Goal: Task Accomplishment & Management: Manage account settings

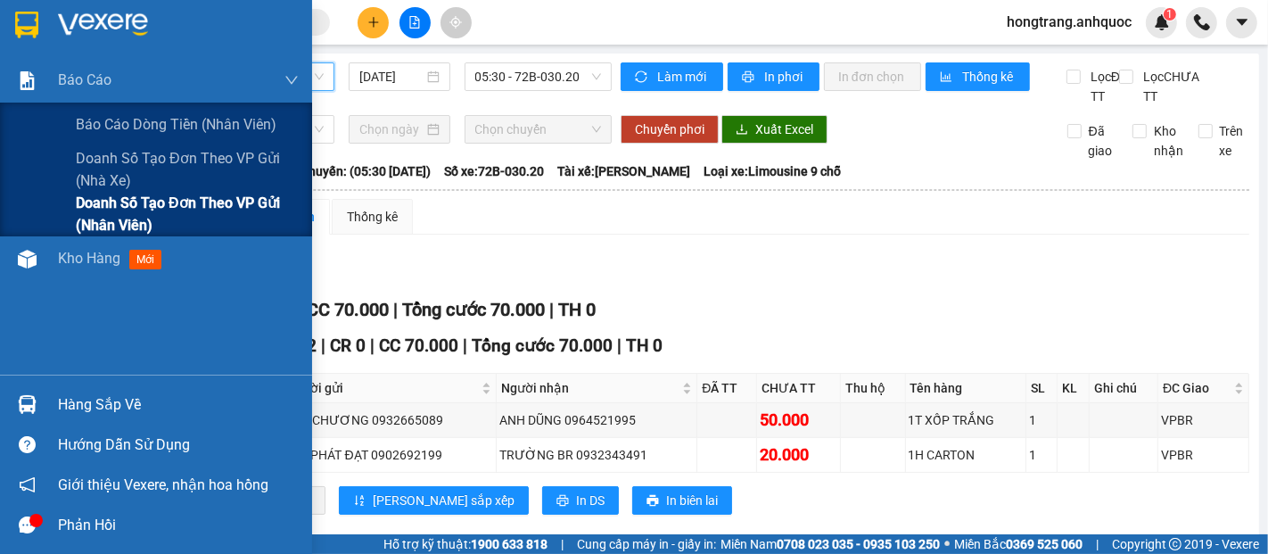
scroll to position [49, 0]
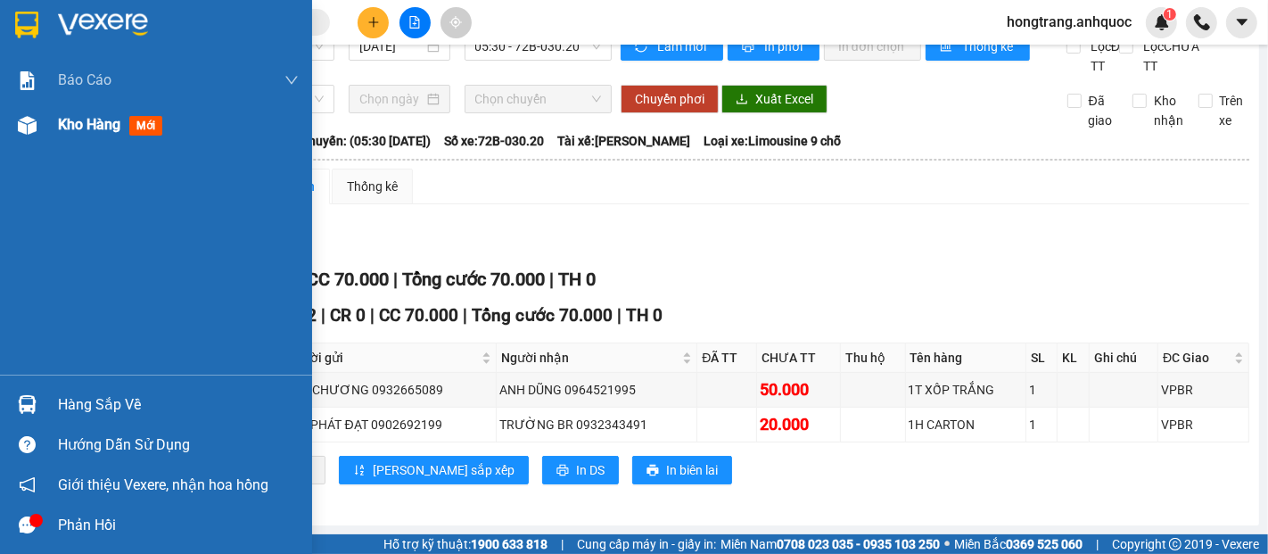
click at [87, 120] on span "Kho hàng" at bounding box center [89, 124] width 62 height 17
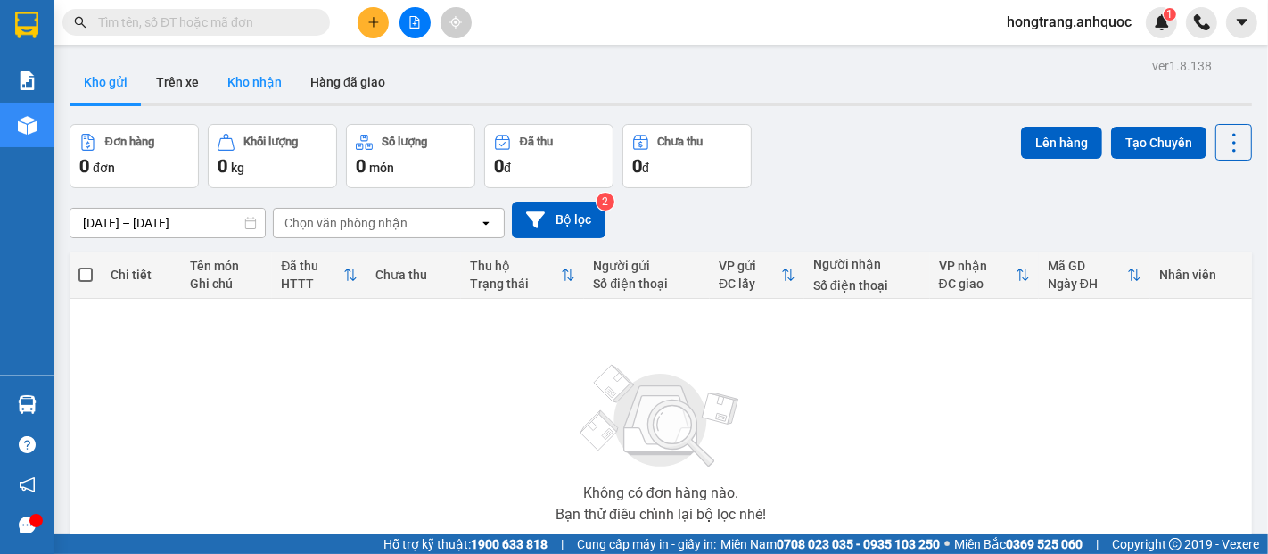
click at [257, 86] on button "Kho nhận" at bounding box center [254, 82] width 83 height 43
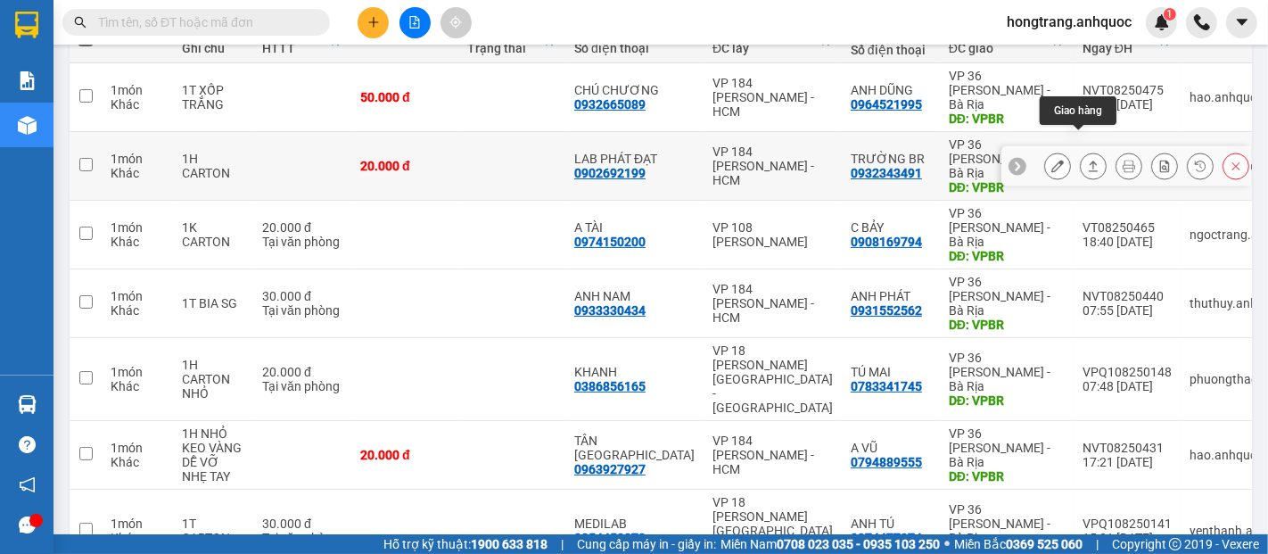
scroll to position [293, 0]
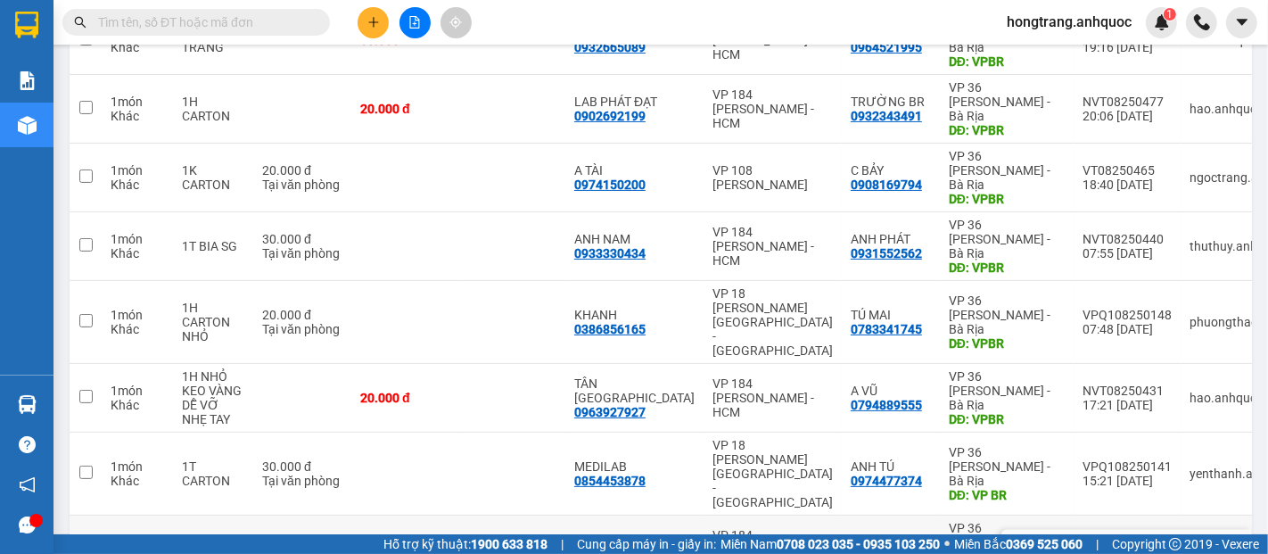
click at [1052, 543] on icon at bounding box center [1058, 549] width 12 height 12
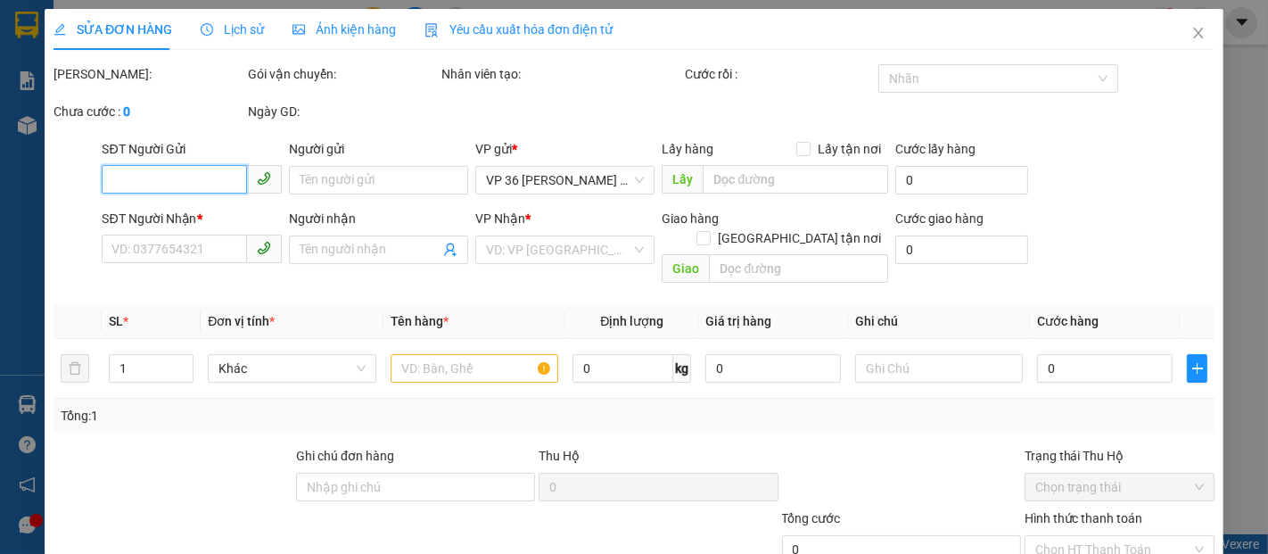
type input "0938148809"
type input "KIM ANH"
type input "0904502119"
type input "A CHÂU ( DÂN)"
type input "VPBR"
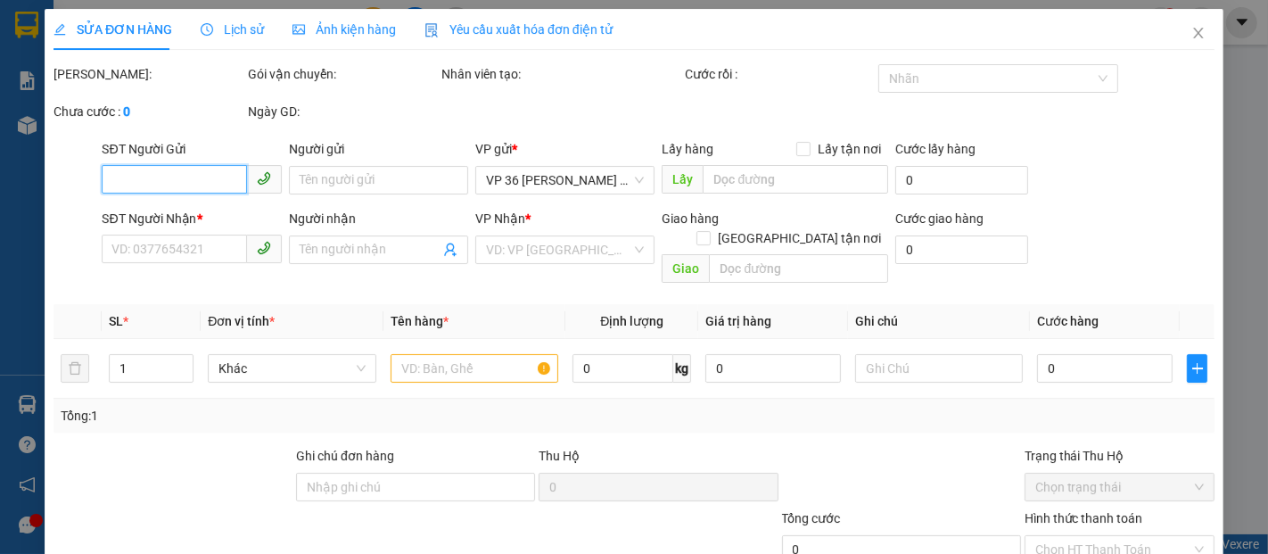
type input "120.000"
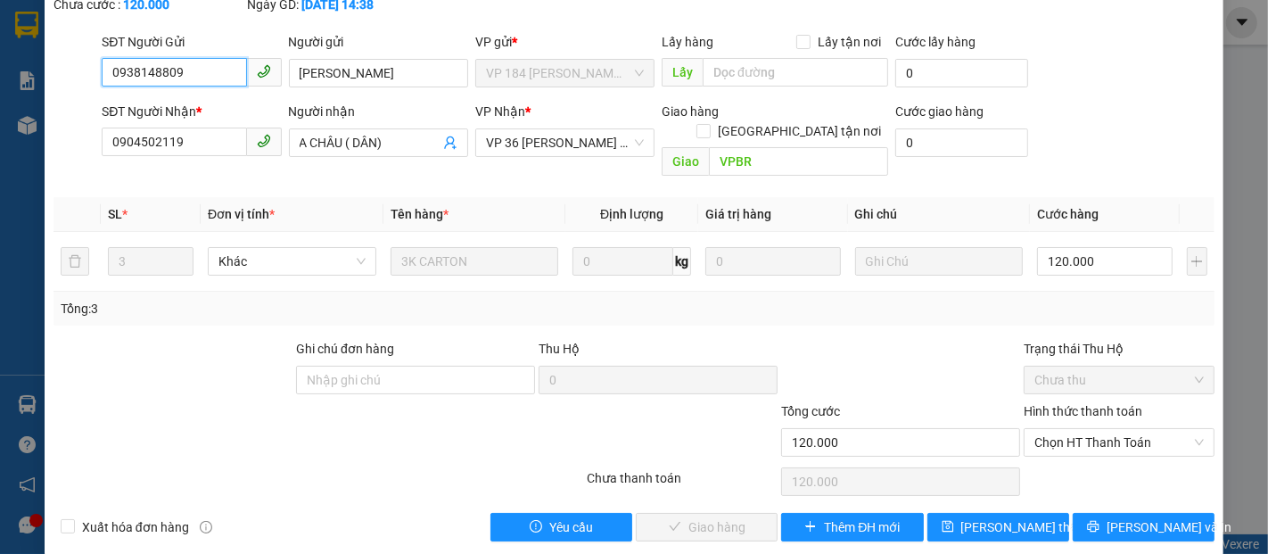
scroll to position [108, 0]
click at [1046, 428] on span "Chọn HT Thanh Toán" at bounding box center [1119, 441] width 169 height 27
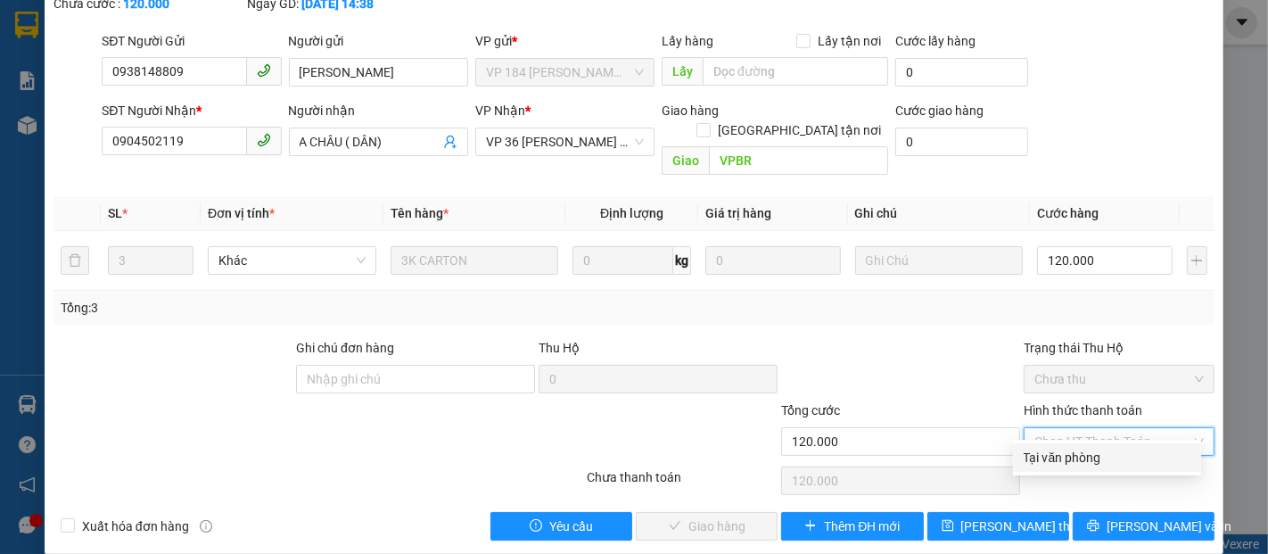
click at [1051, 454] on div "Tại văn phòng" at bounding box center [1107, 458] width 167 height 20
type input "0"
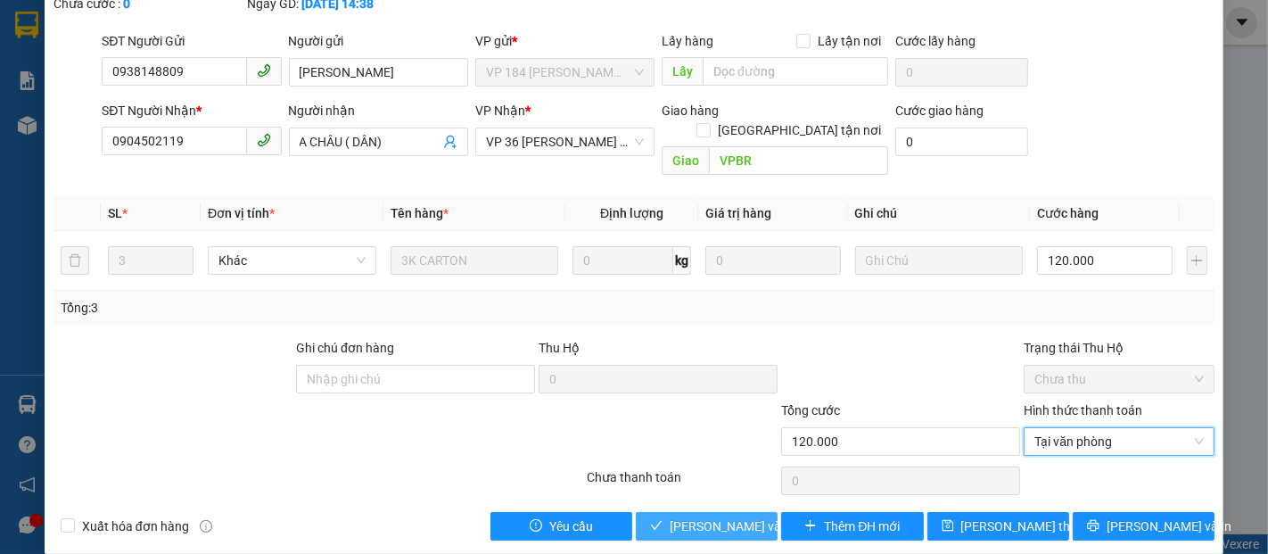
click at [730, 516] on span "[PERSON_NAME] và Giao hàng" at bounding box center [755, 526] width 171 height 20
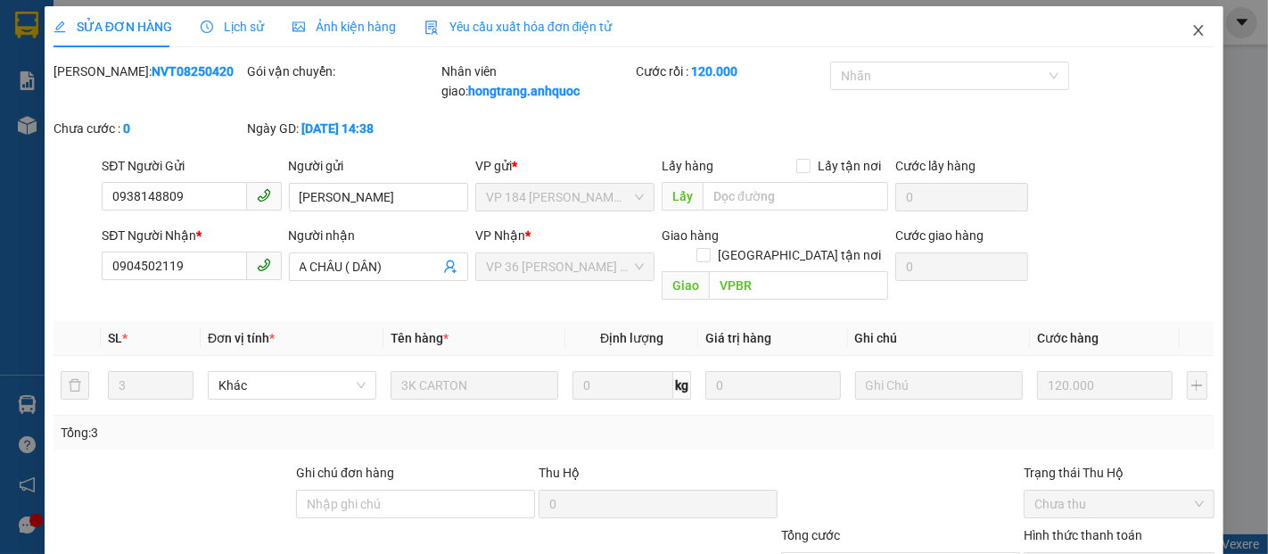
scroll to position [0, 0]
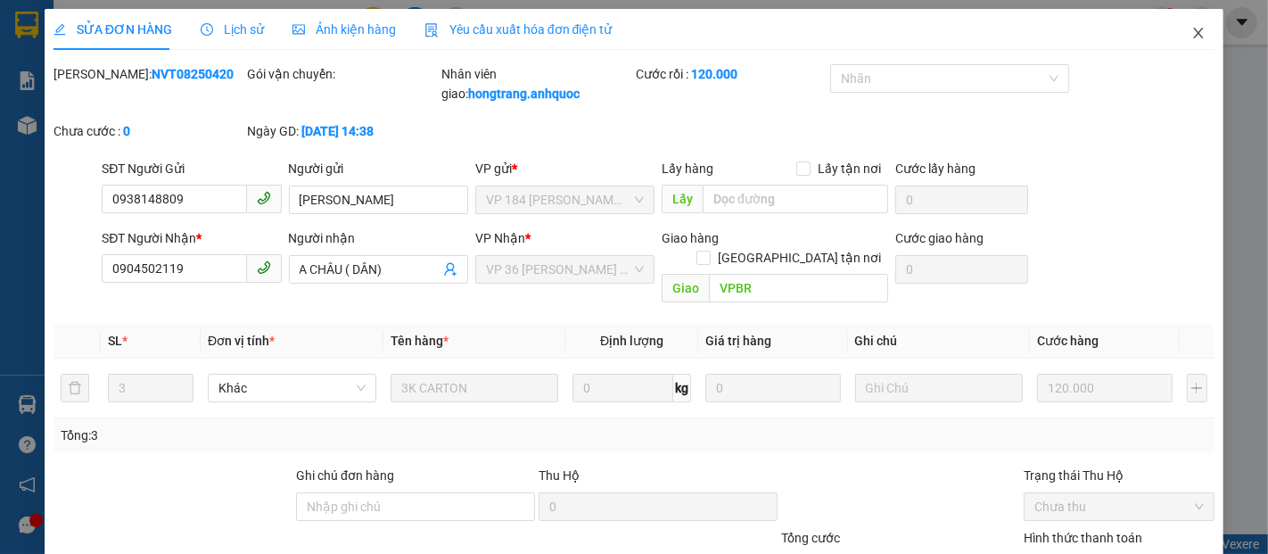
click at [1192, 37] on icon "close" at bounding box center [1199, 33] width 14 height 14
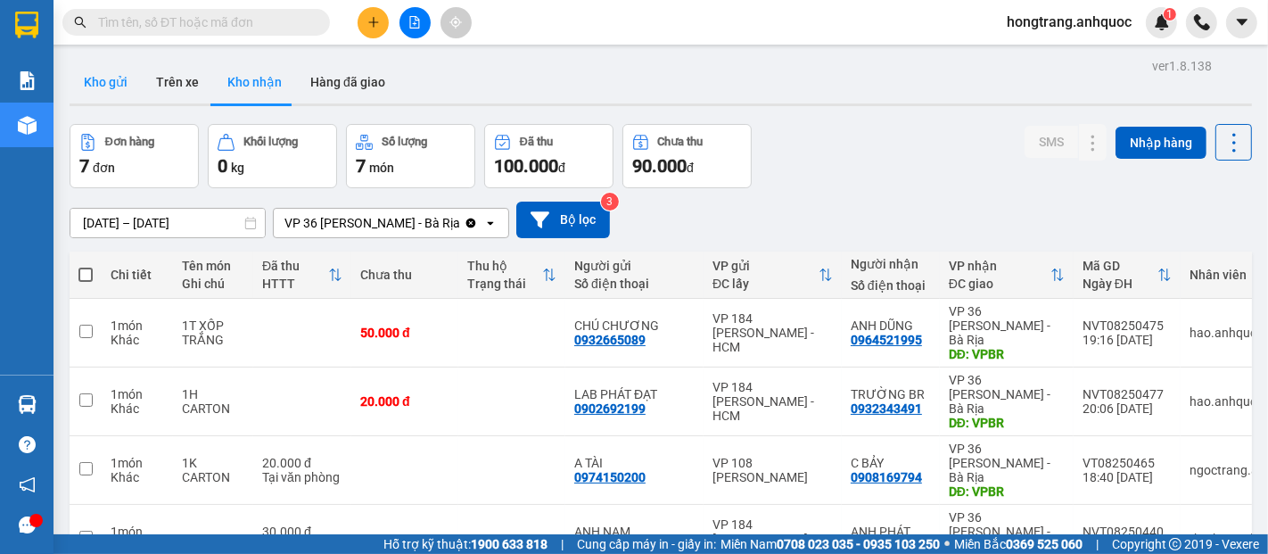
click at [109, 78] on button "Kho gửi" at bounding box center [106, 82] width 72 height 43
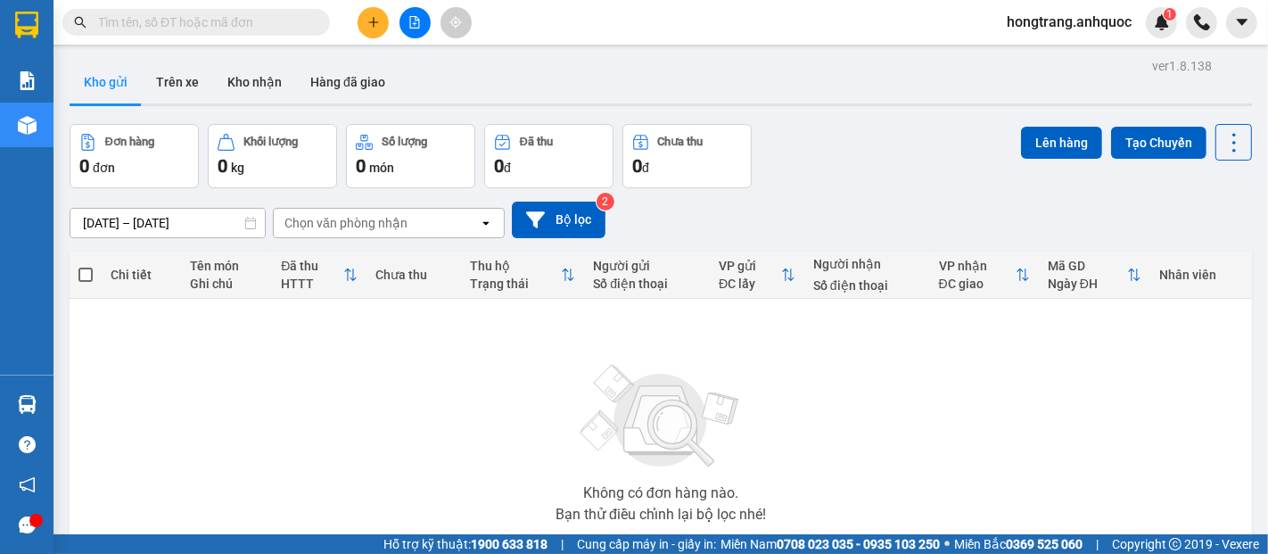
click at [178, 16] on input "text" at bounding box center [203, 22] width 211 height 20
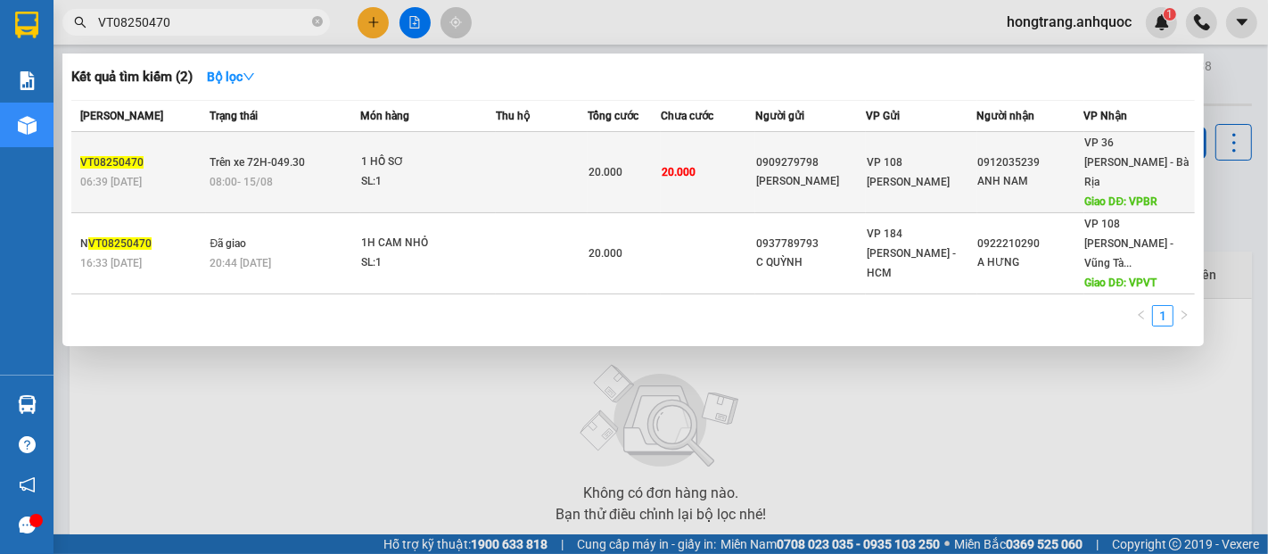
type input "VT08250470"
click at [413, 177] on div "SL: 1" at bounding box center [428, 182] width 134 height 20
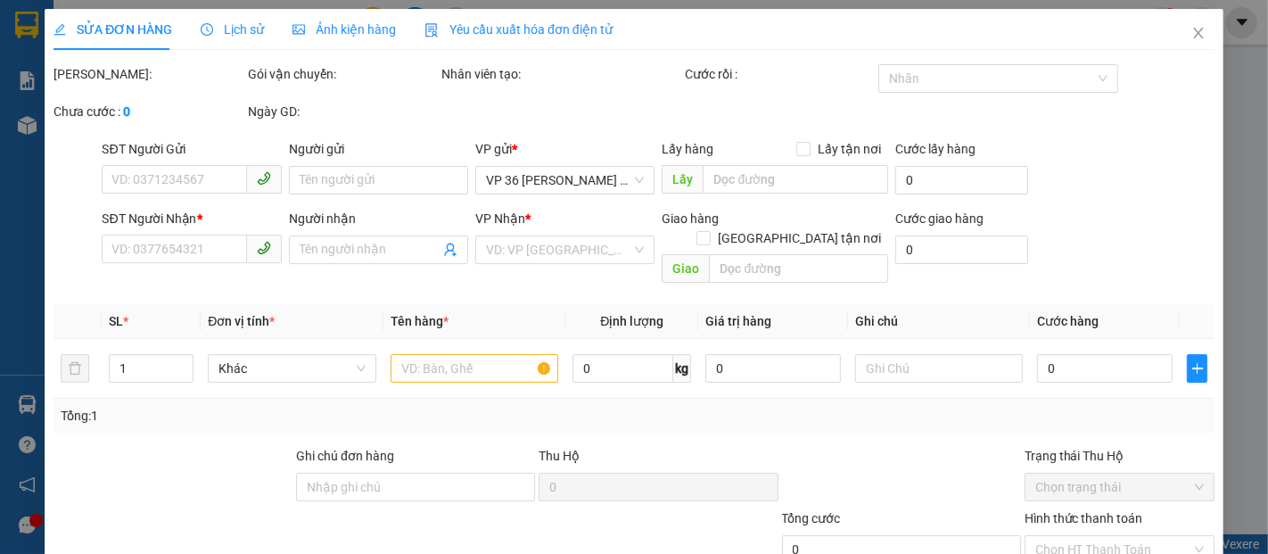
type input "0909279798"
type input "[PERSON_NAME]"
type input "0912035239"
type input "ANH NAM"
type input "VPBR"
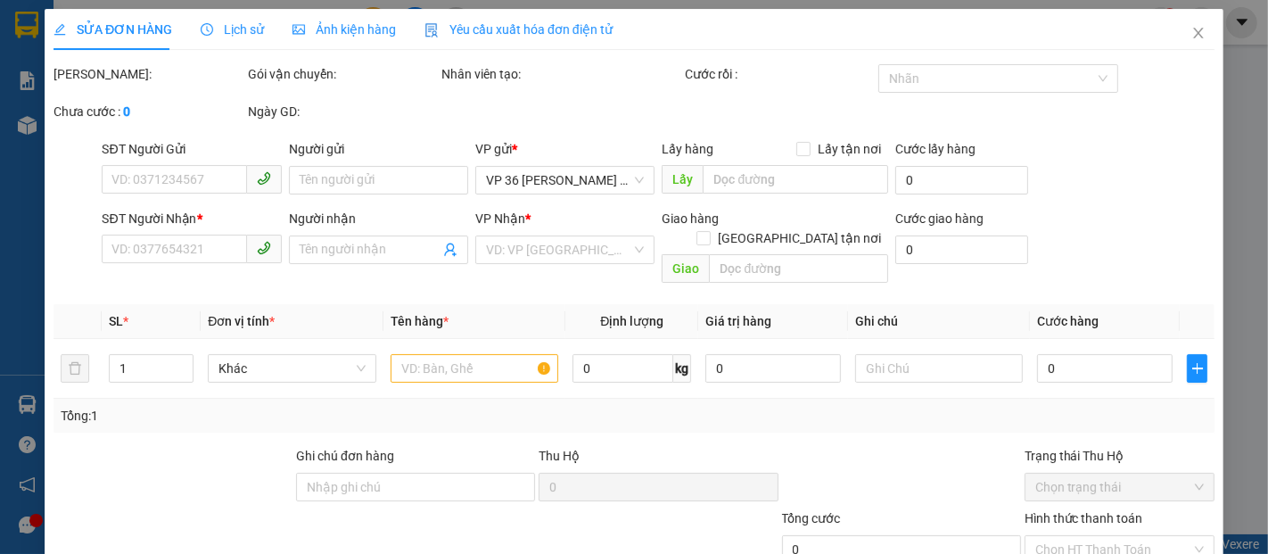
type input "20.000"
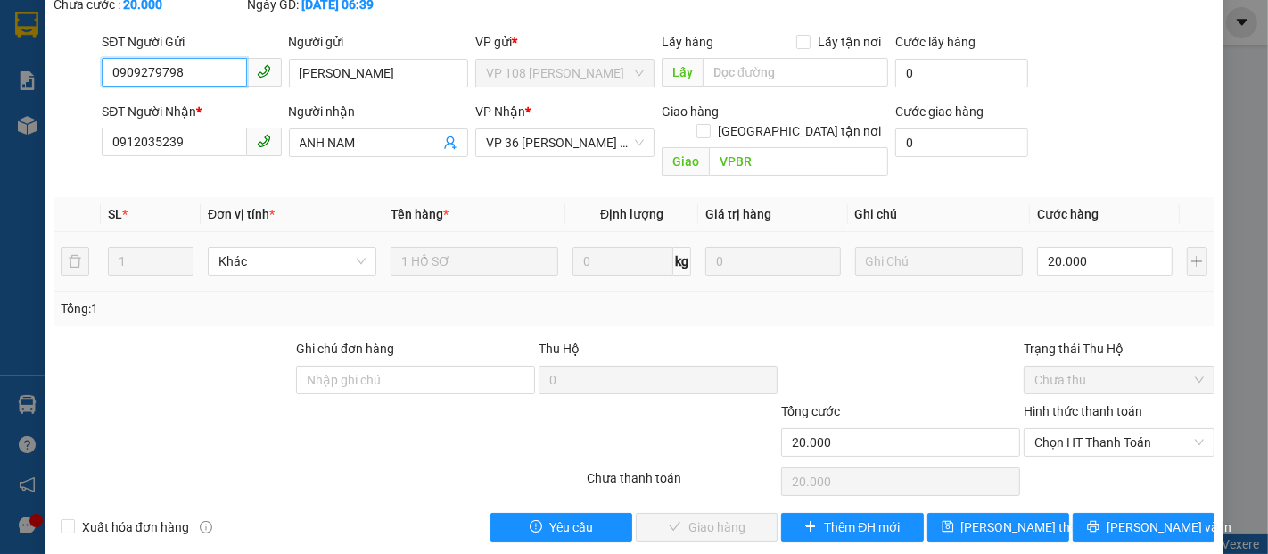
scroll to position [133, 0]
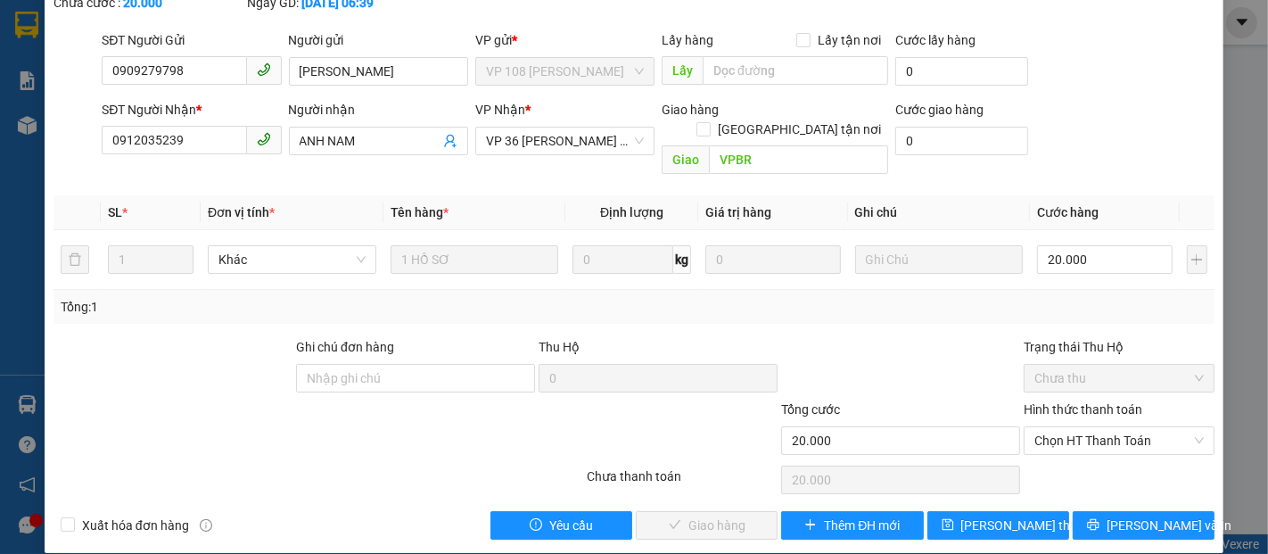
click at [1220, 190] on div "SỬA ĐƠN HÀNG Lịch sử Ảnh kiện hàng Yêu cầu xuất hóa đơn điện tử Total Paid Fee …" at bounding box center [634, 277] width 1268 height 554
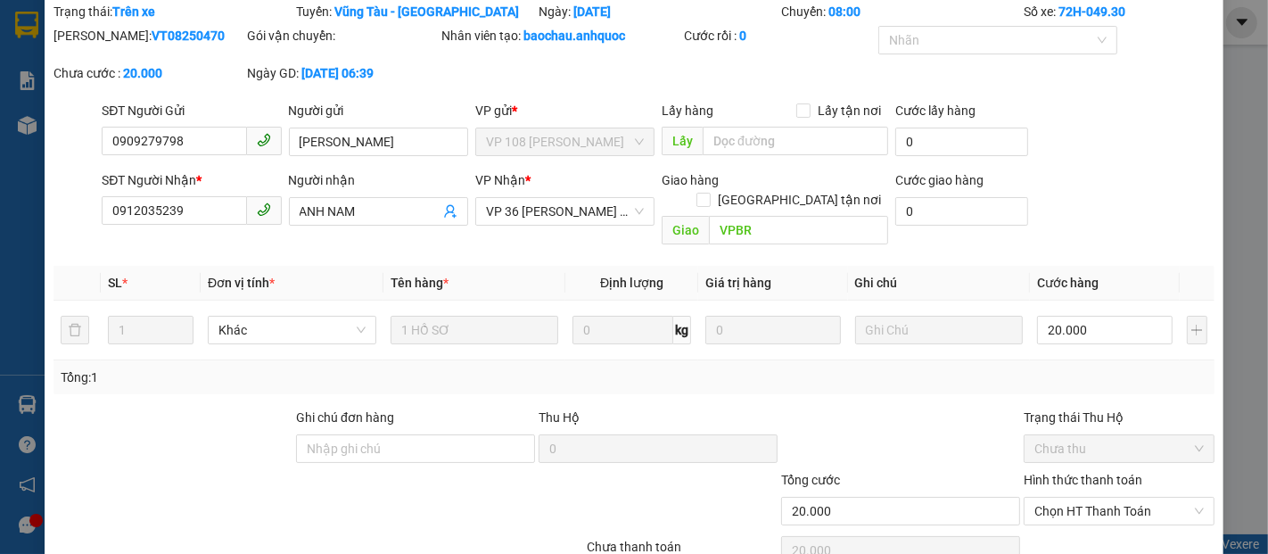
scroll to position [0, 0]
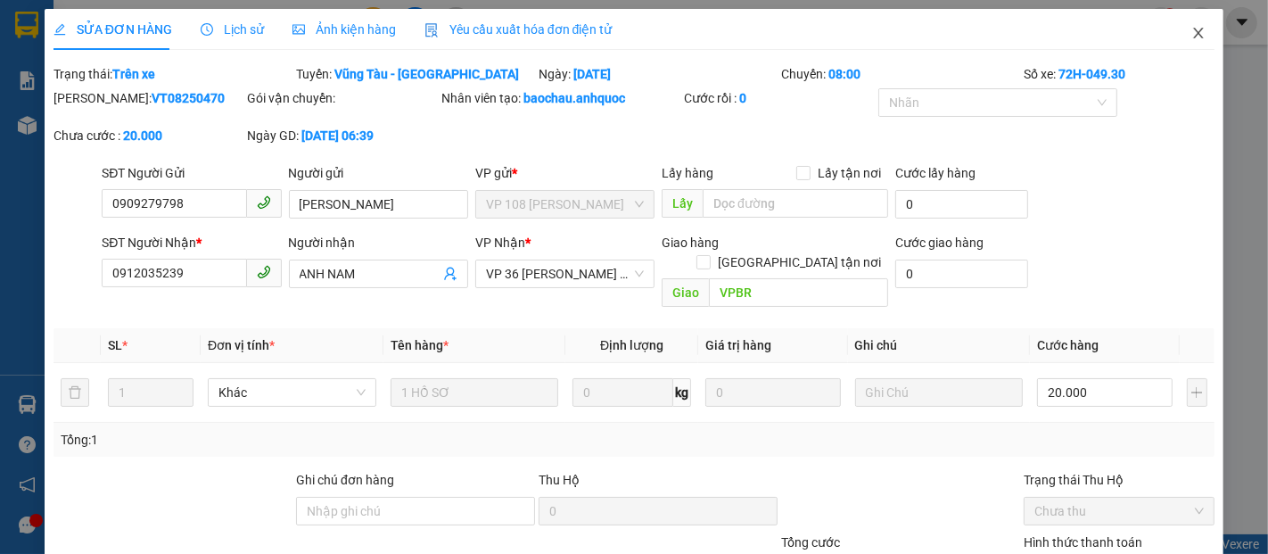
click at [1192, 34] on icon "close" at bounding box center [1199, 33] width 14 height 14
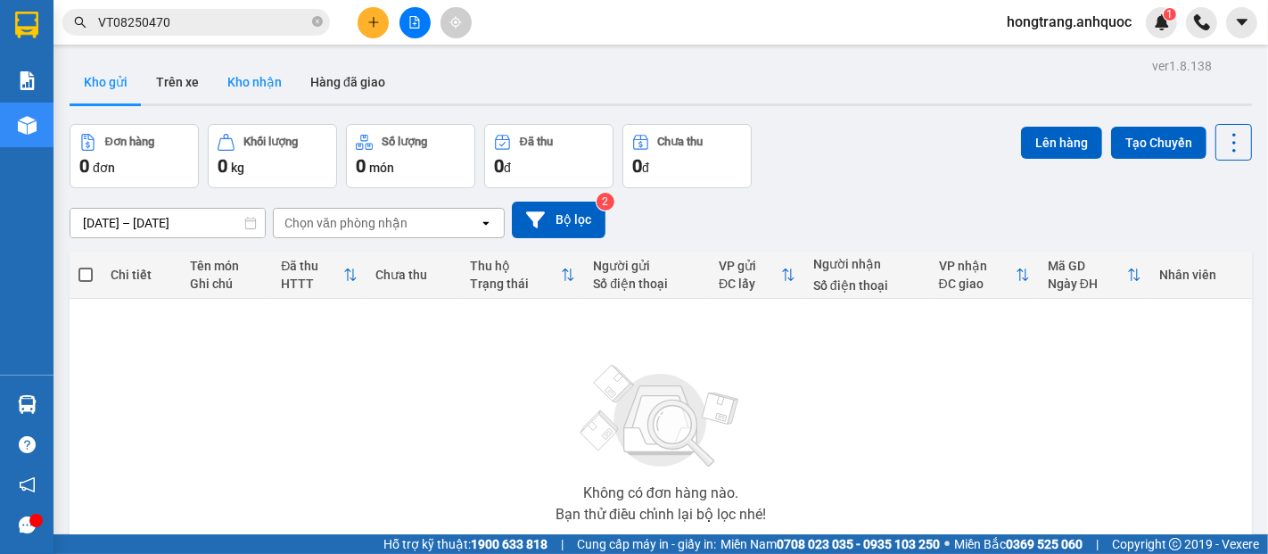
click at [252, 70] on button "Kho nhận" at bounding box center [254, 82] width 83 height 43
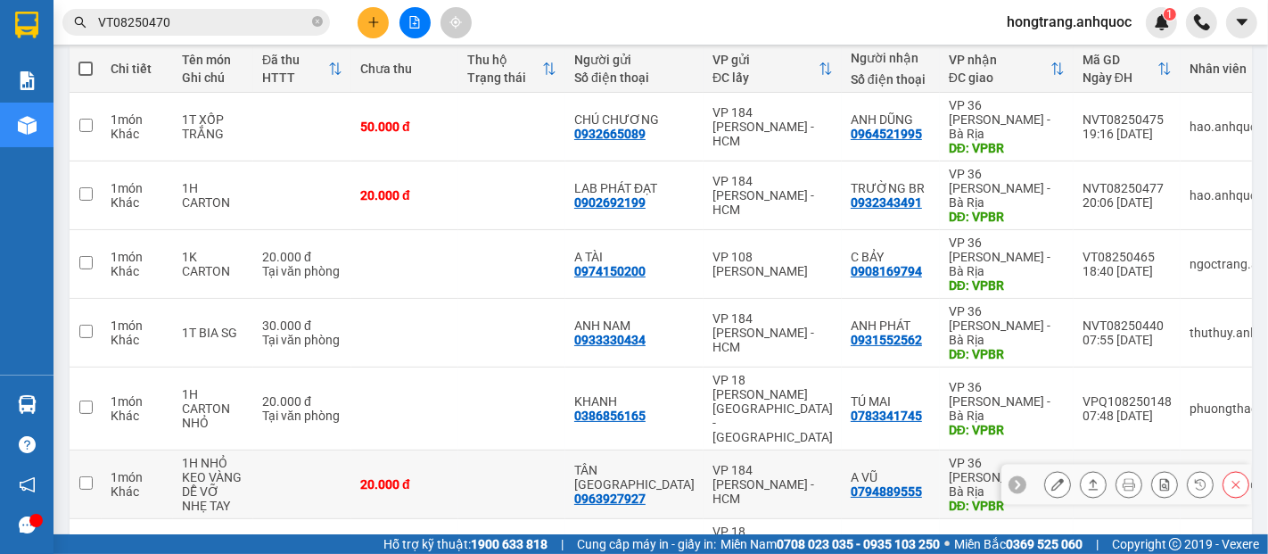
scroll to position [238, 0]
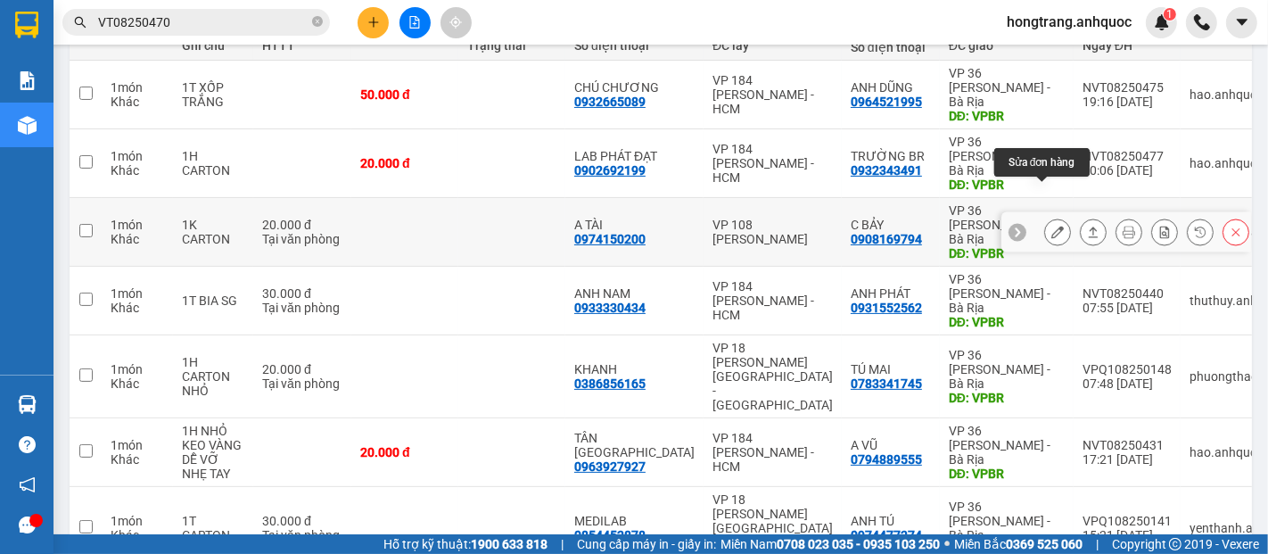
click at [1052, 226] on icon at bounding box center [1058, 232] width 12 height 12
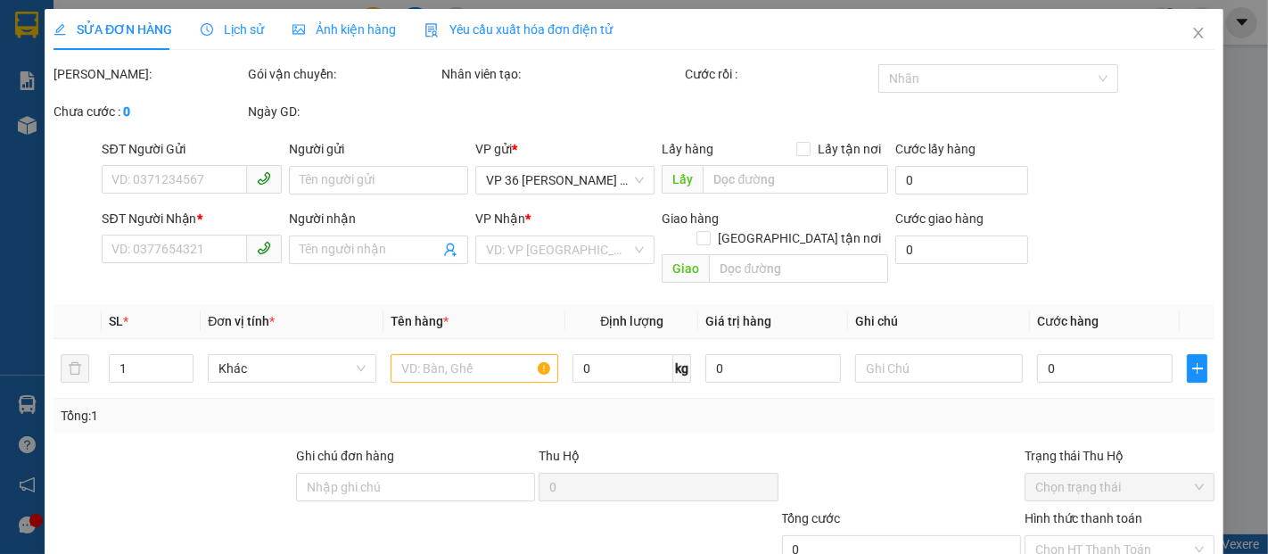
type input "0974150200"
type input "A TÀI"
type input "0908169794"
type input "C BẢY"
type input "VPBR"
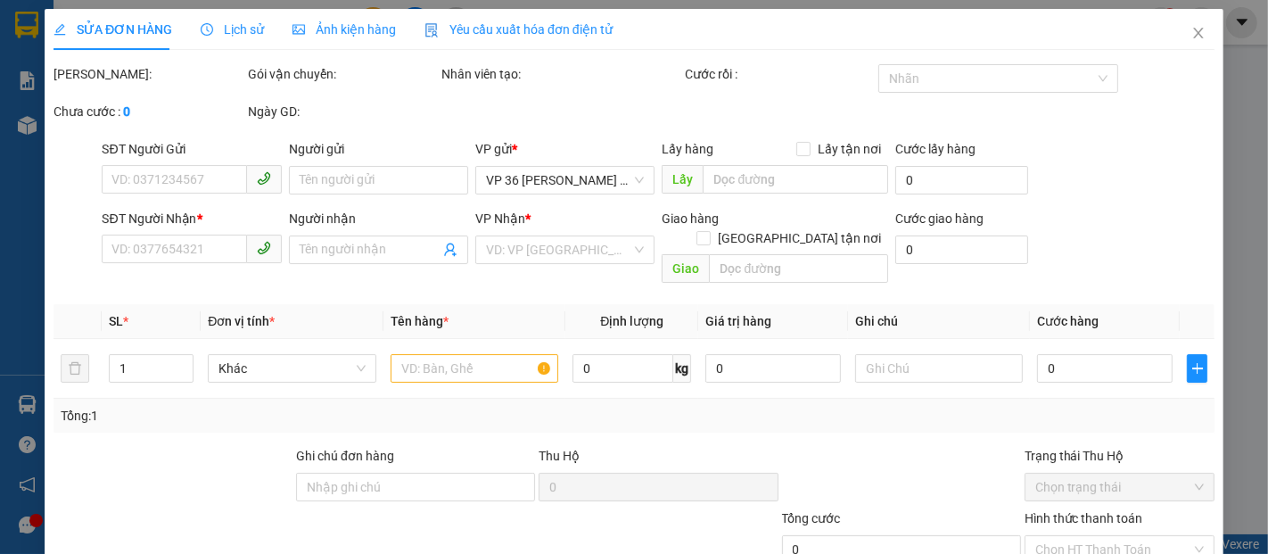
type input "20.000"
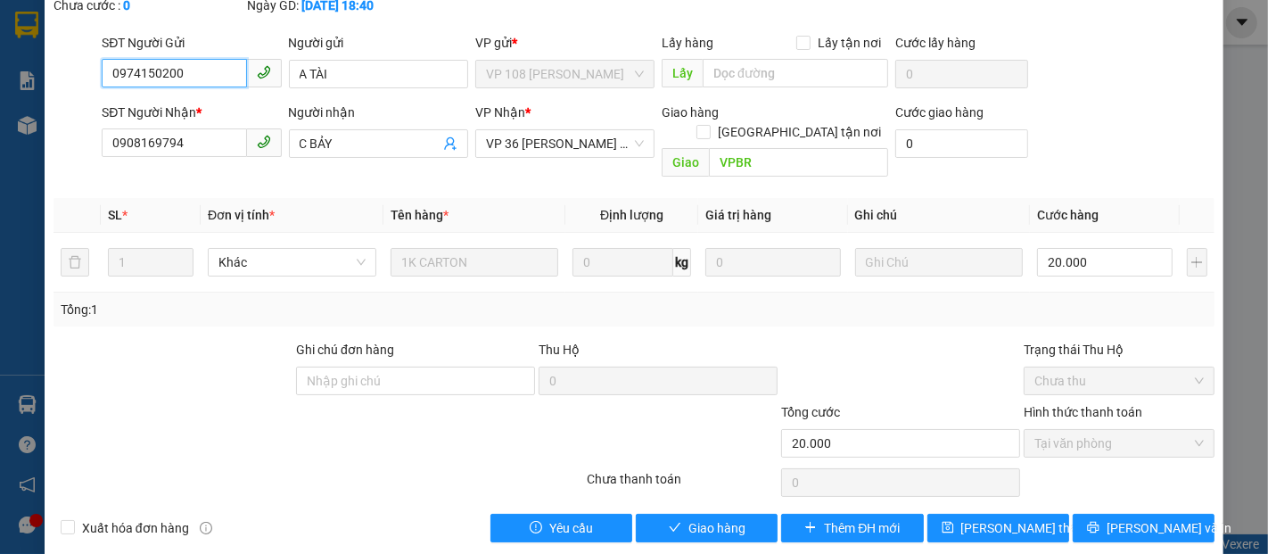
scroll to position [108, 0]
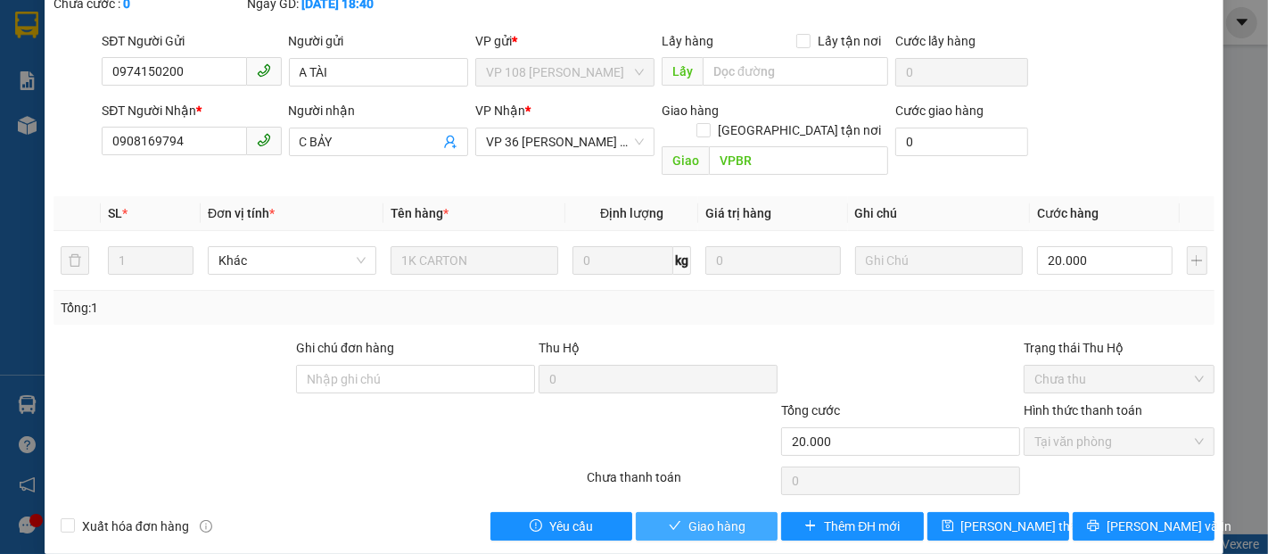
click at [702, 516] on span "Giao hàng" at bounding box center [717, 526] width 57 height 20
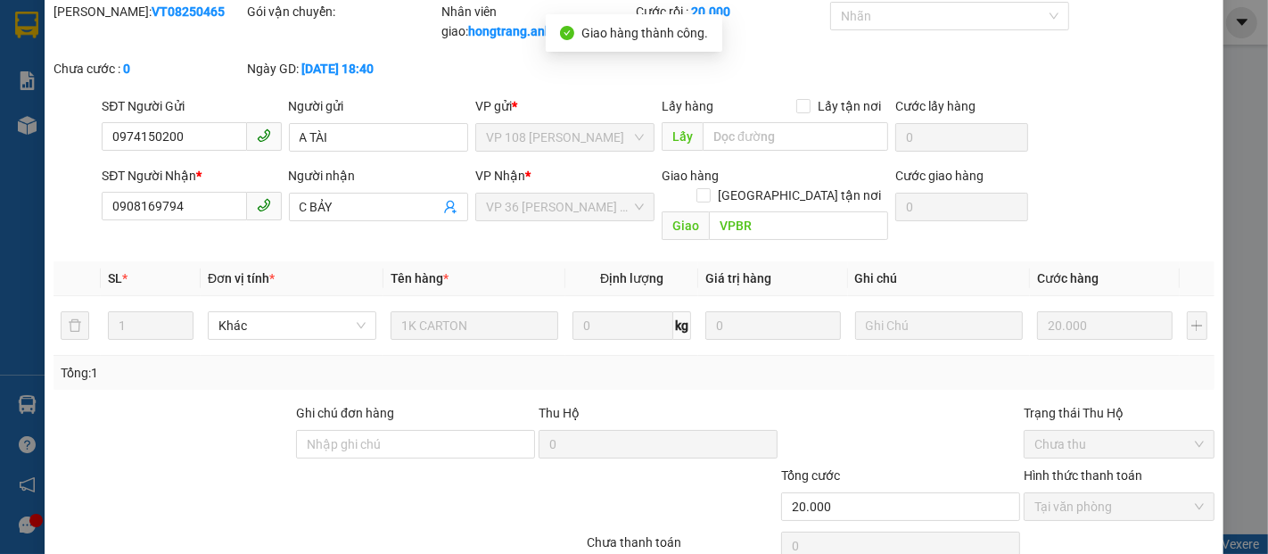
scroll to position [0, 0]
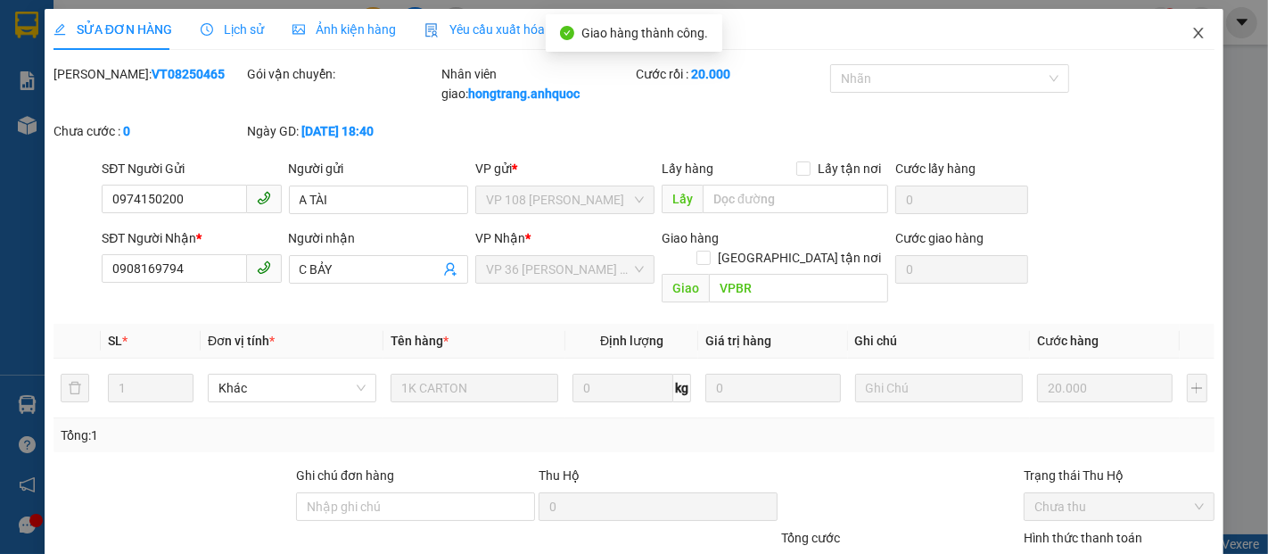
click at [1174, 33] on span "Close" at bounding box center [1199, 34] width 50 height 50
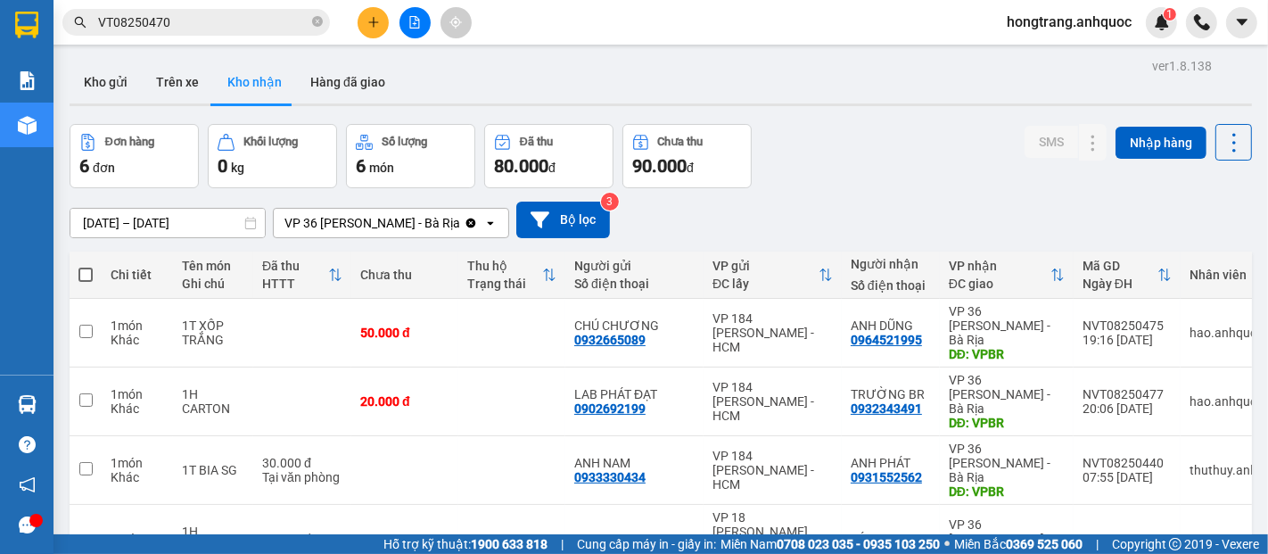
click at [409, 20] on icon "file-add" at bounding box center [415, 22] width 12 height 12
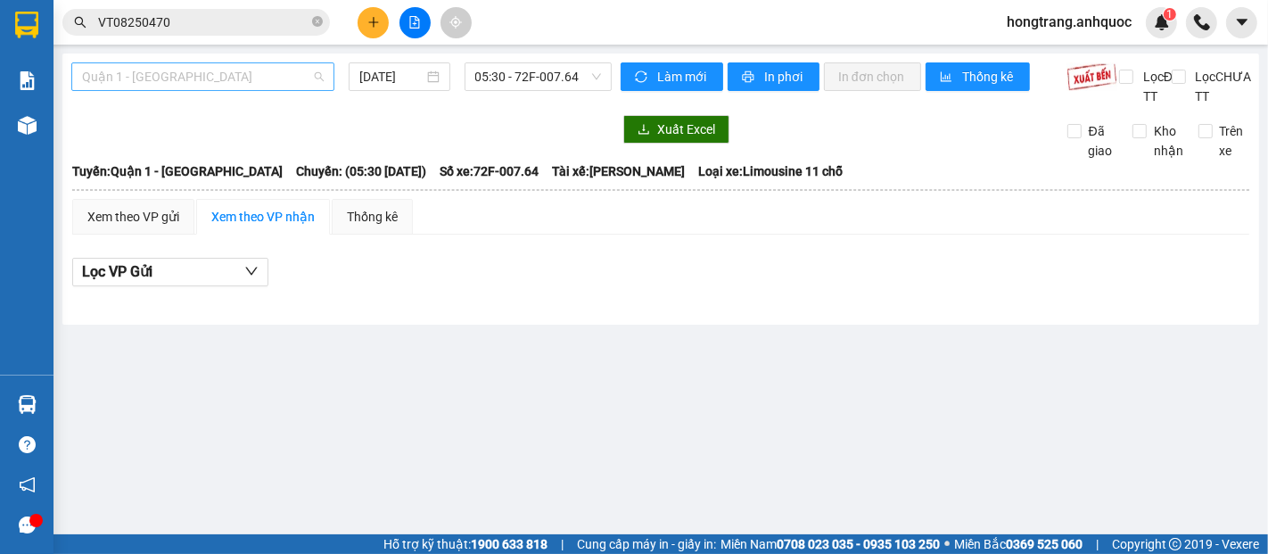
click at [268, 78] on span "Quận 1 - [GEOGRAPHIC_DATA]" at bounding box center [203, 76] width 242 height 27
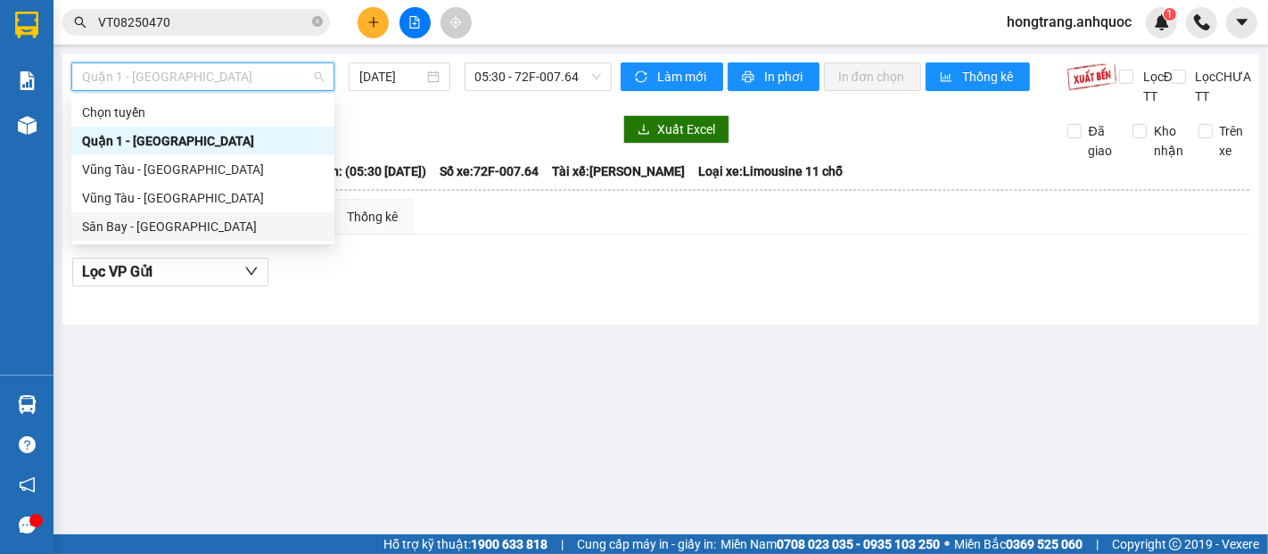
click at [161, 234] on div "Sân Bay - [GEOGRAPHIC_DATA]" at bounding box center [203, 227] width 242 height 20
type input "[DATE]"
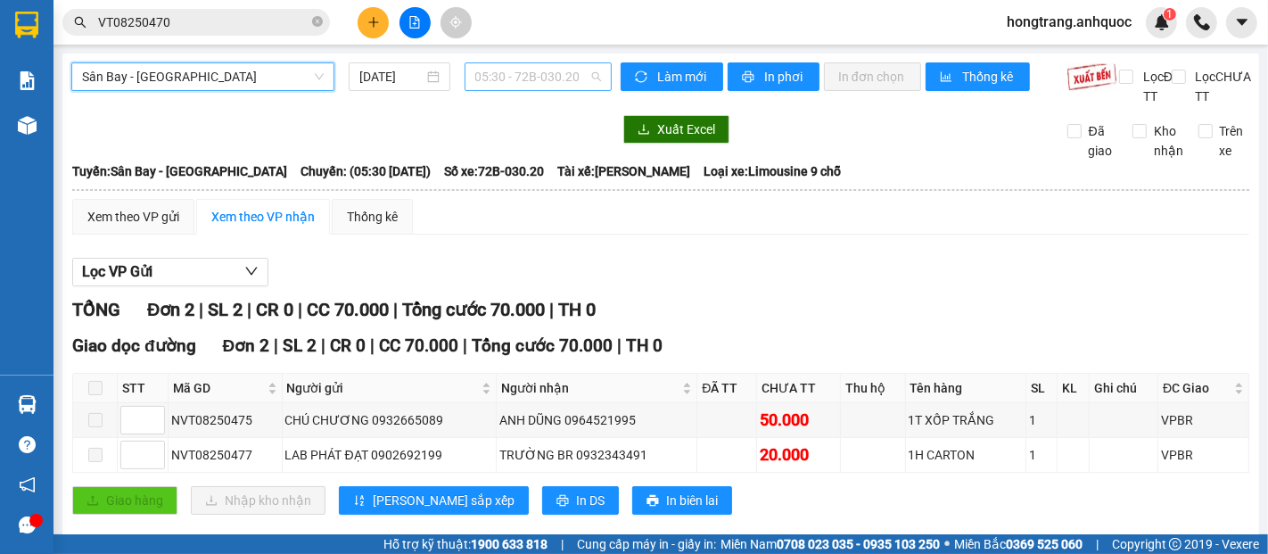
click at [515, 81] on span "05:30 - 72B-030.20" at bounding box center [538, 76] width 126 height 27
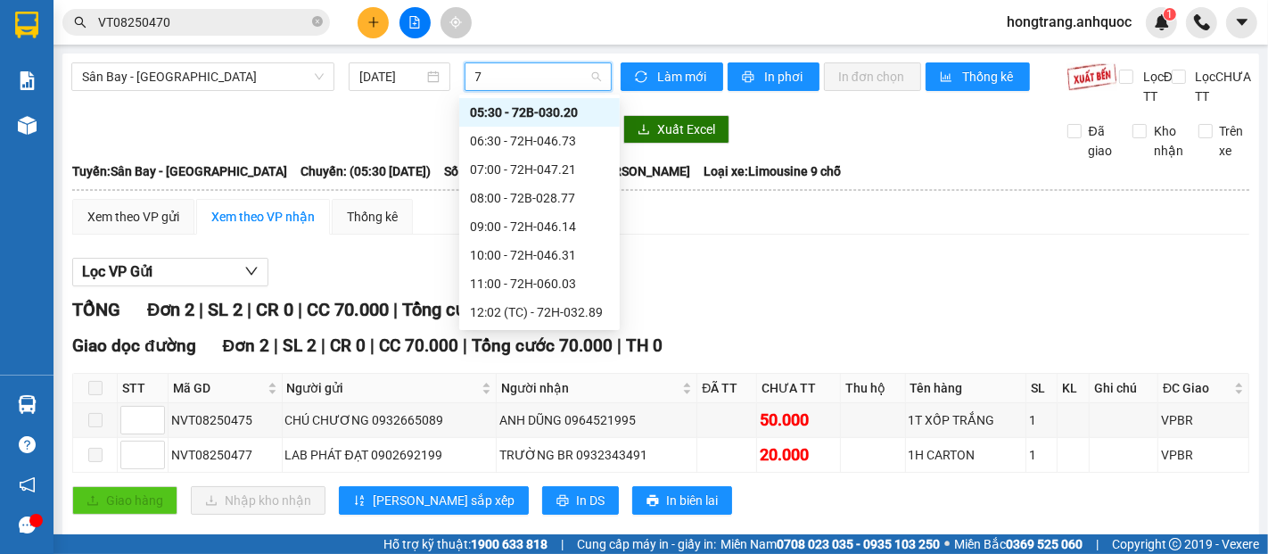
type input "73"
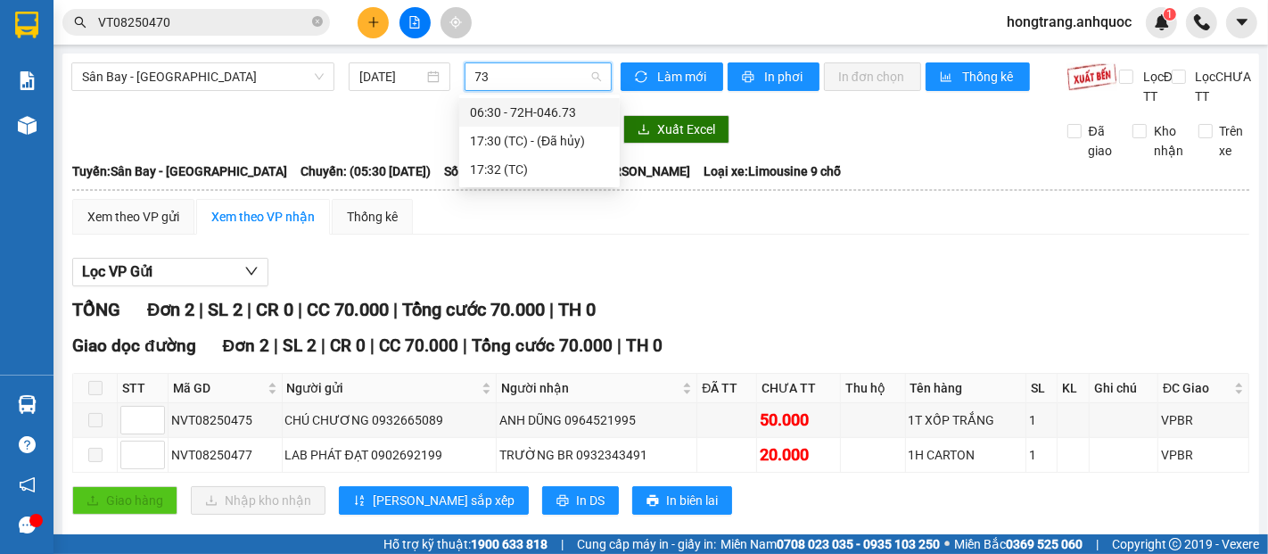
click at [528, 114] on div "06:30 - 72H-046.73" at bounding box center [539, 113] width 139 height 20
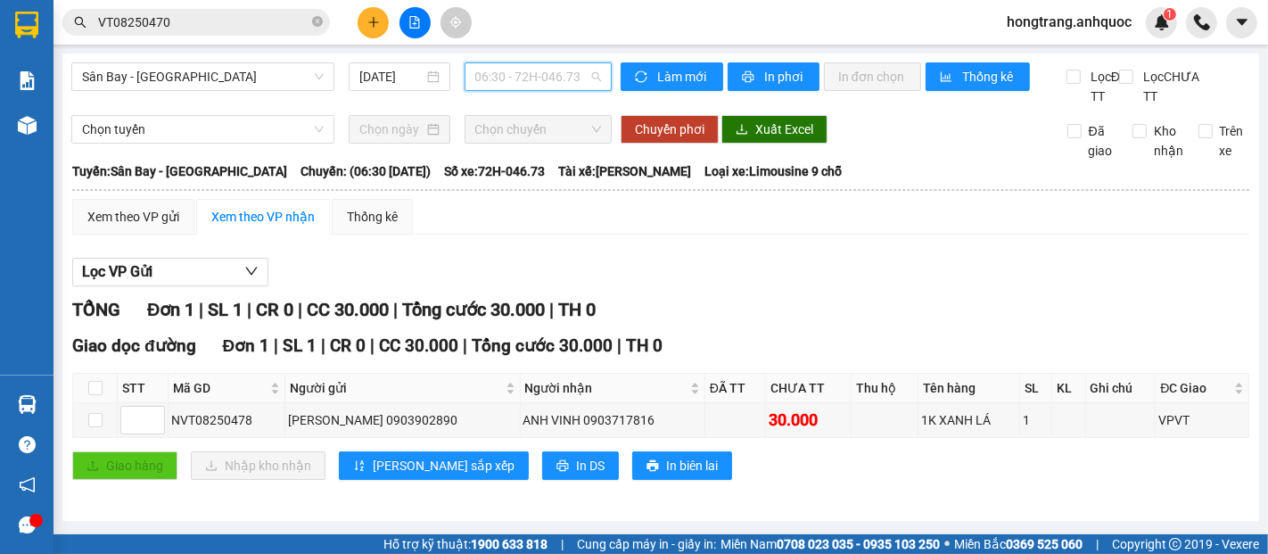
click at [526, 78] on span "06:30 - 72H-046.73" at bounding box center [538, 76] width 126 height 27
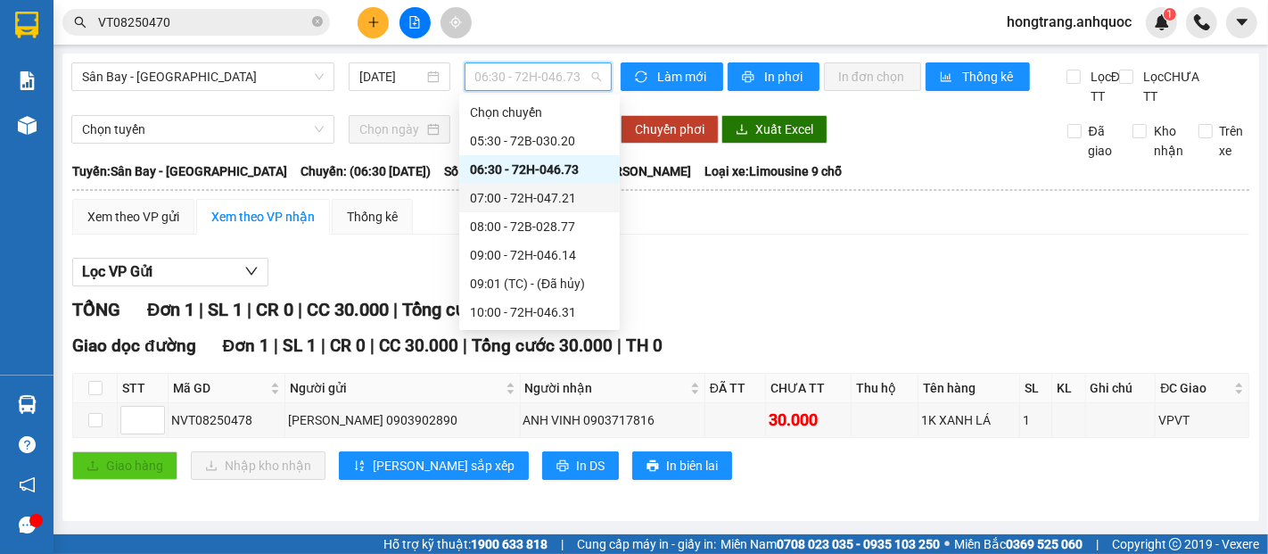
click at [523, 185] on div "07:00 - 72H-047.21" at bounding box center [539, 198] width 161 height 29
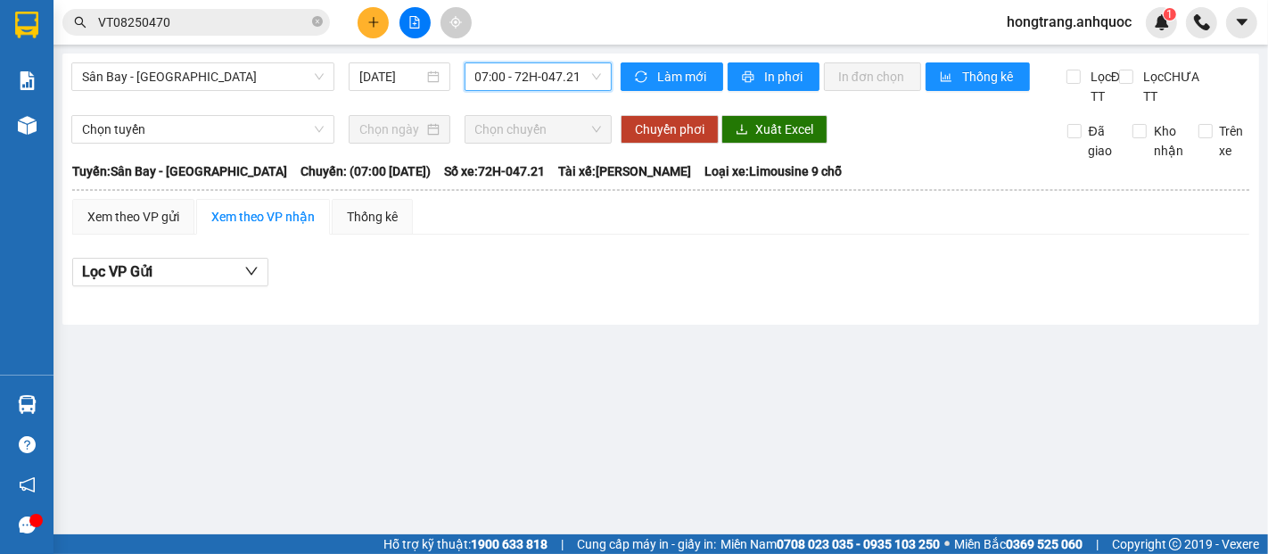
click at [557, 73] on span "07:00 - 72H-047.21" at bounding box center [538, 76] width 126 height 27
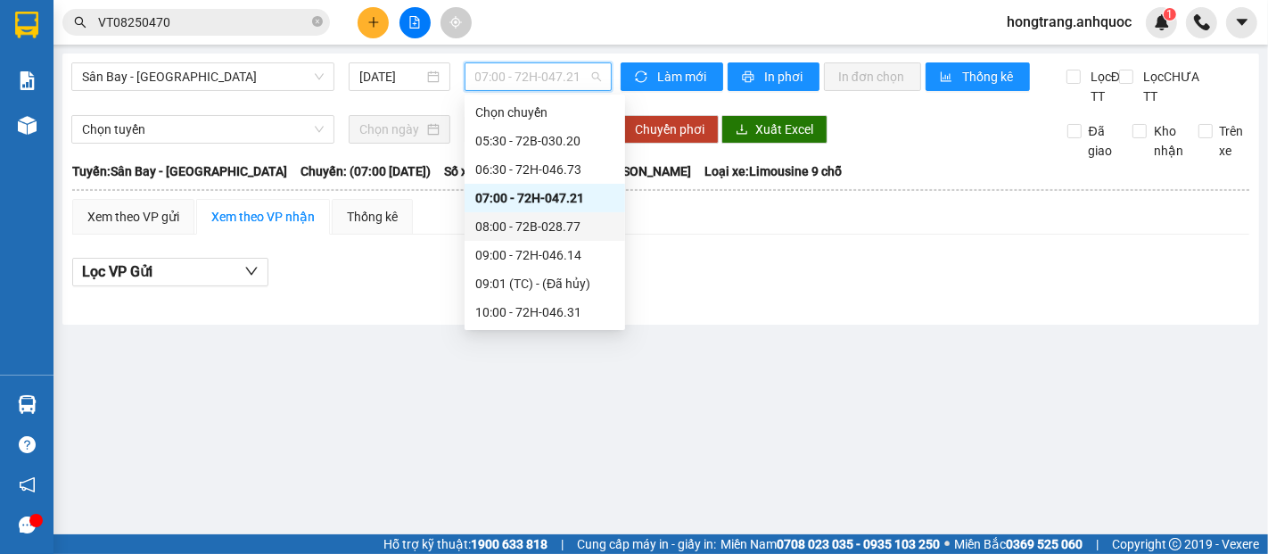
click at [533, 221] on div "08:00 - 72B-028.77" at bounding box center [544, 227] width 139 height 20
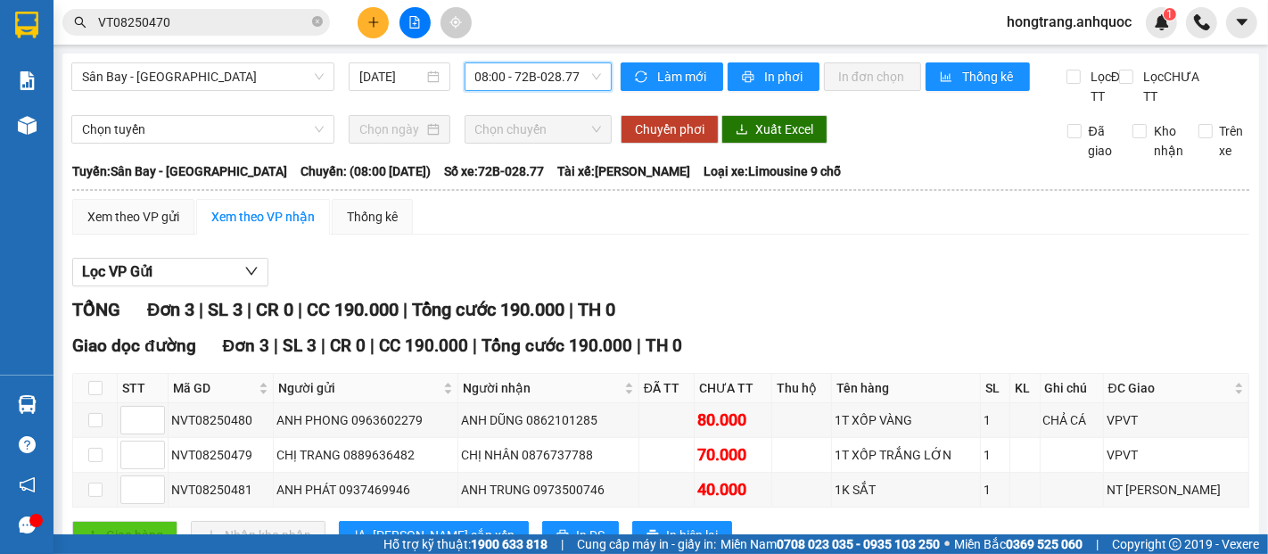
click at [520, 81] on span "08:00 - 72B-028.77" at bounding box center [538, 76] width 126 height 27
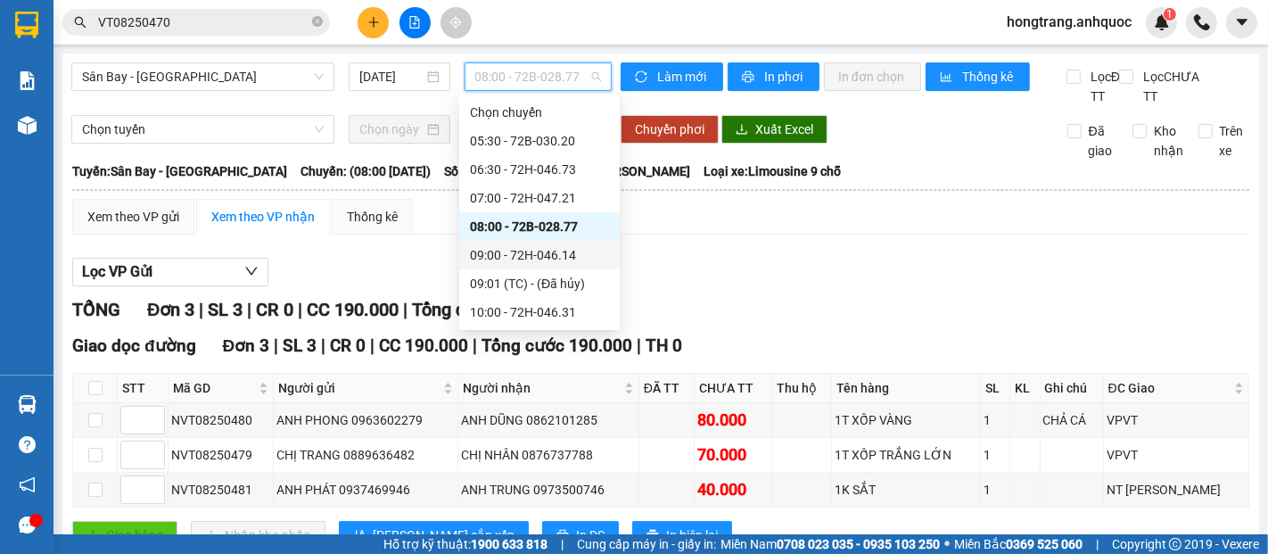
click at [539, 255] on div "09:00 - 72H-046.14" at bounding box center [539, 255] width 139 height 20
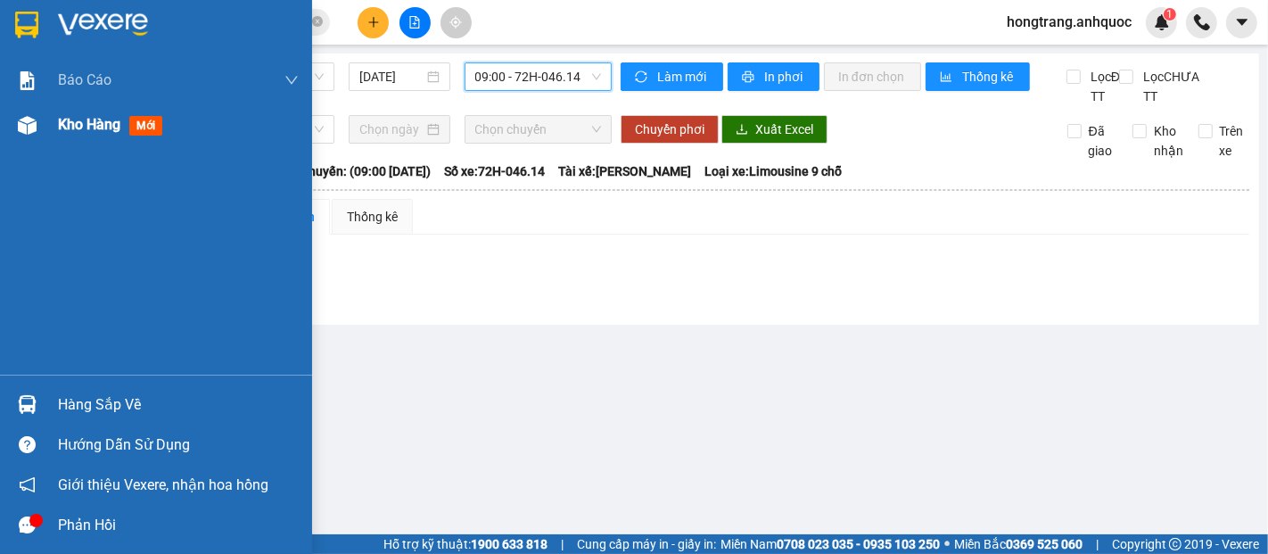
click at [96, 112] on div "Kho hàng mới" at bounding box center [178, 125] width 241 height 45
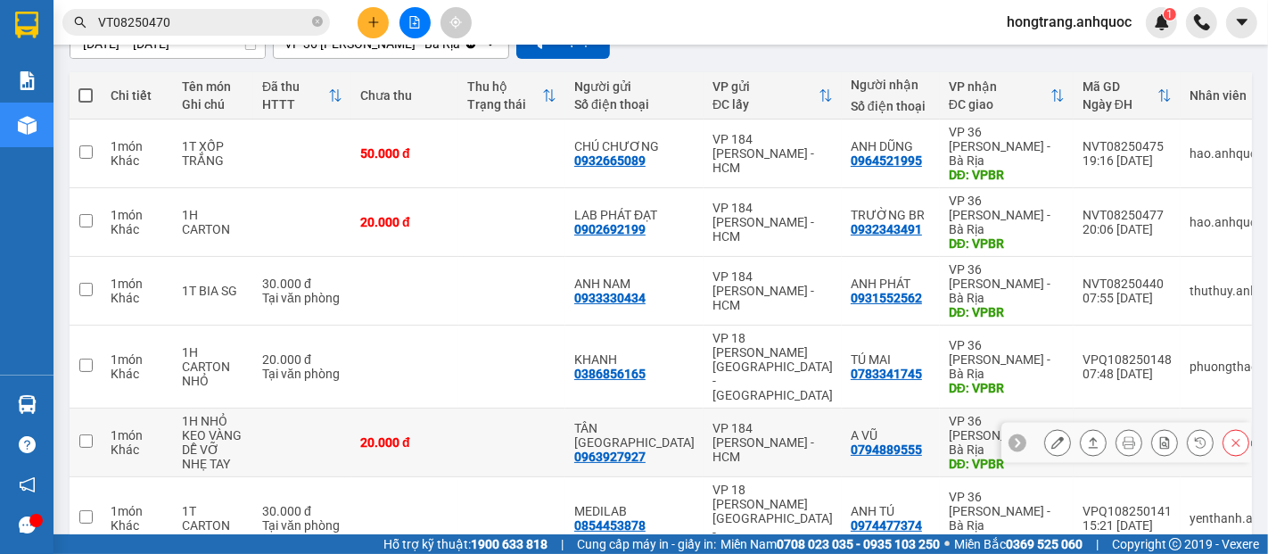
scroll to position [184, 0]
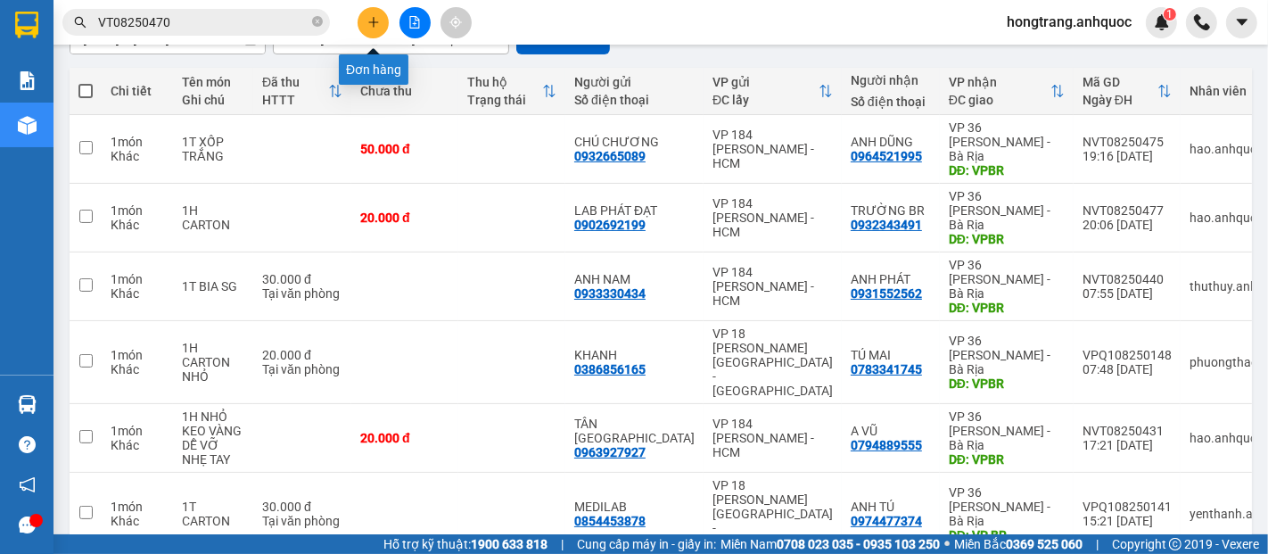
click at [373, 27] on icon "plus" at bounding box center [373, 22] width 12 height 12
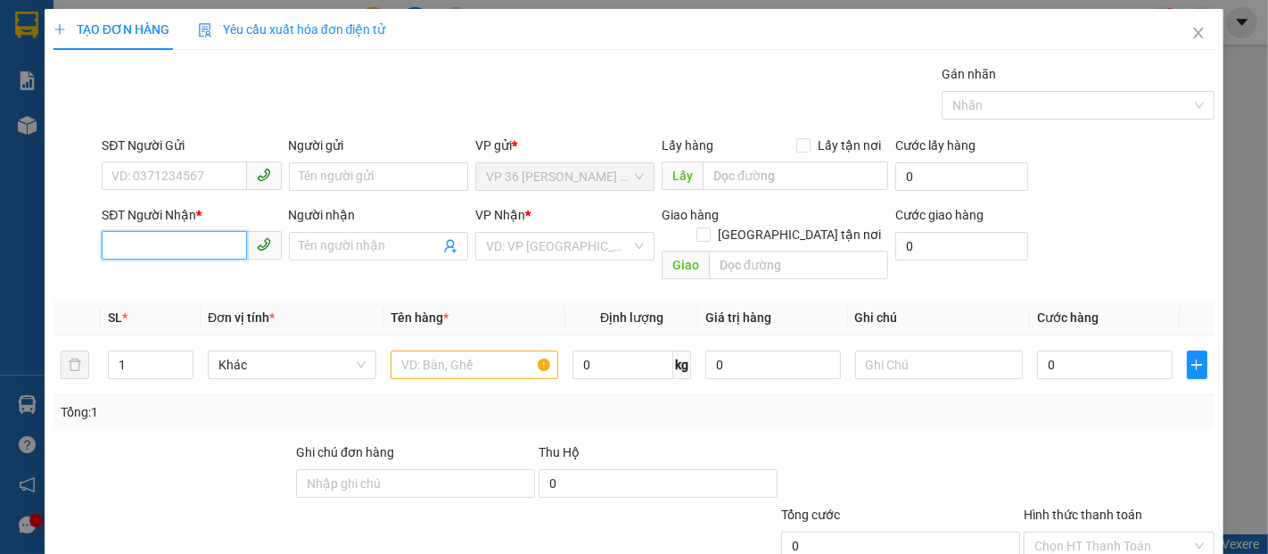
click at [180, 255] on input "SĐT Người Nhận *" at bounding box center [174, 245] width 145 height 29
type input "0845747172"
click at [182, 284] on div "0845747172 - C HIỀN" at bounding box center [189, 282] width 156 height 20
type input "C HIỀN"
type input "vpsg"
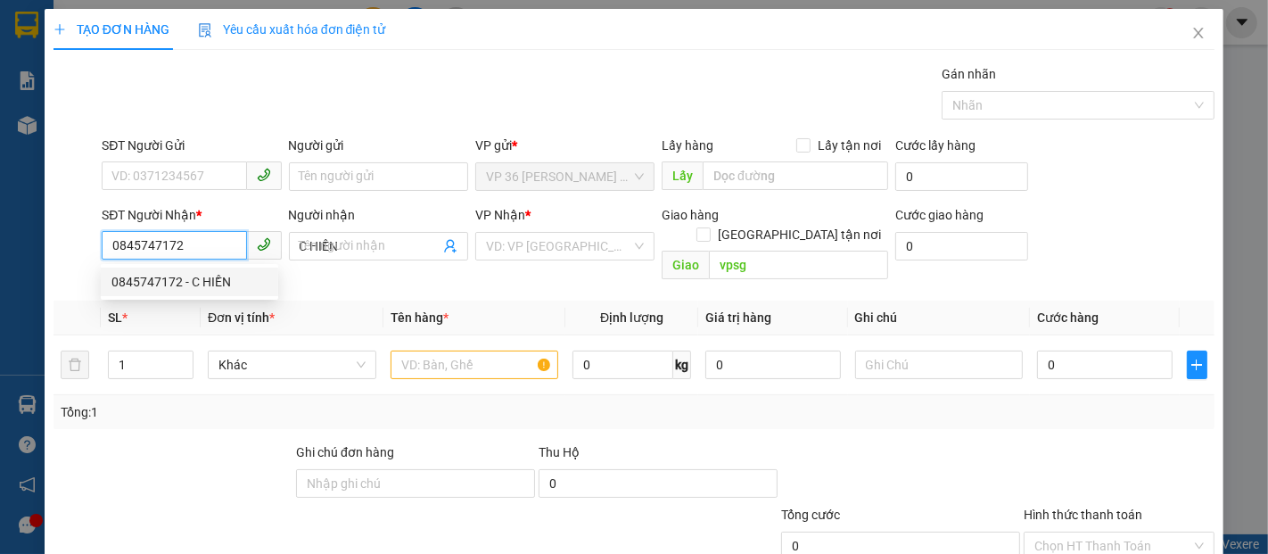
type input "30.000"
drag, startPoint x: 195, startPoint y: 252, endPoint x: 72, endPoint y: 248, distance: 123.2
click at [72, 248] on div "SĐT Người Nhận * 0845747172 Người nhận C HIỀN VP Nhận * VP 184 Nguyễn Văn Trỗi …" at bounding box center [634, 246] width 1165 height 82
type input "0845747172"
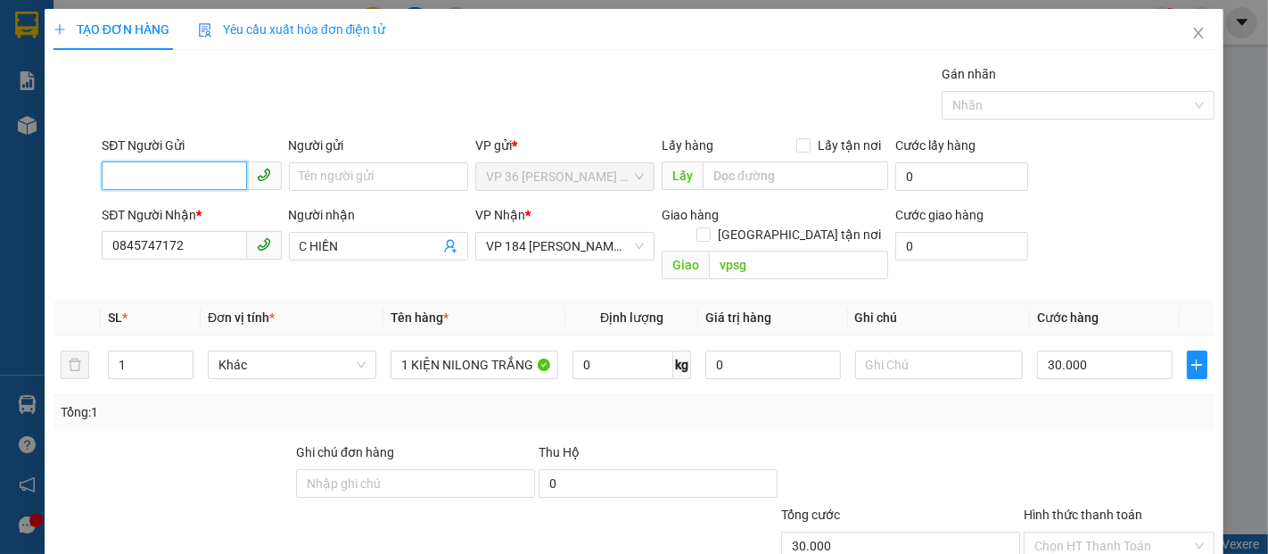
click at [178, 177] on input "SĐT Người Gửi" at bounding box center [174, 175] width 145 height 29
paste input "0918498007"
type input "0918498007"
type input "C PHƯỢNG"
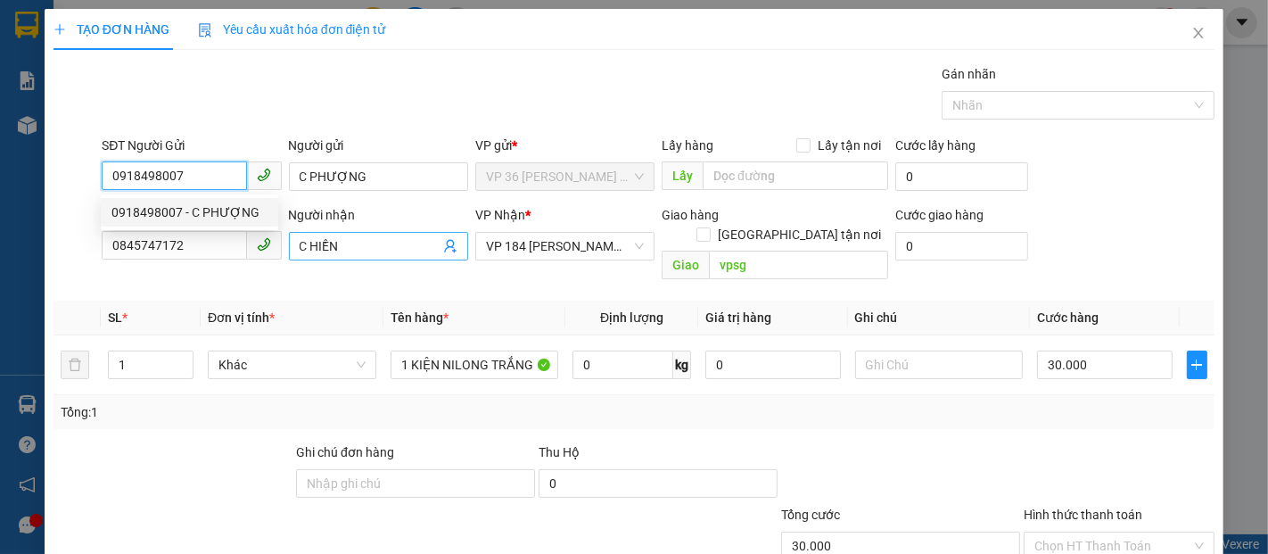
type input "20.000"
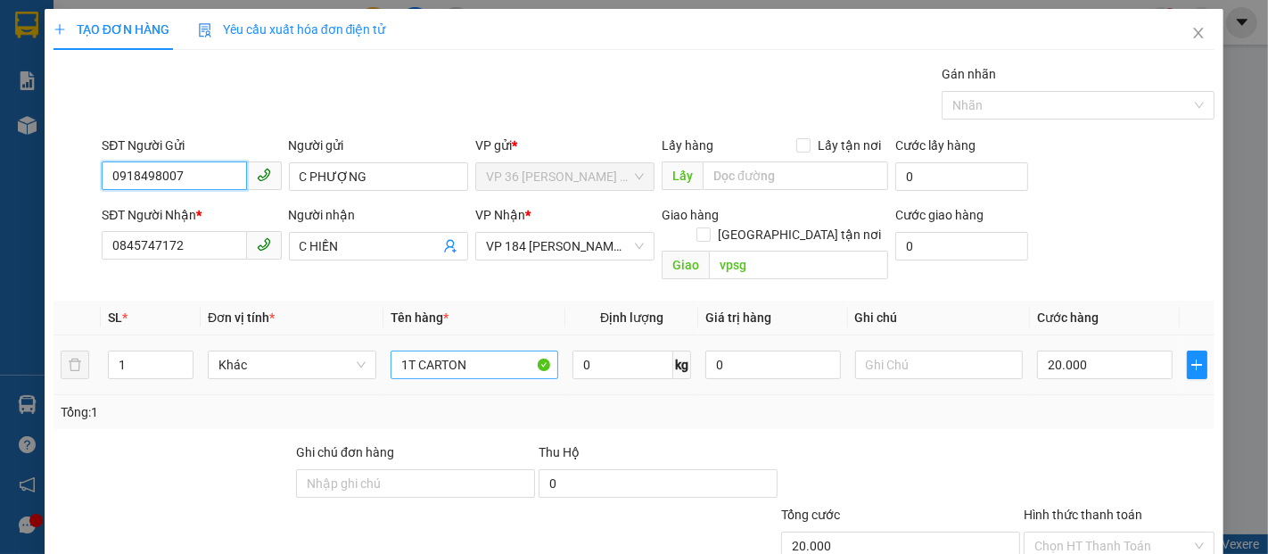
type input "0918498007"
drag, startPoint x: 476, startPoint y: 343, endPoint x: 383, endPoint y: 312, distance: 98.7
click at [385, 341] on td "1T CARTON" at bounding box center [475, 365] width 183 height 60
type input "1K ĐEN"
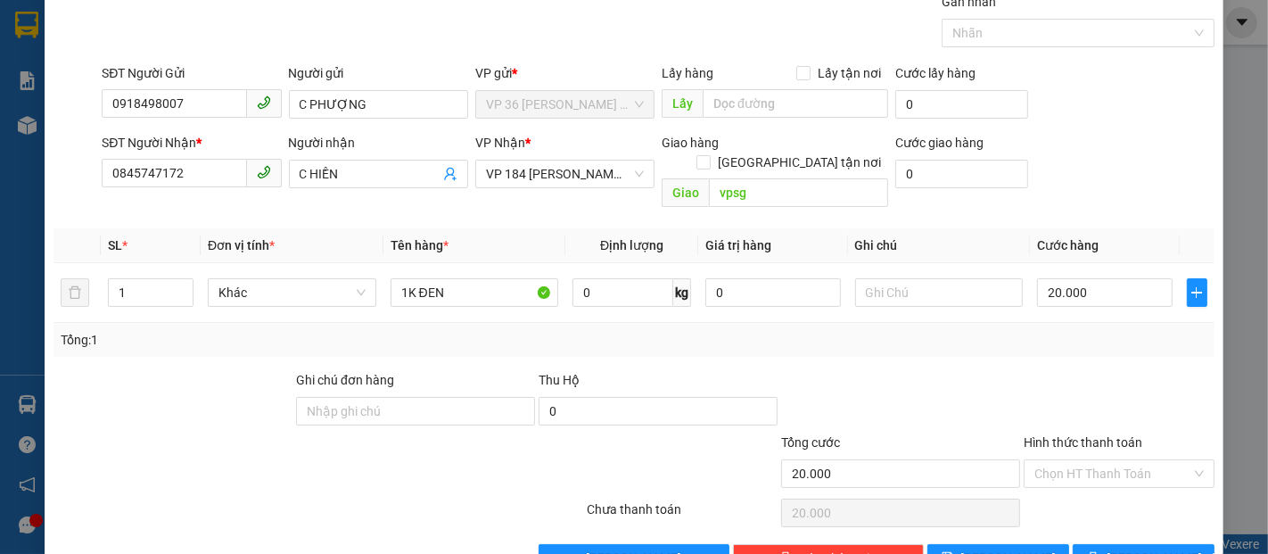
scroll to position [104, 0]
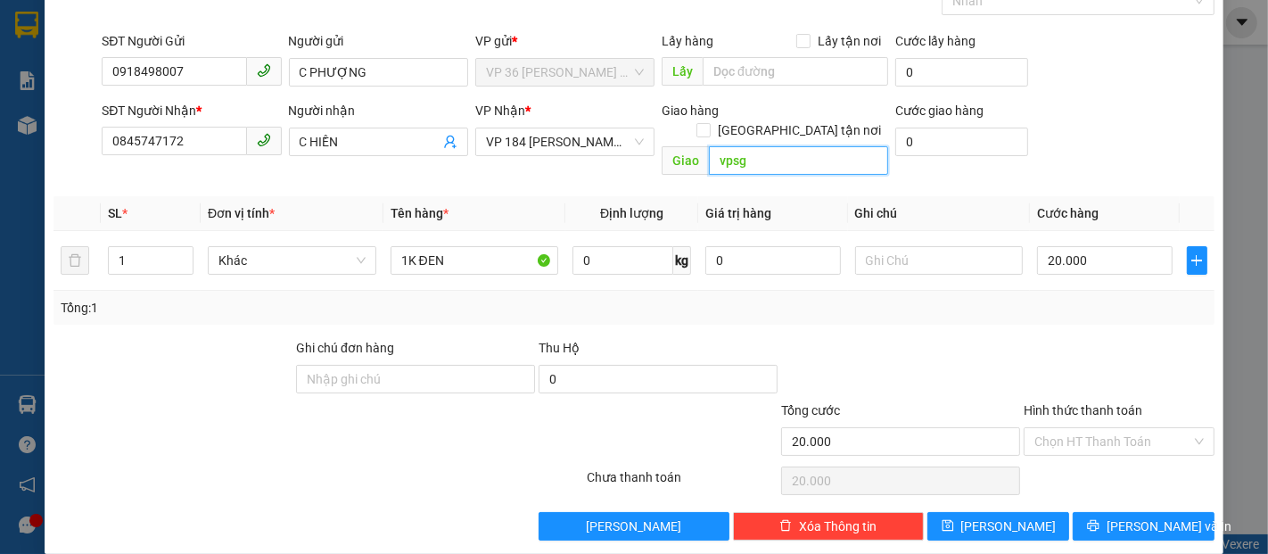
click at [764, 146] on input "vpsg" at bounding box center [798, 160] width 179 height 29
type input "VP NVT"
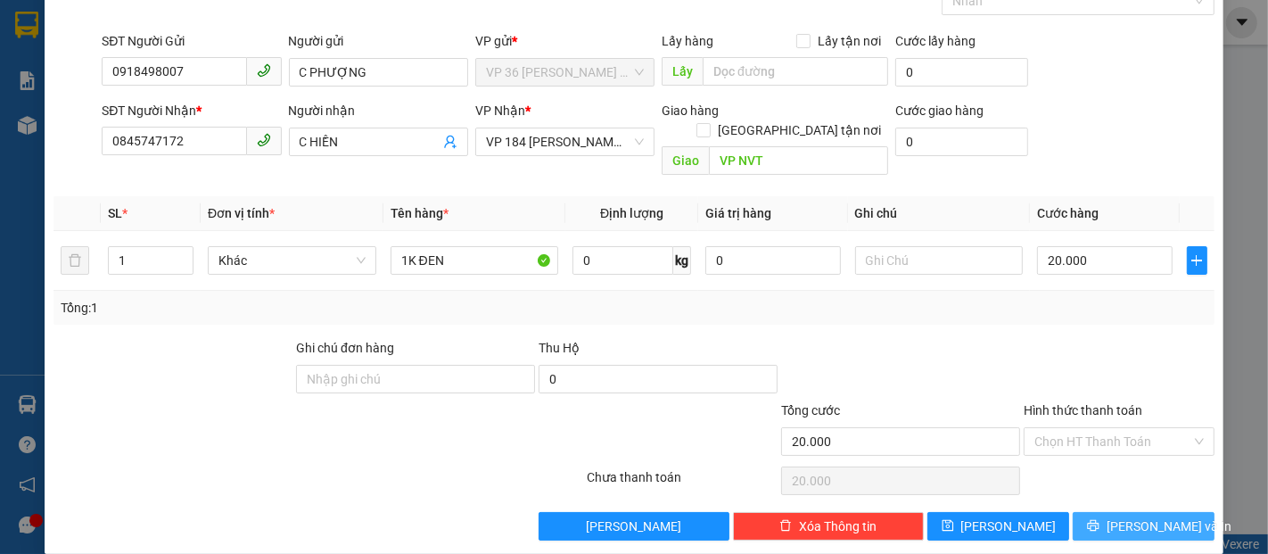
click at [1135, 516] on span "[PERSON_NAME] và In" at bounding box center [1169, 526] width 125 height 20
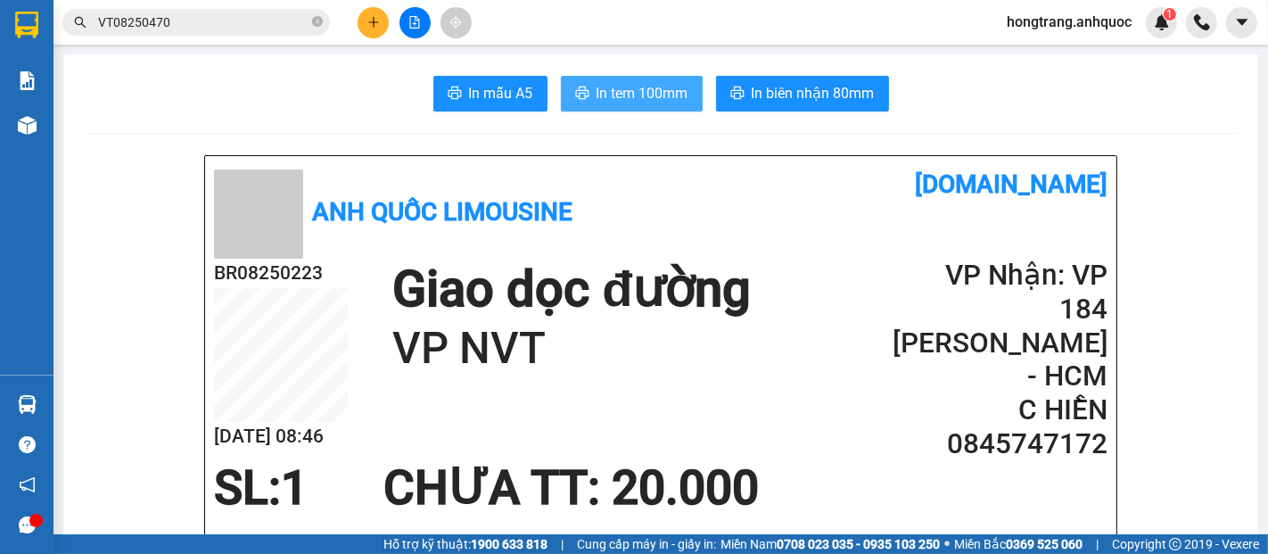
click at [641, 92] on span "In tem 100mm" at bounding box center [643, 93] width 92 height 22
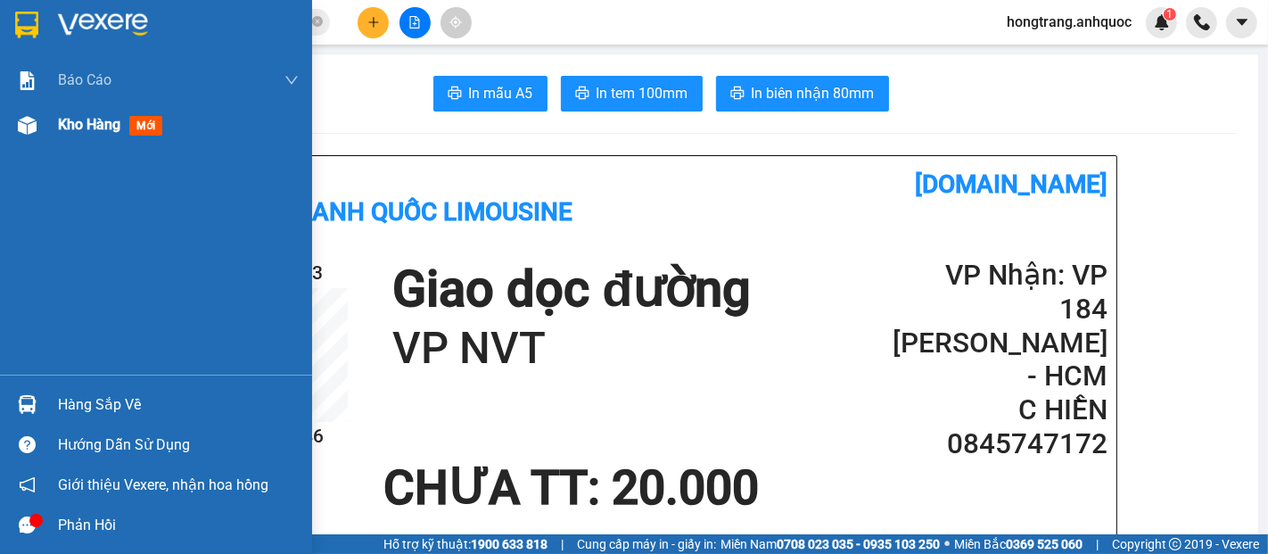
click at [103, 124] on span "Kho hàng" at bounding box center [89, 124] width 62 height 17
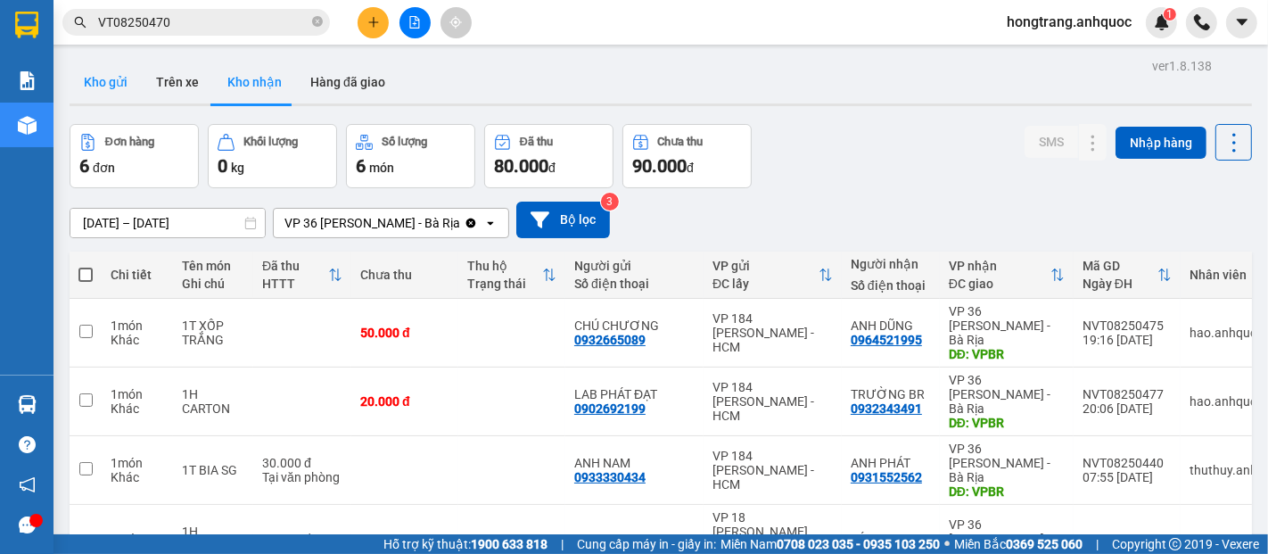
click at [100, 79] on button "Kho gửi" at bounding box center [106, 82] width 72 height 43
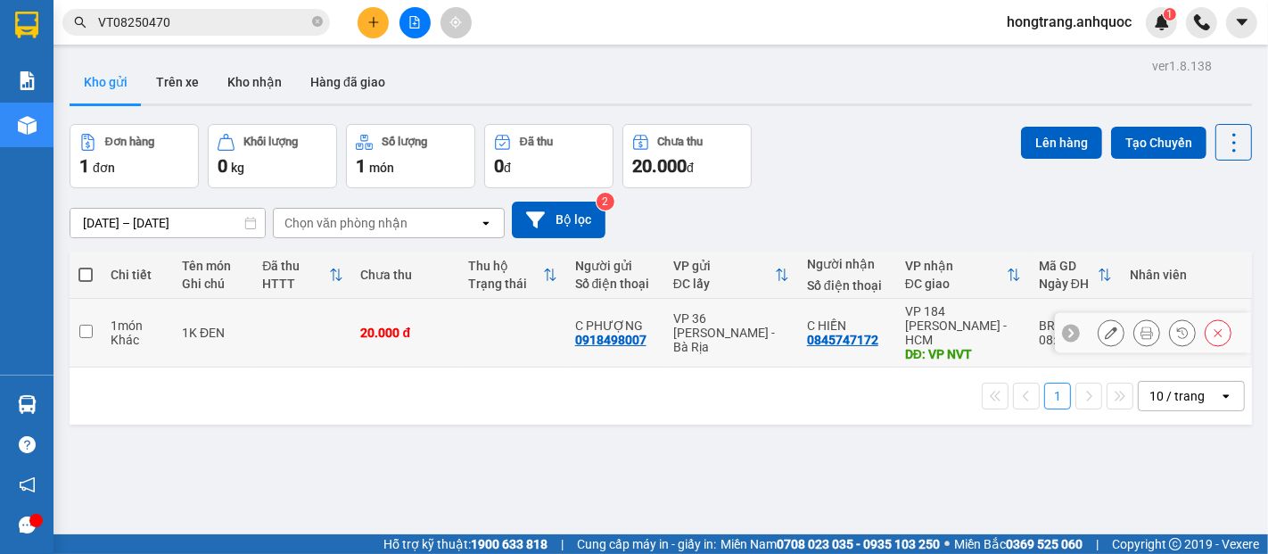
click at [80, 326] on input "checkbox" at bounding box center [85, 331] width 13 height 13
checkbox input "true"
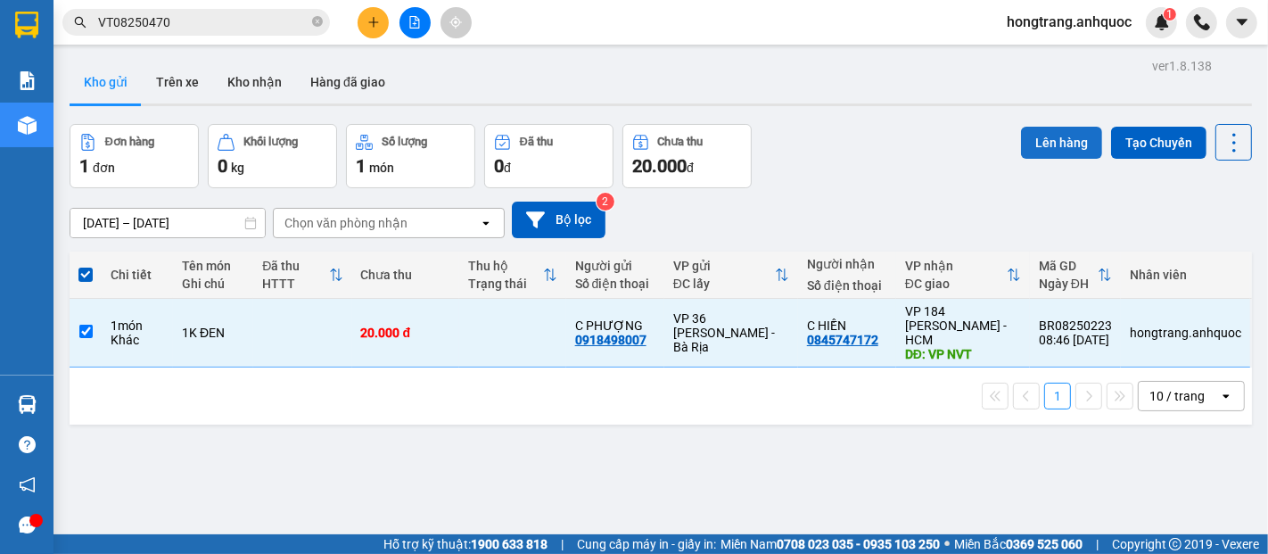
click at [1048, 135] on button "Lên hàng" at bounding box center [1061, 143] width 81 height 32
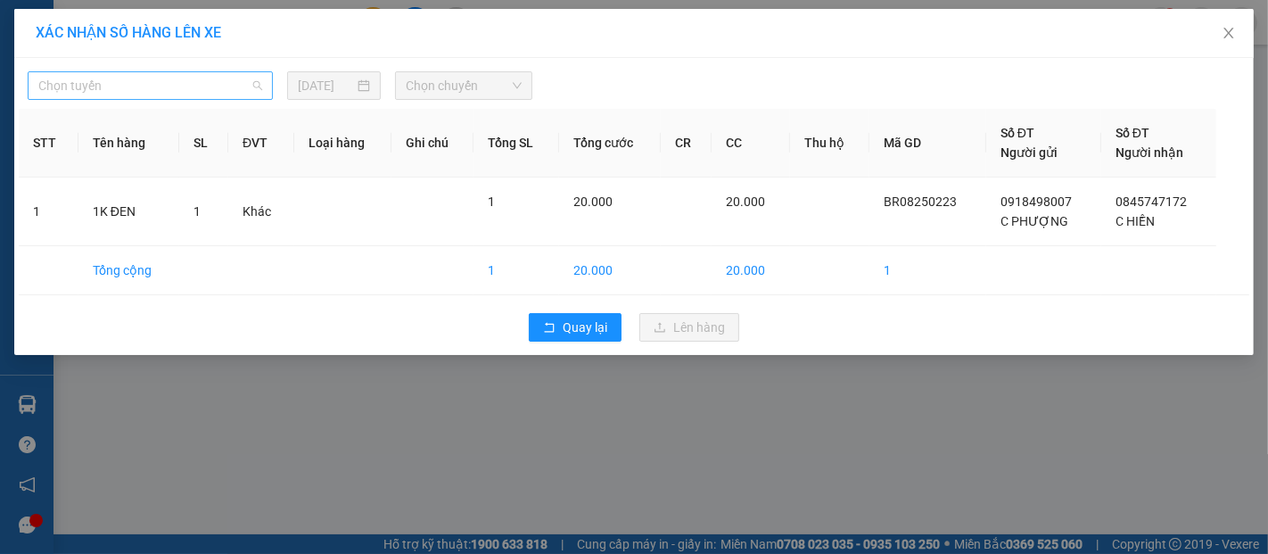
click at [194, 97] on span "Chọn tuyến" at bounding box center [150, 85] width 224 height 27
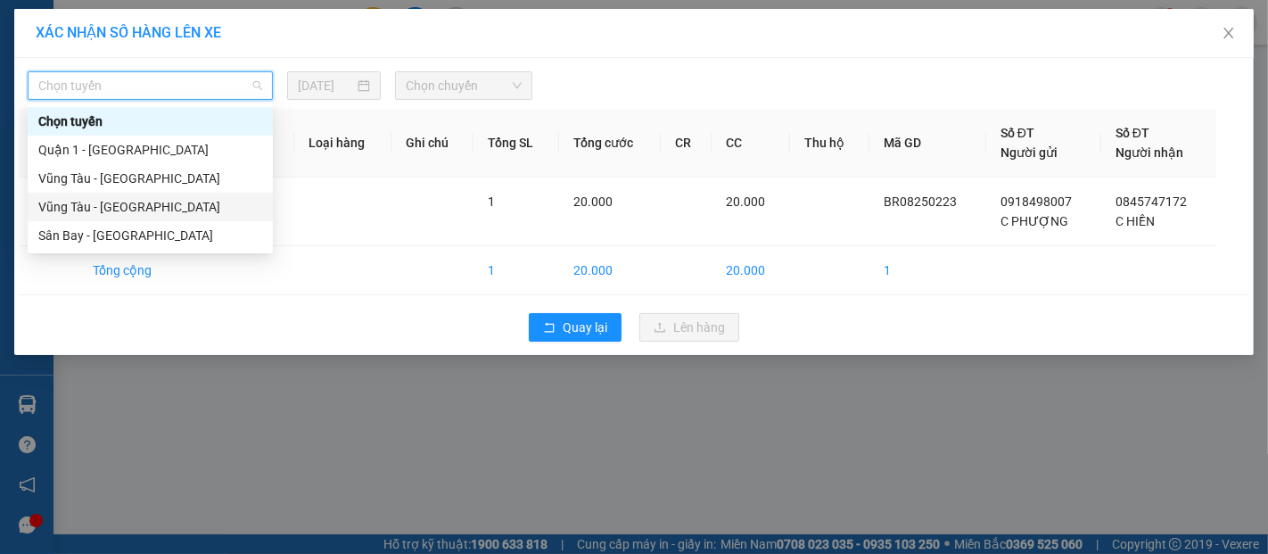
click at [152, 206] on div "Vũng Tàu - [GEOGRAPHIC_DATA]" at bounding box center [150, 207] width 224 height 20
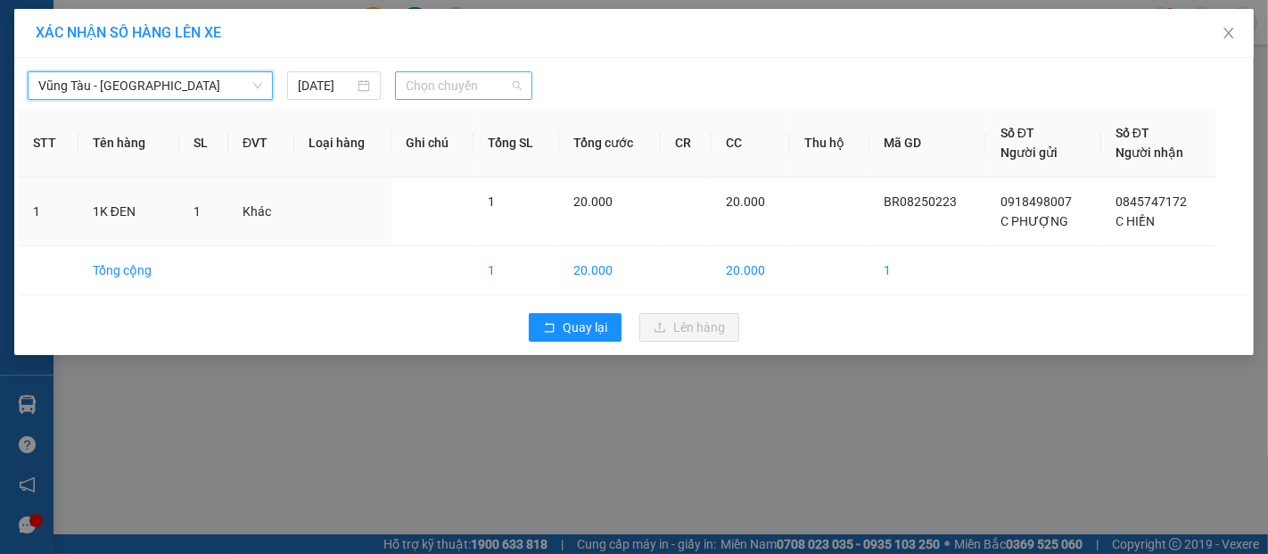
click at [425, 95] on span "Chọn chuyến" at bounding box center [464, 85] width 116 height 27
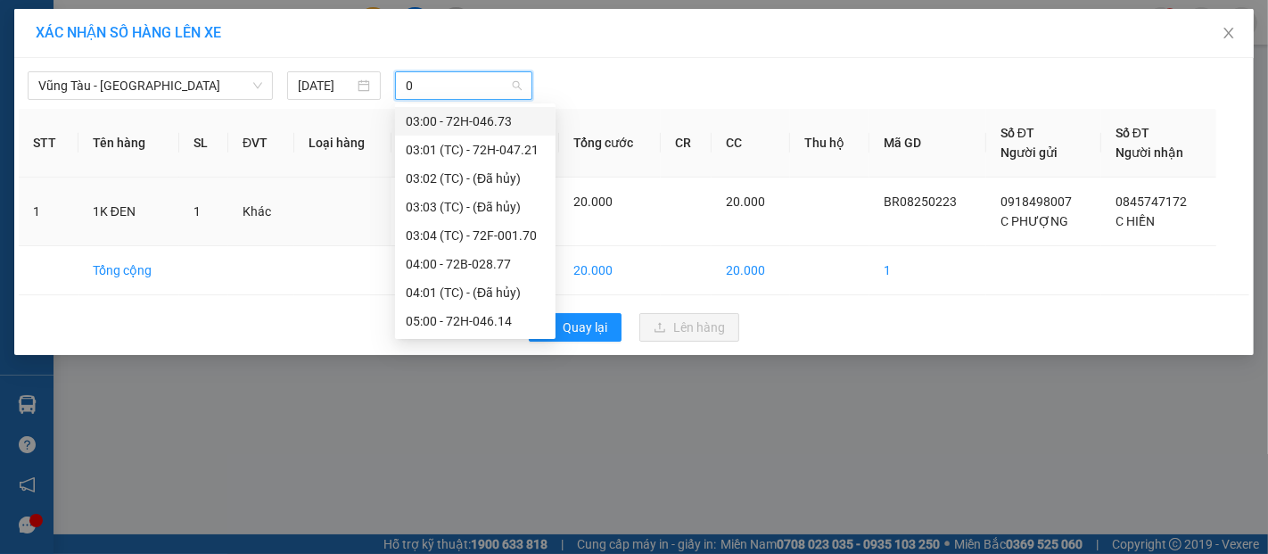
type input "09"
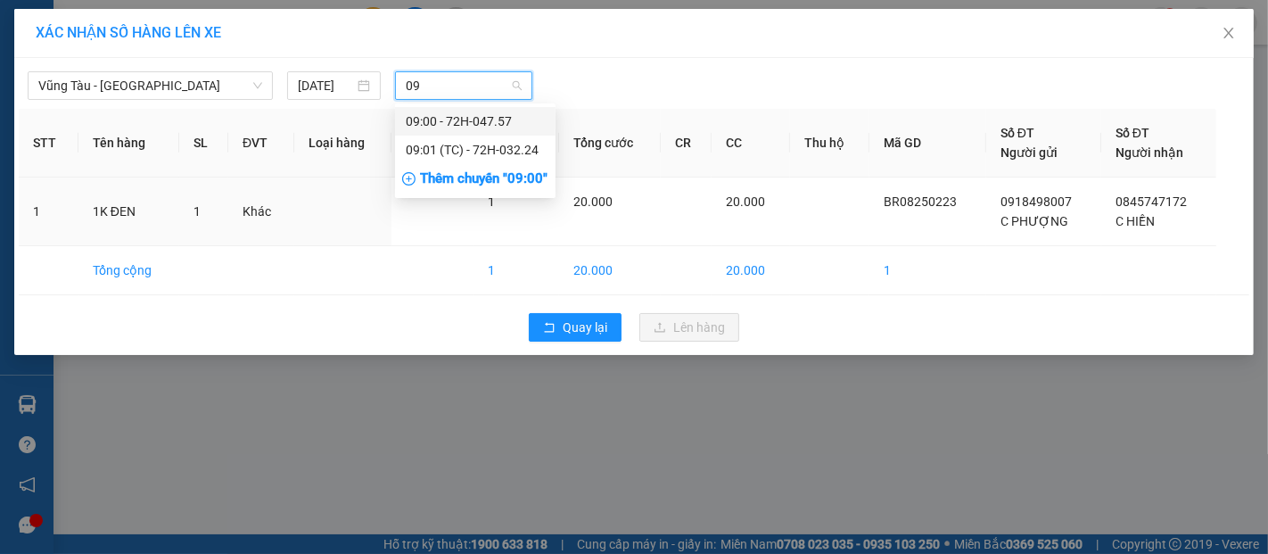
click at [453, 121] on div "09:00 - 72H-047.57" at bounding box center [475, 121] width 139 height 20
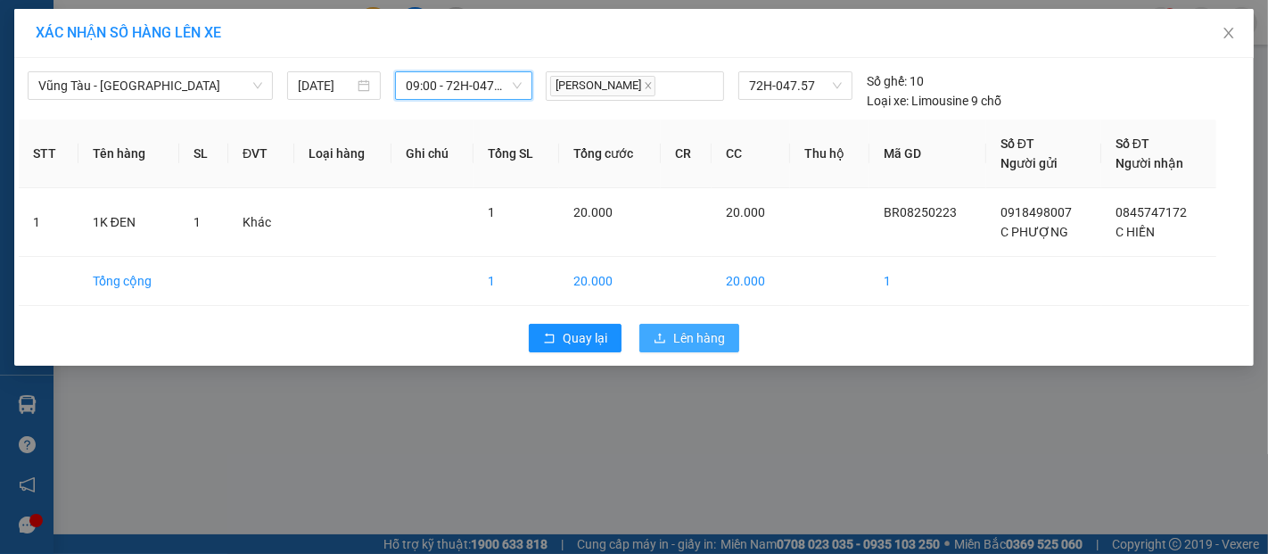
click at [702, 332] on span "Lên hàng" at bounding box center [699, 338] width 52 height 20
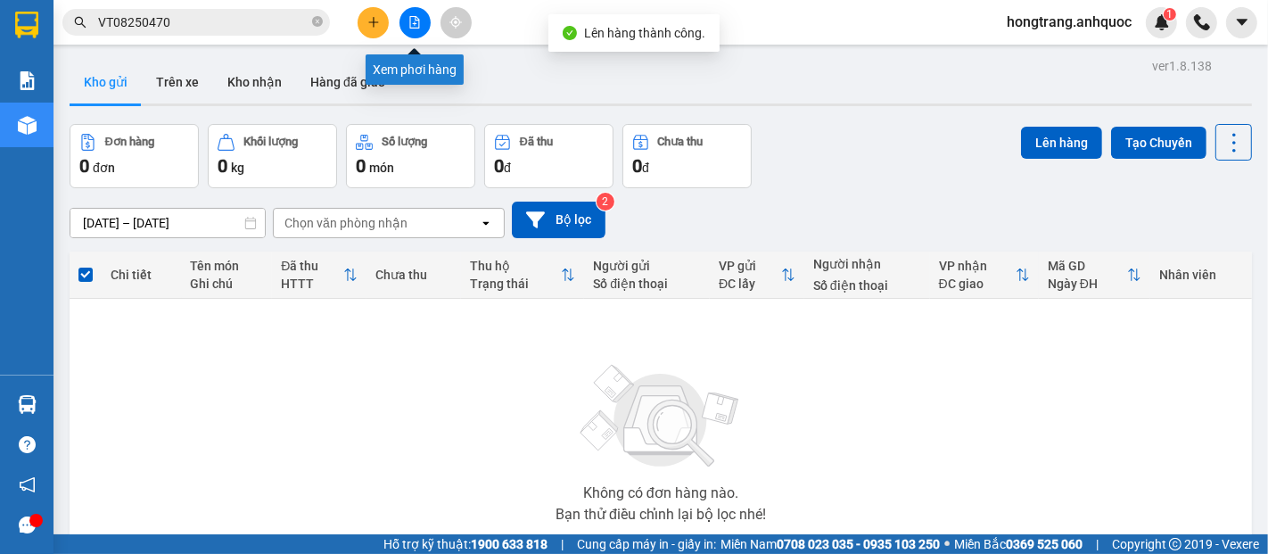
click at [420, 24] on icon "file-add" at bounding box center [415, 22] width 12 height 12
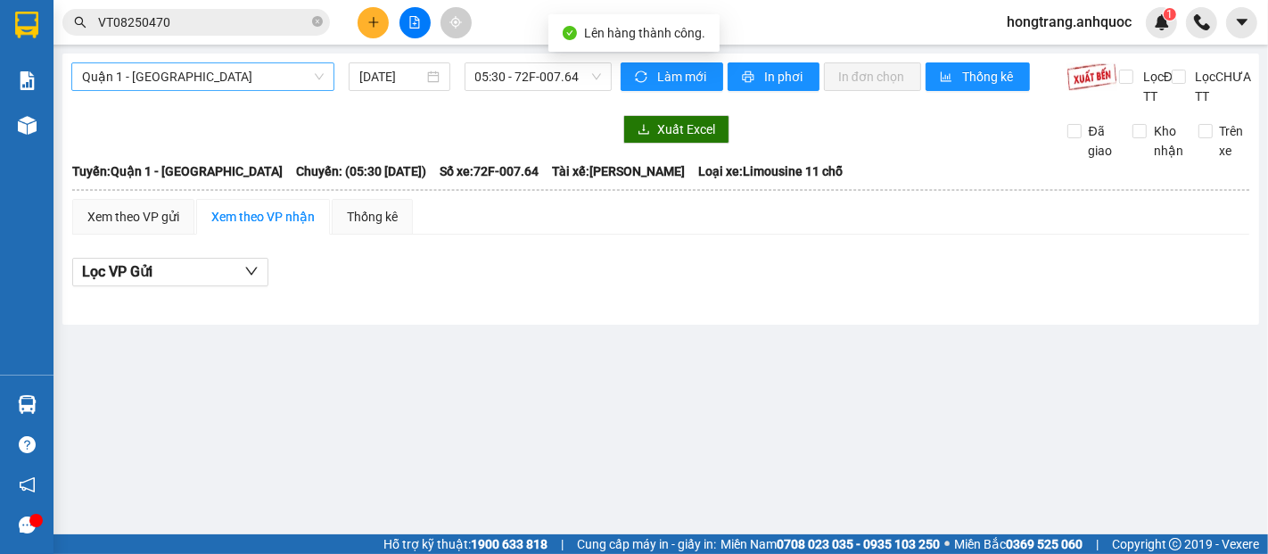
click at [257, 85] on span "Quận 1 - [GEOGRAPHIC_DATA]" at bounding box center [203, 76] width 242 height 27
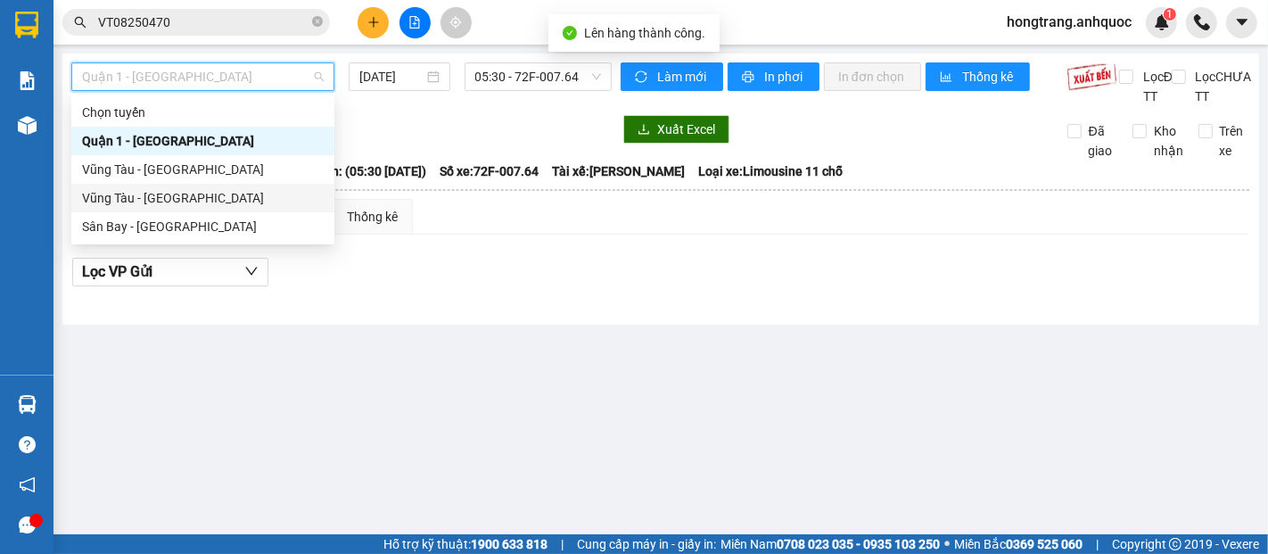
click at [164, 205] on div "Vũng Tàu - [GEOGRAPHIC_DATA]" at bounding box center [203, 198] width 242 height 20
type input "[DATE]"
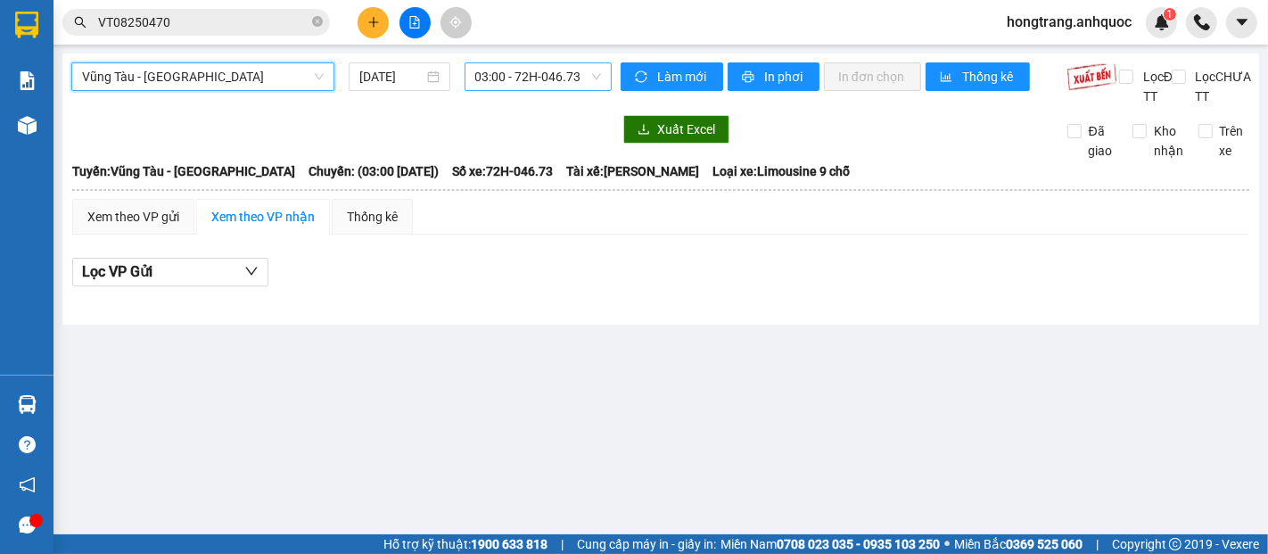
click at [516, 80] on span "03:00 - 72H-046.73" at bounding box center [538, 76] width 126 height 27
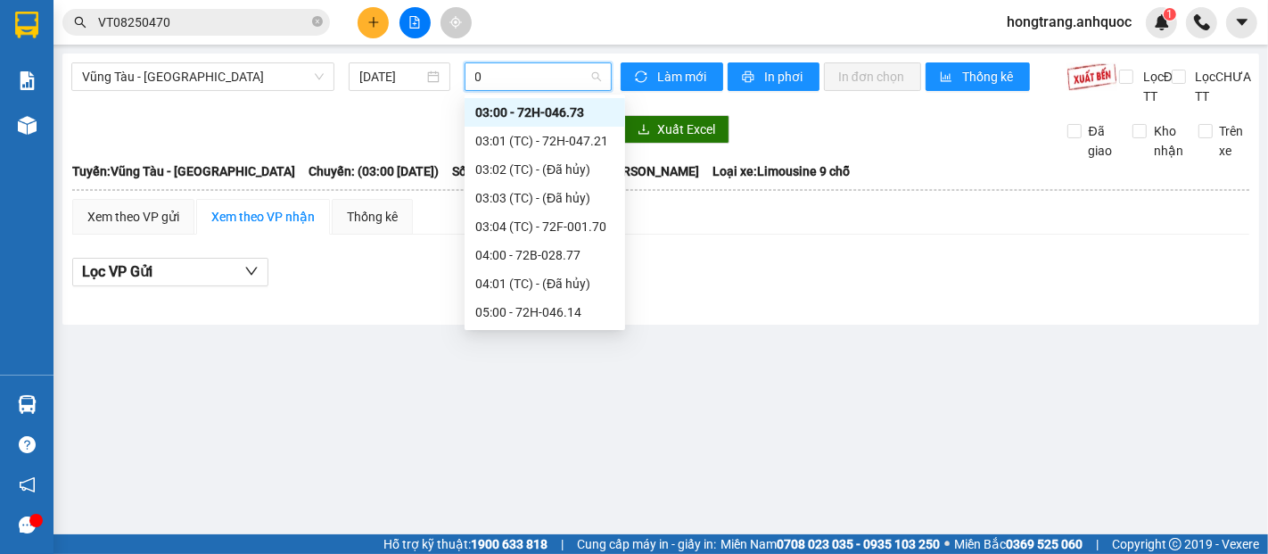
type input "09"
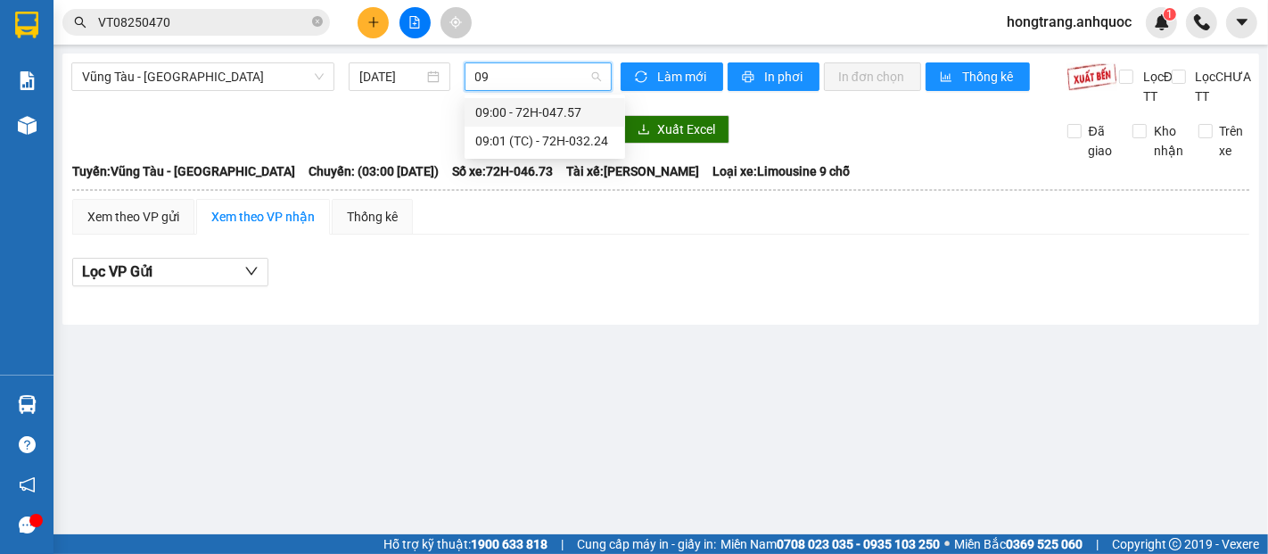
click at [568, 111] on div "09:00 - 72H-047.57" at bounding box center [544, 113] width 139 height 20
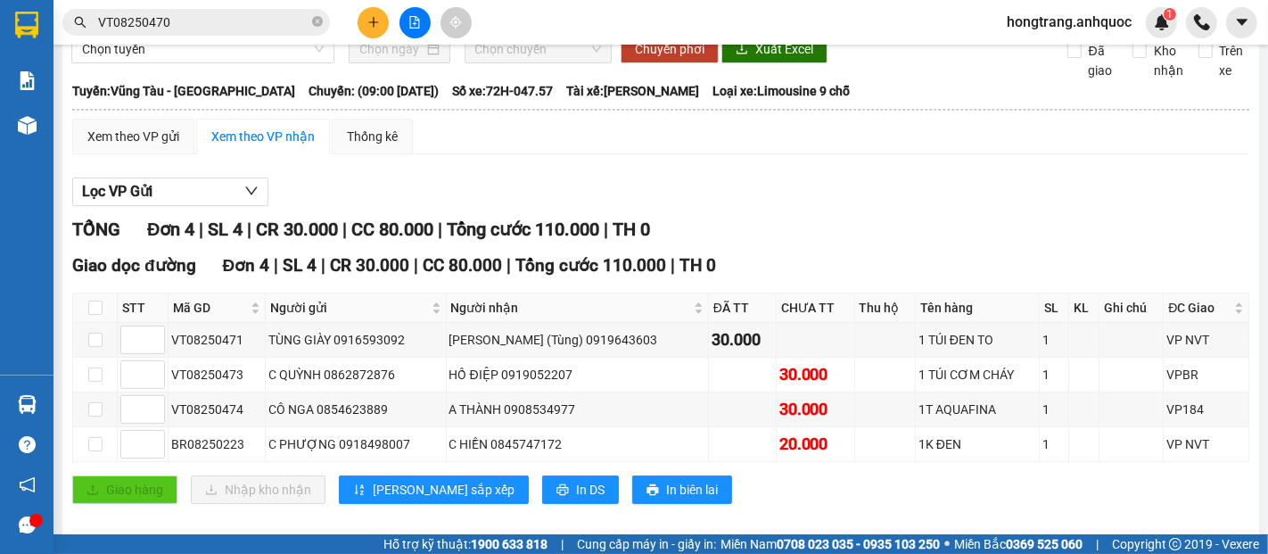
scroll to position [118, 0]
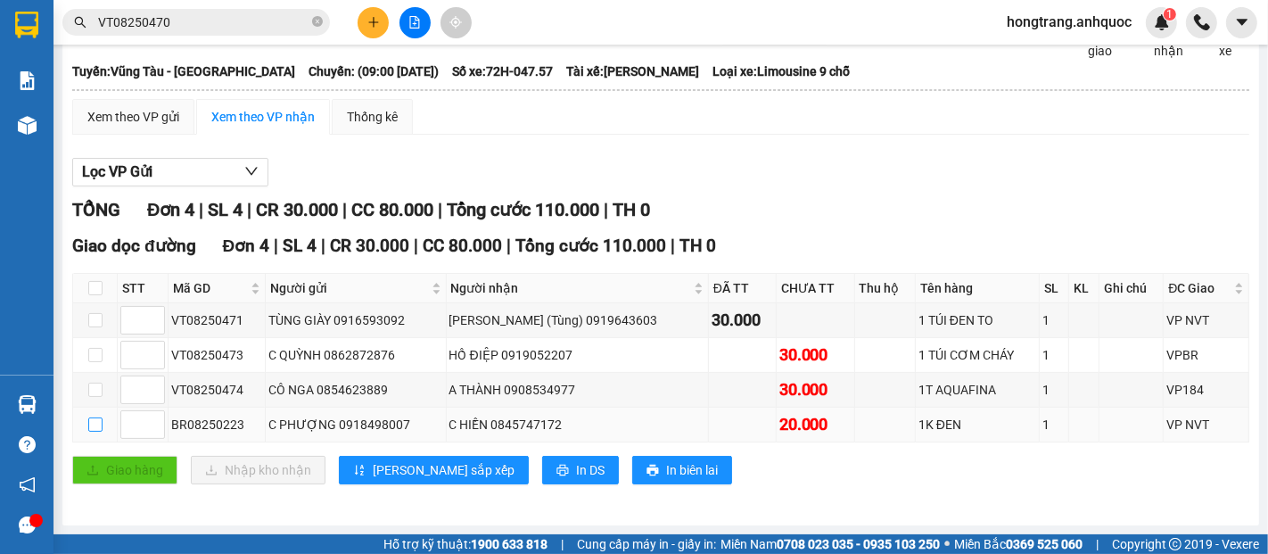
click at [88, 425] on input "checkbox" at bounding box center [95, 424] width 14 height 14
checkbox input "true"
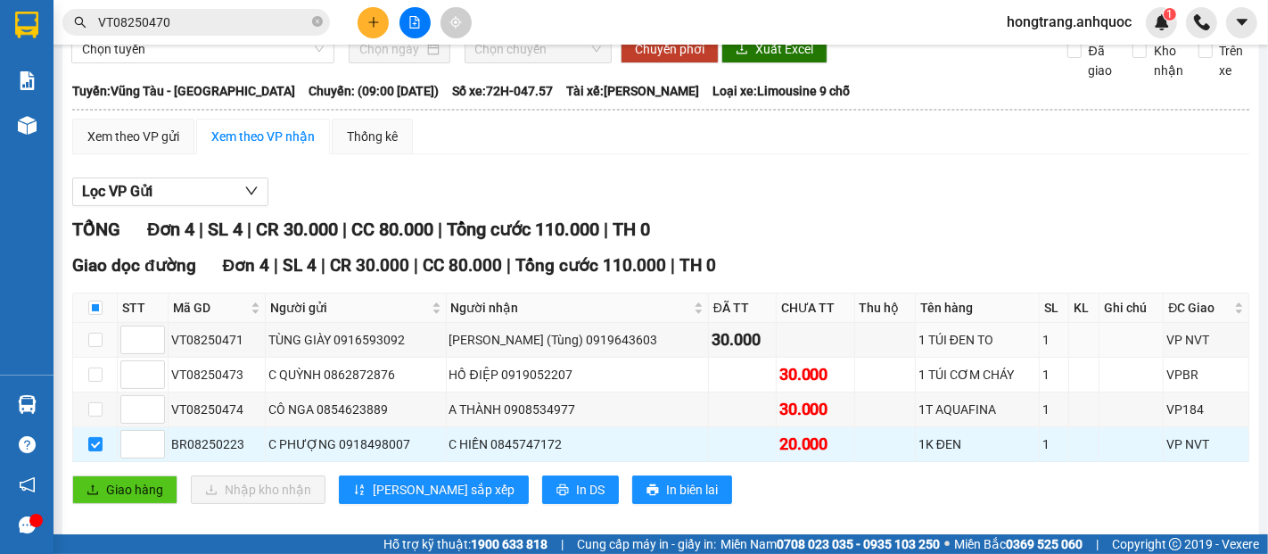
scroll to position [0, 0]
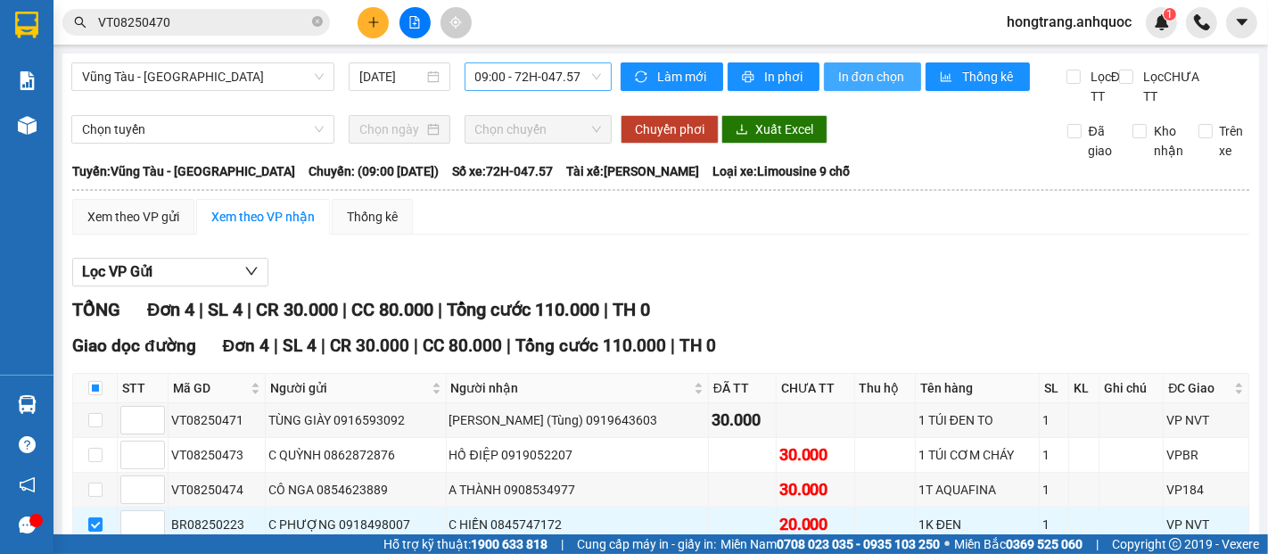
click at [875, 79] on span "In đơn chọn" at bounding box center [872, 77] width 69 height 20
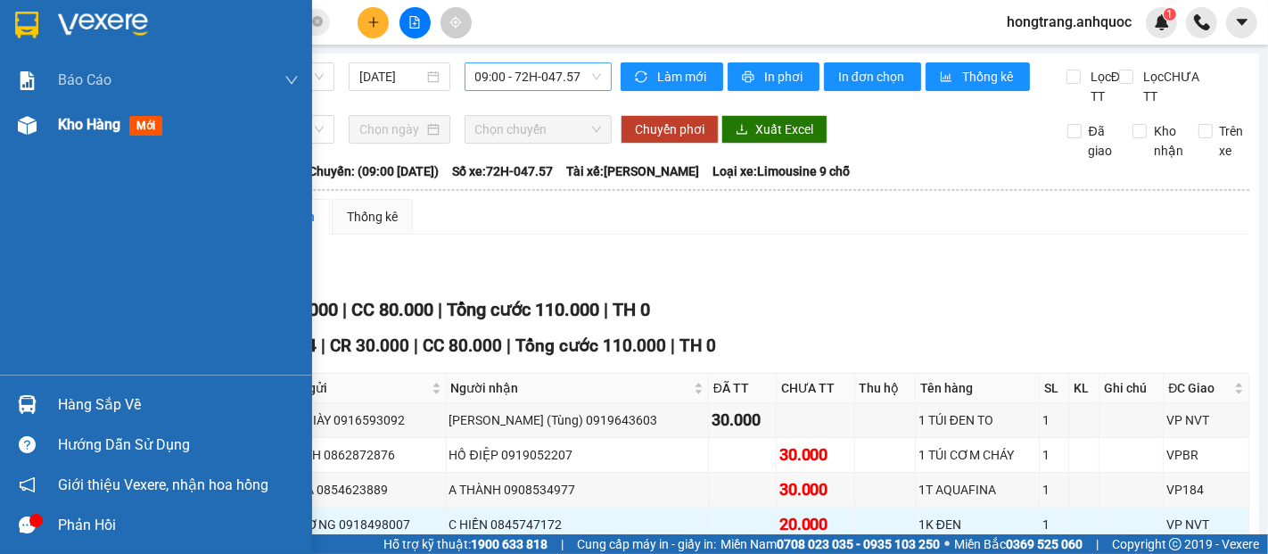
click at [86, 142] on div "Kho hàng mới" at bounding box center [178, 125] width 241 height 45
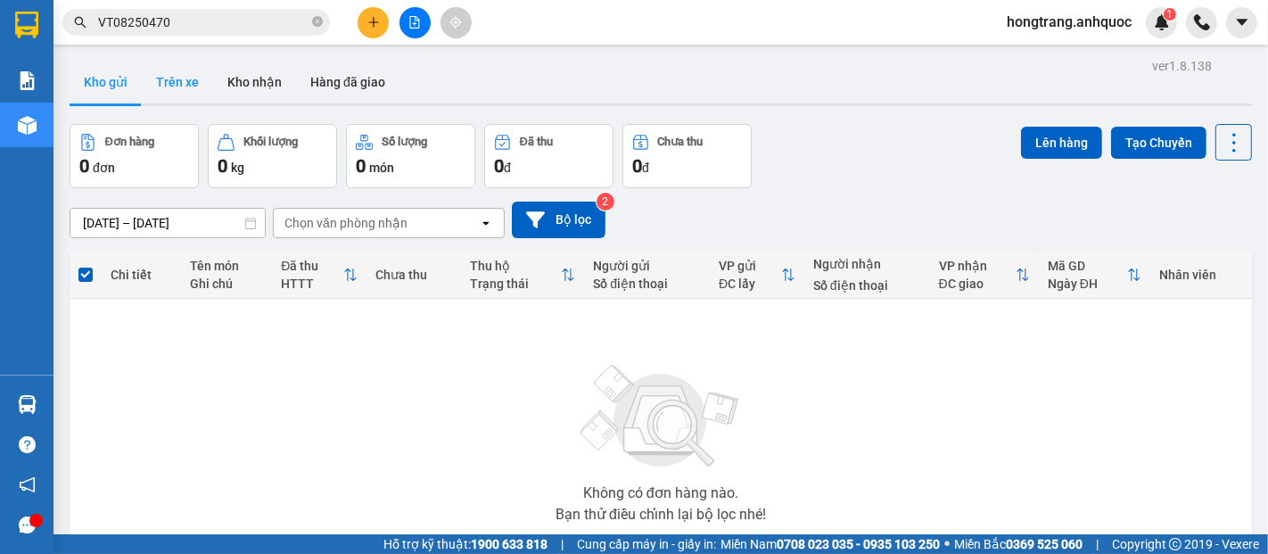
click at [184, 90] on button "Trên xe" at bounding box center [177, 82] width 71 height 43
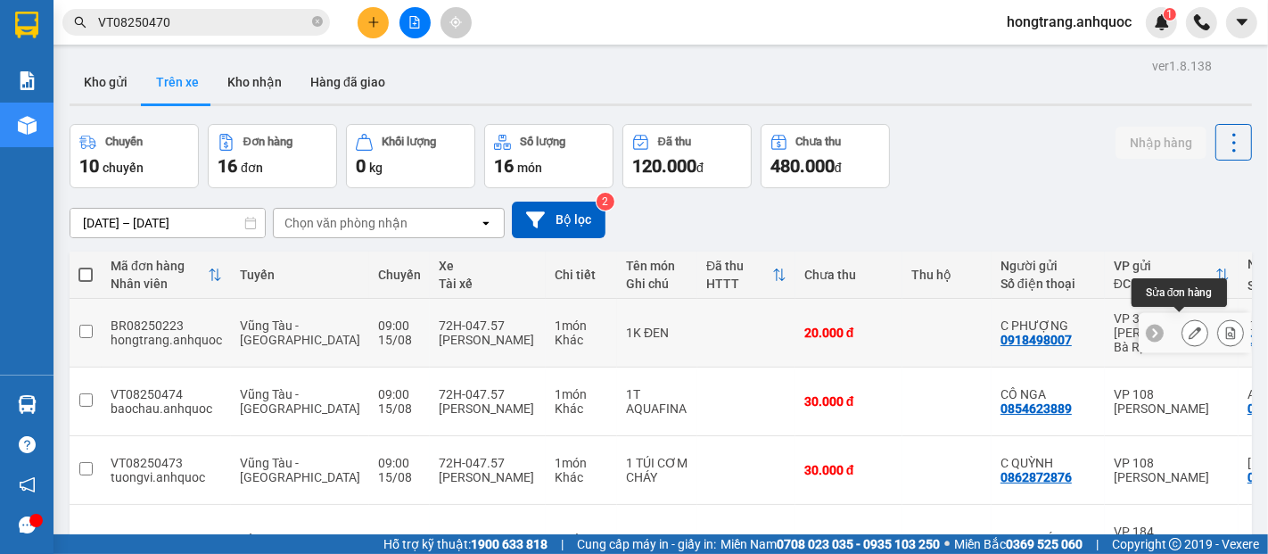
click at [1189, 326] on icon at bounding box center [1195, 332] width 12 height 12
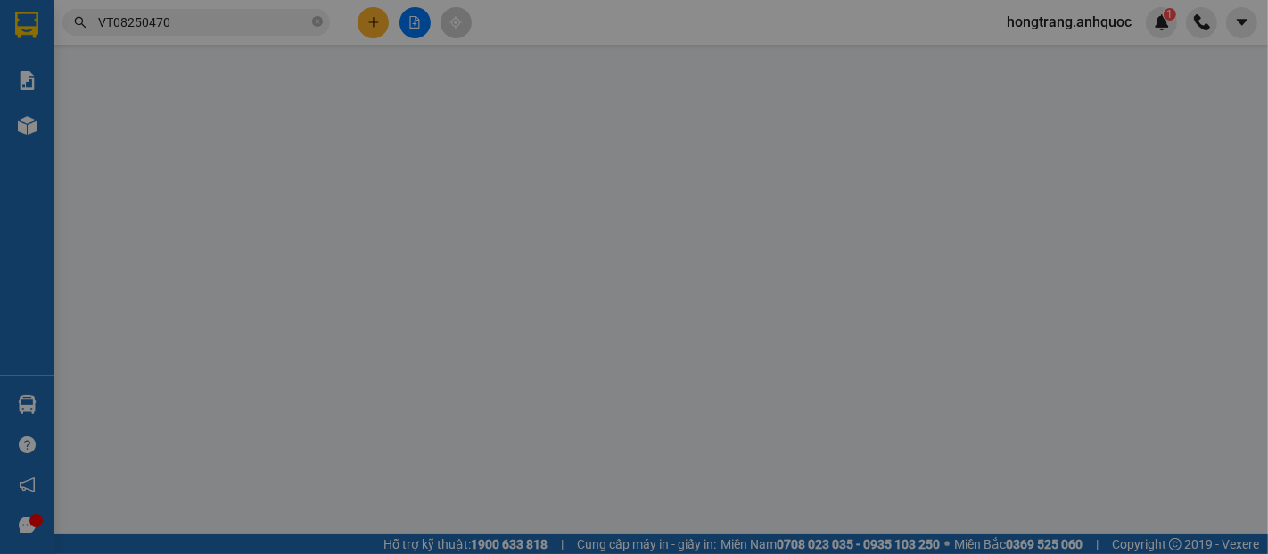
type input "0918498007"
type input "C PHƯỢNG"
type input "0845747172"
type input "C HIỀN"
type input "VP NVT"
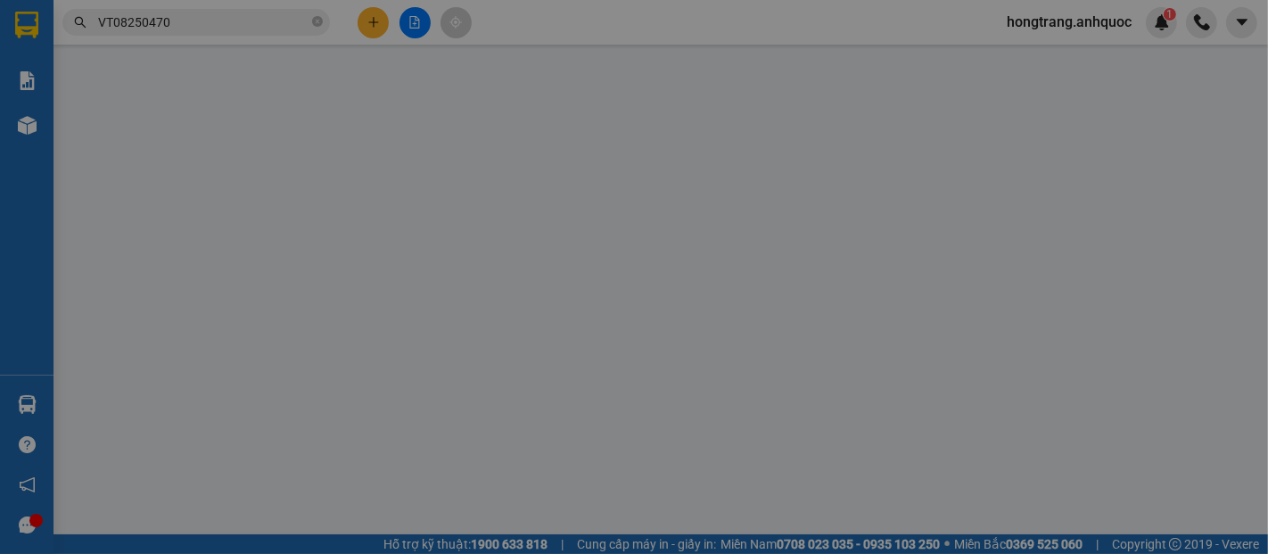
type input "20.000"
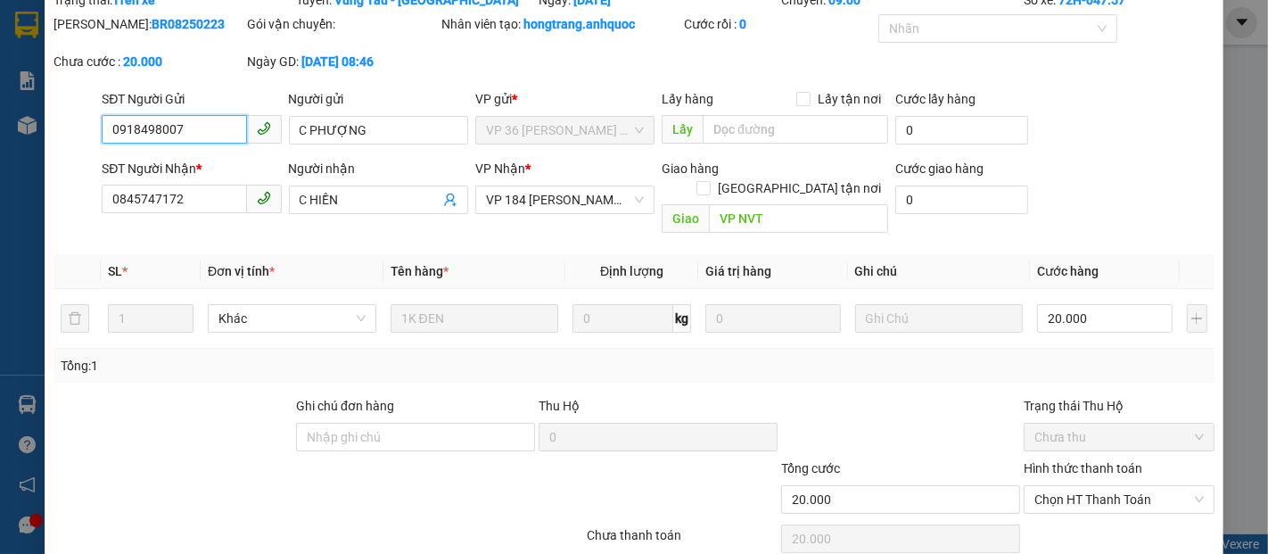
scroll to position [133, 0]
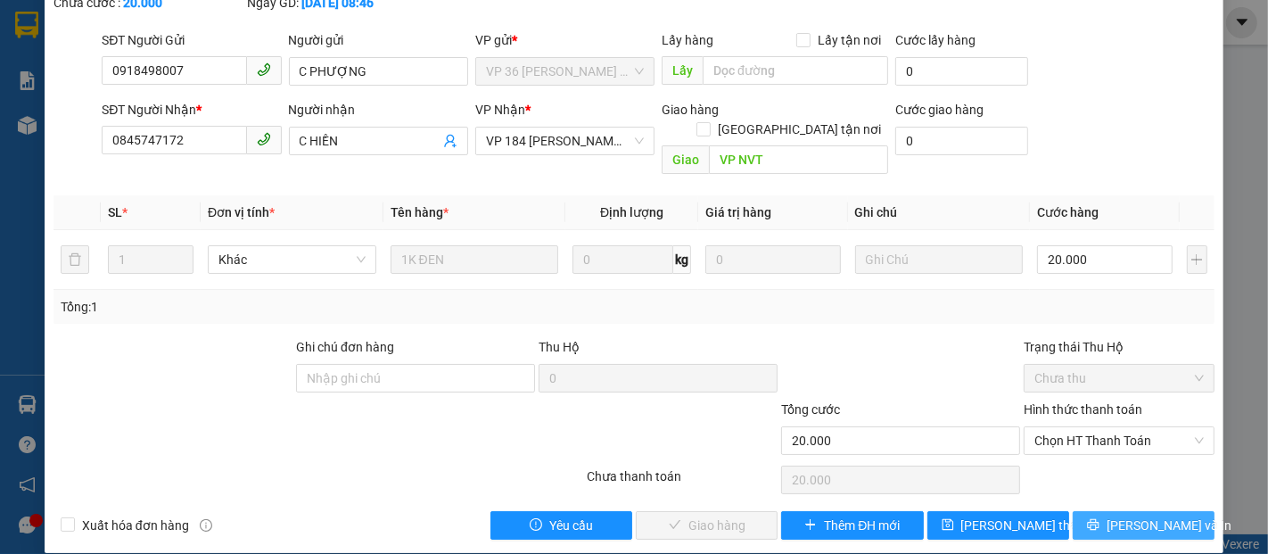
click at [1085, 511] on button "[PERSON_NAME] và In" at bounding box center [1144, 525] width 142 height 29
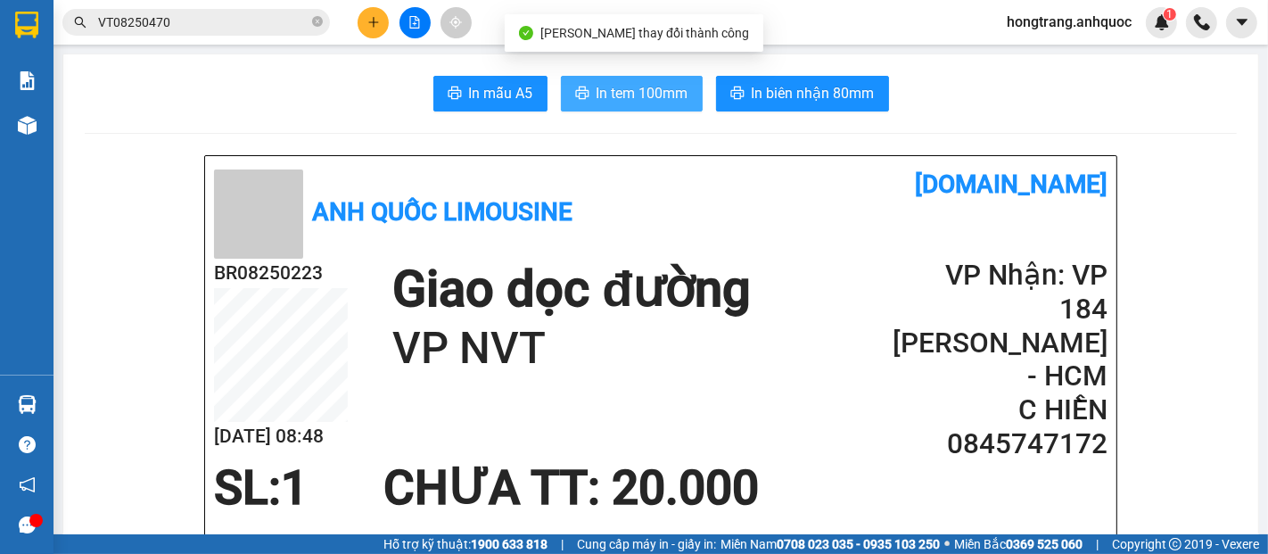
click at [636, 105] on button "In tem 100mm" at bounding box center [632, 94] width 142 height 36
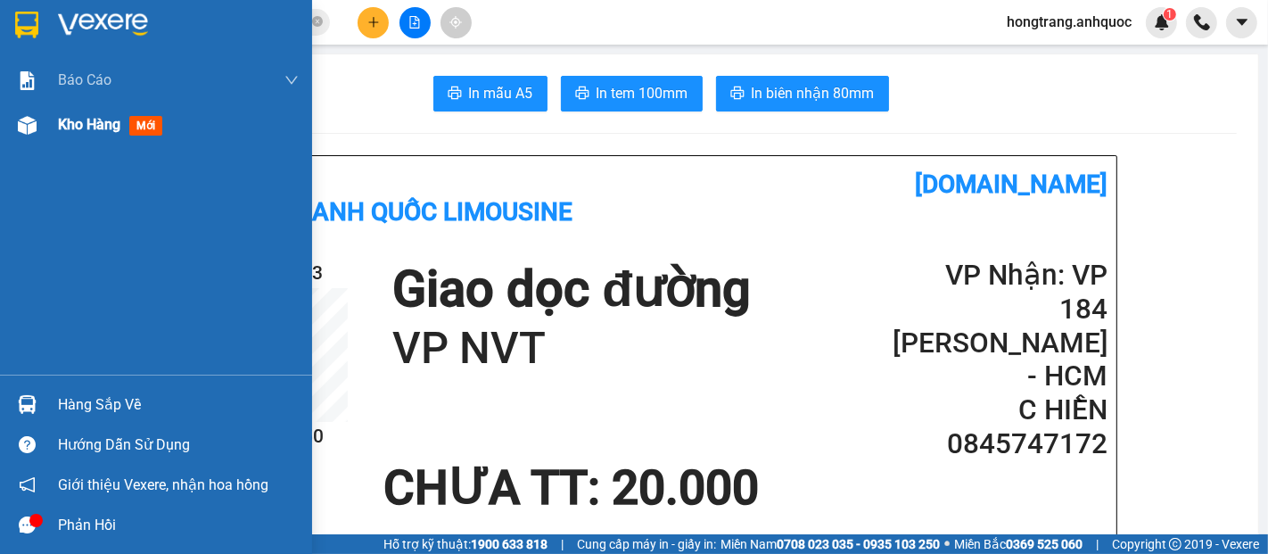
click at [94, 127] on span "Kho hàng" at bounding box center [89, 124] width 62 height 17
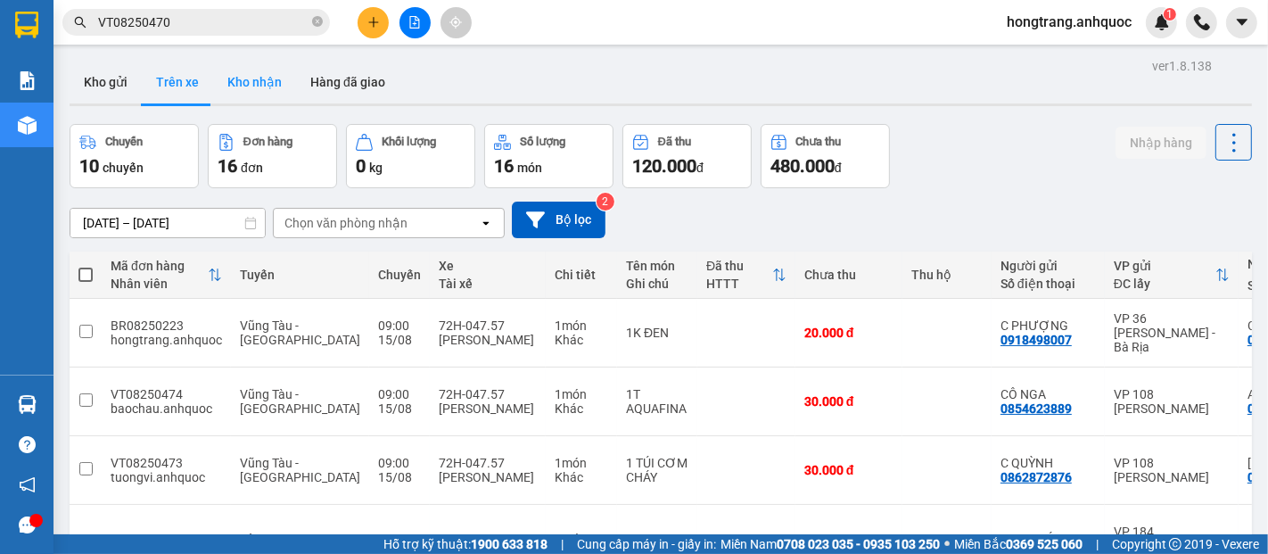
click at [261, 81] on button "Kho nhận" at bounding box center [254, 82] width 83 height 43
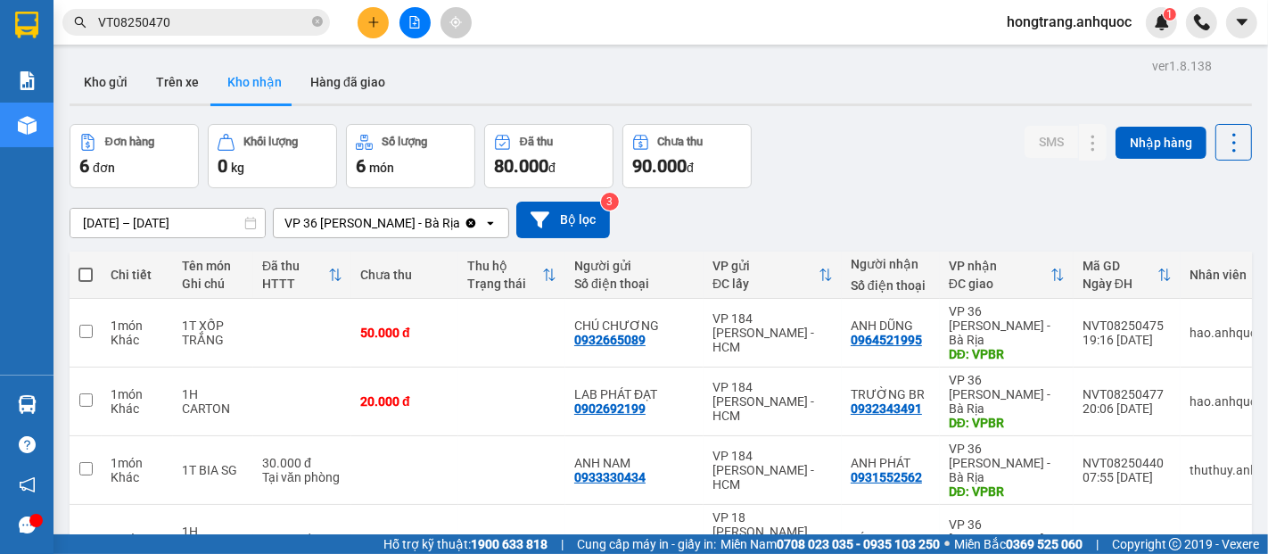
click at [367, 19] on icon "plus" at bounding box center [373, 22] width 12 height 12
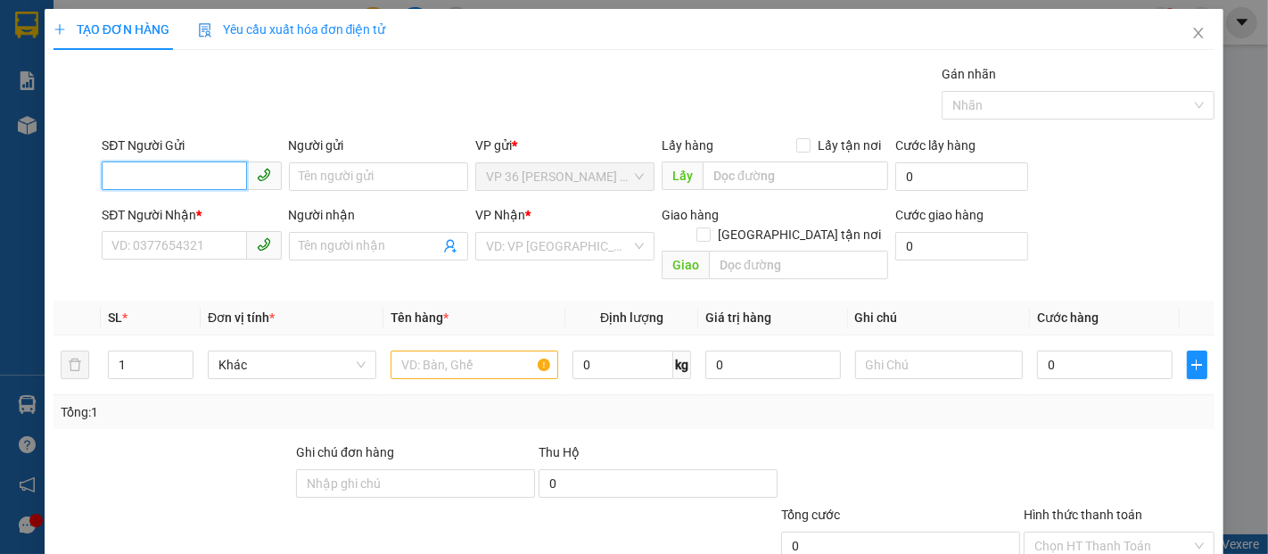
click at [180, 182] on input "SĐT Người Gửi" at bounding box center [174, 175] width 145 height 29
click at [189, 213] on div "0982127627 - ANH PHÁT" at bounding box center [189, 212] width 156 height 20
type input "0982127627"
type input "ANH PHÁT"
type input "0918430333"
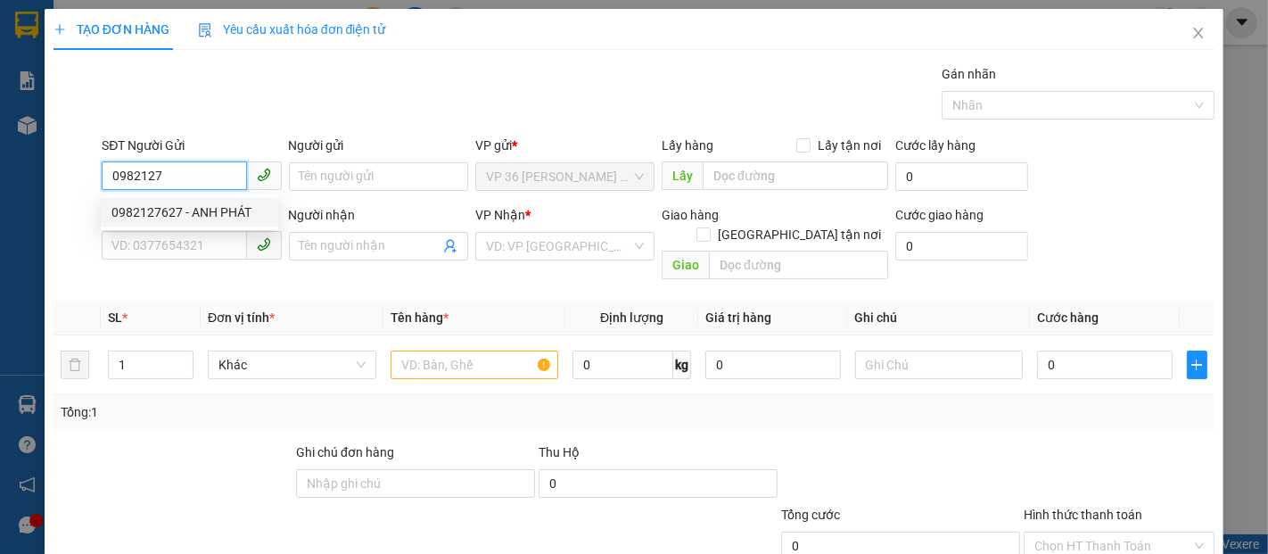
type input "ANH ĐIỀN"
type input "VP NVT"
type input "TM 13/8 VP184 HẢO"
type input "30.000"
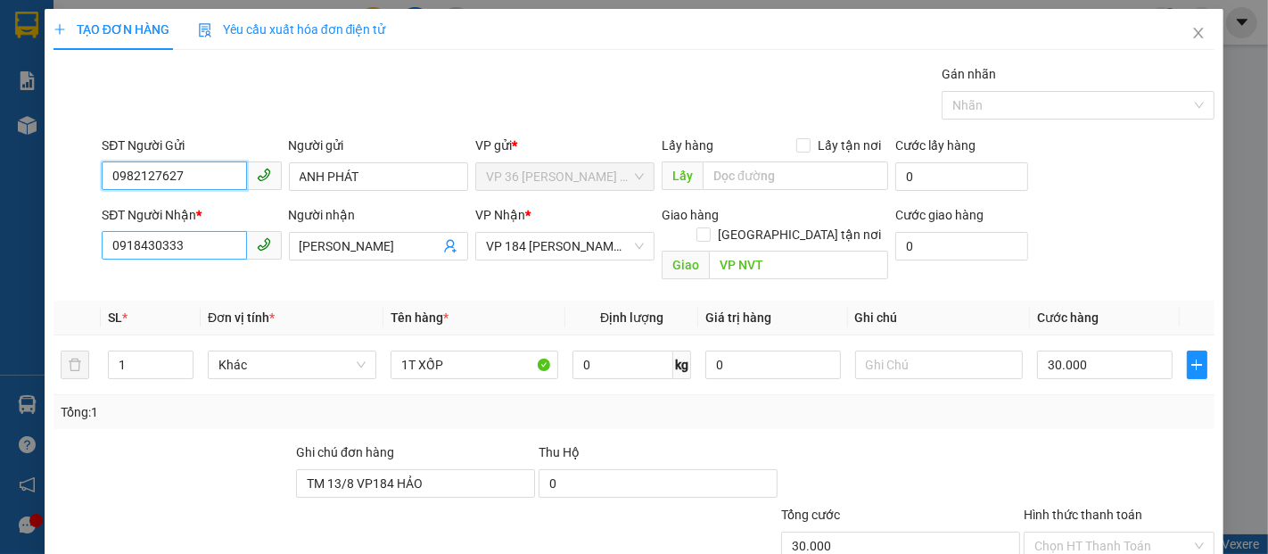
type input "0982127627"
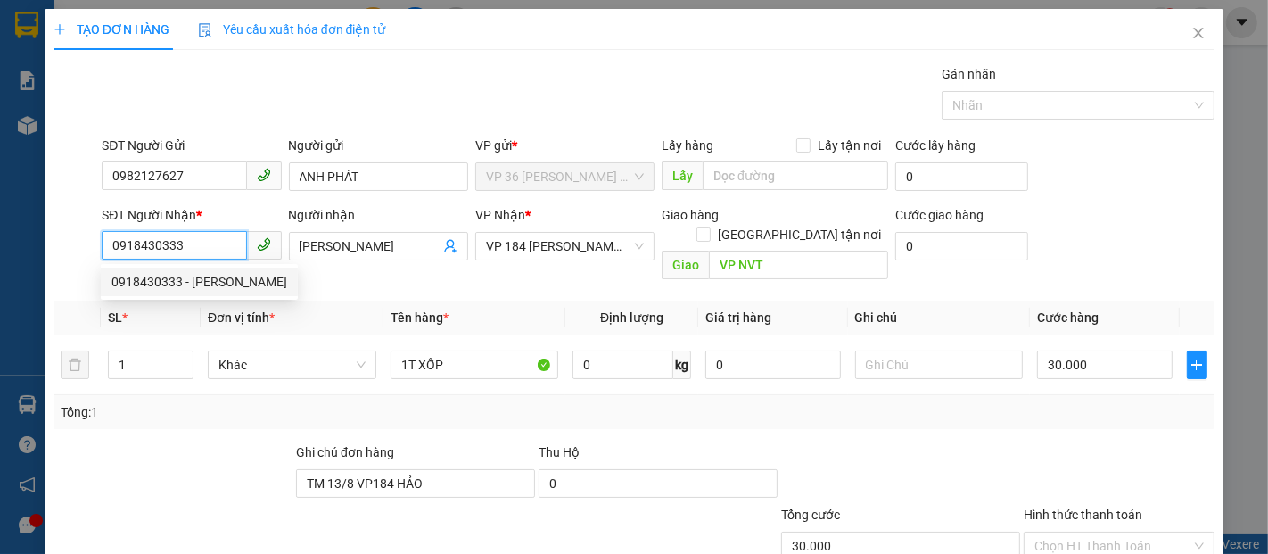
drag, startPoint x: 196, startPoint y: 240, endPoint x: 42, endPoint y: 244, distance: 154.4
click at [42, 244] on div "TẠO ĐƠN HÀNG Yêu cầu xuất hóa đơn điện tử Transit Pickup Surcharge Ids Transit …" at bounding box center [634, 277] width 1268 height 554
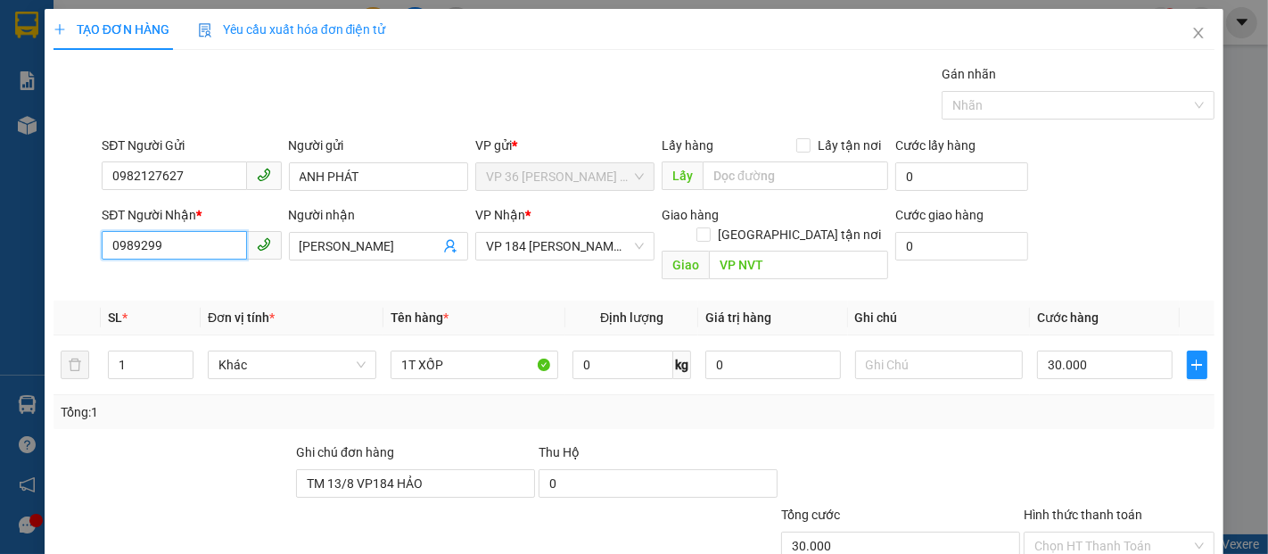
drag, startPoint x: 181, startPoint y: 248, endPoint x: 19, endPoint y: 248, distance: 162.3
click at [19, 248] on div "TẠO ĐƠN HÀNG Yêu cầu xuất hóa đơn điện tử Transit Pickup Surcharge Ids Transit …" at bounding box center [634, 277] width 1268 height 554
type input "0985299984"
drag, startPoint x: 400, startPoint y: 245, endPoint x: 254, endPoint y: 246, distance: 145.4
click at [254, 246] on div "SĐT Người Nhận * 0985299984 Người nhận ANH ĐIỀN ANH ĐIỀN VP Nhận * VP 184 Nguyễ…" at bounding box center [658, 246] width 1120 height 82
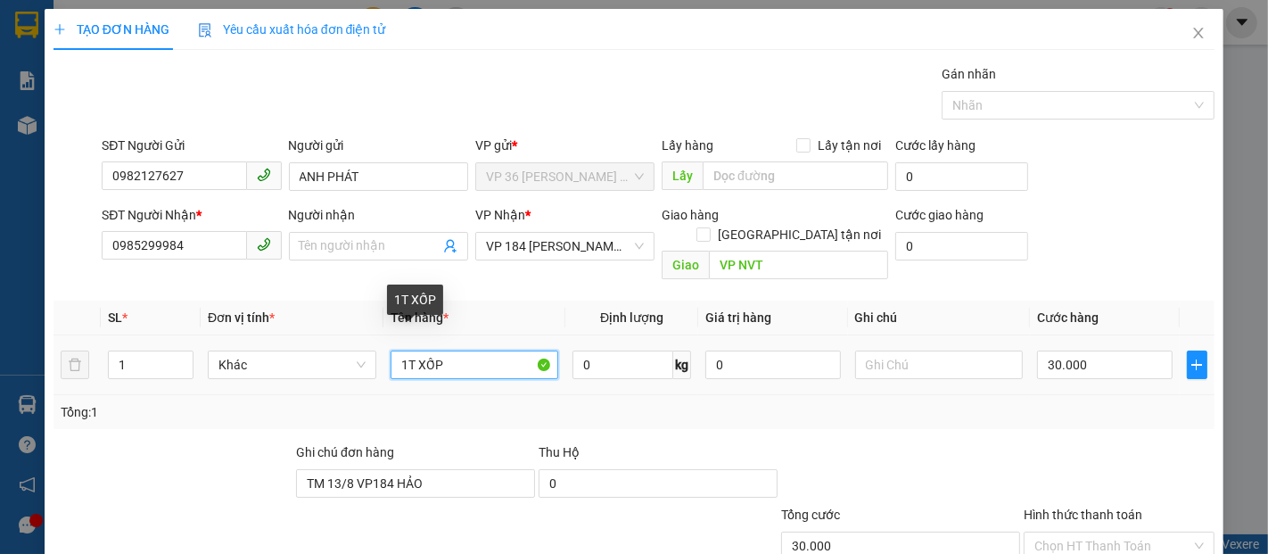
click at [463, 351] on input "1T XỐP" at bounding box center [475, 365] width 169 height 29
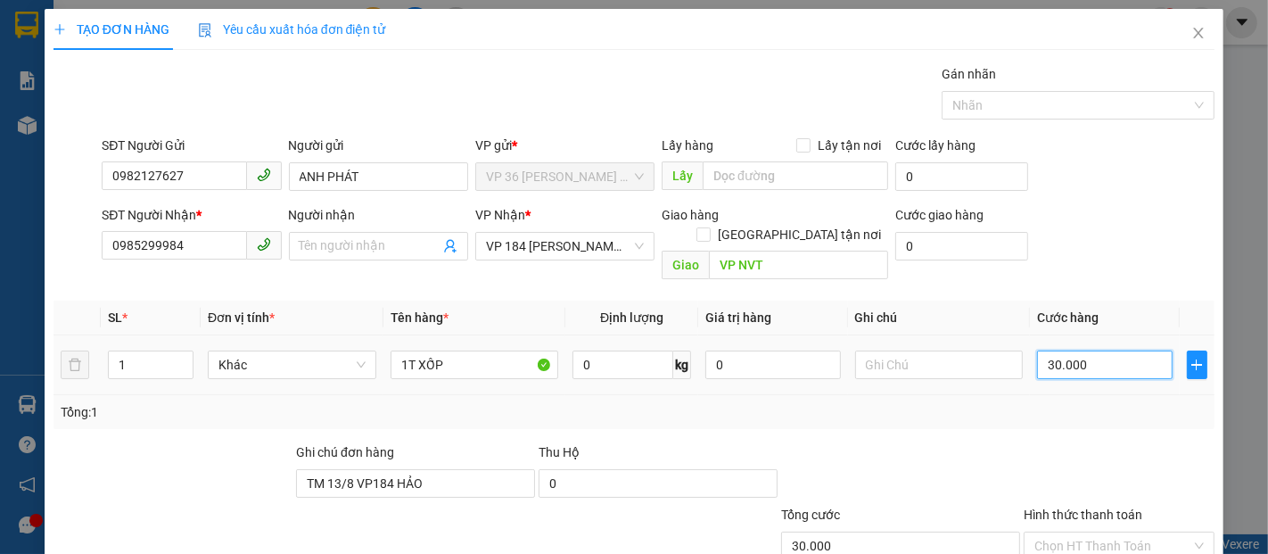
click at [1108, 355] on input "30.000" at bounding box center [1104, 365] width 135 height 29
type input "4"
type input "40"
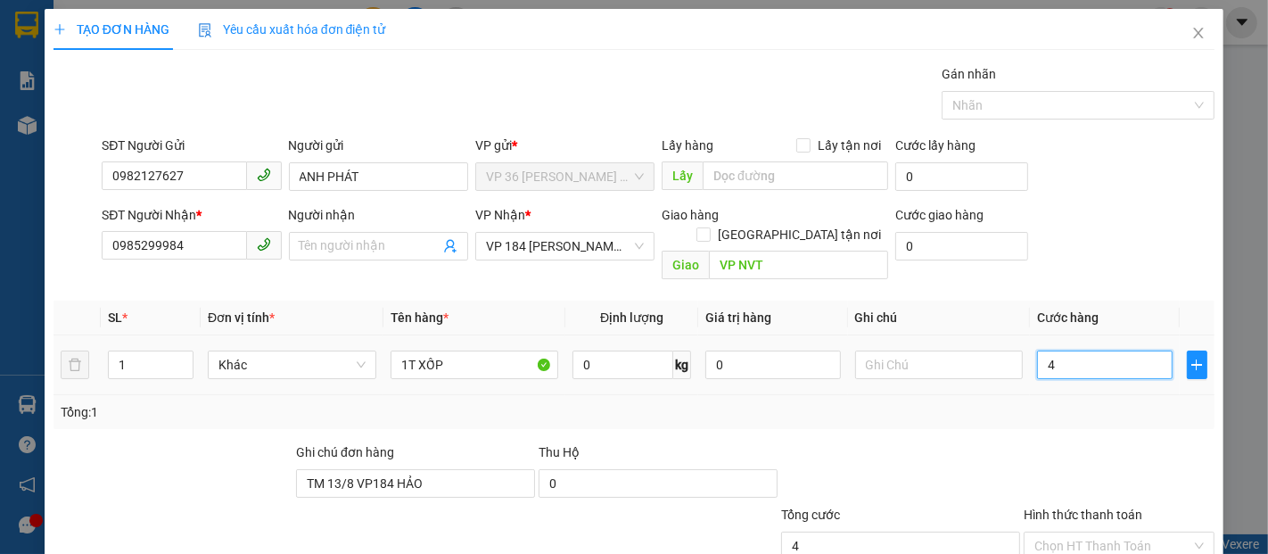
type input "40"
type input "400"
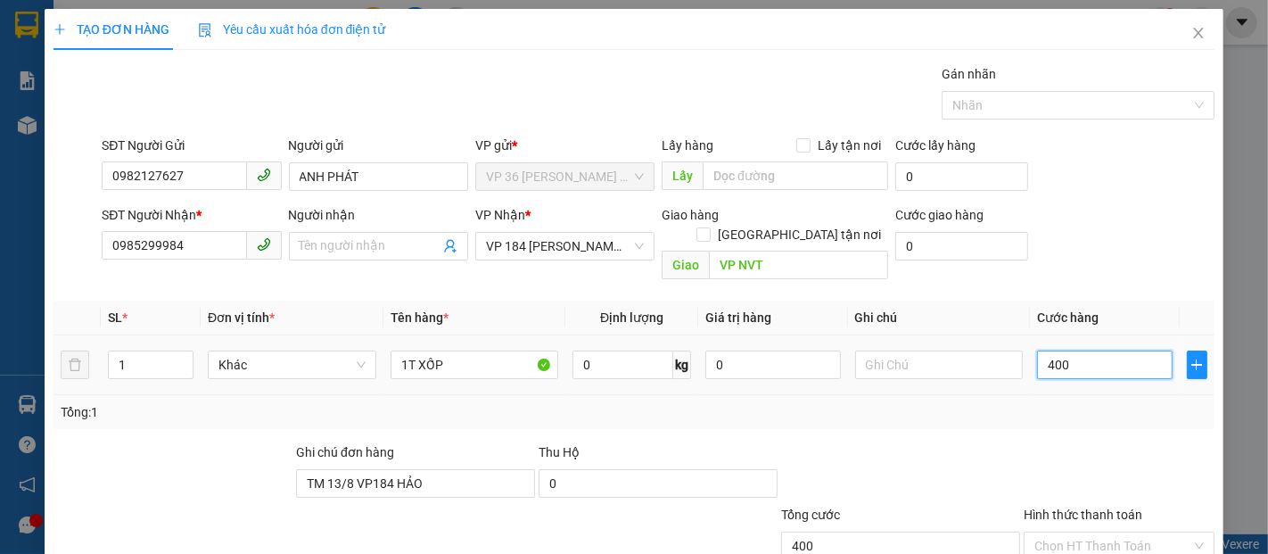
type input "4.000"
type input "40.000"
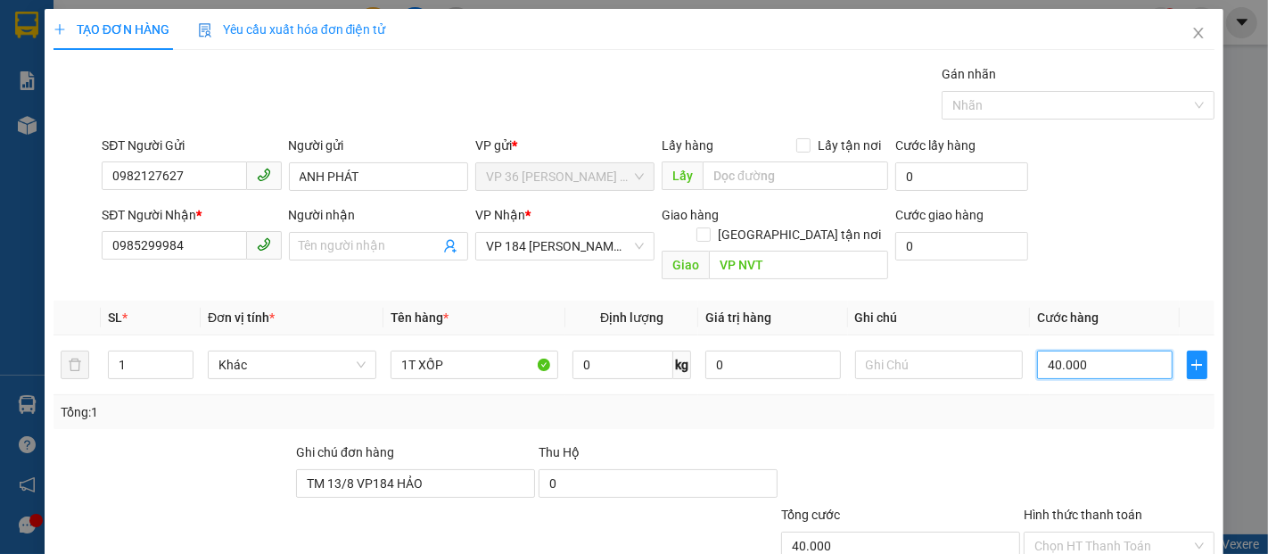
type input "40.000"
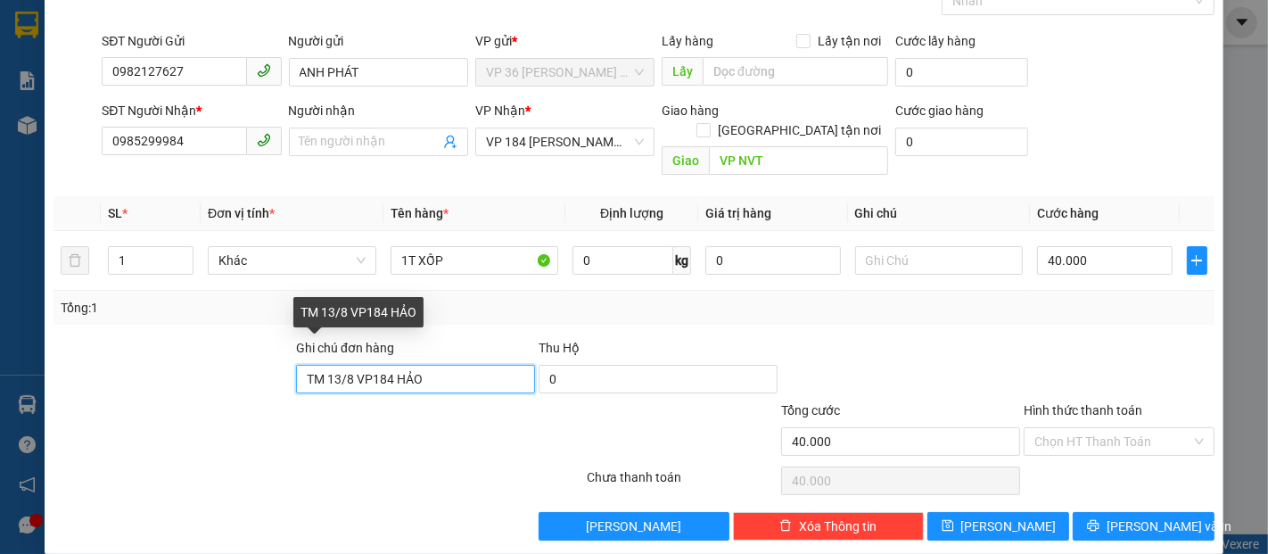
drag, startPoint x: 452, startPoint y: 359, endPoint x: 164, endPoint y: 364, distance: 288.2
click at [166, 364] on div "Ghi chú đơn hàng TM 13/8 VP184 HẢO Thu Hộ 0" at bounding box center [634, 369] width 1165 height 62
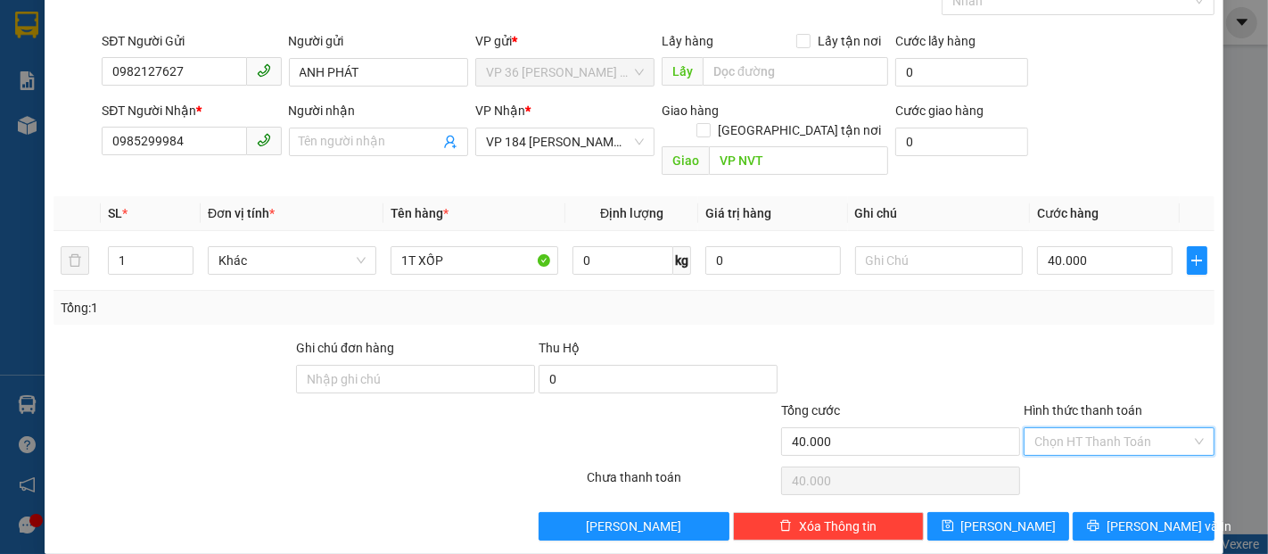
click at [1071, 428] on input "Hình thức thanh toán" at bounding box center [1113, 441] width 157 height 27
click at [1043, 452] on div "Tại văn phòng" at bounding box center [1107, 457] width 167 height 20
type input "0"
click at [1100, 519] on icon "printer" at bounding box center [1093, 525] width 12 height 12
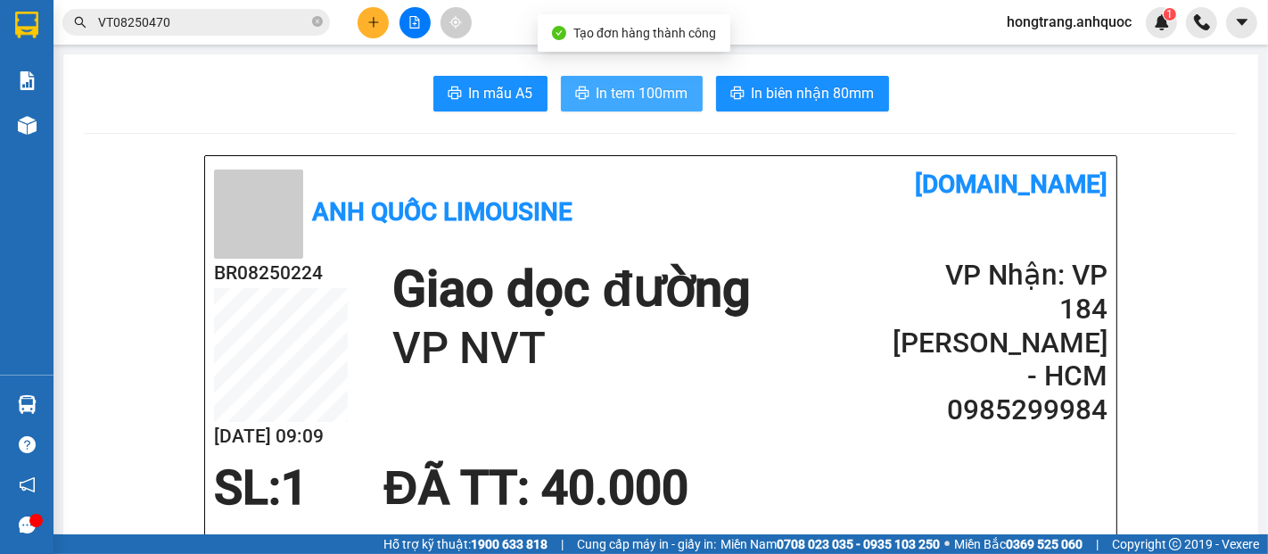
click at [638, 95] on span "In tem 100mm" at bounding box center [643, 93] width 92 height 22
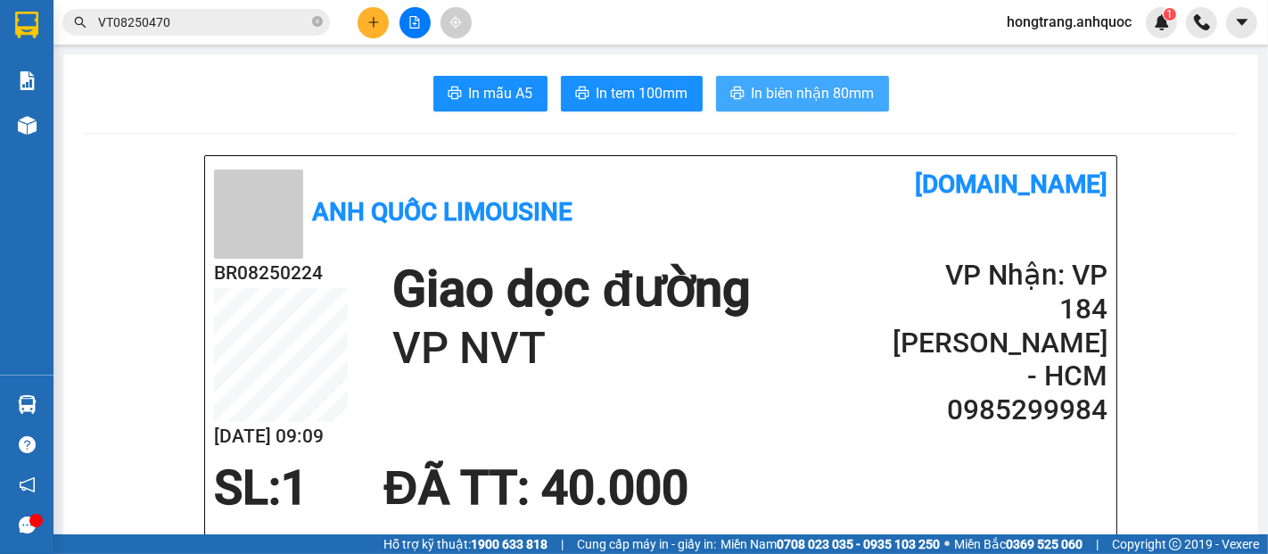
click at [817, 93] on span "In biên nhận 80mm" at bounding box center [813, 93] width 123 height 22
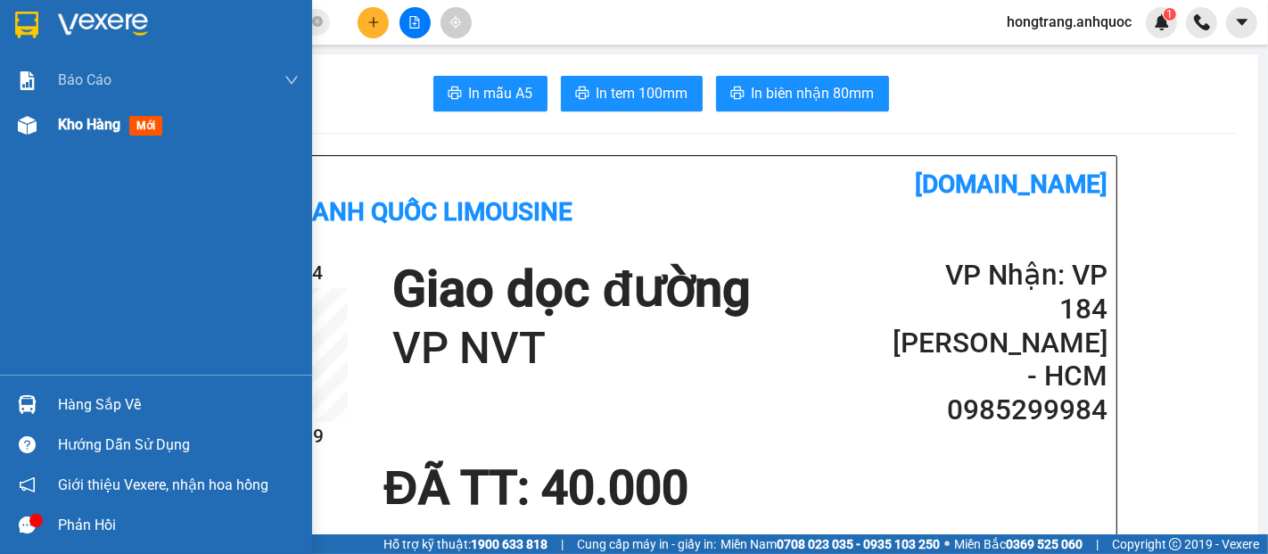
click at [73, 128] on span "Kho hàng" at bounding box center [89, 124] width 62 height 17
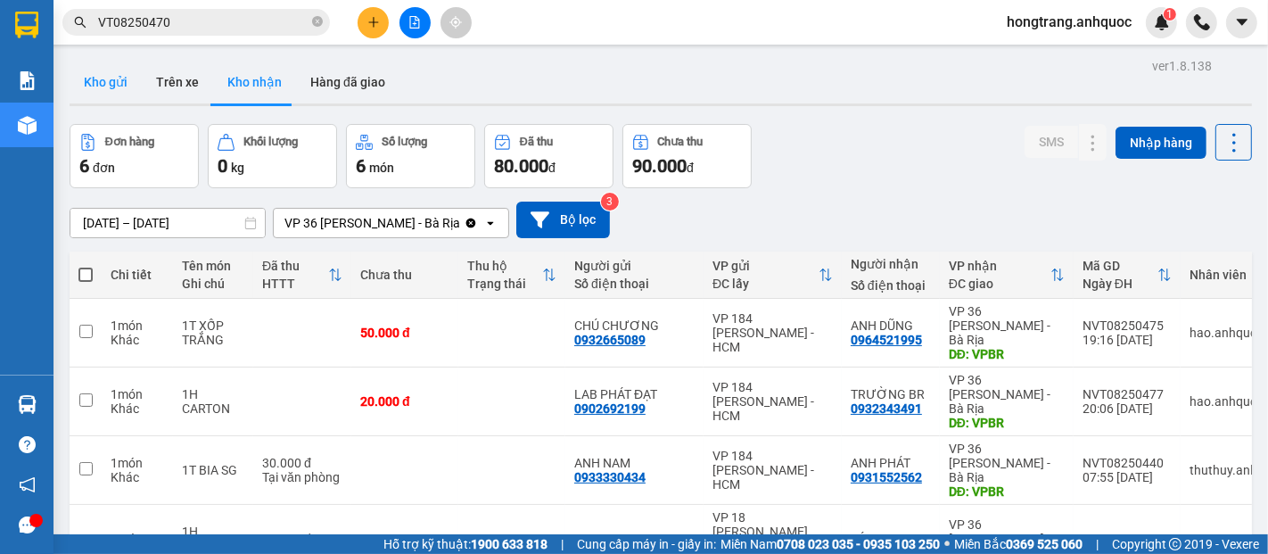
click at [102, 77] on button "Kho gửi" at bounding box center [106, 82] width 72 height 43
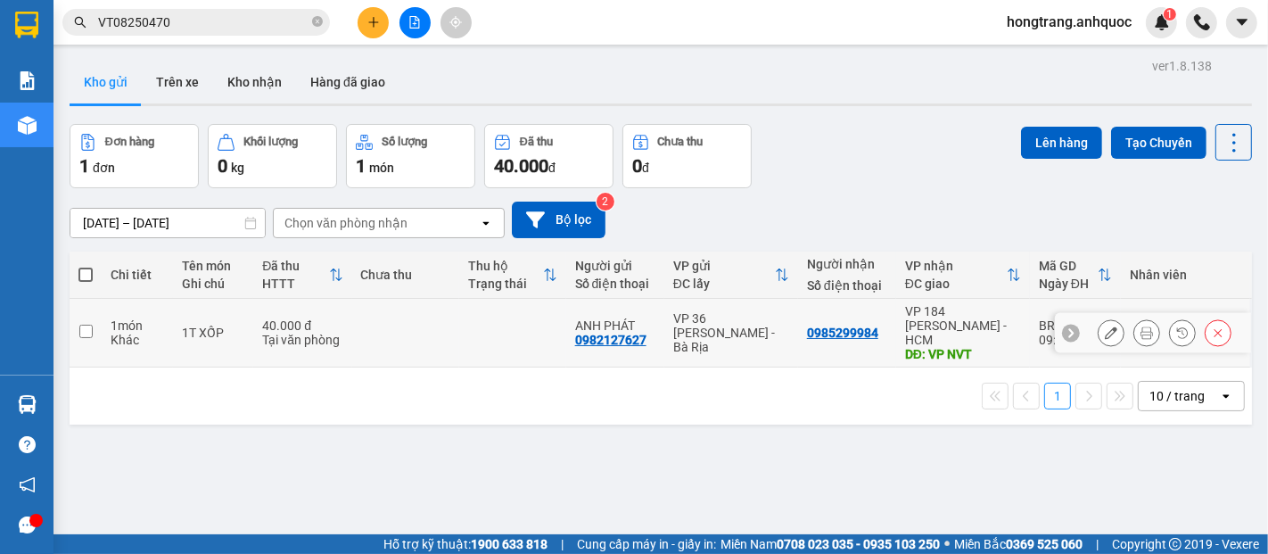
click at [84, 312] on td at bounding box center [86, 333] width 32 height 69
checkbox input "true"
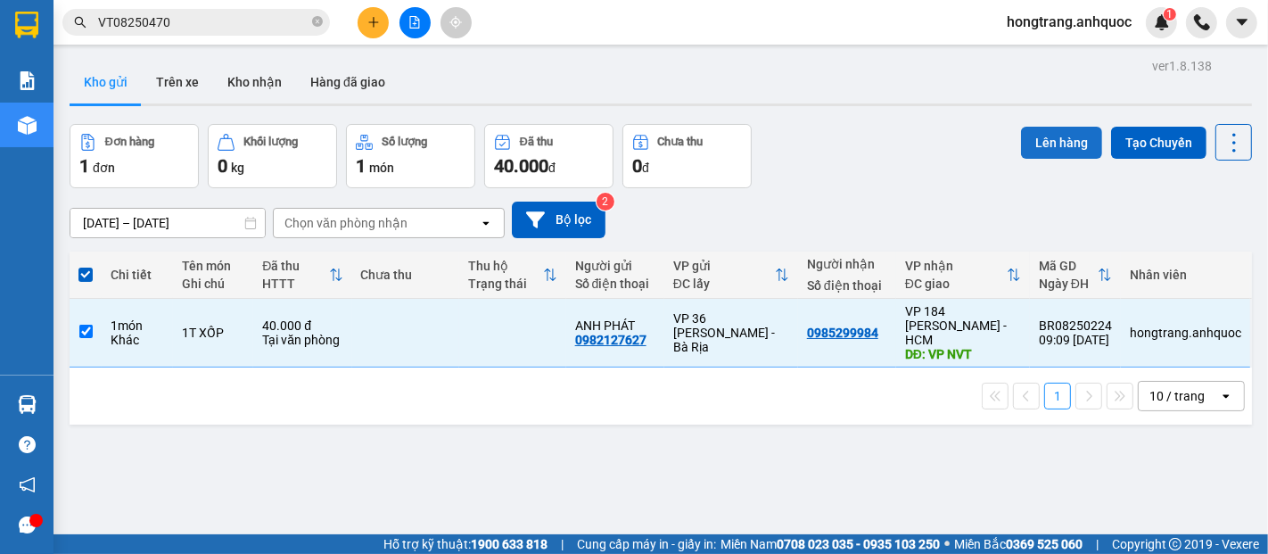
click at [1023, 138] on button "Lên hàng" at bounding box center [1061, 143] width 81 height 32
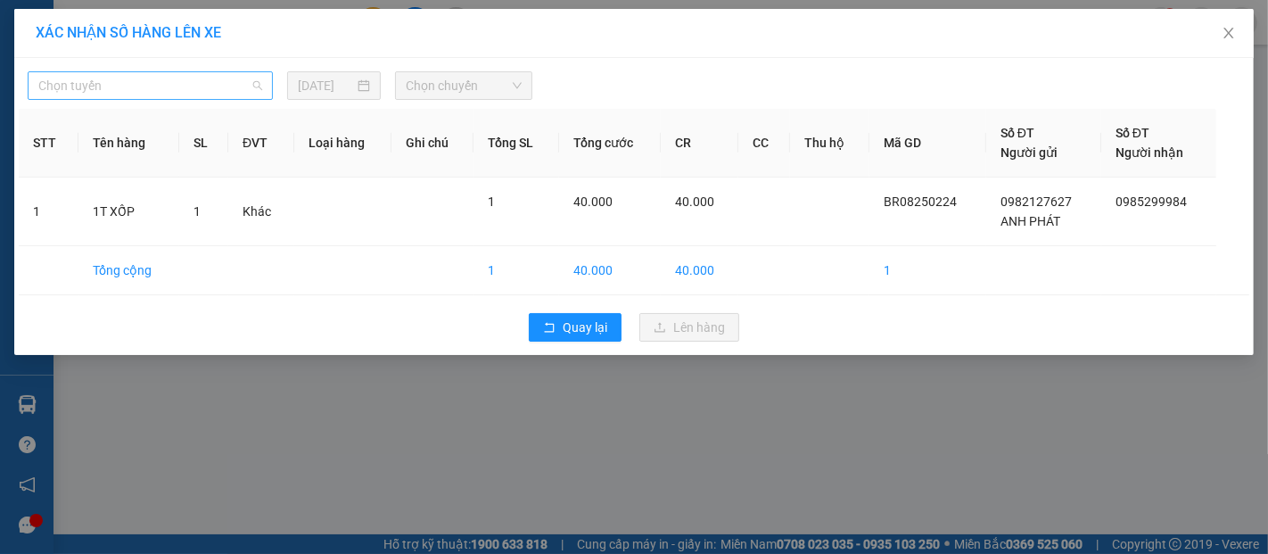
click at [124, 88] on span "Chọn tuyến" at bounding box center [150, 85] width 224 height 27
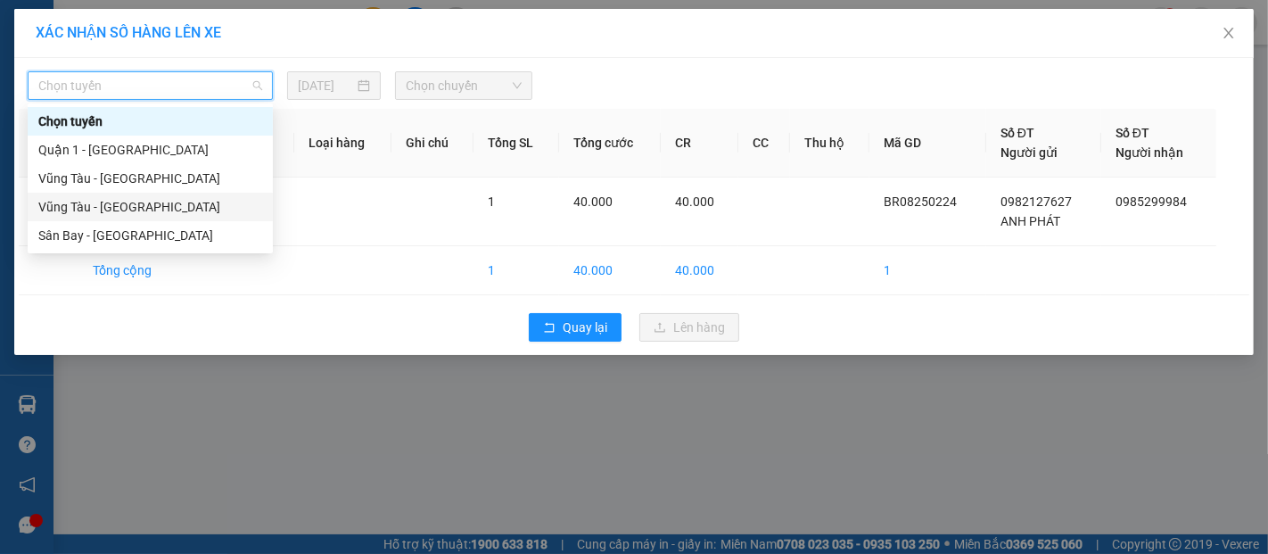
click at [102, 202] on div "Vũng Tàu - [GEOGRAPHIC_DATA]" at bounding box center [150, 207] width 224 height 20
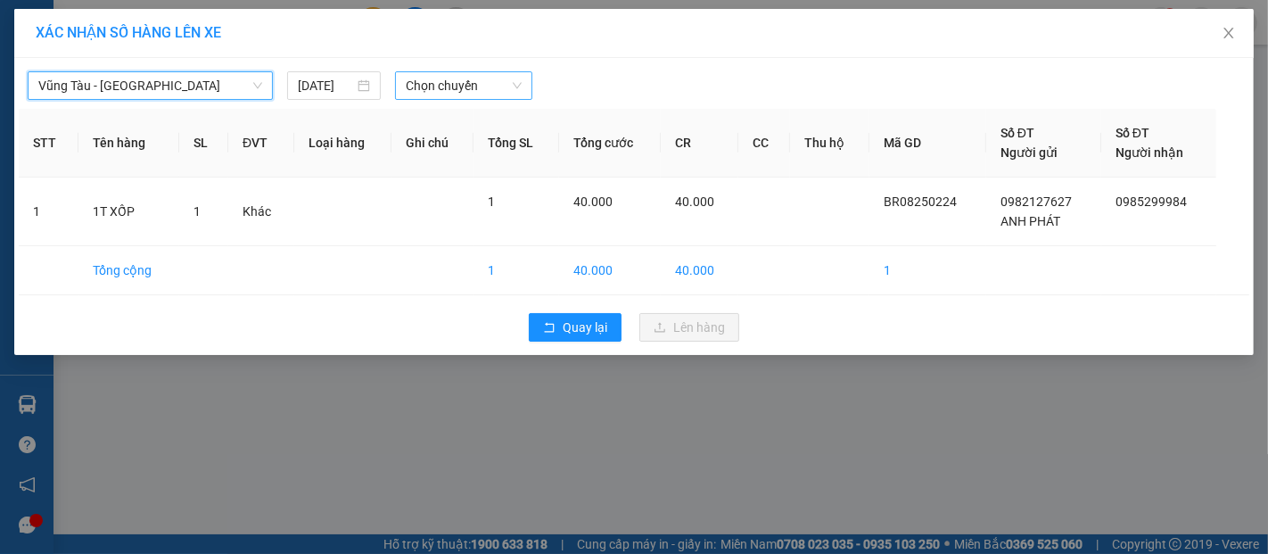
click at [431, 86] on span "Chọn chuyến" at bounding box center [464, 85] width 116 height 27
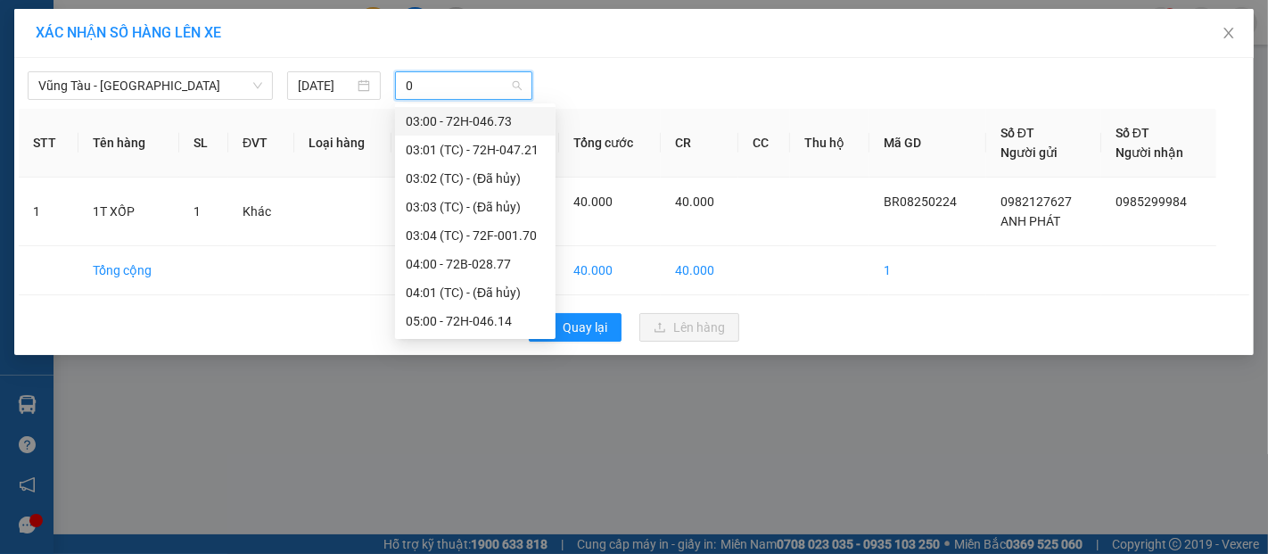
type input "09"
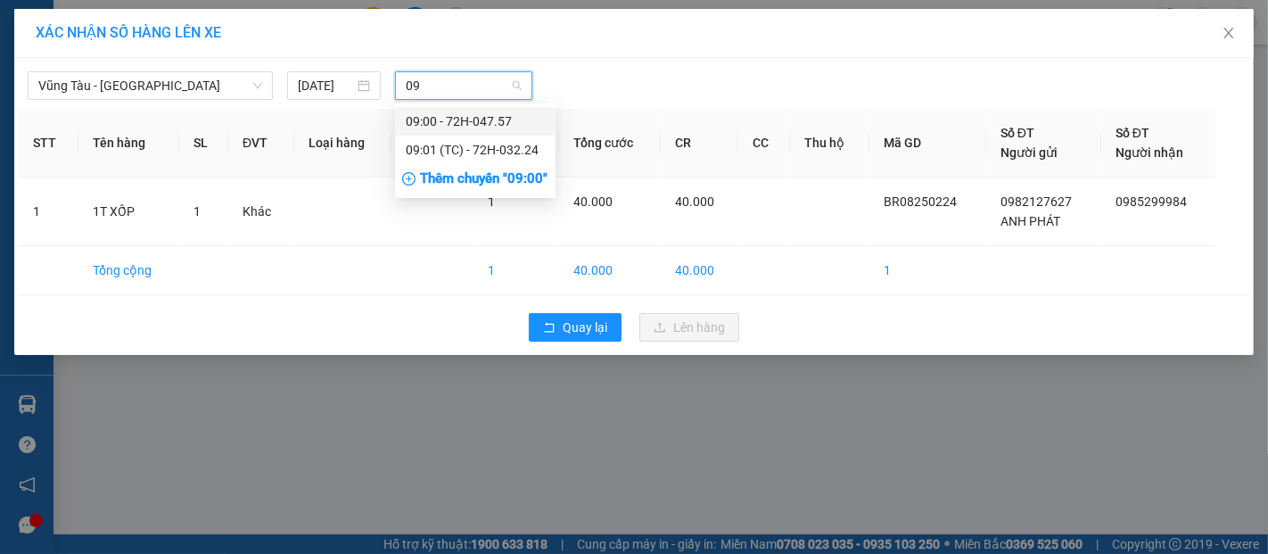
click at [490, 123] on div "09:00 - 72H-047.57" at bounding box center [475, 121] width 139 height 20
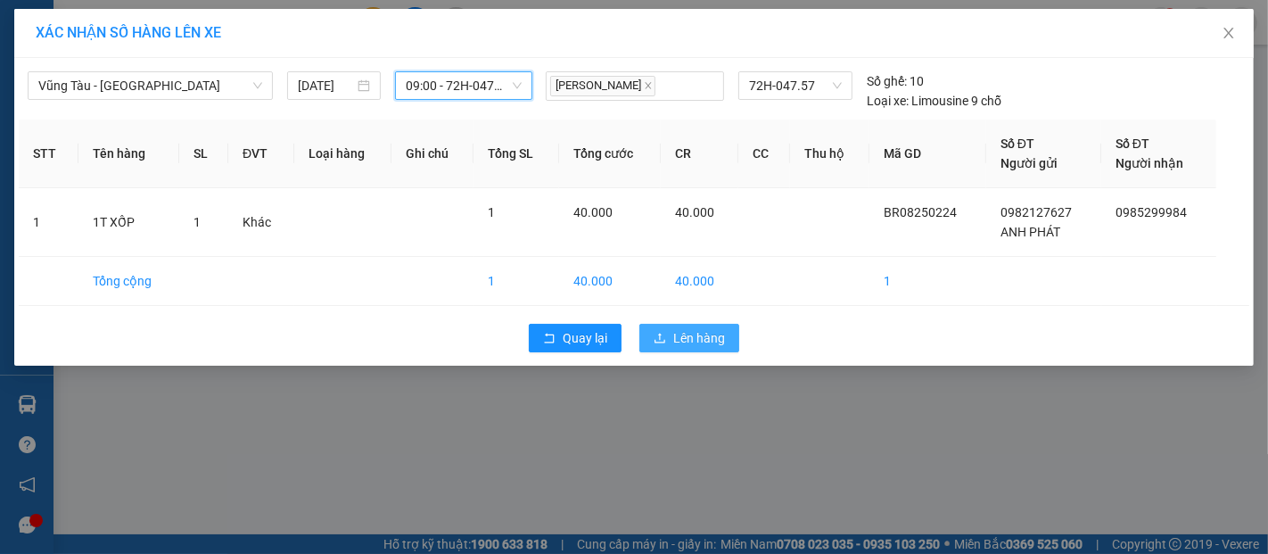
click at [684, 344] on span "Lên hàng" at bounding box center [699, 338] width 52 height 20
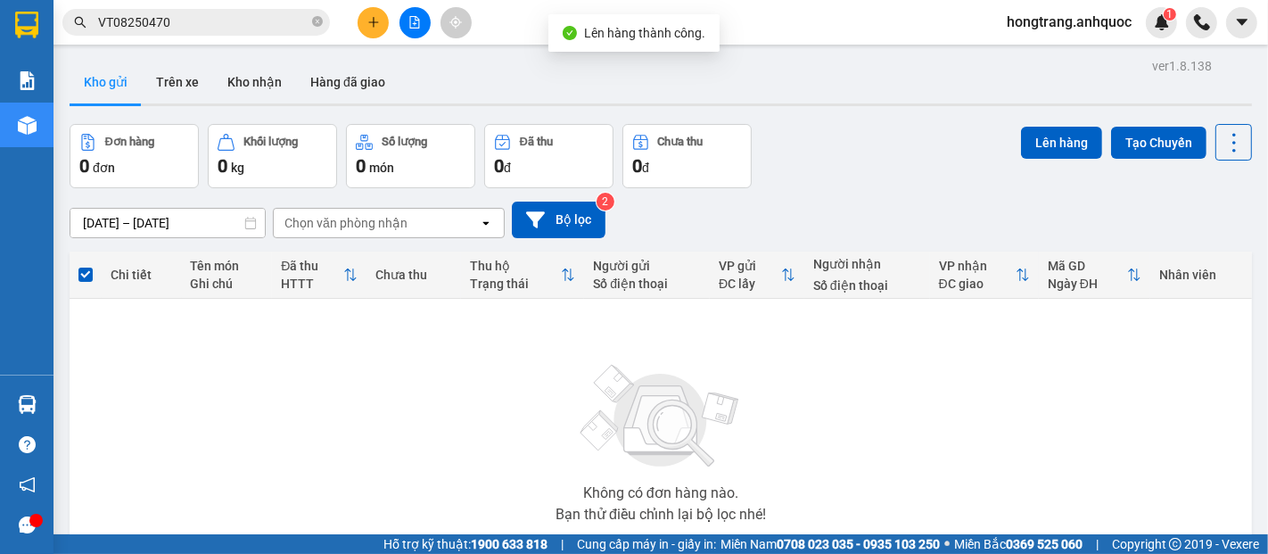
click at [407, 25] on button at bounding box center [415, 22] width 31 height 31
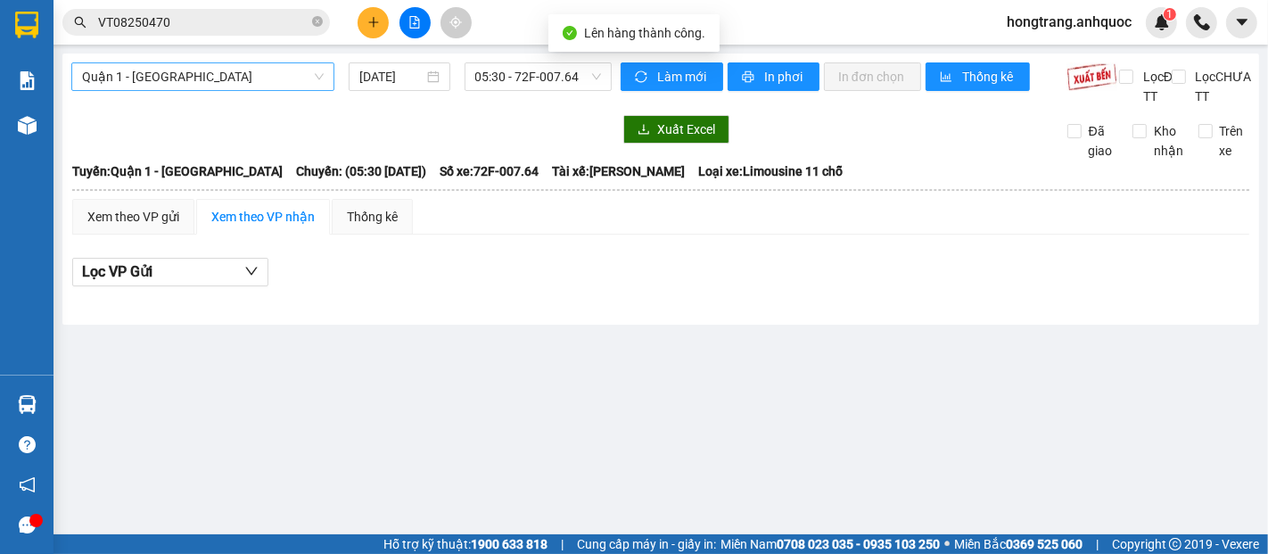
click at [201, 77] on span "Quận 1 - [GEOGRAPHIC_DATA]" at bounding box center [203, 76] width 242 height 27
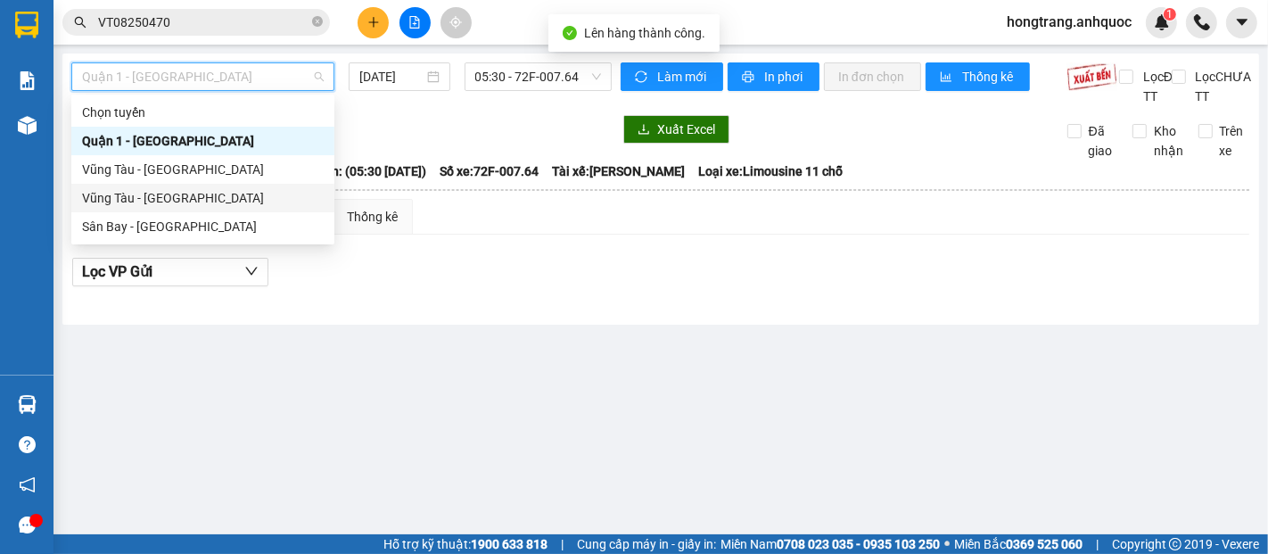
drag, startPoint x: 145, startPoint y: 191, endPoint x: 339, endPoint y: 142, distance: 199.7
click at [145, 192] on div "Vũng Tàu - [GEOGRAPHIC_DATA]" at bounding box center [203, 198] width 242 height 20
type input "[DATE]"
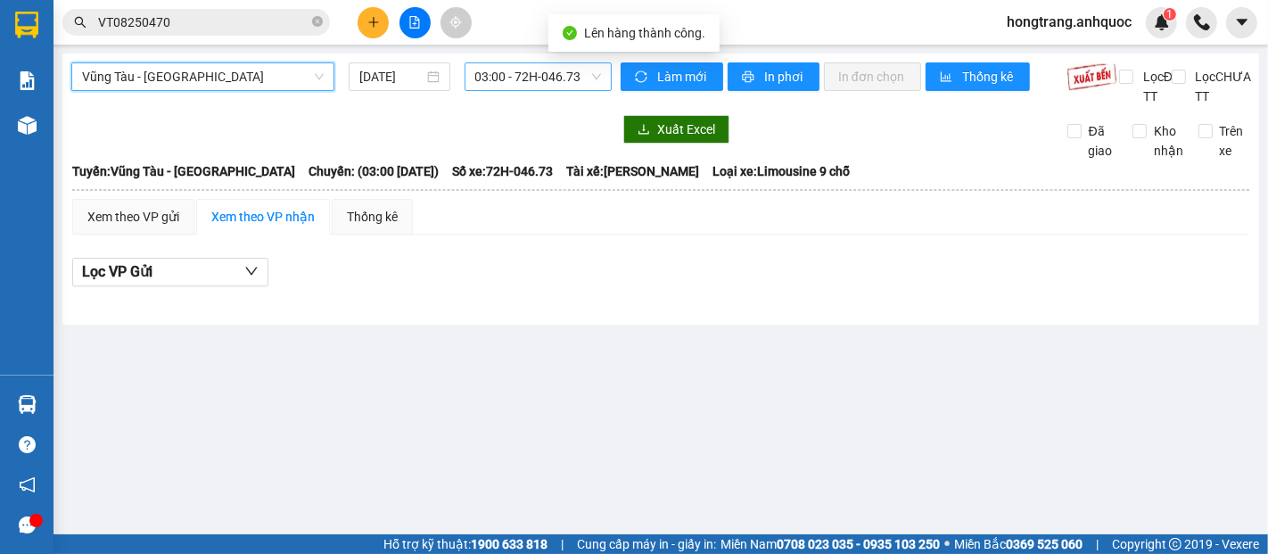
click at [500, 82] on span "03:00 - 72H-046.73" at bounding box center [538, 76] width 126 height 27
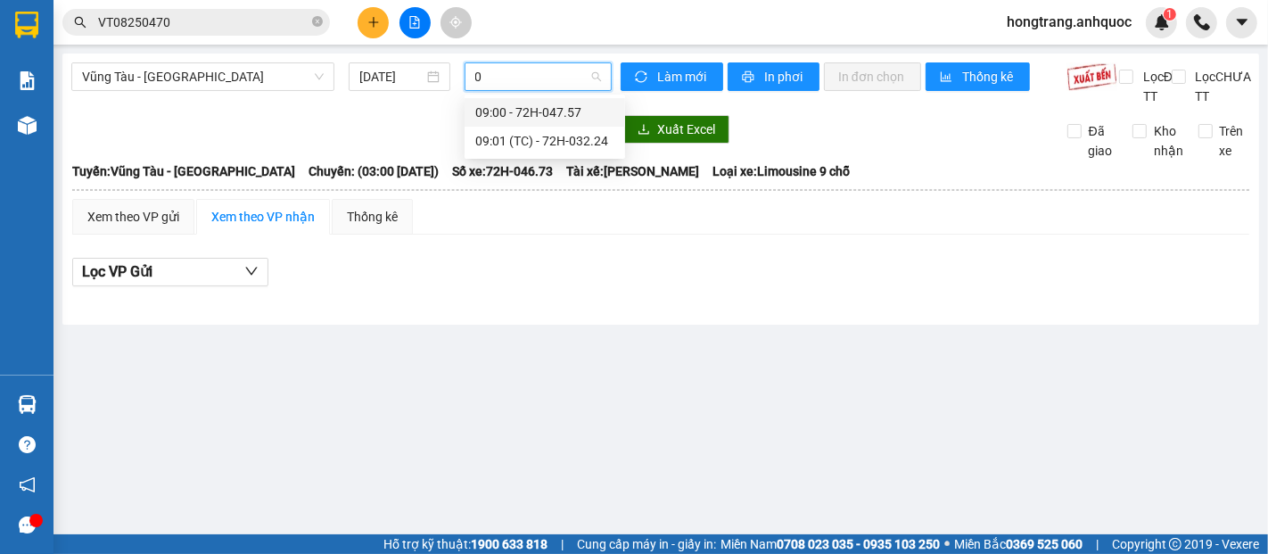
type input "09"
click at [514, 120] on div "09:00 - 72H-047.57" at bounding box center [544, 113] width 139 height 20
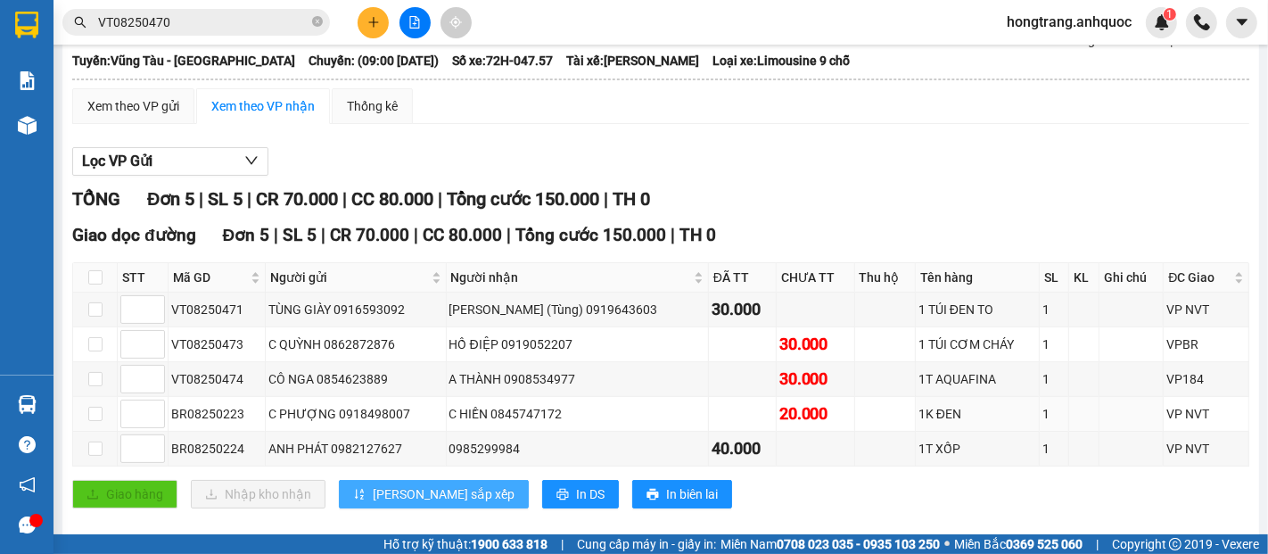
scroll to position [152, 0]
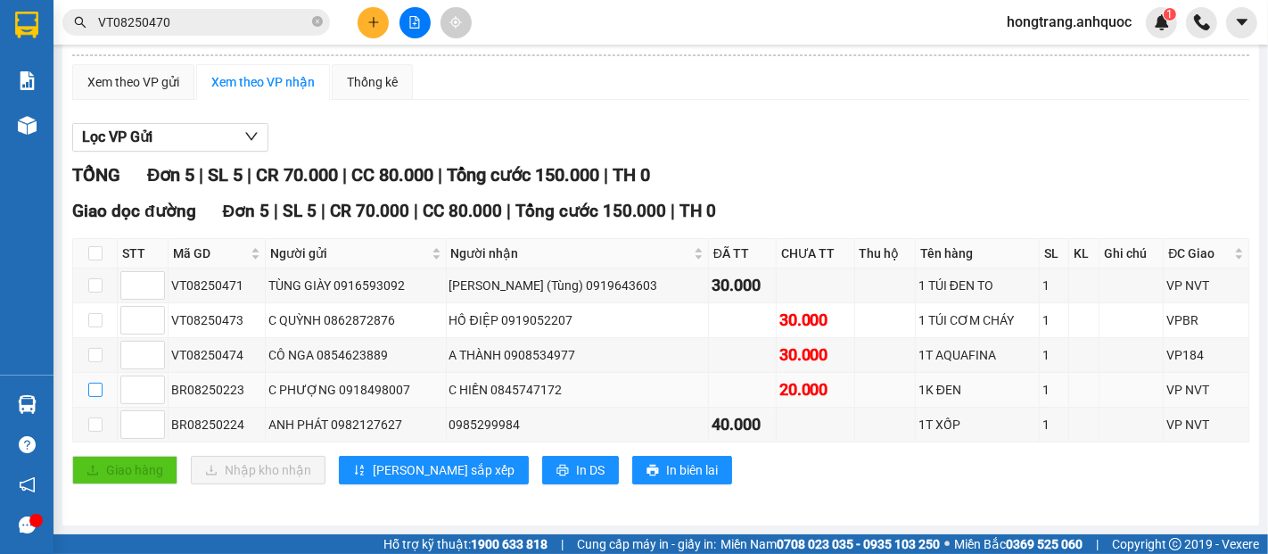
click at [95, 393] on input "checkbox" at bounding box center [95, 390] width 14 height 14
checkbox input "true"
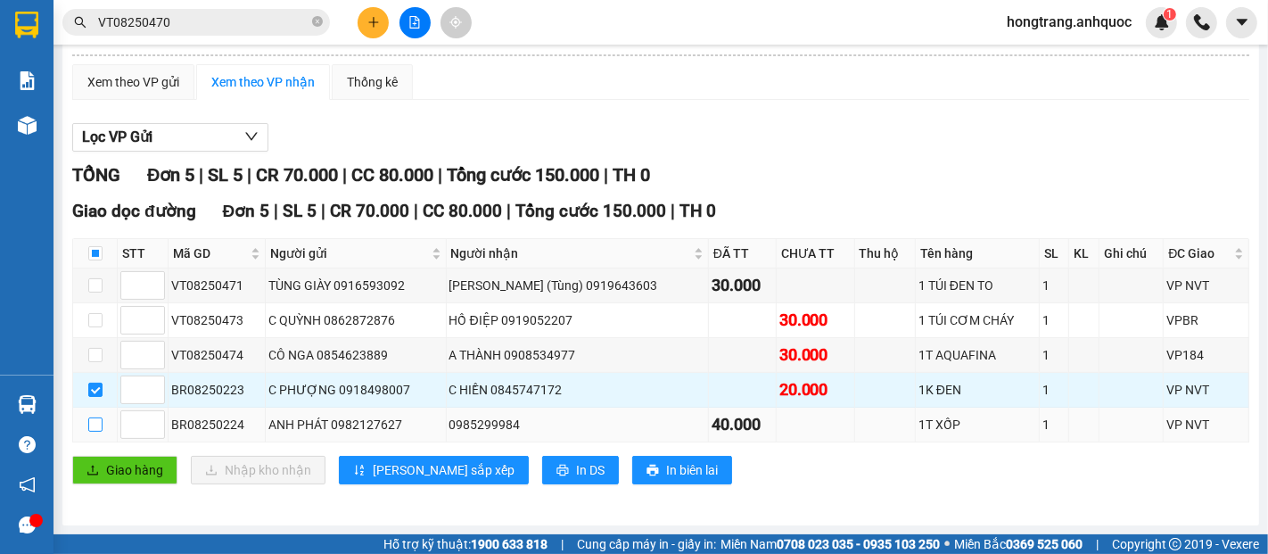
click at [96, 424] on input "checkbox" at bounding box center [95, 424] width 14 height 14
checkbox input "true"
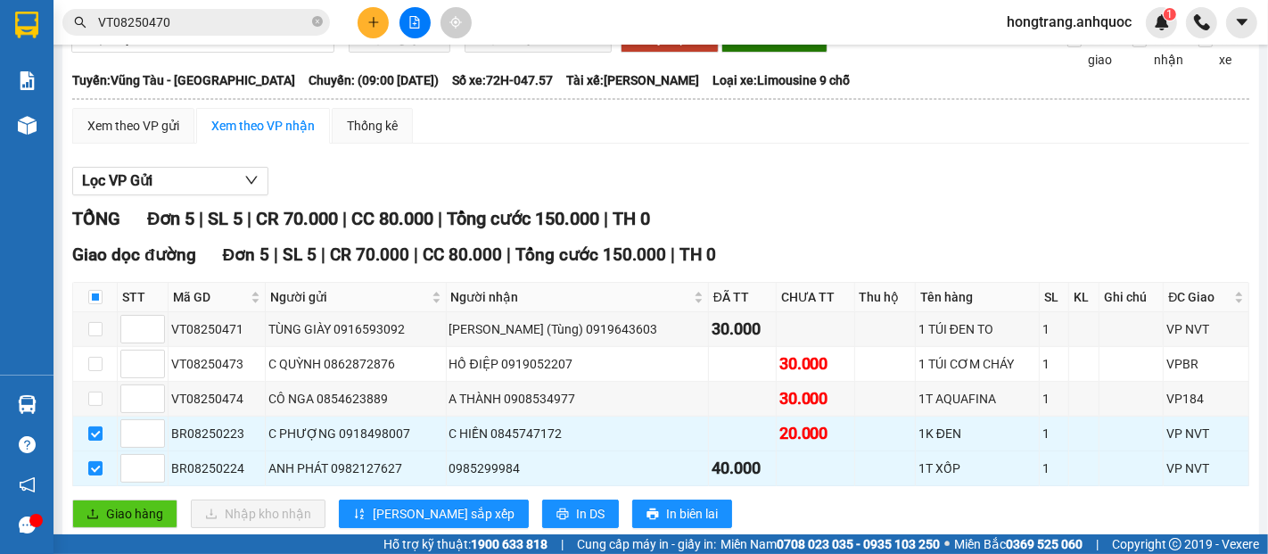
scroll to position [0, 0]
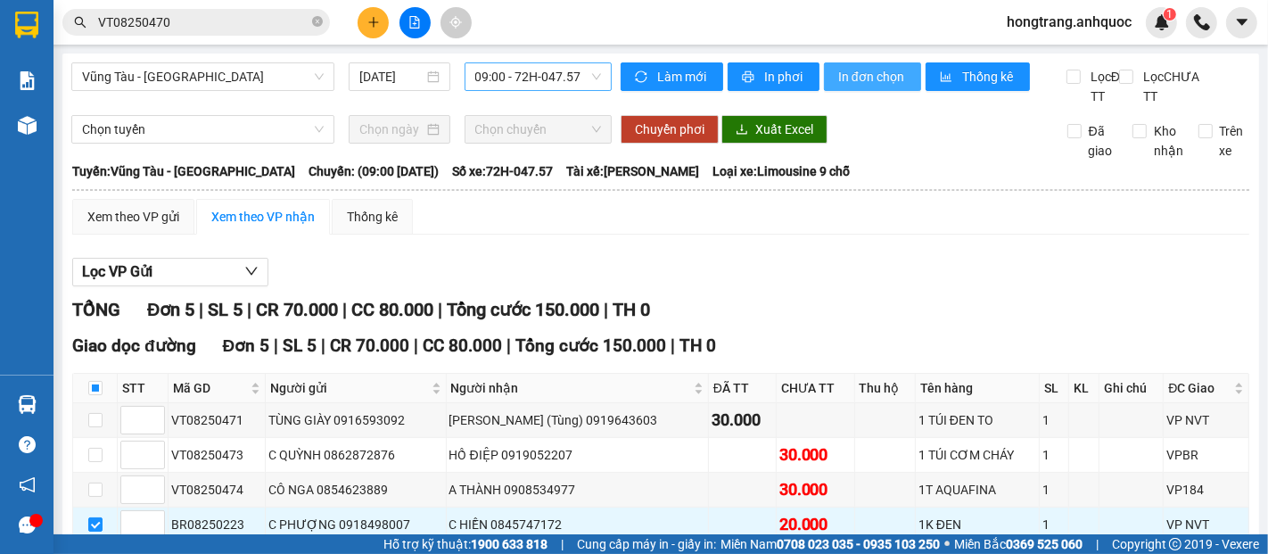
click at [842, 76] on span "In đơn chọn" at bounding box center [872, 77] width 69 height 20
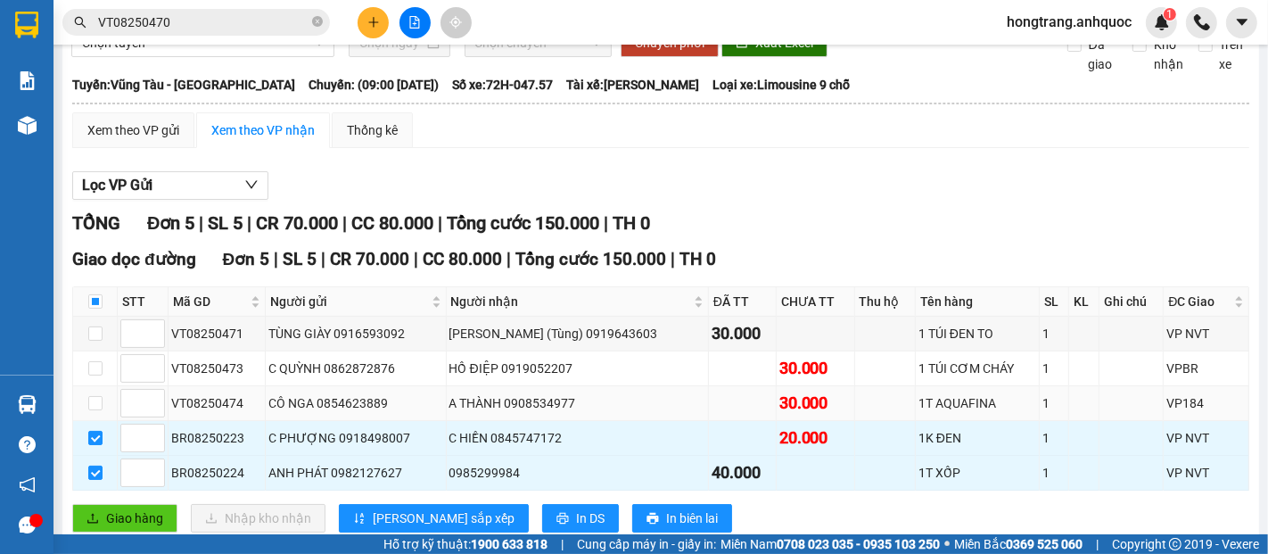
scroll to position [152, 0]
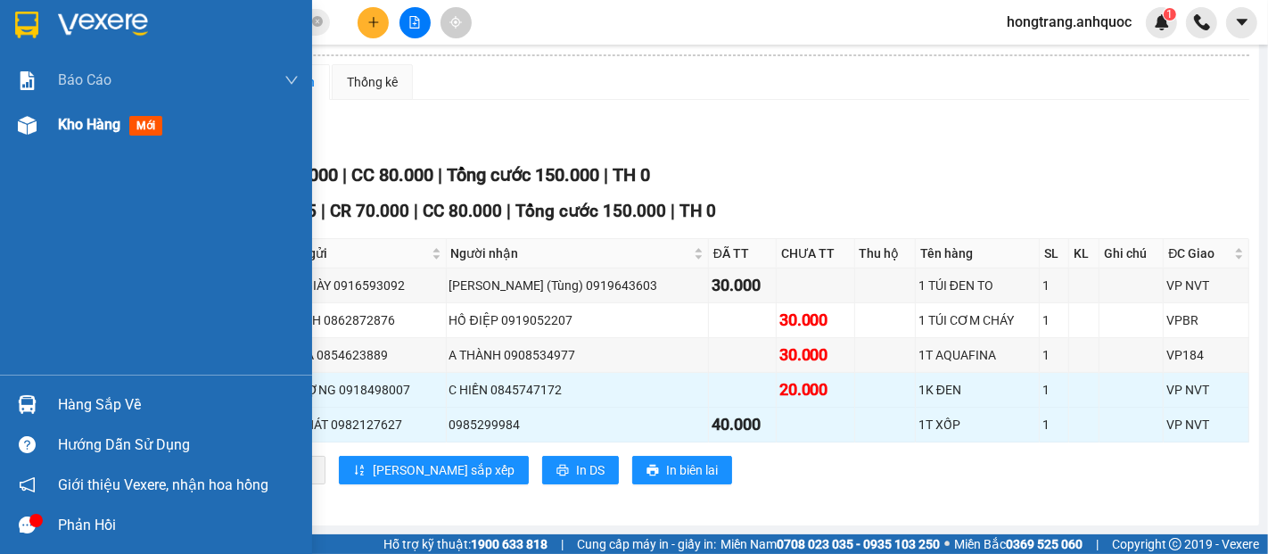
click at [83, 122] on span "Kho hàng" at bounding box center [89, 124] width 62 height 17
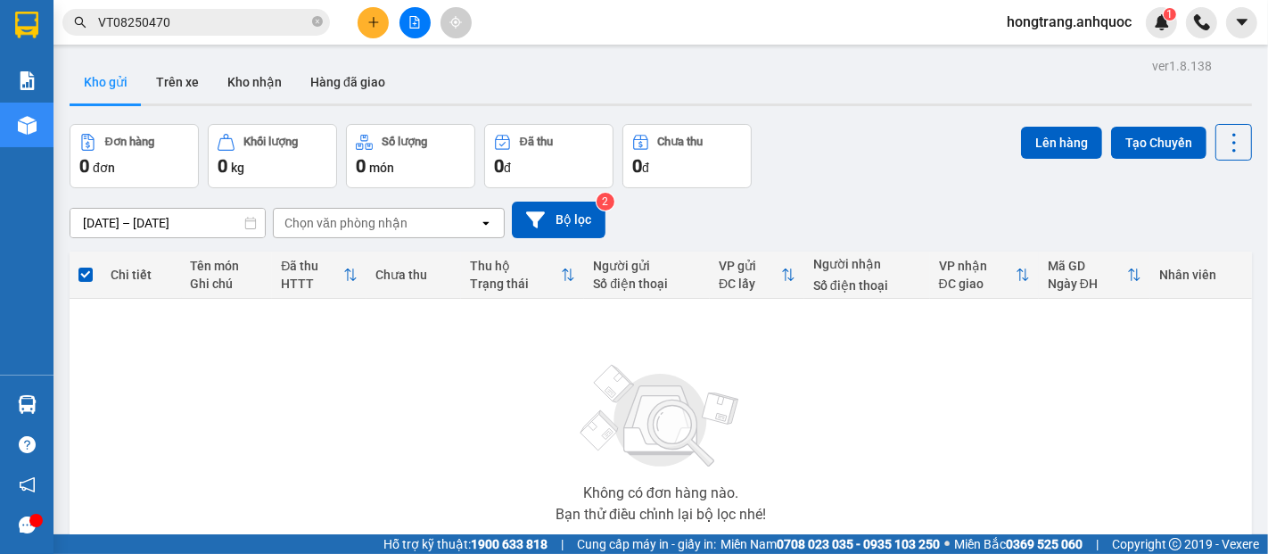
click at [365, 19] on button at bounding box center [373, 22] width 31 height 31
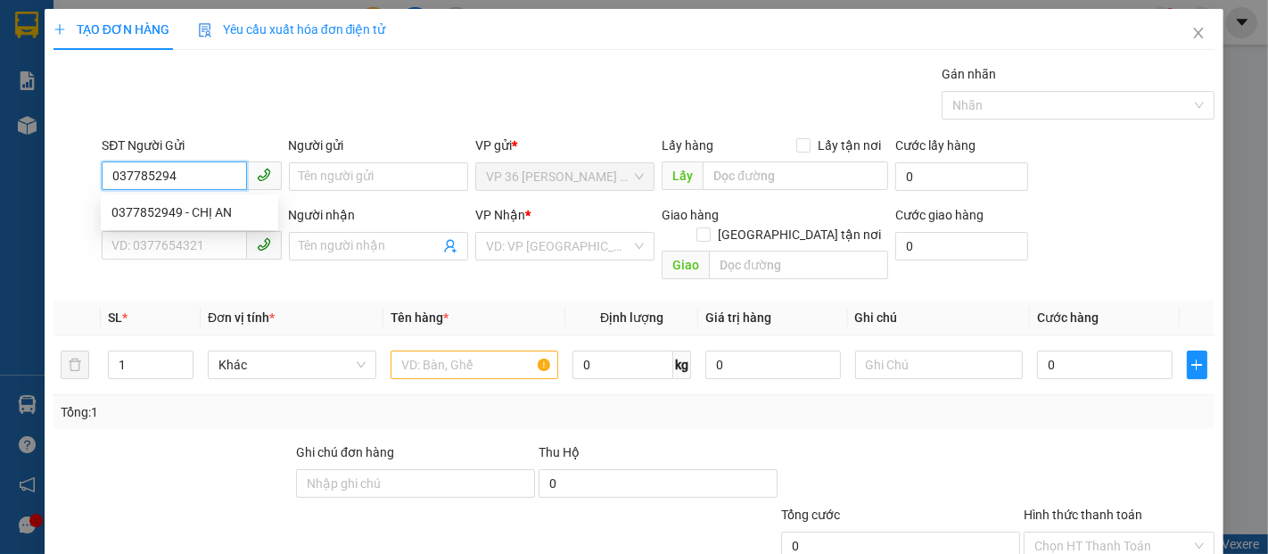
type input "0377852949"
click at [181, 210] on div "0377852949 - CHỊ AN" at bounding box center [189, 212] width 156 height 20
type input "CHỊ AN"
type input "0938771566"
type input "C HIỀN"
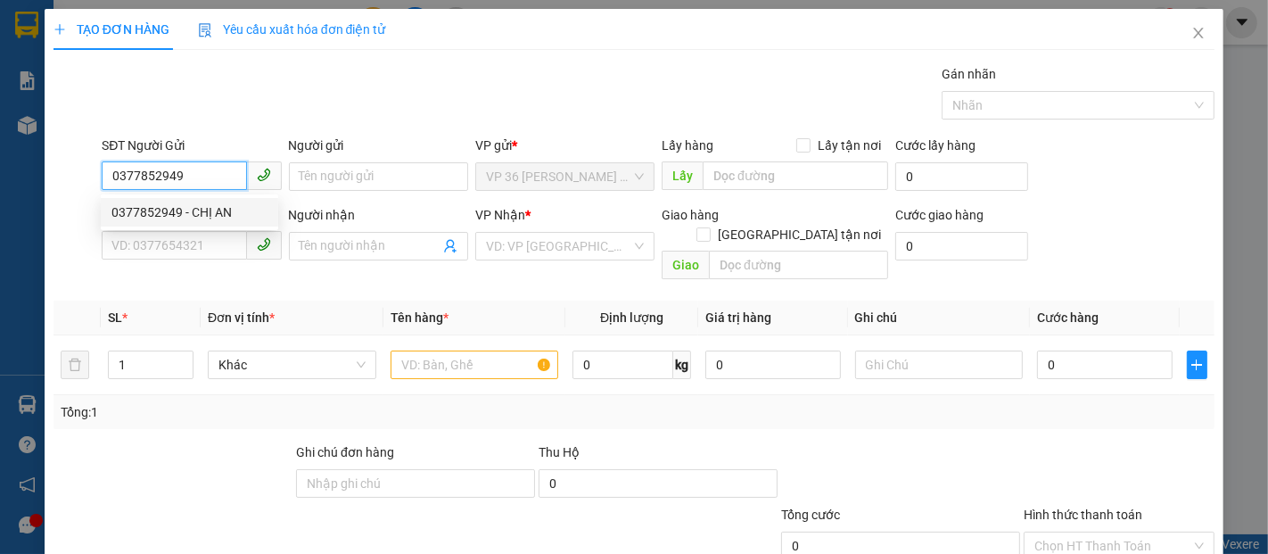
type input "VPNVT"
type input "30.000"
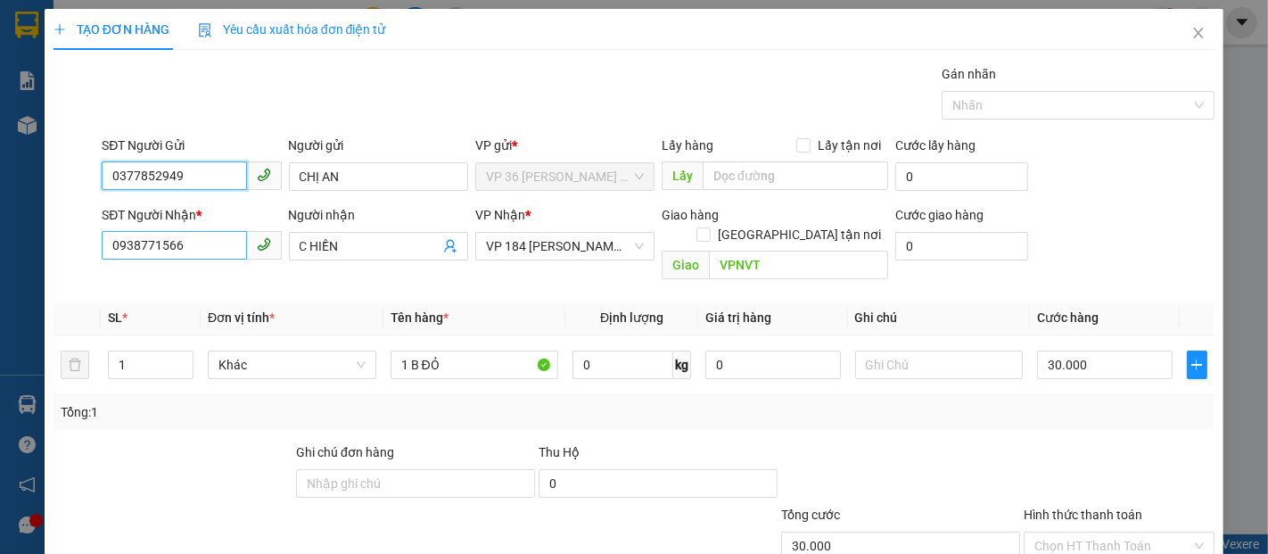
type input "0377852949"
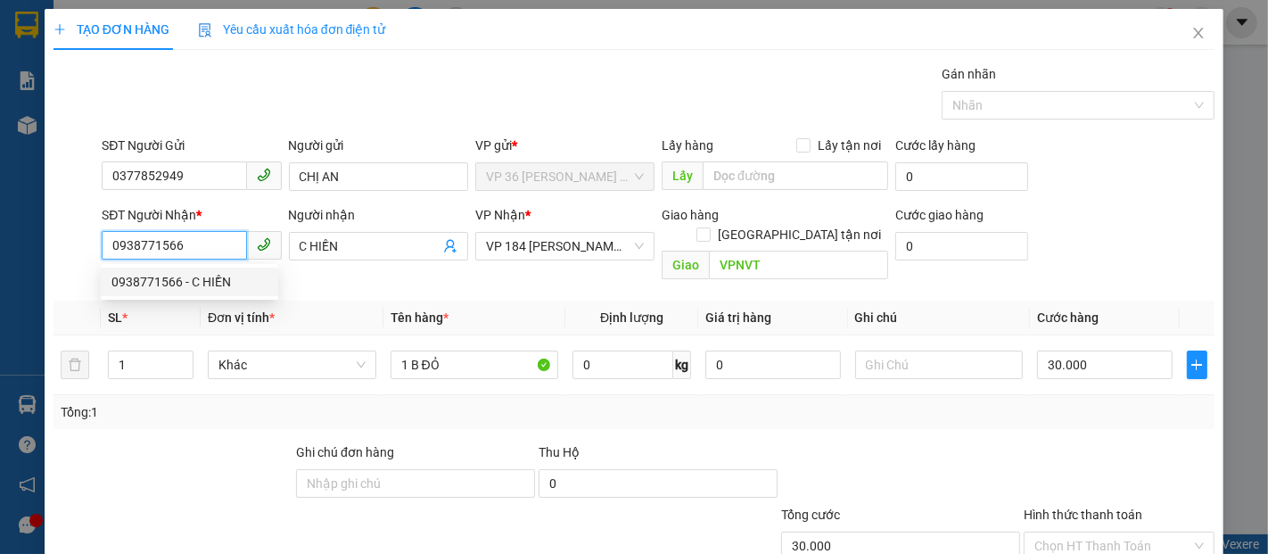
drag, startPoint x: 201, startPoint y: 246, endPoint x: 44, endPoint y: 246, distance: 157.0
click at [45, 246] on div "TẠO ĐƠN HÀNG Yêu cầu xuất hóa đơn điện tử Transit Pickup Surcharge Ids Transit …" at bounding box center [634, 333] width 1179 height 649
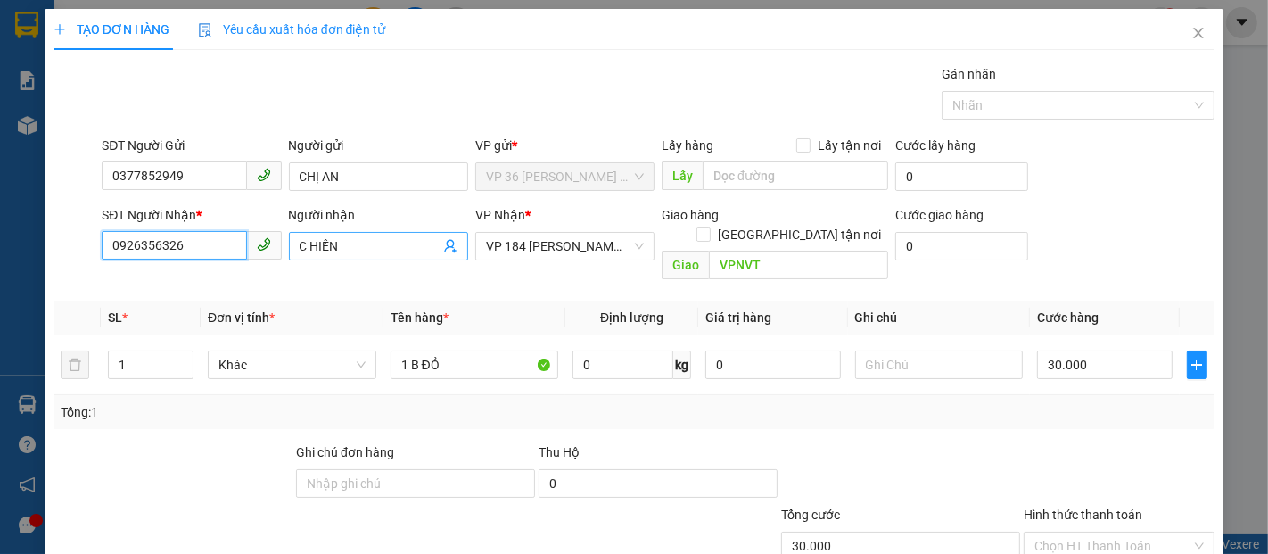
type input "0926356326"
drag, startPoint x: 360, startPoint y: 249, endPoint x: 258, endPoint y: 247, distance: 102.6
click at [259, 247] on div "SĐT Người Nhận * 0926356326 Người nhận C HIỀN C HIỀN VP Nhận * VP 184 Nguyễn Vă…" at bounding box center [658, 246] width 1120 height 82
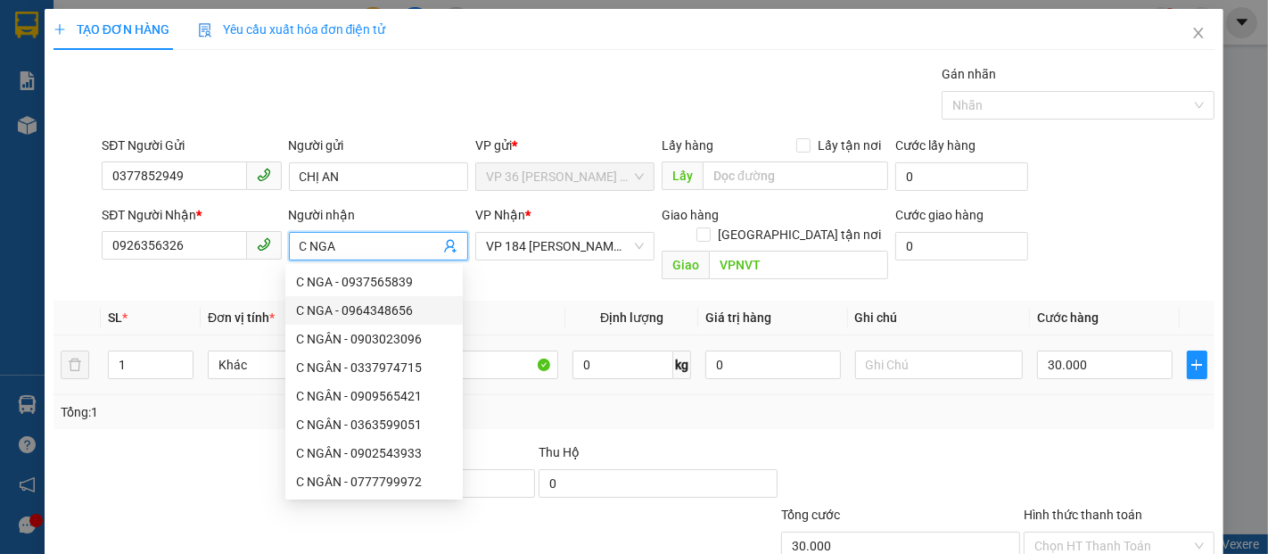
type input "C NGA"
click at [188, 442] on div at bounding box center [173, 473] width 243 height 62
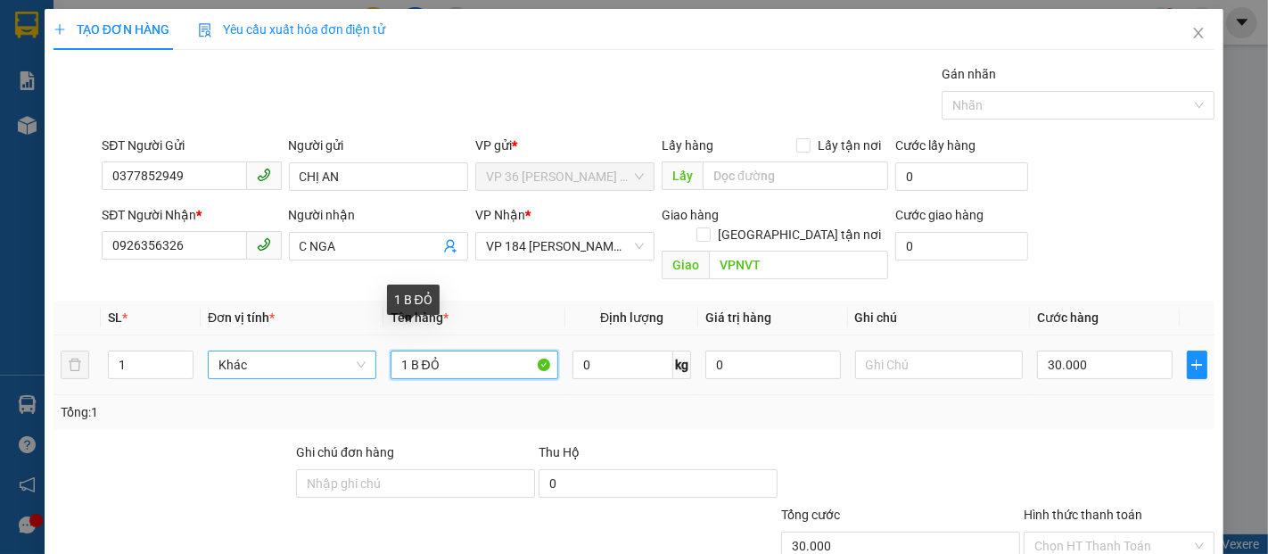
drag, startPoint x: 500, startPoint y: 350, endPoint x: 338, endPoint y: 342, distance: 161.6
click at [338, 342] on tr "1 Khác 1 B ĐỎ 0 kg 0 30.000" at bounding box center [634, 365] width 1161 height 60
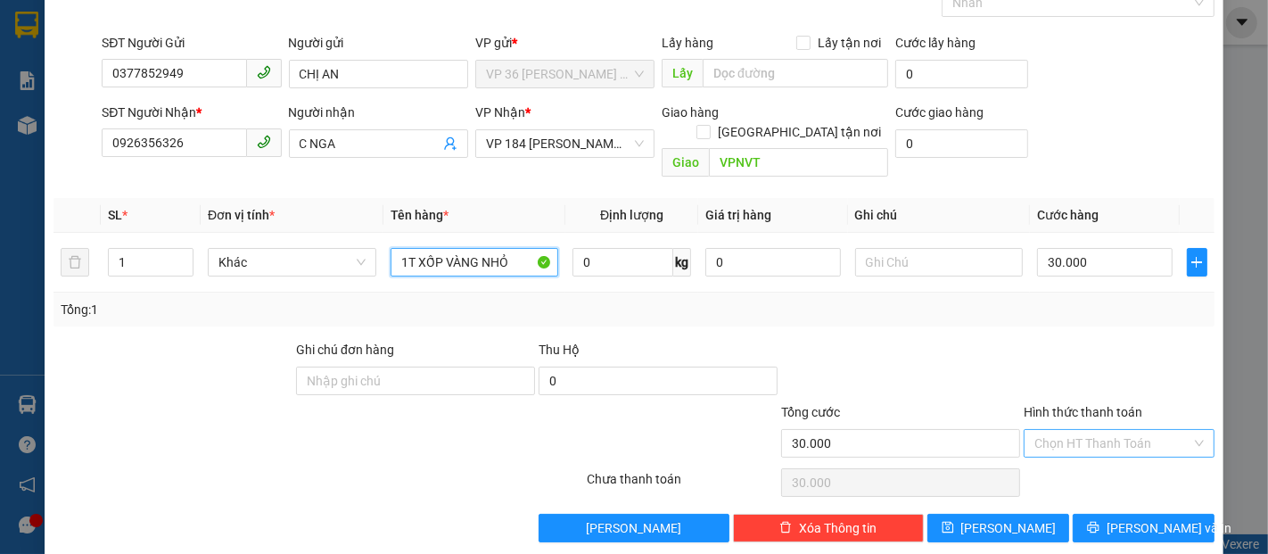
scroll to position [104, 0]
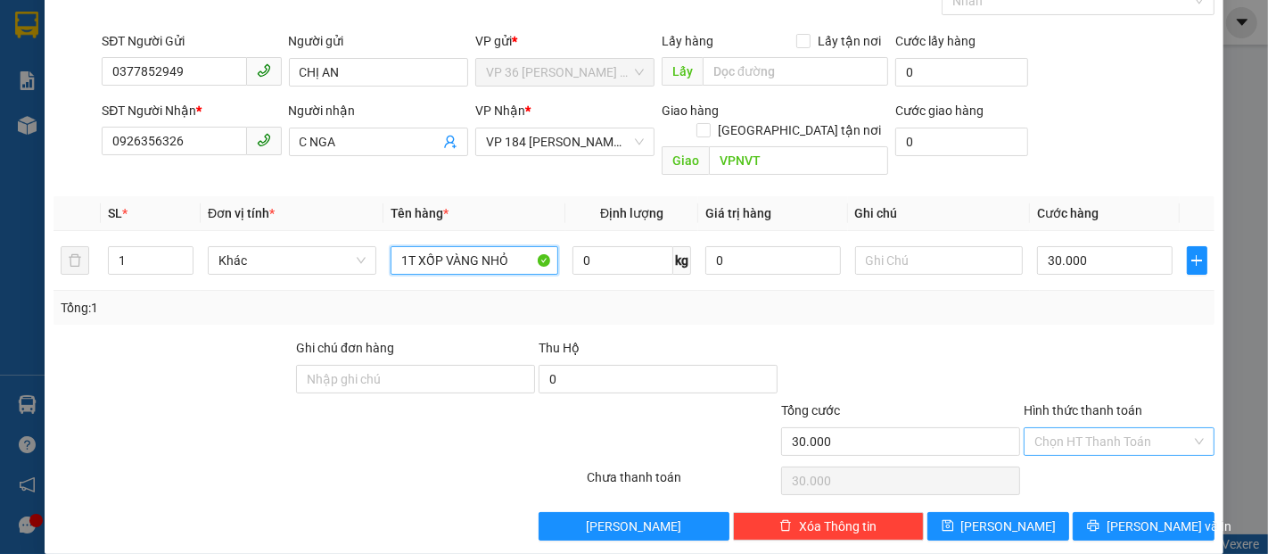
type input "1T XỐP VÀNG NHỎ"
click at [1089, 429] on input "Hình thức thanh toán" at bounding box center [1113, 441] width 157 height 27
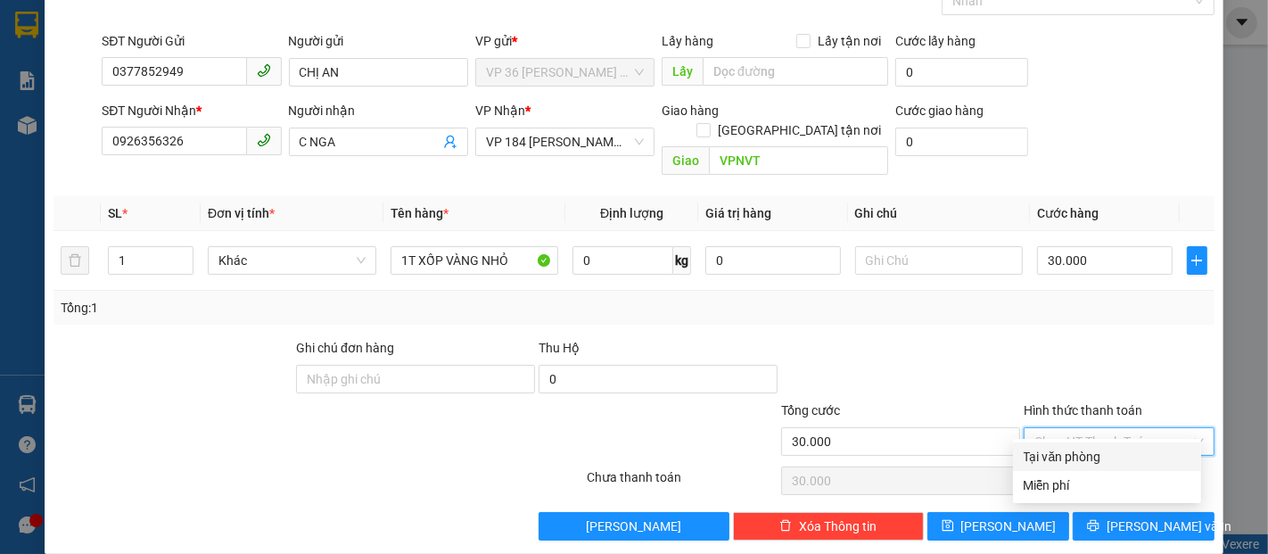
click at [1072, 452] on div "Tại văn phòng" at bounding box center [1107, 457] width 167 height 20
type input "0"
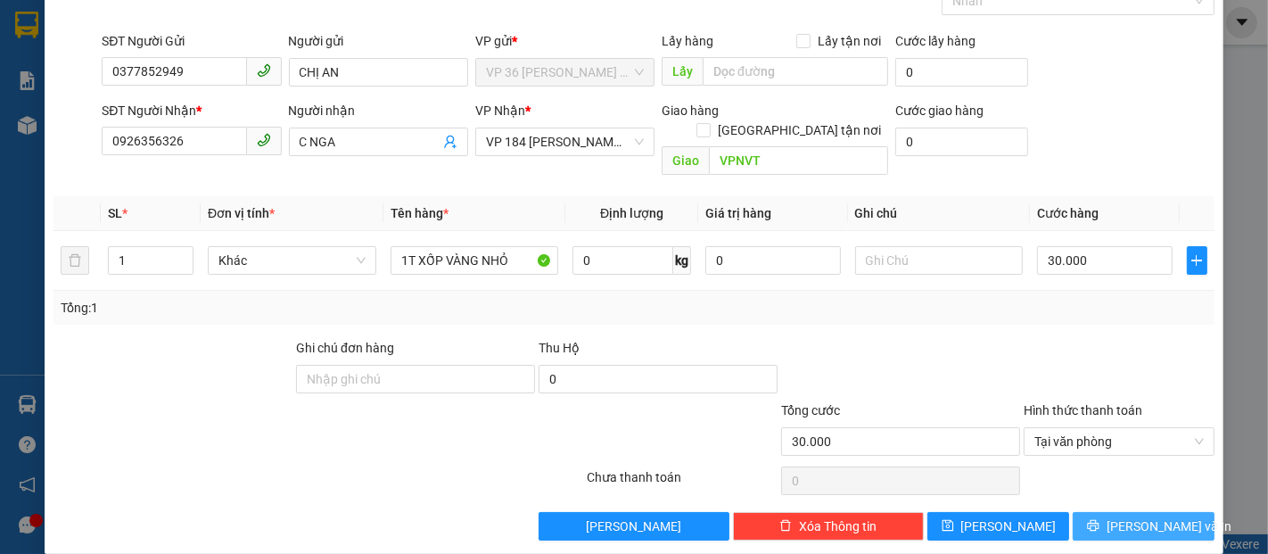
click at [1097, 513] on button "[PERSON_NAME] và In" at bounding box center [1144, 526] width 142 height 29
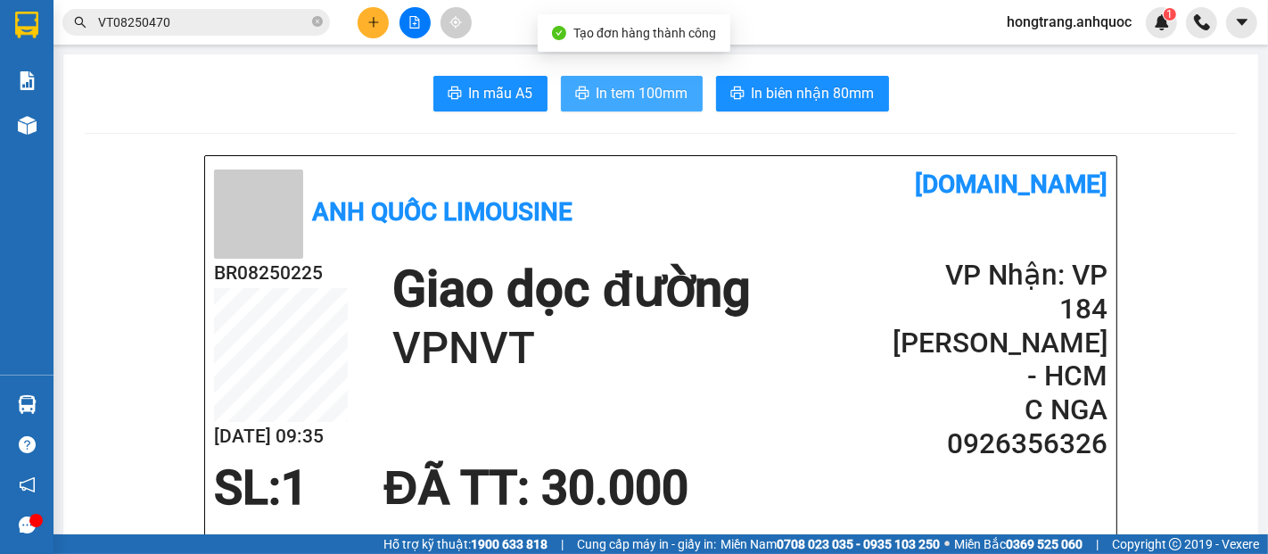
click at [624, 93] on span "In tem 100mm" at bounding box center [643, 93] width 92 height 22
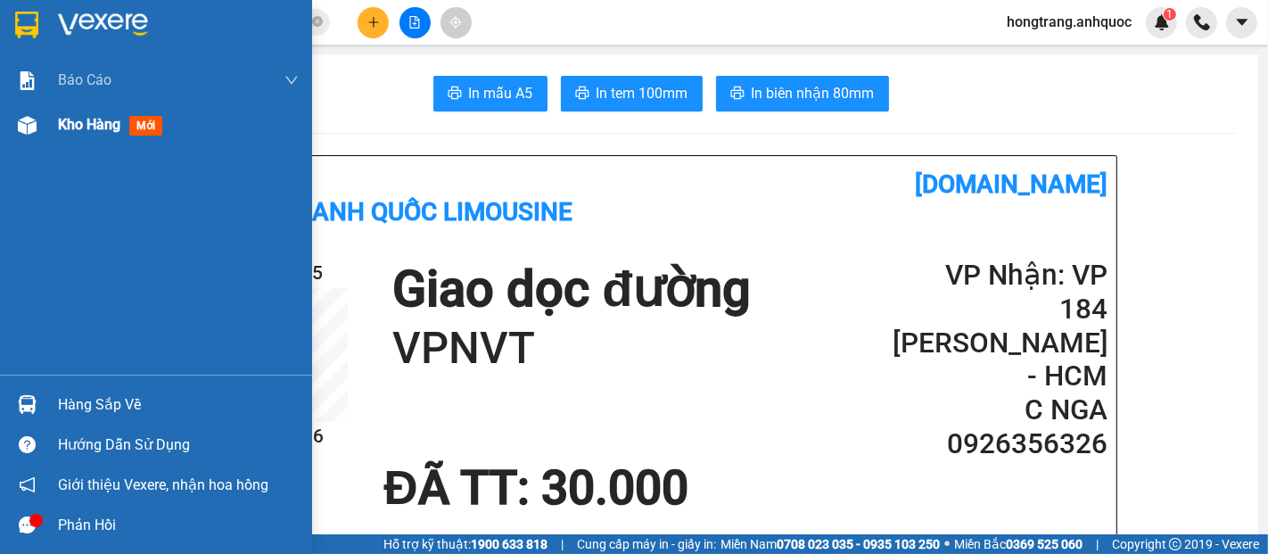
click at [84, 136] on div "Kho hàng mới" at bounding box center [178, 125] width 241 height 45
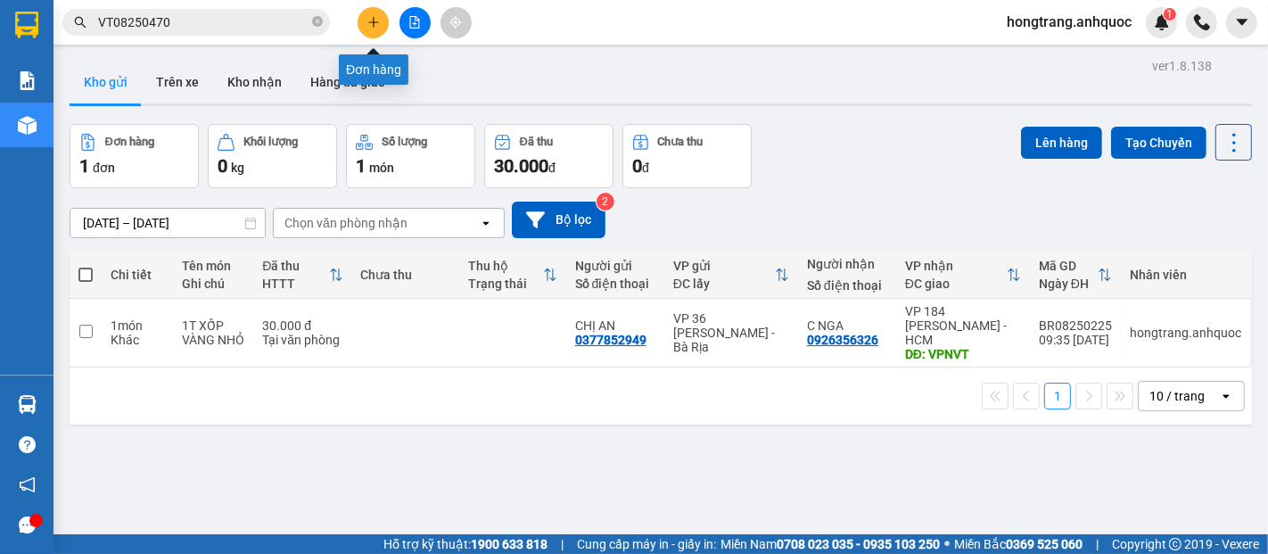
click at [385, 18] on button at bounding box center [373, 22] width 31 height 31
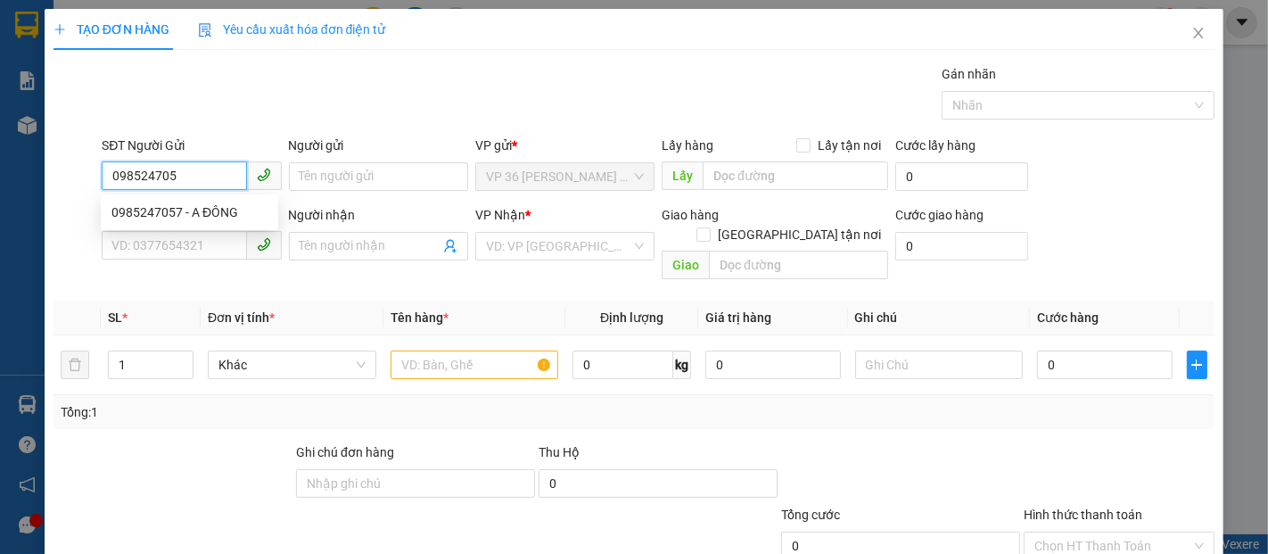
type input "0985247057"
click at [197, 205] on div "0985247057 - A ĐÔNG" at bounding box center [189, 212] width 156 height 20
type input "A ĐÔNG"
type input "0974841040"
type input "A BÌNH"
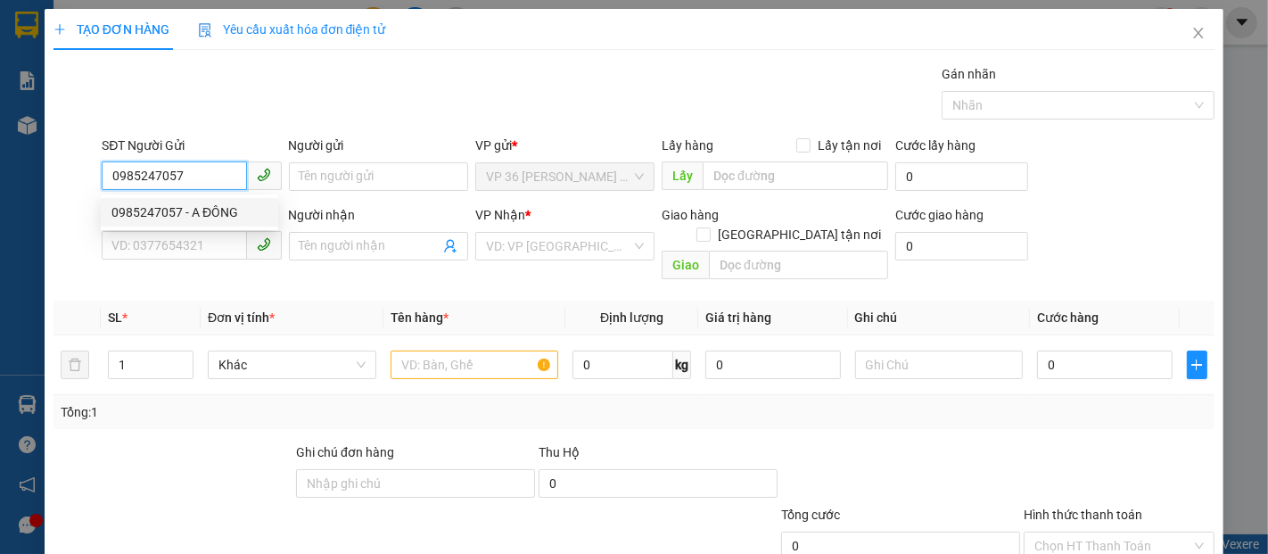
type input "VP NVT"
type input "30.000"
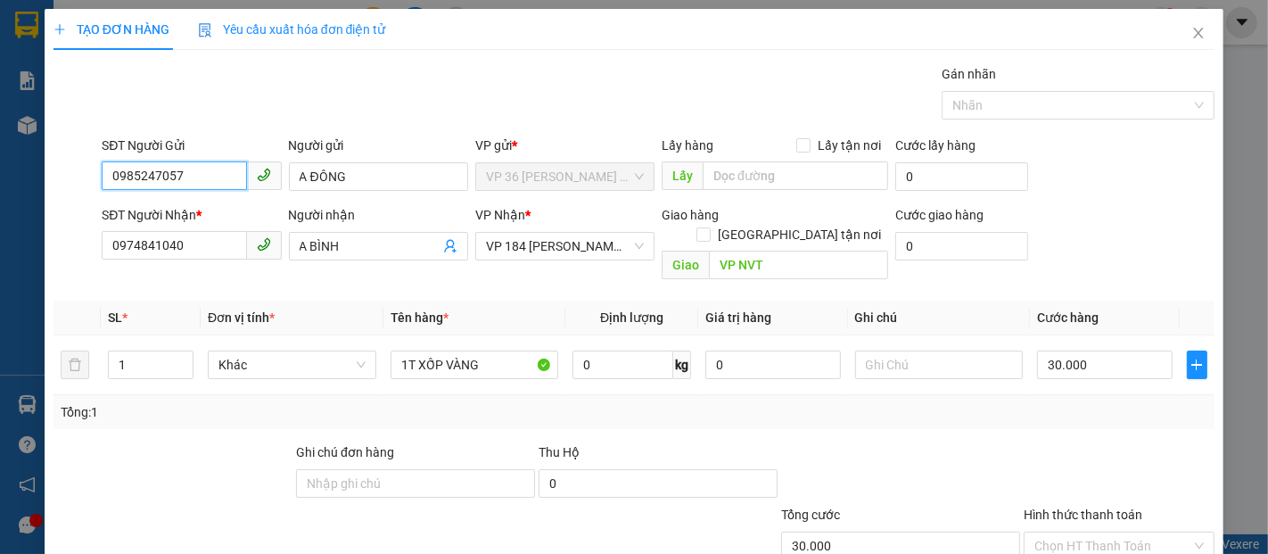
type input "0985247057"
click at [1086, 351] on input "30.000" at bounding box center [1104, 365] width 135 height 29
type input "4"
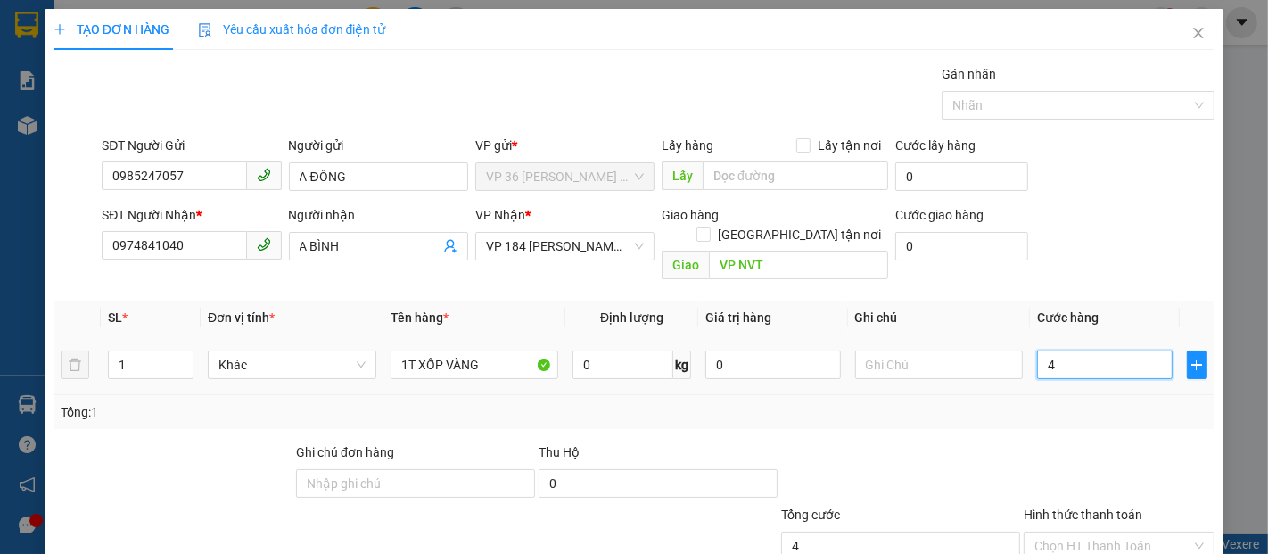
type input "40"
type input "400"
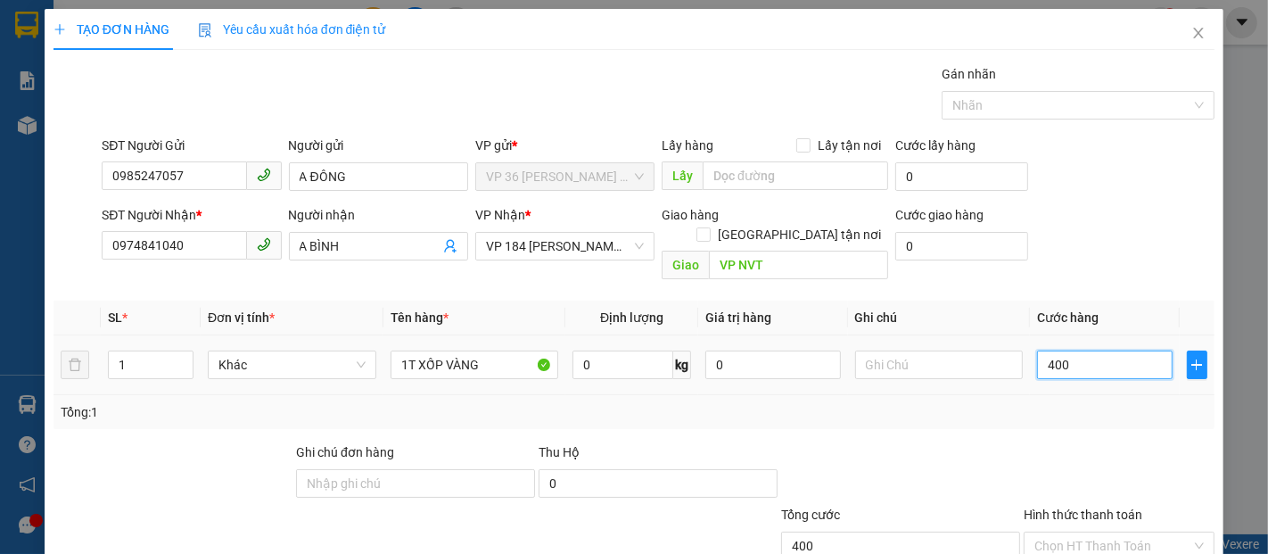
type input "4.000"
type input "40.000"
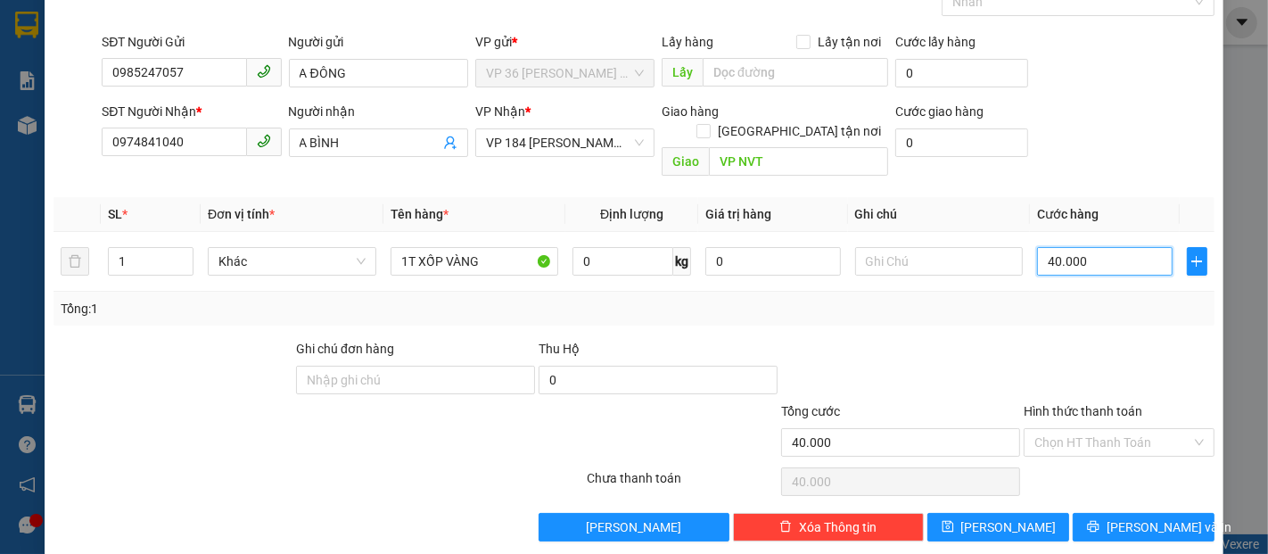
scroll to position [104, 0]
type input "40.000"
click at [1068, 428] on input "Hình thức thanh toán" at bounding box center [1113, 441] width 157 height 27
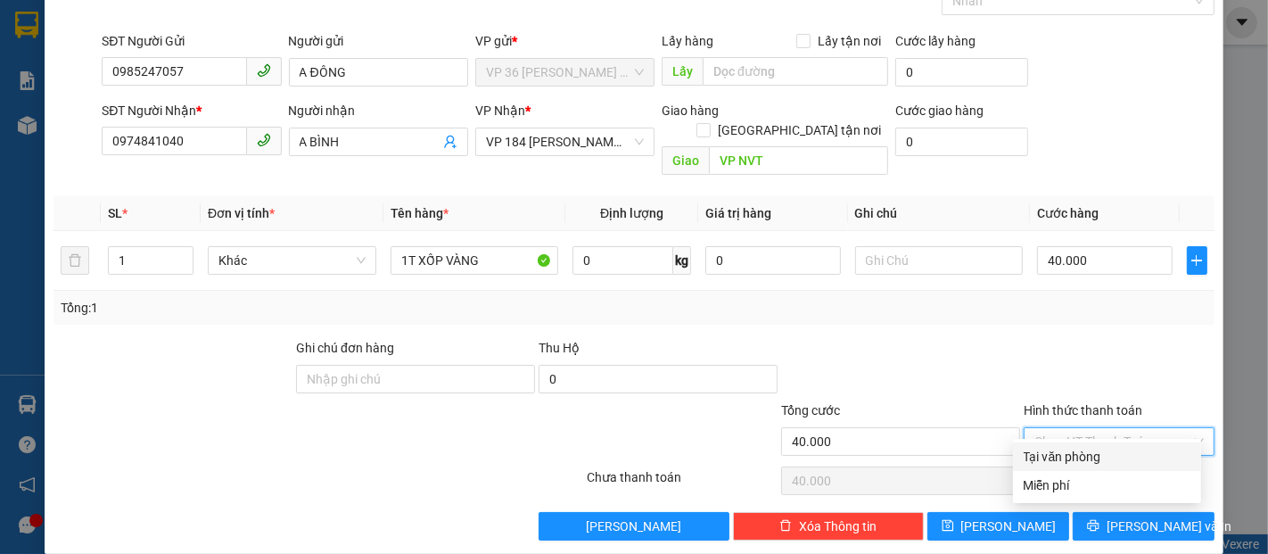
click at [1051, 452] on div "Tại văn phòng" at bounding box center [1107, 457] width 167 height 20
type input "0"
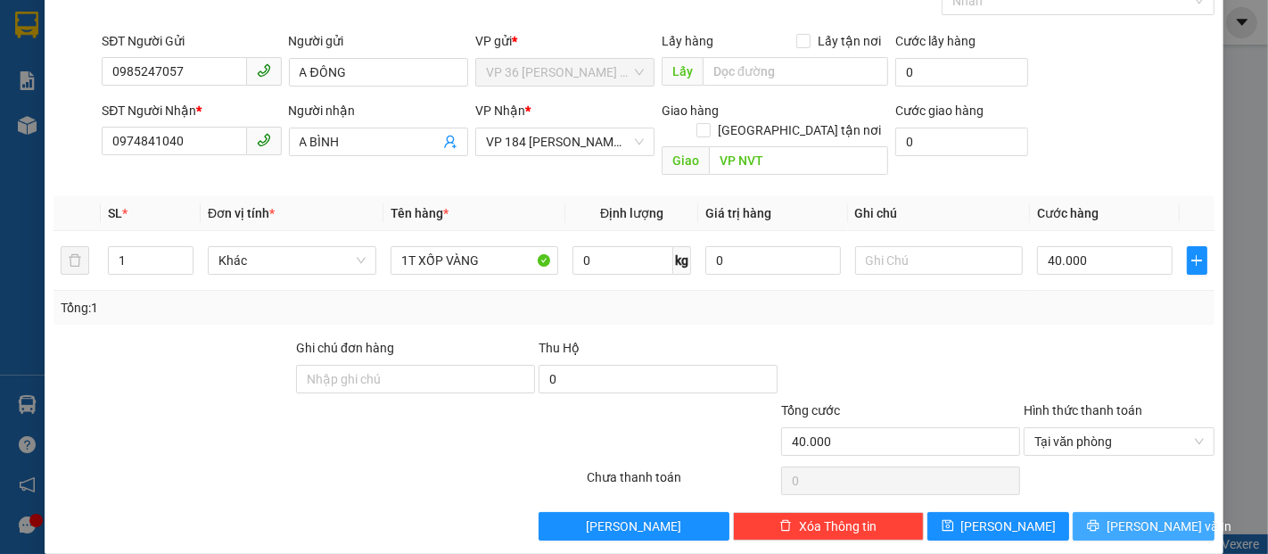
click at [1092, 512] on button "[PERSON_NAME] và In" at bounding box center [1144, 526] width 142 height 29
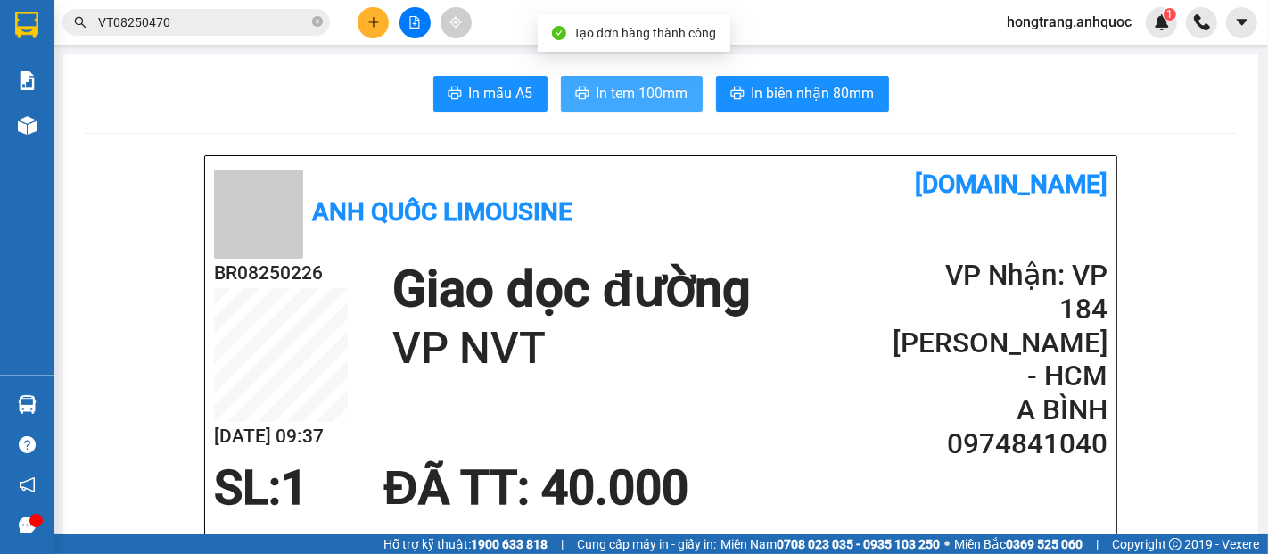
click at [614, 101] on span "In tem 100mm" at bounding box center [643, 93] width 92 height 22
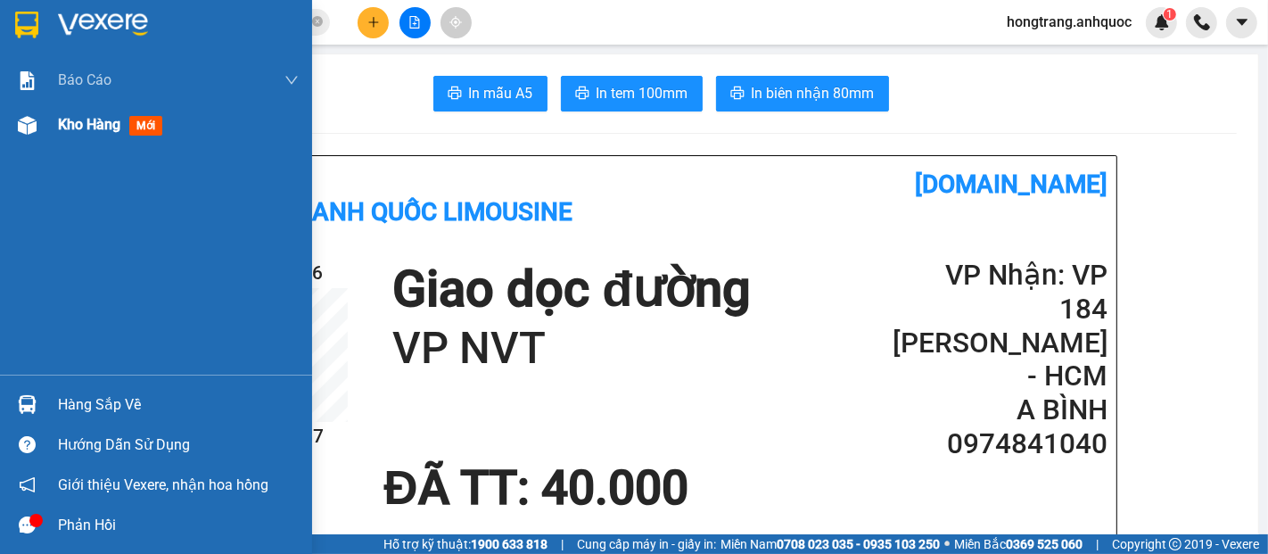
click at [26, 113] on div at bounding box center [27, 125] width 31 height 31
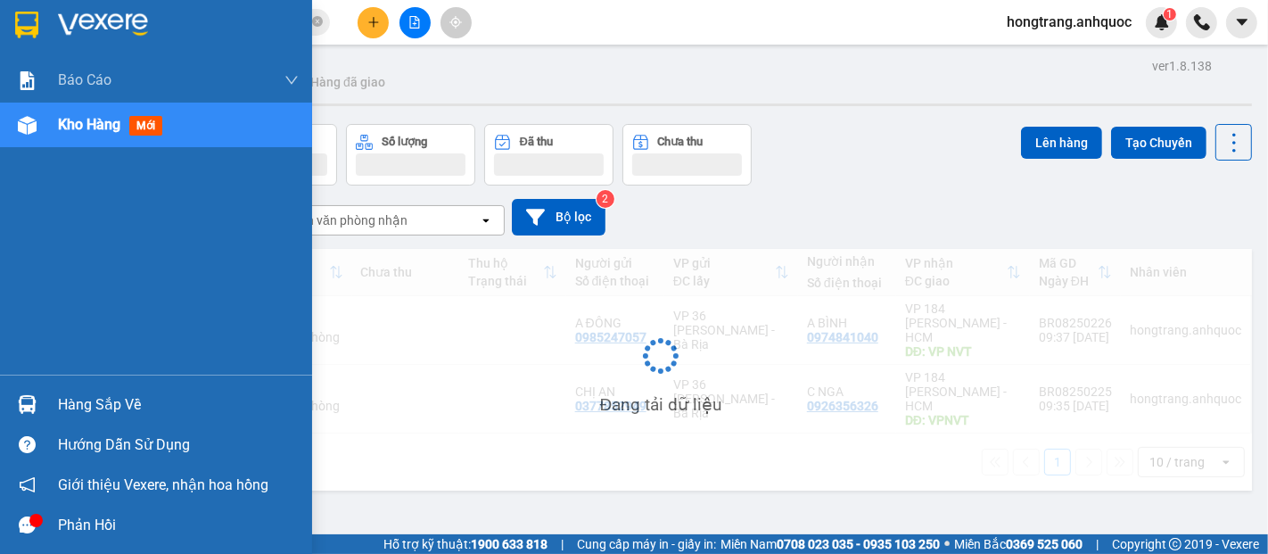
click at [100, 117] on span "Kho hàng" at bounding box center [89, 124] width 62 height 17
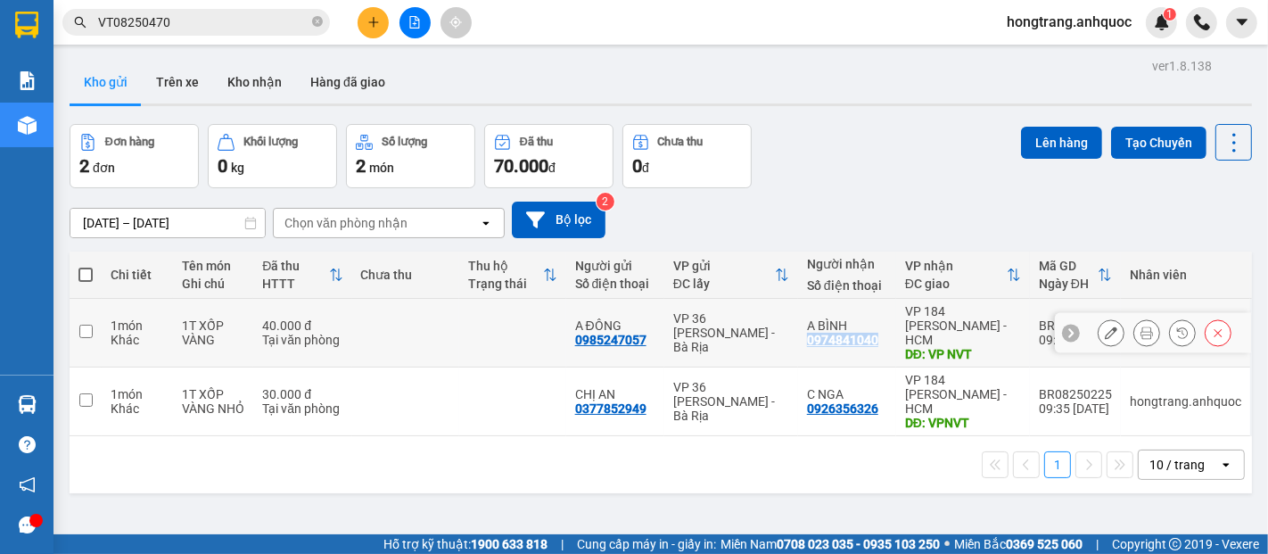
drag, startPoint x: 891, startPoint y: 334, endPoint x: 806, endPoint y: 337, distance: 84.8
click at [806, 337] on td "A BÌNH 0974841040" at bounding box center [847, 333] width 98 height 69
checkbox input "true"
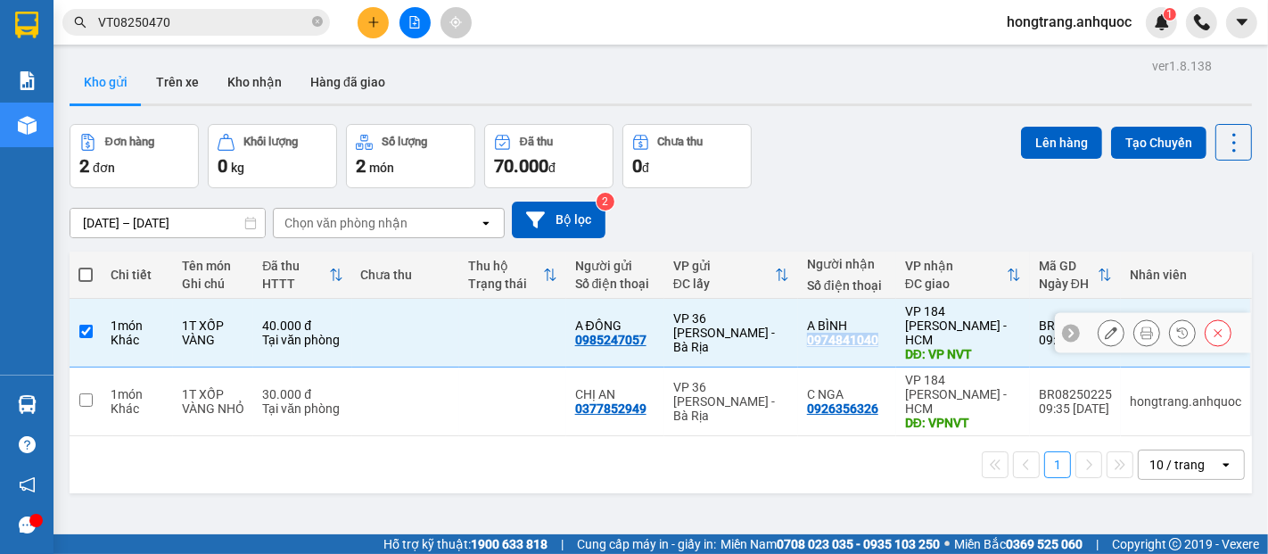
copy div "0974841040"
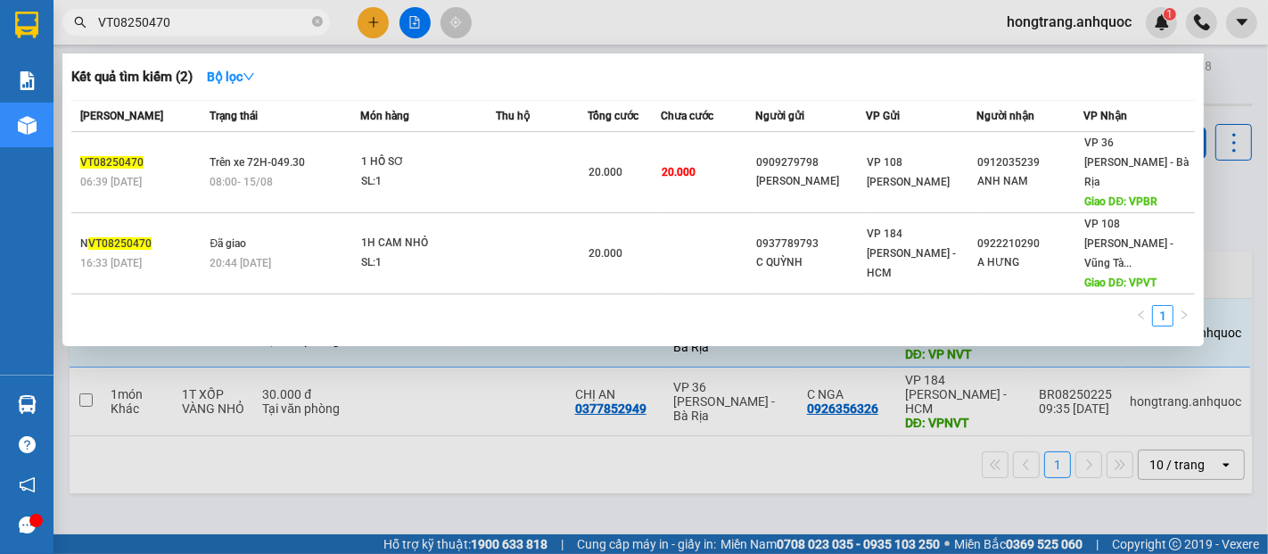
click at [205, 28] on input "VT08250470" at bounding box center [203, 22] width 211 height 20
drag, startPoint x: 205, startPoint y: 28, endPoint x: 38, endPoint y: 25, distance: 166.8
click at [38, 25] on section "Kết quả tìm kiếm ( 2 ) Bộ lọc Mã ĐH Trạng thái Món hàng Thu hộ Tổng cước Chưa c…" at bounding box center [634, 277] width 1268 height 554
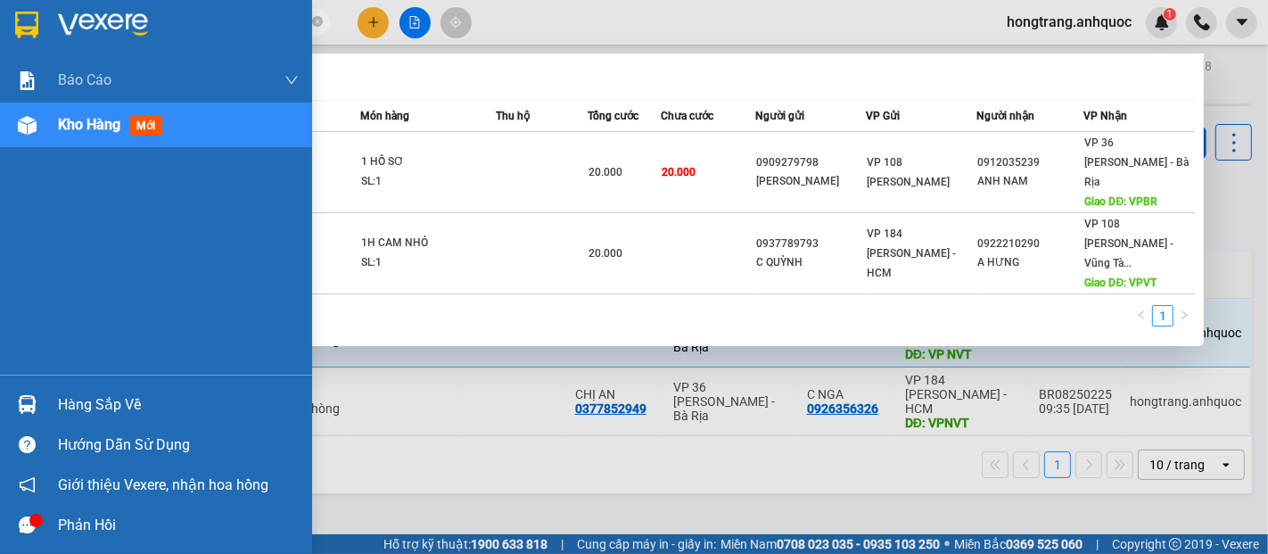
paste input "097484104"
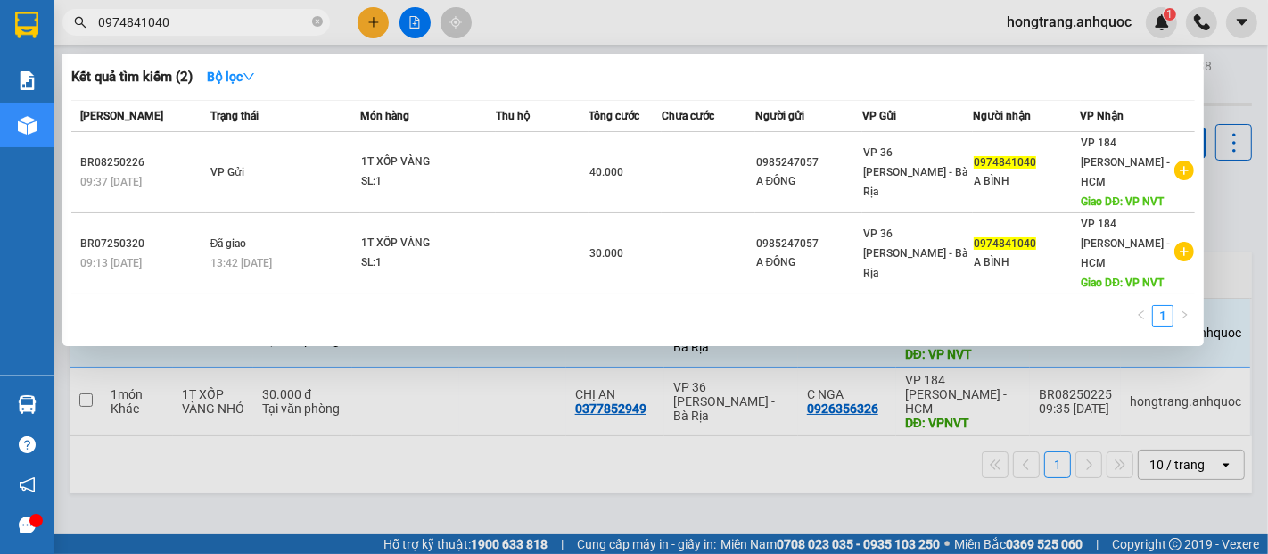
type input "0974841040"
click at [486, 531] on div at bounding box center [634, 277] width 1268 height 554
click at [315, 23] on icon "close-circle" at bounding box center [317, 21] width 11 height 11
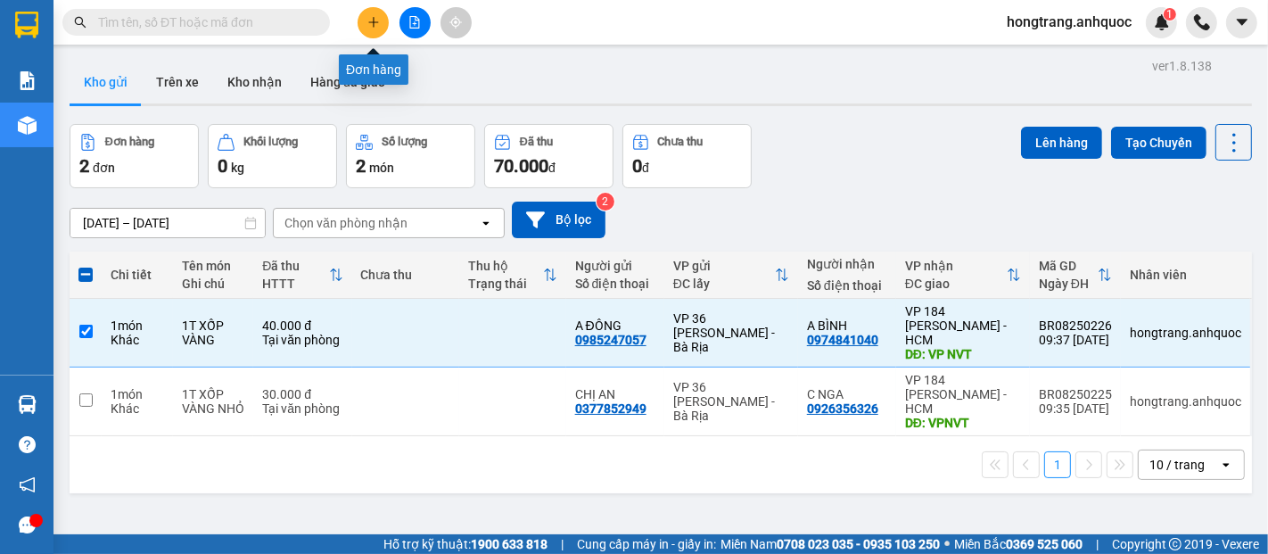
click at [370, 25] on icon "plus" at bounding box center [373, 22] width 12 height 12
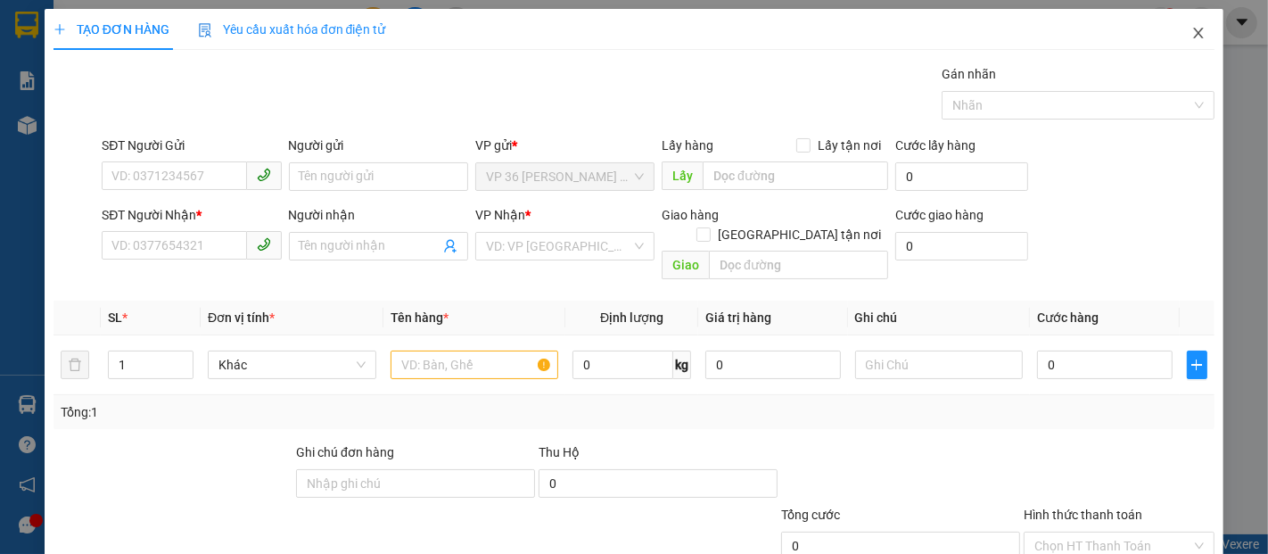
click at [1192, 34] on icon "close" at bounding box center [1199, 33] width 14 height 14
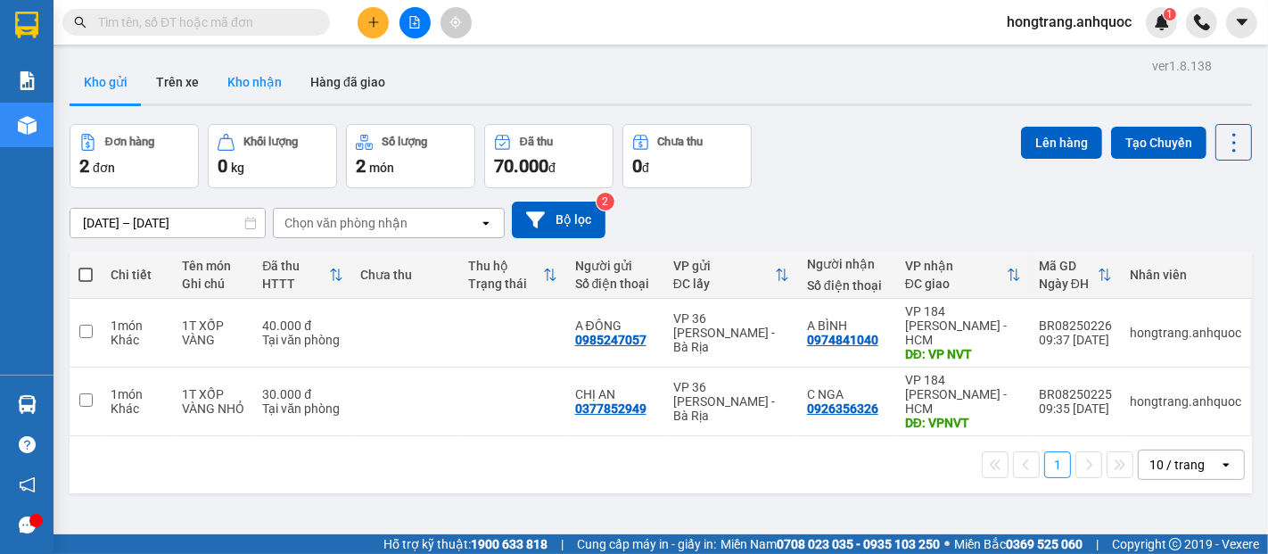
click at [235, 78] on button "Kho nhận" at bounding box center [254, 82] width 83 height 43
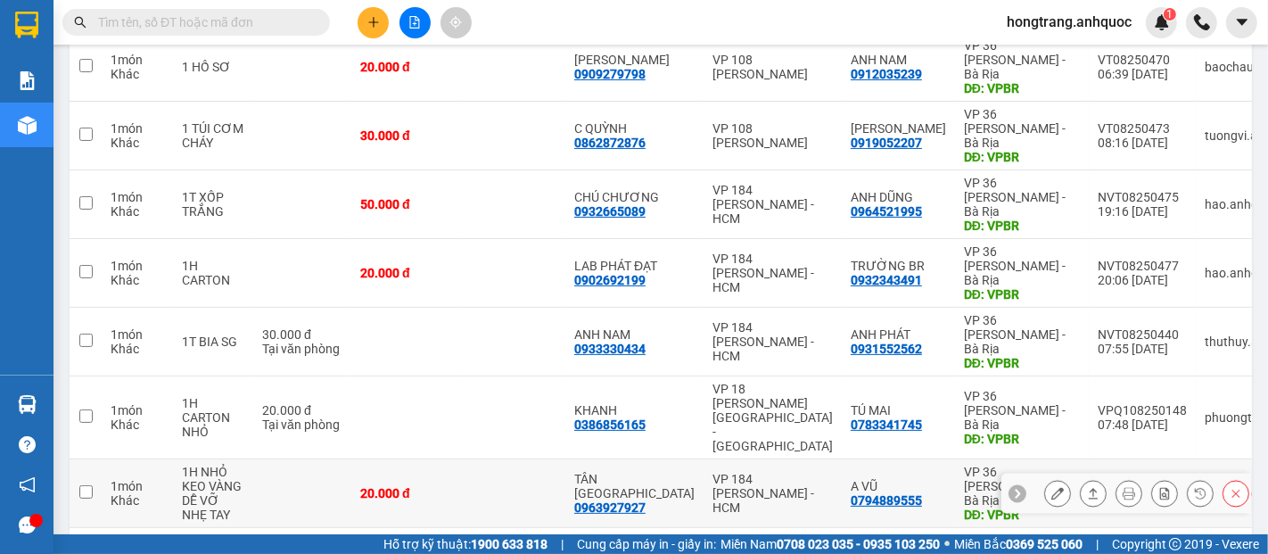
scroll to position [293, 0]
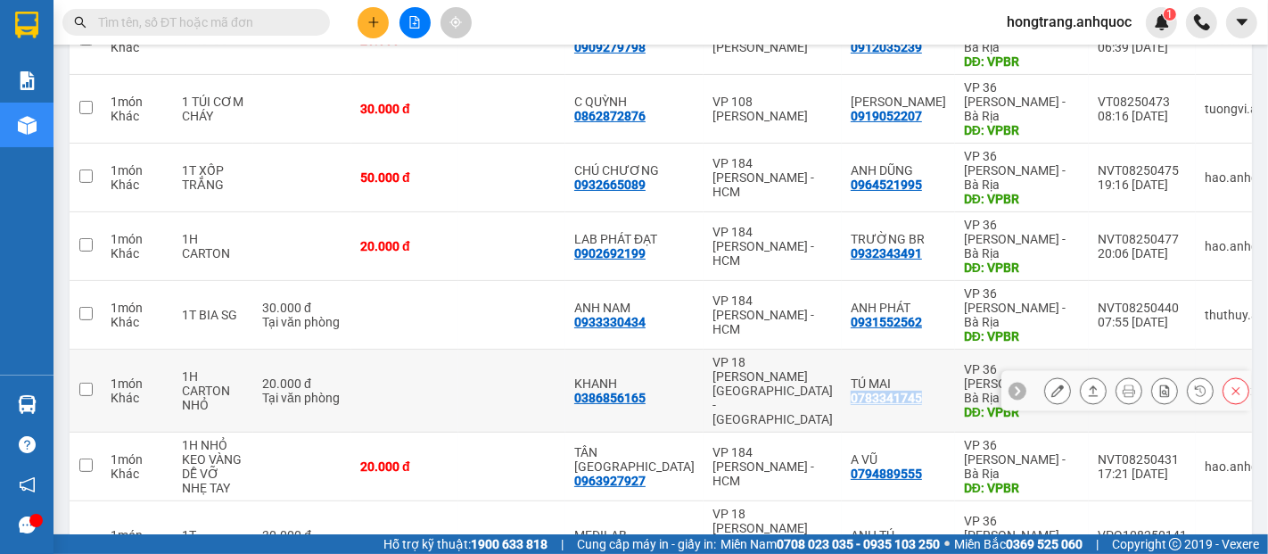
drag, startPoint x: 882, startPoint y: 310, endPoint x: 801, endPoint y: 310, distance: 81.2
click at [842, 350] on td "TÚ MAI 0783341745" at bounding box center [898, 391] width 113 height 83
checkbox input "true"
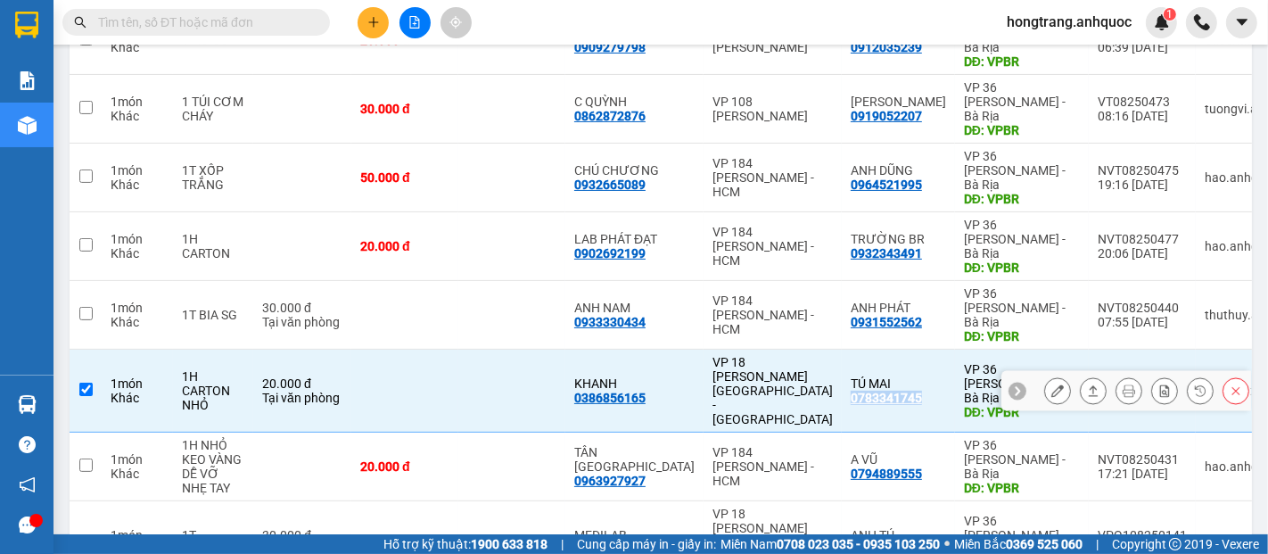
copy div "0783341745"
click at [367, 24] on icon "plus" at bounding box center [373, 22] width 12 height 12
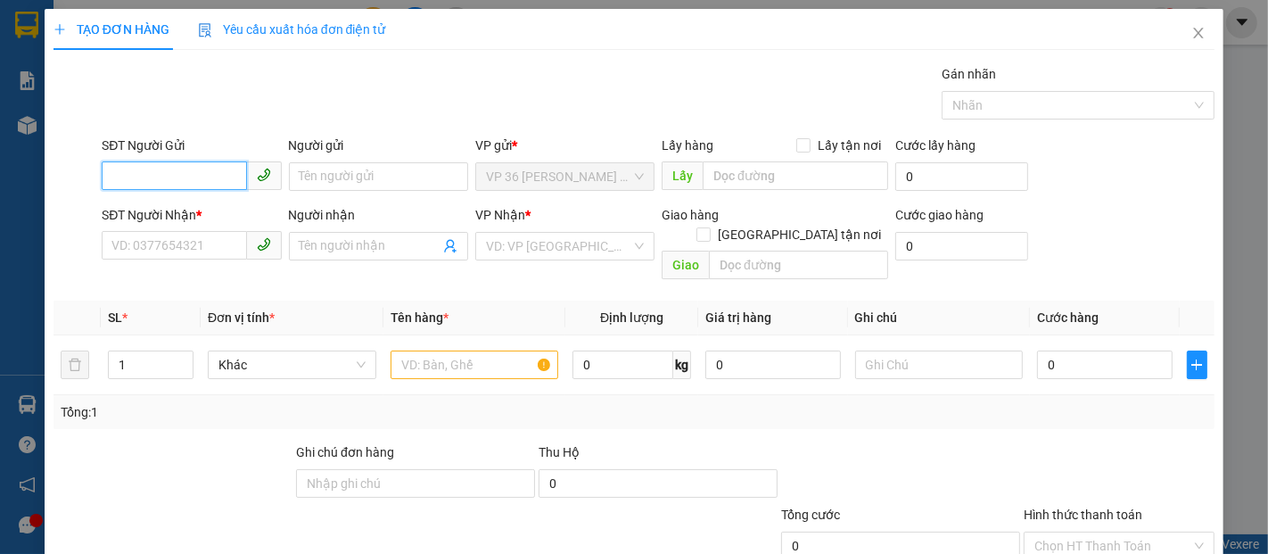
paste input "0783341745"
type input "0783341745"
click at [202, 211] on div "0783341745 - TÚ MAI" at bounding box center [189, 212] width 156 height 20
type input "TÚ MAI"
type input "0903141540"
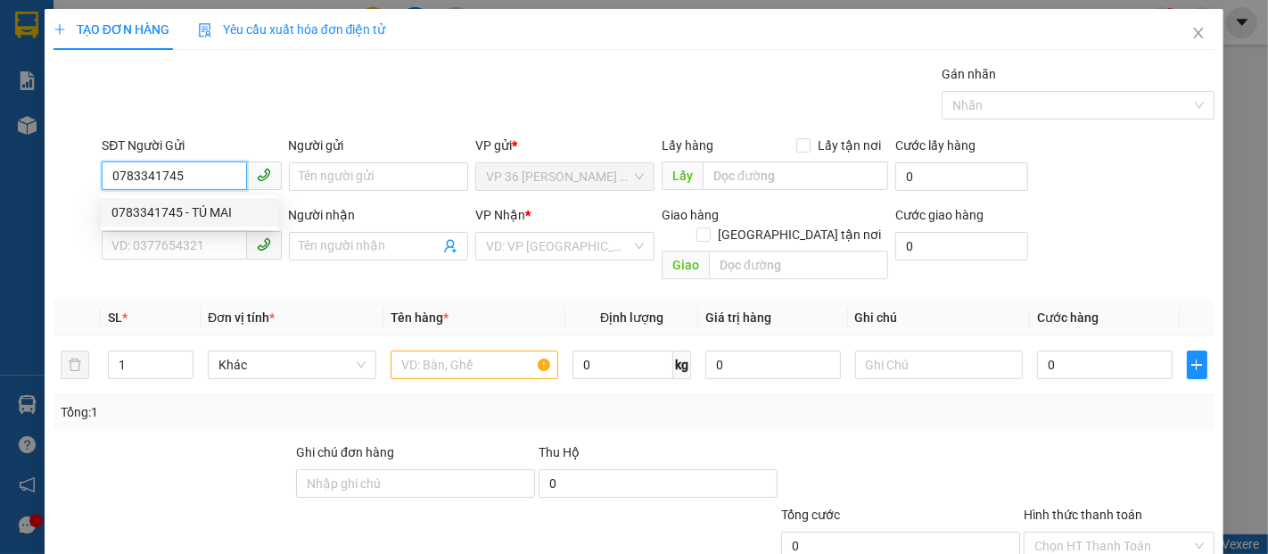
type input "TUẤN"
type input "VPQ1"
type input "30.000"
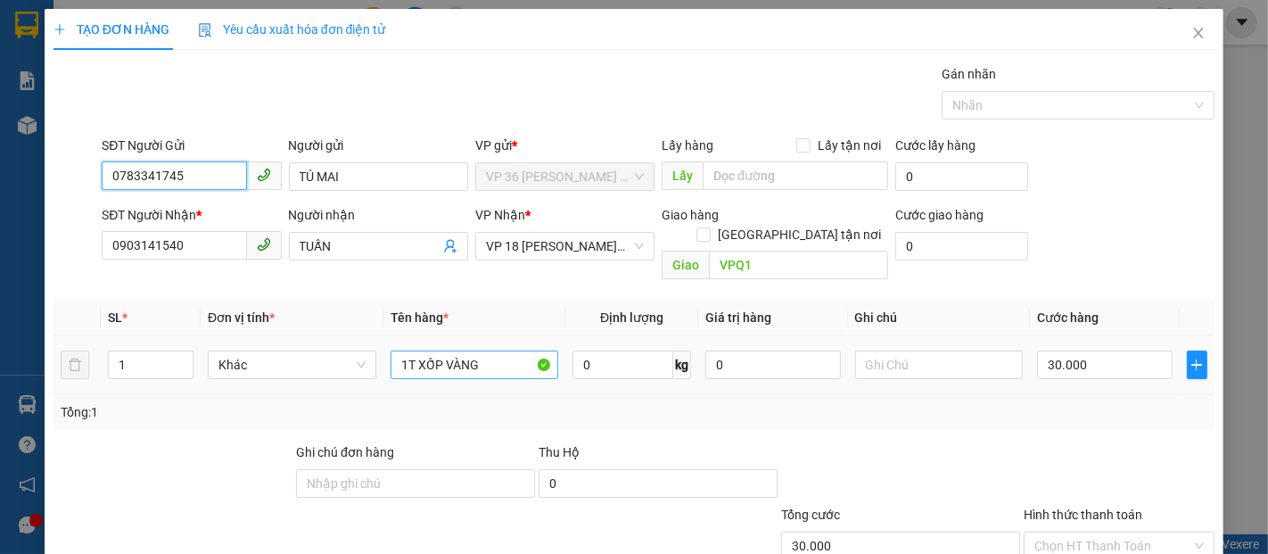
type input "0783341745"
drag, startPoint x: 489, startPoint y: 354, endPoint x: 400, endPoint y: 348, distance: 89.4
click at [400, 351] on input "1T XỐP VÀNG" at bounding box center [475, 365] width 169 height 29
type input "1B VÀNG"
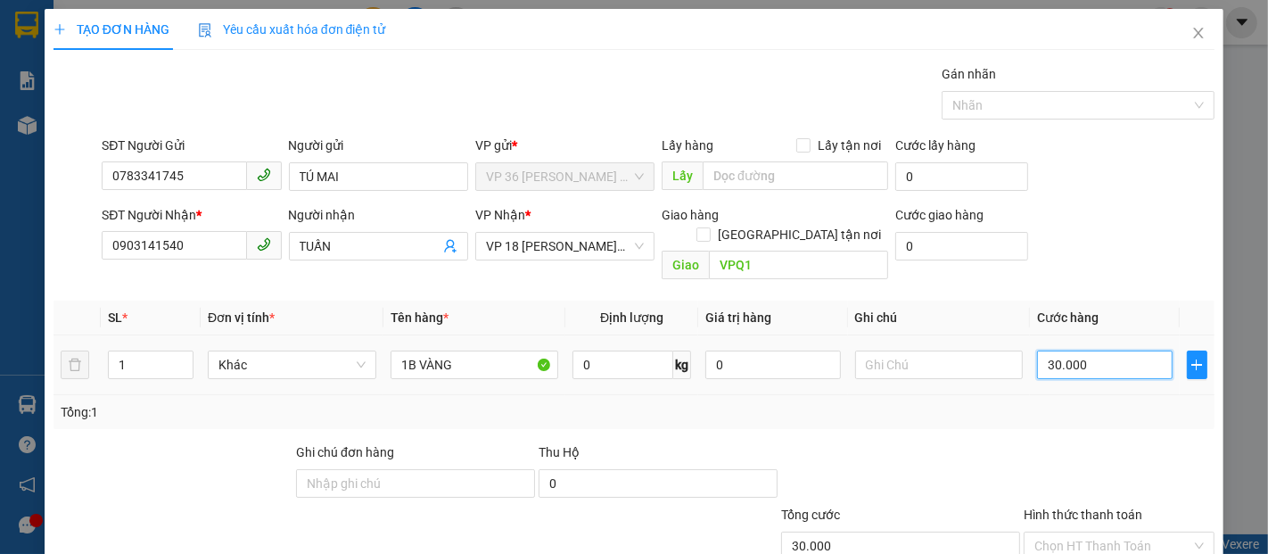
click at [1118, 355] on input "30.000" at bounding box center [1104, 365] width 135 height 29
type input "2"
type input "20"
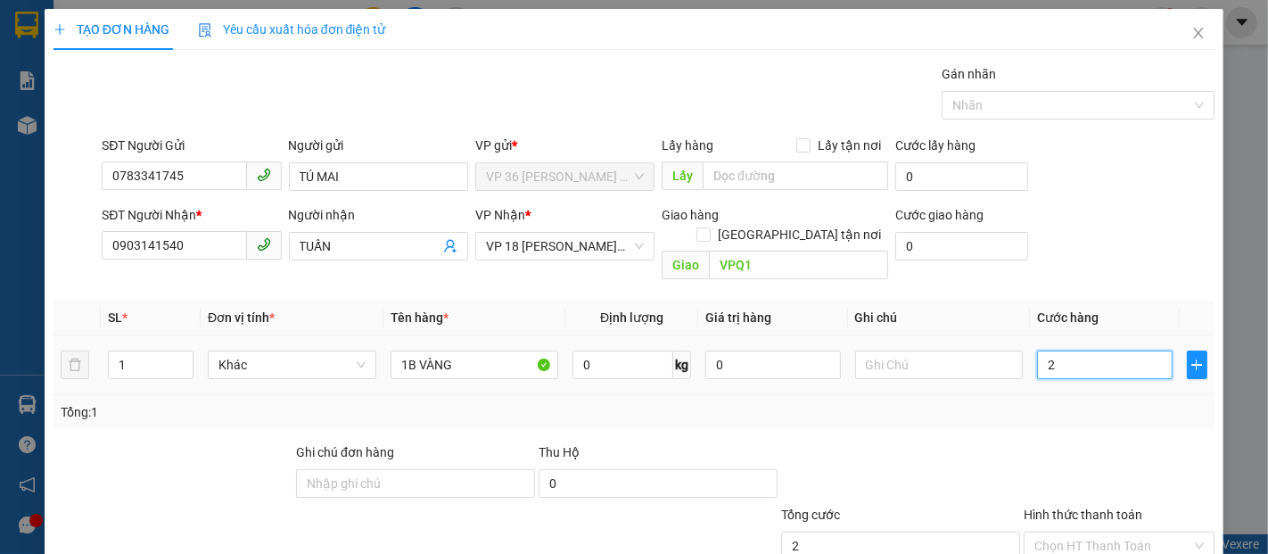
type input "20"
type input "200"
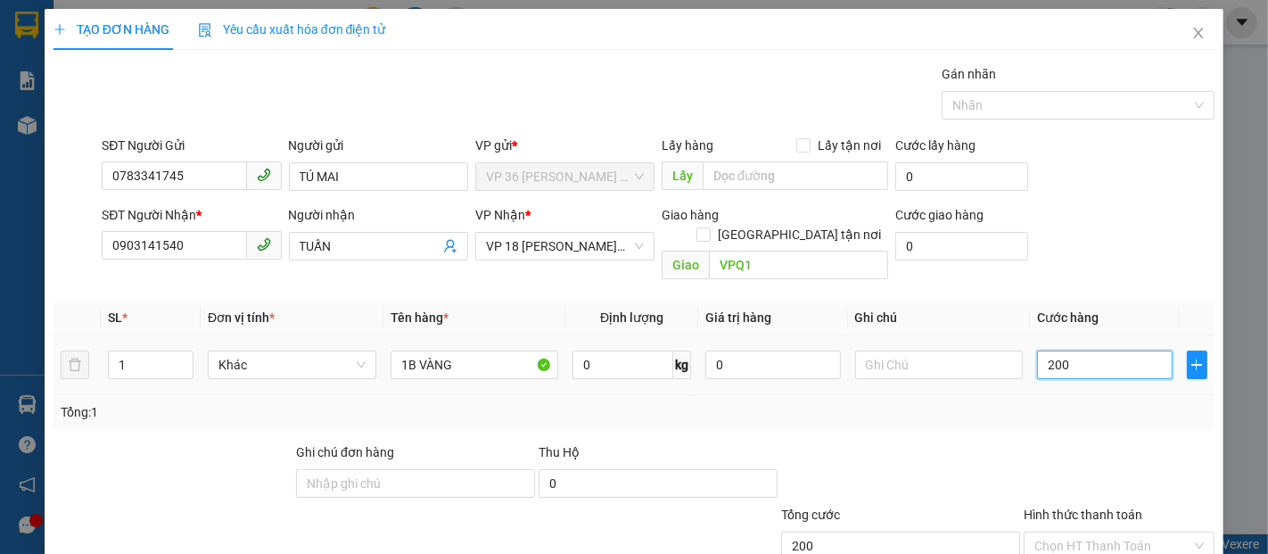
type input "2.000"
type input "20.000"
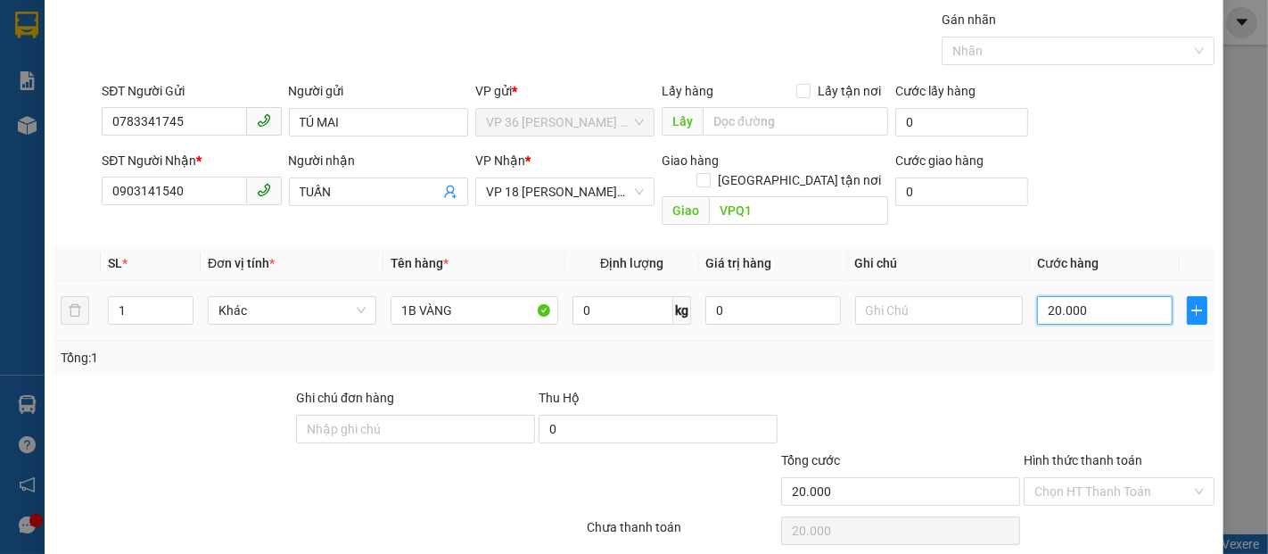
scroll to position [104, 0]
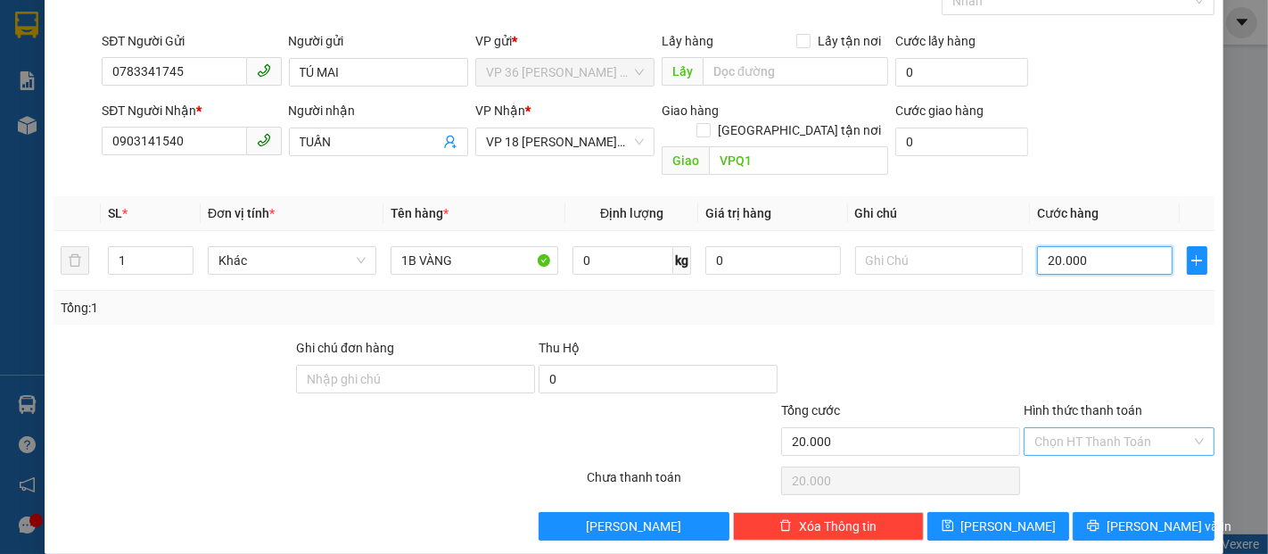
type input "20.000"
click at [1061, 428] on input "Hình thức thanh toán" at bounding box center [1113, 441] width 157 height 27
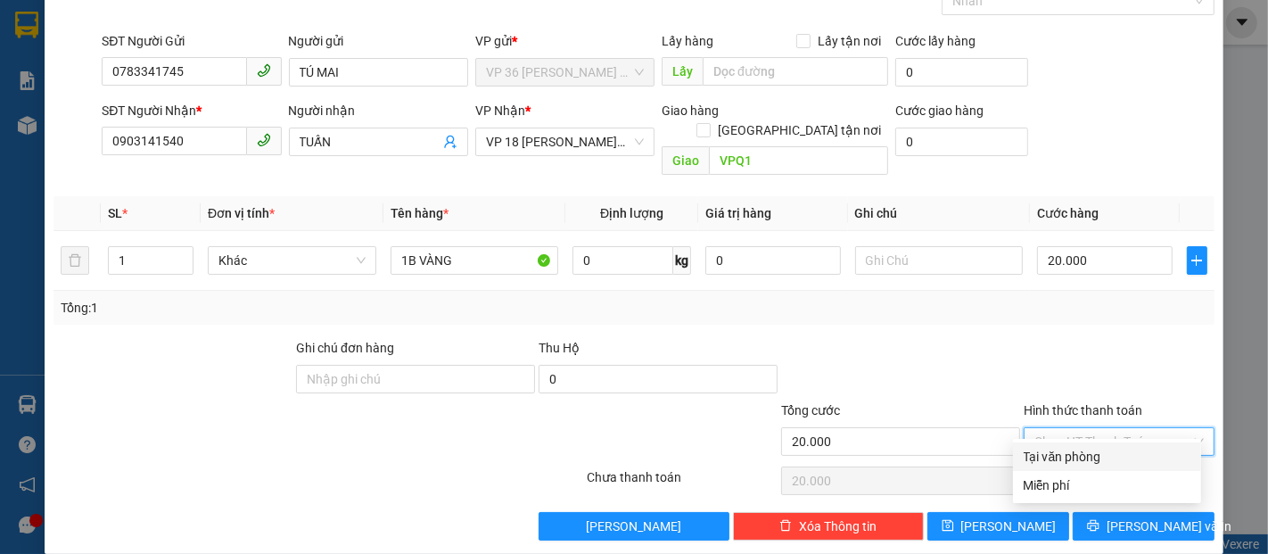
click at [1041, 454] on div "Tại văn phòng" at bounding box center [1107, 457] width 167 height 20
type input "0"
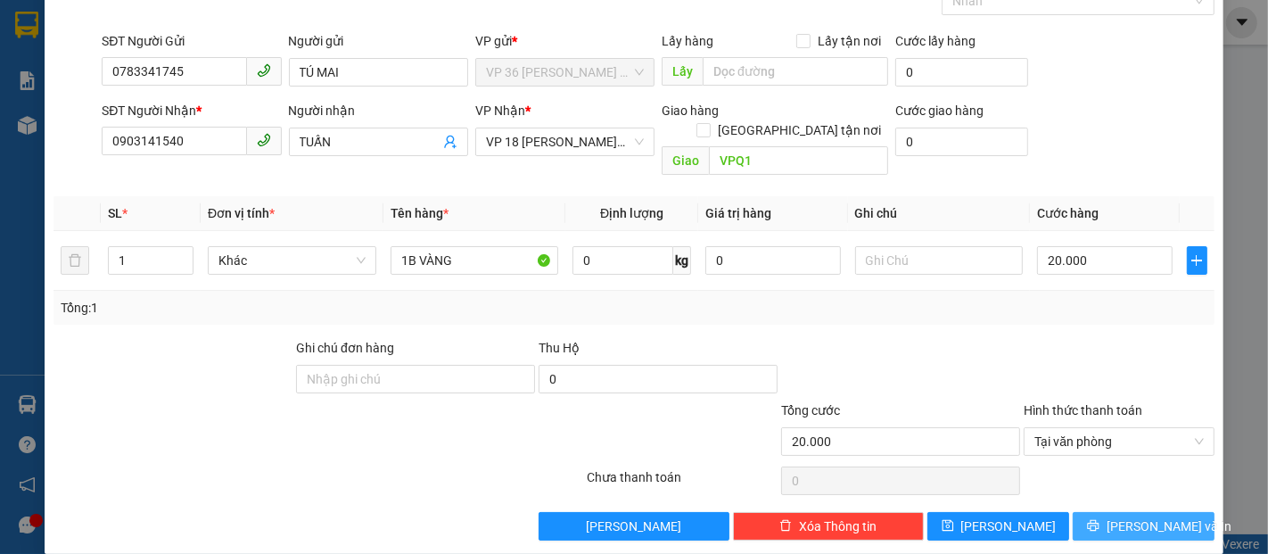
click at [1100, 519] on icon "printer" at bounding box center [1093, 525] width 12 height 12
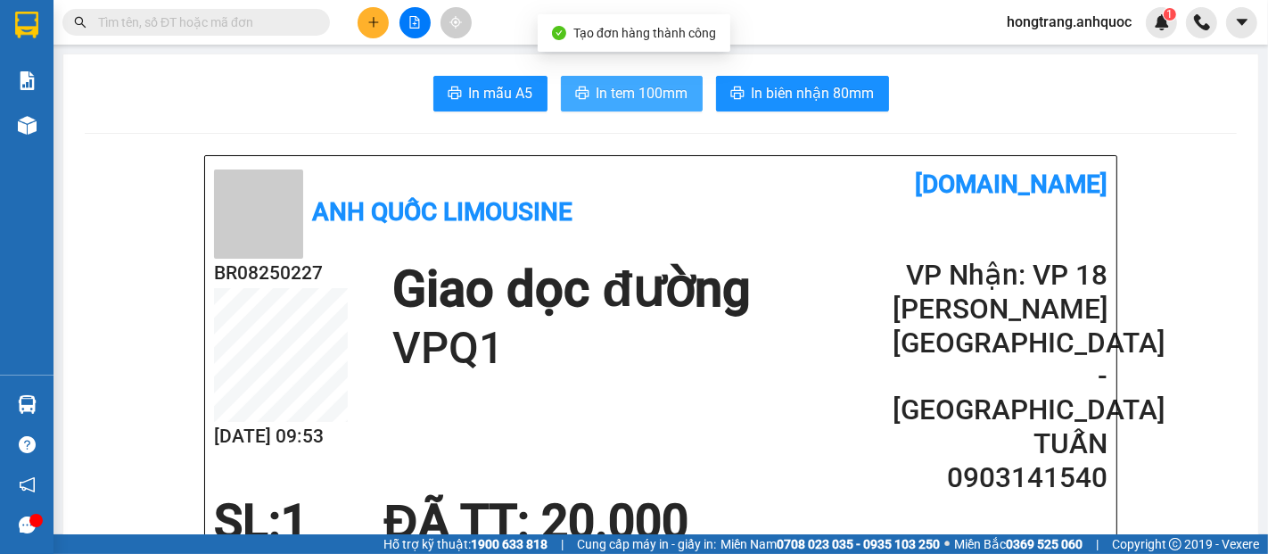
click at [641, 94] on span "In tem 100mm" at bounding box center [643, 93] width 92 height 22
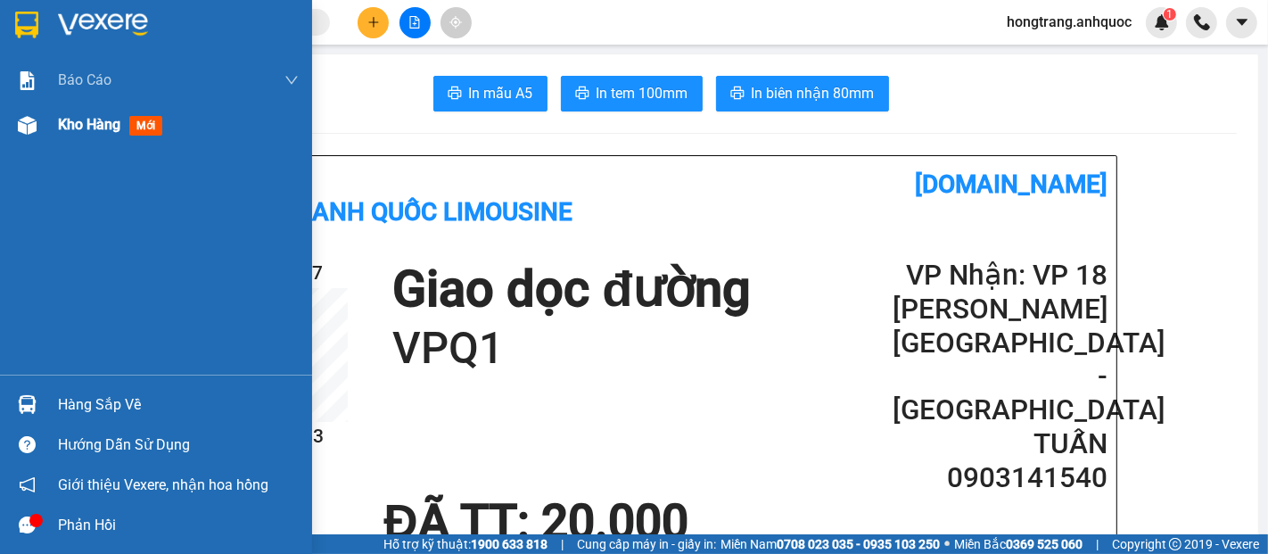
click at [84, 125] on span "Kho hàng" at bounding box center [89, 124] width 62 height 17
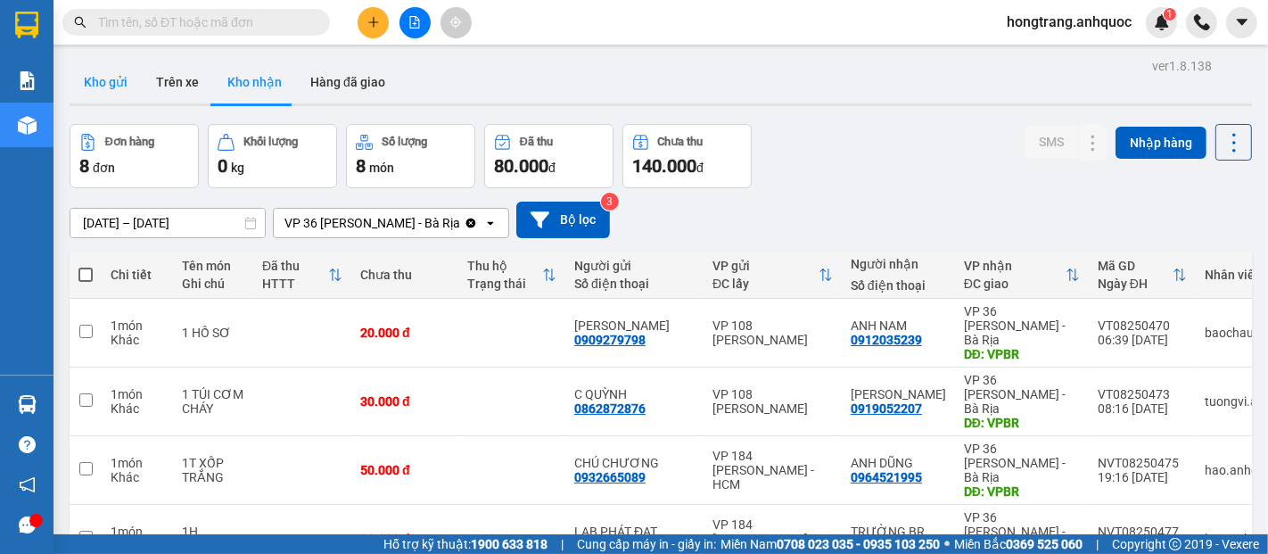
click at [109, 79] on button "Kho gửi" at bounding box center [106, 82] width 72 height 43
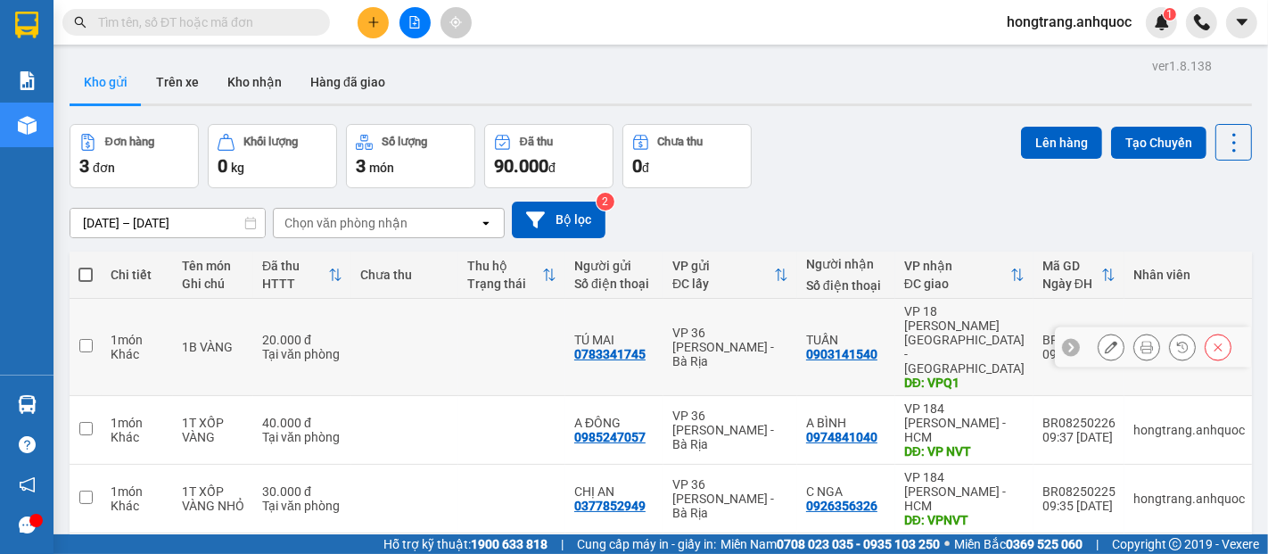
click at [88, 339] on input "checkbox" at bounding box center [85, 345] width 13 height 13
checkbox input "true"
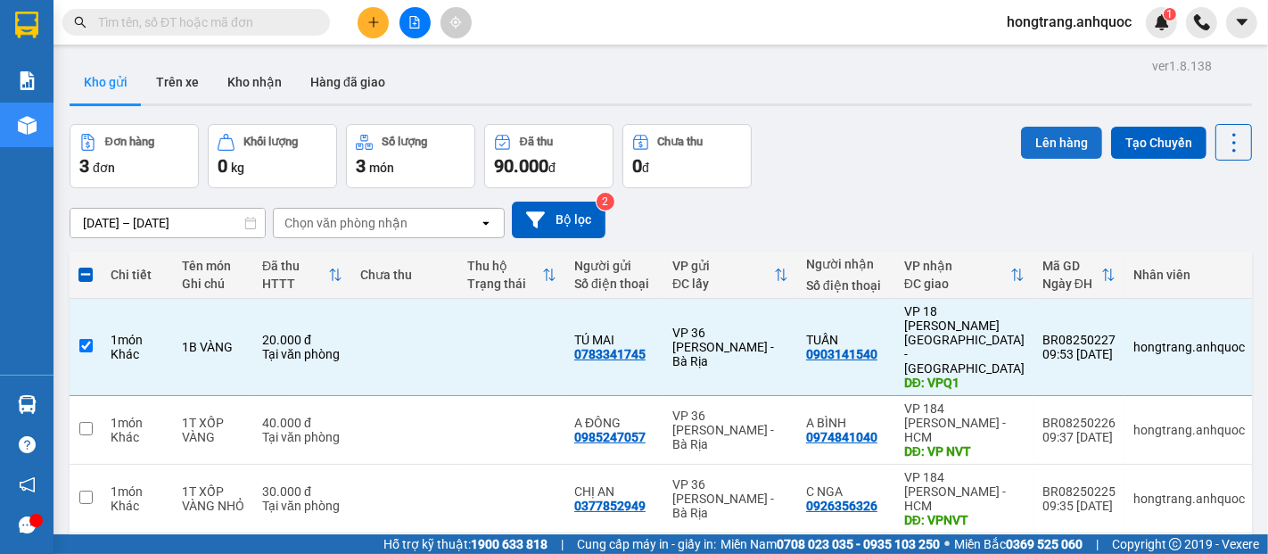
click at [1029, 137] on button "Lên hàng" at bounding box center [1061, 143] width 81 height 32
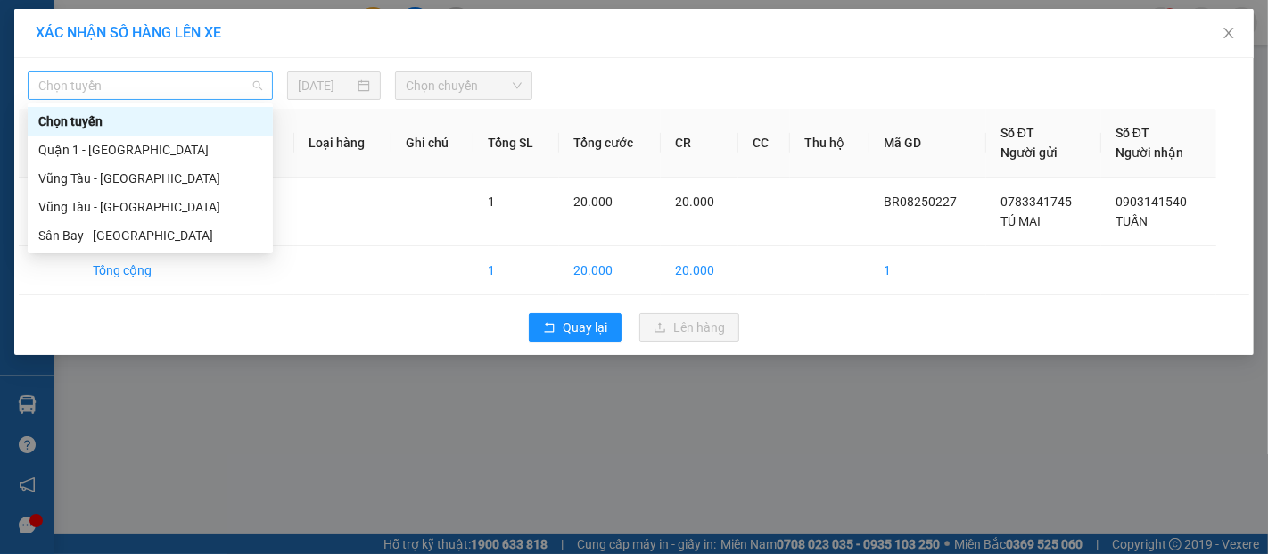
click at [186, 95] on span "Chọn tuyến" at bounding box center [150, 85] width 224 height 27
click at [130, 177] on div "Vũng Tàu - [GEOGRAPHIC_DATA]" at bounding box center [150, 179] width 224 height 20
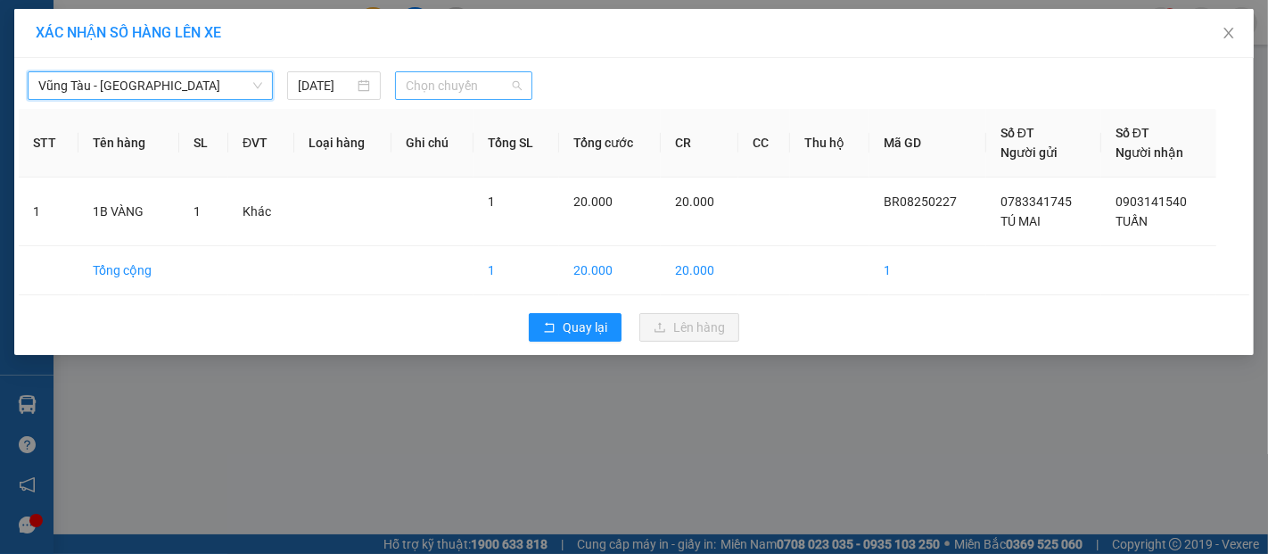
click at [467, 92] on span "Chọn chuyến" at bounding box center [464, 85] width 116 height 27
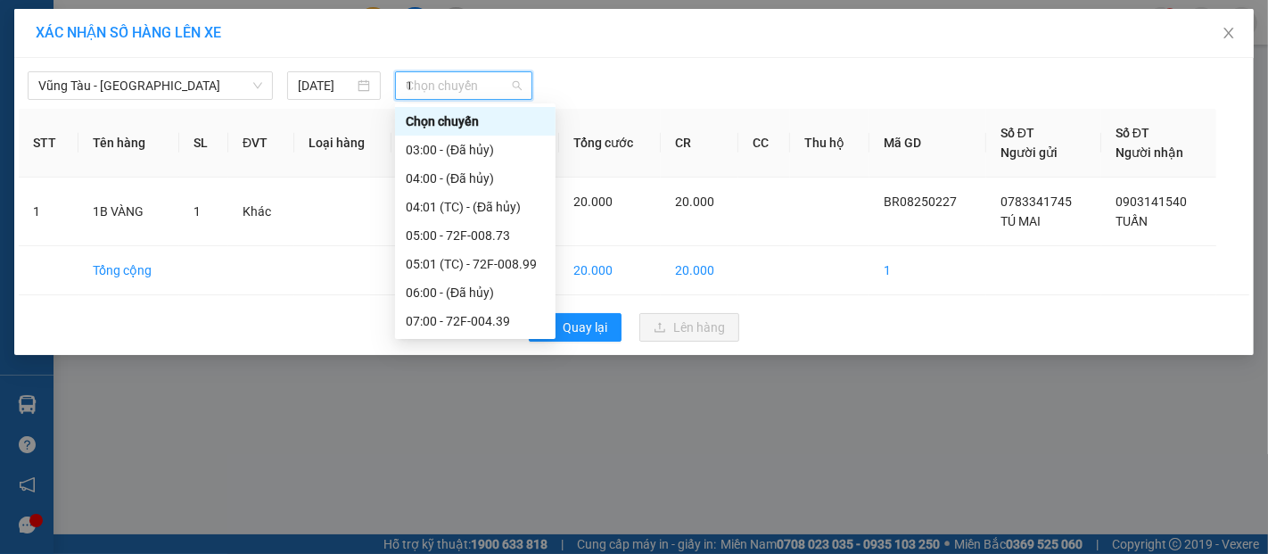
type input "10"
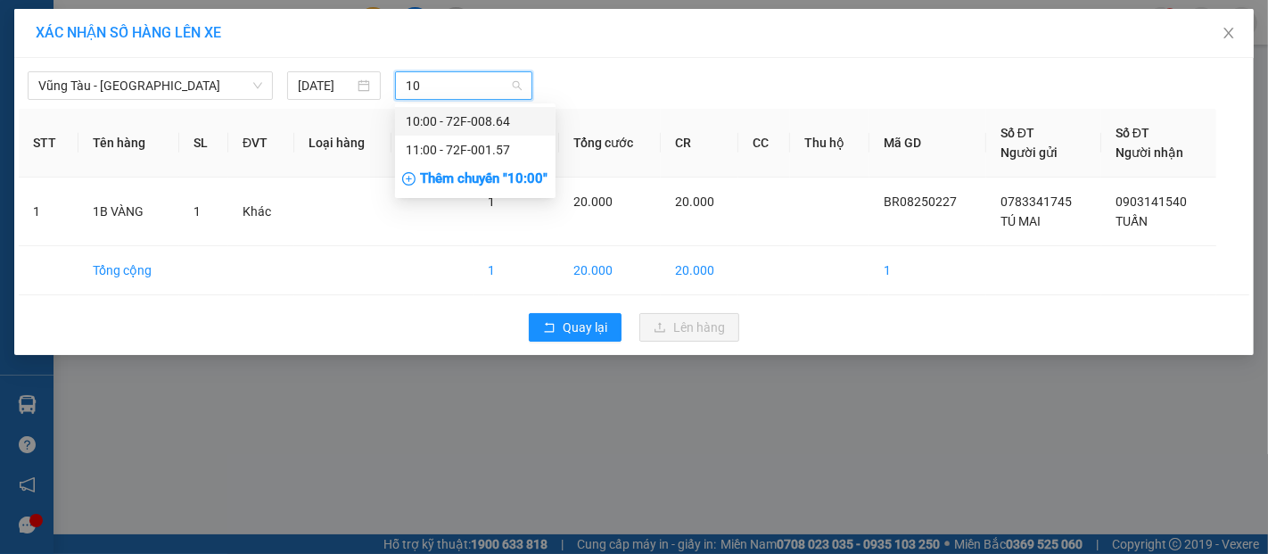
click at [467, 120] on div "10:00 - 72F-008.64" at bounding box center [475, 121] width 139 height 20
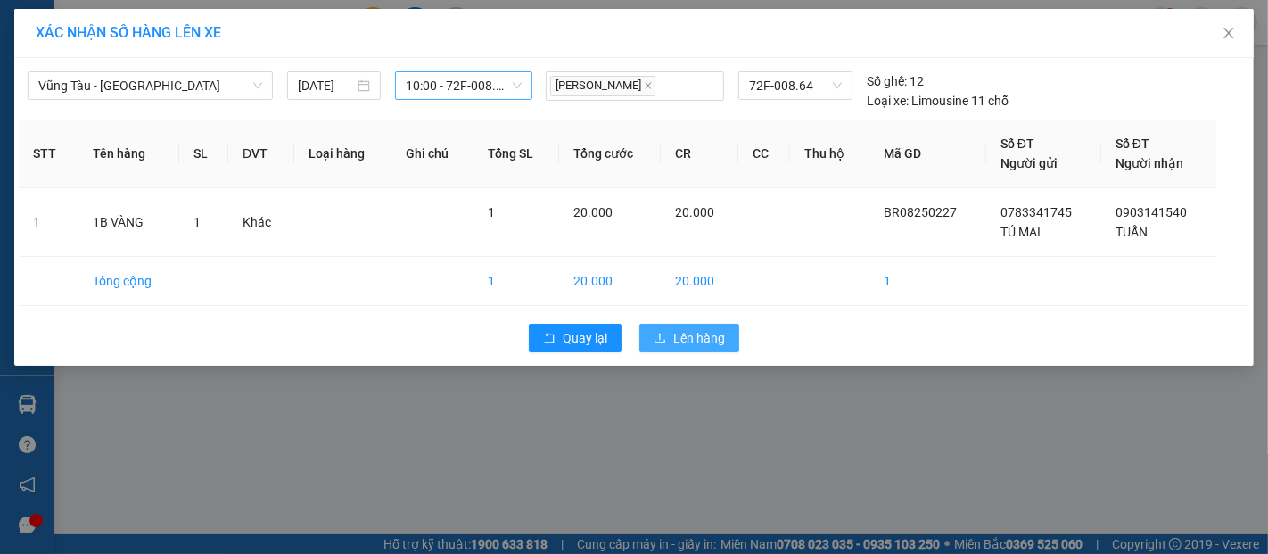
click at [693, 337] on span "Lên hàng" at bounding box center [699, 338] width 52 height 20
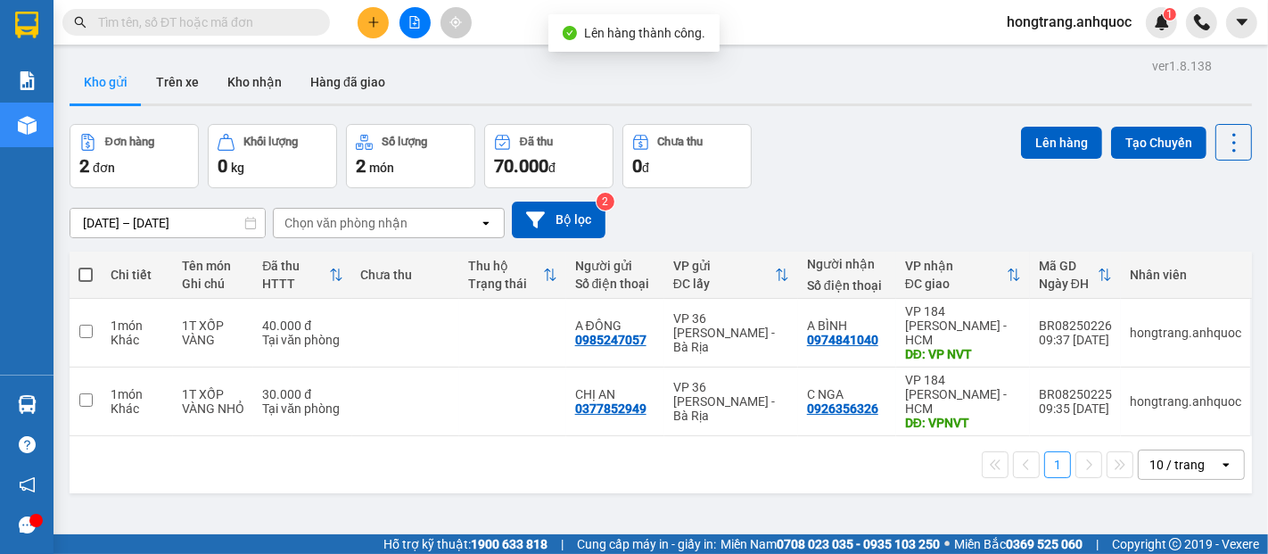
click at [87, 278] on span at bounding box center [85, 275] width 14 height 14
click at [86, 266] on input "checkbox" at bounding box center [86, 266] width 0 height 0
checkbox input "true"
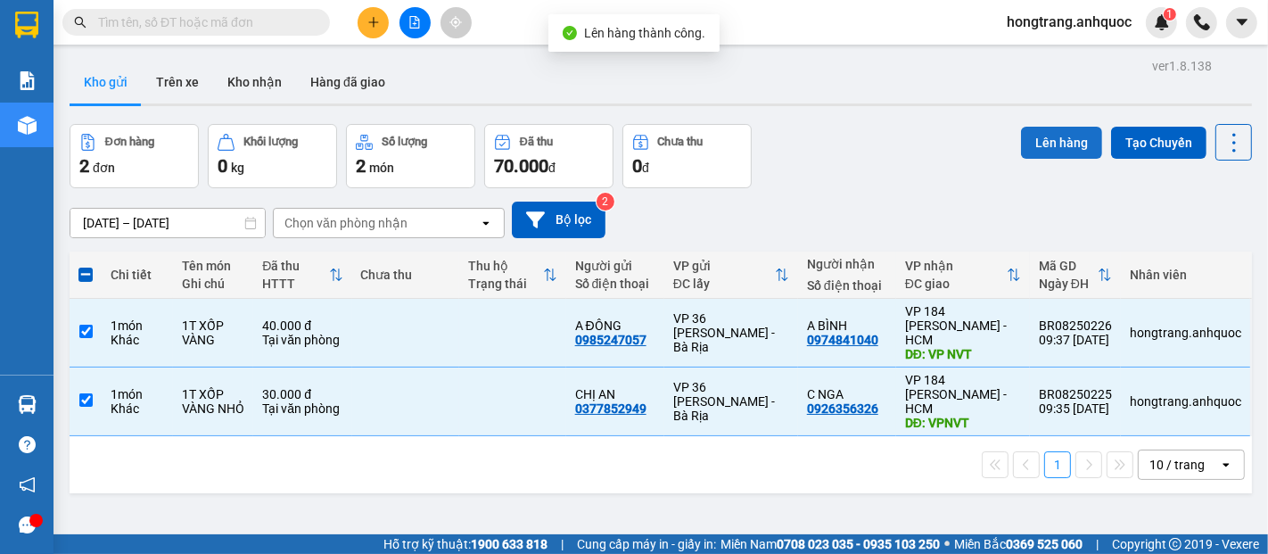
click at [1032, 143] on button "Lên hàng" at bounding box center [1061, 143] width 81 height 32
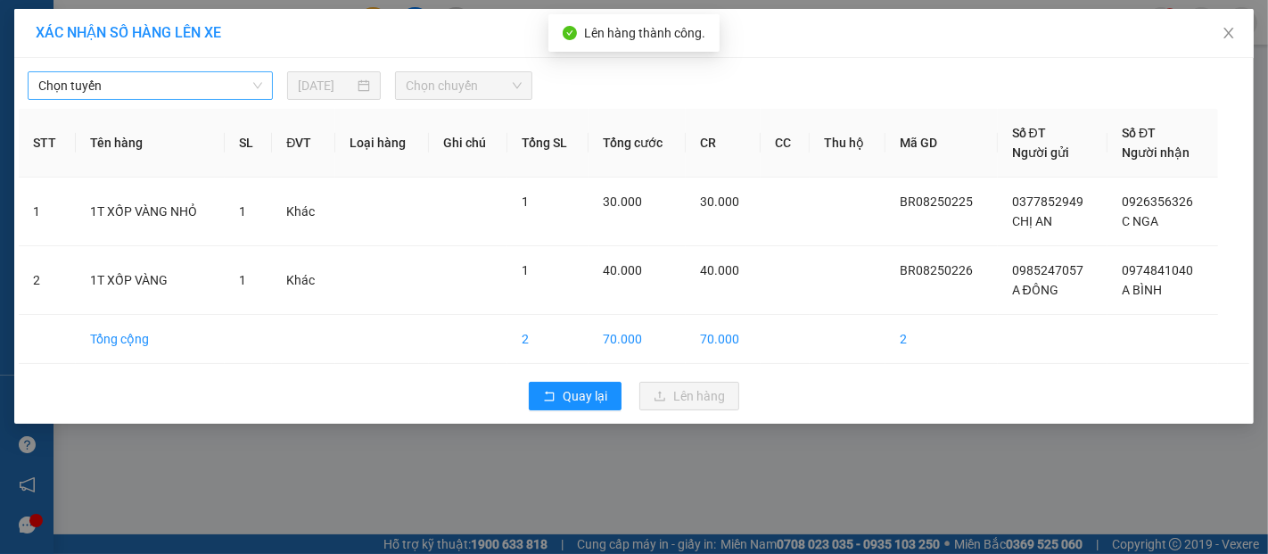
click at [121, 90] on span "Chọn tuyến" at bounding box center [150, 85] width 224 height 27
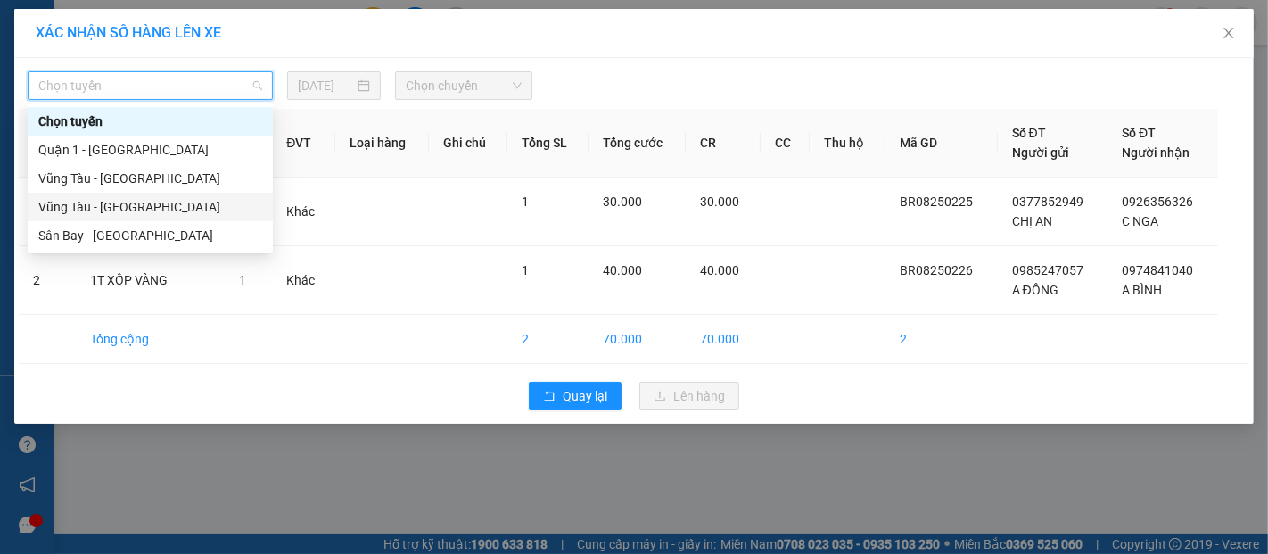
click at [96, 203] on div "Vũng Tàu - [GEOGRAPHIC_DATA]" at bounding box center [150, 207] width 224 height 20
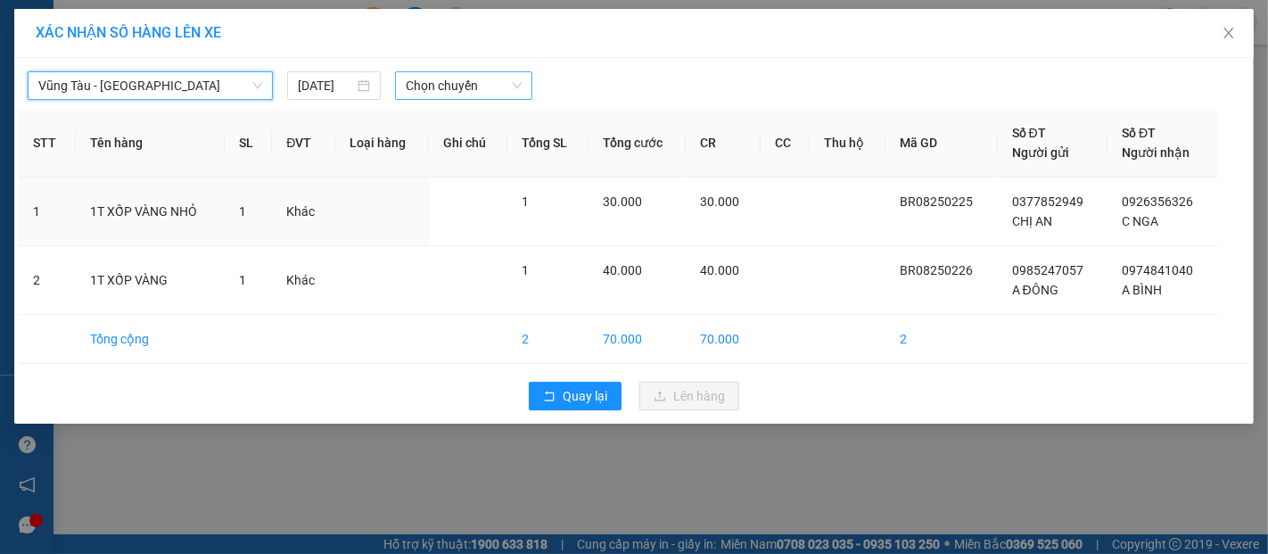
click at [434, 87] on span "Chọn chuyến" at bounding box center [464, 85] width 116 height 27
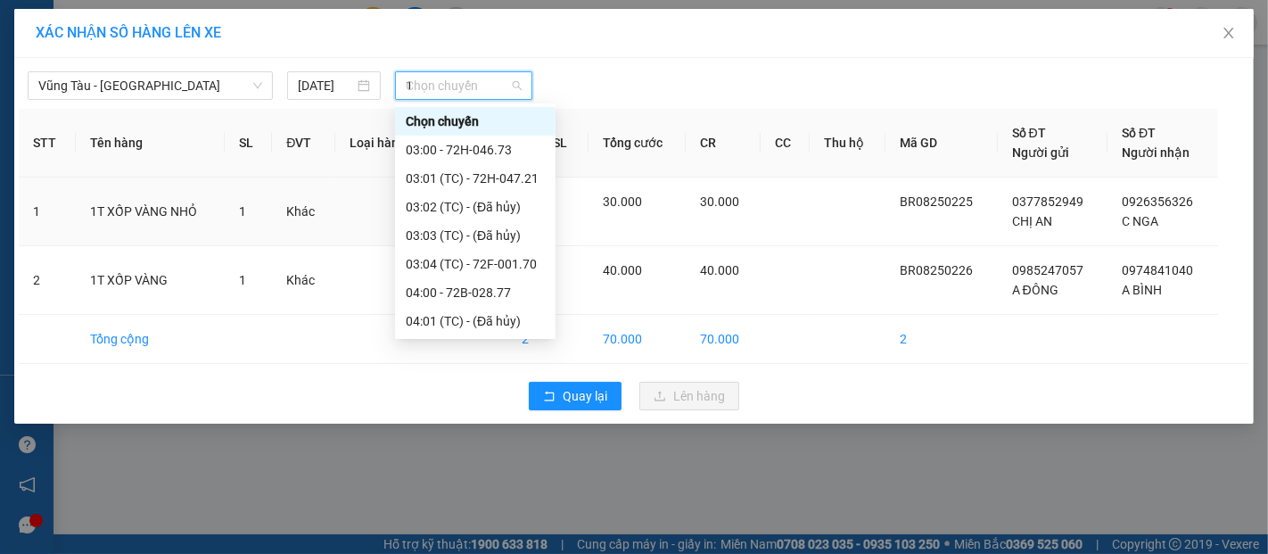
type input "10"
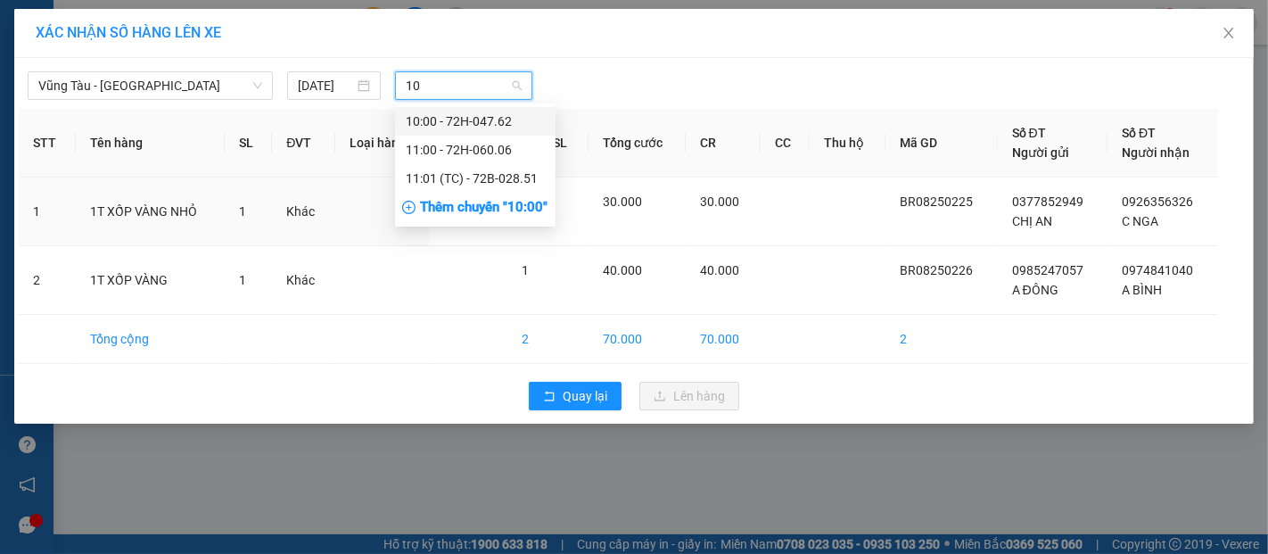
click at [453, 123] on div "10:00 - 72H-047.62" at bounding box center [475, 121] width 139 height 20
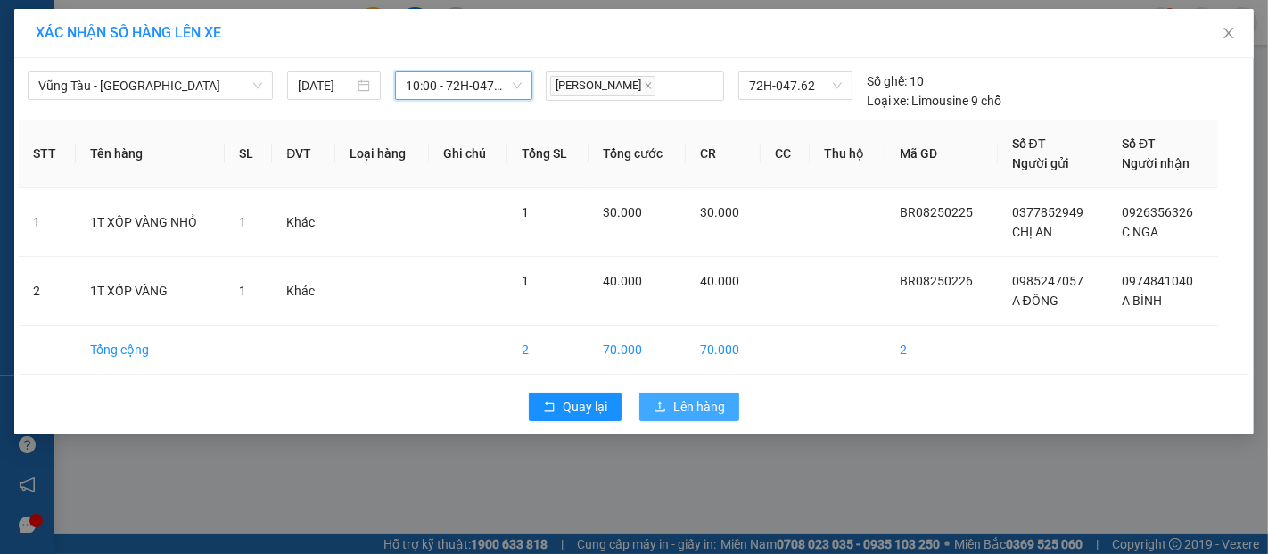
click at [690, 402] on span "Lên hàng" at bounding box center [699, 407] width 52 height 20
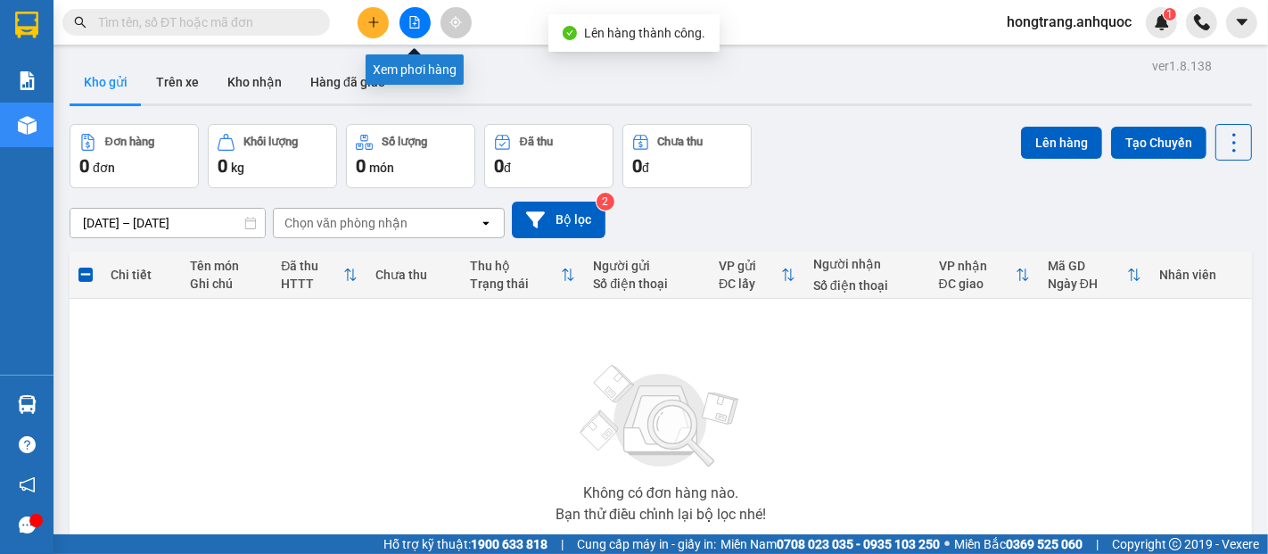
click at [410, 21] on icon "file-add" at bounding box center [415, 22] width 10 height 12
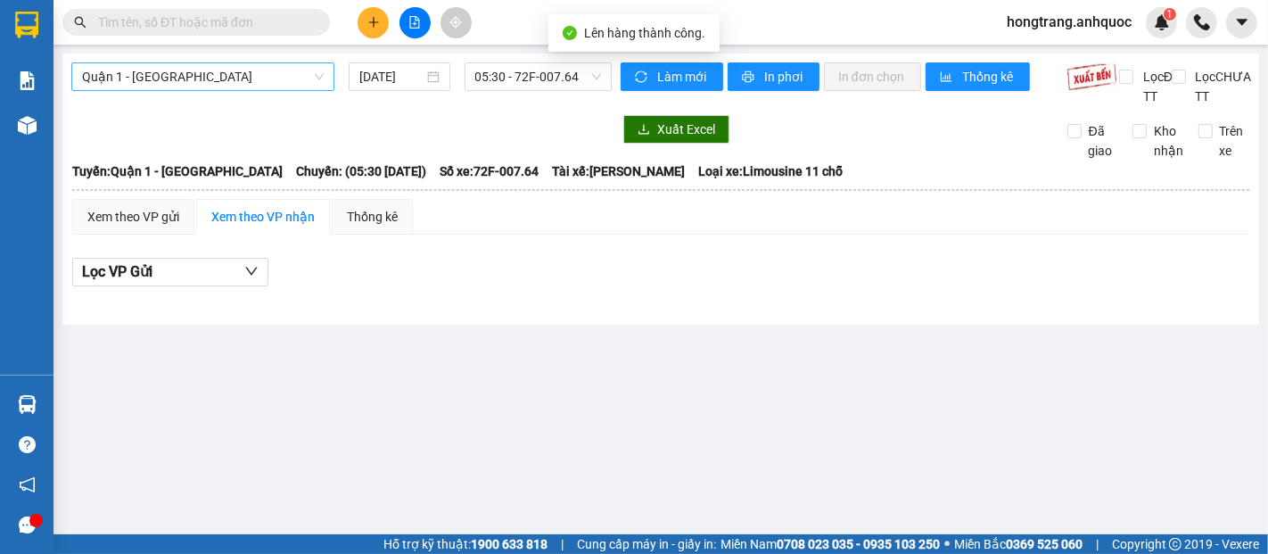
click at [222, 83] on span "Quận 1 - [GEOGRAPHIC_DATA]" at bounding box center [203, 76] width 242 height 27
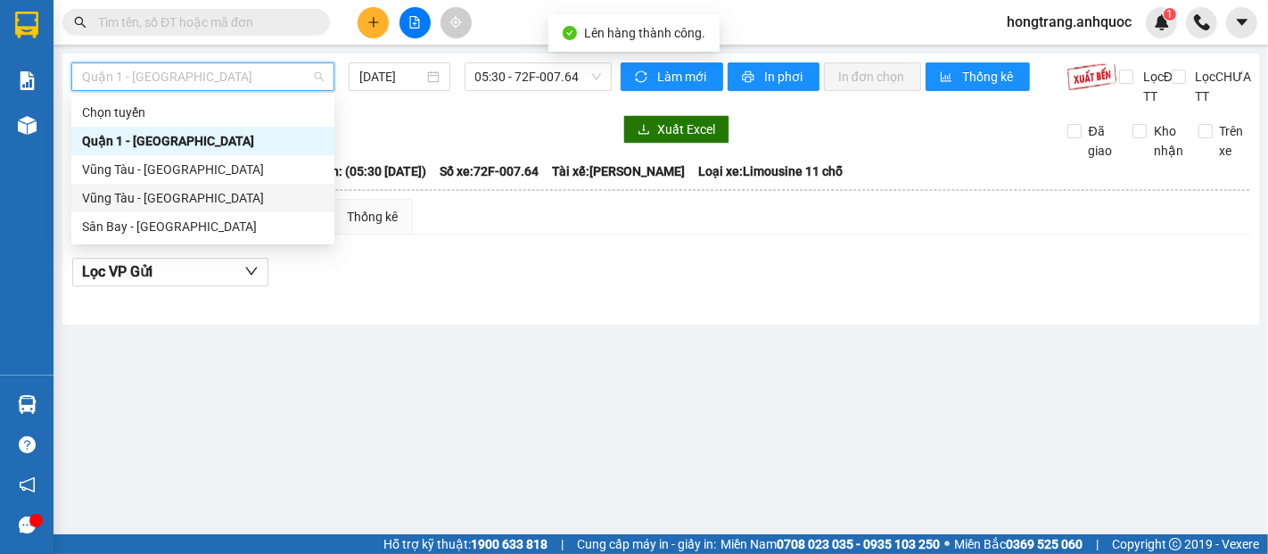
click at [181, 202] on div "Vũng Tàu - [GEOGRAPHIC_DATA]" at bounding box center [203, 198] width 242 height 20
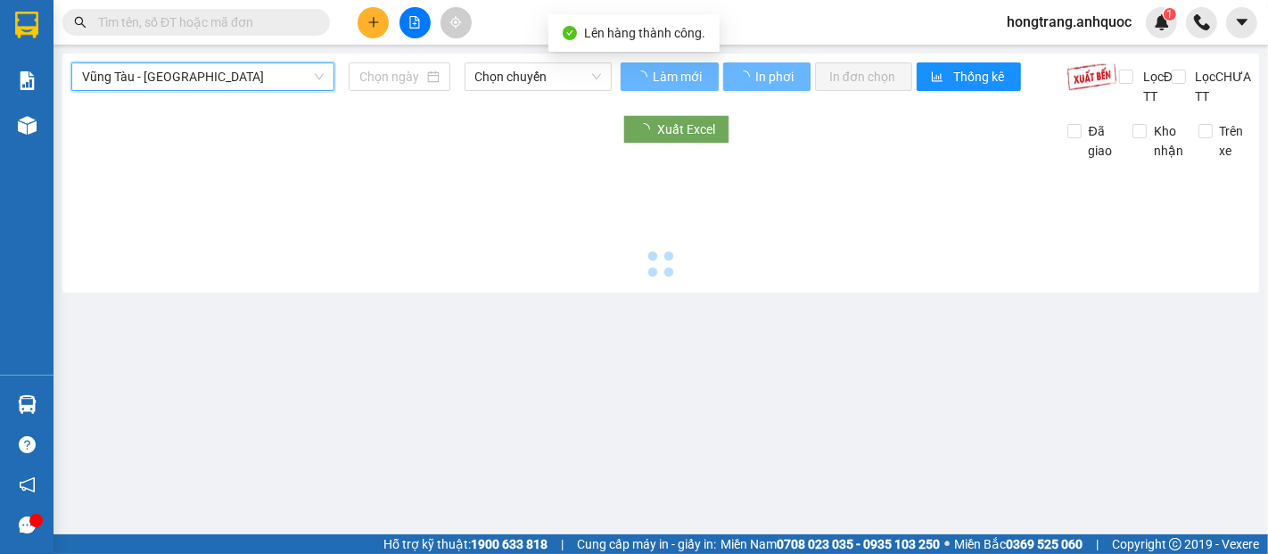
type input "[DATE]"
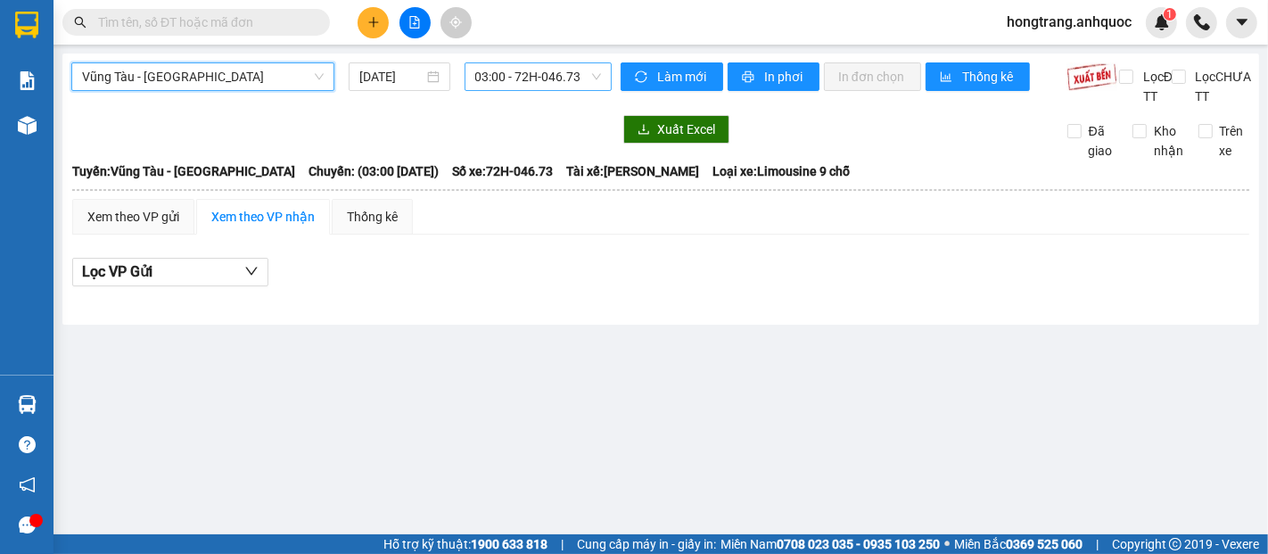
click at [513, 83] on span "03:00 - 72H-046.73" at bounding box center [538, 76] width 126 height 27
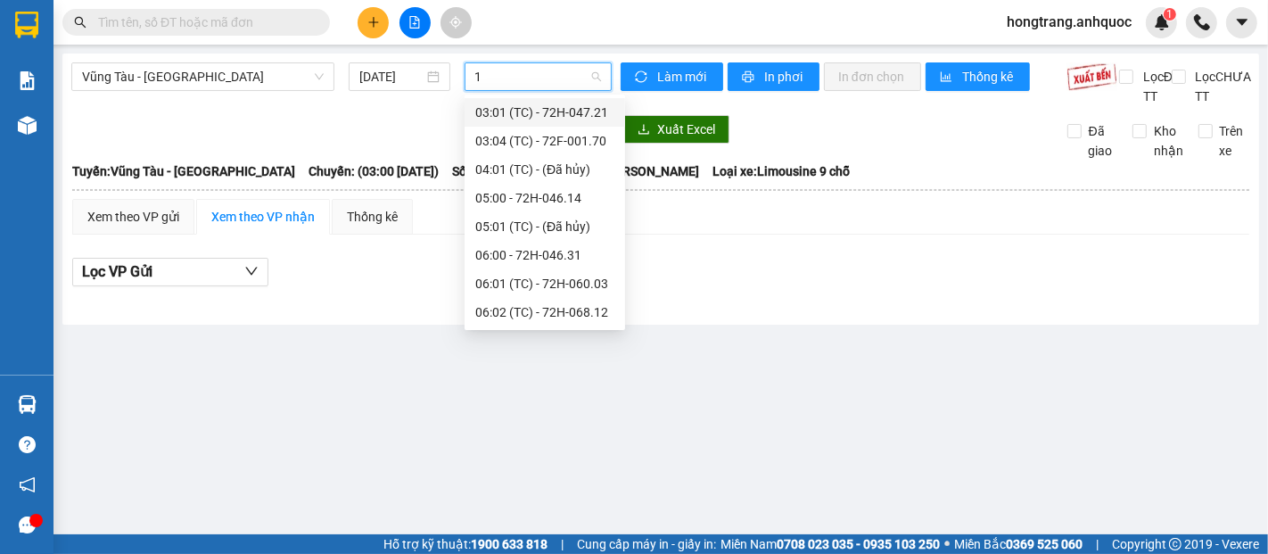
type input "10"
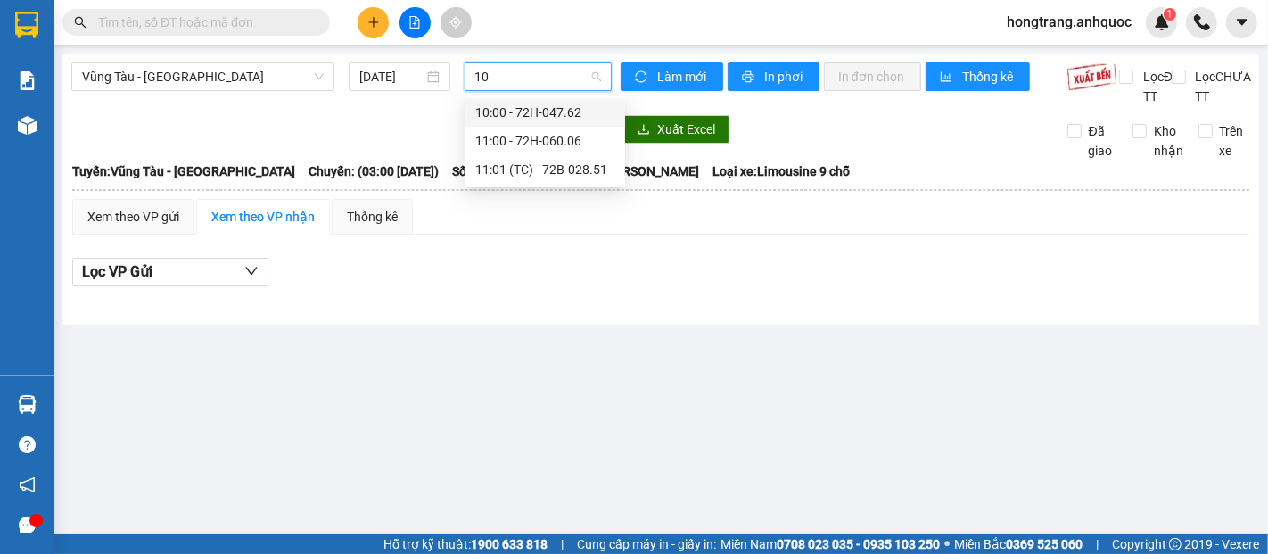
click at [513, 112] on div "10:00 - 72H-047.62" at bounding box center [544, 113] width 139 height 20
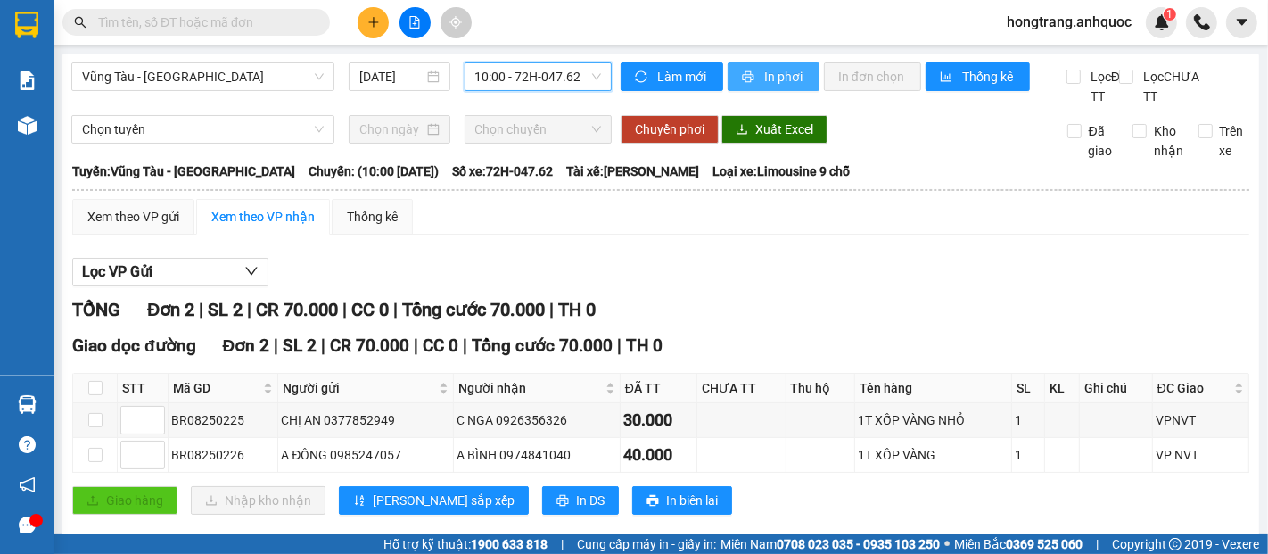
click at [771, 76] on span "In phơi" at bounding box center [784, 77] width 41 height 20
click at [235, 87] on span "Vũng Tàu - [GEOGRAPHIC_DATA]" at bounding box center [203, 76] width 242 height 27
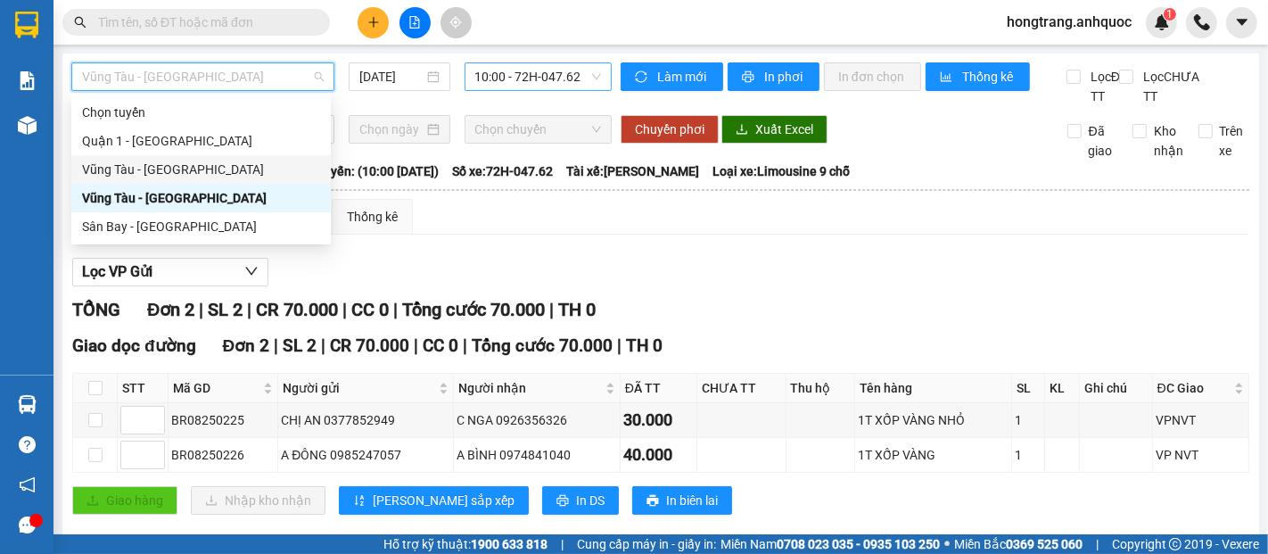
click at [145, 168] on div "Vũng Tàu - [GEOGRAPHIC_DATA]" at bounding box center [201, 170] width 238 height 20
type input "[DATE]"
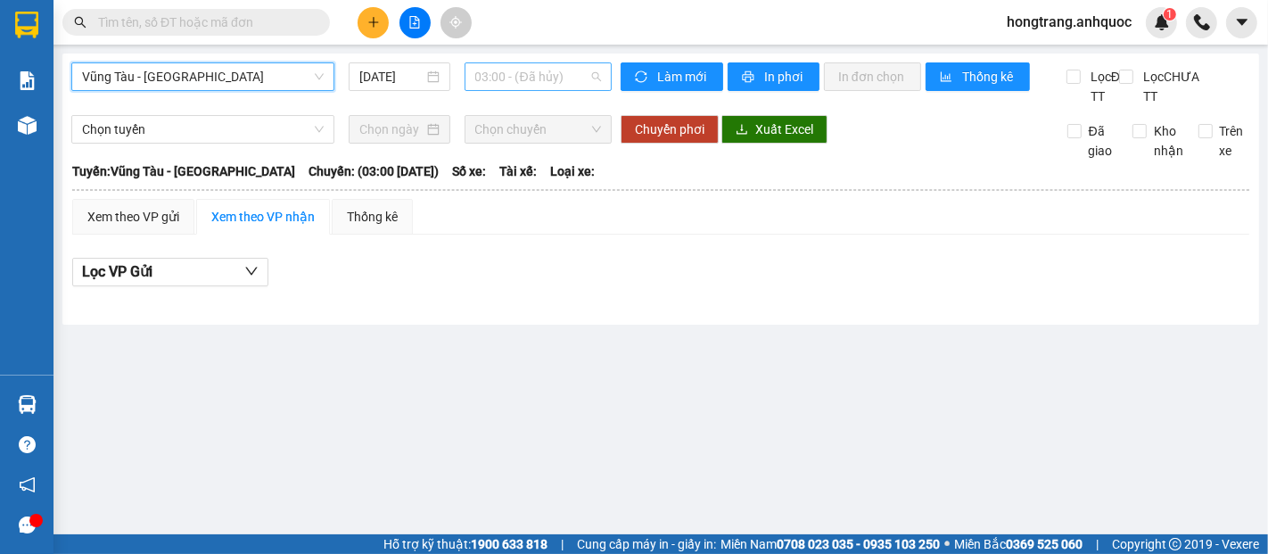
click at [502, 70] on span "03:00 - (Đã hủy)" at bounding box center [538, 76] width 126 height 27
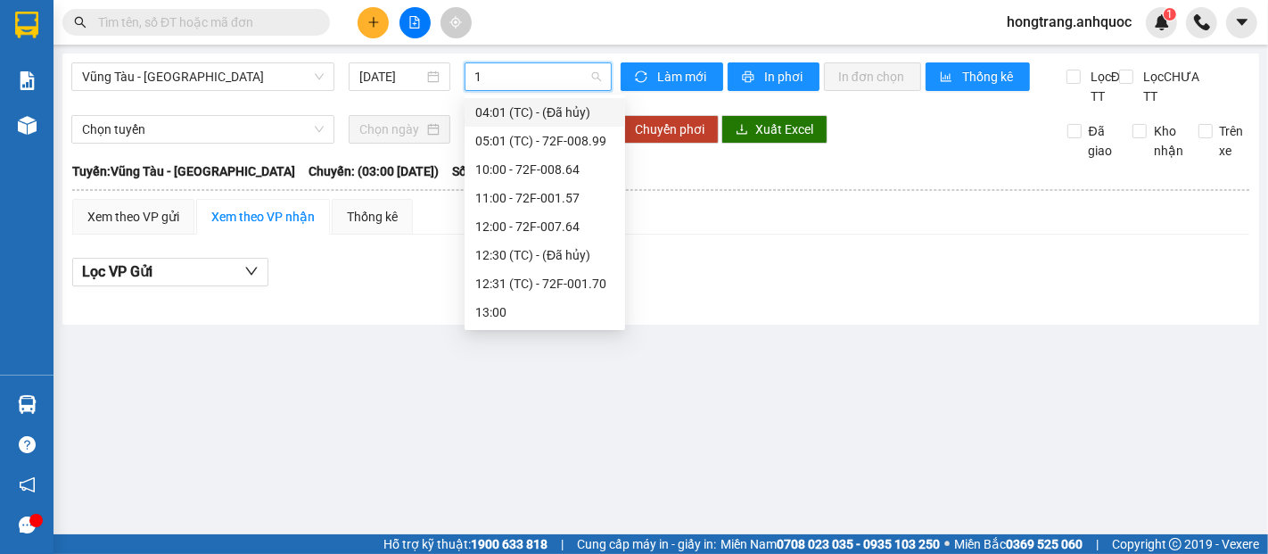
type input "10"
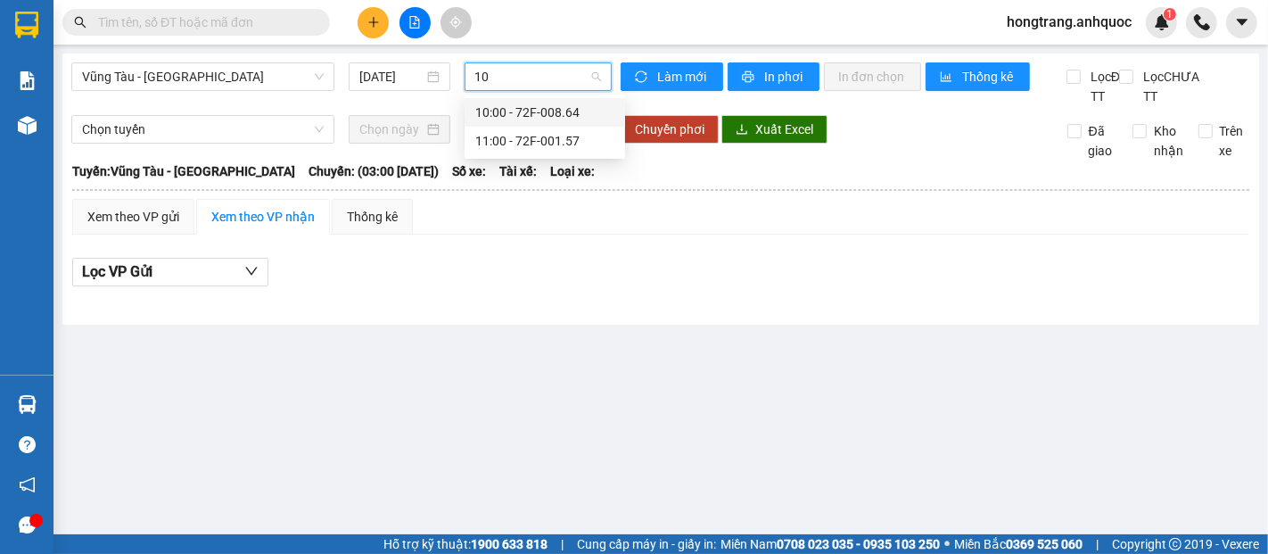
click at [502, 115] on div "10:00 - 72F-008.64" at bounding box center [544, 113] width 139 height 20
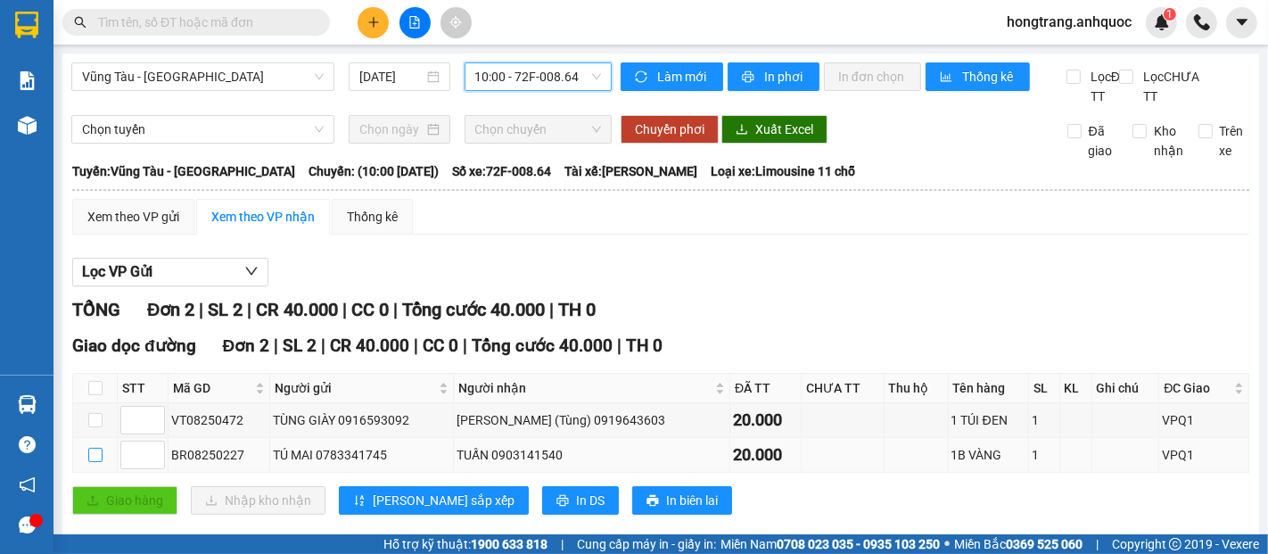
click at [97, 462] on input "checkbox" at bounding box center [95, 455] width 14 height 14
checkbox input "true"
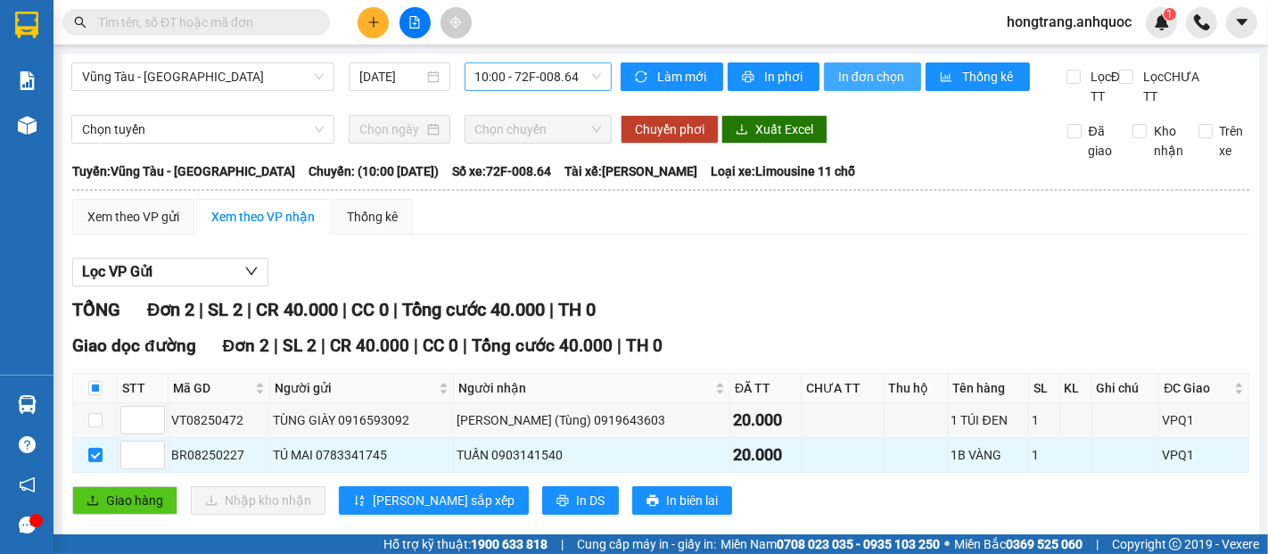
click at [855, 77] on span "In đơn chọn" at bounding box center [872, 77] width 69 height 20
click at [367, 21] on icon "plus" at bounding box center [373, 22] width 12 height 12
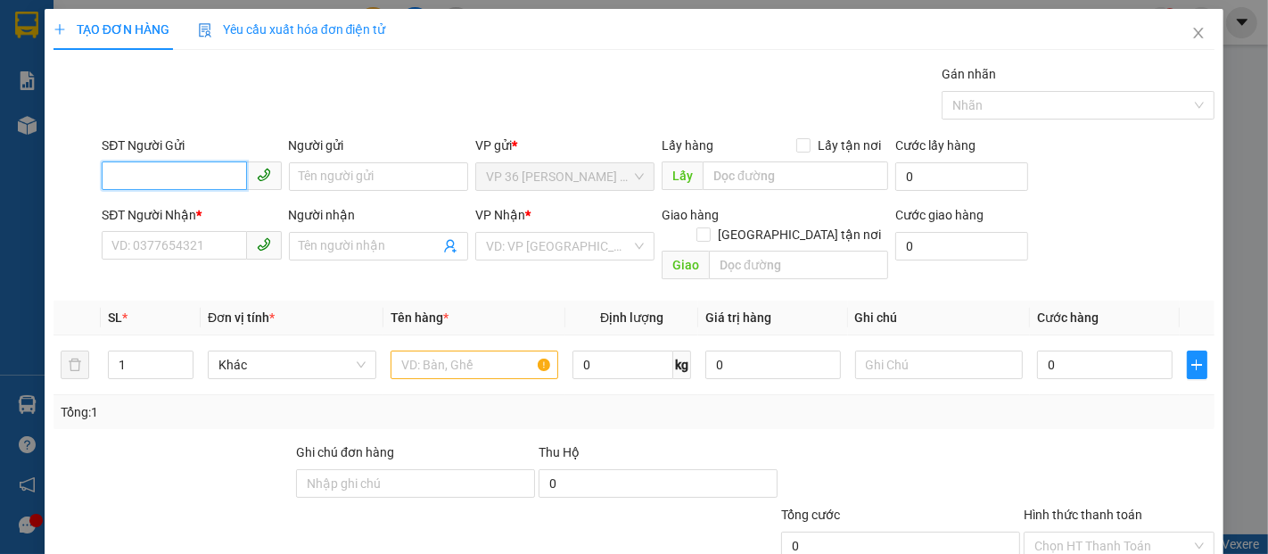
click at [158, 177] on input "SĐT Người Gửi" at bounding box center [174, 175] width 145 height 29
type input "0974477374"
click at [187, 205] on div "0974477374 - ANH TÚ" at bounding box center [189, 212] width 156 height 20
type input "ANH TÚ"
type input "0984349325"
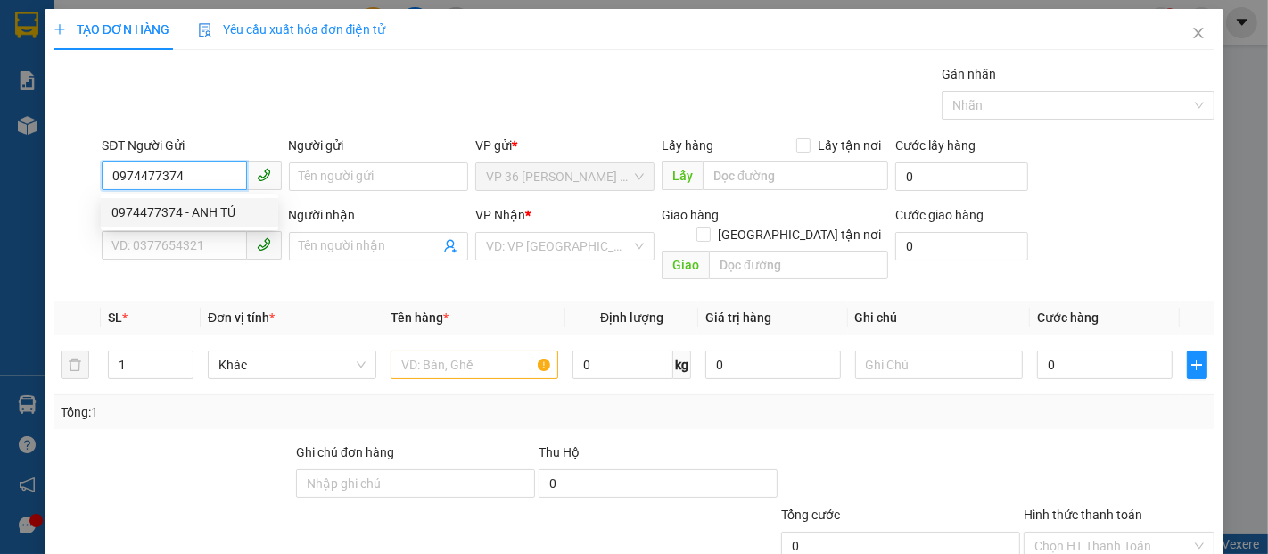
type input "A KIẾM"
type input "VP NVT"
type input "TM 14/8 VP 184 HẢO"
type input "20.000"
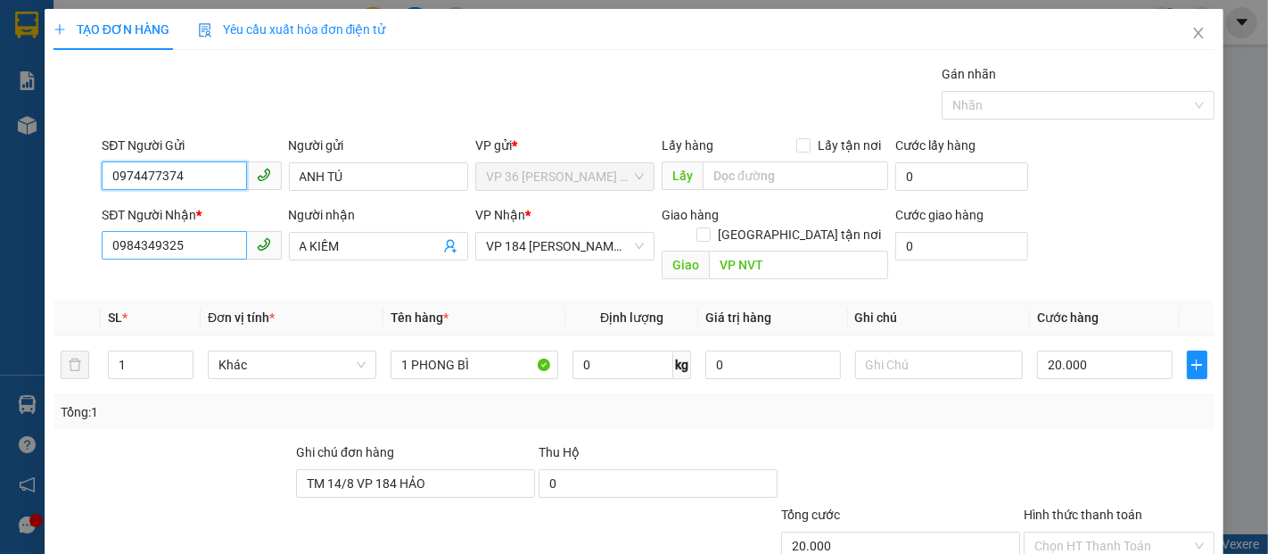
type input "0974477374"
click at [211, 252] on input "0984349325" at bounding box center [174, 245] width 145 height 29
drag, startPoint x: 211, startPoint y: 171, endPoint x: 74, endPoint y: 170, distance: 136.5
click at [76, 171] on div "SĐT Người Gửi 0974477374 Người gửi ANH TÚ VP gửi * VP 36 Lê Thành Duy - Bà Rịa …" at bounding box center [634, 167] width 1165 height 62
click at [1192, 32] on icon "close" at bounding box center [1199, 33] width 14 height 14
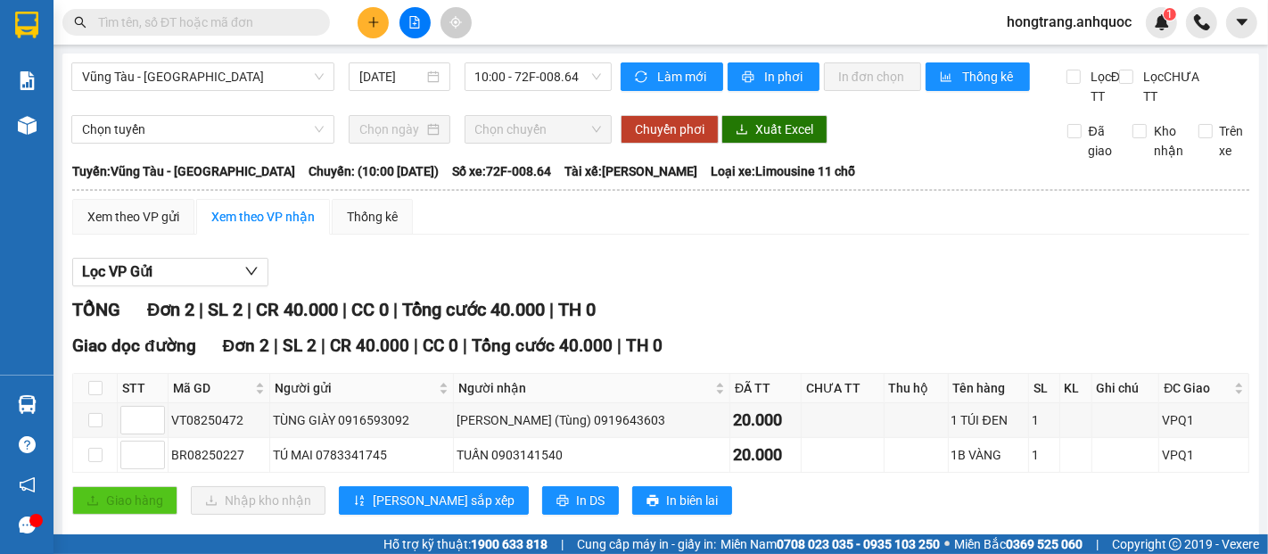
click at [362, 25] on button at bounding box center [373, 22] width 31 height 31
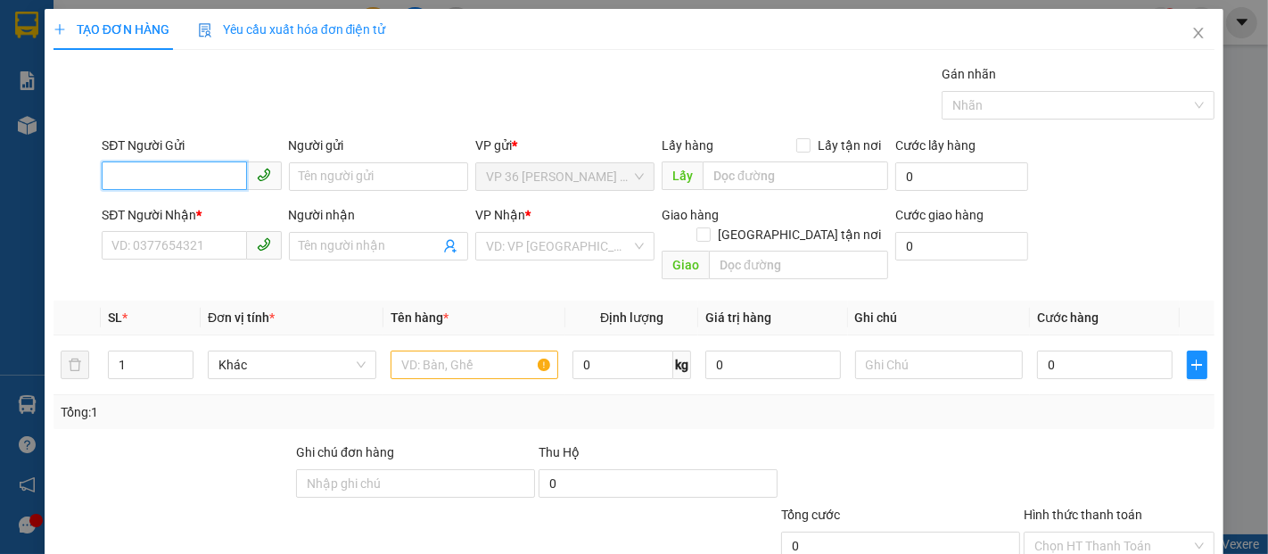
click at [217, 177] on input "SĐT Người Gửi" at bounding box center [174, 175] width 145 height 29
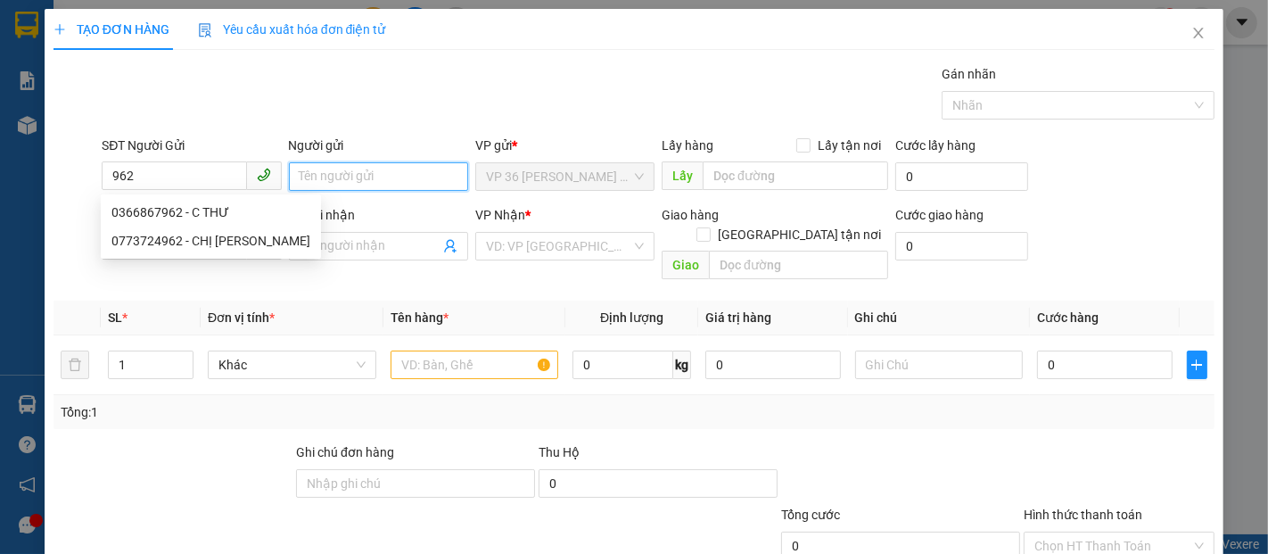
click at [299, 173] on input "Người gửi" at bounding box center [378, 176] width 179 height 29
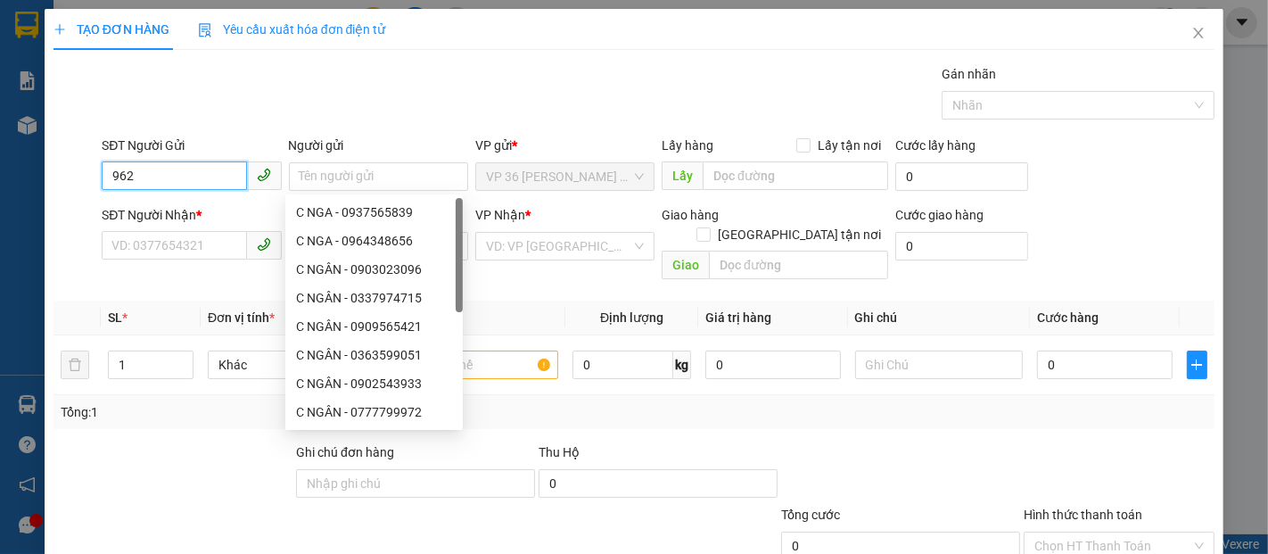
click at [211, 179] on input "962" at bounding box center [174, 175] width 145 height 29
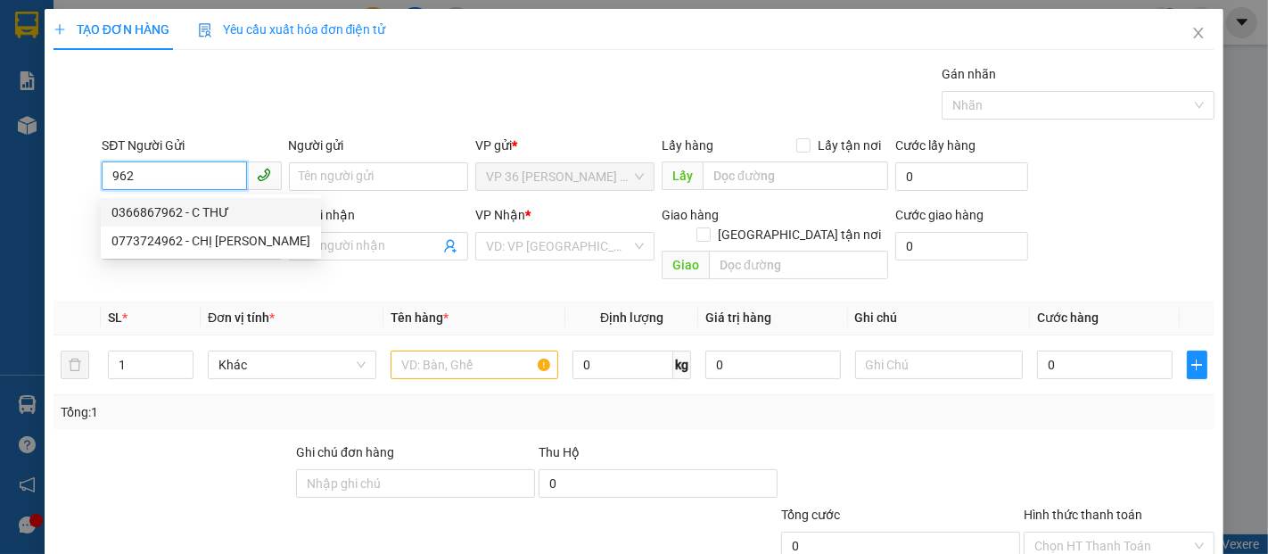
click at [199, 210] on div "0366867962 - C THƯ" at bounding box center [210, 212] width 199 height 20
type input "0366867962"
type input "C THƯ"
type input "0978242813"
type input "A HOÀNG"
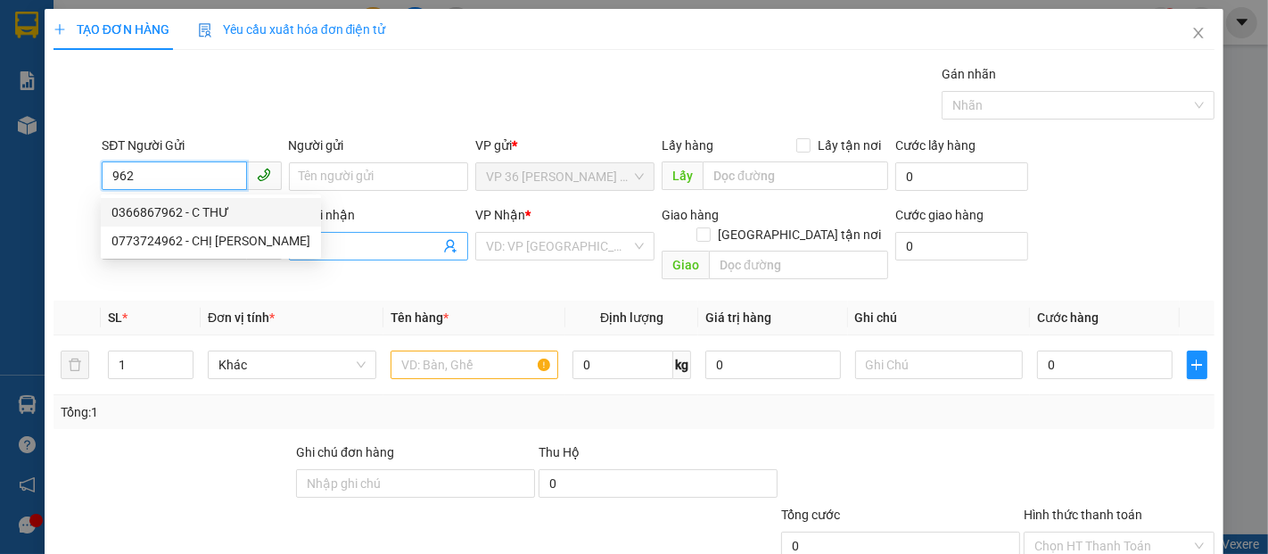
type input "VPNVT"
type input "20.000"
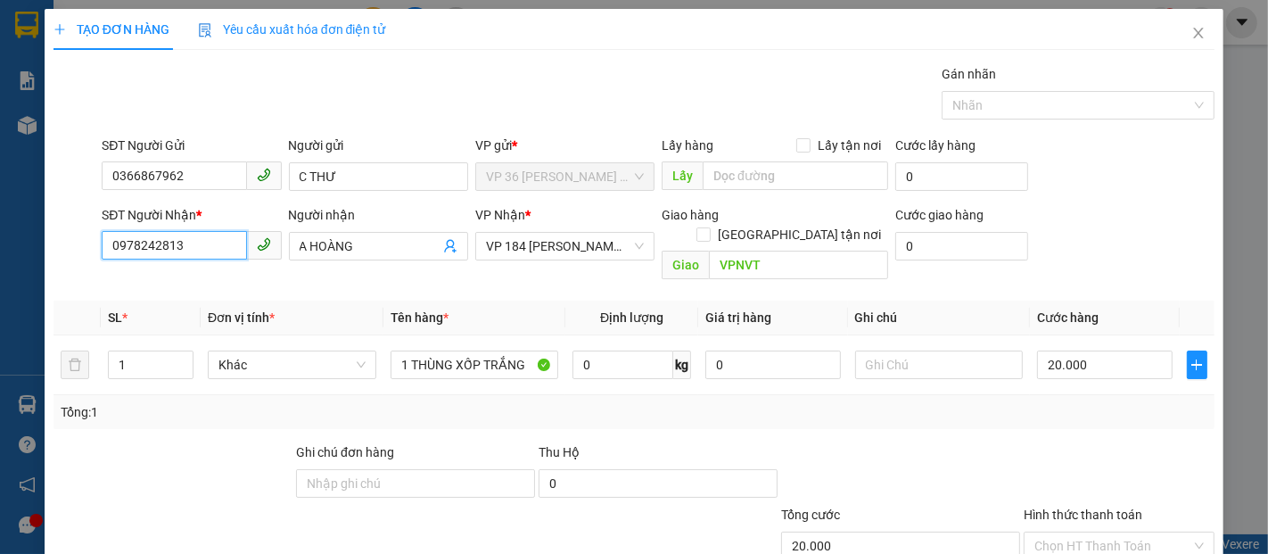
click at [200, 251] on input "0978242813" at bounding box center [174, 245] width 145 height 29
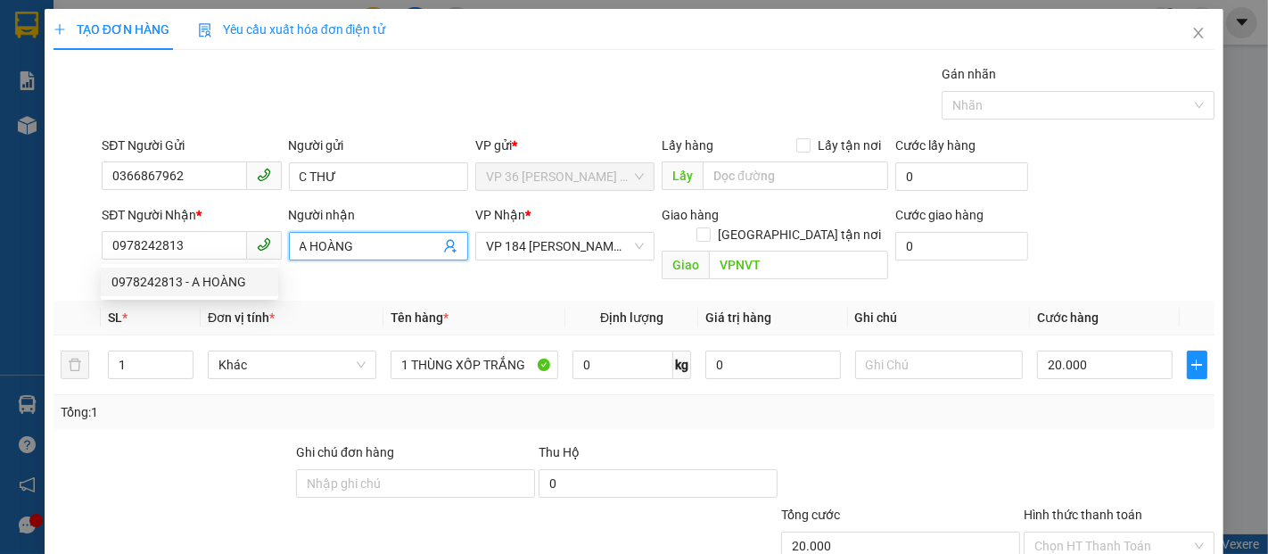
click at [367, 248] on input "A HOÀNG" at bounding box center [370, 246] width 140 height 20
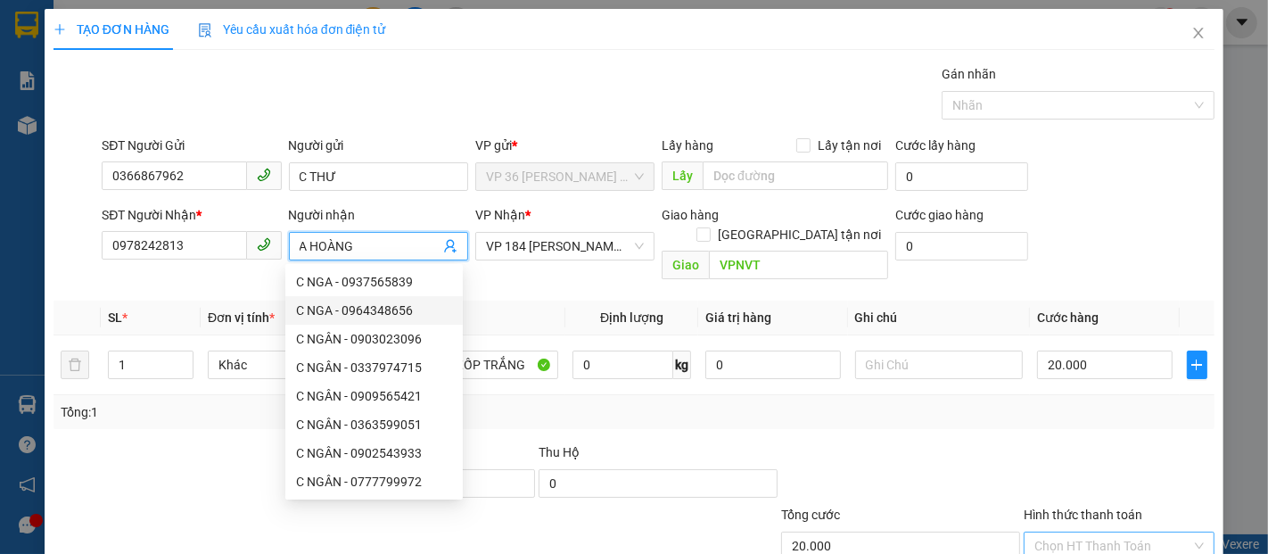
click at [1041, 533] on input "Hình thức thanh toán" at bounding box center [1113, 546] width 157 height 27
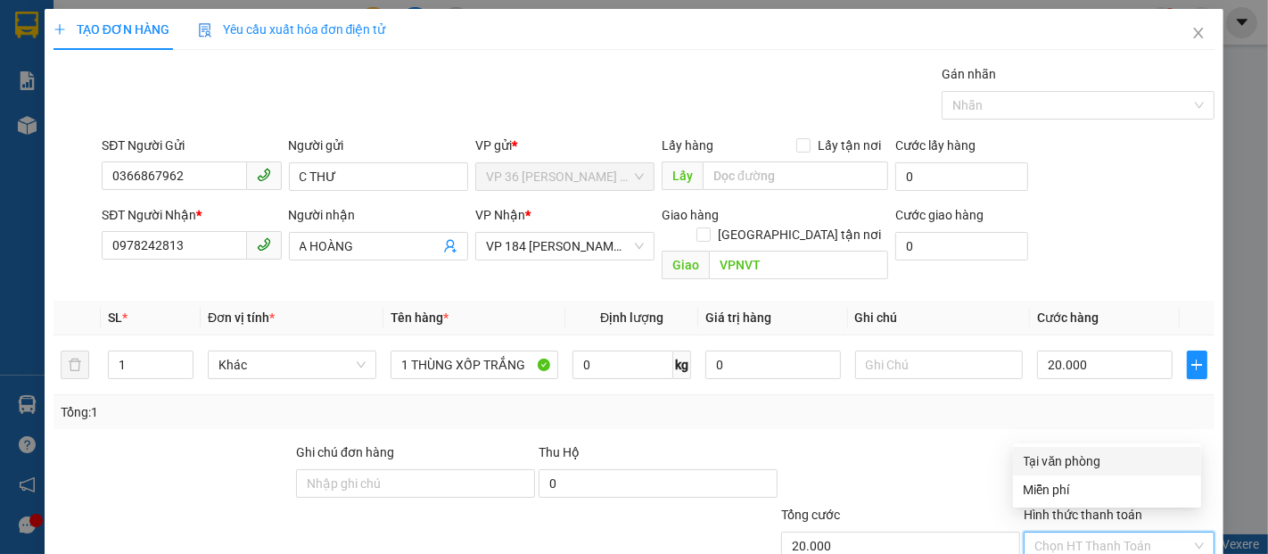
click at [1057, 454] on div "Tại văn phòng" at bounding box center [1107, 461] width 167 height 20
type input "0"
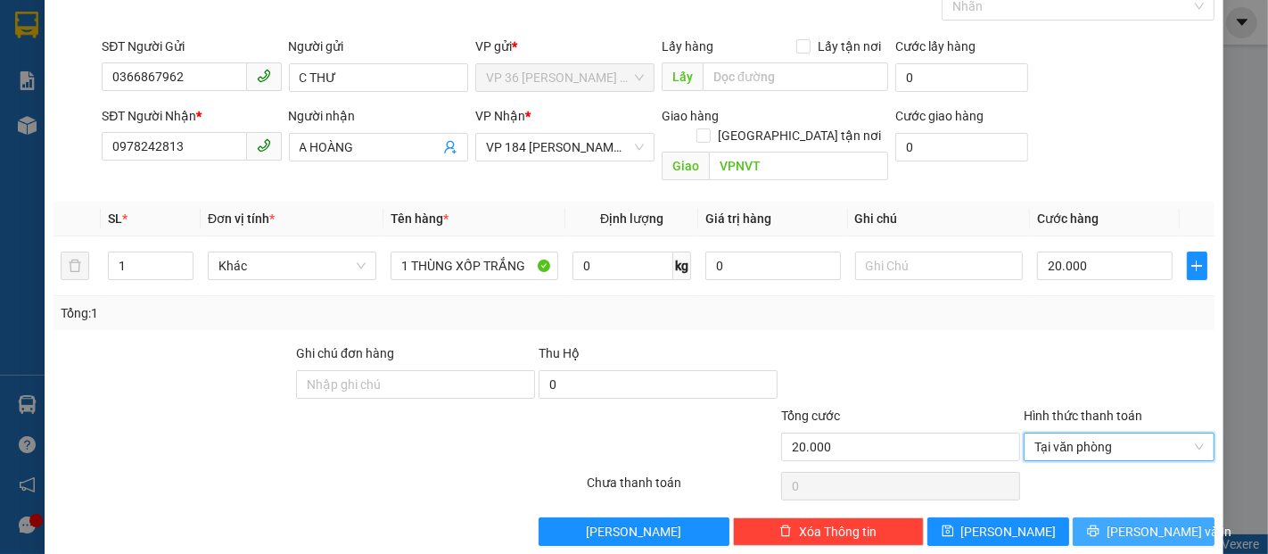
scroll to position [104, 0]
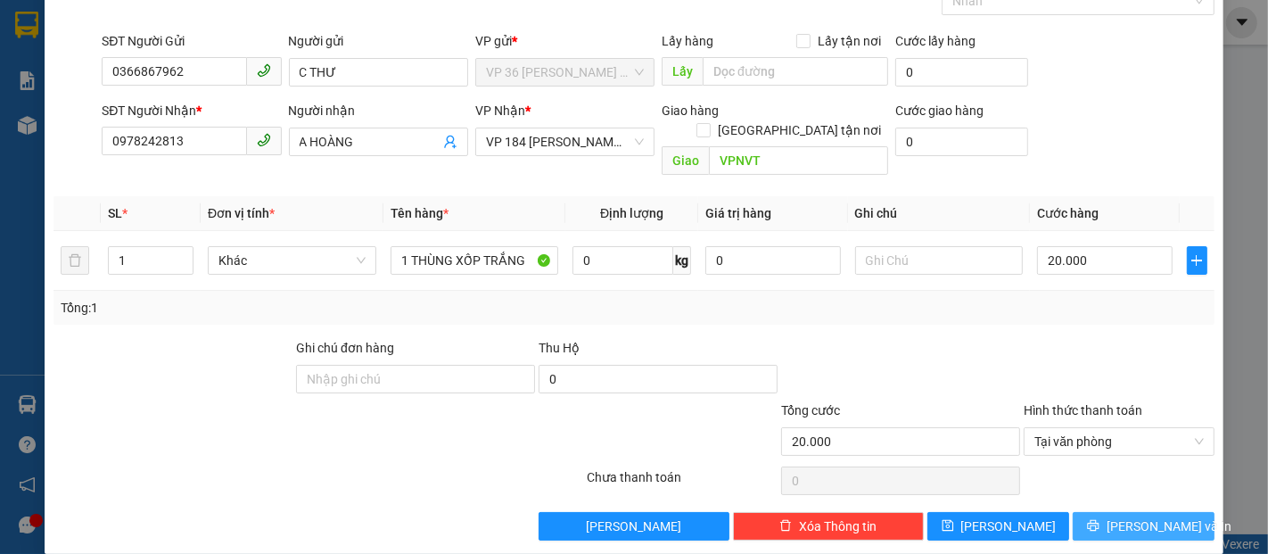
click at [1089, 512] on button "[PERSON_NAME] và In" at bounding box center [1144, 526] width 142 height 29
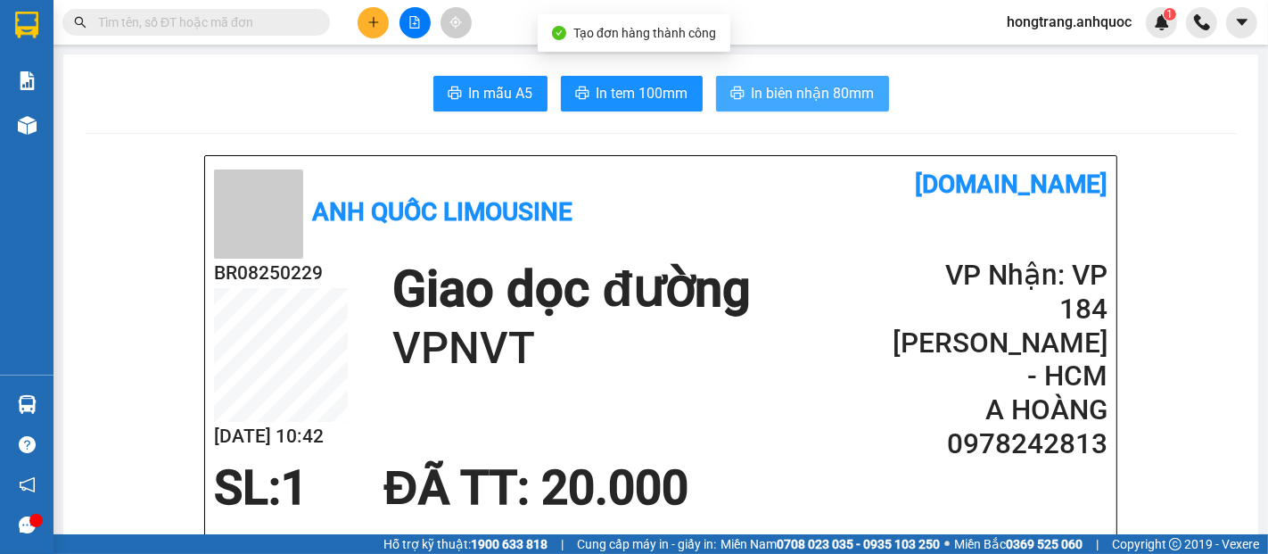
click at [780, 96] on span "In biên nhận 80mm" at bounding box center [813, 93] width 123 height 22
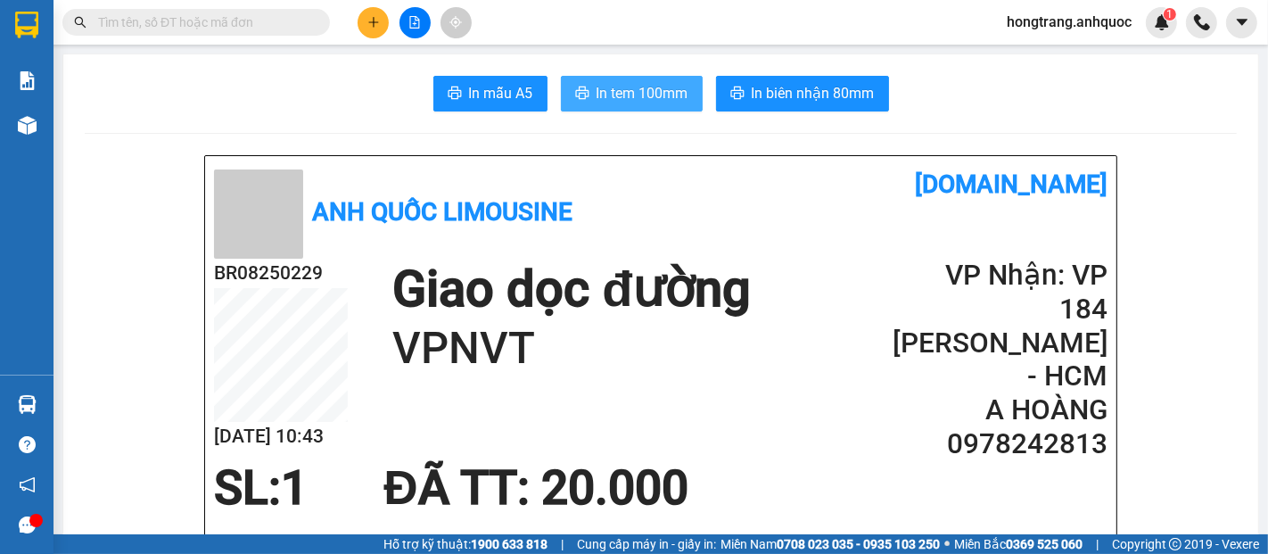
click at [624, 97] on span "In tem 100mm" at bounding box center [643, 93] width 92 height 22
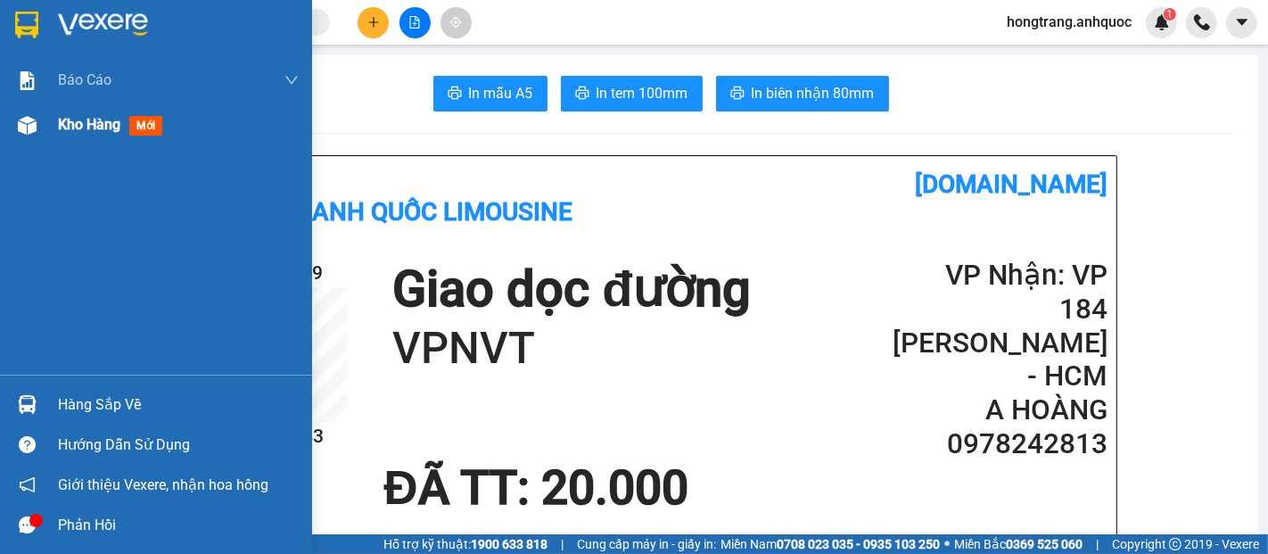
click at [59, 131] on span "Kho hàng" at bounding box center [89, 124] width 62 height 17
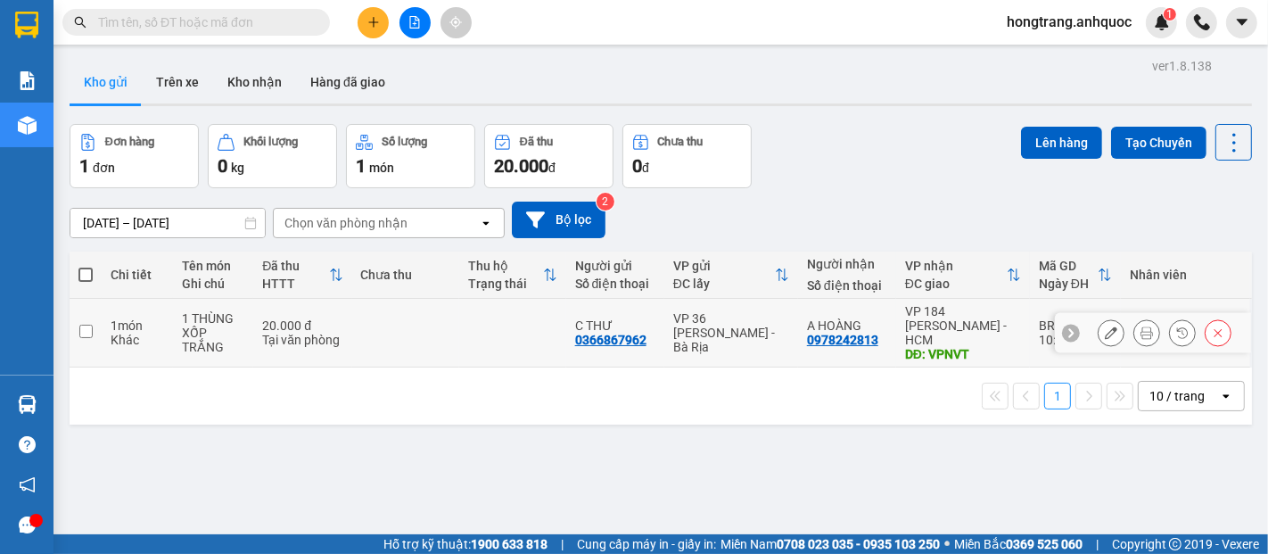
click at [90, 325] on input "checkbox" at bounding box center [85, 331] width 13 height 13
checkbox input "true"
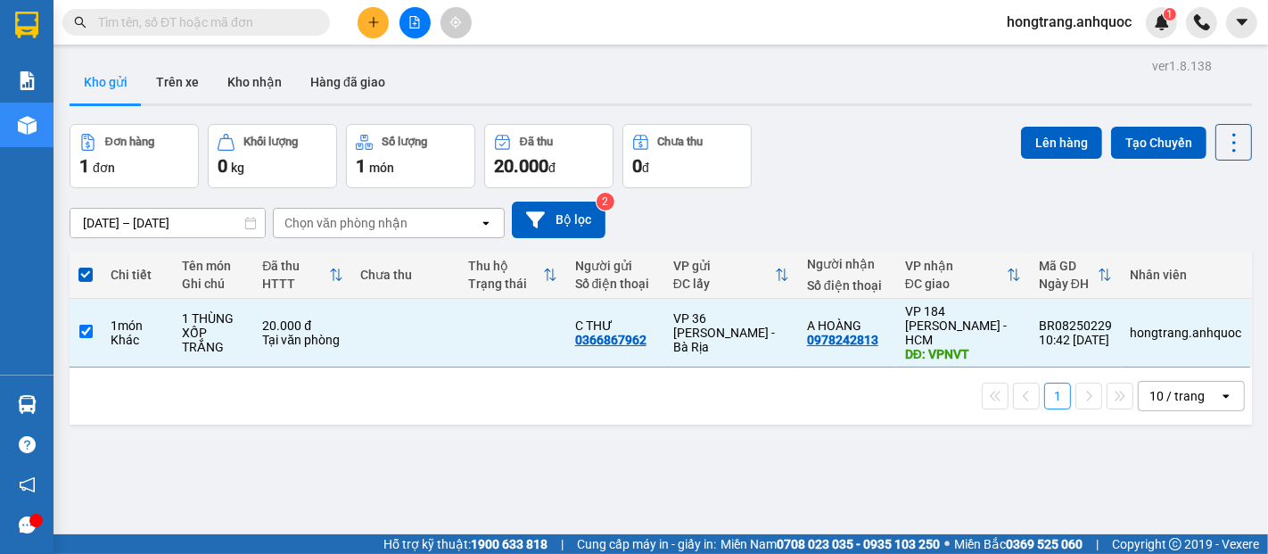
click at [1036, 124] on div "Lên hàng Tạo Chuyến" at bounding box center [1136, 142] width 231 height 37
click at [1035, 144] on button "Lên hàng" at bounding box center [1061, 143] width 81 height 32
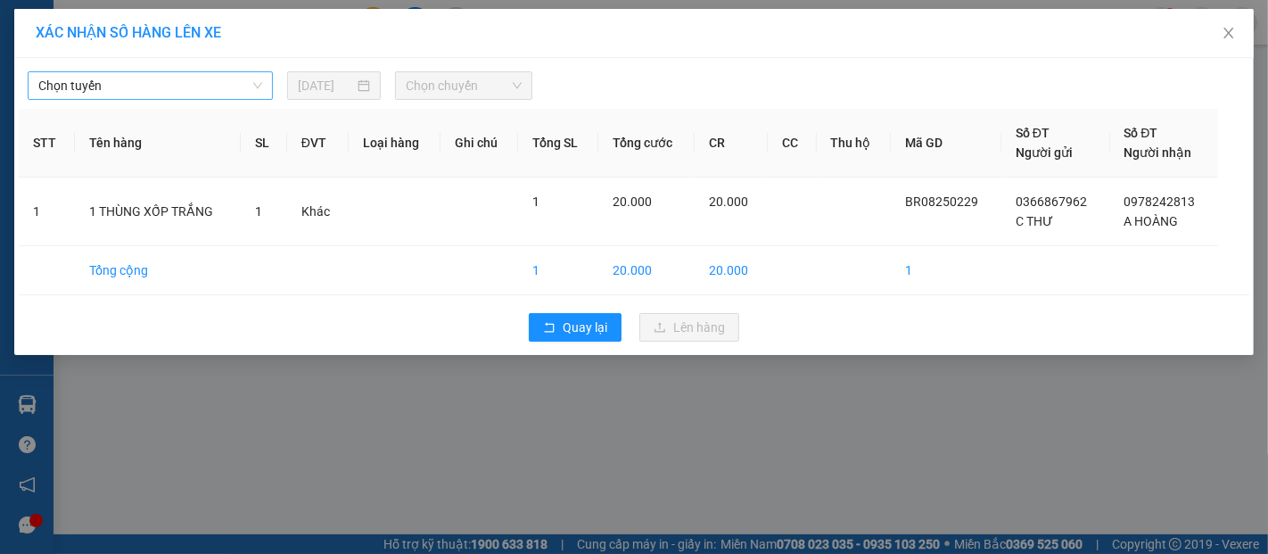
click at [118, 91] on span "Chọn tuyến" at bounding box center [150, 85] width 224 height 27
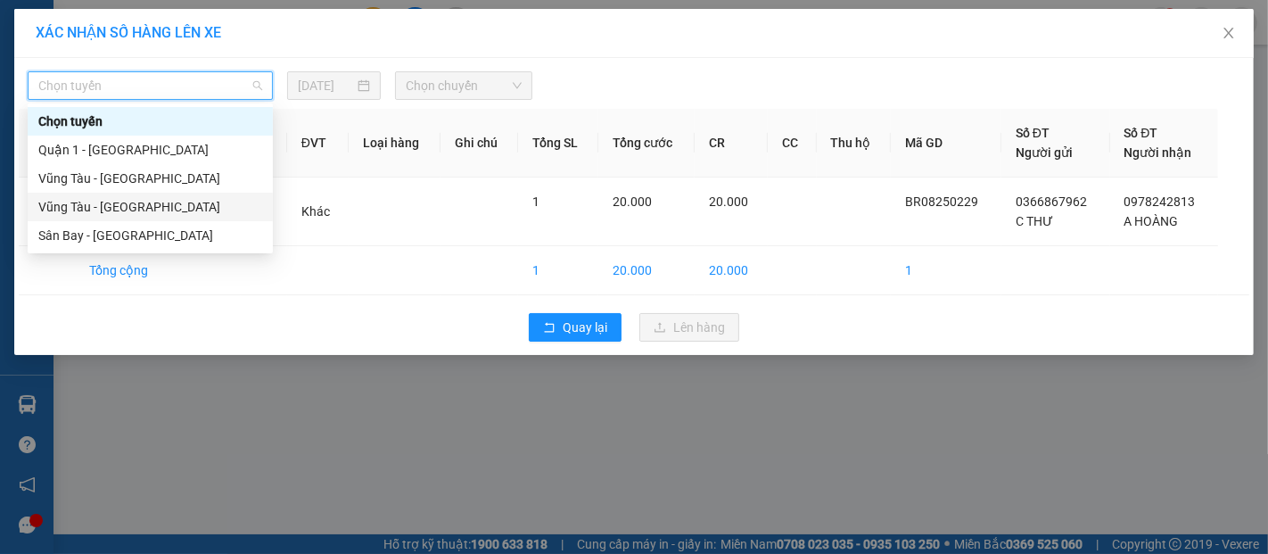
click at [137, 208] on div "Vũng Tàu - [GEOGRAPHIC_DATA]" at bounding box center [150, 207] width 224 height 20
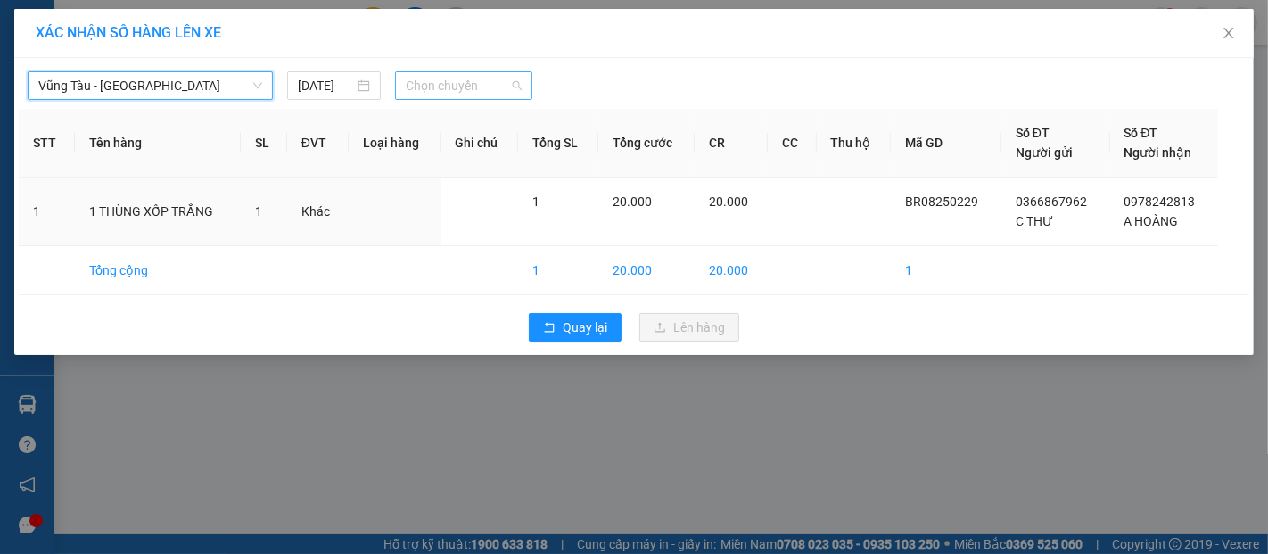
click at [452, 94] on span "Chọn chuyến" at bounding box center [464, 85] width 116 height 27
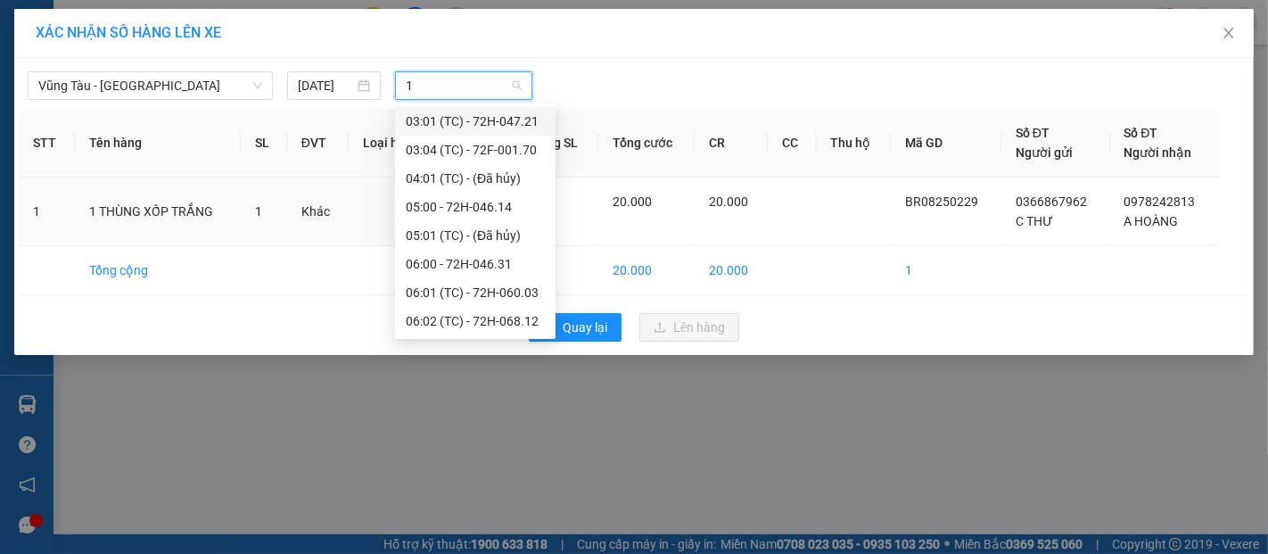
type input "11"
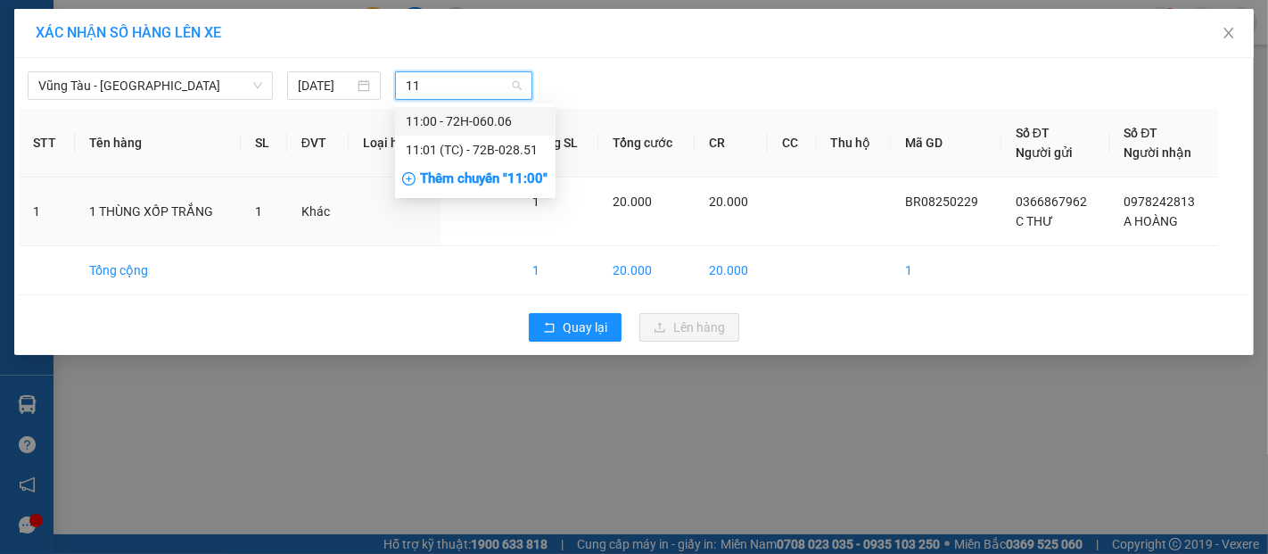
click at [446, 126] on div "11:00 - 72H-060.06" at bounding box center [475, 121] width 139 height 20
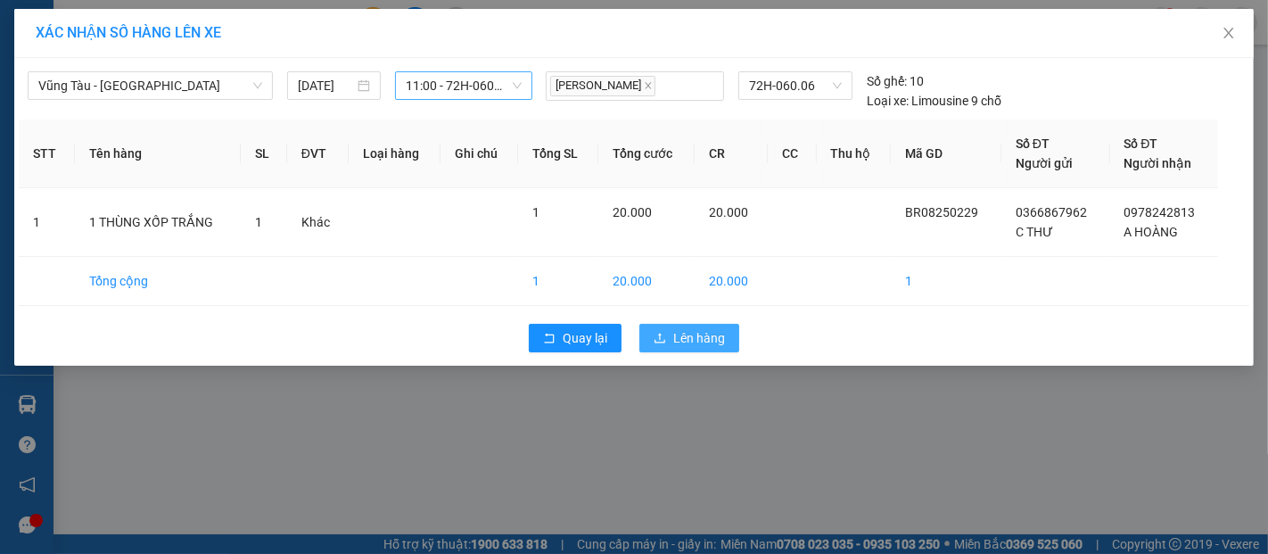
click at [665, 340] on icon "upload" at bounding box center [660, 338] width 12 height 12
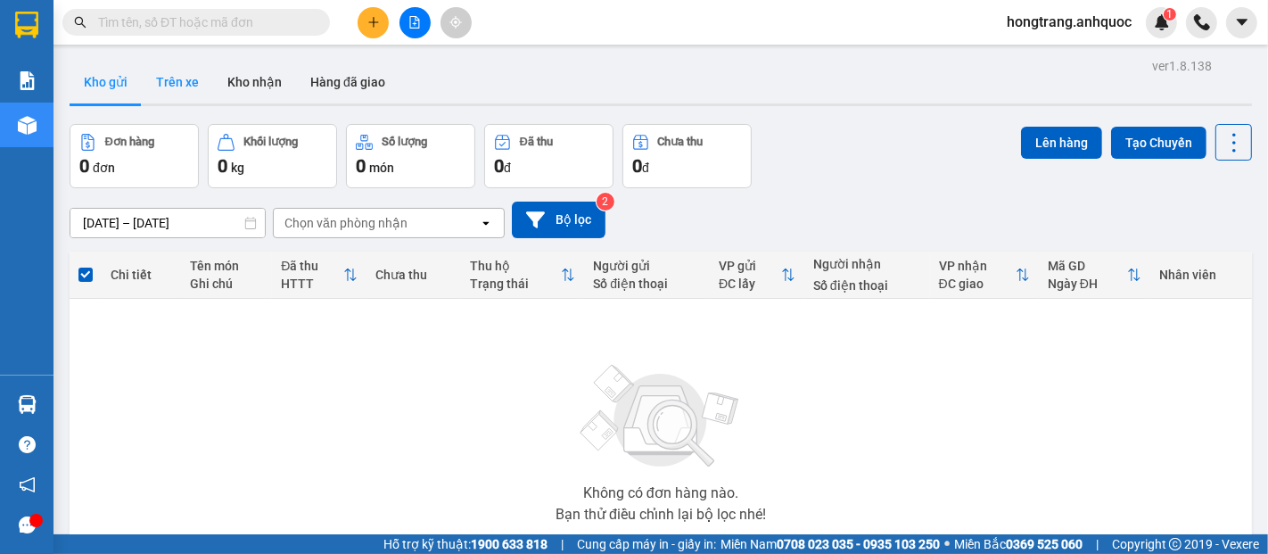
click at [194, 87] on button "Trên xe" at bounding box center [177, 82] width 71 height 43
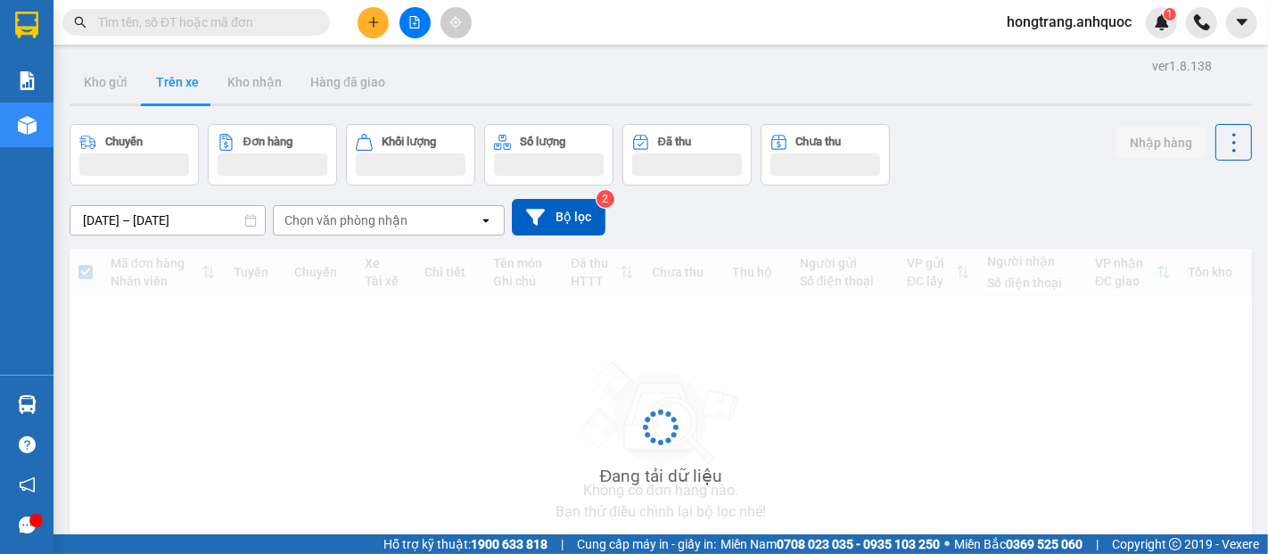
click at [418, 27] on icon "file-add" at bounding box center [415, 22] width 12 height 12
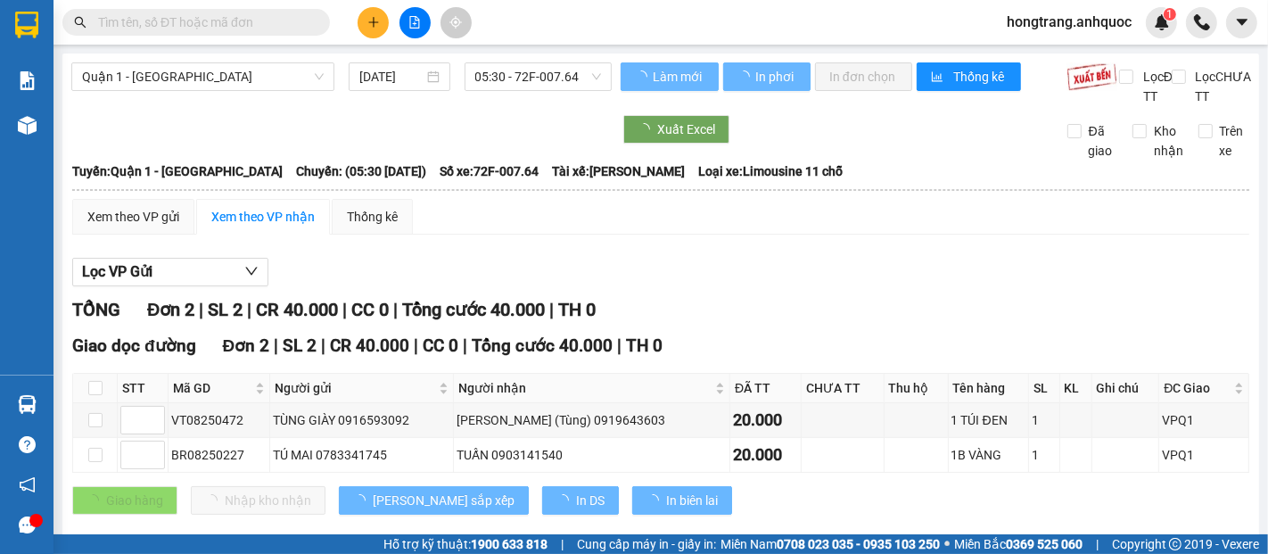
click at [245, 77] on span "Quận 1 - [GEOGRAPHIC_DATA]" at bounding box center [203, 76] width 242 height 27
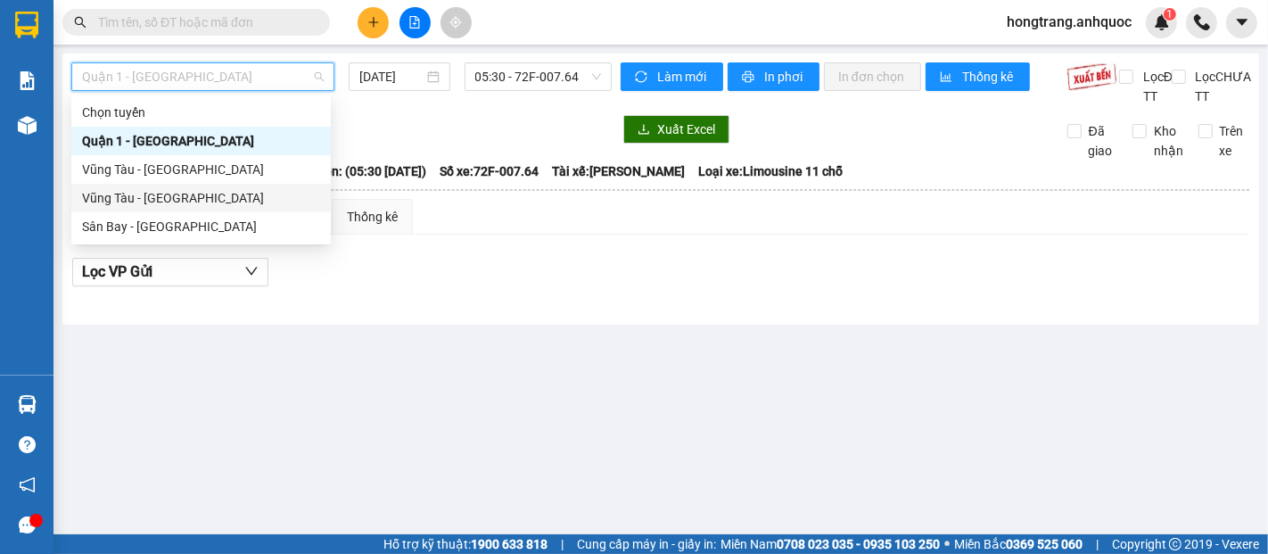
click at [145, 194] on div "Vũng Tàu - [GEOGRAPHIC_DATA]" at bounding box center [201, 198] width 238 height 20
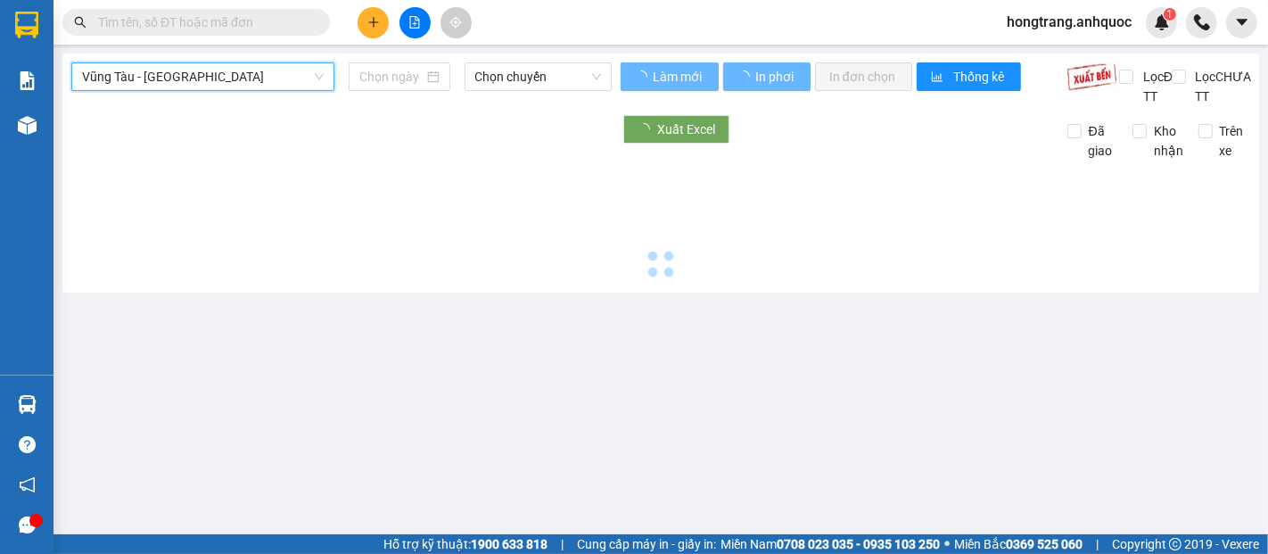
type input "[DATE]"
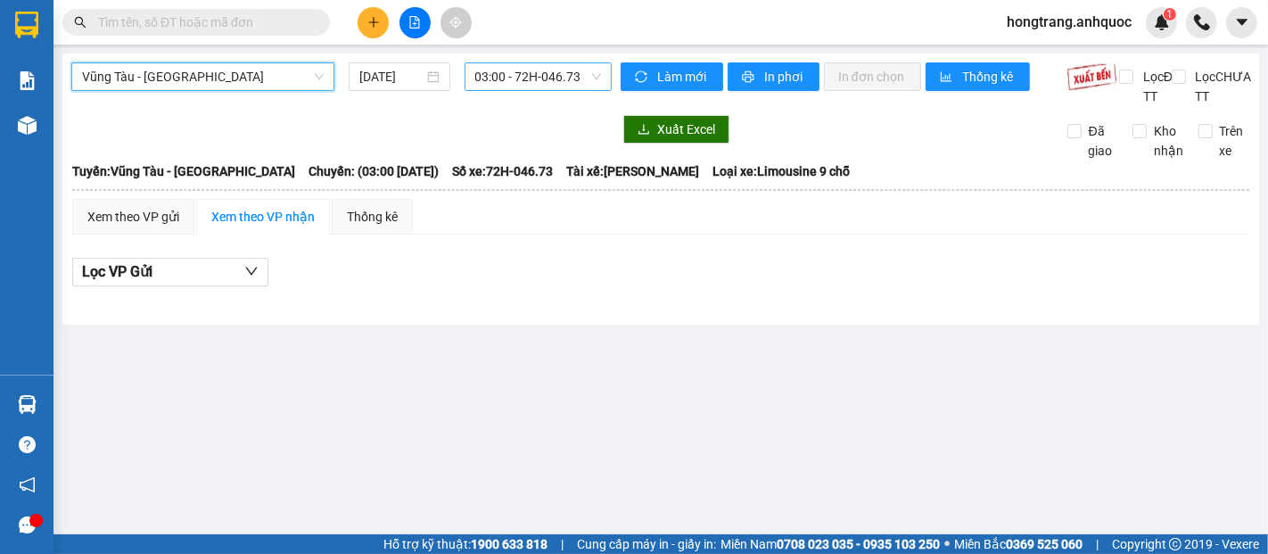
click at [531, 72] on span "03:00 - 72H-046.73" at bounding box center [538, 76] width 126 height 27
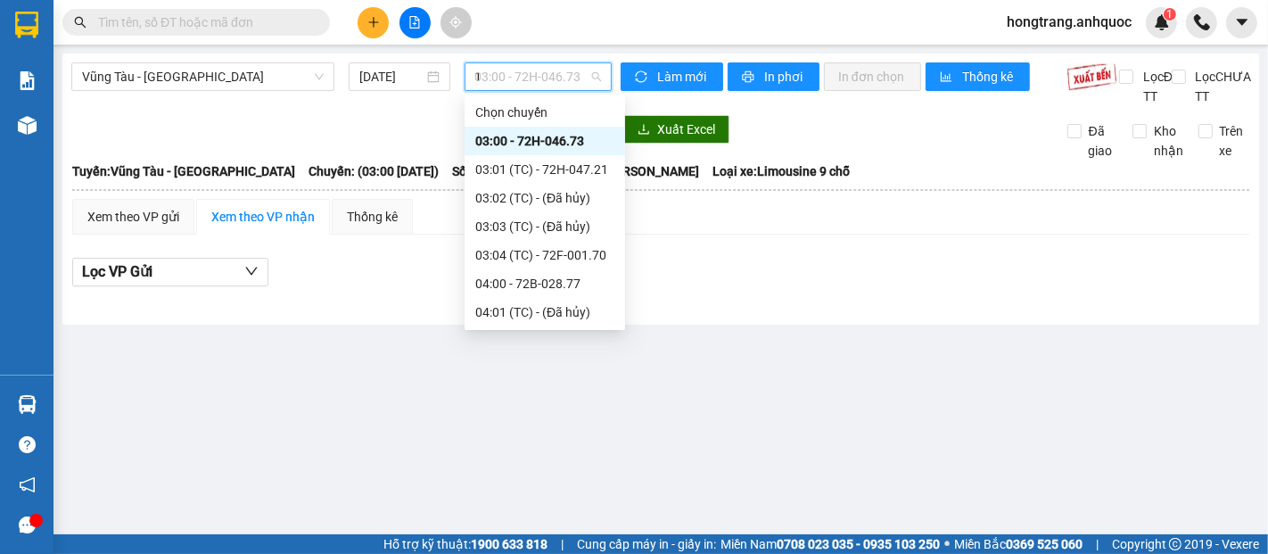
type input "11"
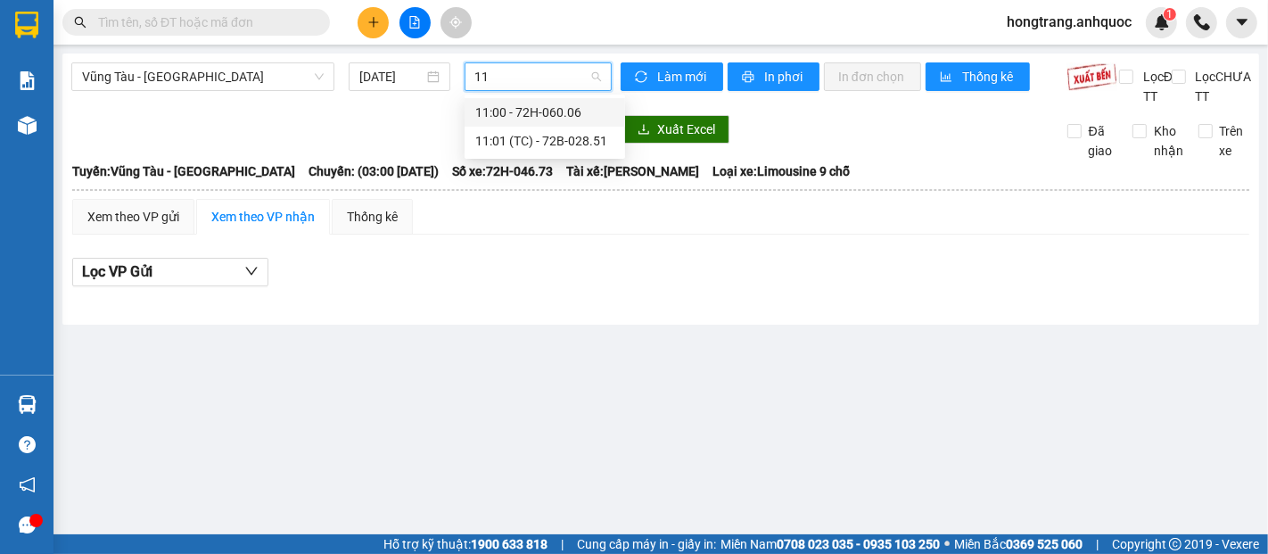
click at [549, 114] on div "11:00 - 72H-060.06" at bounding box center [544, 113] width 139 height 20
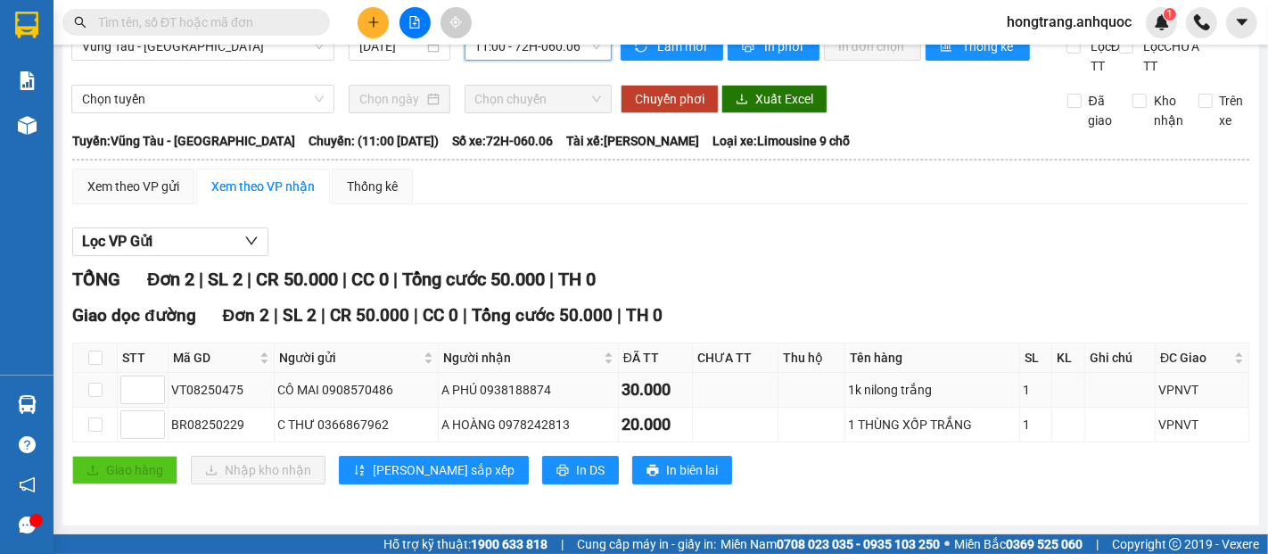
scroll to position [49, 0]
click at [93, 423] on input "checkbox" at bounding box center [95, 424] width 14 height 14
checkbox input "true"
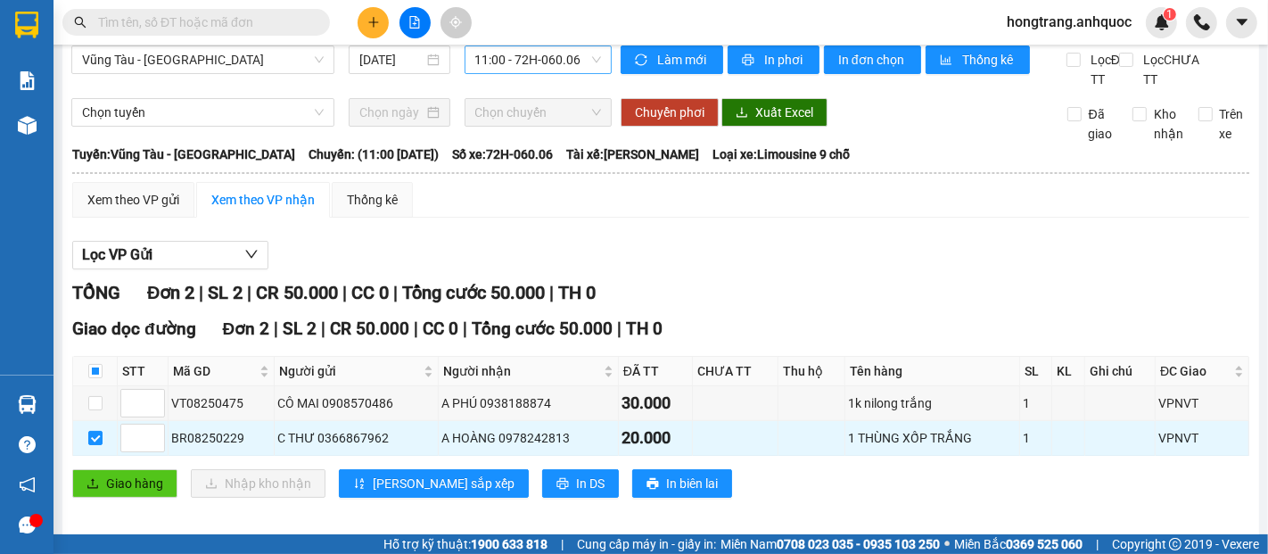
scroll to position [0, 0]
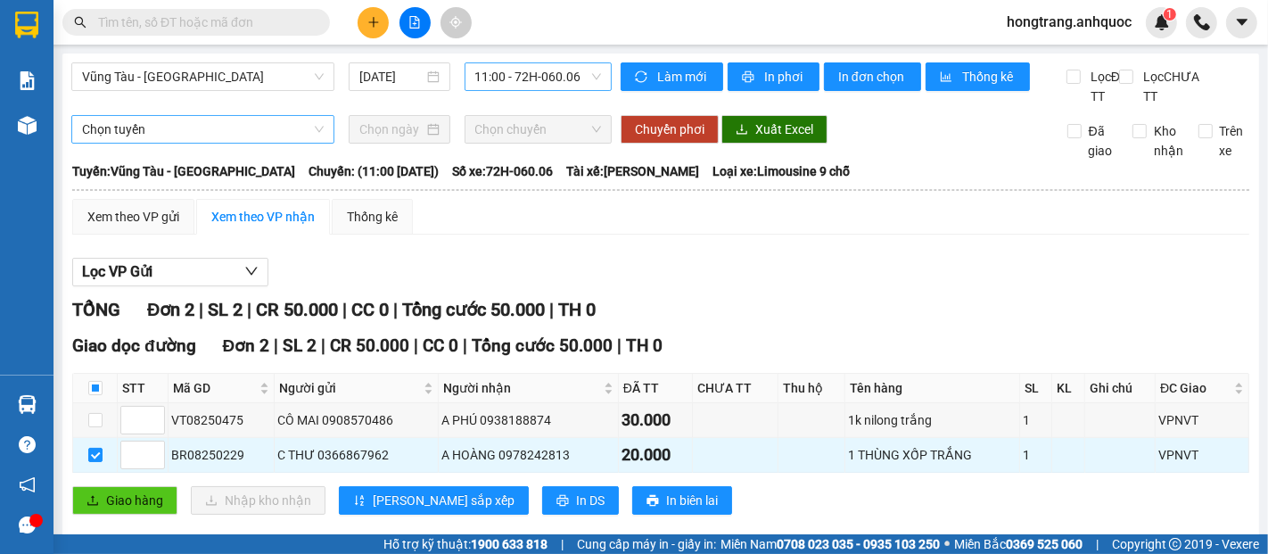
click at [193, 143] on span "Chọn tuyến" at bounding box center [203, 129] width 242 height 27
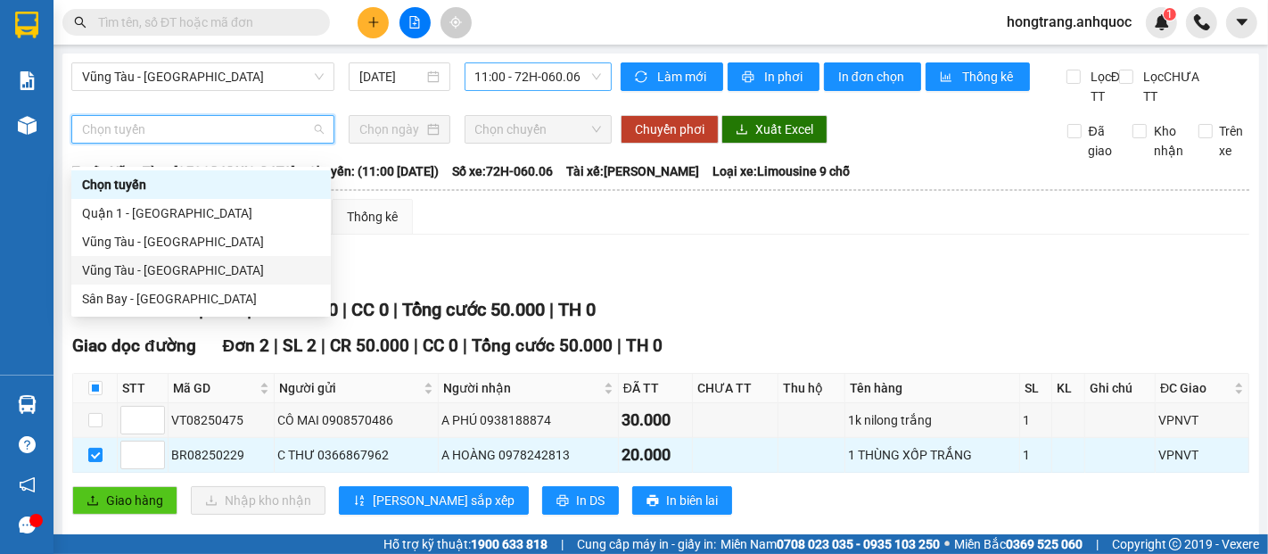
click at [144, 266] on div "Vũng Tàu - [GEOGRAPHIC_DATA]" at bounding box center [201, 270] width 238 height 20
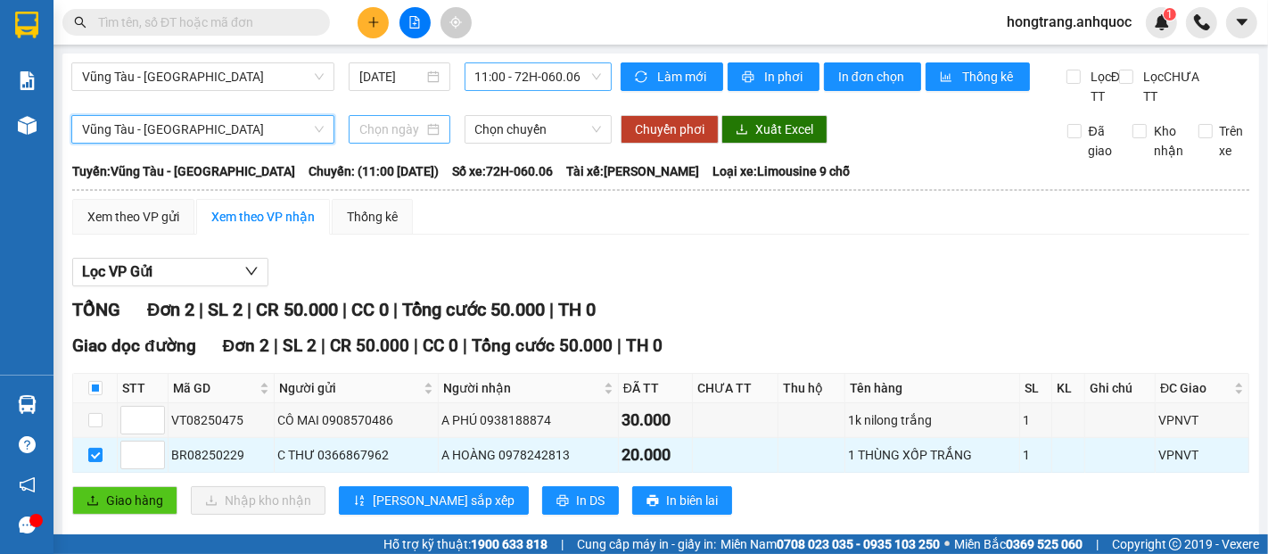
click at [419, 139] on div at bounding box center [399, 130] width 80 height 20
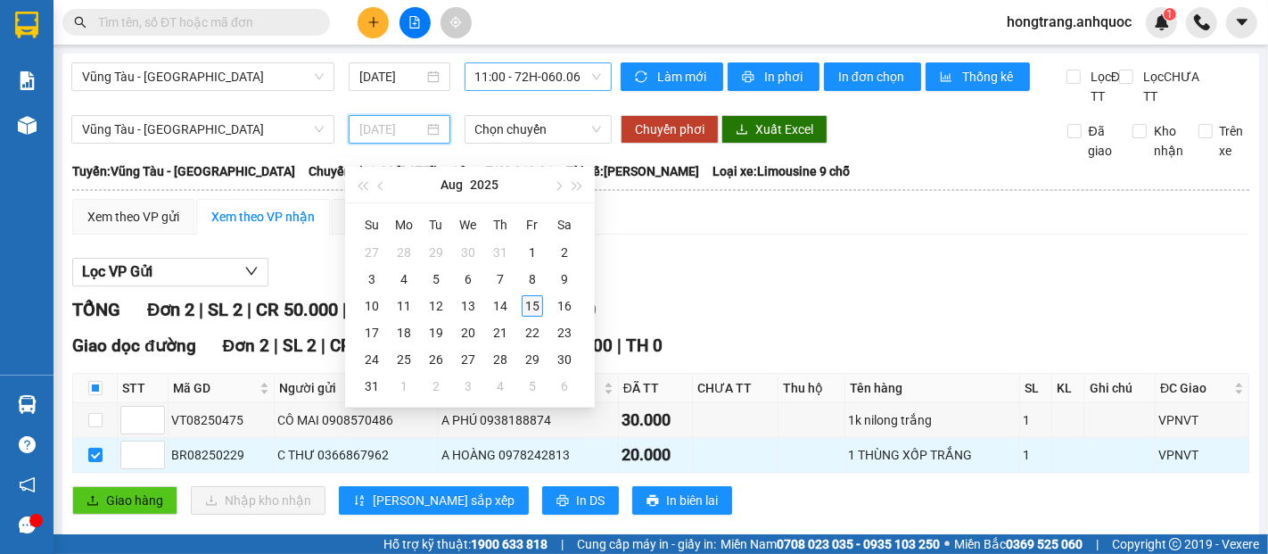
type input "[DATE]"
click at [535, 303] on div "15" at bounding box center [532, 305] width 21 height 21
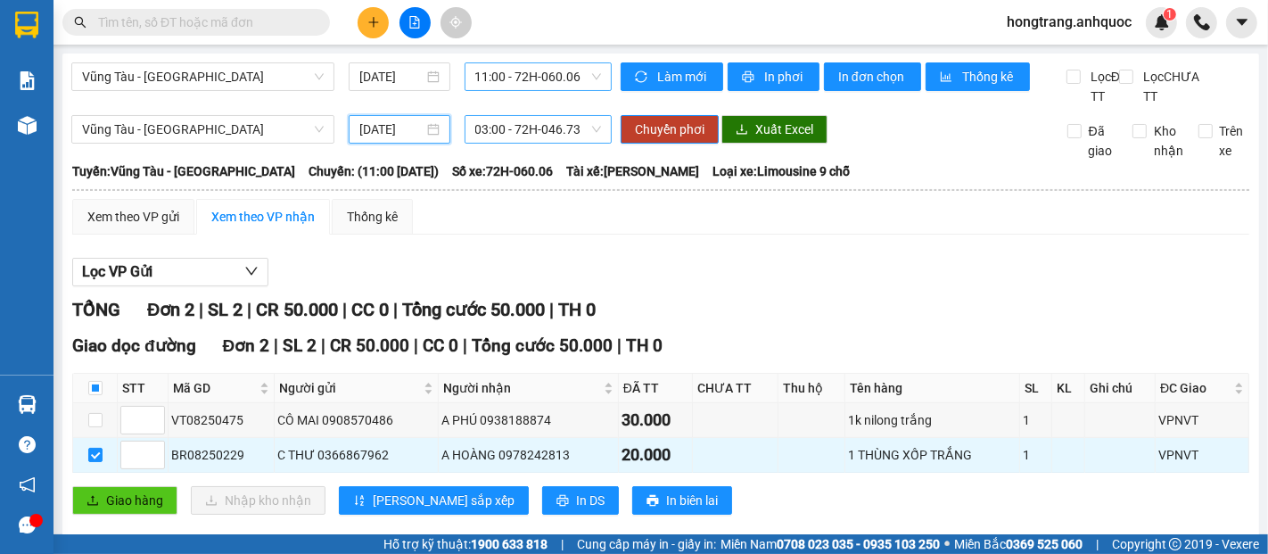
click at [531, 143] on span "03:00 - 72H-046.73" at bounding box center [538, 129] width 126 height 27
type input "[DATE]"
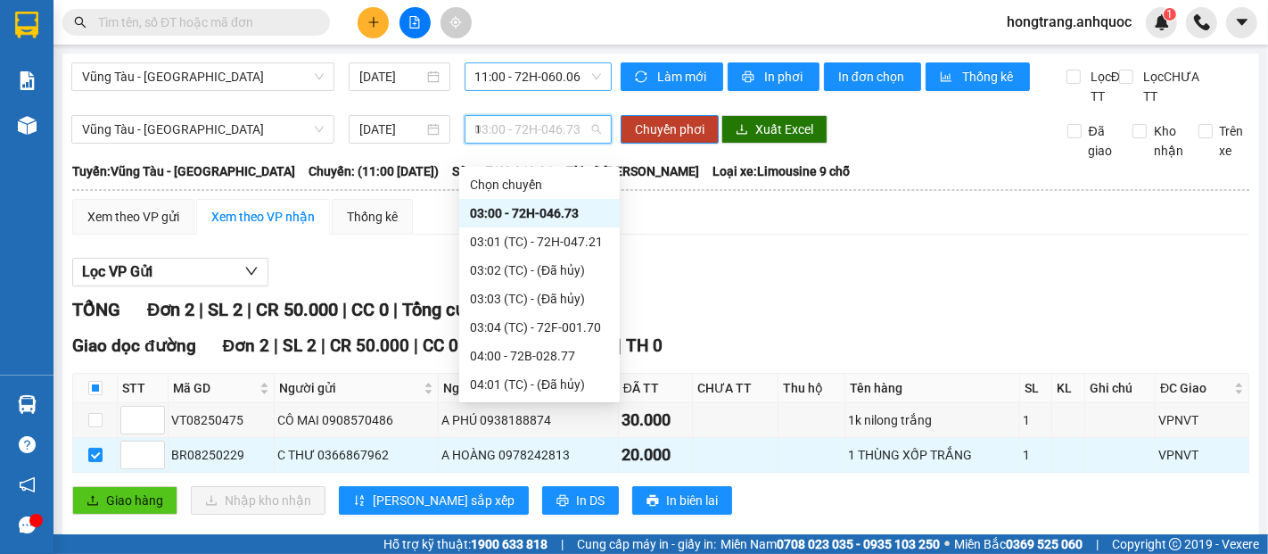
type input "11"
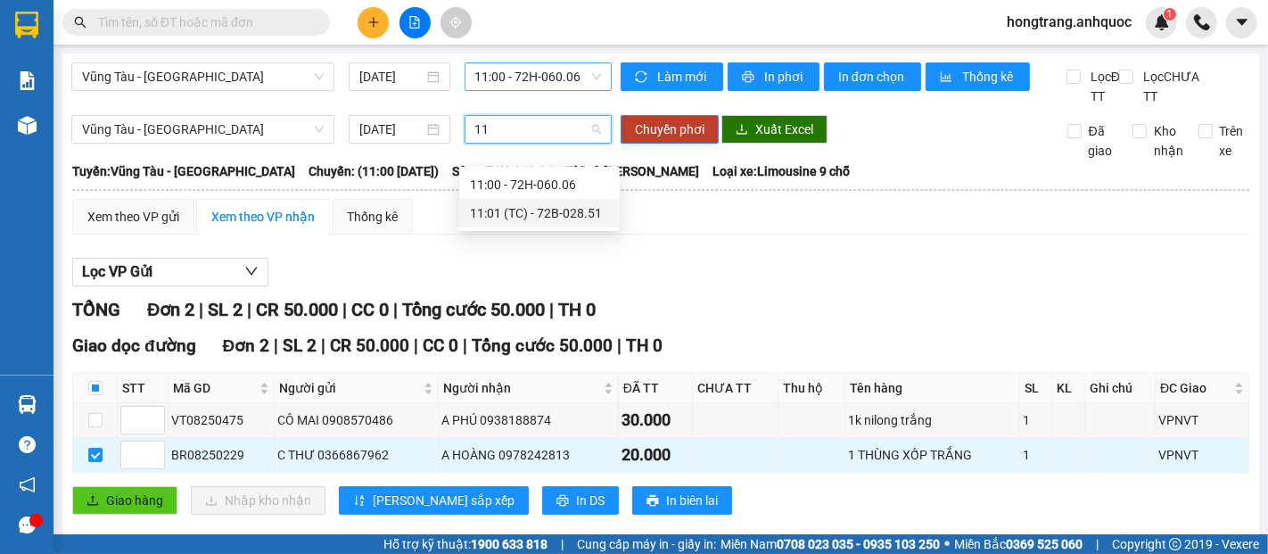
click at [550, 215] on div "11:01 (TC) - 72B-028.51" at bounding box center [539, 213] width 139 height 20
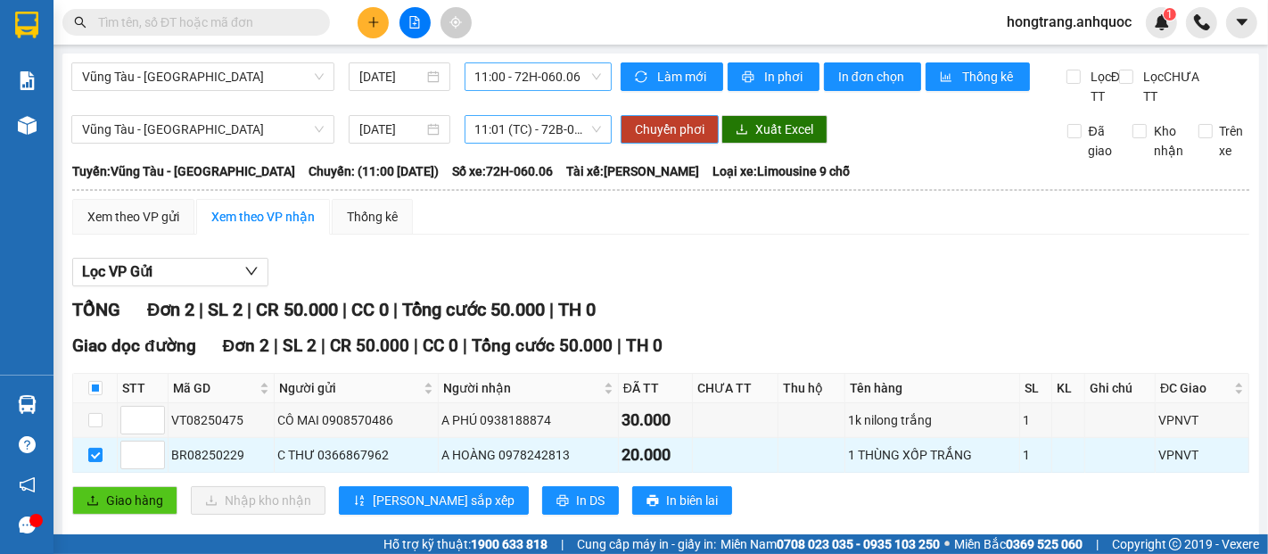
click at [657, 139] on span "Chuyển phơi" at bounding box center [670, 130] width 70 height 20
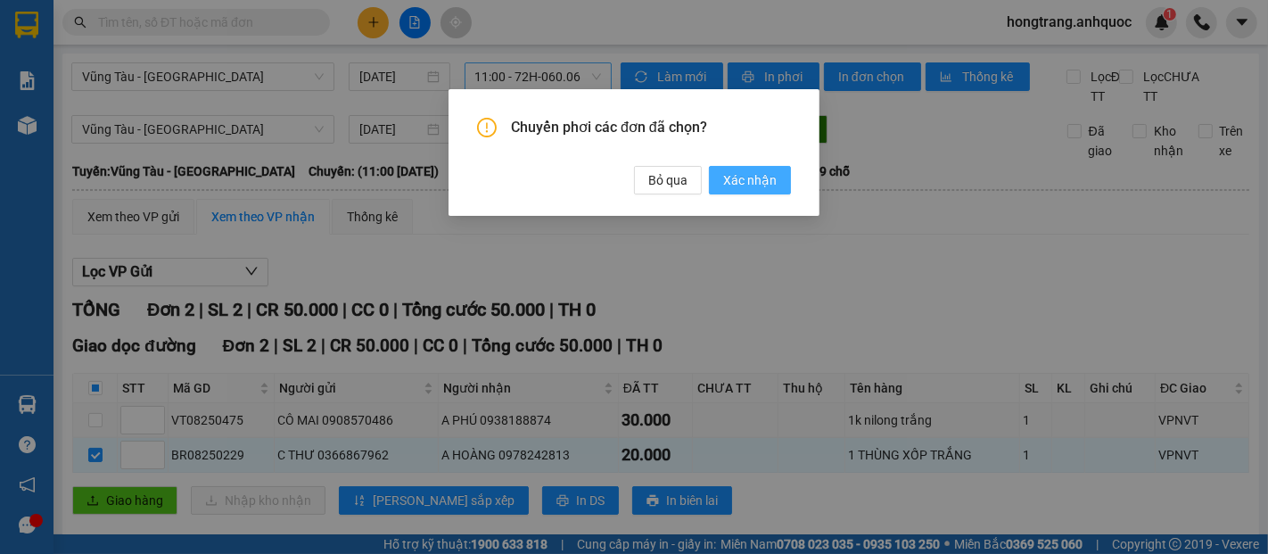
click at [742, 170] on span "Xác nhận" at bounding box center [750, 180] width 54 height 20
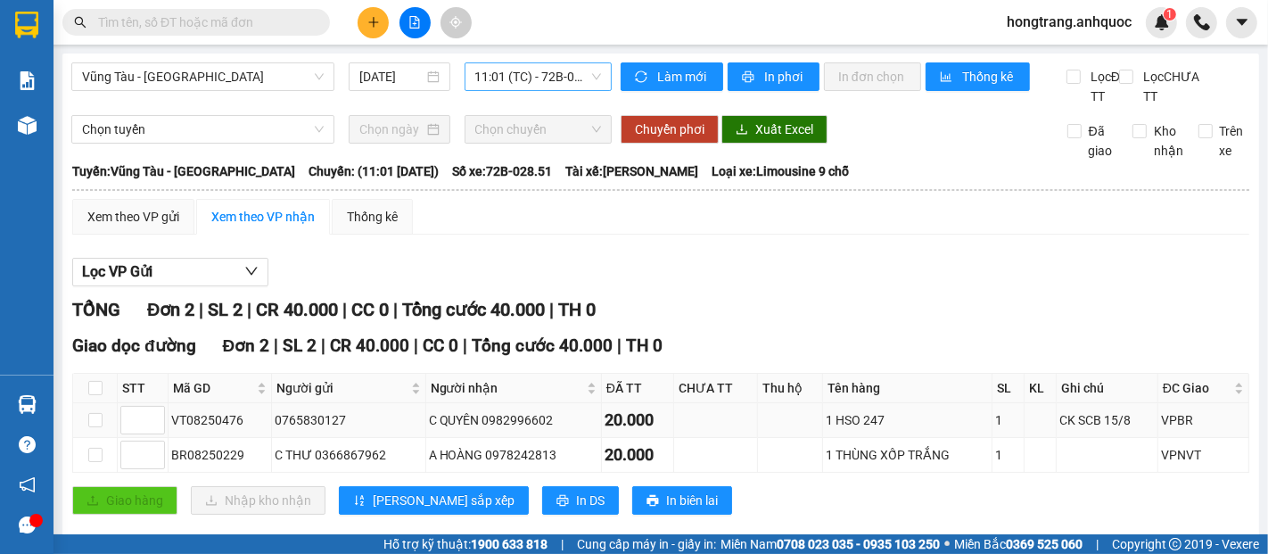
scroll to position [49, 0]
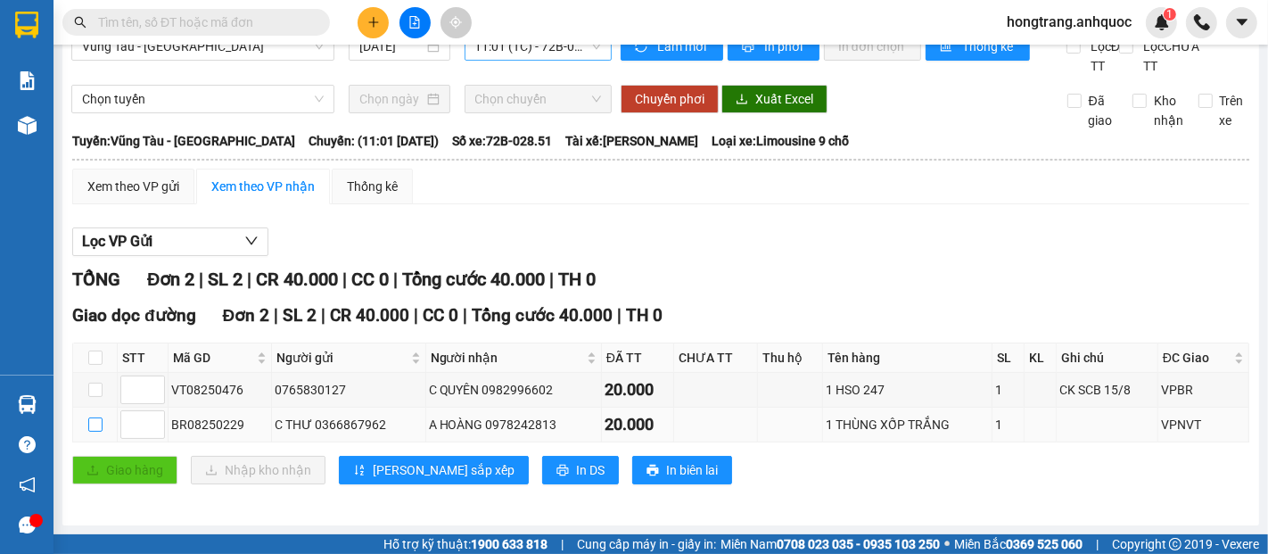
click at [97, 426] on input "checkbox" at bounding box center [95, 424] width 14 height 14
checkbox input "true"
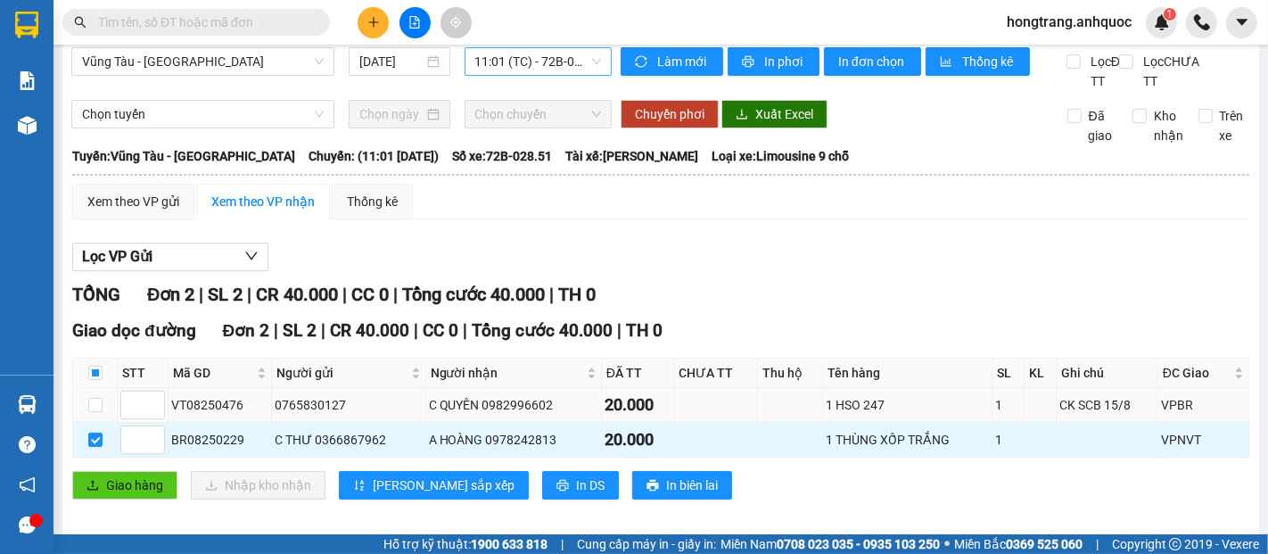
scroll to position [0, 0]
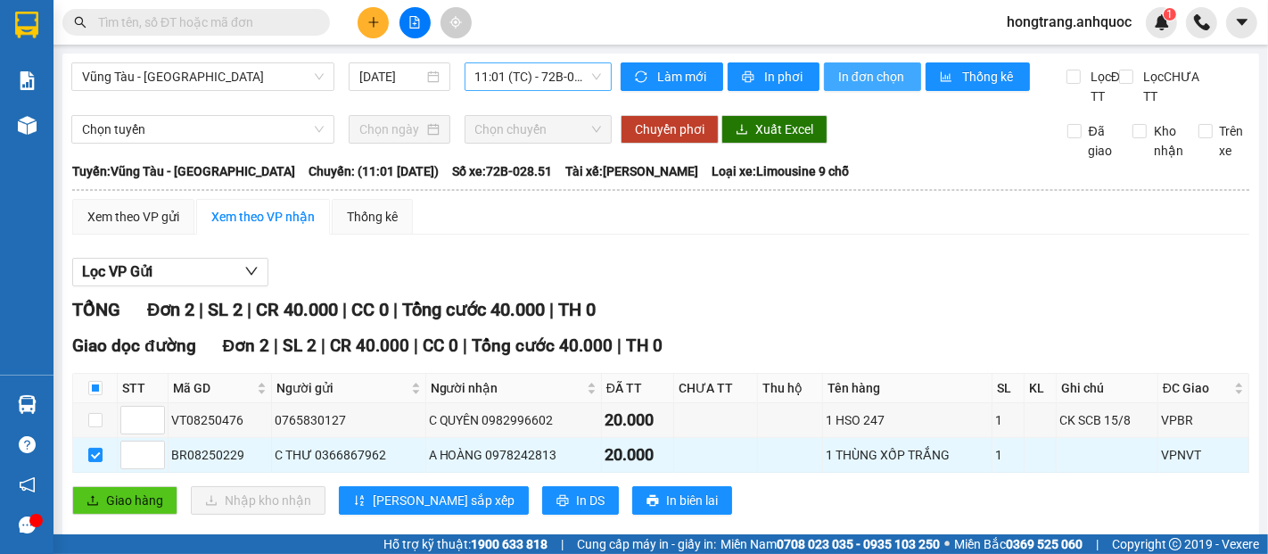
click at [879, 72] on span "In đơn chọn" at bounding box center [872, 77] width 69 height 20
click at [202, 75] on span "Vũng Tàu - [GEOGRAPHIC_DATA]" at bounding box center [203, 76] width 242 height 27
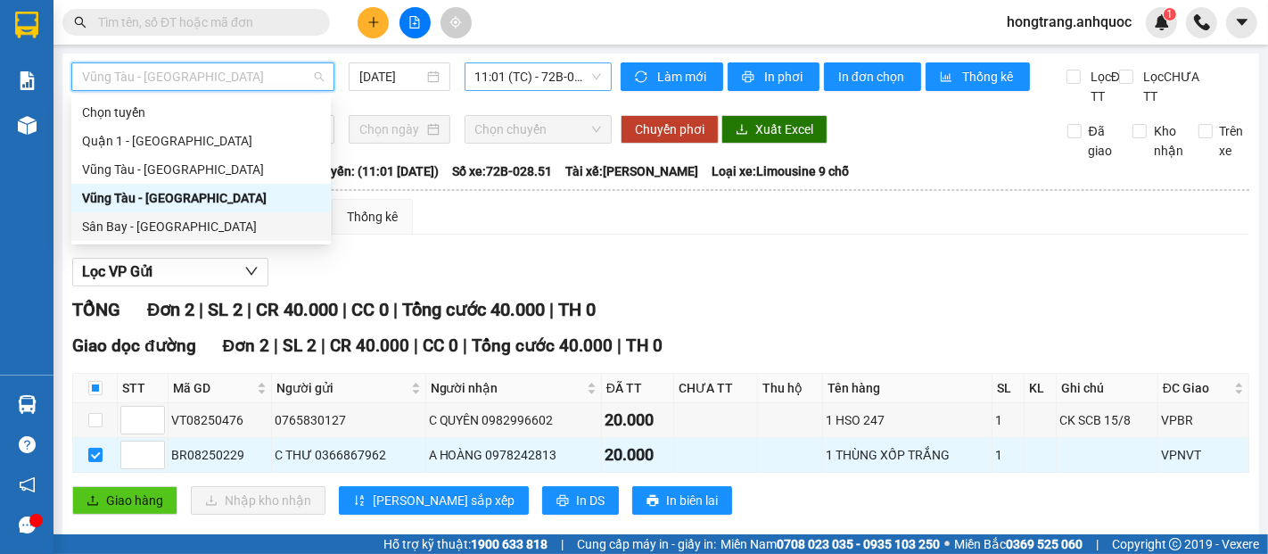
click at [139, 228] on div "Sân Bay - [GEOGRAPHIC_DATA]" at bounding box center [201, 227] width 238 height 20
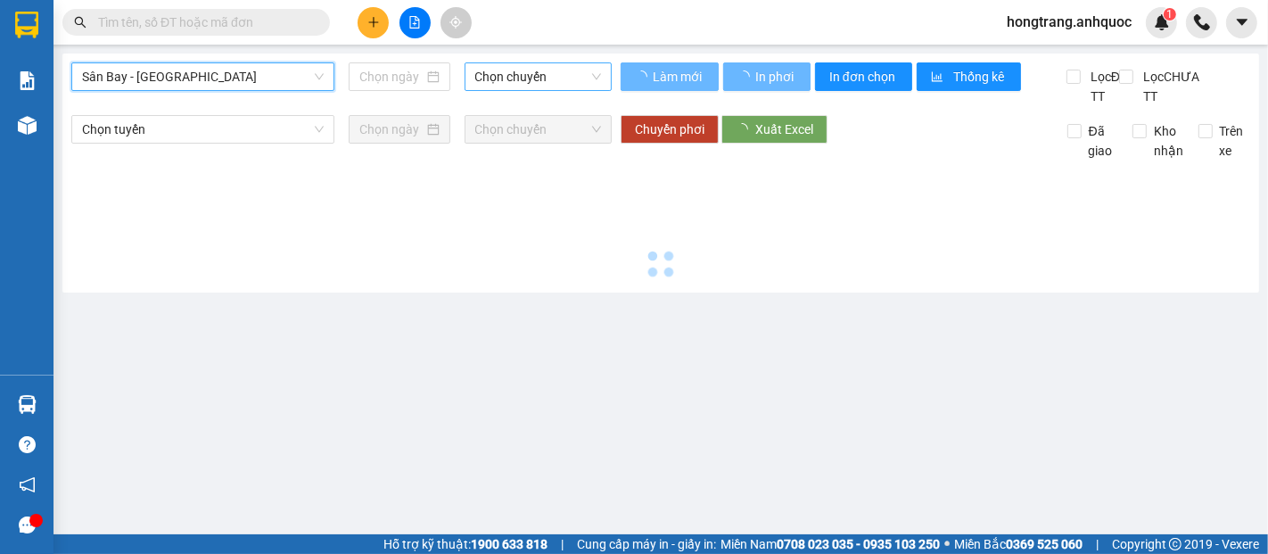
type input "[DATE]"
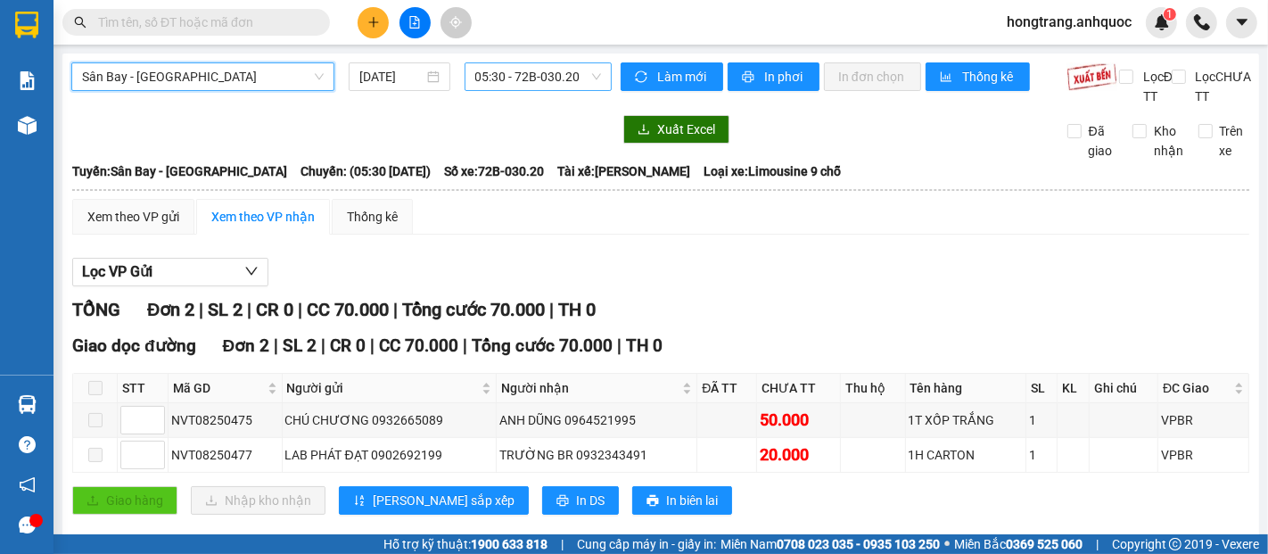
click at [503, 71] on span "05:30 - 72B-030.20" at bounding box center [538, 76] width 126 height 27
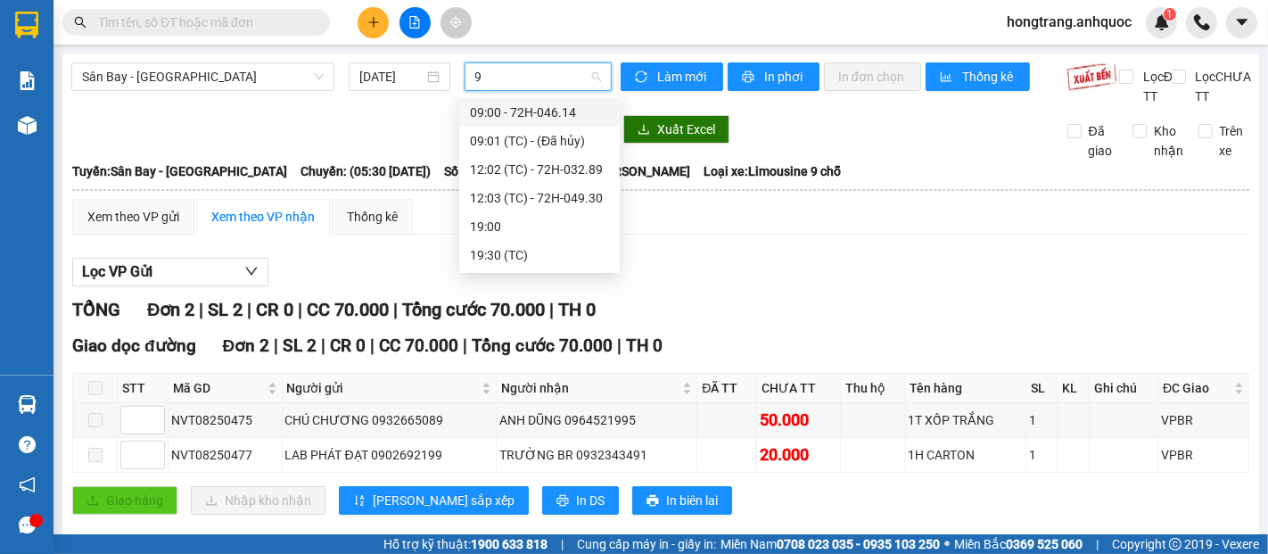
type input "99"
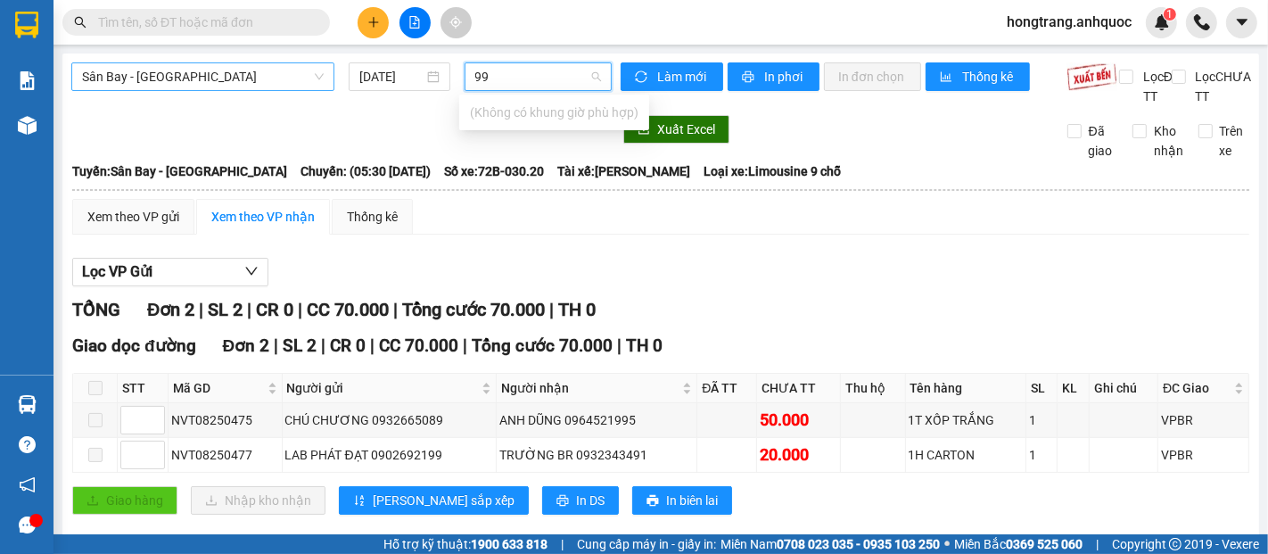
drag, startPoint x: 503, startPoint y: 71, endPoint x: 293, endPoint y: 80, distance: 210.7
click at [300, 80] on div "Sân Bay - Vũng Tàu 15/08/2025 99" at bounding box center [341, 76] width 555 height 29
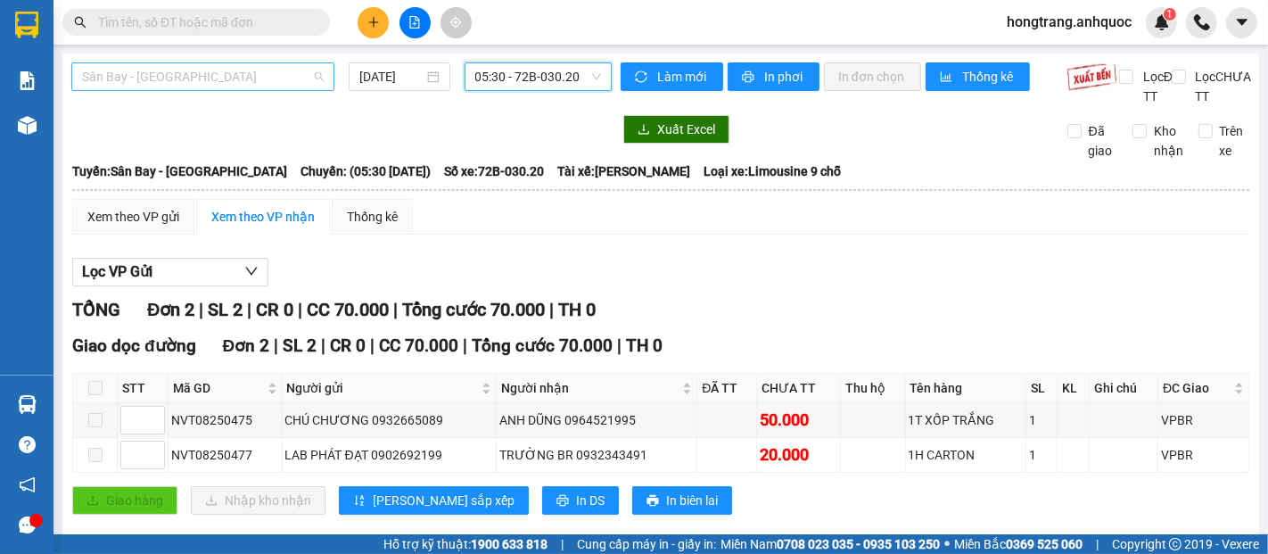
click at [246, 82] on span "Sân Bay - [GEOGRAPHIC_DATA]" at bounding box center [203, 76] width 242 height 27
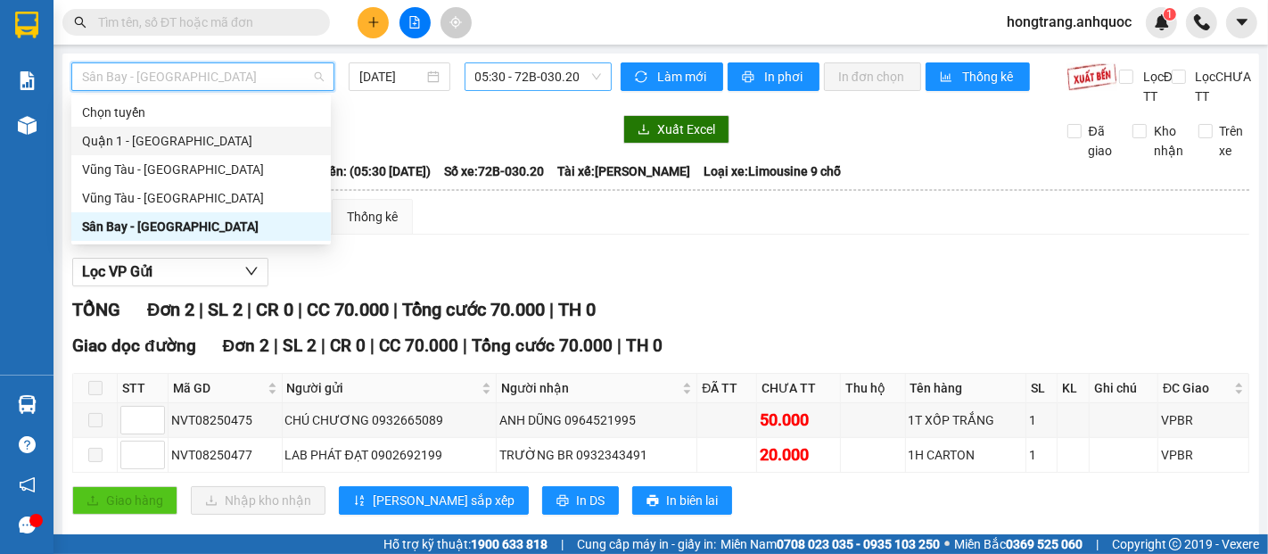
click at [171, 149] on div "Quận 1 - [GEOGRAPHIC_DATA]" at bounding box center [201, 141] width 238 height 20
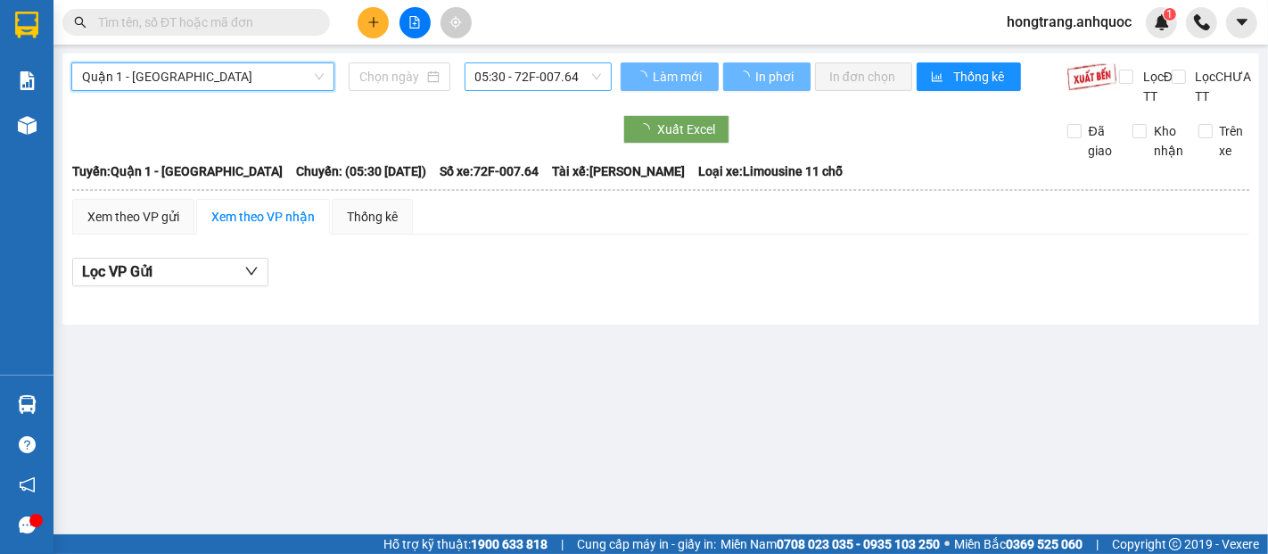
type input "[DATE]"
click at [508, 77] on span "05:30 - 72F-007.64" at bounding box center [538, 76] width 126 height 27
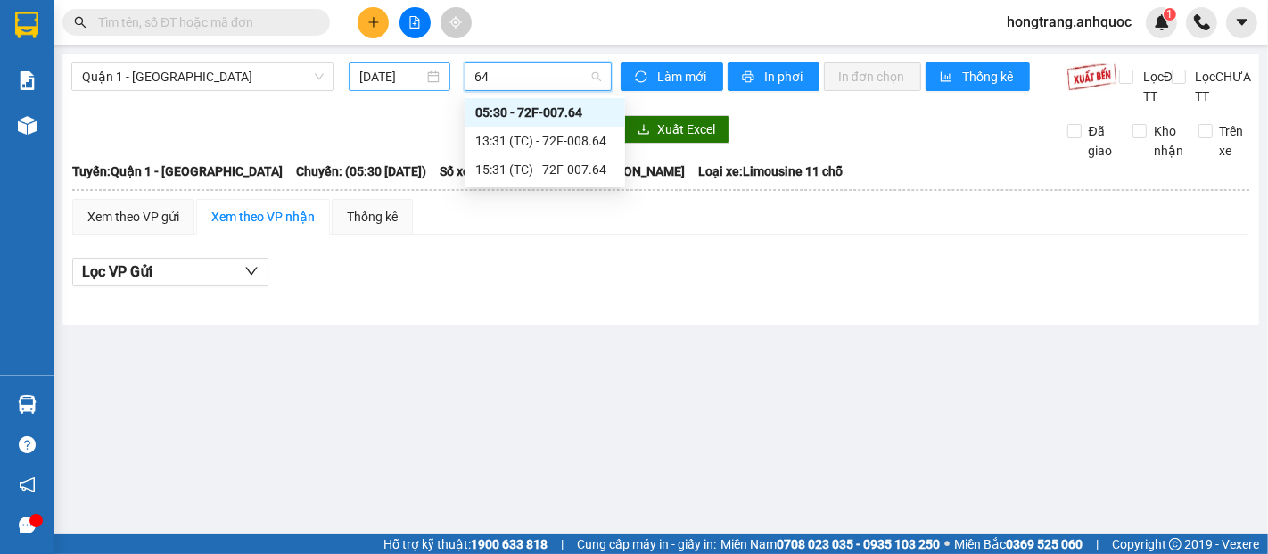
drag, startPoint x: 518, startPoint y: 73, endPoint x: 415, endPoint y: 77, distance: 103.5
type input "64"
click at [415, 77] on div "Quận 1 - Vũng Tàu 15/08/2025 64" at bounding box center [341, 76] width 555 height 29
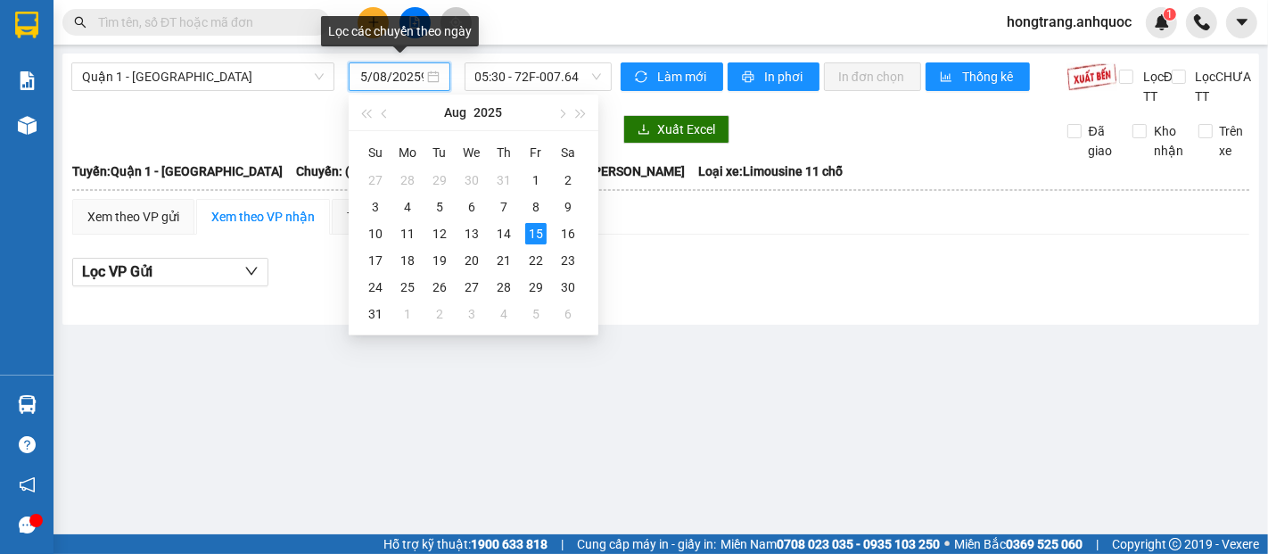
scroll to position [0, 12]
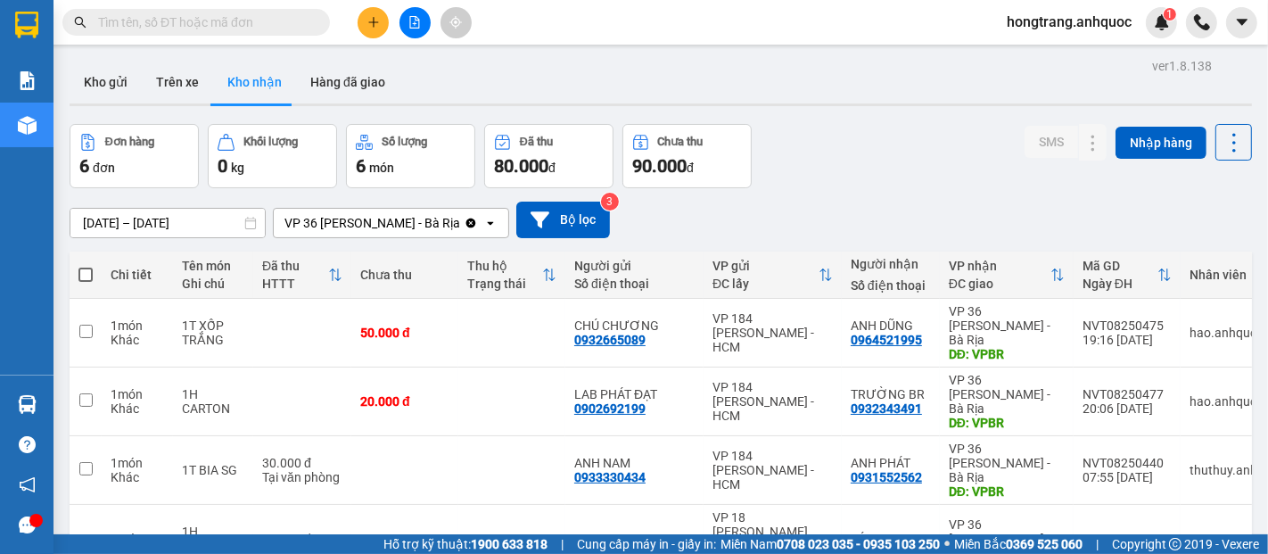
click at [184, 26] on input "text" at bounding box center [203, 22] width 211 height 20
paste input "0845747172"
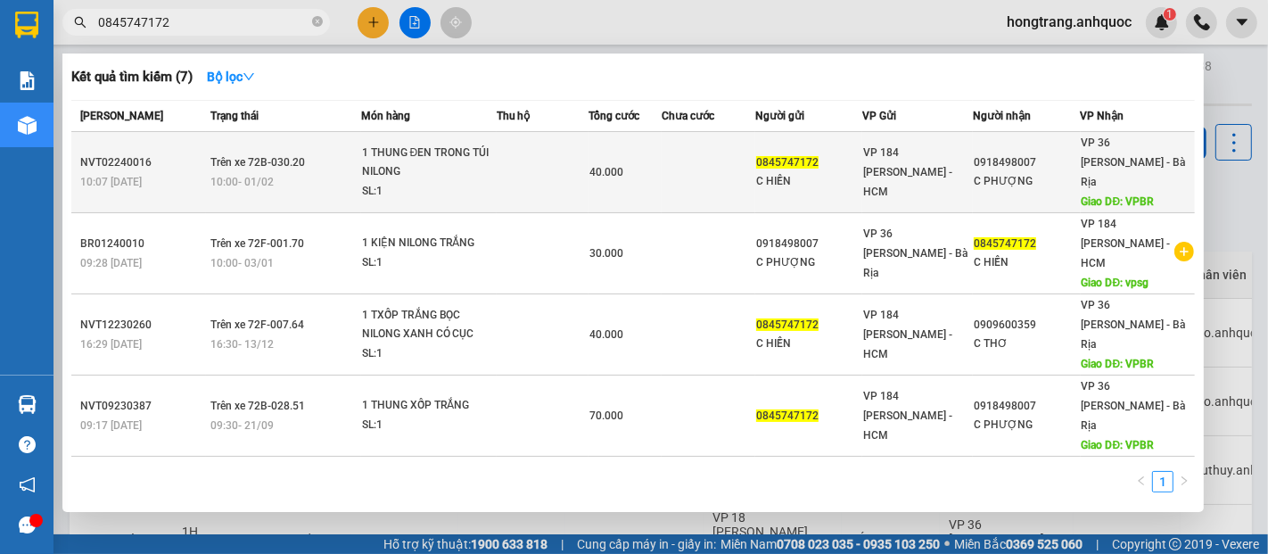
type input "0845747172"
copy div "0918498007"
drag, startPoint x: 1034, startPoint y: 150, endPoint x: 970, endPoint y: 152, distance: 63.4
click at [974, 153] on div "0918498007" at bounding box center [1026, 162] width 105 height 19
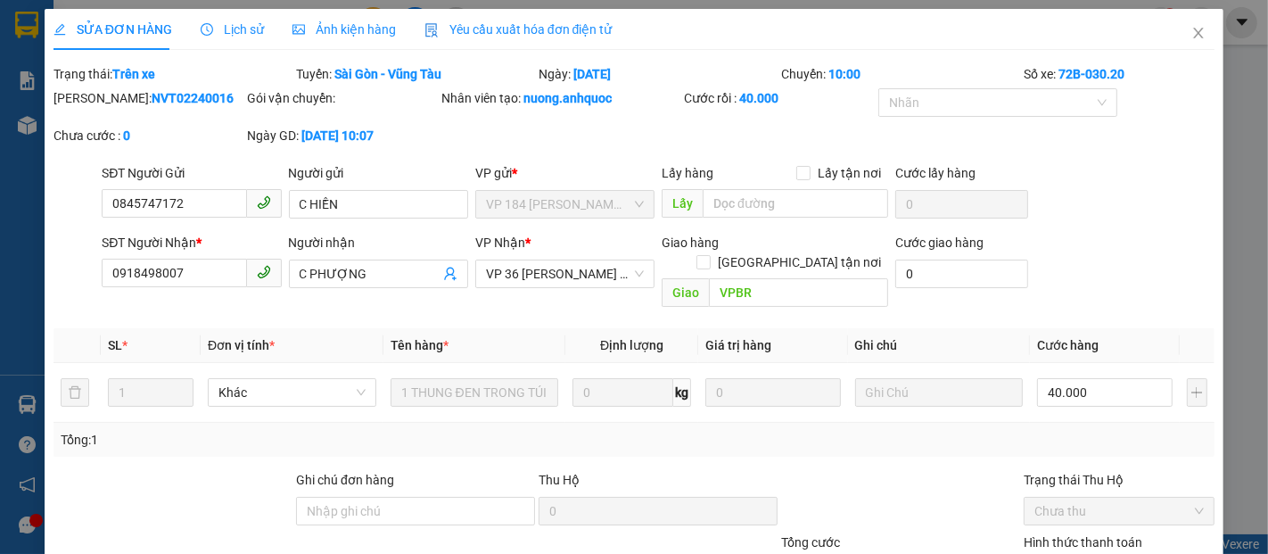
type input "0845747172"
type input "C HIỀN"
type input "0918498007"
type input "C PHƯỢNG"
type input "VPBR"
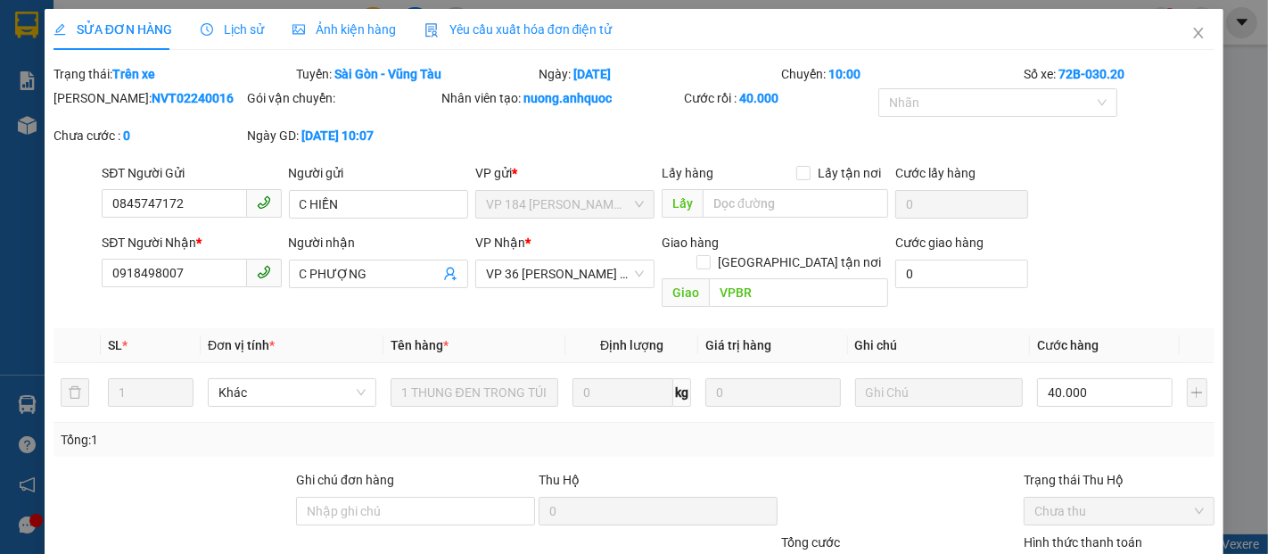
type input "40.000"
click at [1192, 32] on icon "close" at bounding box center [1199, 33] width 14 height 14
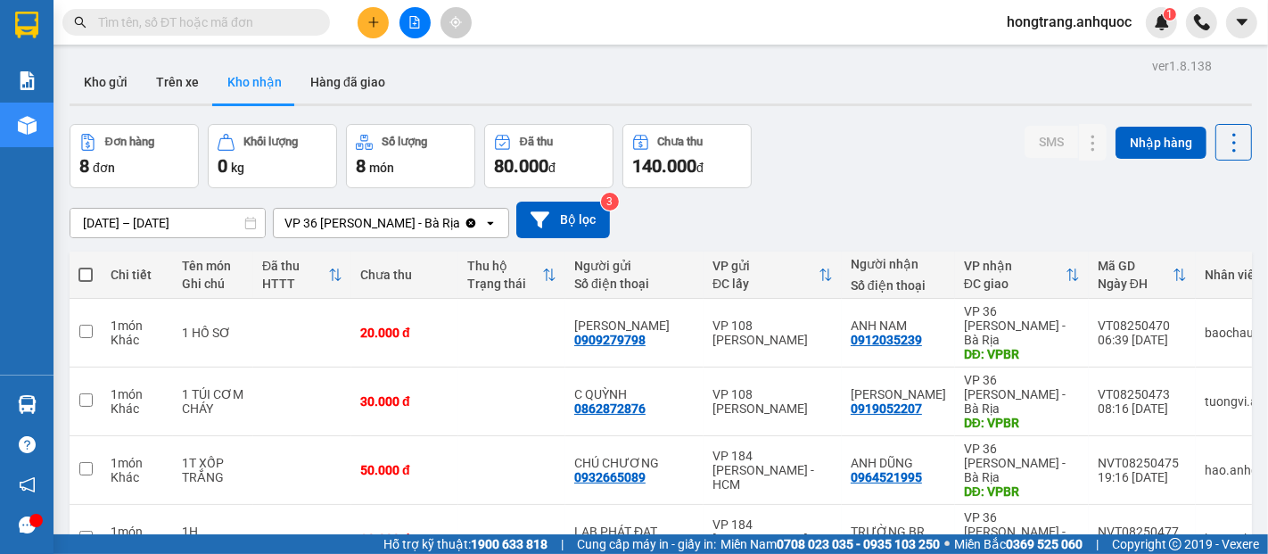
click at [266, 24] on input "text" at bounding box center [203, 22] width 211 height 20
paste input "0974477374"
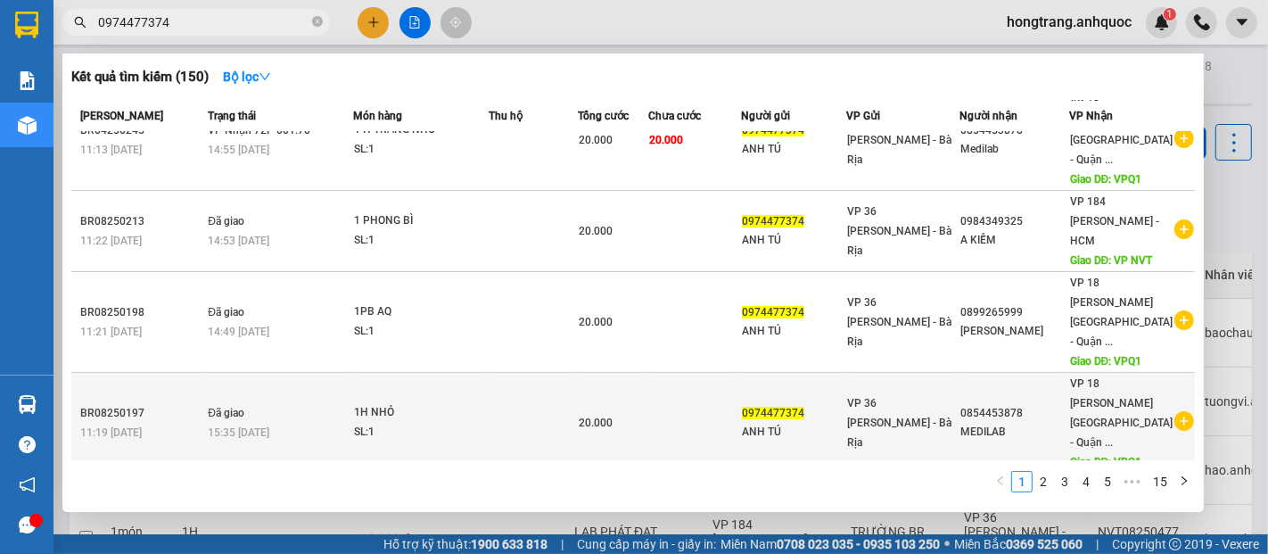
scroll to position [122, 0]
type input "0974477374"
click at [1175, 412] on icon "plus-circle" at bounding box center [1185, 422] width 20 height 20
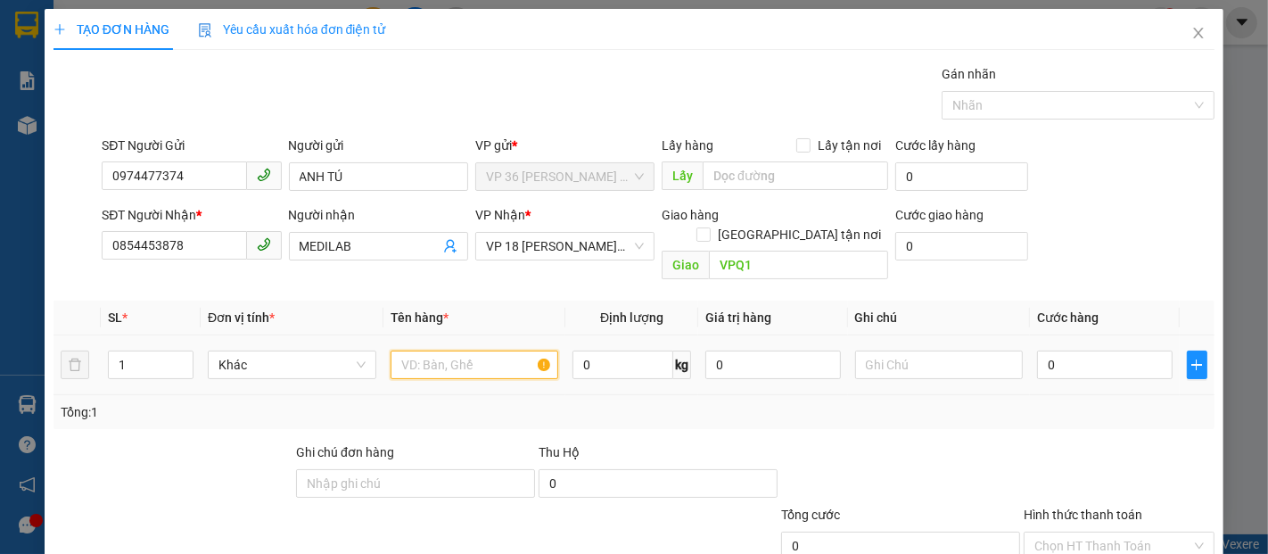
click at [434, 351] on input "text" at bounding box center [475, 365] width 169 height 29
type input "1 BAO THƯ"
click at [1073, 351] on input "0" at bounding box center [1104, 365] width 135 height 29
type input "2"
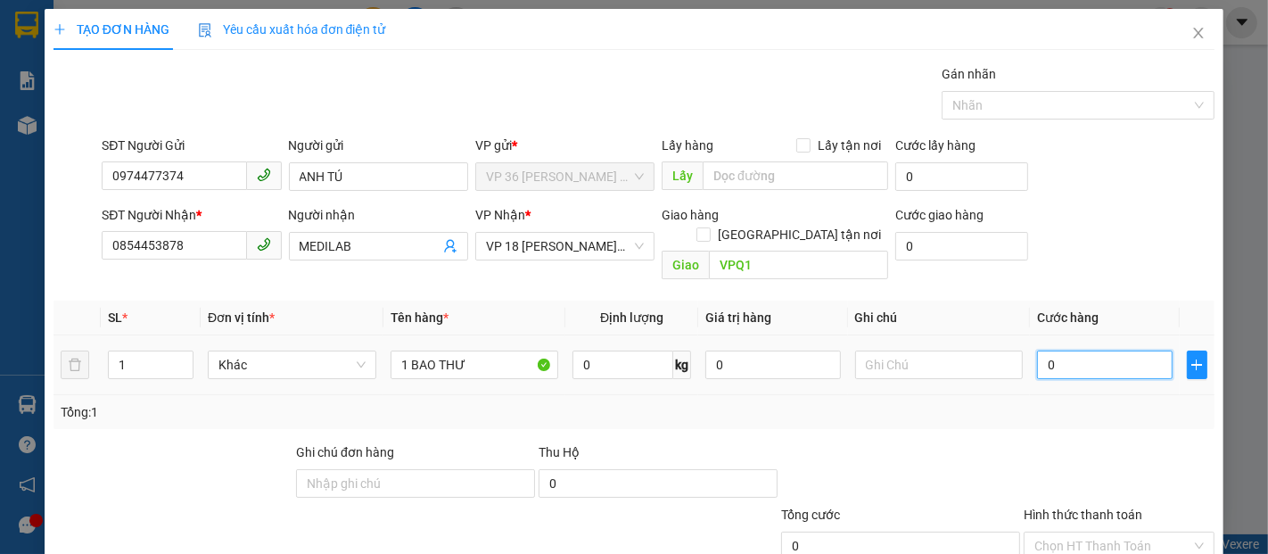
type input "2"
type input "20"
type input "200"
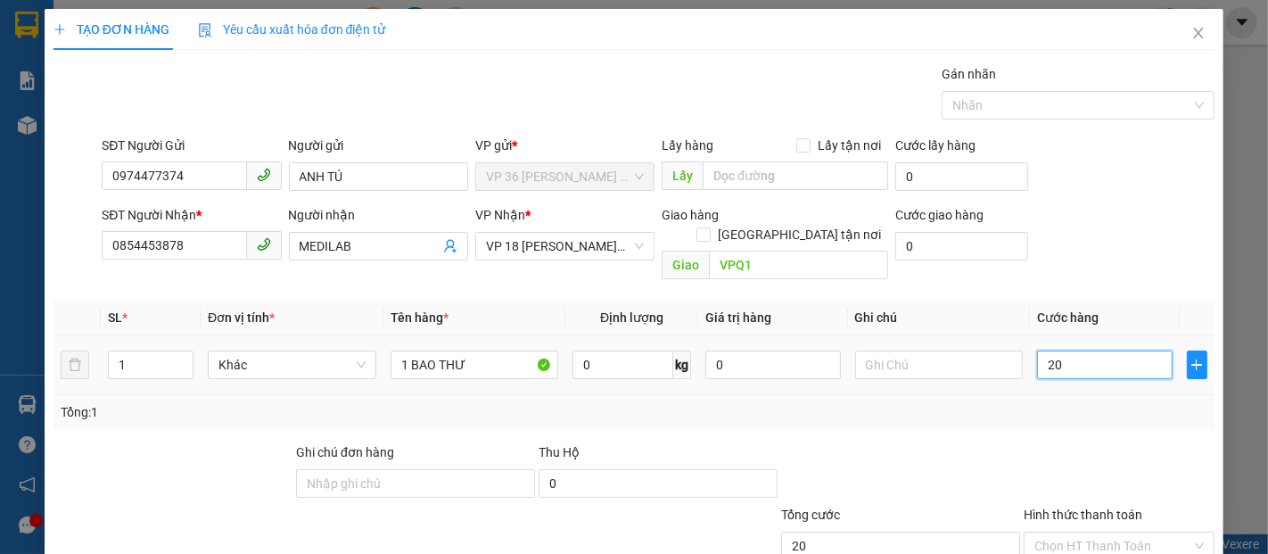
type input "200"
type input "2.000"
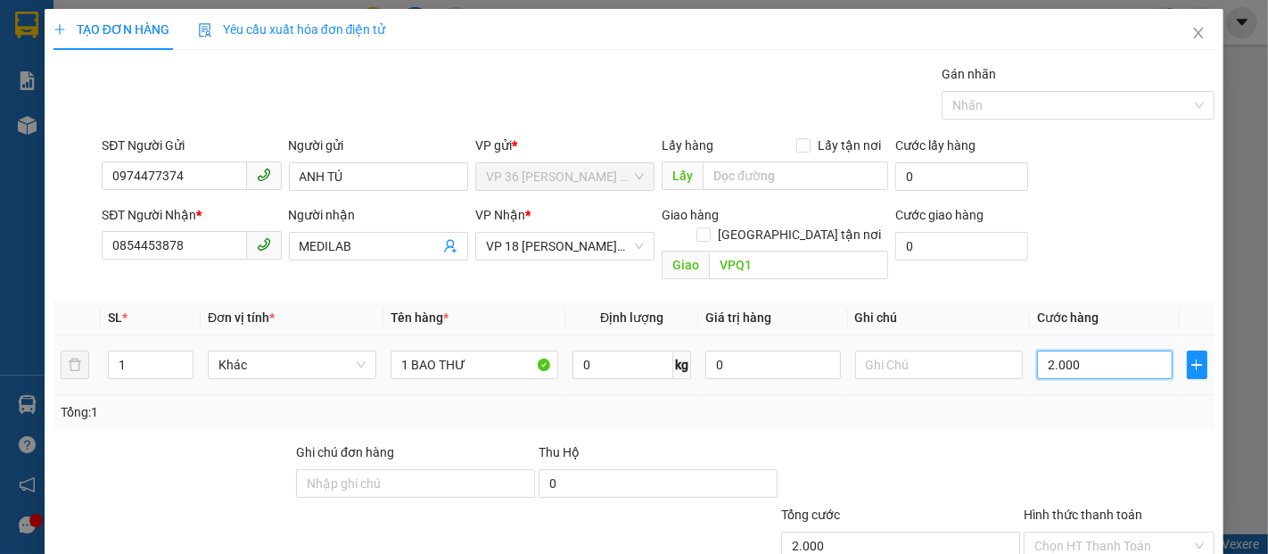
type input "20.000"
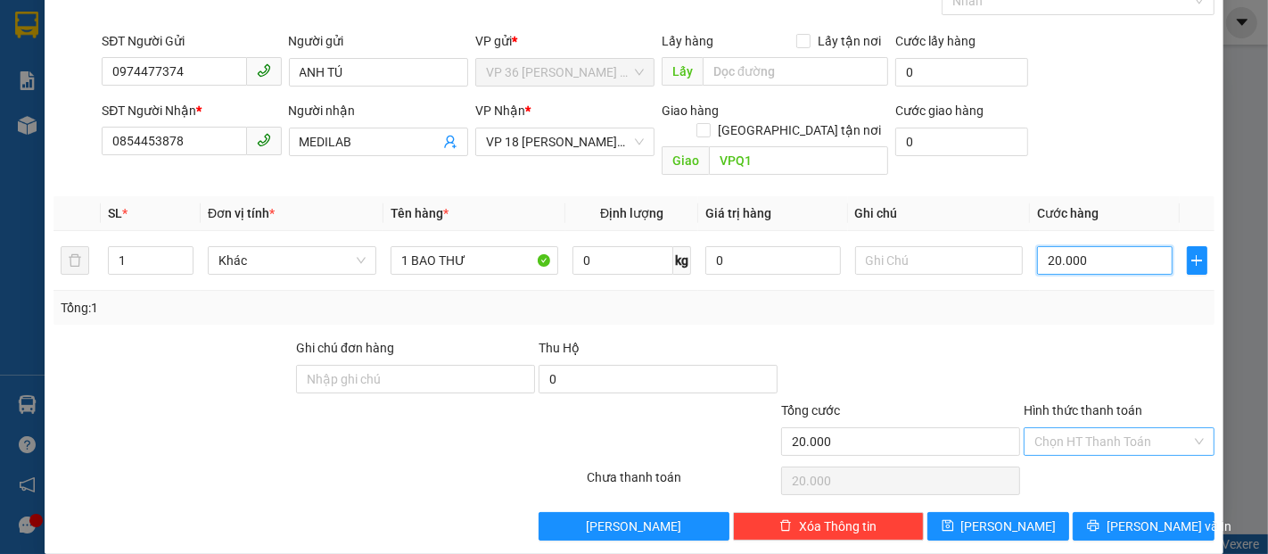
type input "20.000"
click at [1051, 428] on input "Hình thức thanh toán" at bounding box center [1113, 441] width 157 height 27
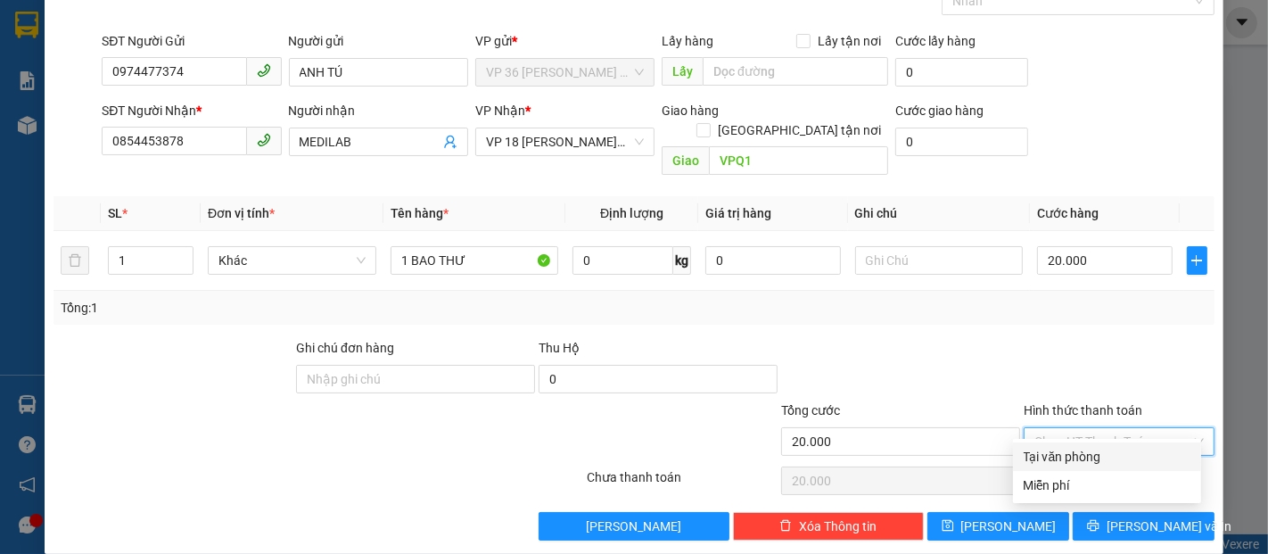
click at [1044, 457] on div "Tại văn phòng" at bounding box center [1107, 457] width 167 height 20
type input "0"
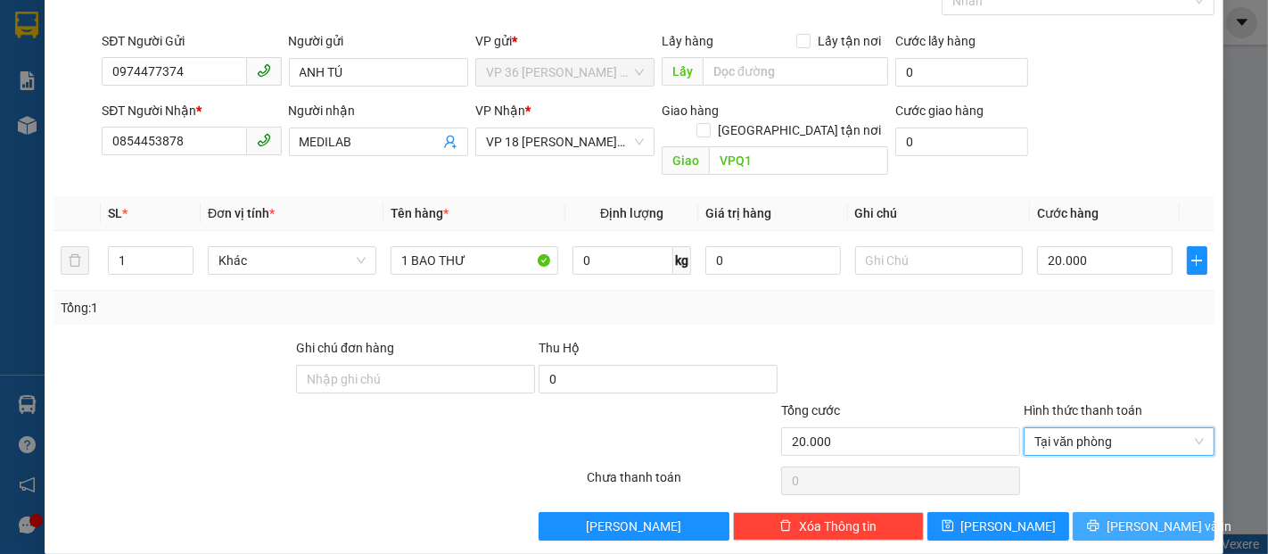
click at [1095, 519] on icon "printer" at bounding box center [1093, 525] width 12 height 12
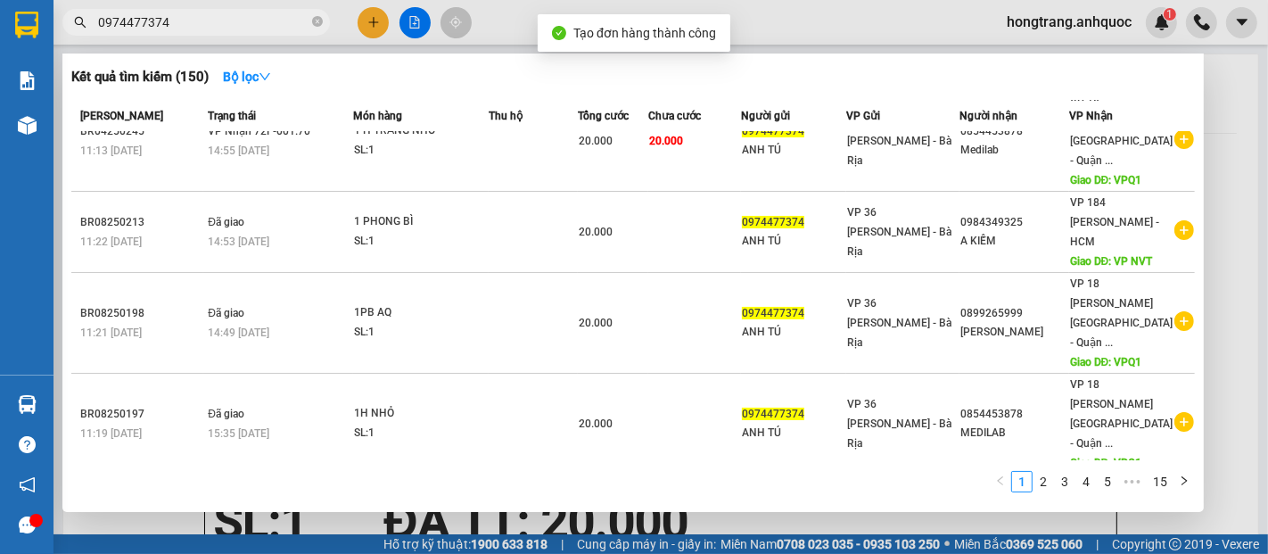
click at [1222, 112] on div at bounding box center [634, 277] width 1268 height 554
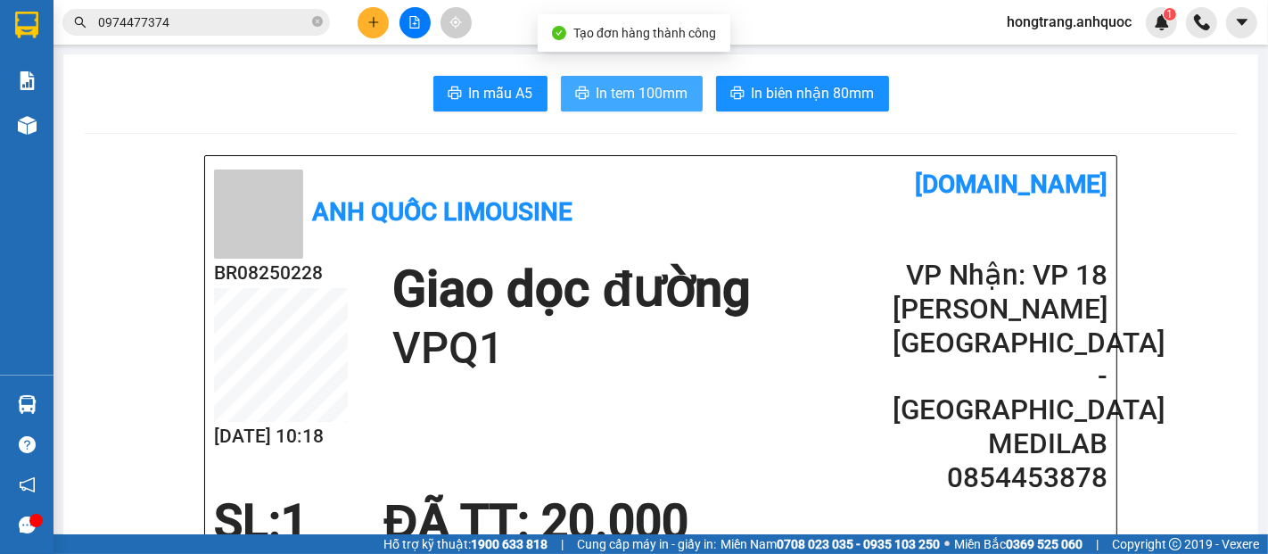
click at [616, 78] on button "In tem 100mm" at bounding box center [632, 94] width 142 height 36
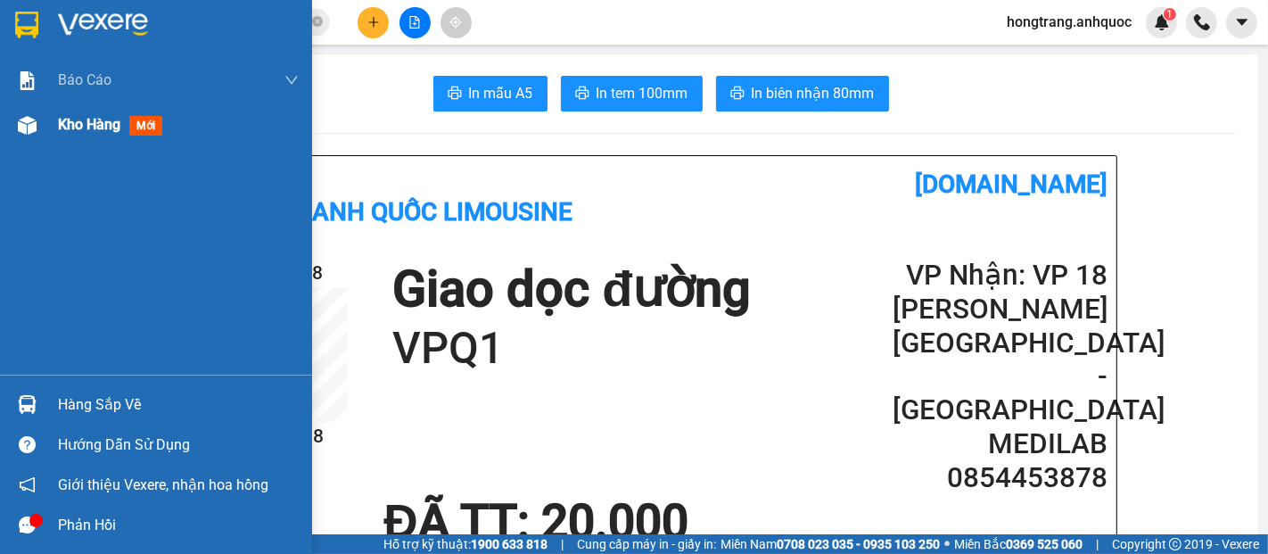
click at [82, 132] on span "Kho hàng" at bounding box center [89, 124] width 62 height 17
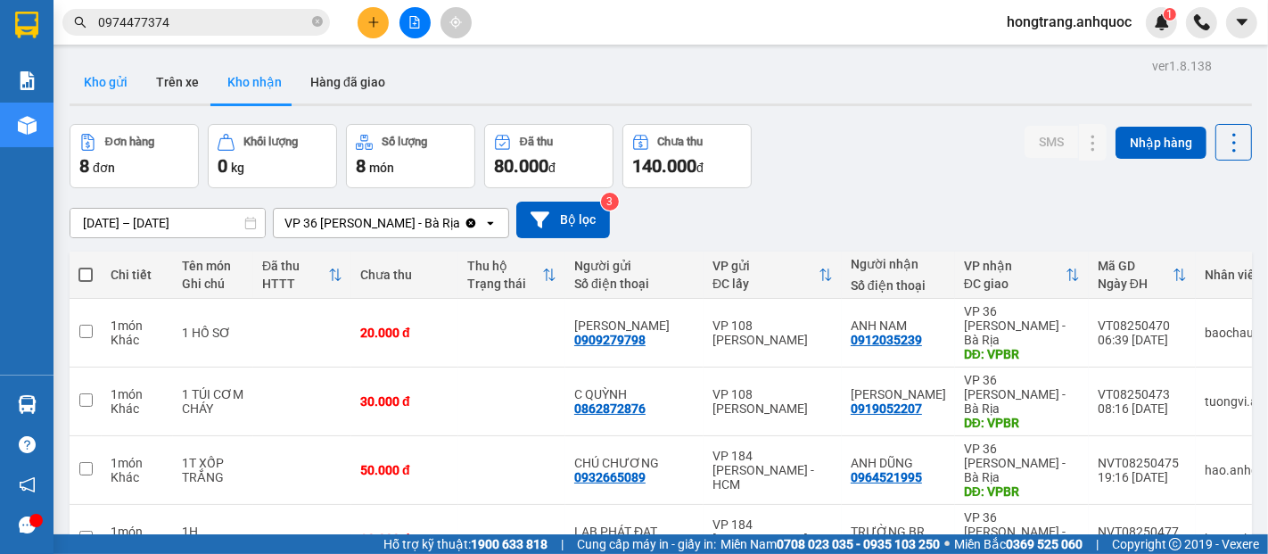
click at [95, 83] on button "Kho gửi" at bounding box center [106, 82] width 72 height 43
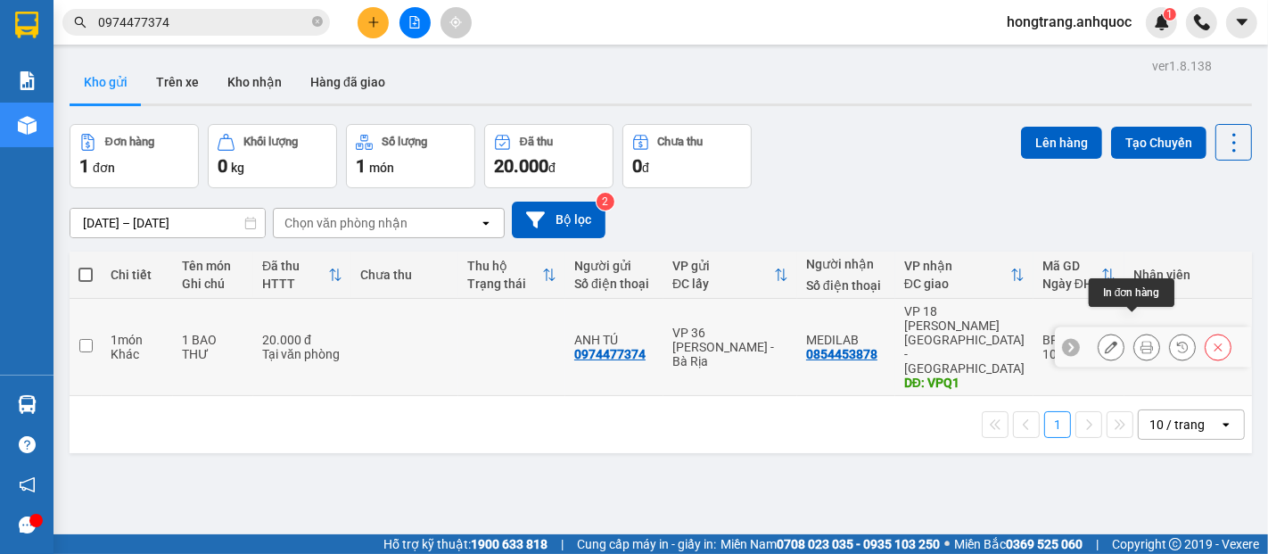
click at [1141, 341] on icon at bounding box center [1147, 347] width 12 height 12
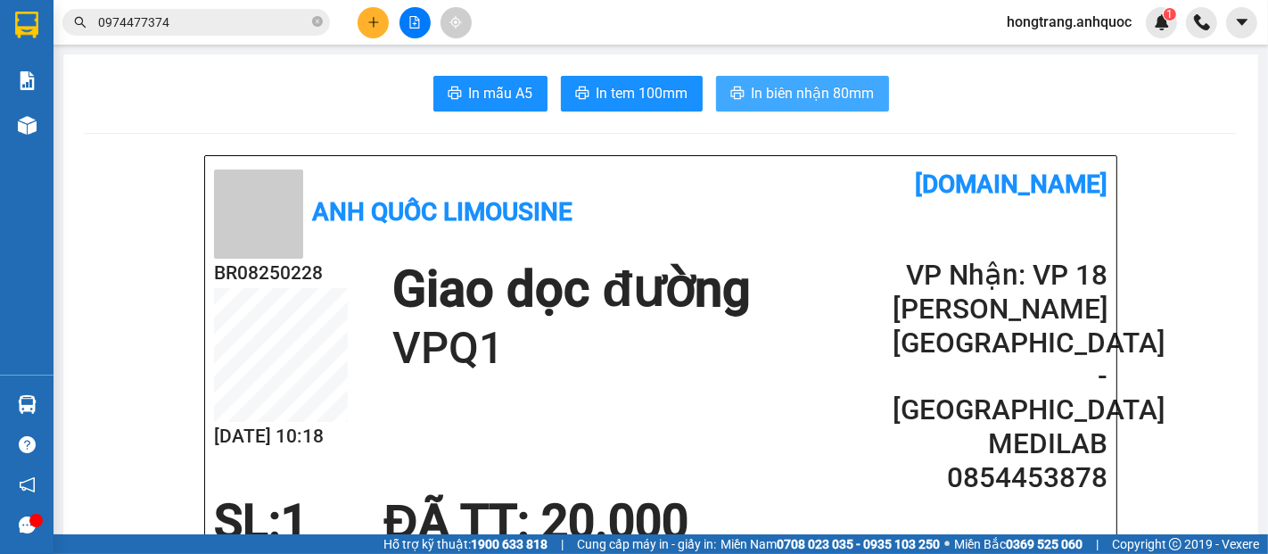
click at [815, 88] on span "In biên nhận 80mm" at bounding box center [813, 93] width 123 height 22
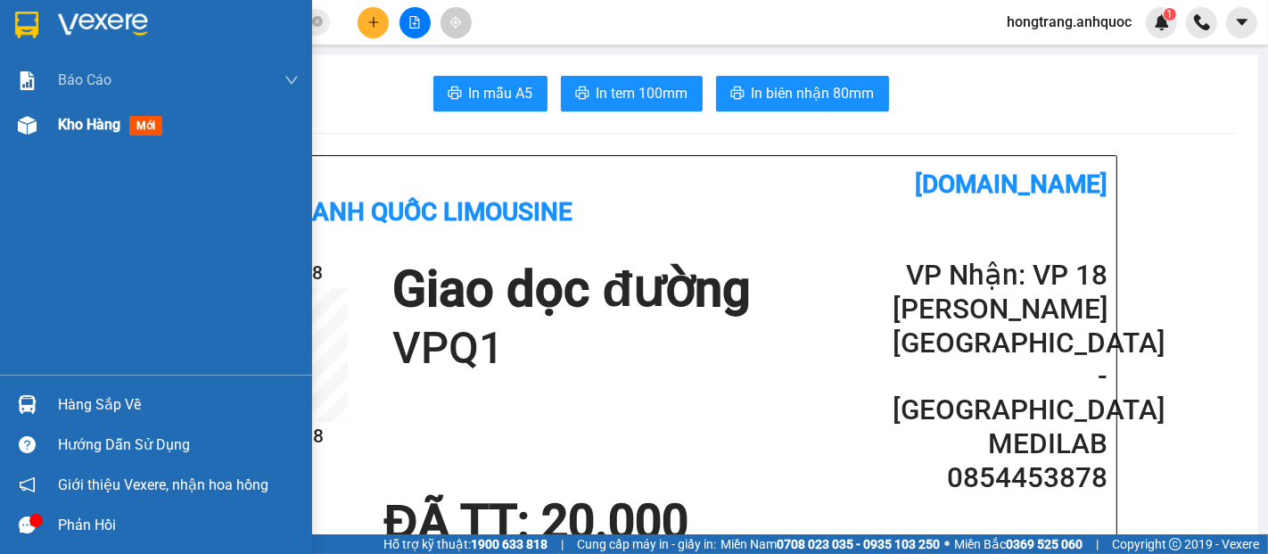
click at [64, 120] on span "Kho hàng" at bounding box center [89, 124] width 62 height 17
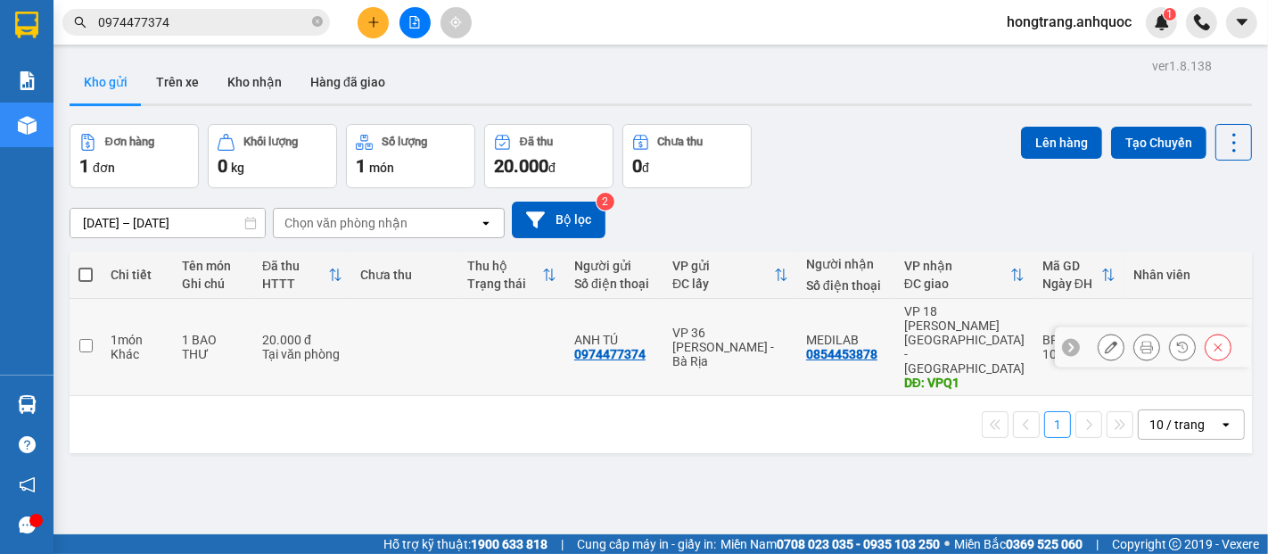
click at [79, 339] on input "checkbox" at bounding box center [85, 345] width 13 height 13
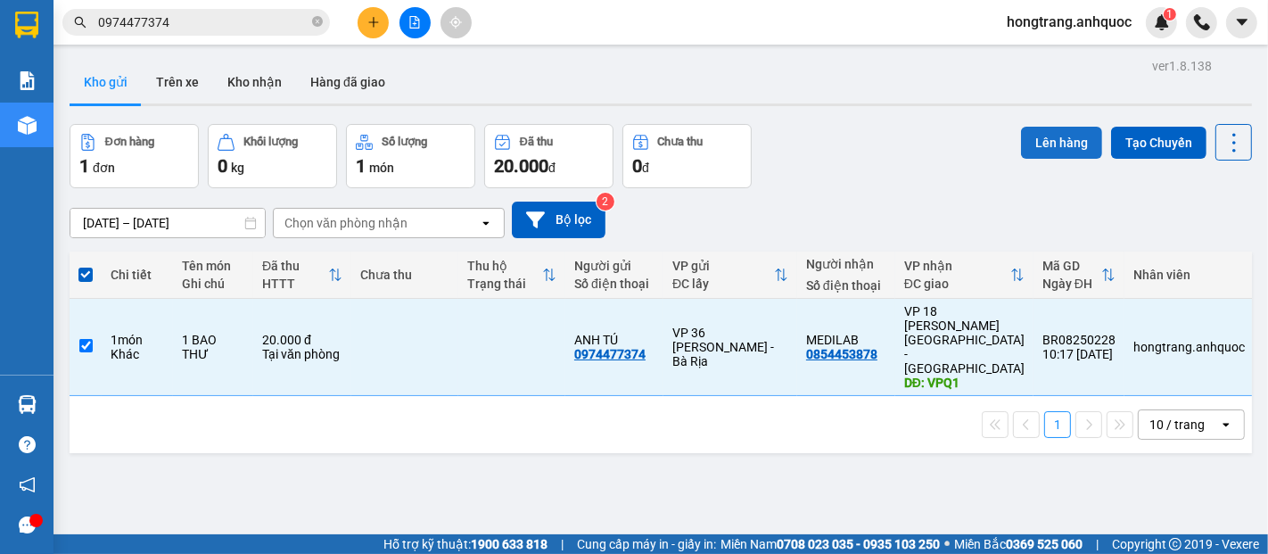
click at [1028, 144] on button "Lên hàng" at bounding box center [1061, 143] width 81 height 32
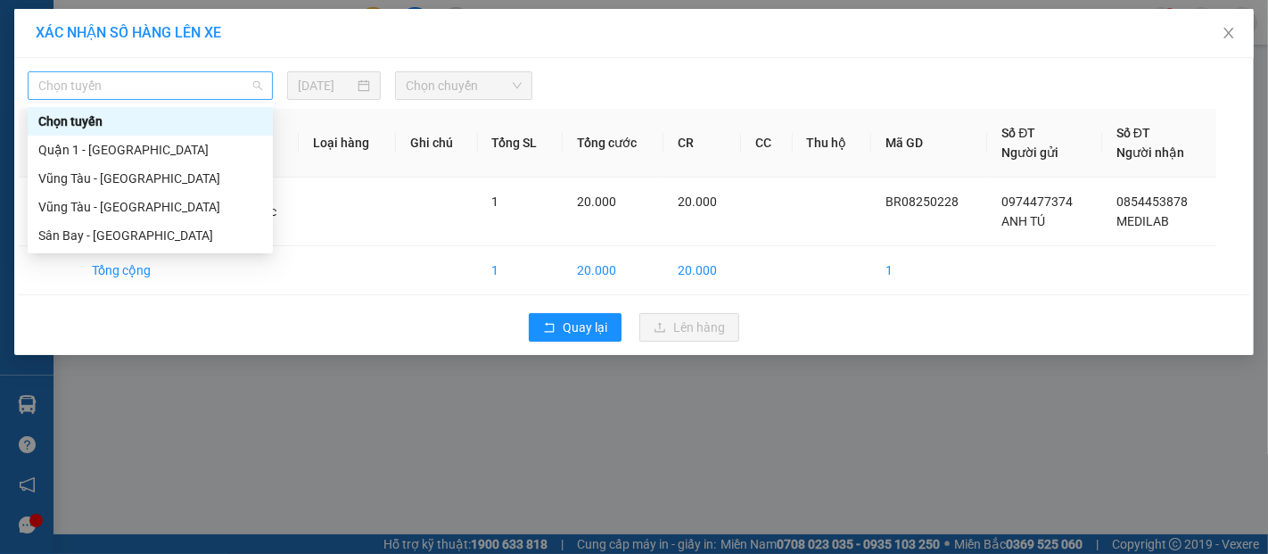
click at [210, 85] on span "Chọn tuyến" at bounding box center [150, 85] width 224 height 27
click at [122, 182] on div "Vũng Tàu - [GEOGRAPHIC_DATA]" at bounding box center [150, 179] width 224 height 20
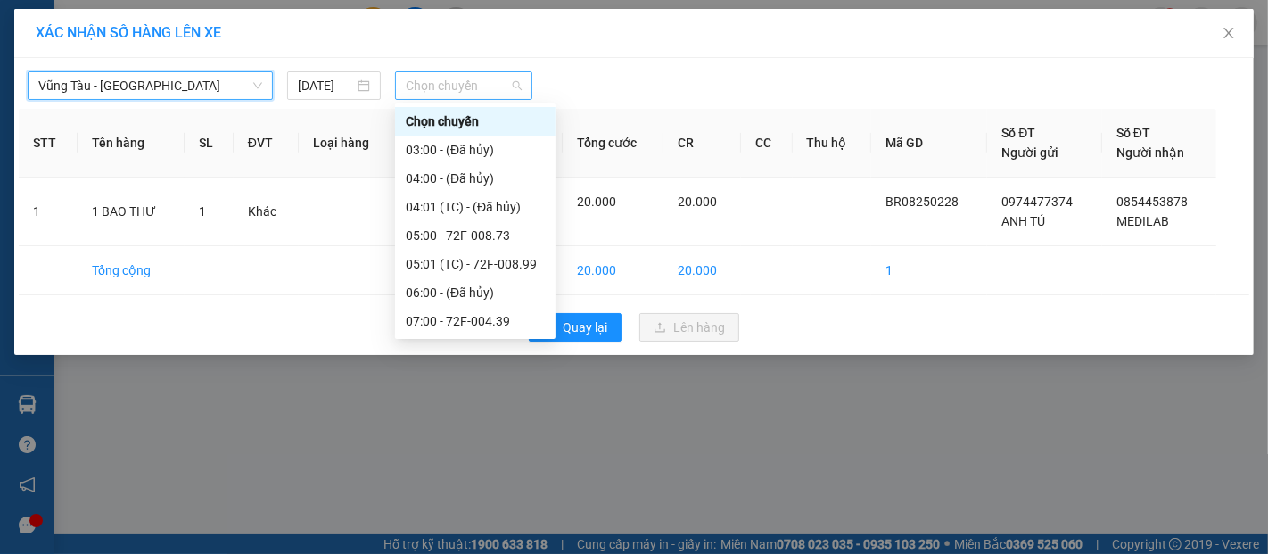
click at [475, 89] on span "Chọn chuyến" at bounding box center [464, 85] width 116 height 27
type input "0"
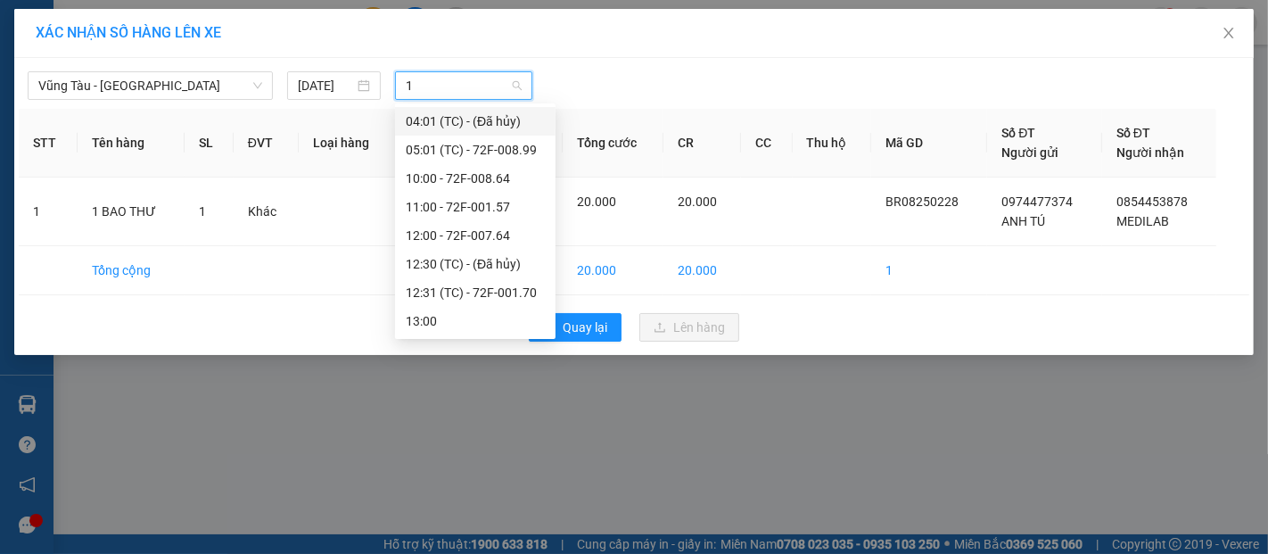
type input "11"
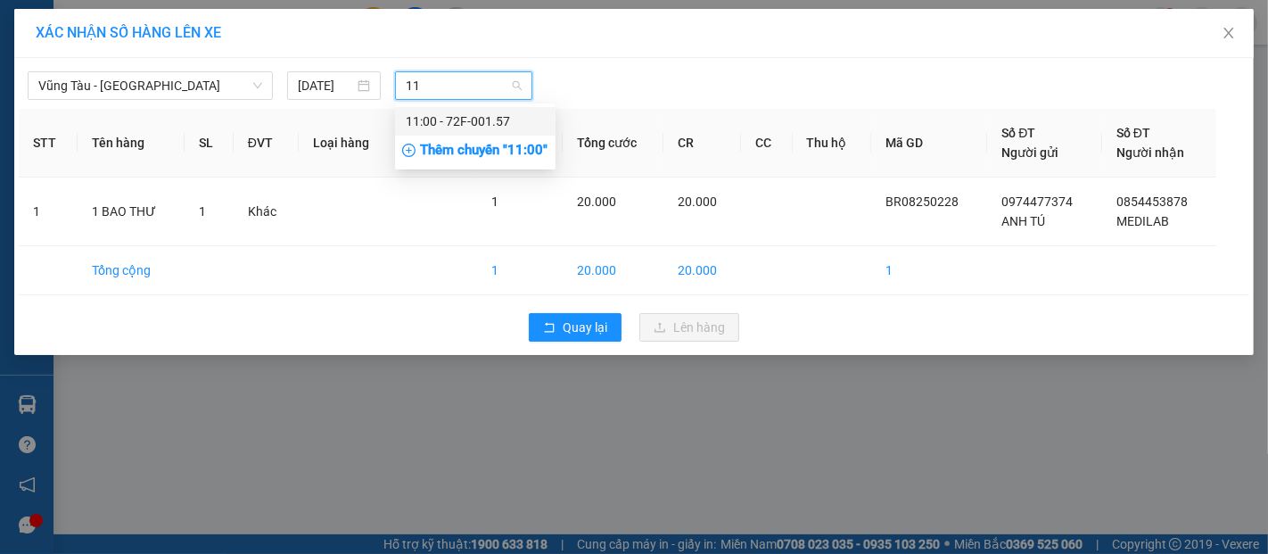
click at [489, 126] on div "11:00 - 72F-001.57" at bounding box center [475, 121] width 139 height 20
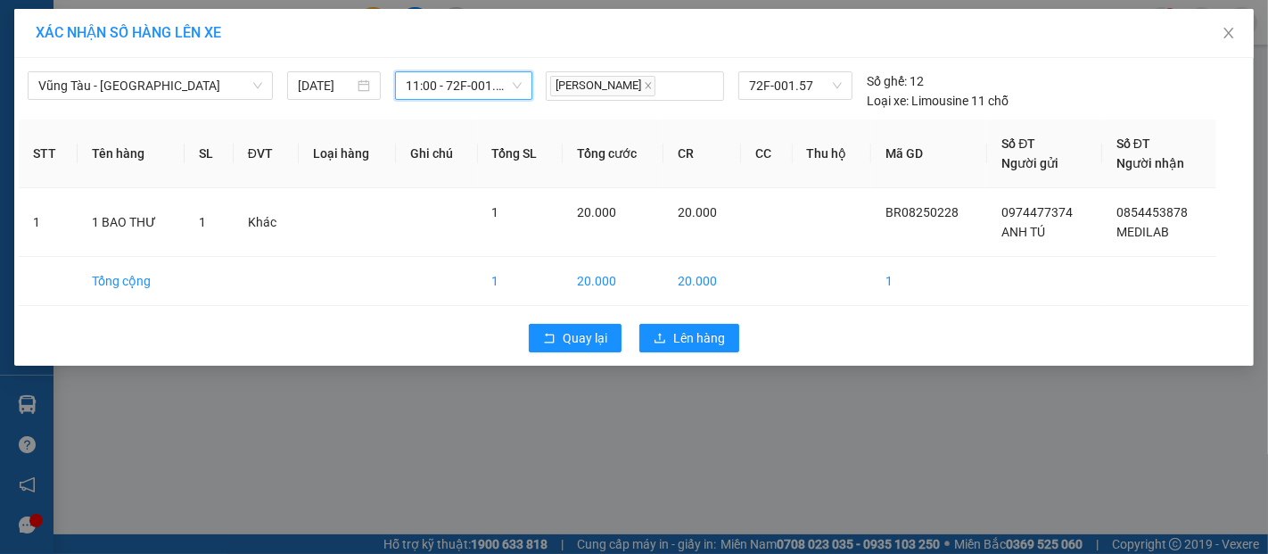
click at [455, 76] on span "11:00 - 72F-001.57" at bounding box center [464, 85] width 116 height 27
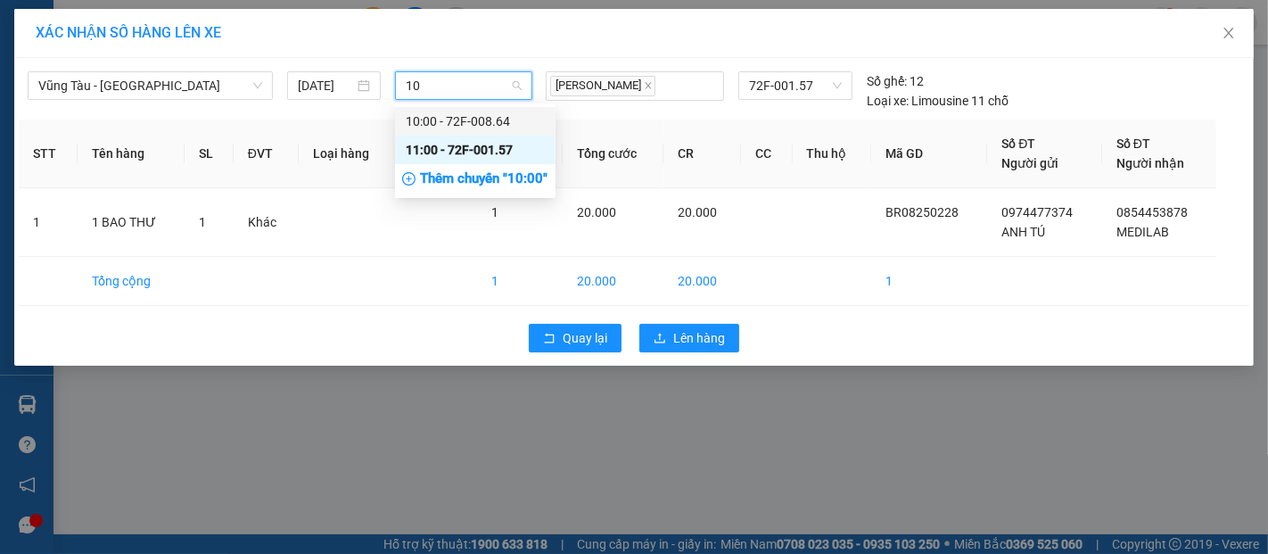
click at [474, 122] on div "10:00 - 72F-008.64" at bounding box center [475, 121] width 139 height 20
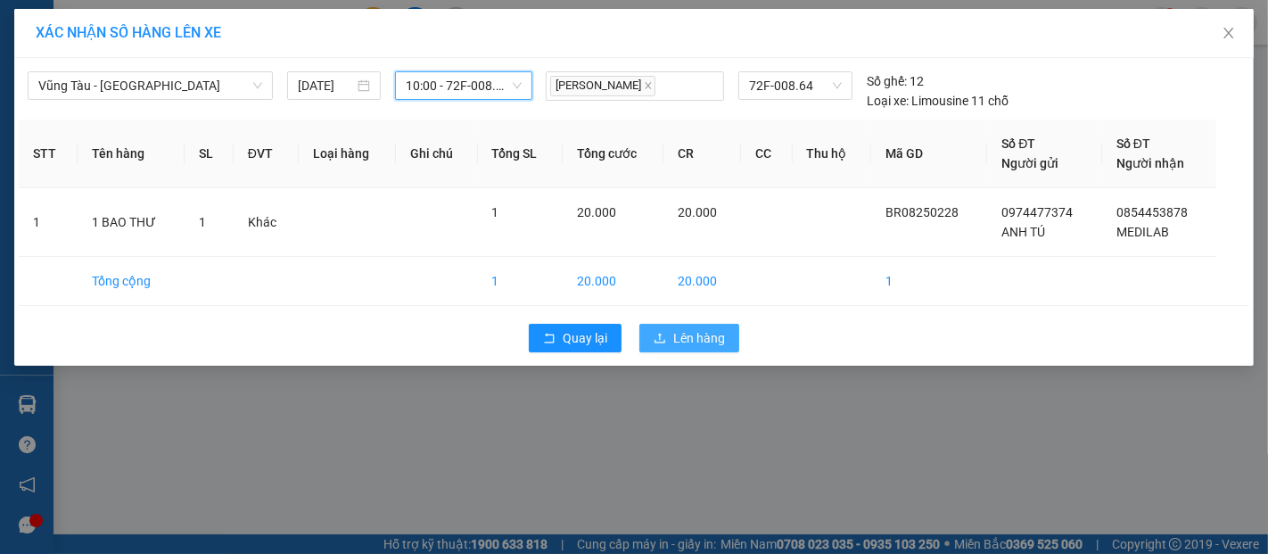
click at [706, 334] on span "Lên hàng" at bounding box center [699, 338] width 52 height 20
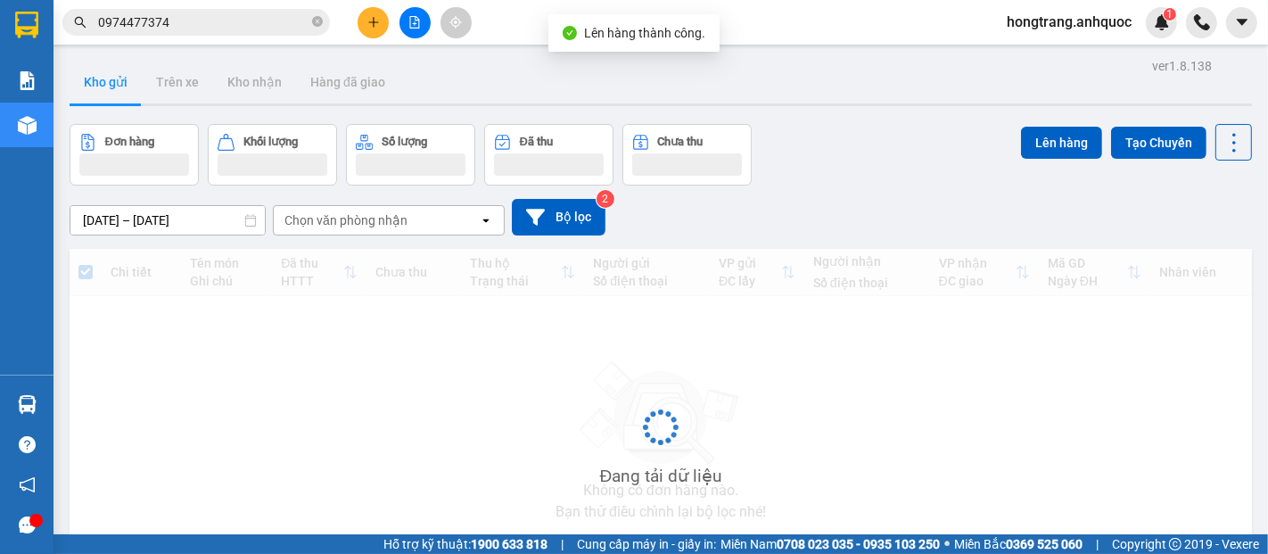
click at [413, 23] on icon "file-add" at bounding box center [415, 22] width 10 height 12
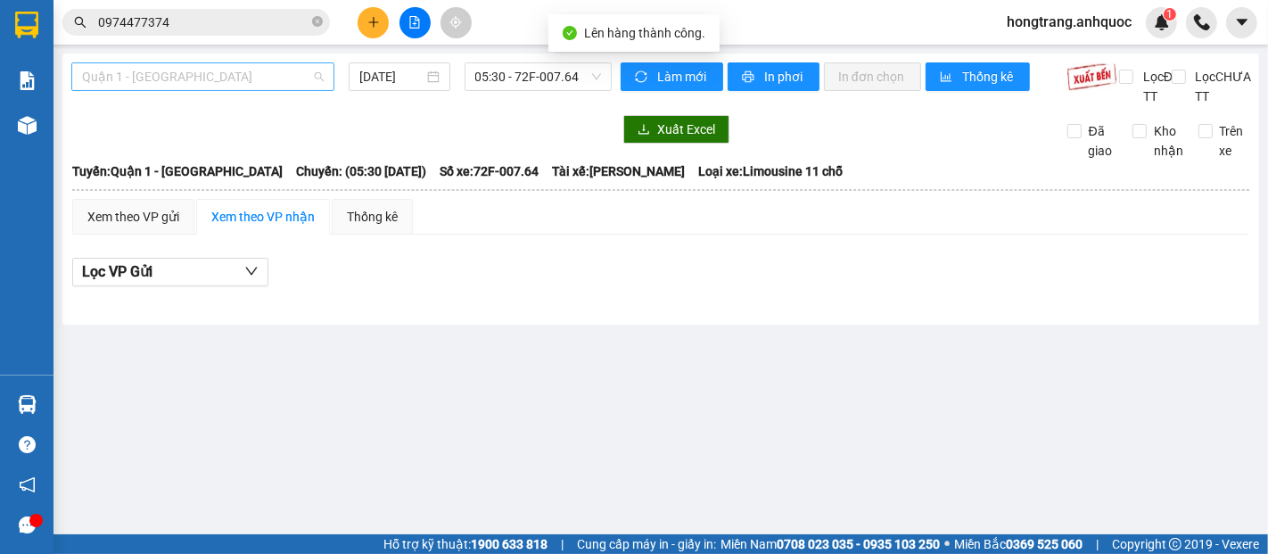
click at [245, 79] on span "Quận 1 - [GEOGRAPHIC_DATA]" at bounding box center [203, 76] width 242 height 27
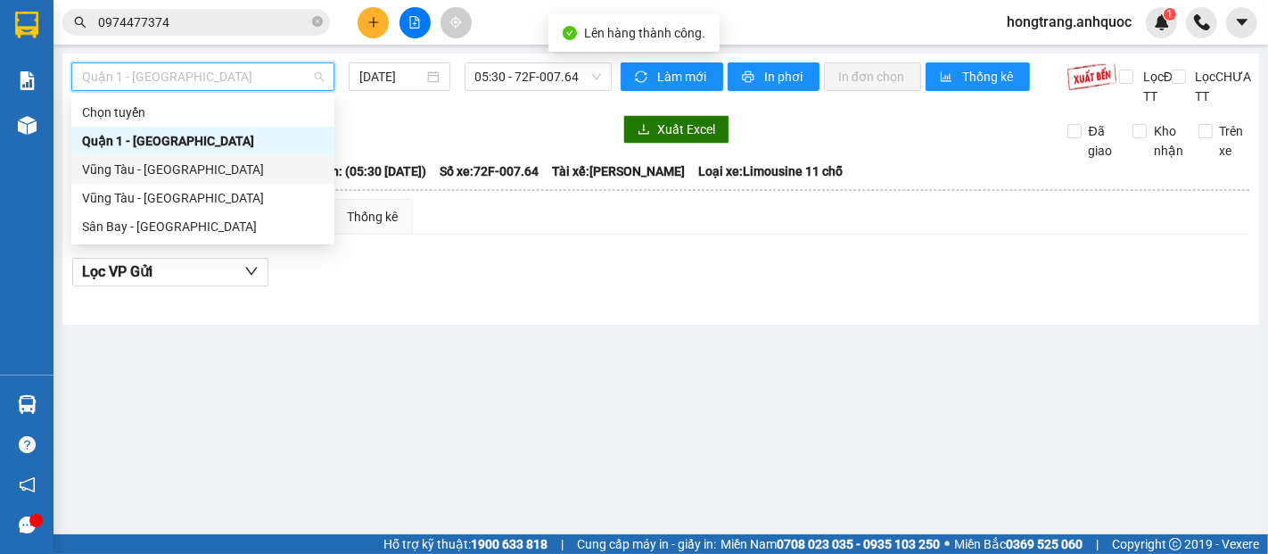
click at [178, 161] on div "Vũng Tàu - [GEOGRAPHIC_DATA]" at bounding box center [203, 170] width 242 height 20
type input "[DATE]"
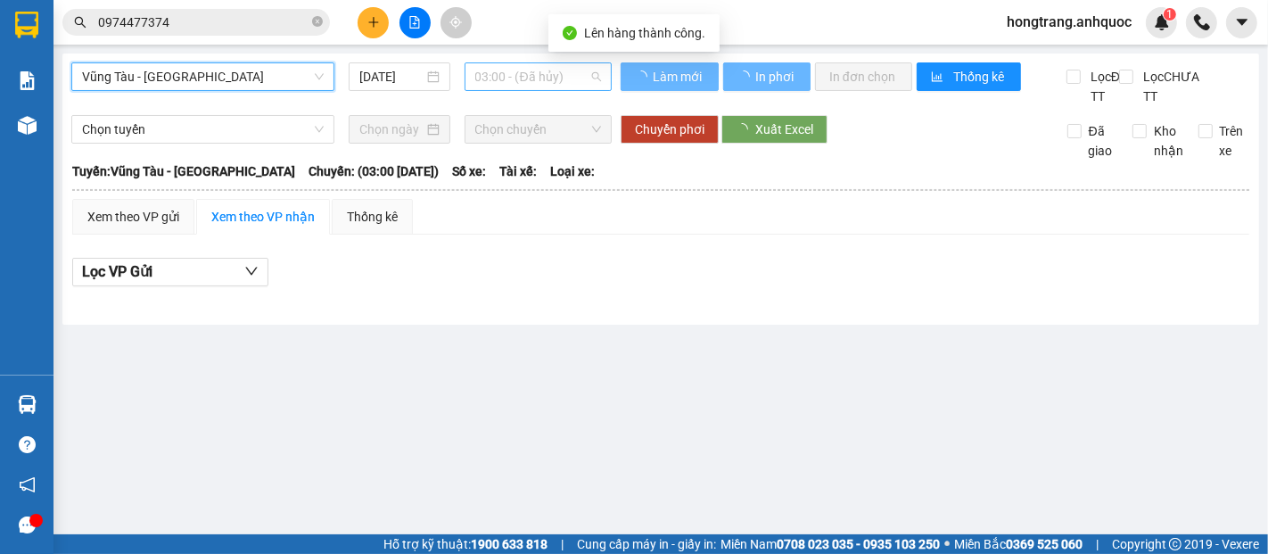
click at [520, 83] on span "03:00 - (Đã hủy)" at bounding box center [538, 76] width 126 height 27
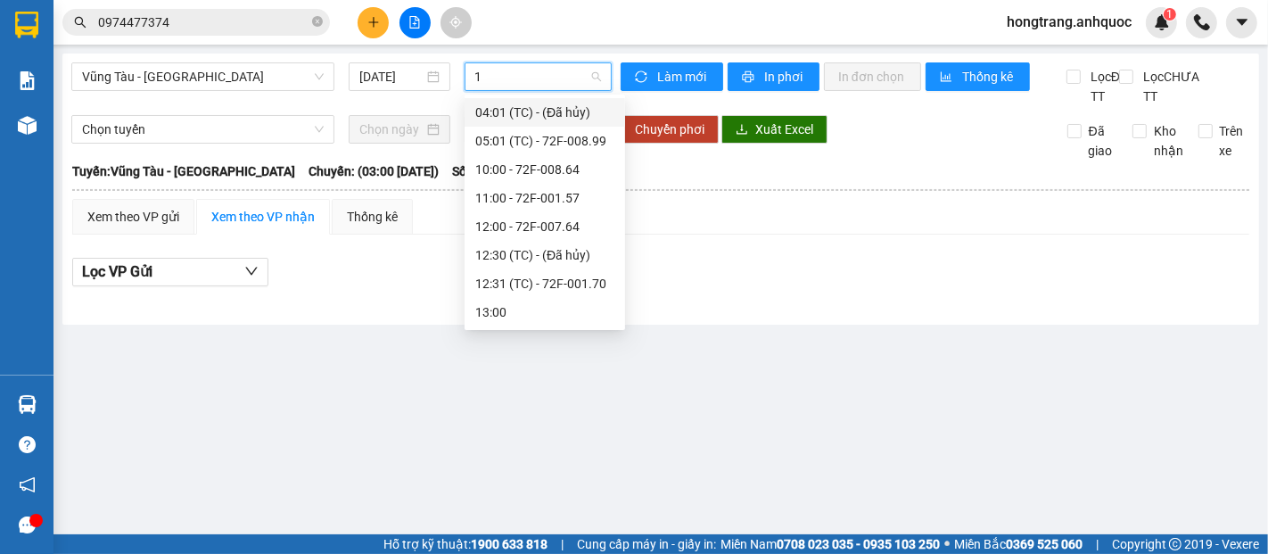
type input "10"
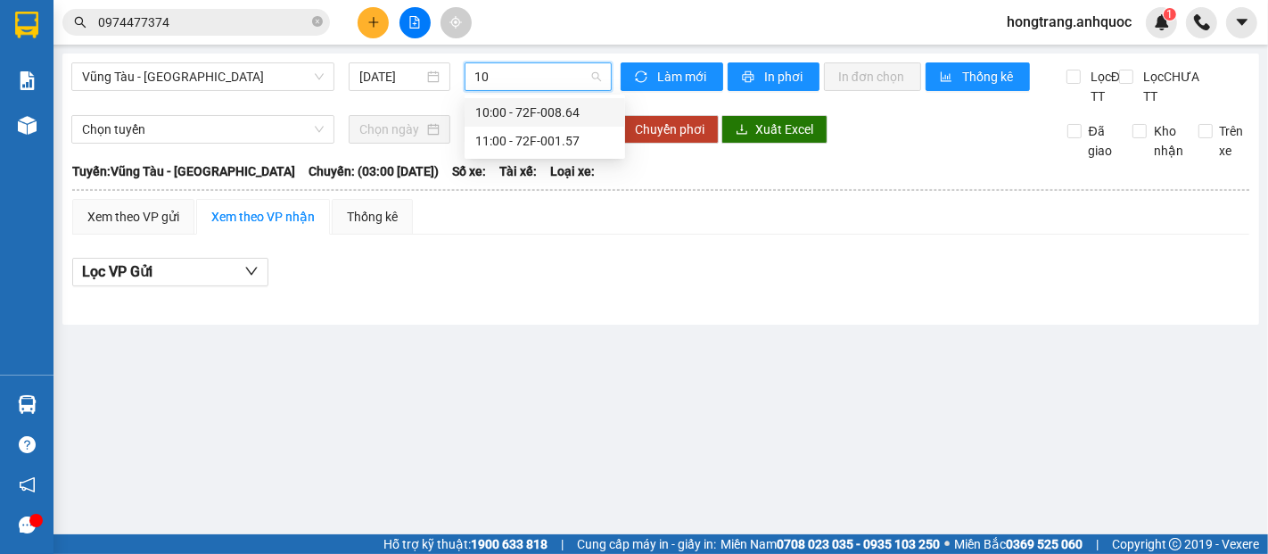
click at [549, 112] on div "10:00 - 72F-008.64" at bounding box center [544, 113] width 139 height 20
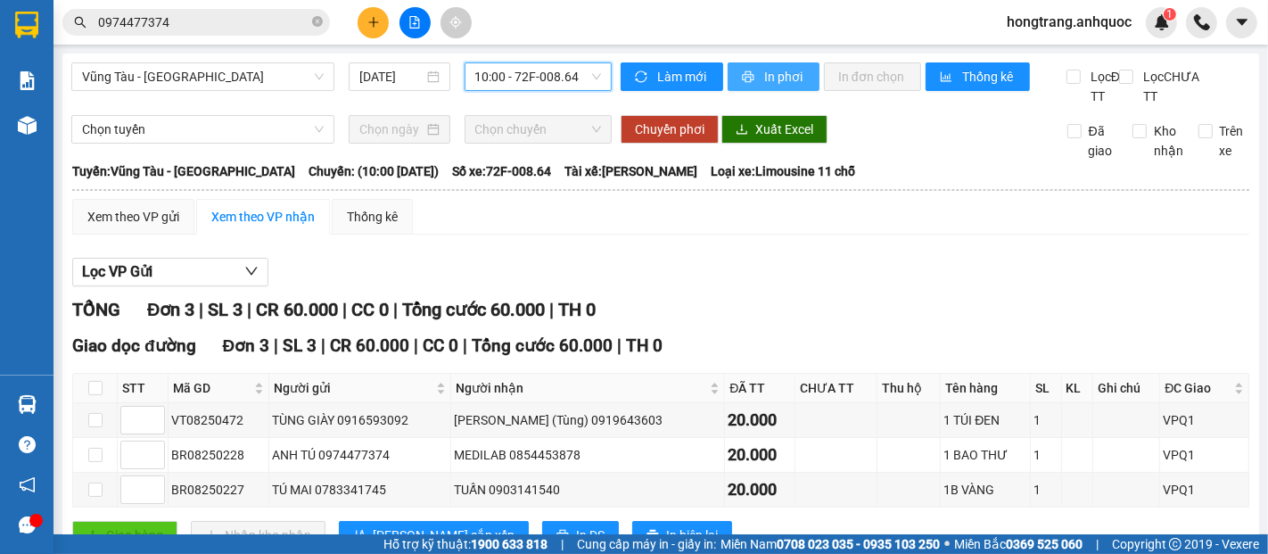
click at [771, 77] on span "In phơi" at bounding box center [784, 77] width 41 height 20
click at [100, 448] on input "checkbox" at bounding box center [95, 455] width 14 height 14
checkbox input "true"
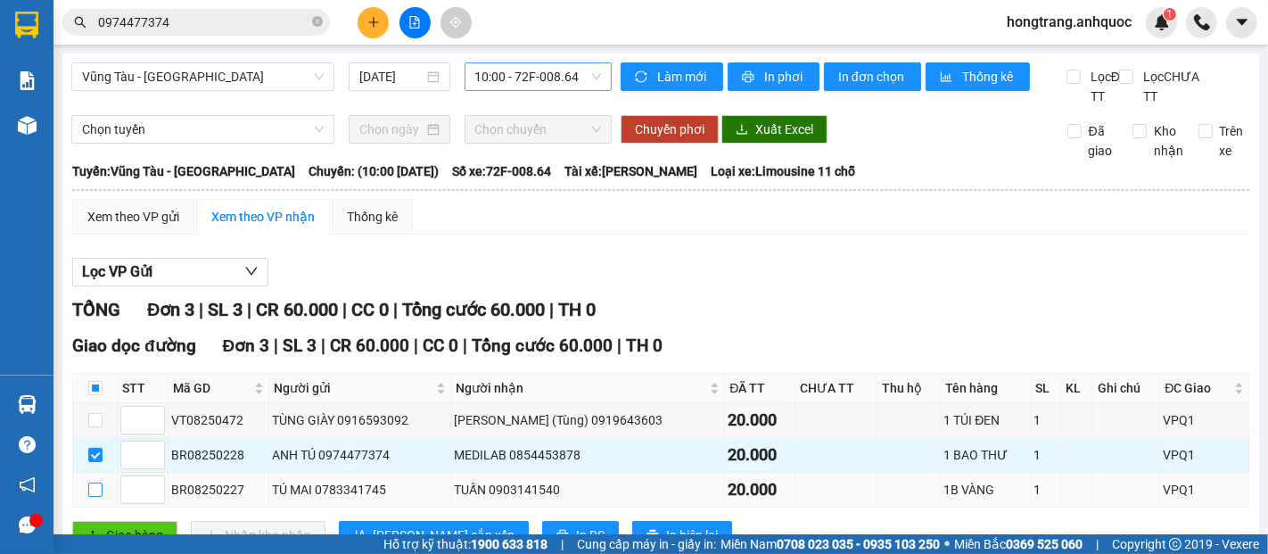
click at [99, 483] on input "checkbox" at bounding box center [95, 490] width 14 height 14
checkbox input "true"
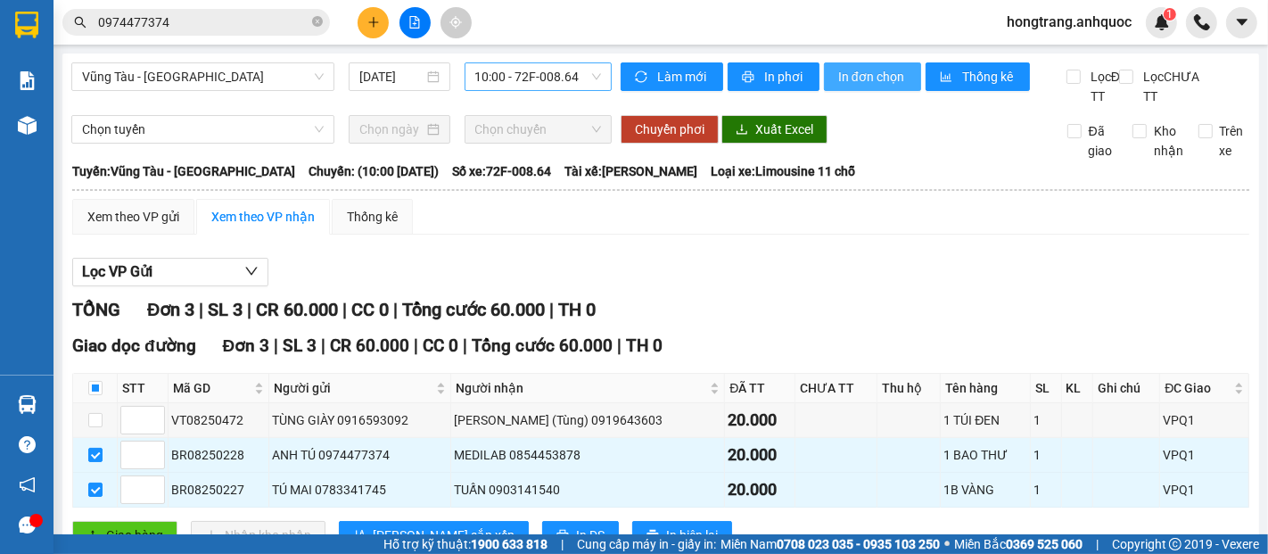
click at [849, 81] on span "In đơn chọn" at bounding box center [872, 77] width 69 height 20
click at [868, 81] on span "In đơn chọn" at bounding box center [872, 77] width 69 height 20
click at [534, 82] on span "10:00 - 72F-008.64" at bounding box center [538, 76] width 126 height 27
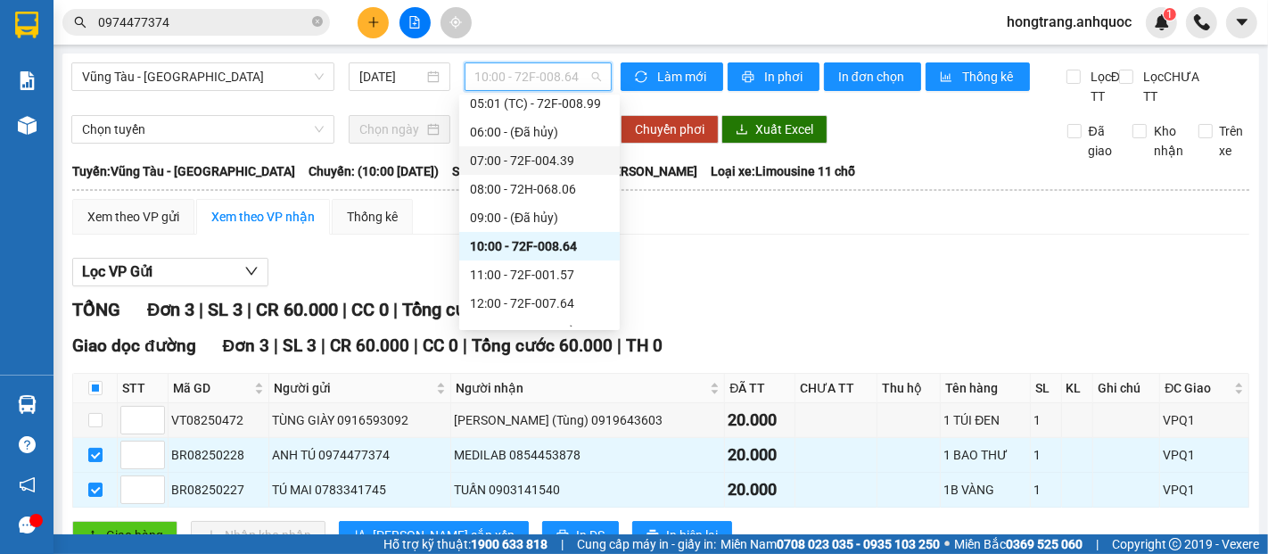
scroll to position [185, 0]
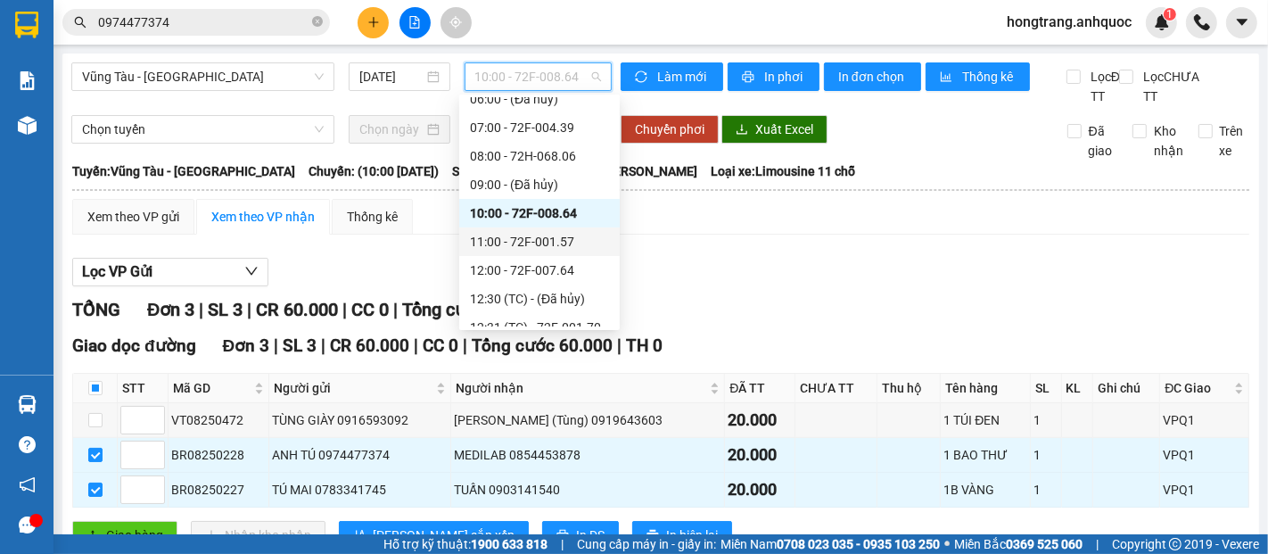
click at [528, 248] on div "11:00 - 72F-001.57" at bounding box center [539, 242] width 139 height 20
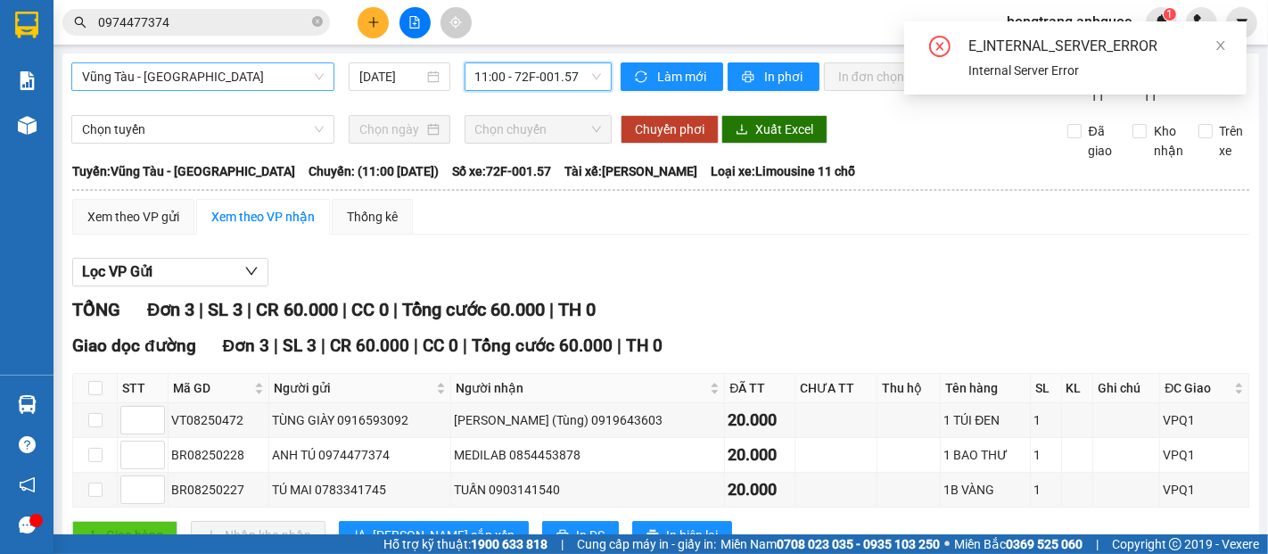
click at [218, 81] on span "Vũng Tàu - Quận 1" at bounding box center [203, 76] width 242 height 27
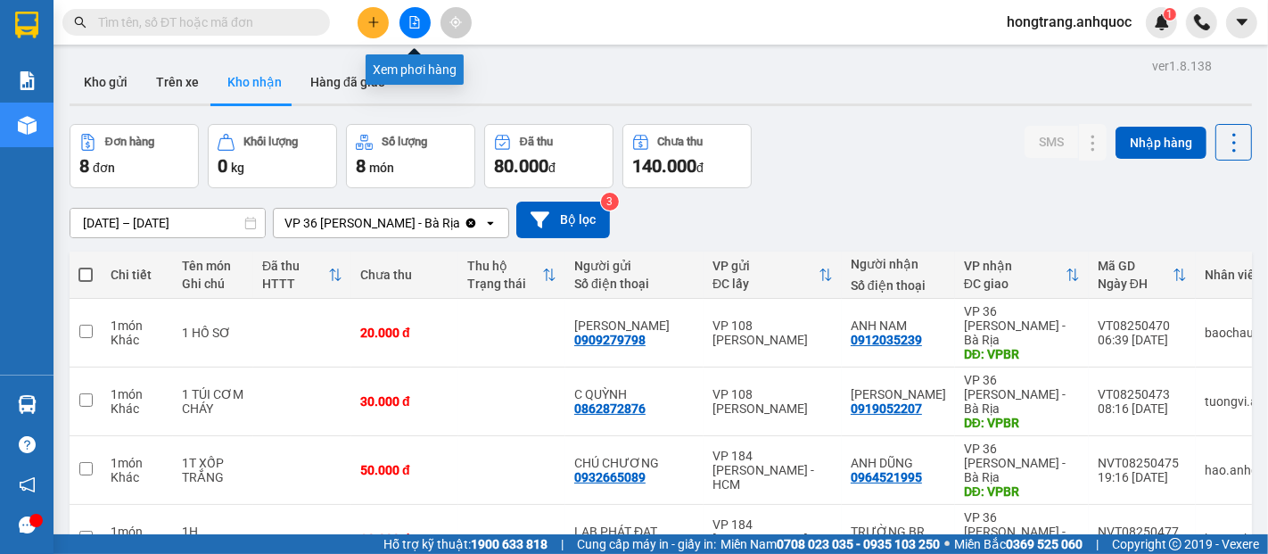
click at [417, 24] on icon "file-add" at bounding box center [415, 22] width 12 height 12
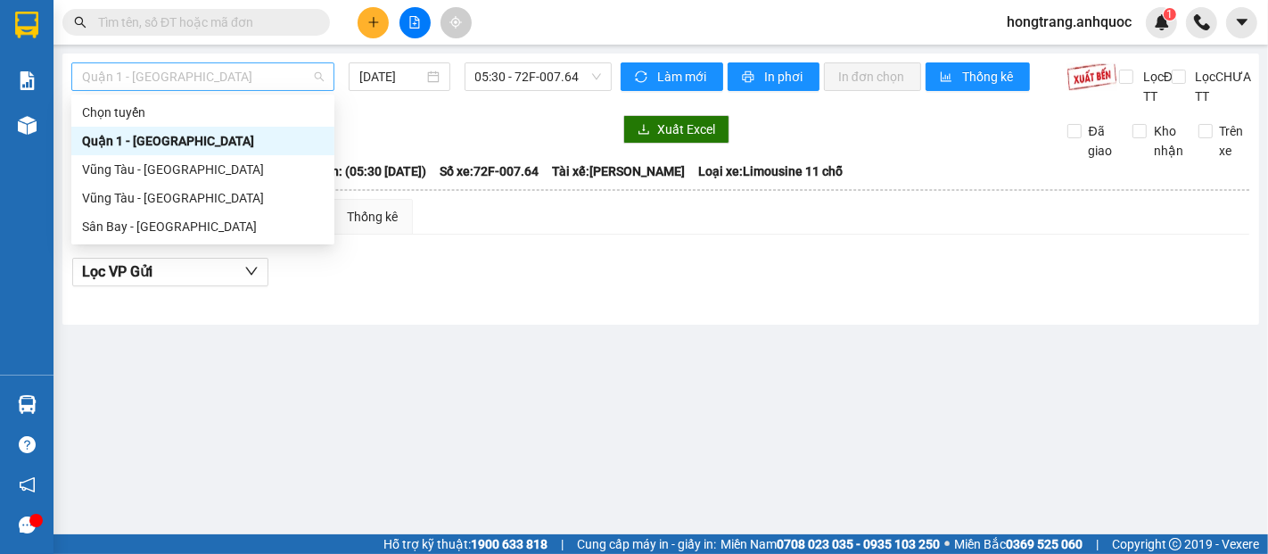
click at [233, 78] on span "Quận 1 - [GEOGRAPHIC_DATA]" at bounding box center [203, 76] width 242 height 27
click at [164, 200] on div "Vũng Tàu - [GEOGRAPHIC_DATA]" at bounding box center [203, 198] width 242 height 20
type input "[DATE]"
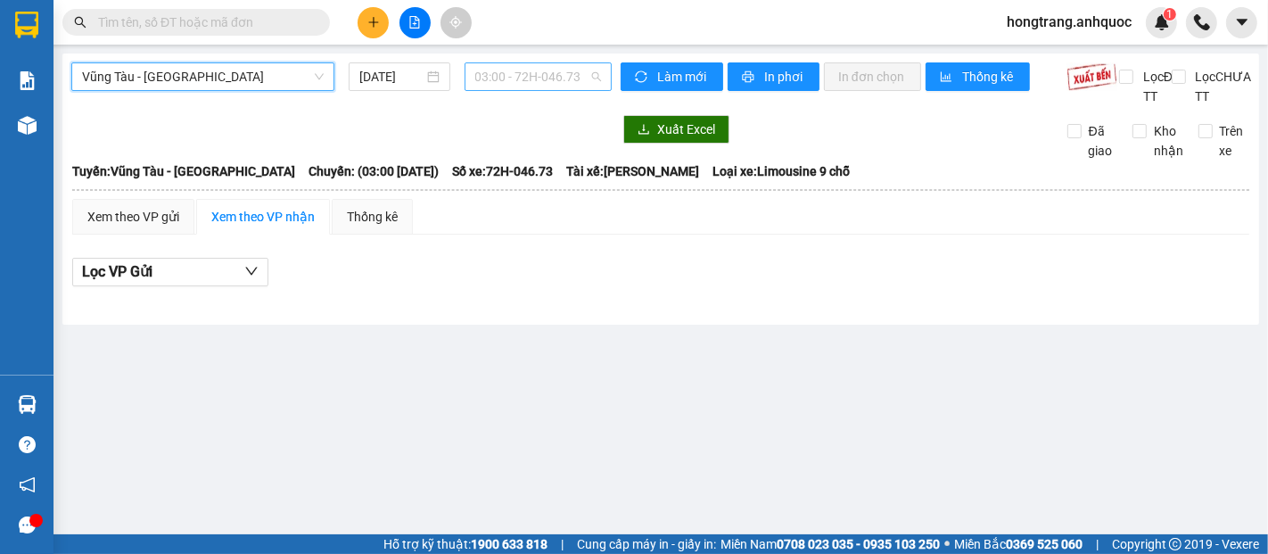
click at [522, 83] on span "03:00 - 72H-046.73" at bounding box center [538, 76] width 126 height 27
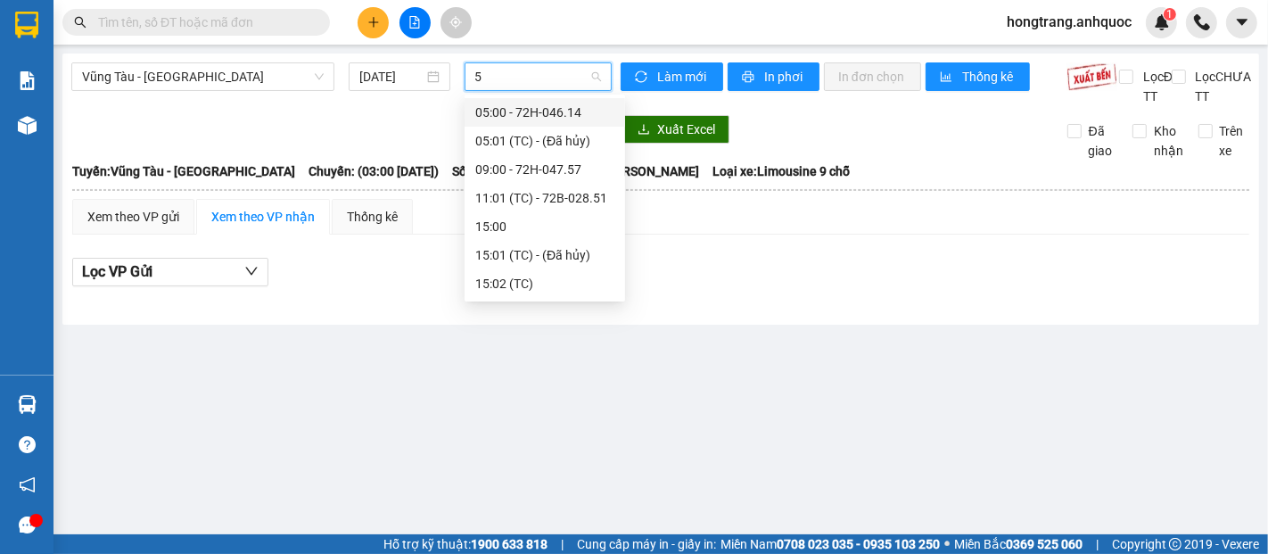
type input "51"
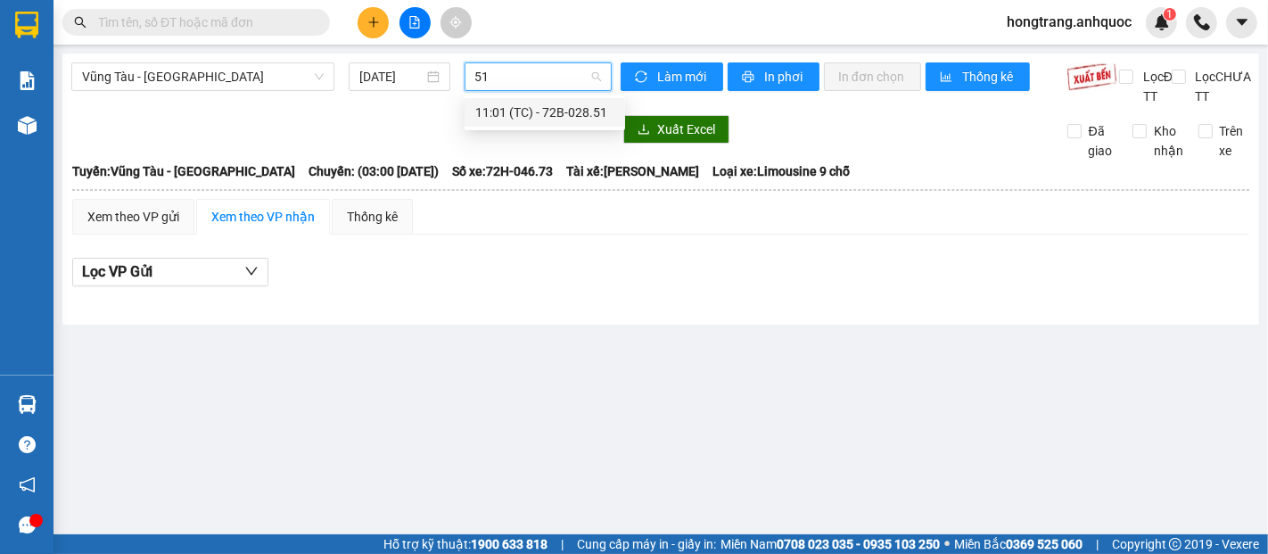
click at [518, 107] on div "11:01 (TC) - 72B-028.51" at bounding box center [544, 113] width 139 height 20
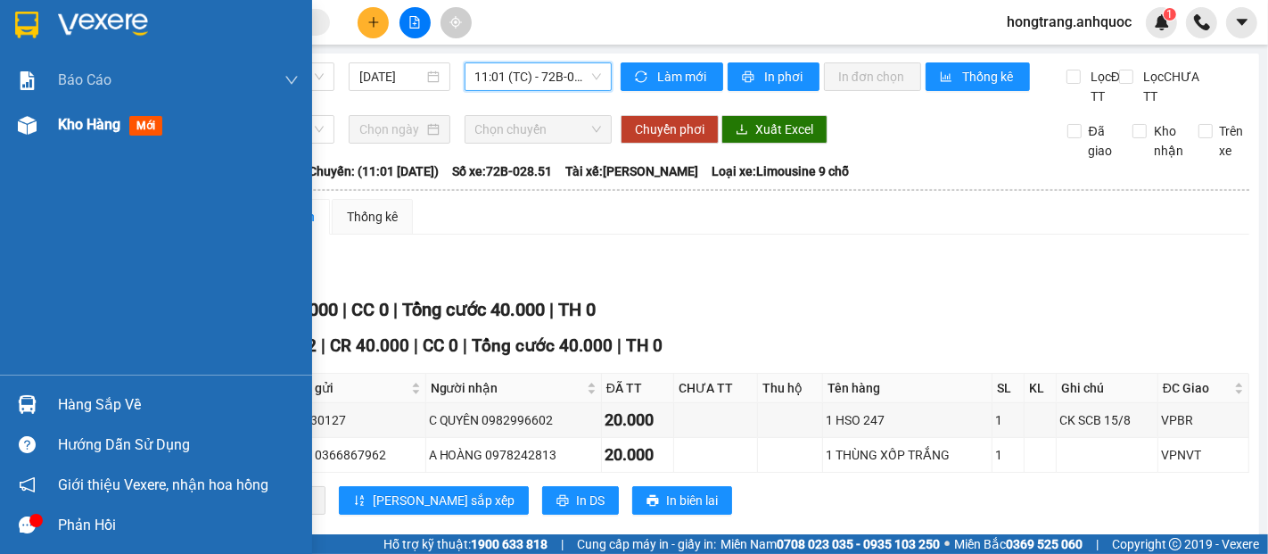
click at [76, 127] on span "Kho hàng" at bounding box center [89, 124] width 62 height 17
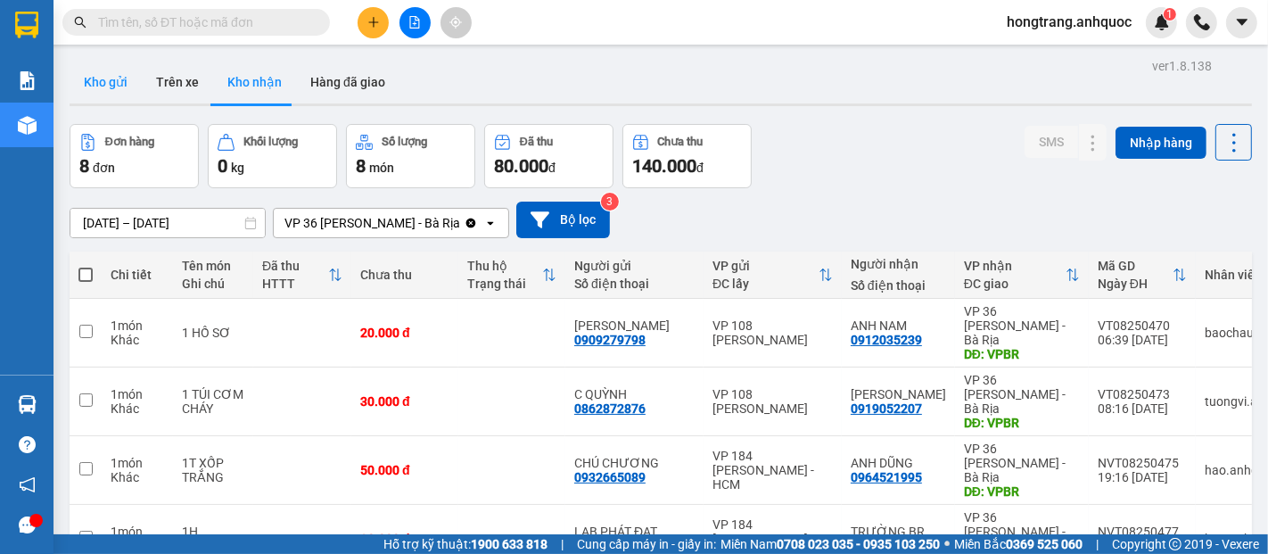
click at [104, 80] on button "Kho gửi" at bounding box center [106, 82] width 72 height 43
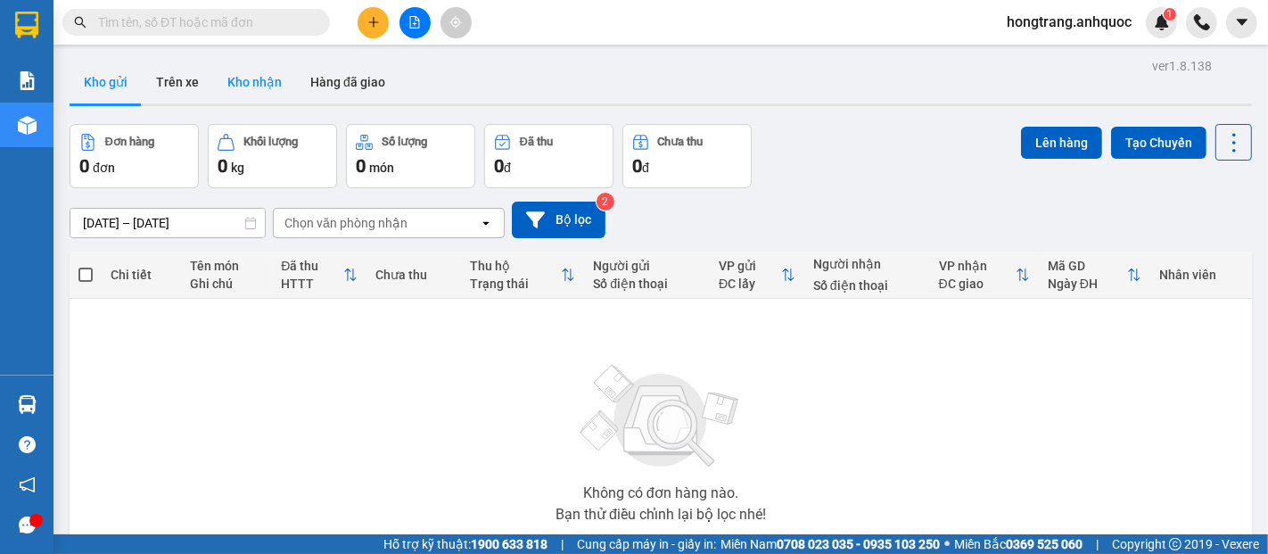
click at [264, 87] on button "Kho nhận" at bounding box center [254, 82] width 83 height 43
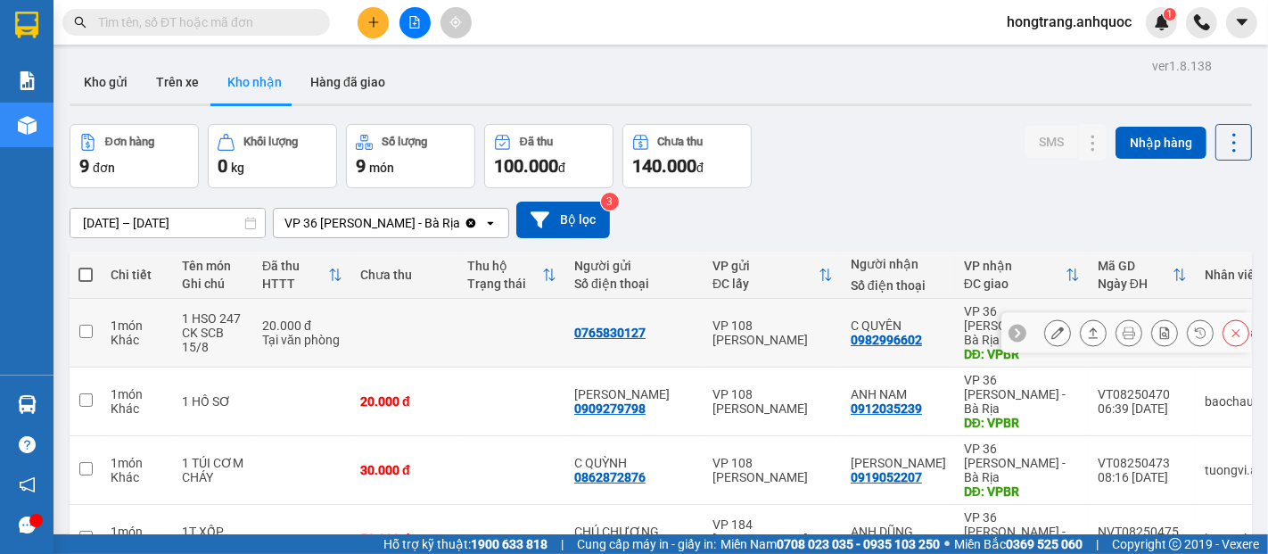
click at [1052, 326] on icon at bounding box center [1058, 332] width 12 height 12
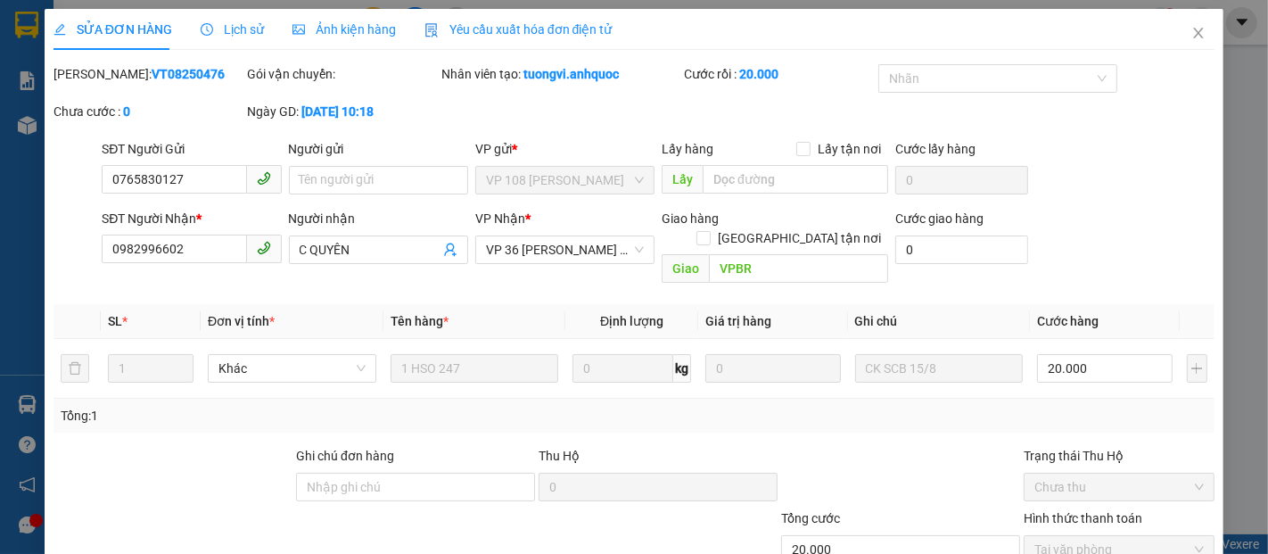
type input "0765830127"
type input "0982996602"
type input "C QUYÊN"
type input "VPBR"
type input "20.000"
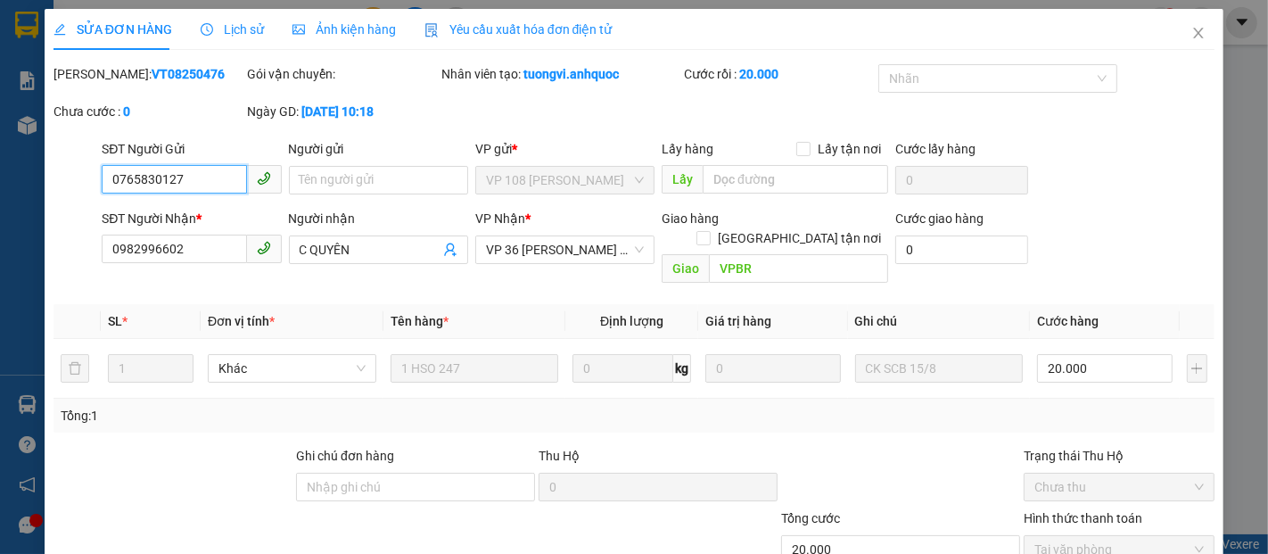
scroll to position [108, 0]
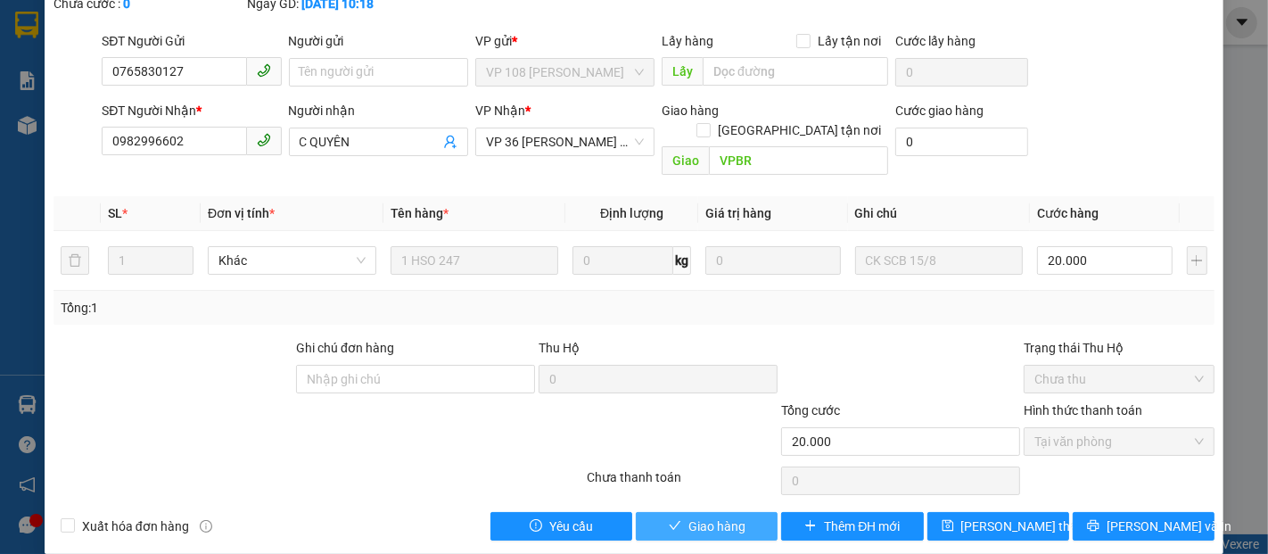
click at [689, 516] on span "Giao hàng" at bounding box center [717, 526] width 57 height 20
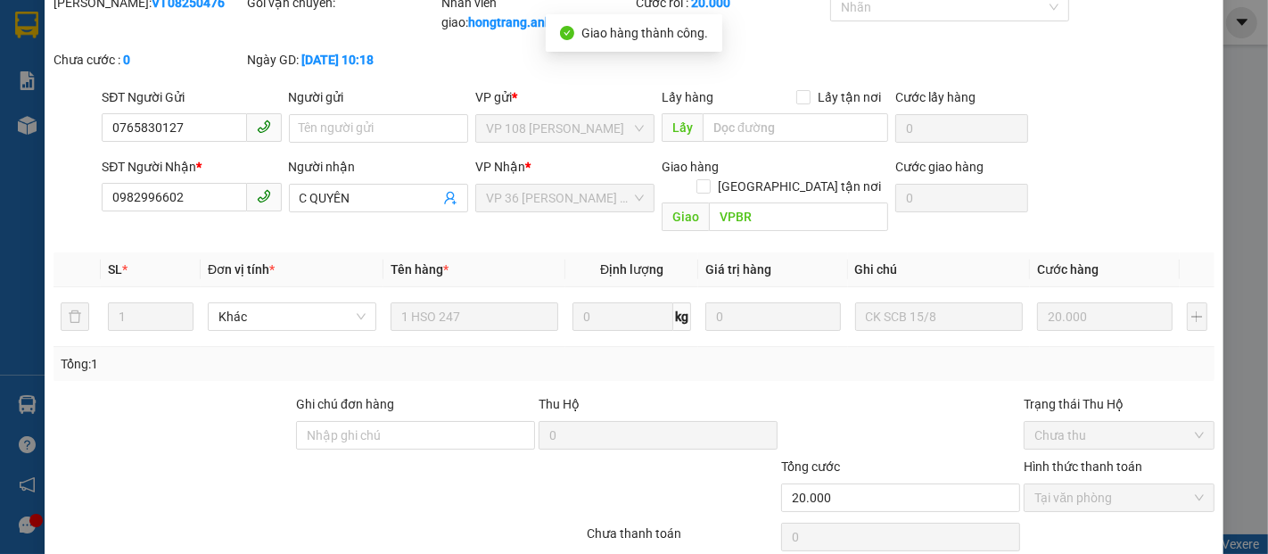
scroll to position [0, 0]
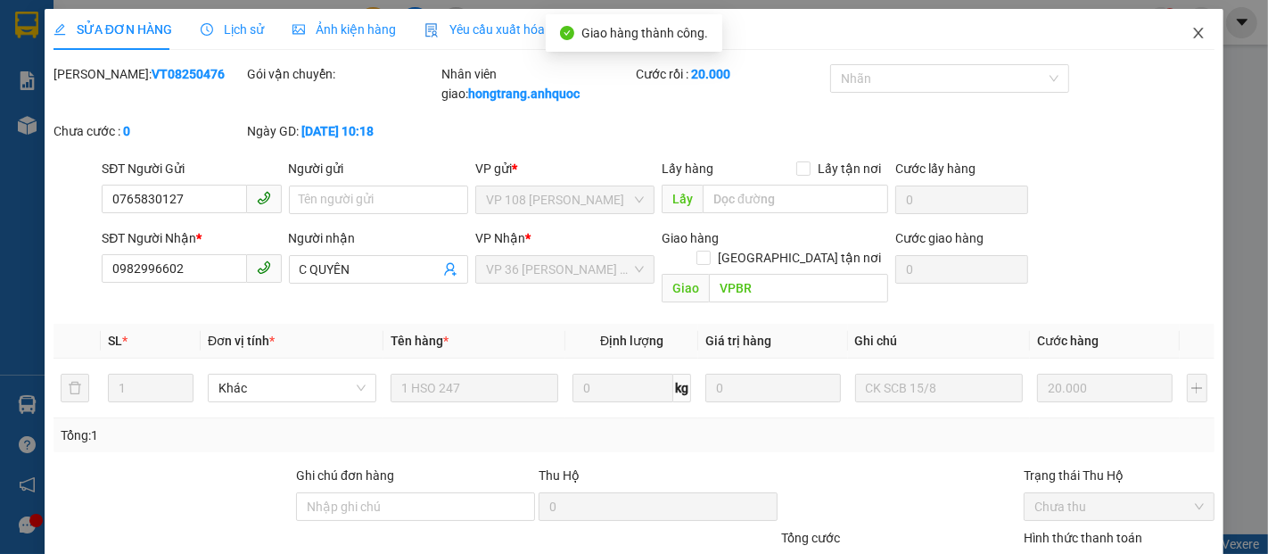
click at [1192, 29] on icon "close" at bounding box center [1199, 33] width 14 height 14
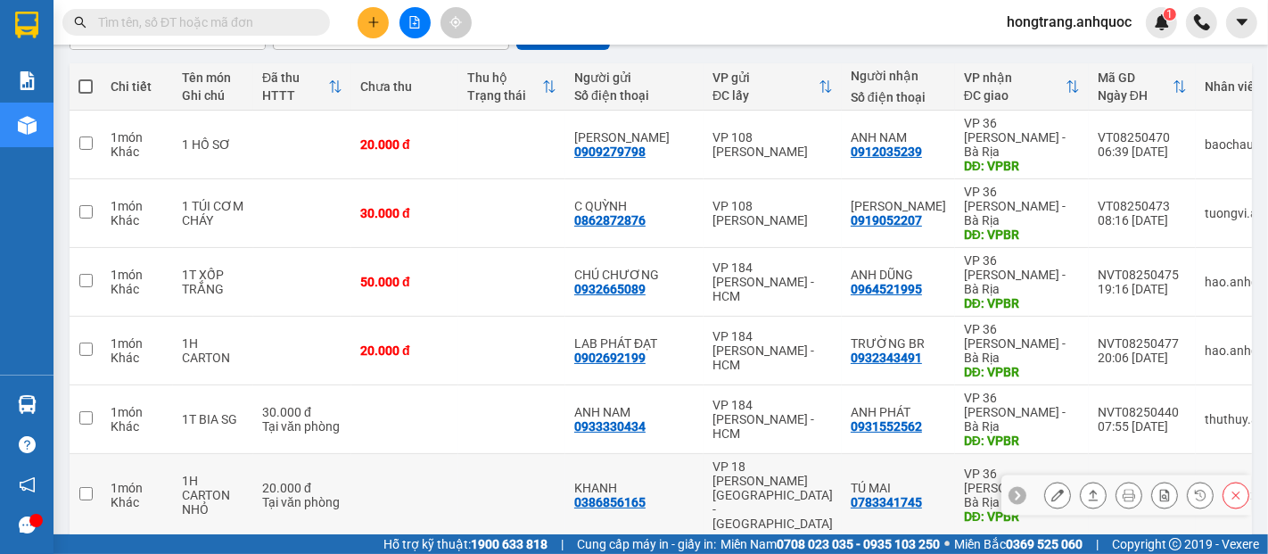
scroll to position [293, 0]
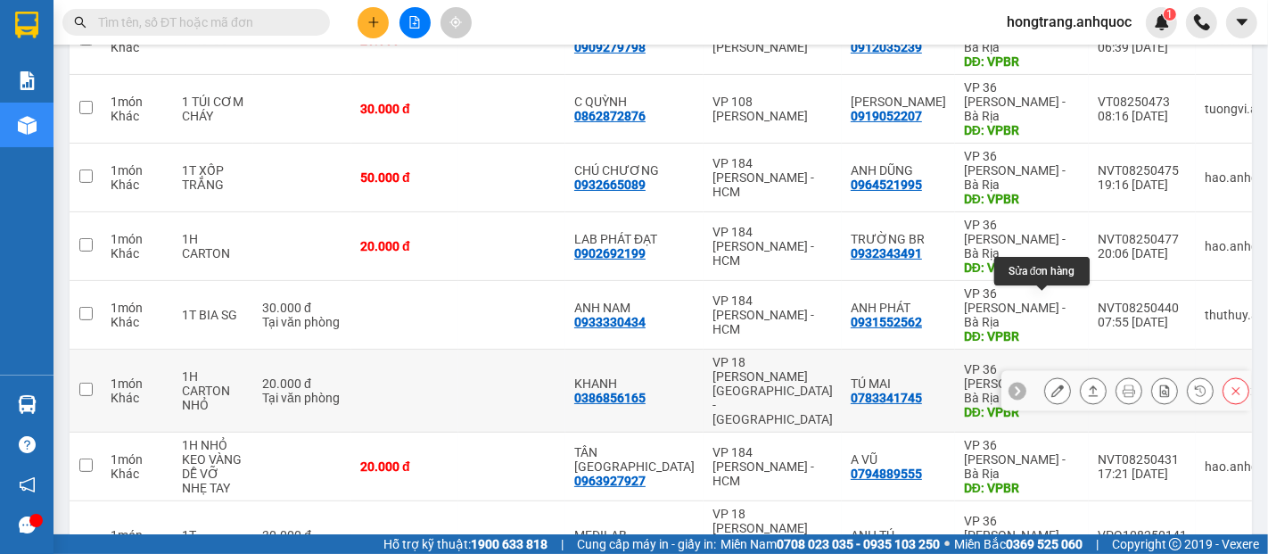
click at [1052, 384] on icon at bounding box center [1058, 390] width 12 height 12
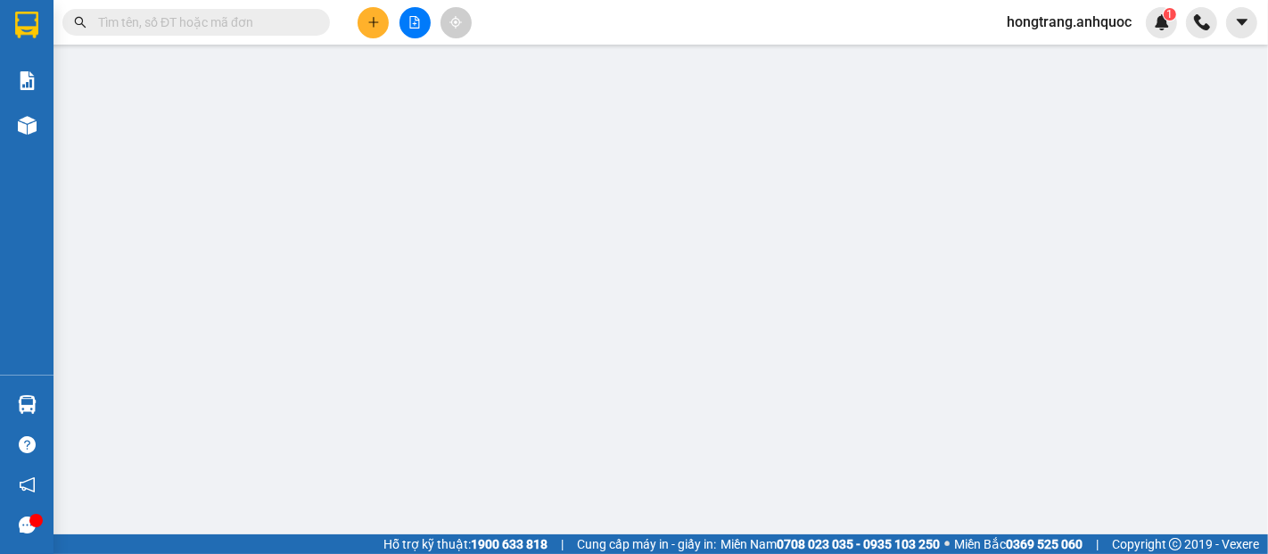
type input "0386856165"
type input "KHANH"
type input "0783341745"
type input "TÚ MAI"
type input "VPBR"
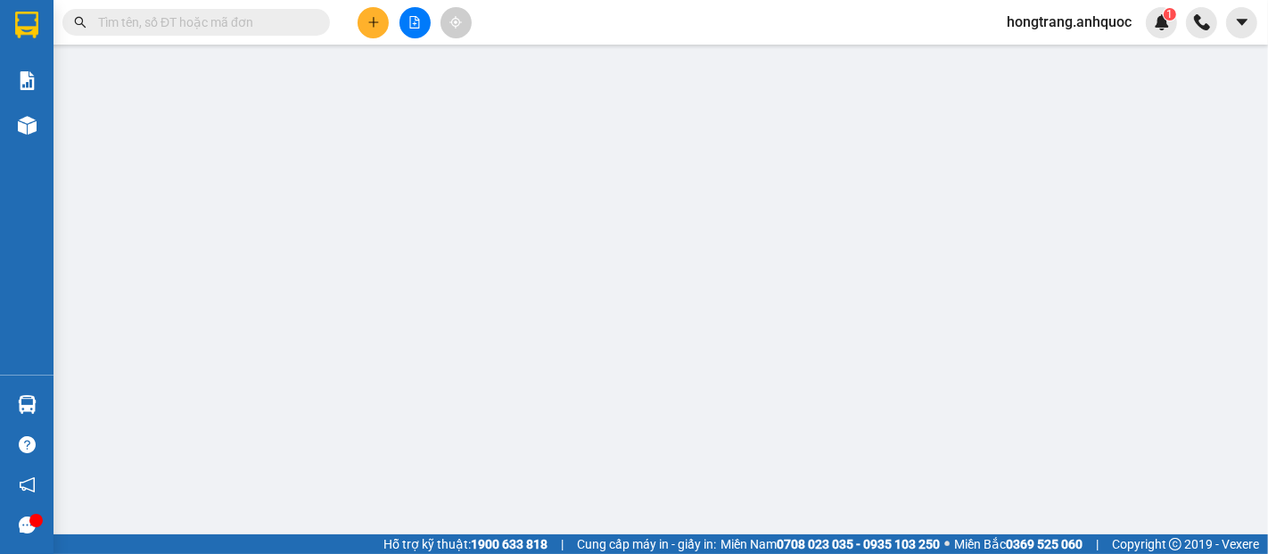
type input "TM TẠI VPQ1 14/8 THẢO"
type input "20.000"
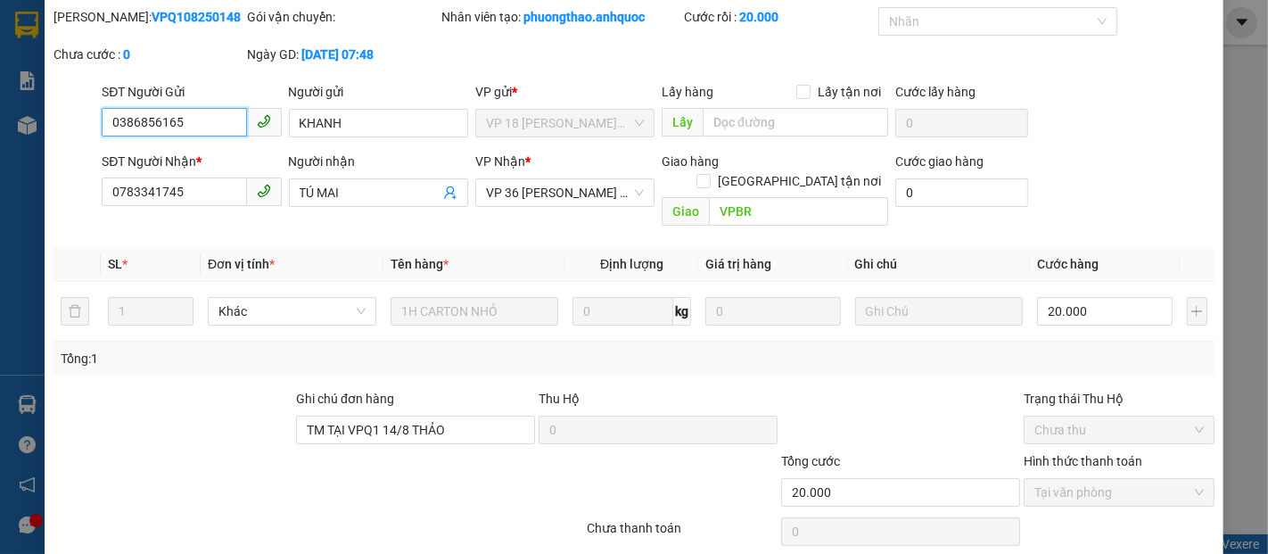
scroll to position [108, 0]
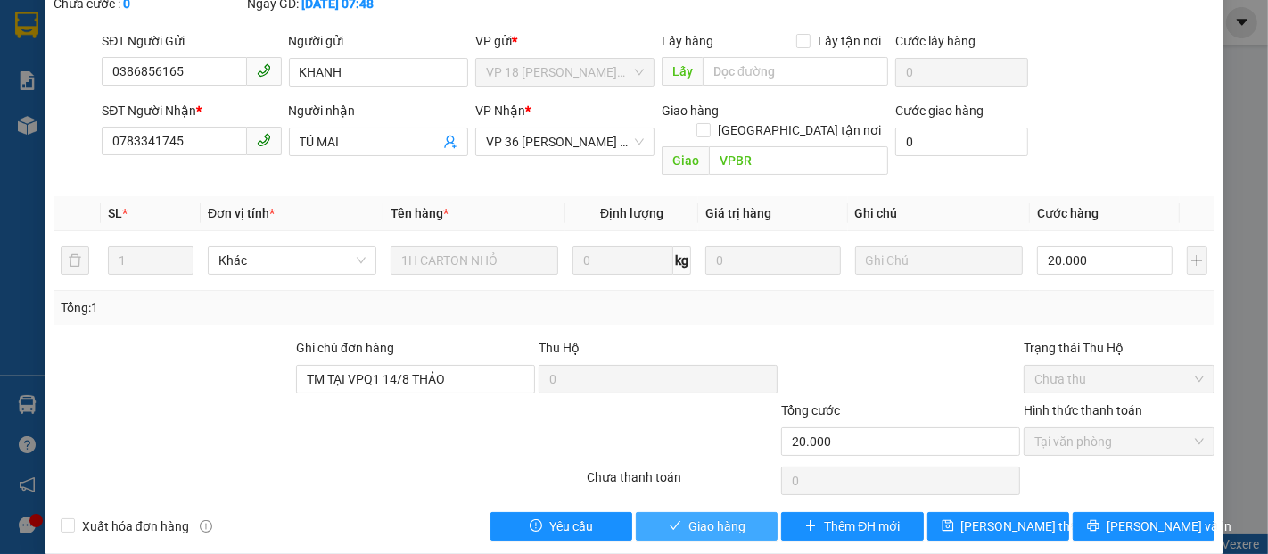
click at [689, 516] on span "Giao hàng" at bounding box center [717, 526] width 57 height 20
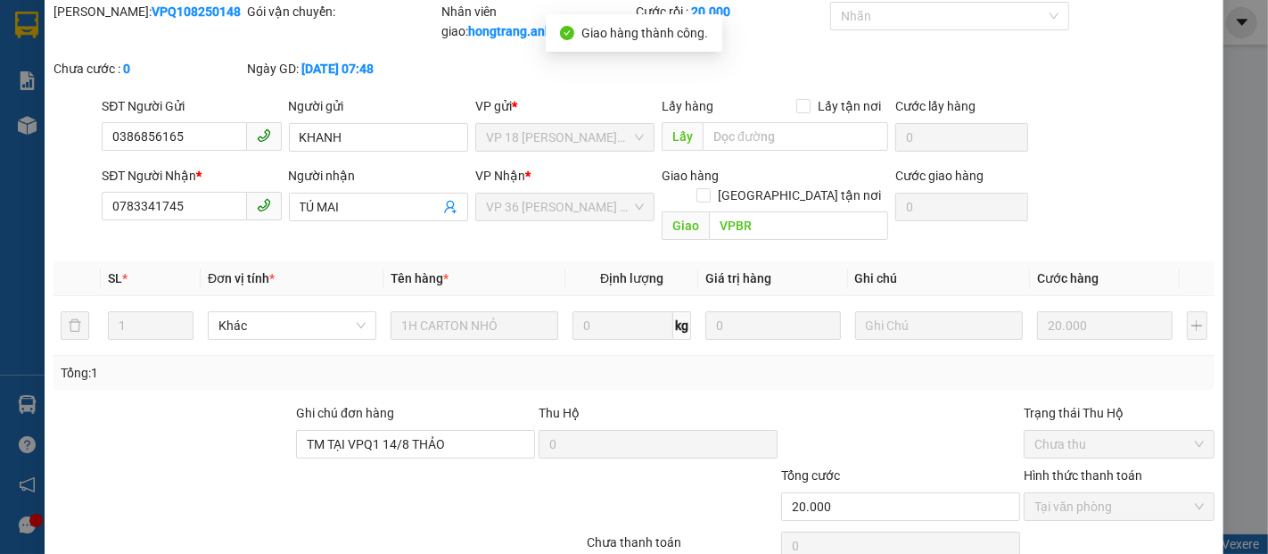
scroll to position [0, 0]
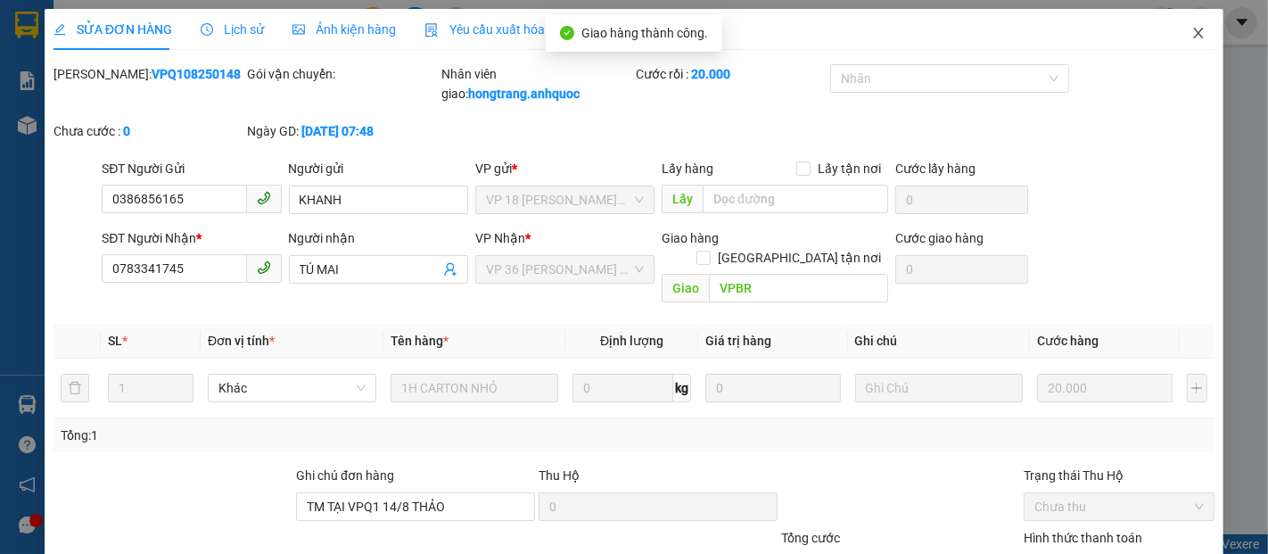
click at [1192, 39] on icon "close" at bounding box center [1199, 33] width 14 height 14
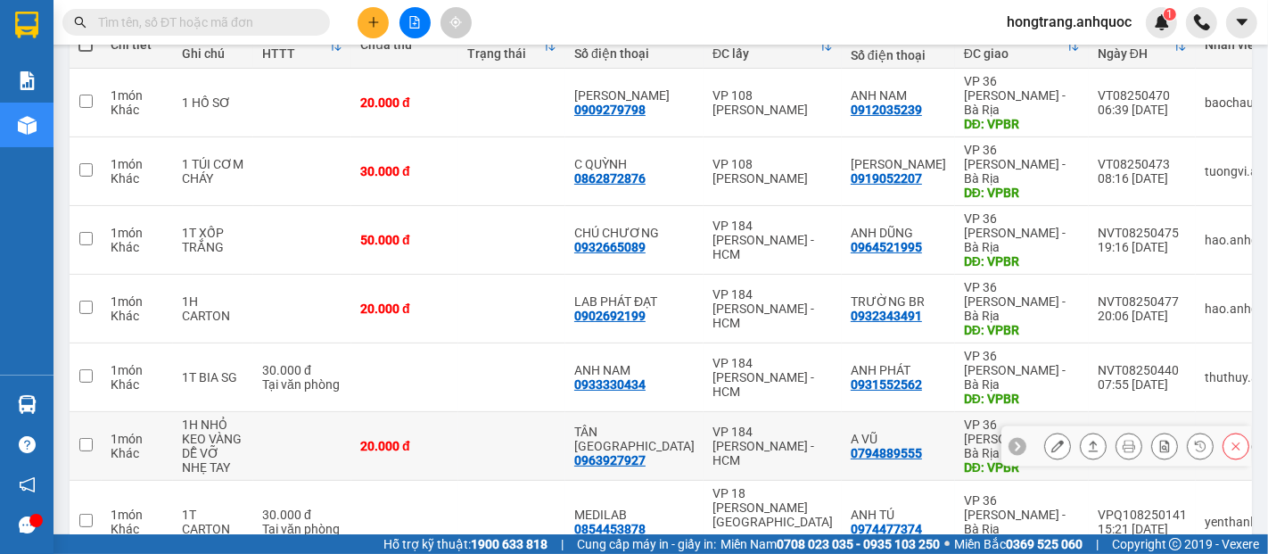
scroll to position [238, 0]
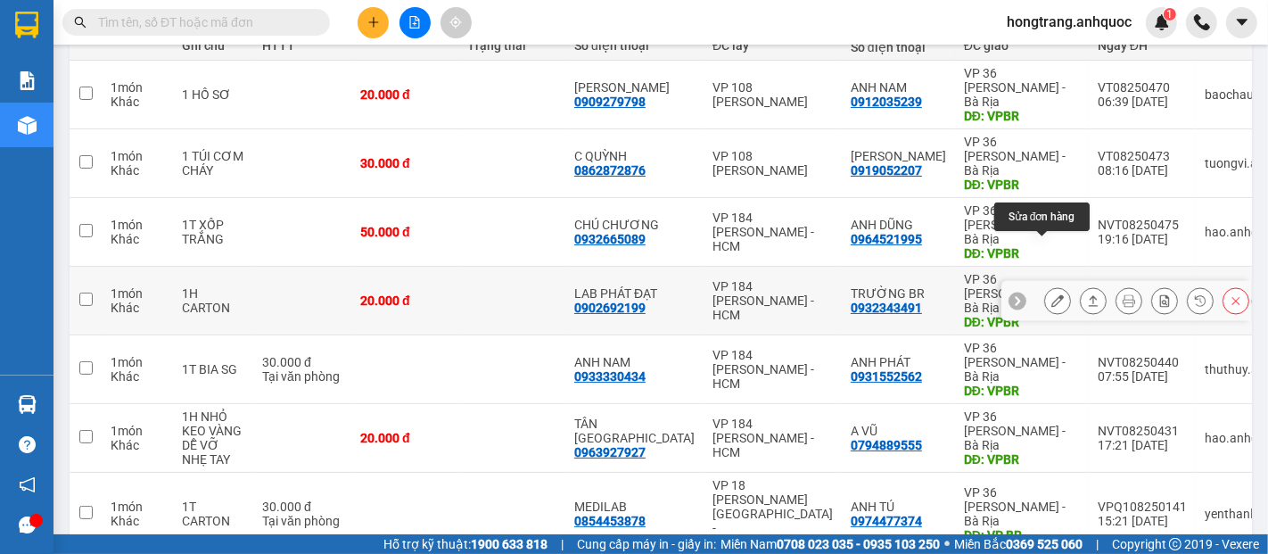
click at [1052, 294] on icon at bounding box center [1058, 300] width 12 height 12
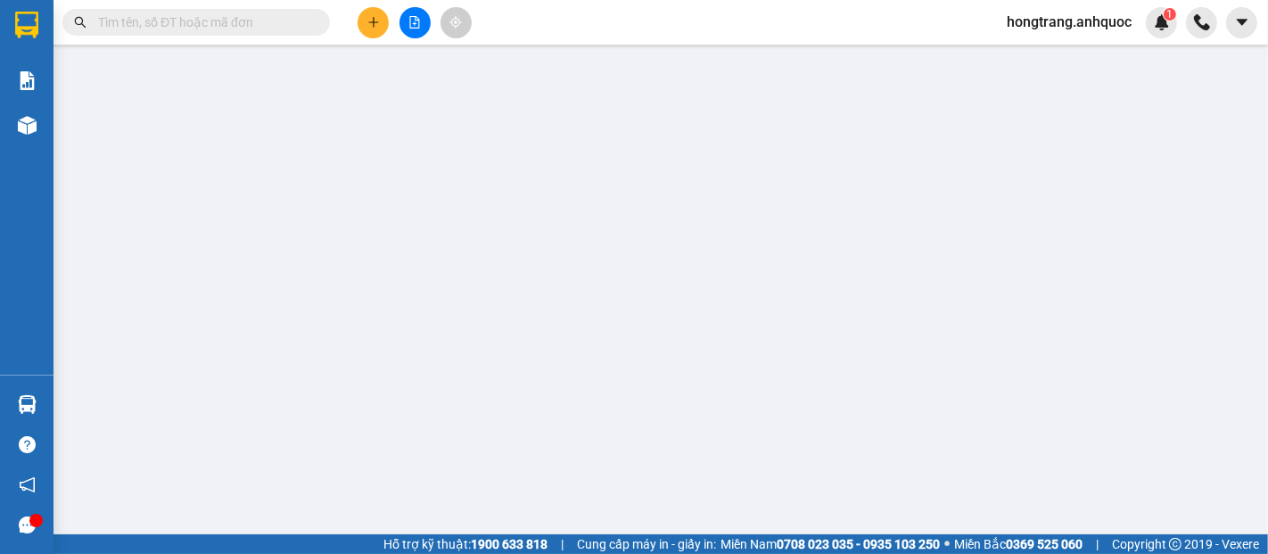
type input "0902692199"
type input "LAB PHÁT ĐẠT"
type input "0932343491"
type input "TRƯỜNG BR"
type input "VPBR"
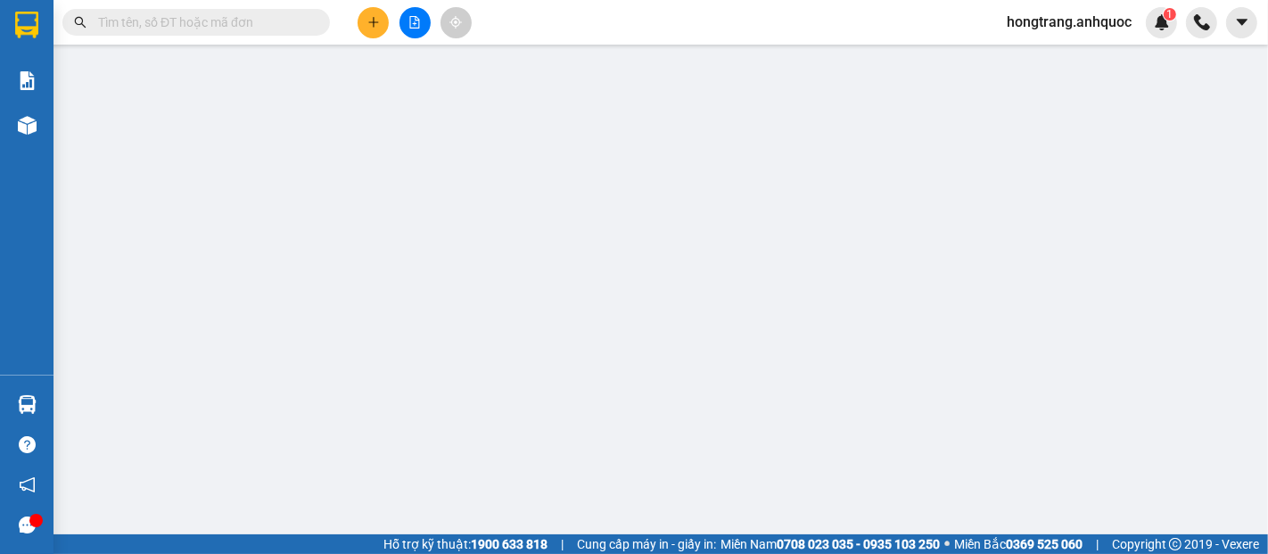
type input "20.000"
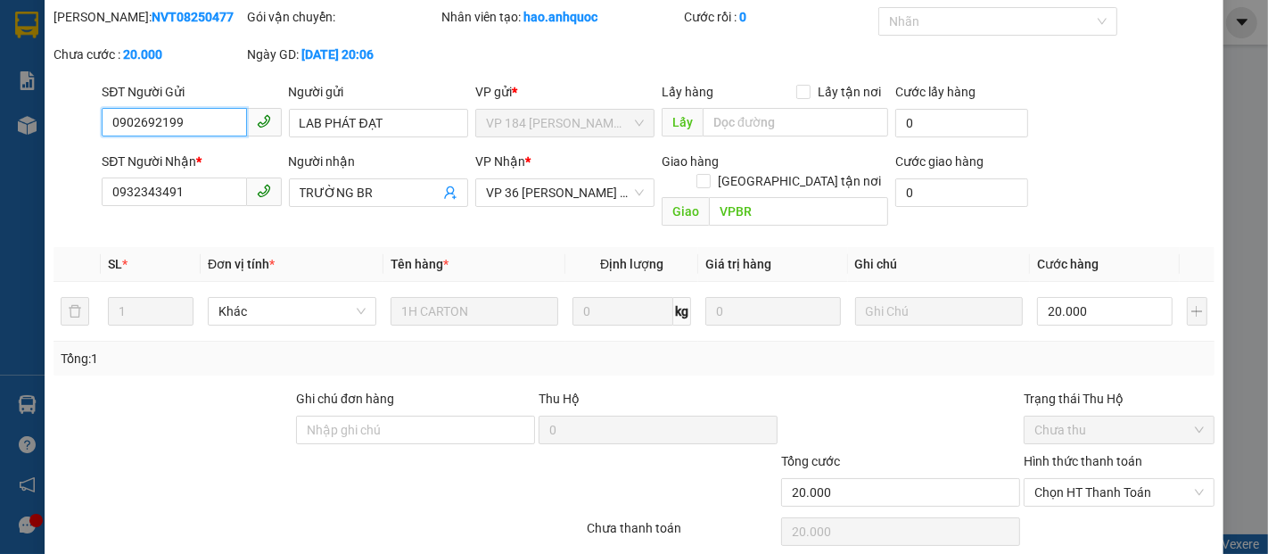
scroll to position [108, 0]
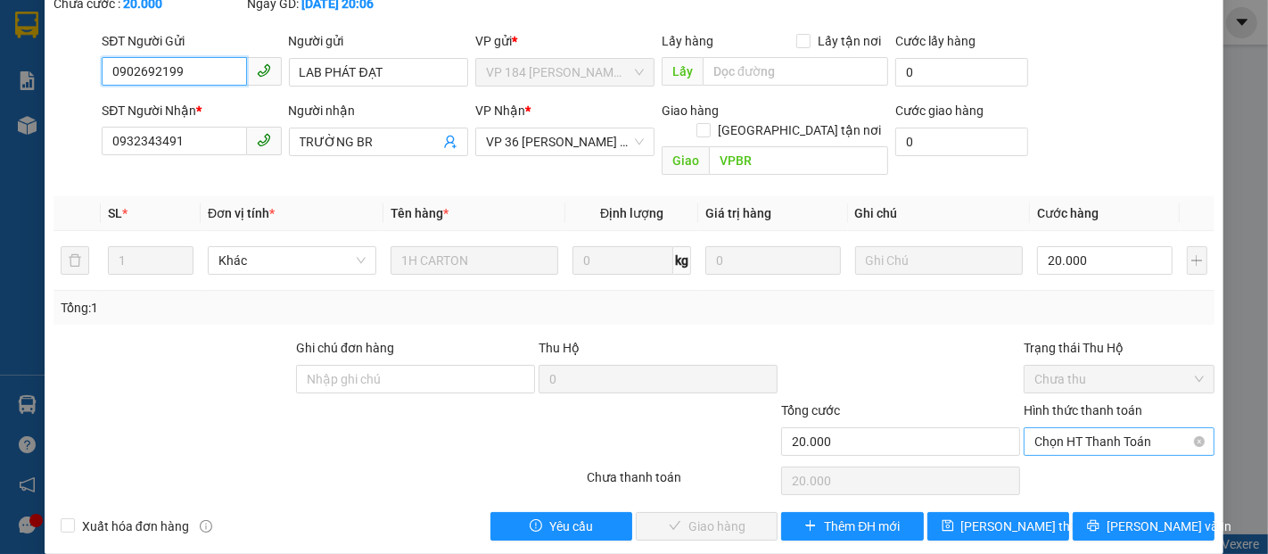
click at [1083, 428] on span "Chọn HT Thanh Toán" at bounding box center [1119, 441] width 169 height 27
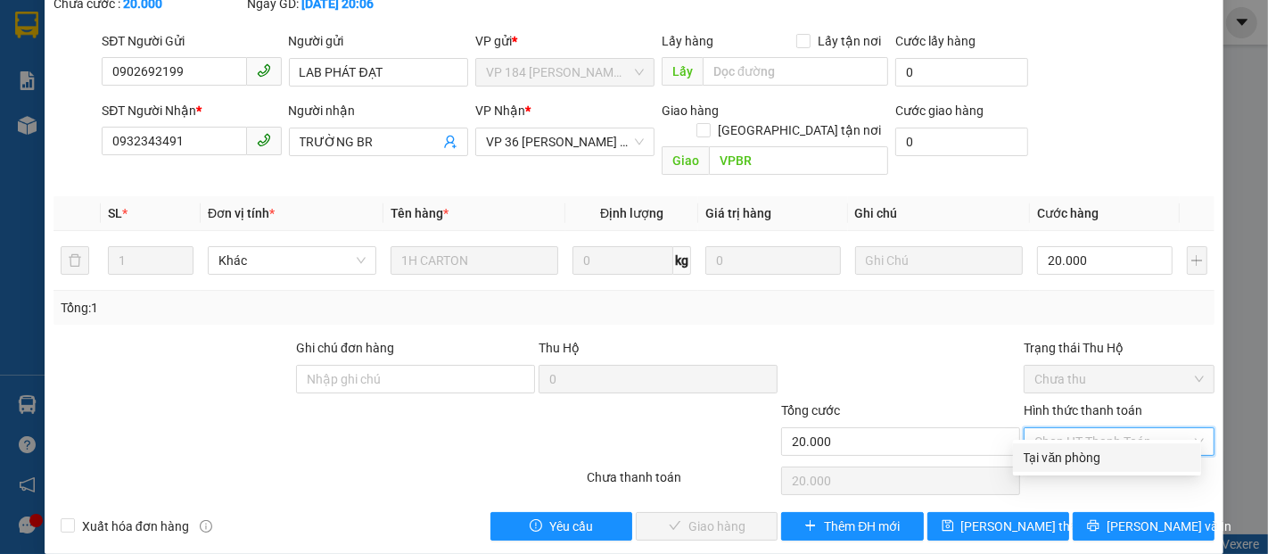
click at [1047, 455] on div "Tại văn phòng" at bounding box center [1107, 458] width 167 height 20
type input "0"
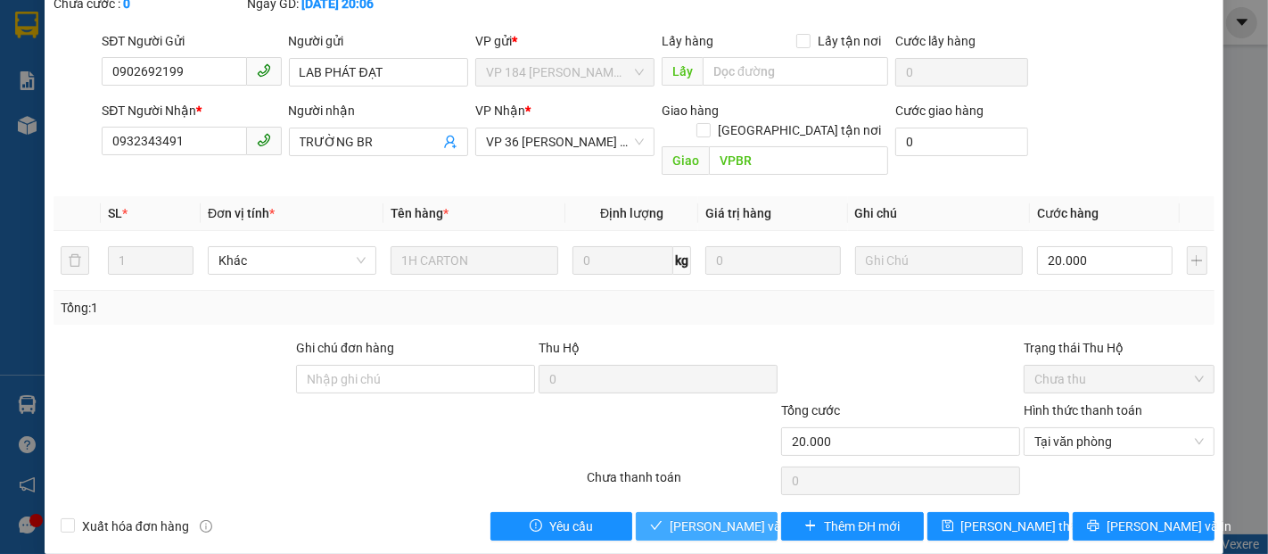
click at [736, 516] on span "[PERSON_NAME] và Giao hàng" at bounding box center [755, 526] width 171 height 20
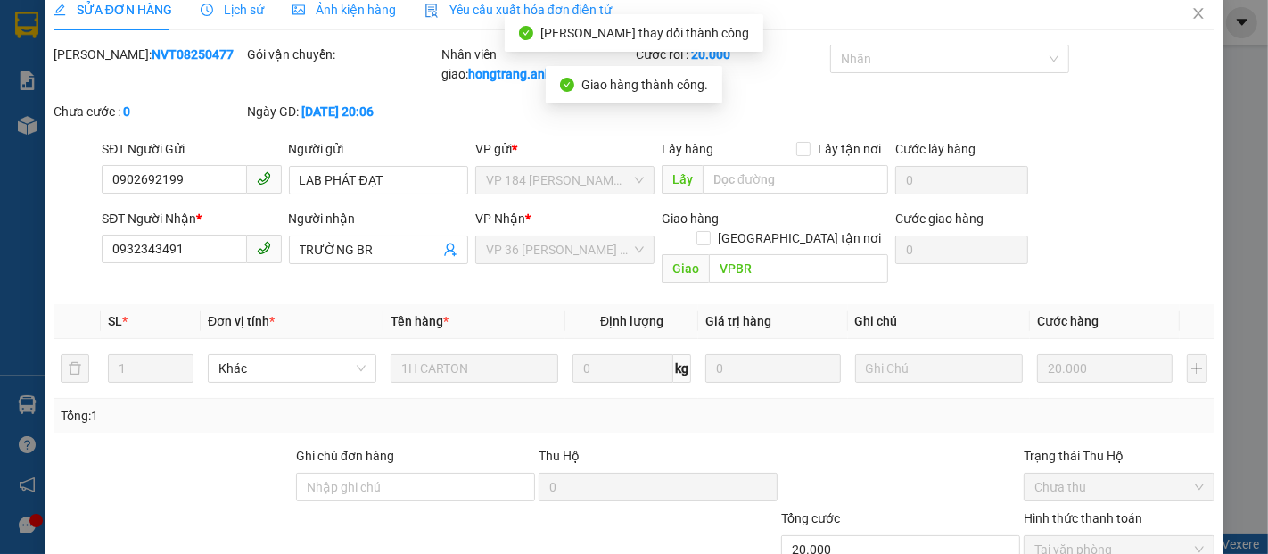
scroll to position [0, 0]
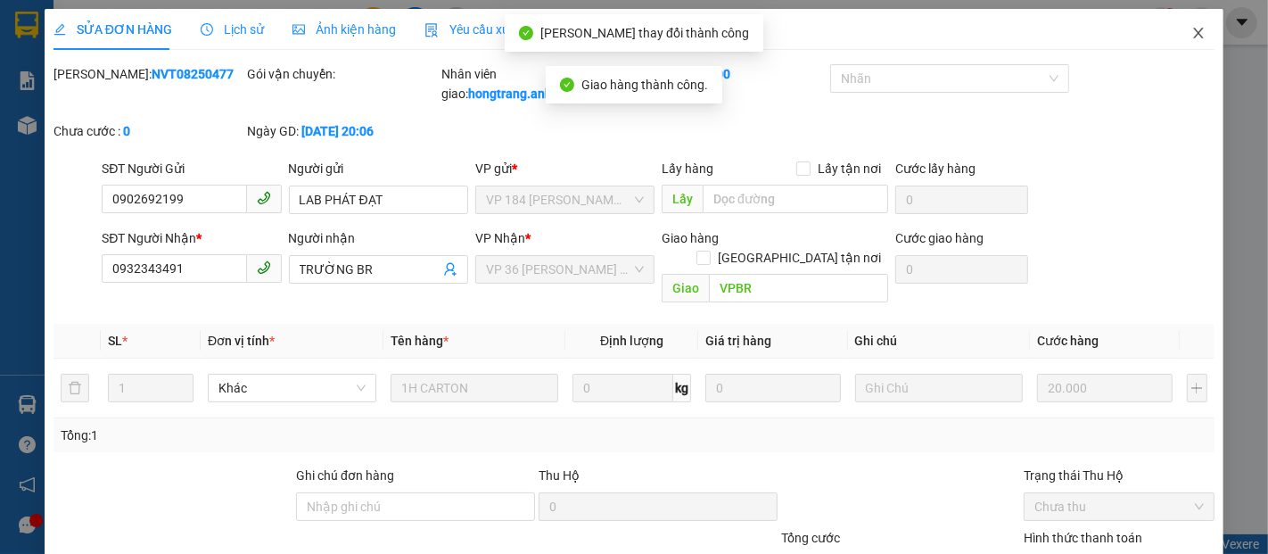
click at [1177, 29] on span "Close" at bounding box center [1199, 34] width 50 height 50
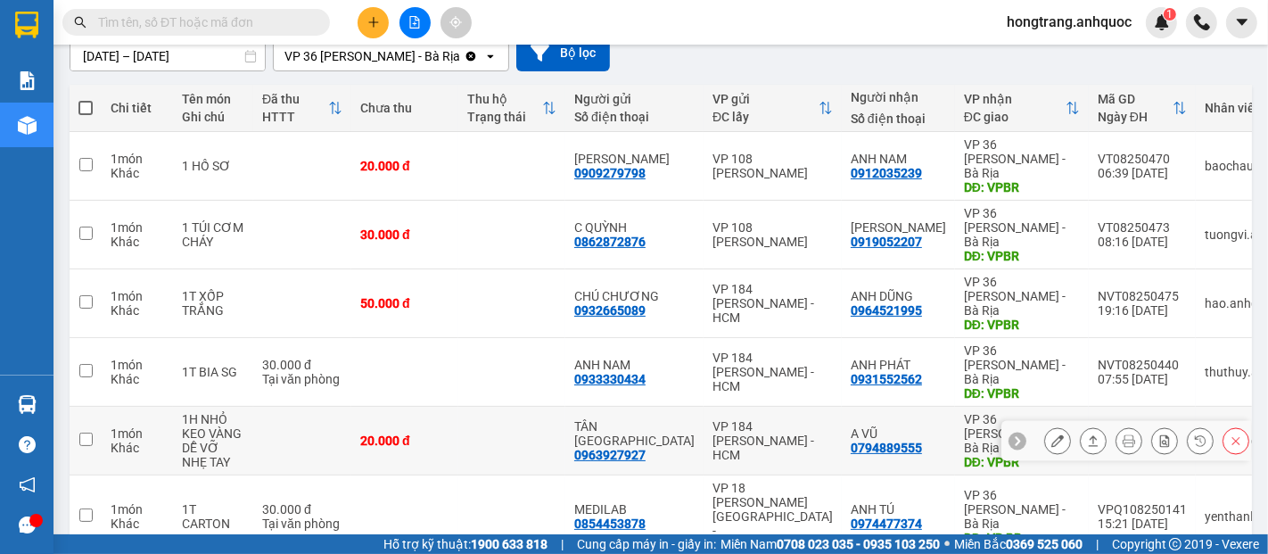
scroll to position [184, 0]
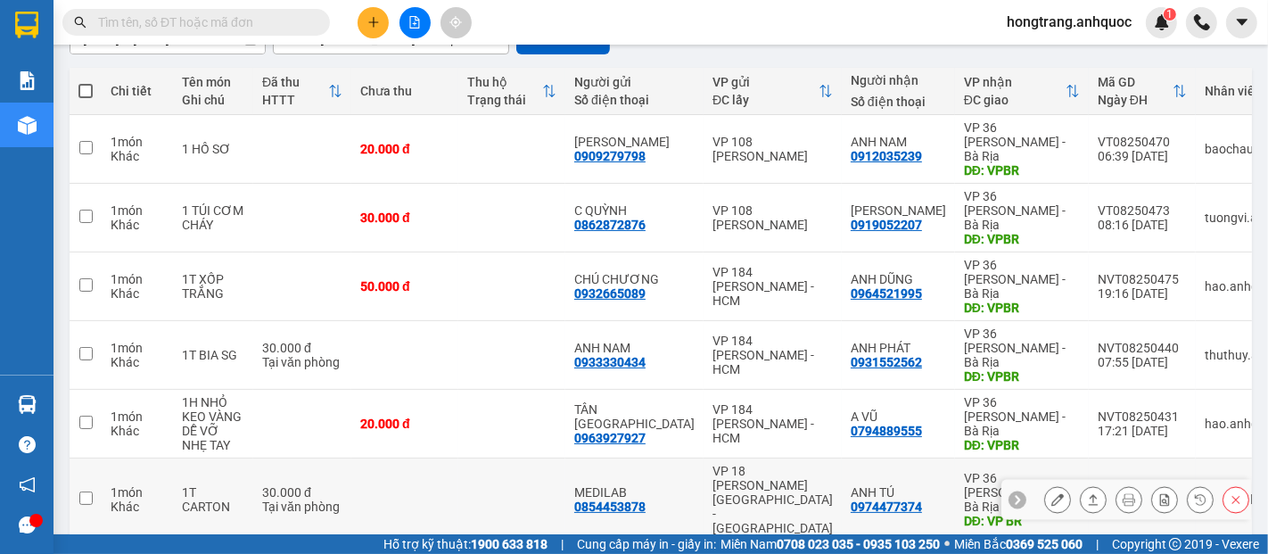
click at [1052, 493] on icon at bounding box center [1058, 499] width 12 height 12
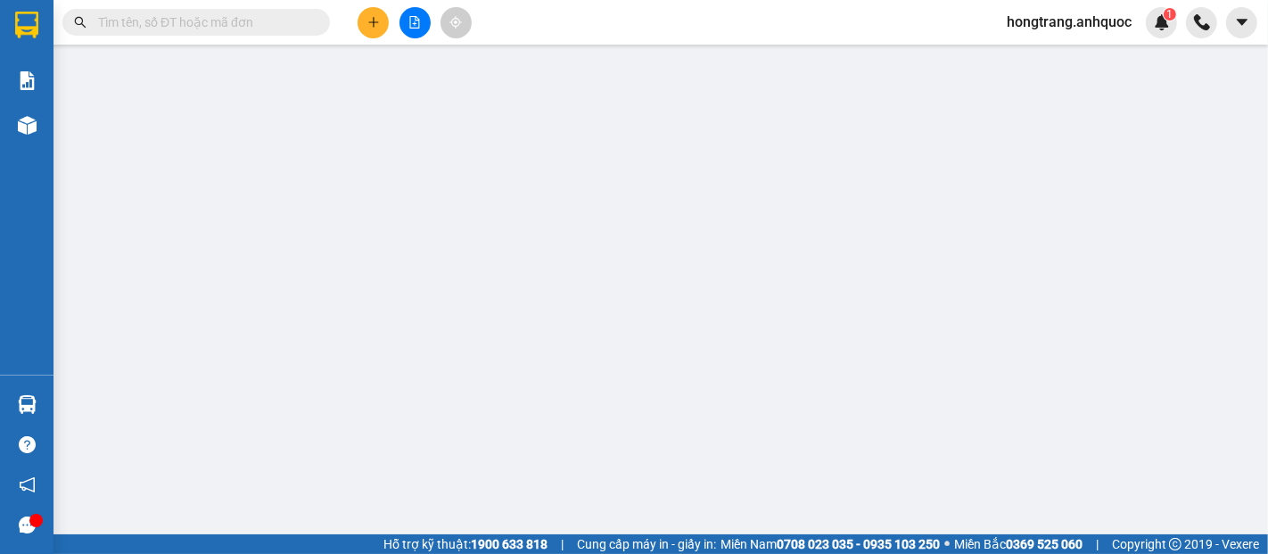
type input "0854453878"
type input "MEDILAB"
type input "0974477374"
type input "ANH TÚ"
type input "VP BR"
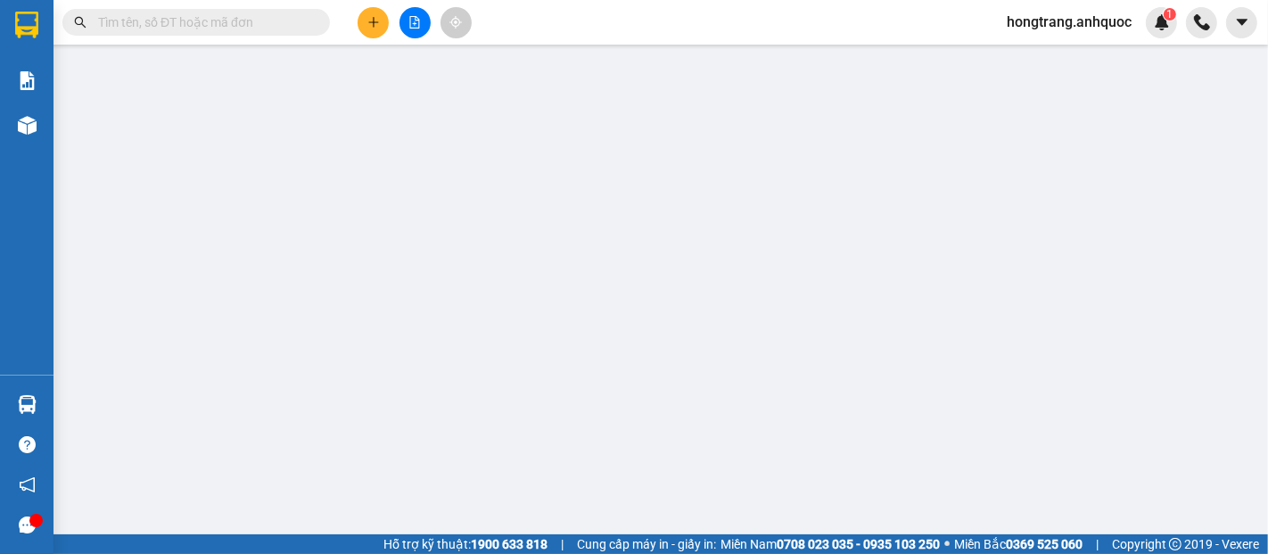
type input "TM 13/8 THANH"
type input "30.000"
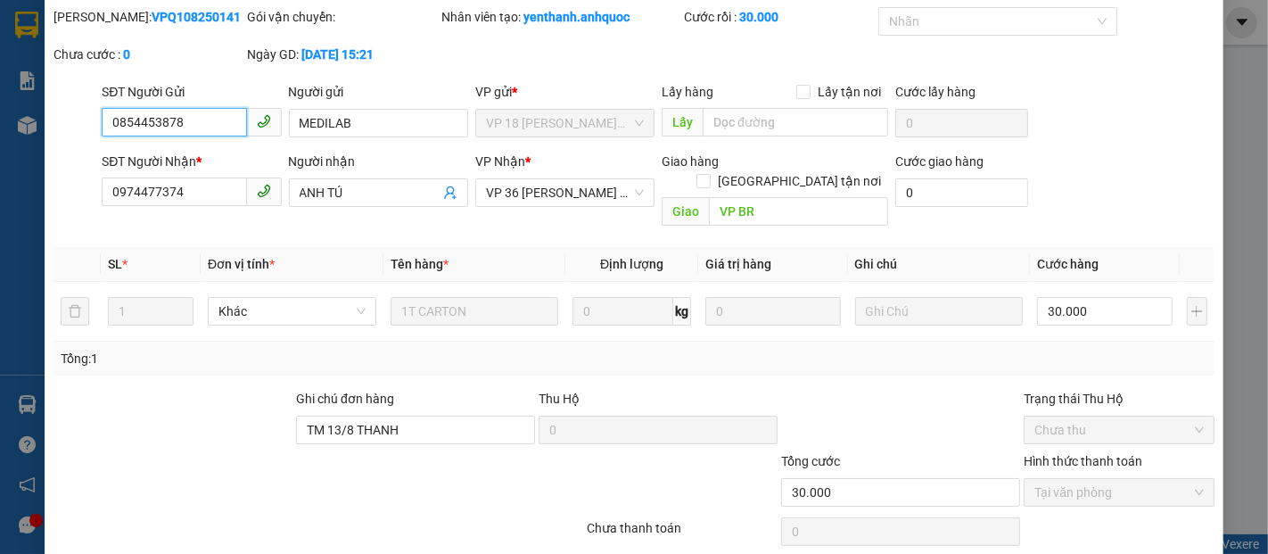
scroll to position [108, 0]
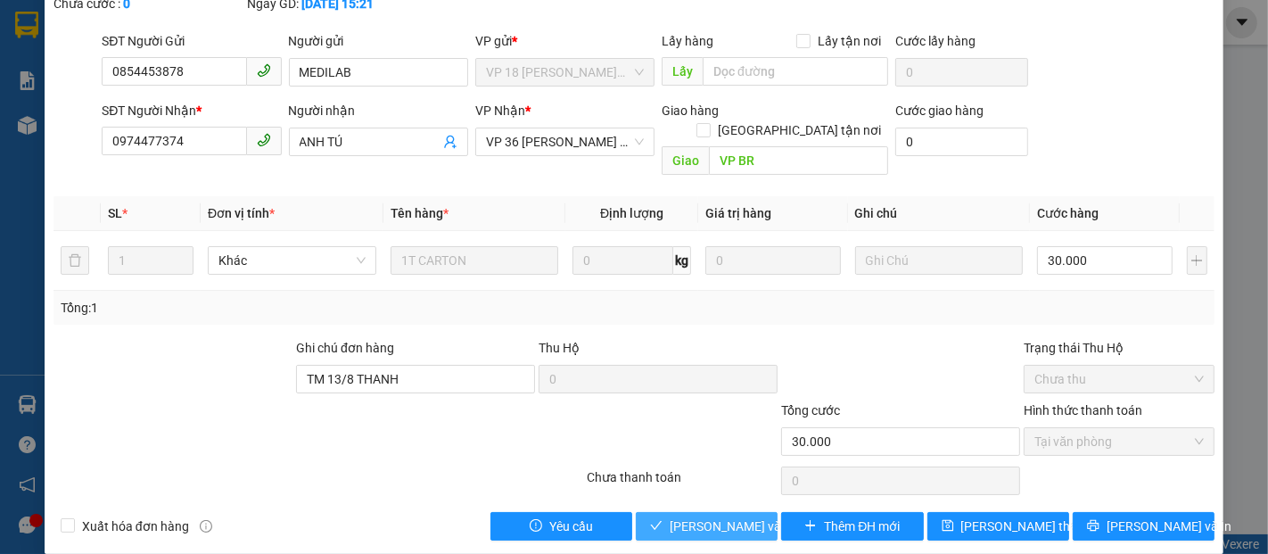
click at [699, 516] on span "[PERSON_NAME] và Giao hàng" at bounding box center [755, 526] width 171 height 20
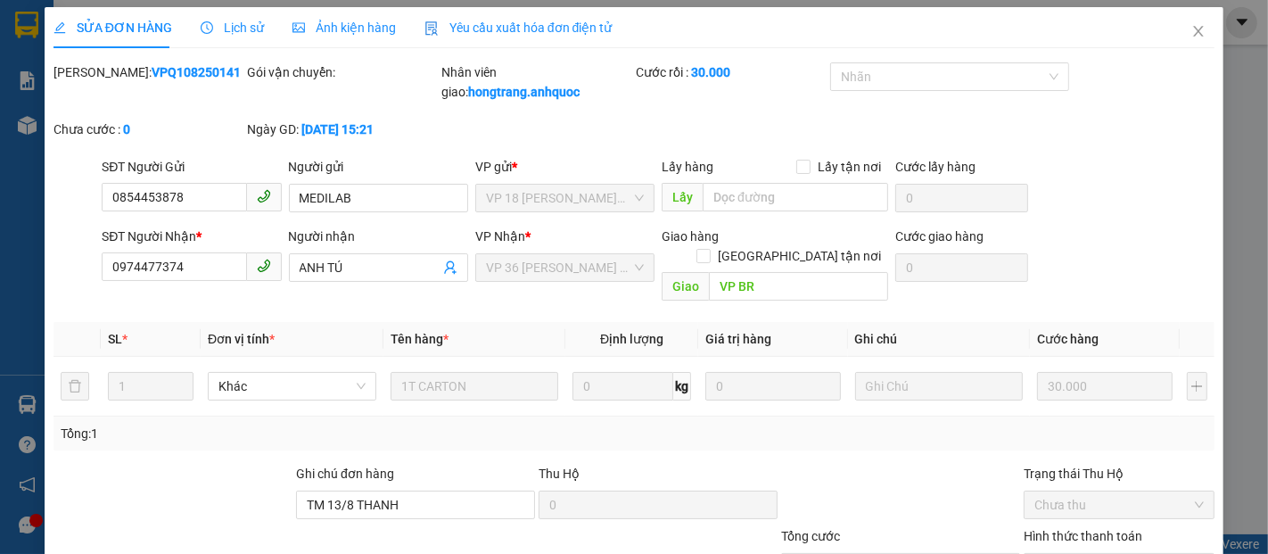
scroll to position [0, 0]
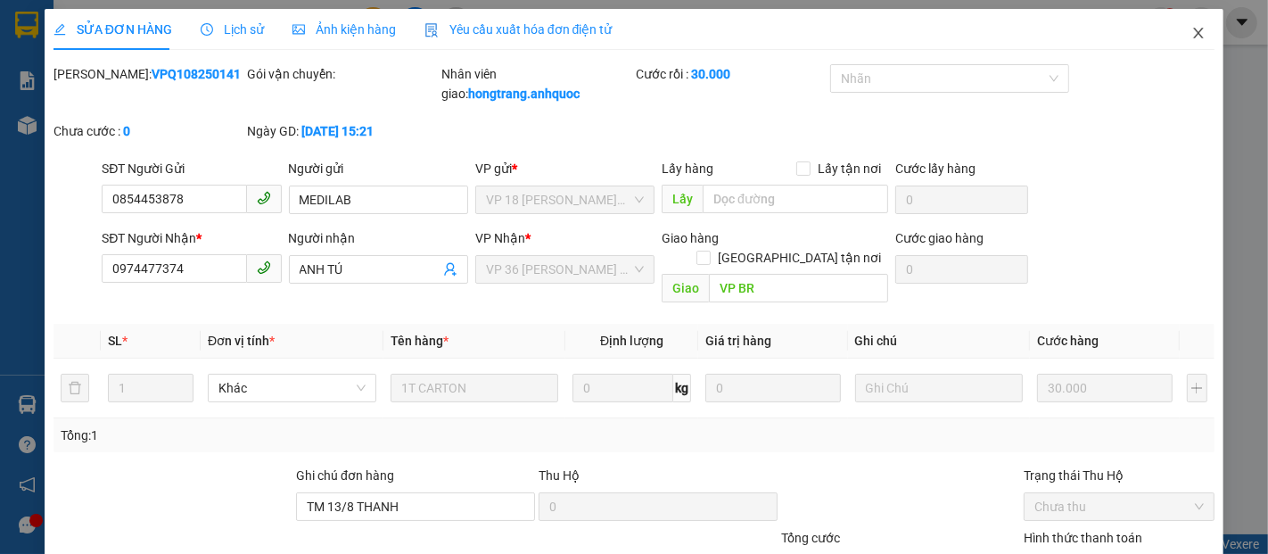
click at [1194, 31] on icon "close" at bounding box center [1199, 33] width 10 height 11
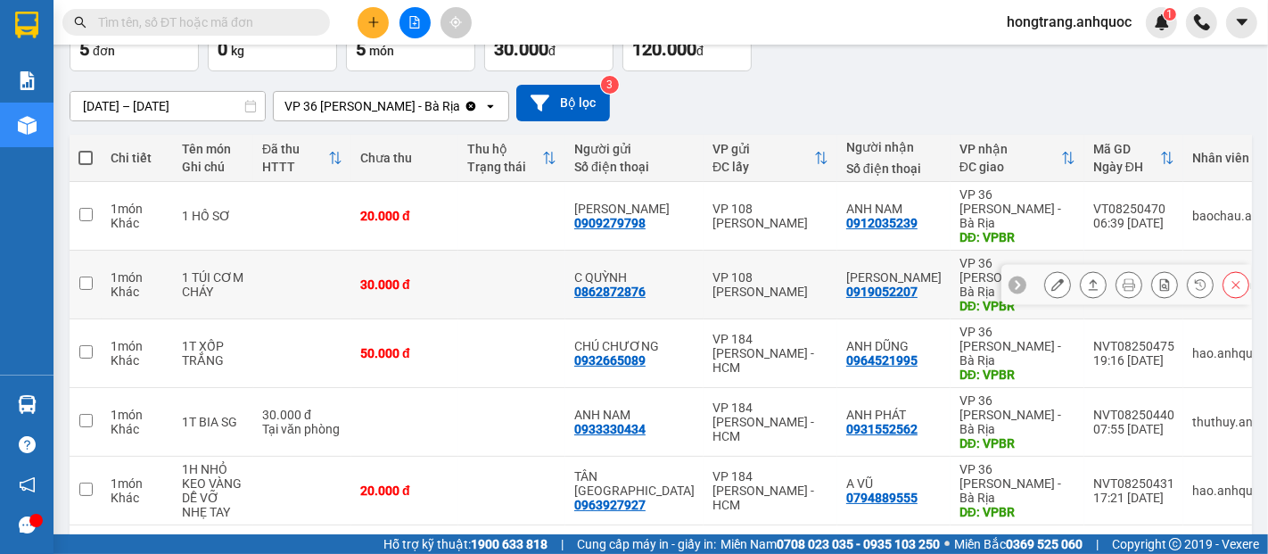
scroll to position [129, 0]
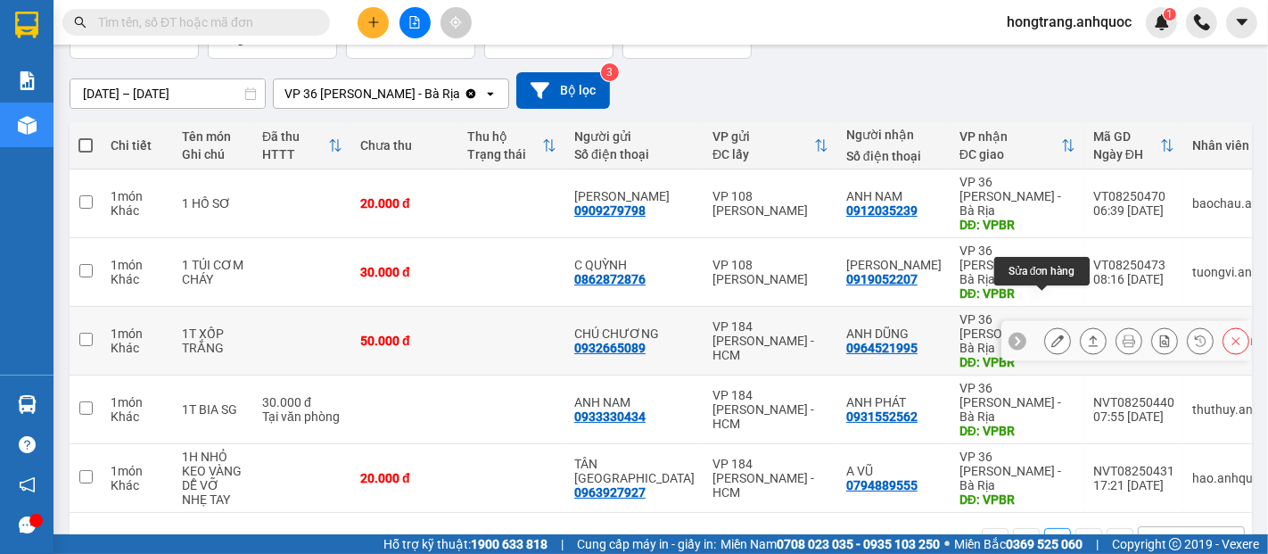
click at [1052, 334] on icon at bounding box center [1058, 340] width 12 height 12
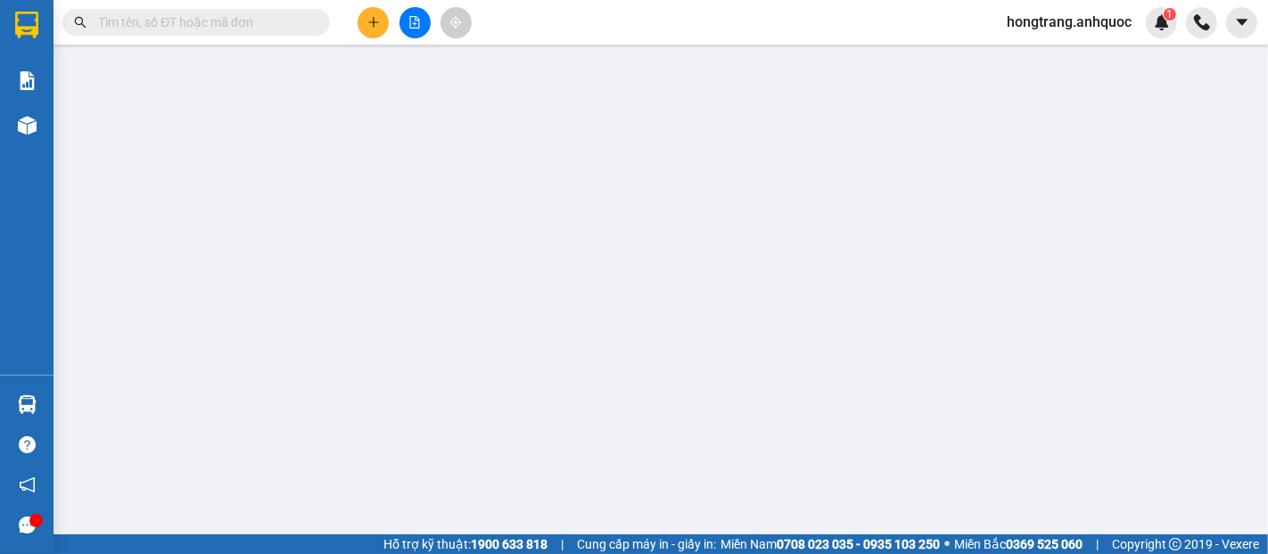
type input "0932665089"
type input "CHÚ CHƯƠNG"
type input "0964521995"
type input "ANH DŨNG"
type input "VPBR"
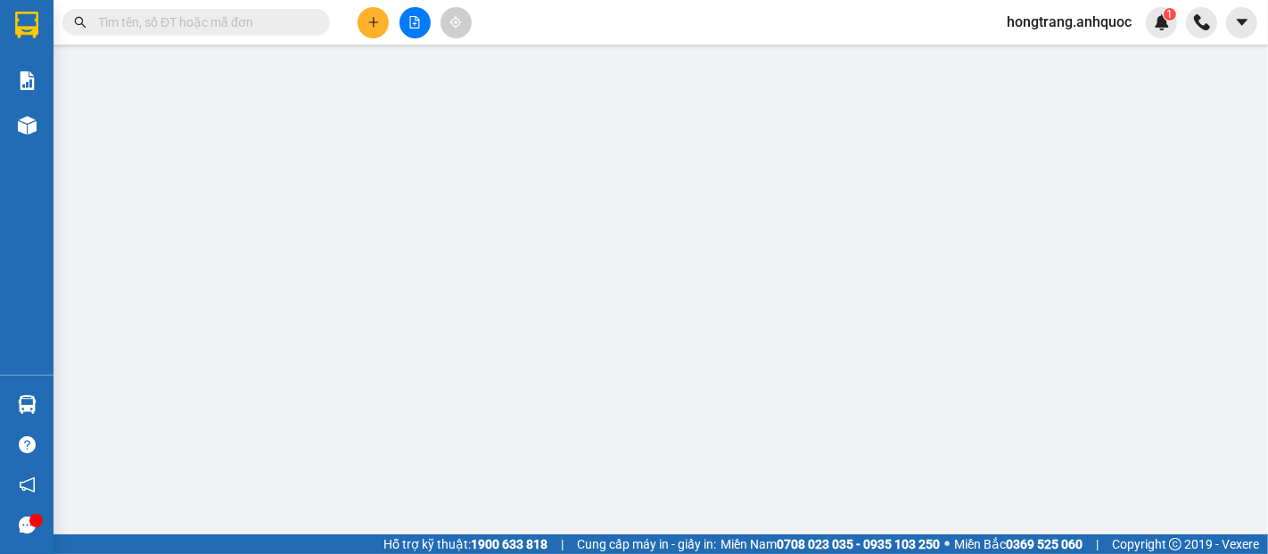
type input "50.000"
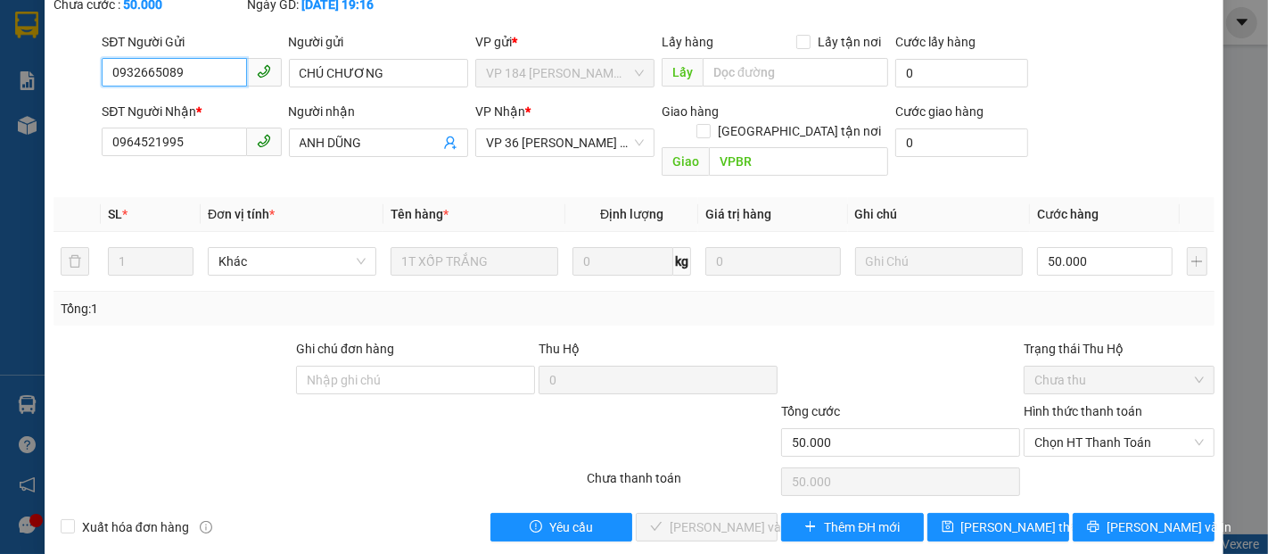
scroll to position [108, 0]
click at [1086, 428] on span "Chọn HT Thanh Toán" at bounding box center [1119, 441] width 169 height 27
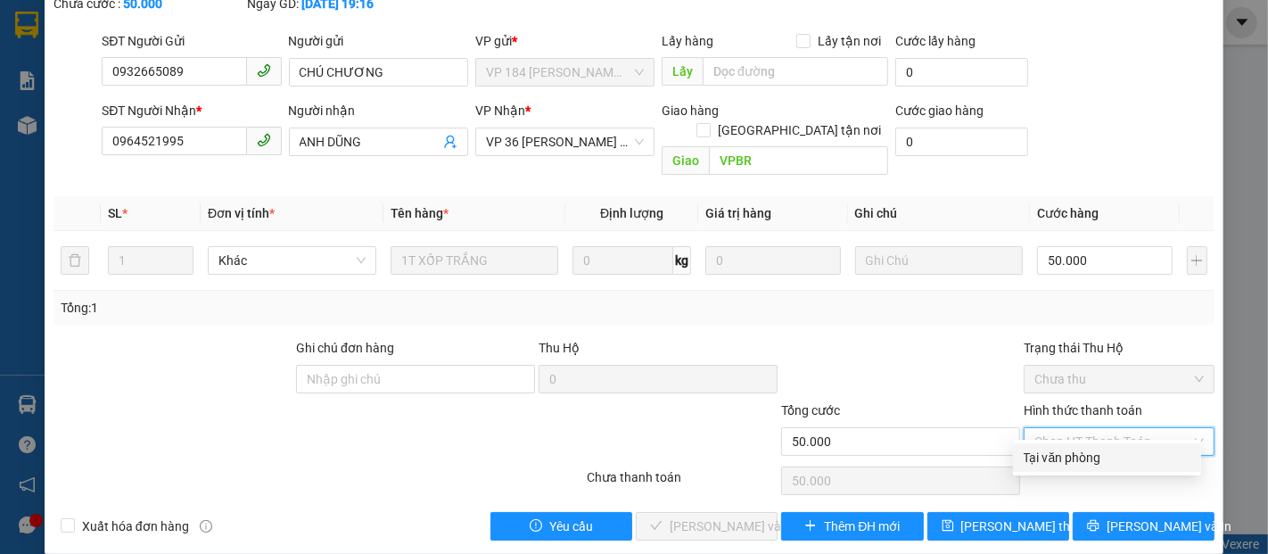
click at [1054, 453] on div "Tại văn phòng" at bounding box center [1107, 458] width 167 height 20
type input "0"
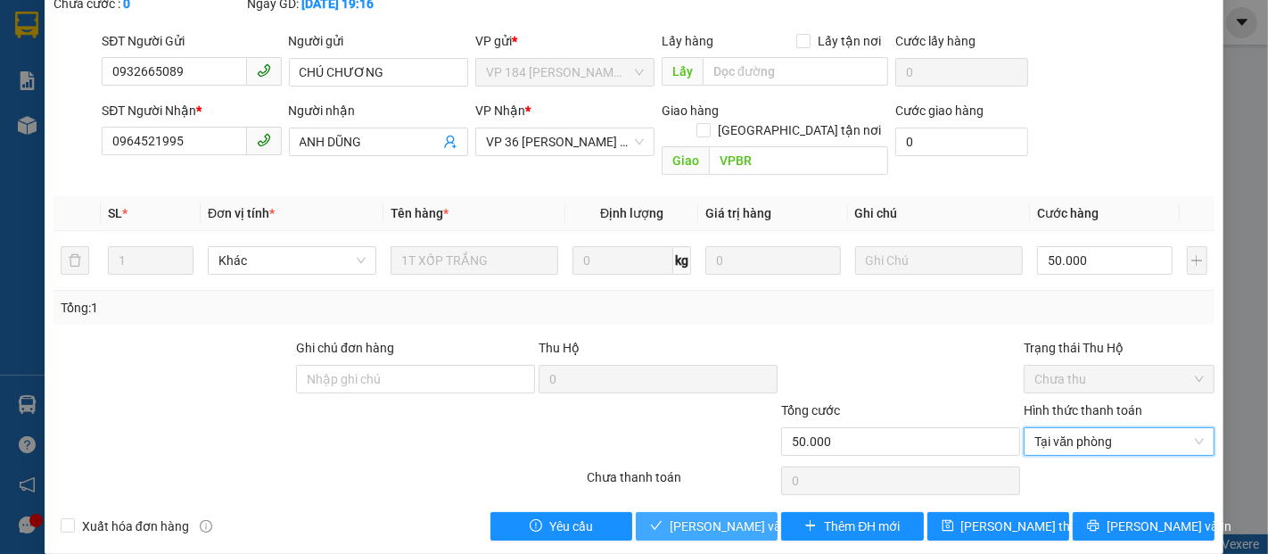
click at [719, 516] on span "[PERSON_NAME] và Giao hàng" at bounding box center [755, 526] width 171 height 20
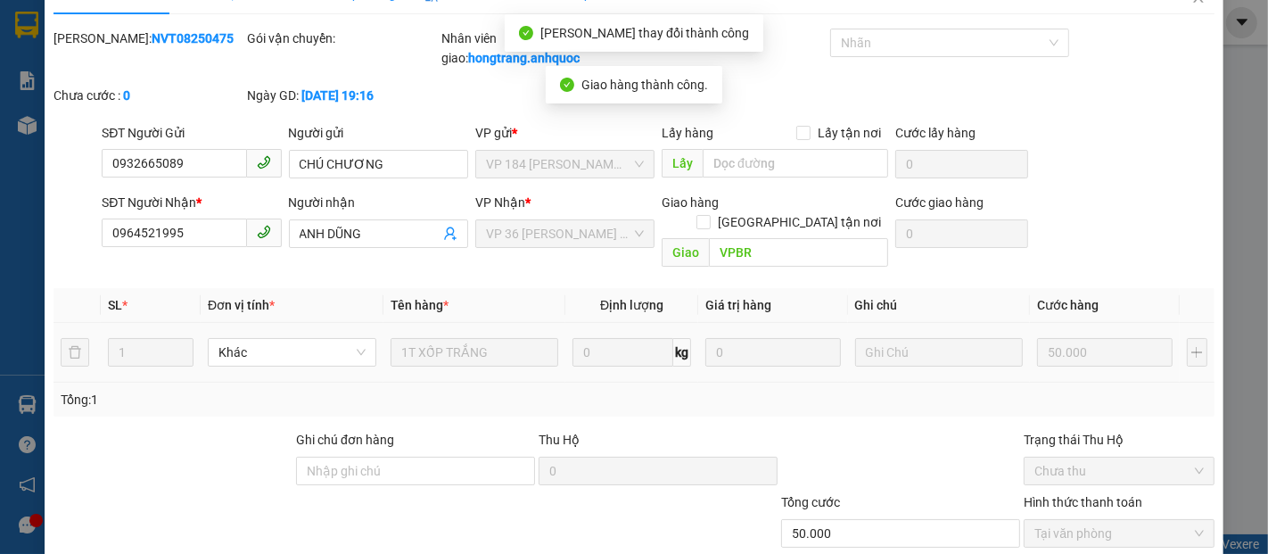
scroll to position [0, 0]
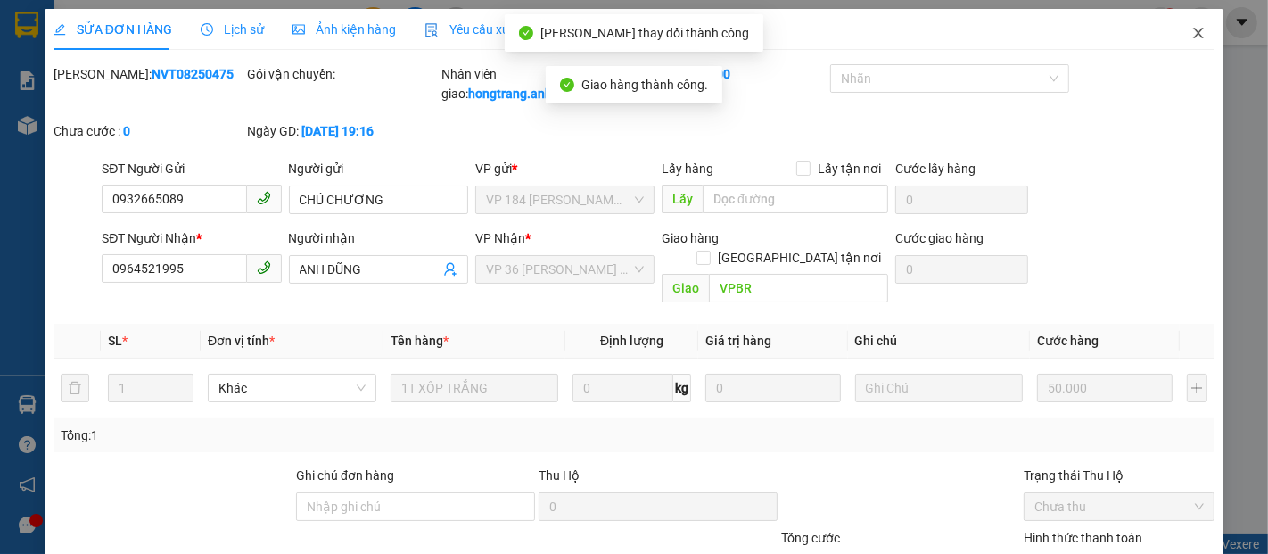
click at [1194, 37] on icon "close" at bounding box center [1199, 33] width 10 height 11
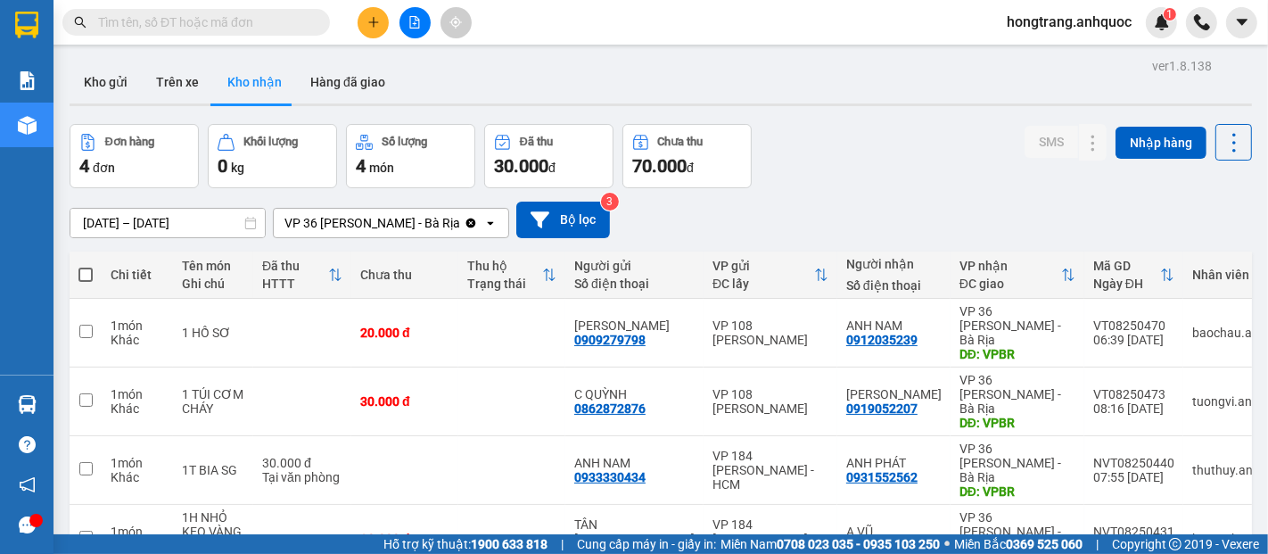
click at [410, 21] on icon "file-add" at bounding box center [415, 22] width 10 height 12
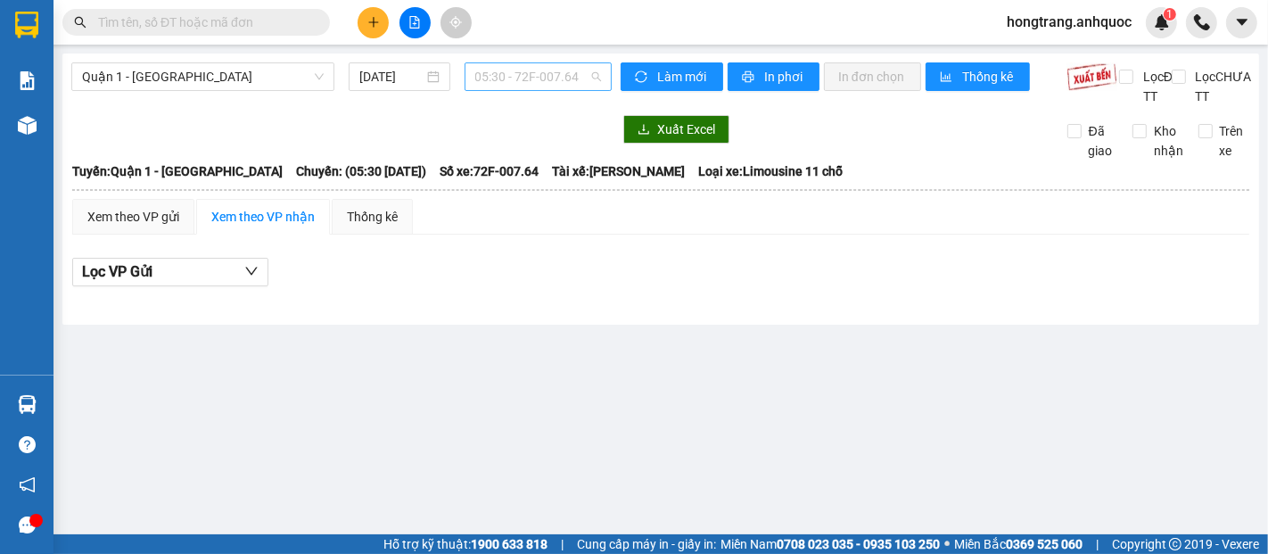
click at [514, 70] on span "05:30 - 72F-007.64" at bounding box center [538, 76] width 126 height 27
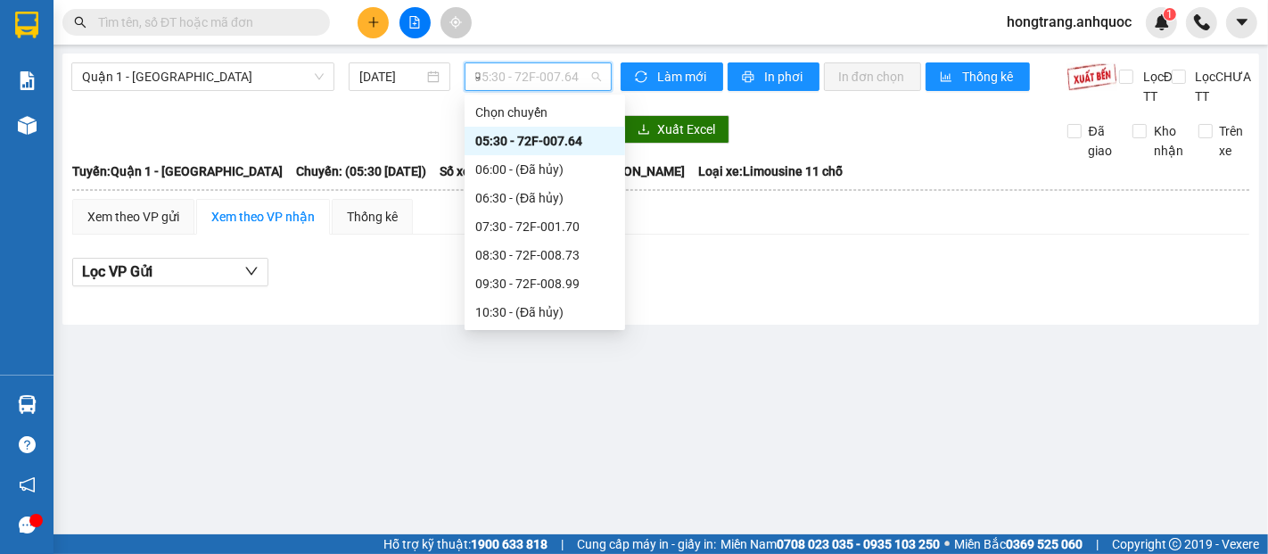
type input "99"
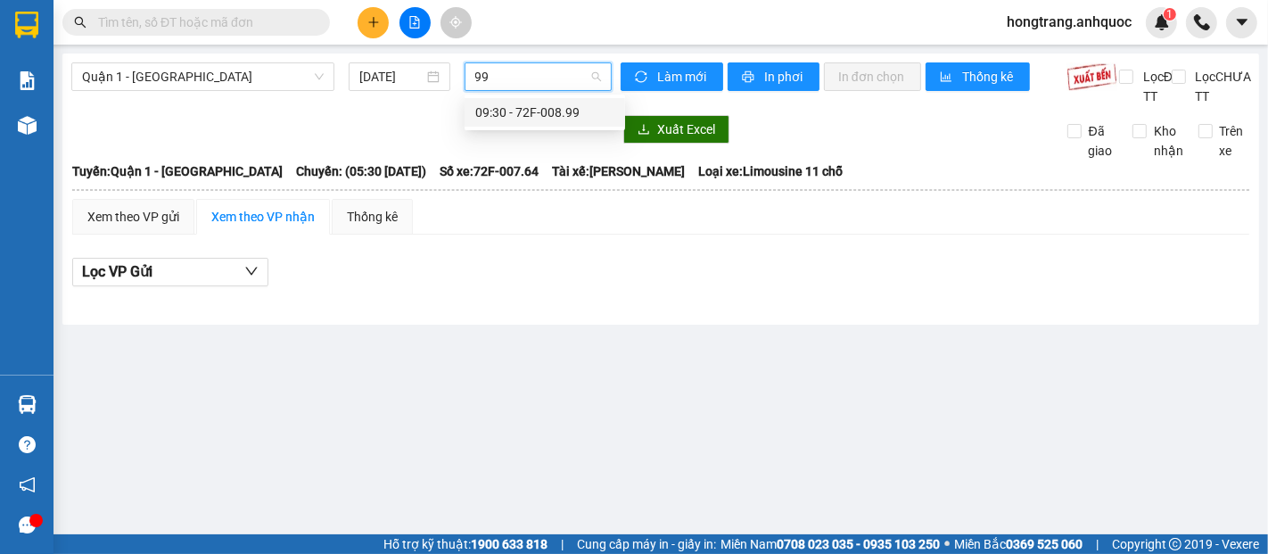
click at [511, 109] on div "09:30 - 72F-008.99" at bounding box center [544, 113] width 139 height 20
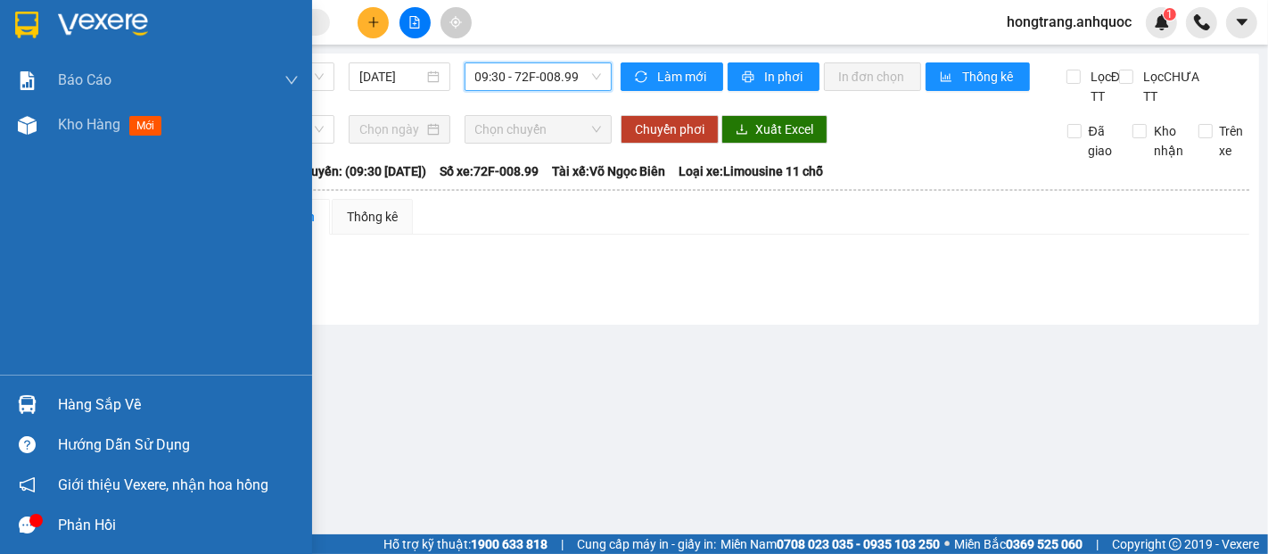
click at [83, 124] on span "Kho hàng" at bounding box center [89, 124] width 62 height 17
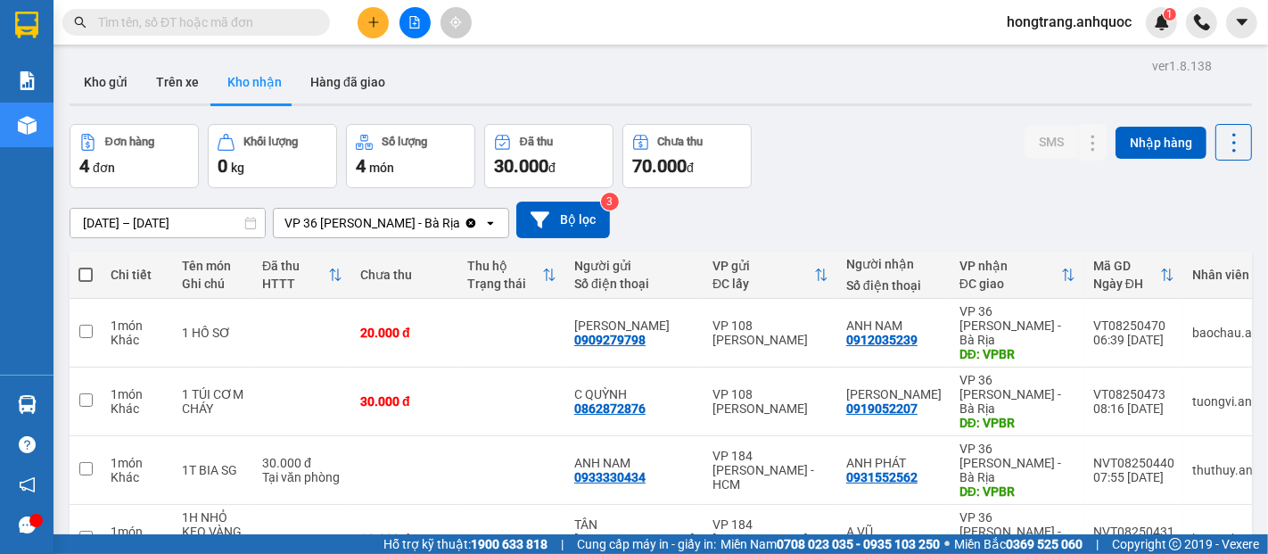
click at [409, 20] on icon "file-add" at bounding box center [415, 22] width 12 height 12
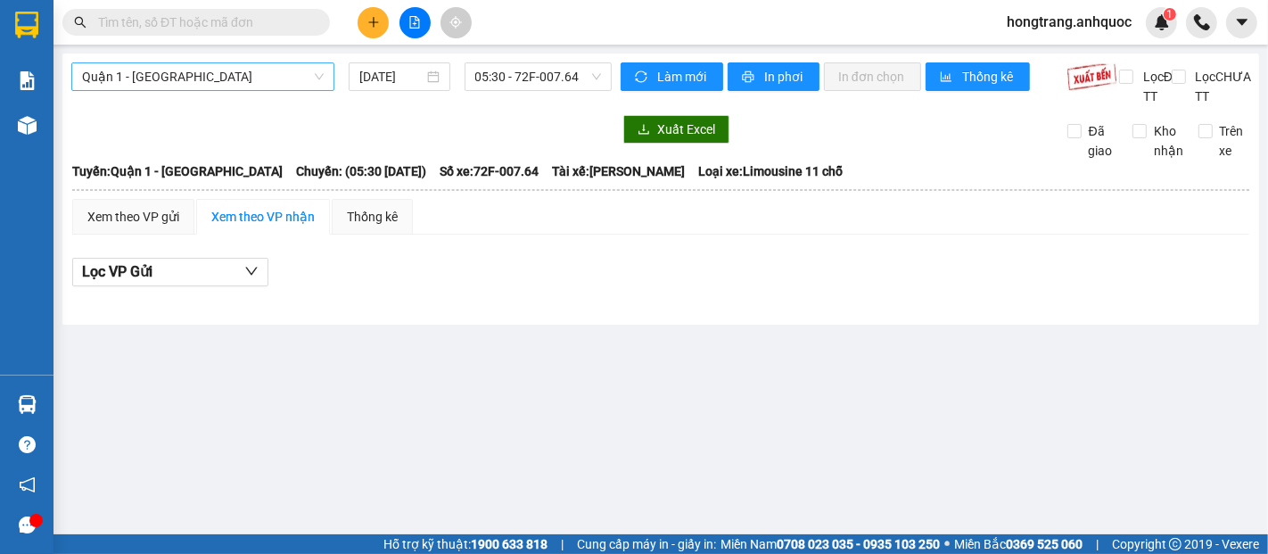
click at [288, 70] on span "Quận 1 - [GEOGRAPHIC_DATA]" at bounding box center [203, 76] width 242 height 27
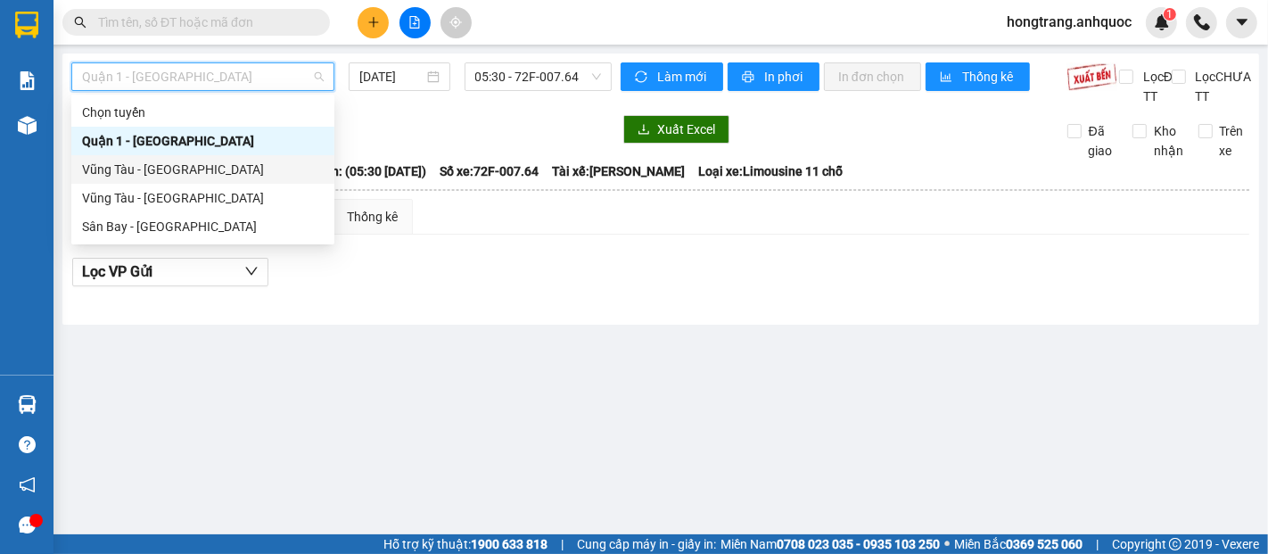
click at [202, 171] on div "Vũng Tàu - [GEOGRAPHIC_DATA]" at bounding box center [203, 170] width 242 height 20
type input "[DATE]"
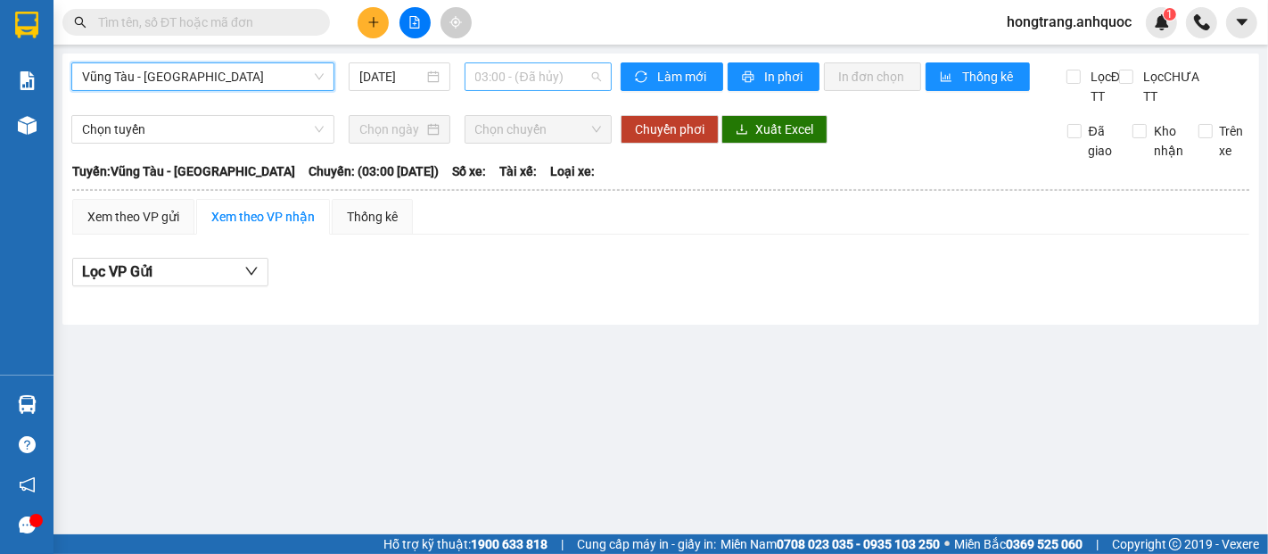
click at [512, 76] on span "03:00 - (Đã hủy)" at bounding box center [538, 76] width 126 height 27
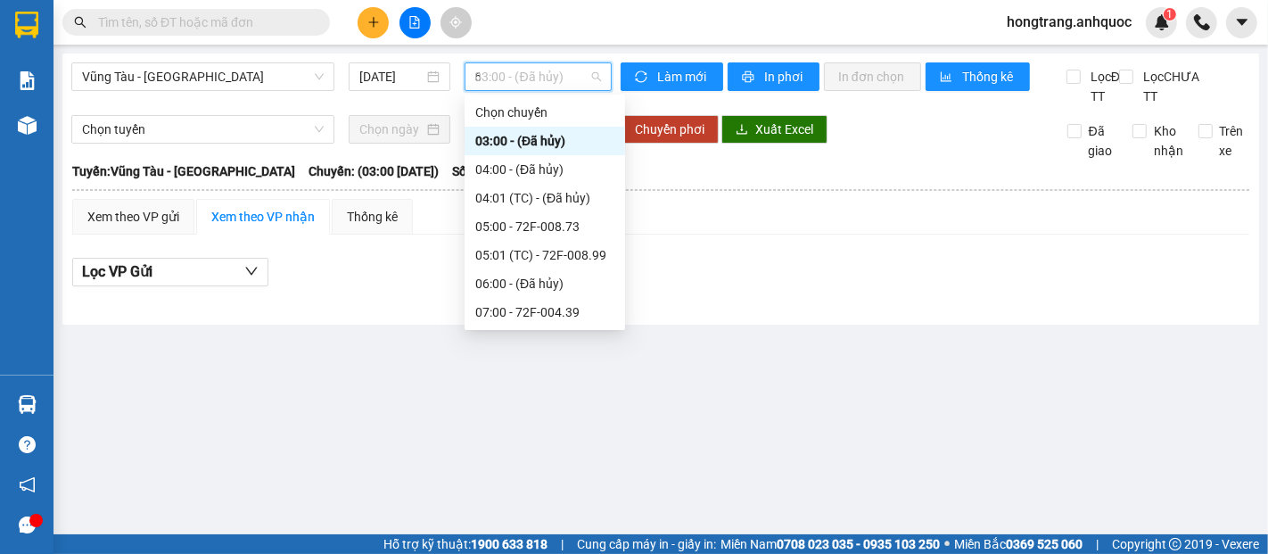
type input "64"
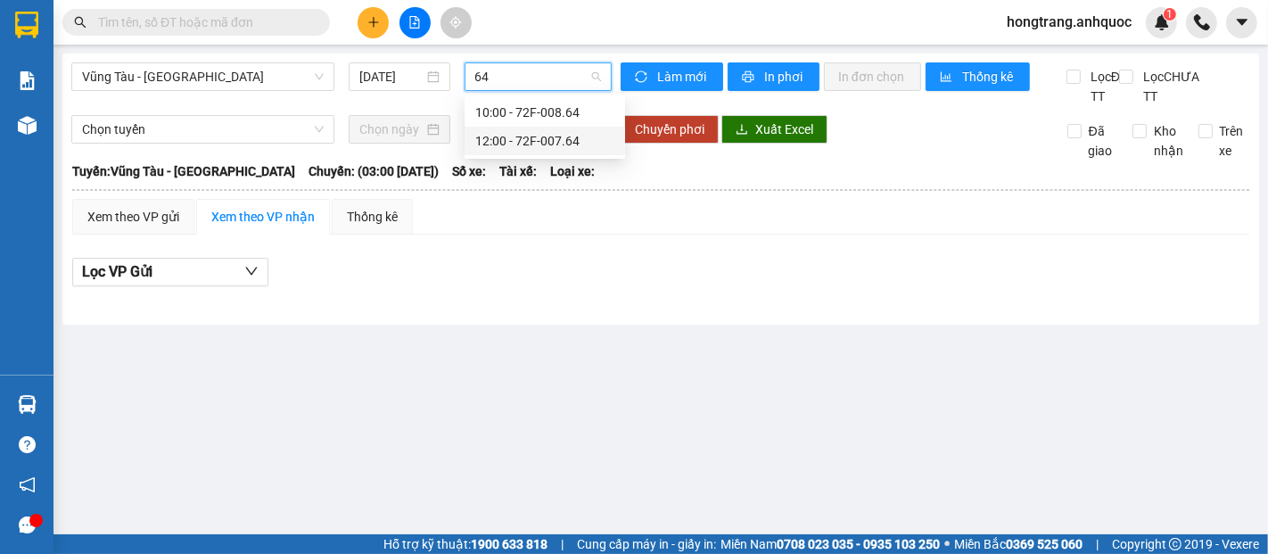
click at [532, 141] on div "12:00 - 72F-007.64" at bounding box center [544, 141] width 139 height 20
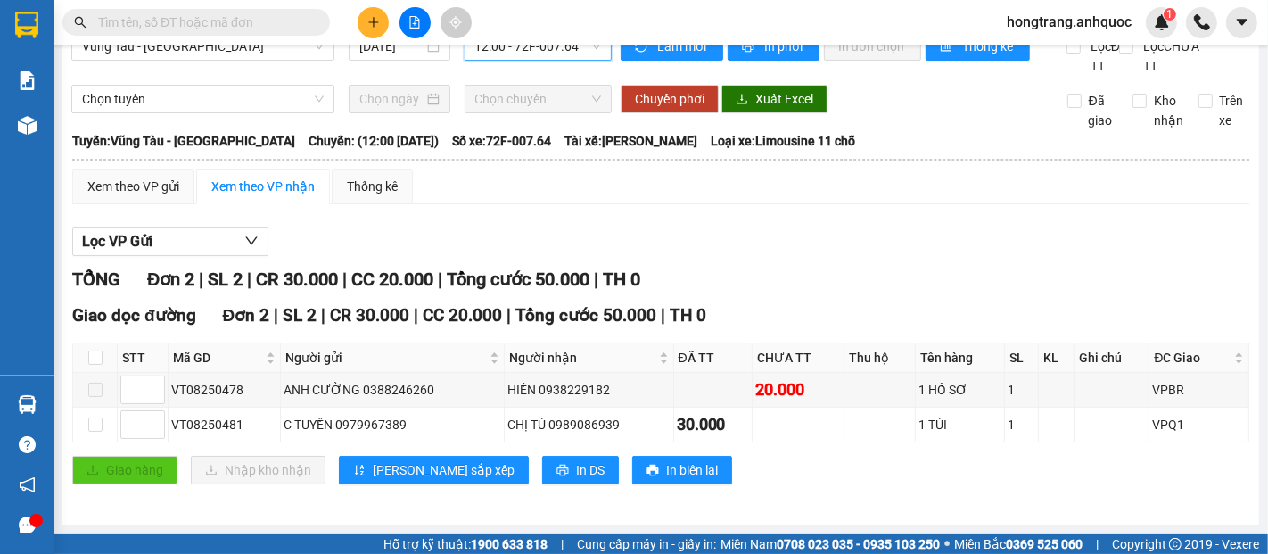
scroll to position [49, 0]
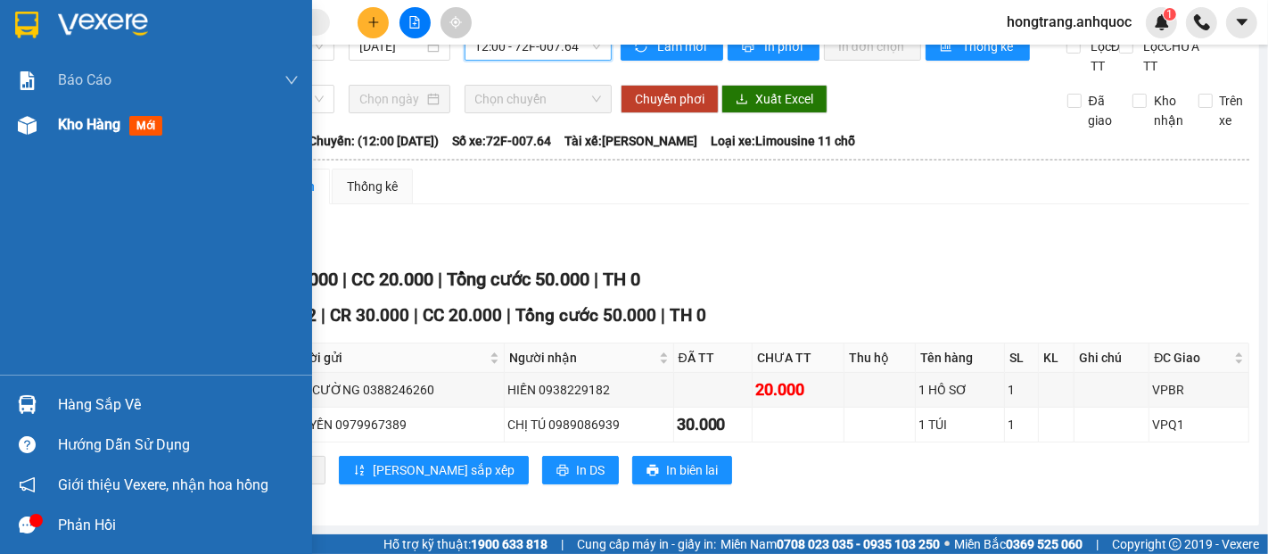
click at [61, 130] on span "Kho hàng" at bounding box center [89, 124] width 62 height 17
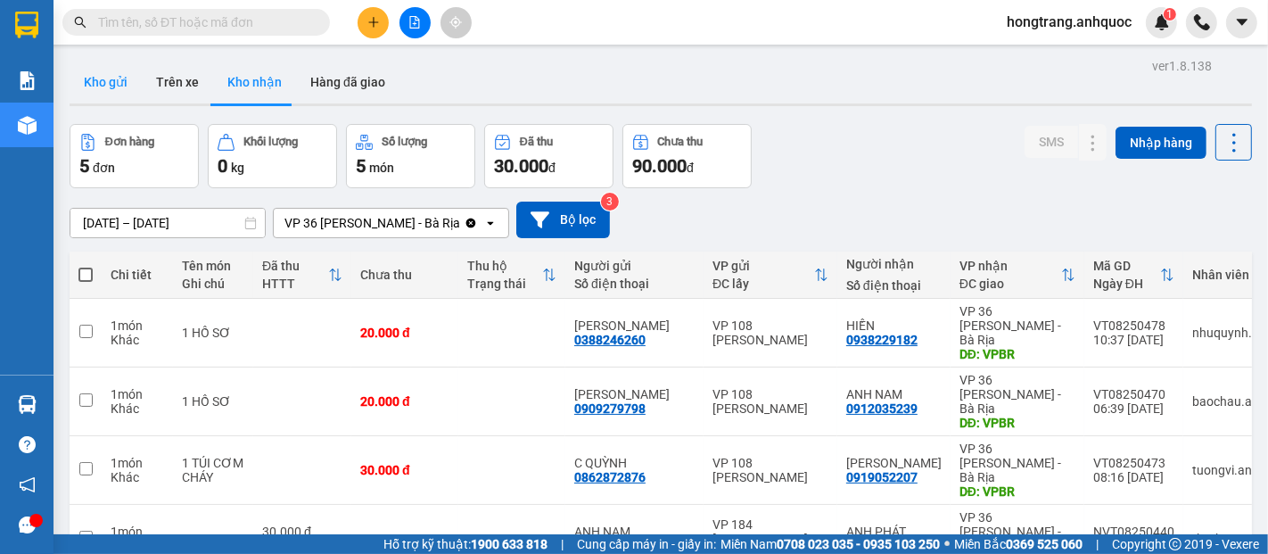
click at [103, 82] on button "Kho gửi" at bounding box center [106, 82] width 72 height 43
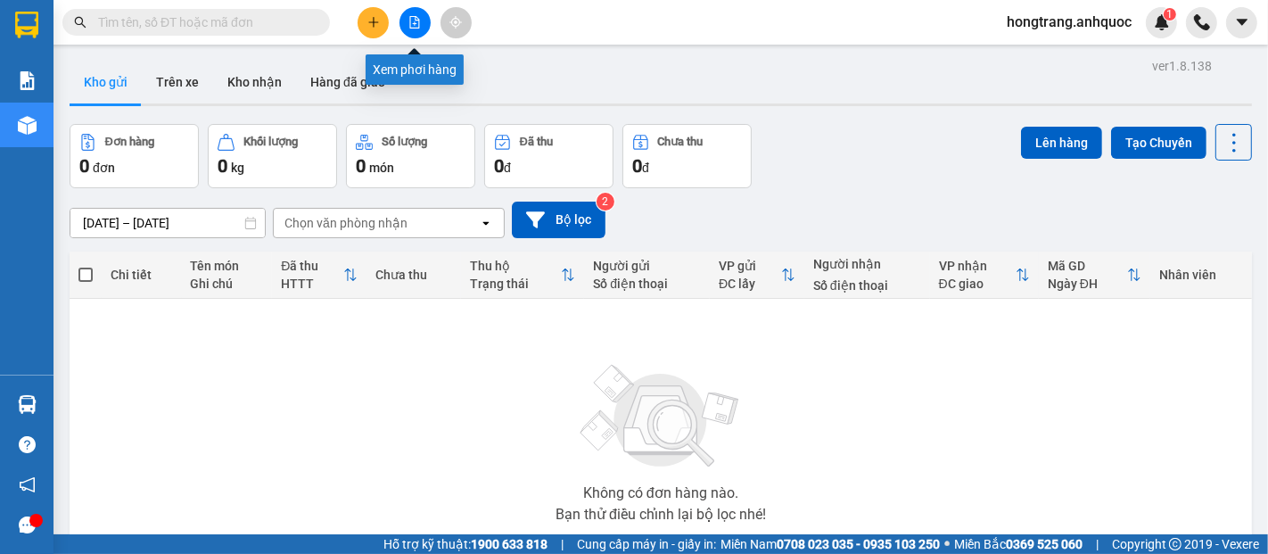
click at [404, 16] on button at bounding box center [415, 22] width 31 height 31
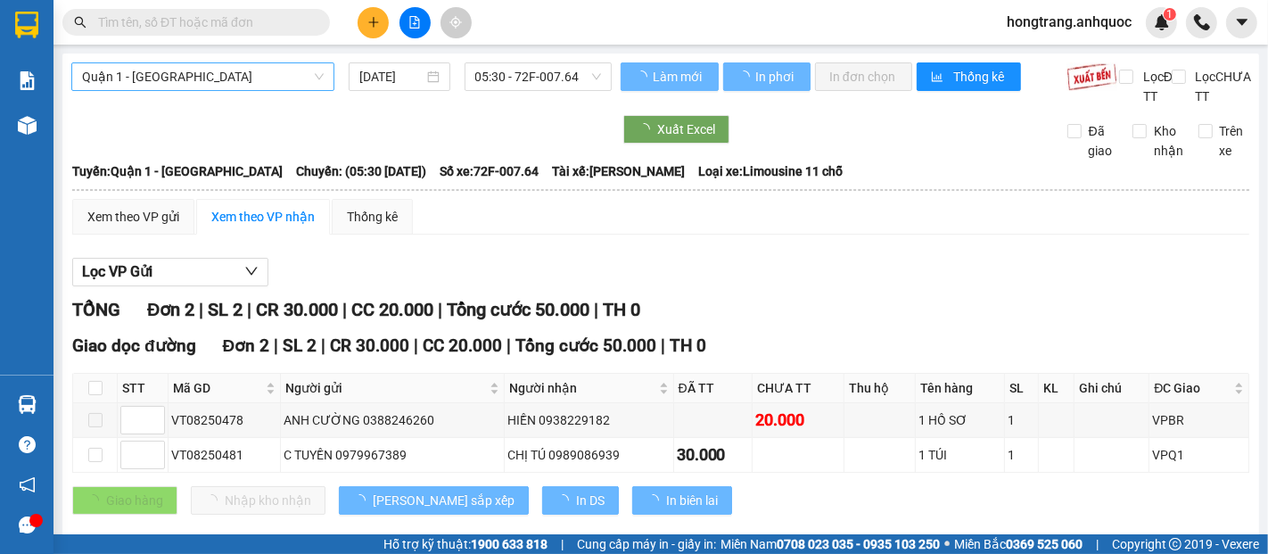
click at [251, 82] on span "Quận 1 - [GEOGRAPHIC_DATA]" at bounding box center [203, 76] width 242 height 27
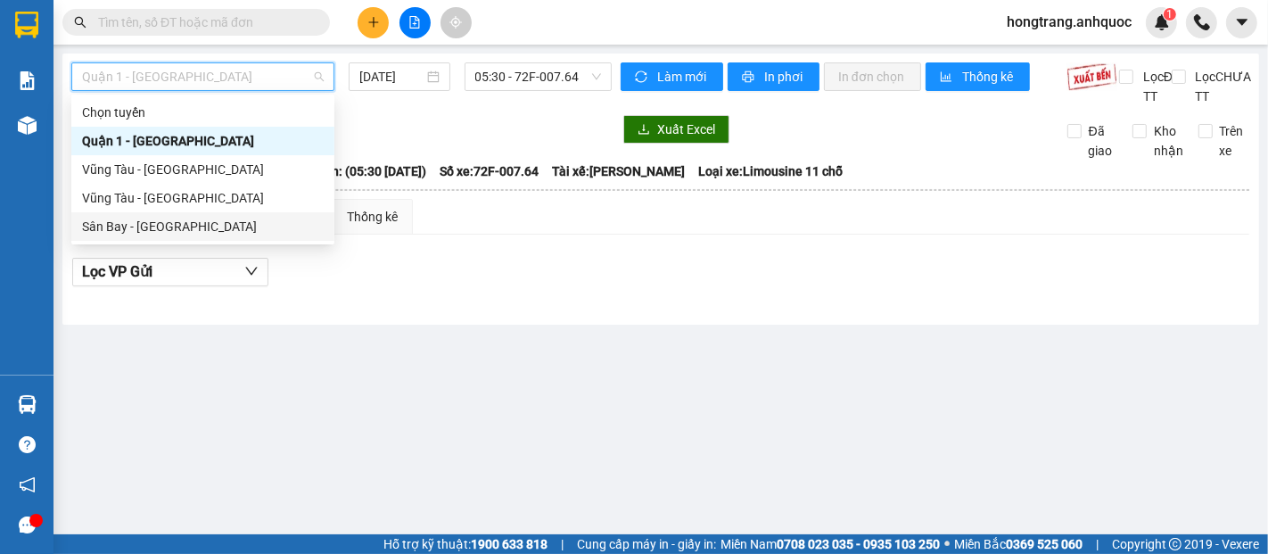
click at [144, 220] on div "Sân Bay - [GEOGRAPHIC_DATA]" at bounding box center [203, 227] width 242 height 20
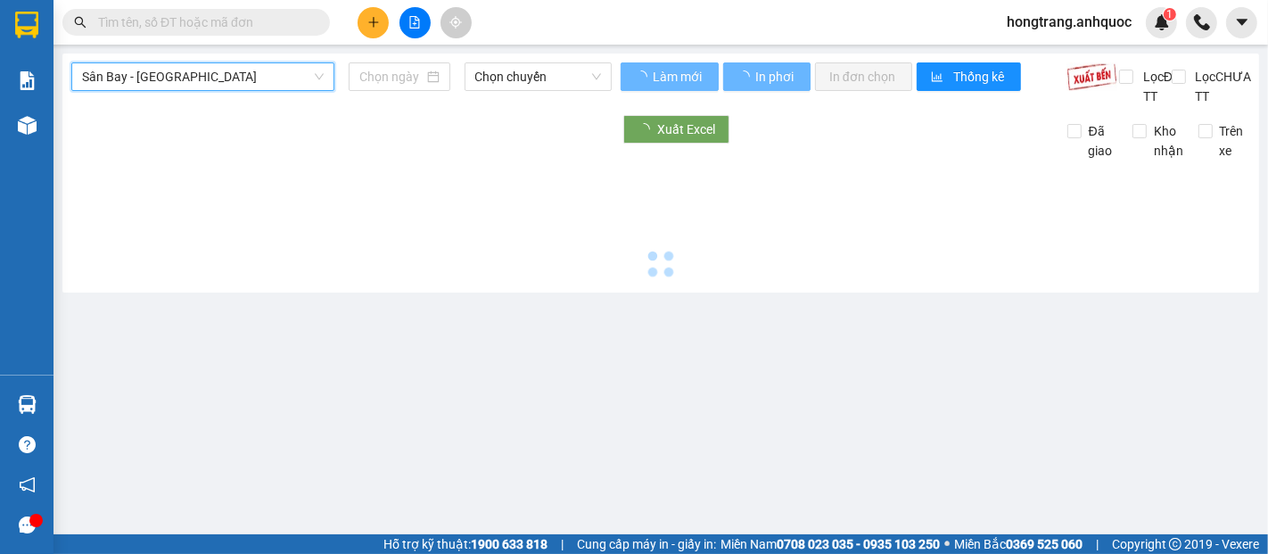
type input "[DATE]"
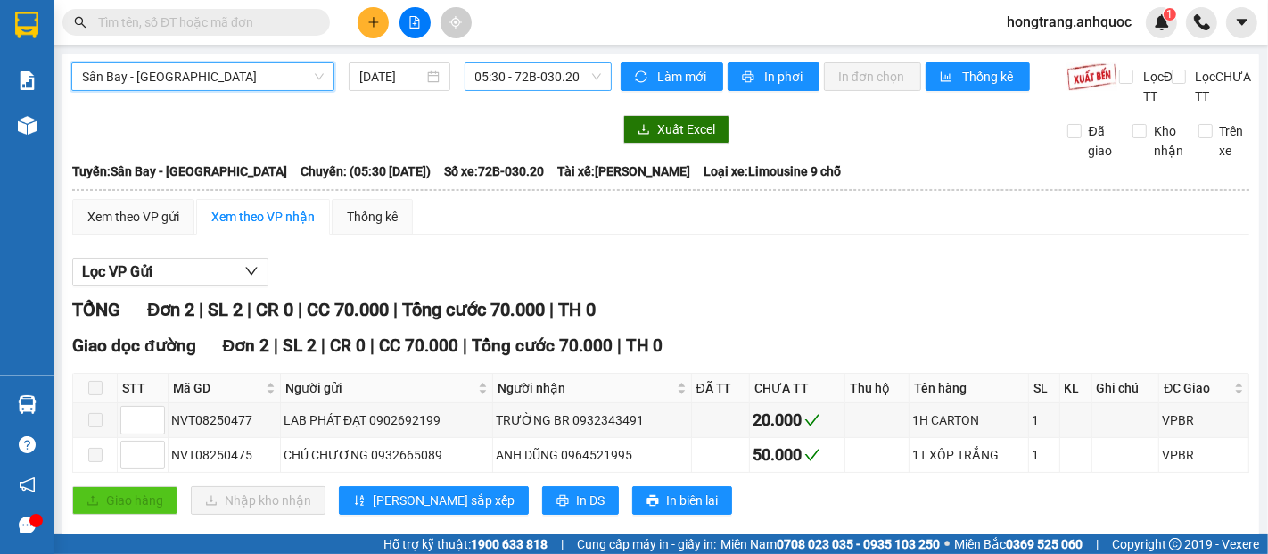
click at [509, 84] on span "05:30 - 72B-030.20" at bounding box center [538, 76] width 126 height 27
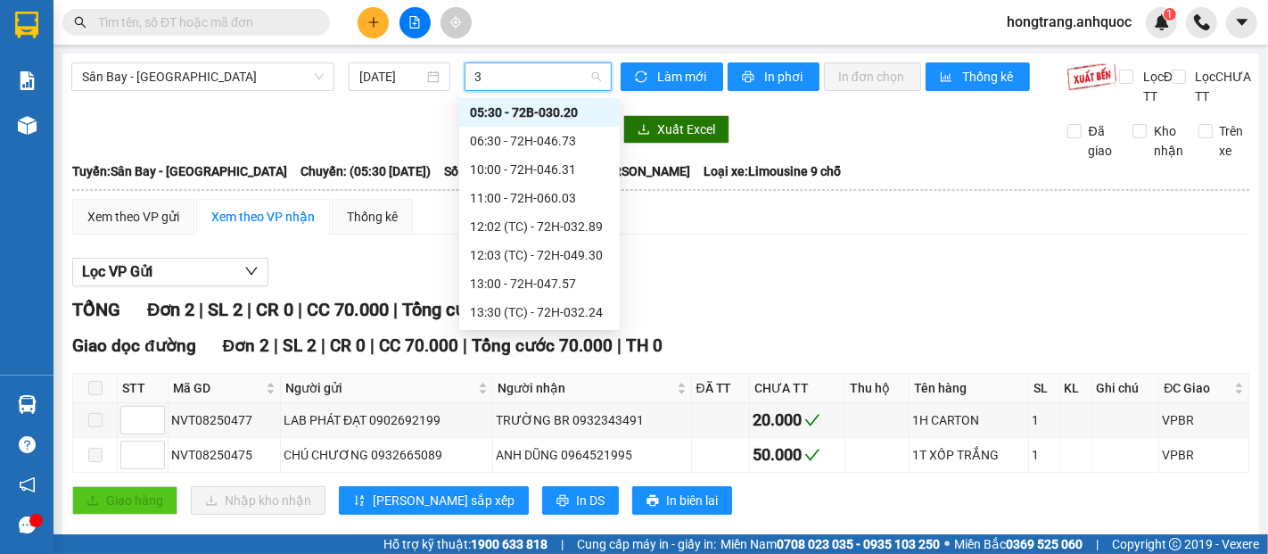
type input "31"
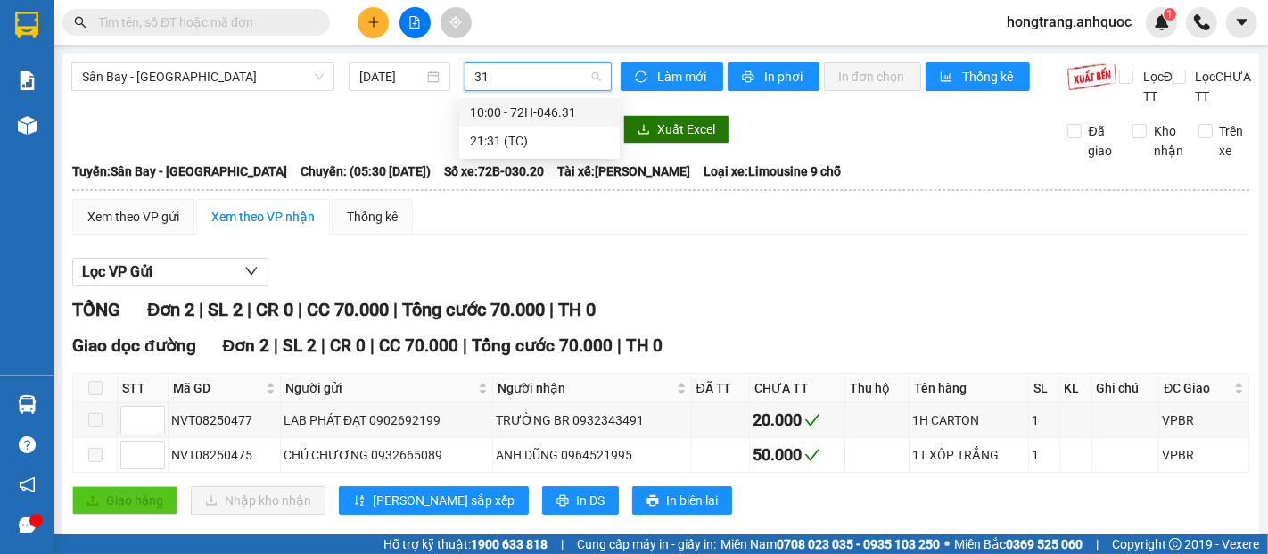
click at [560, 112] on div "10:00 - 72H-046.31" at bounding box center [539, 113] width 139 height 20
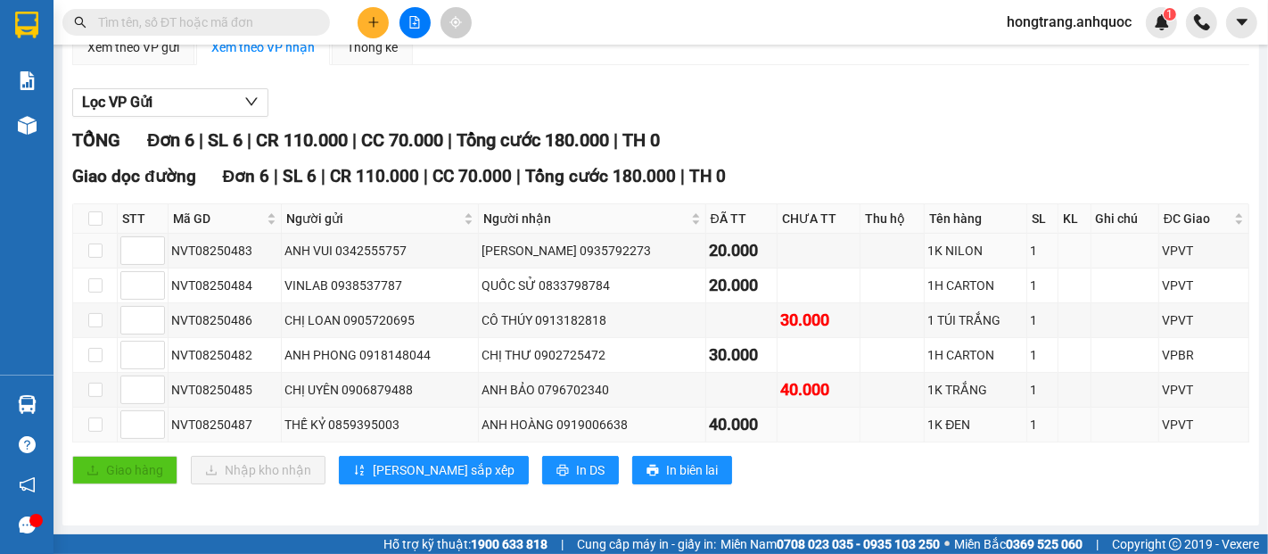
scroll to position [186, 0]
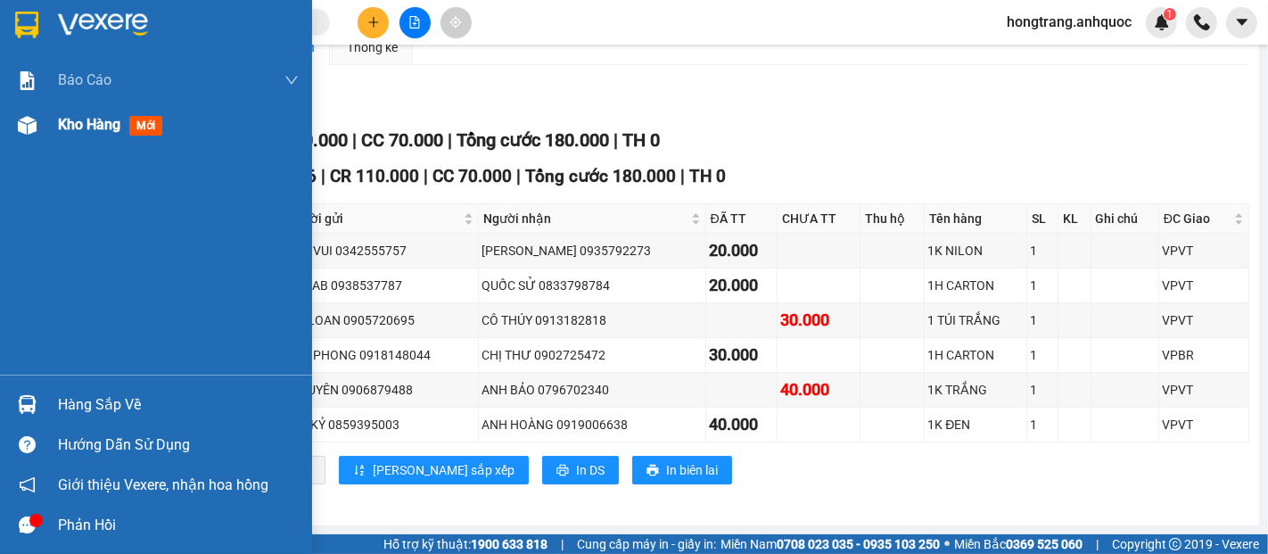
click at [65, 134] on div "Kho hàng mới" at bounding box center [113, 124] width 111 height 22
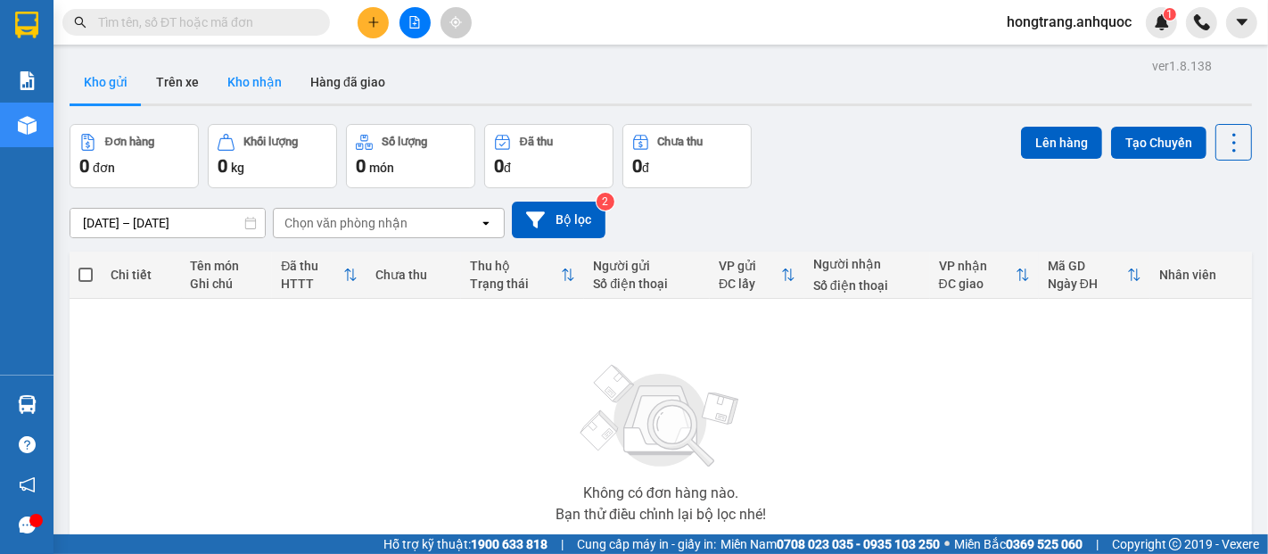
click at [251, 81] on button "Kho nhận" at bounding box center [254, 82] width 83 height 43
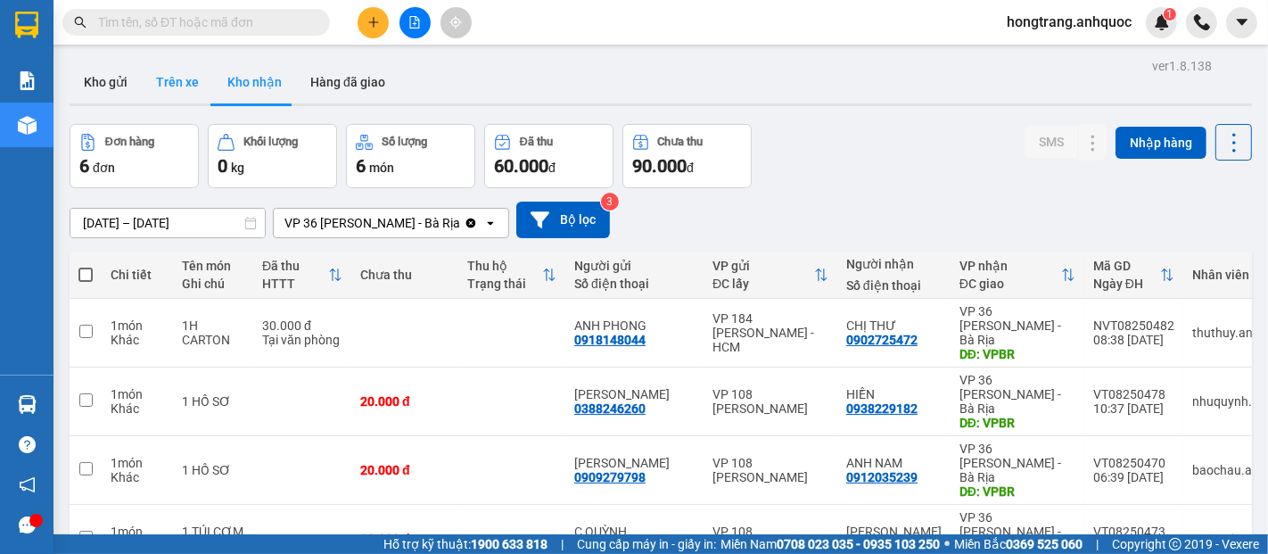
click at [182, 80] on button "Trên xe" at bounding box center [177, 82] width 71 height 43
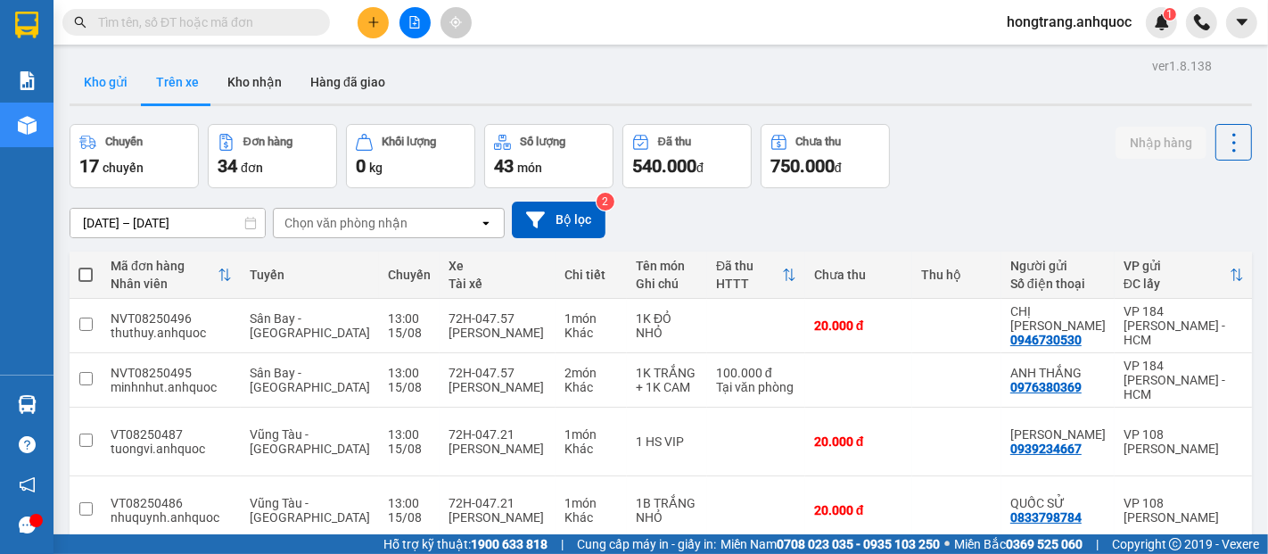
click at [98, 85] on button "Kho gửi" at bounding box center [106, 82] width 72 height 43
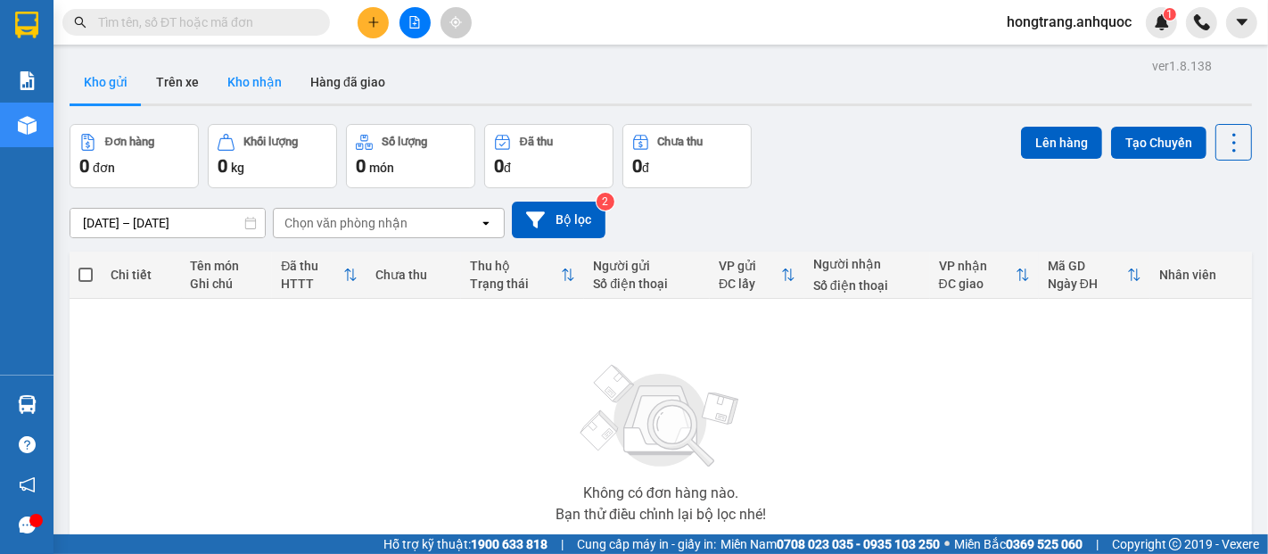
click at [261, 95] on button "Kho nhận" at bounding box center [254, 82] width 83 height 43
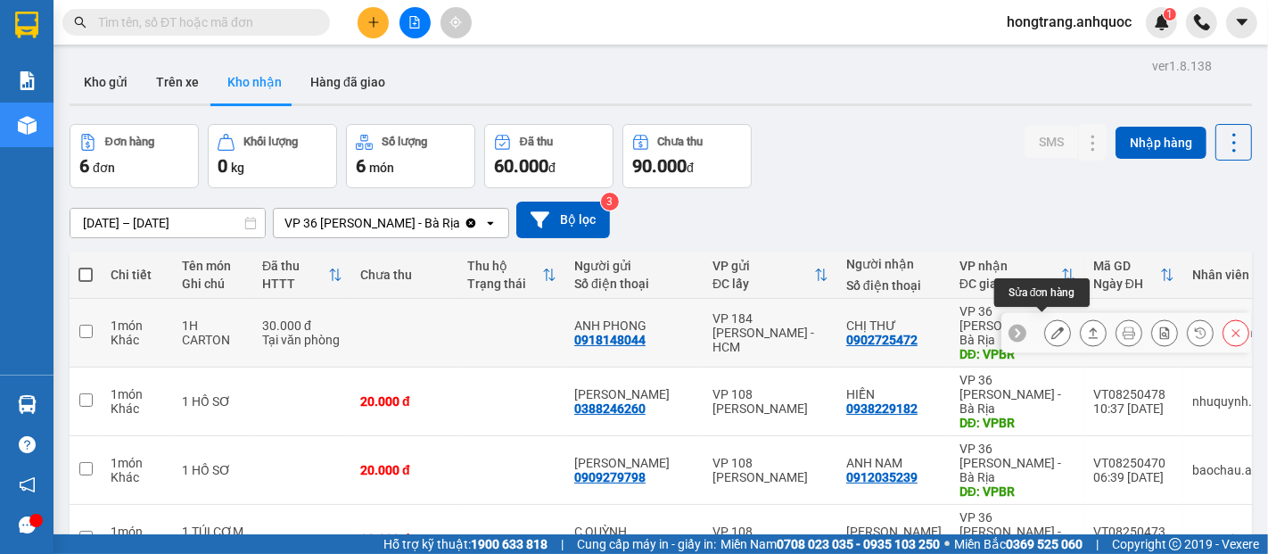
click at [1052, 327] on icon at bounding box center [1058, 332] width 12 height 12
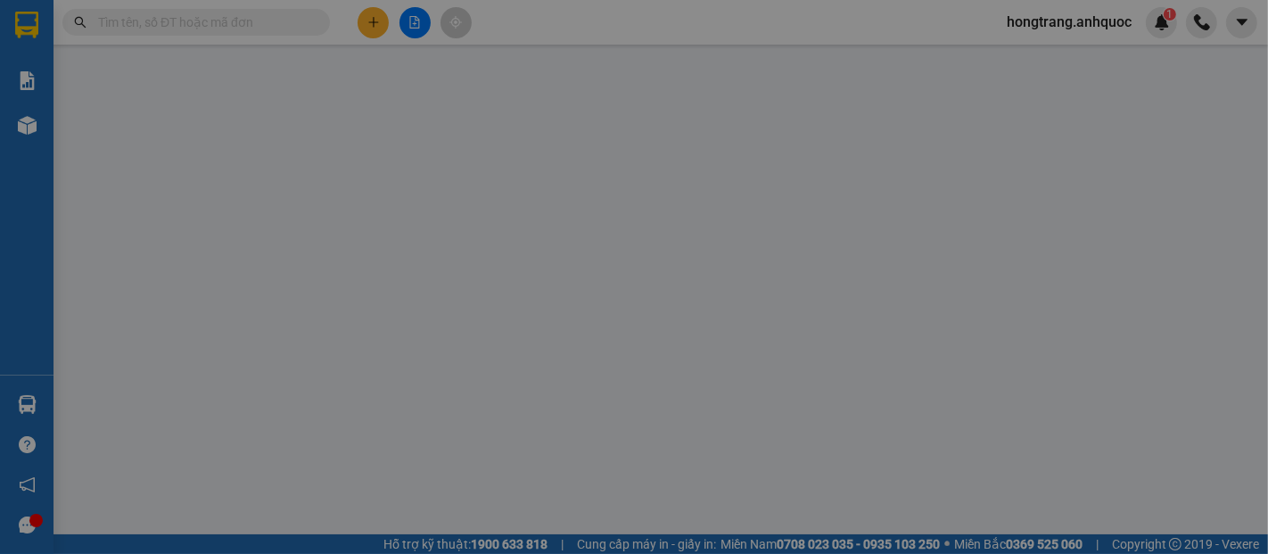
type input "0918148044"
type input "ANH PHONG"
type input "0902725472"
type input "CHỊ THƯ"
type input "VPBR"
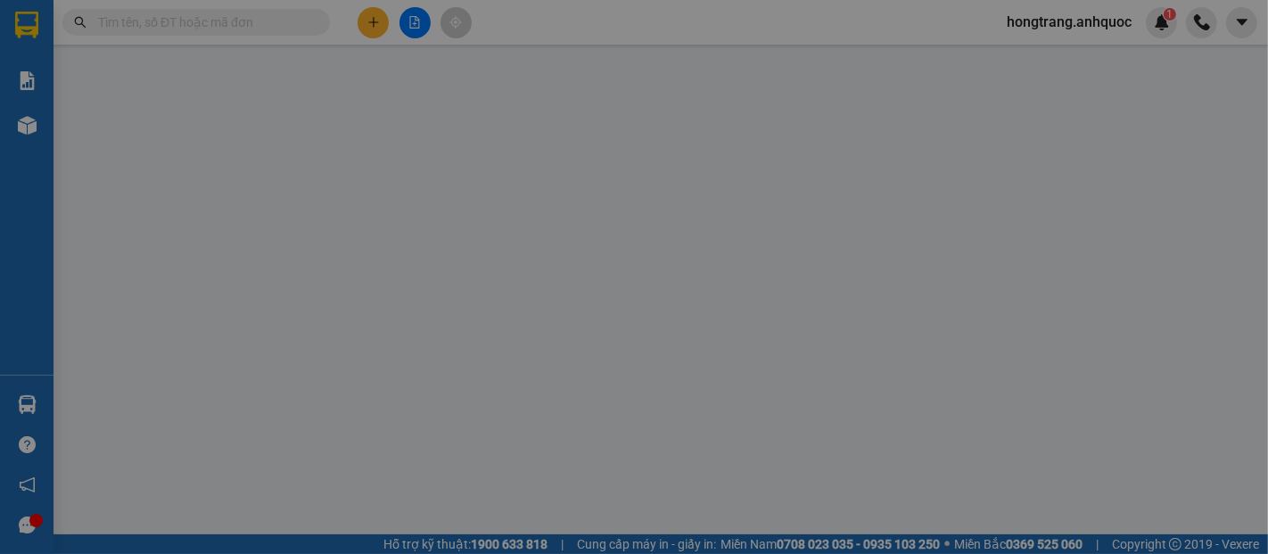
type input "TM 15/8 THỦY"
type input "30.000"
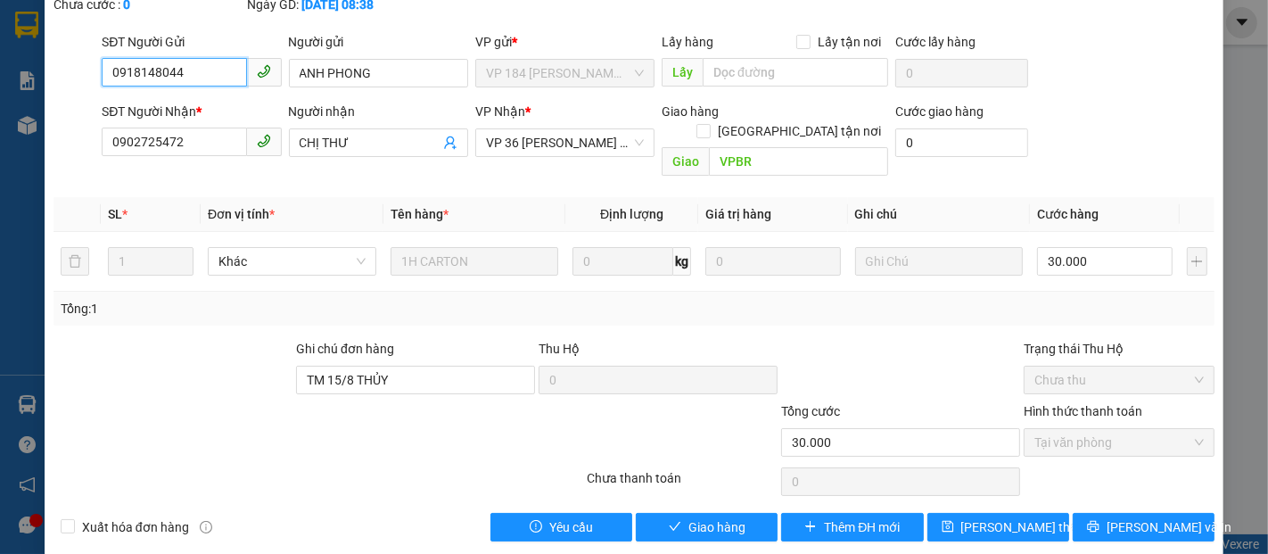
scroll to position [108, 0]
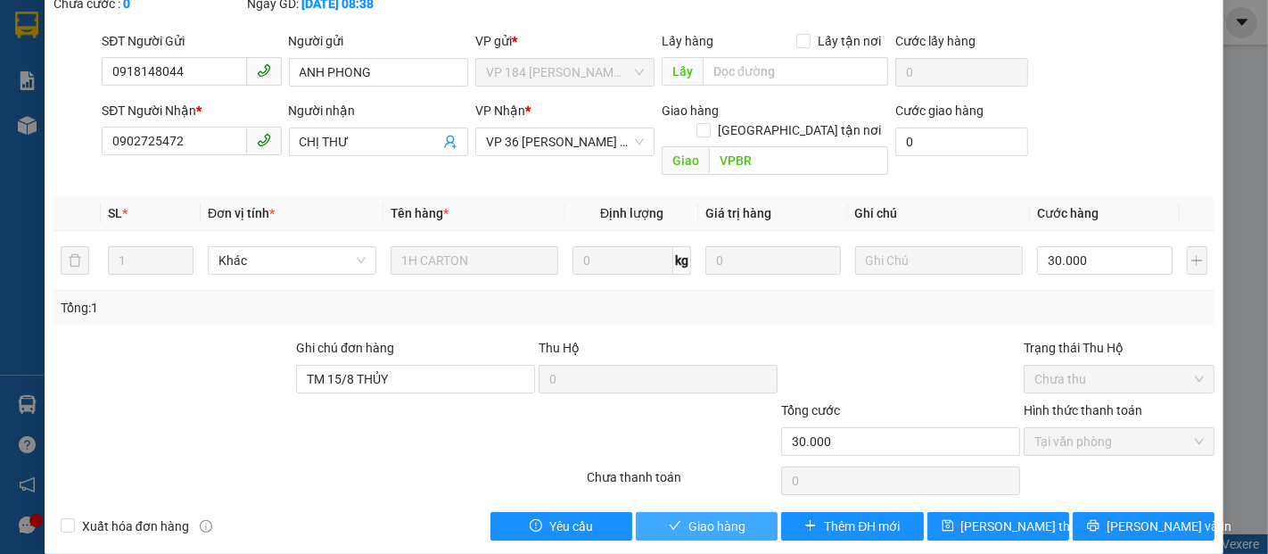
click at [717, 516] on span "Giao hàng" at bounding box center [717, 526] width 57 height 20
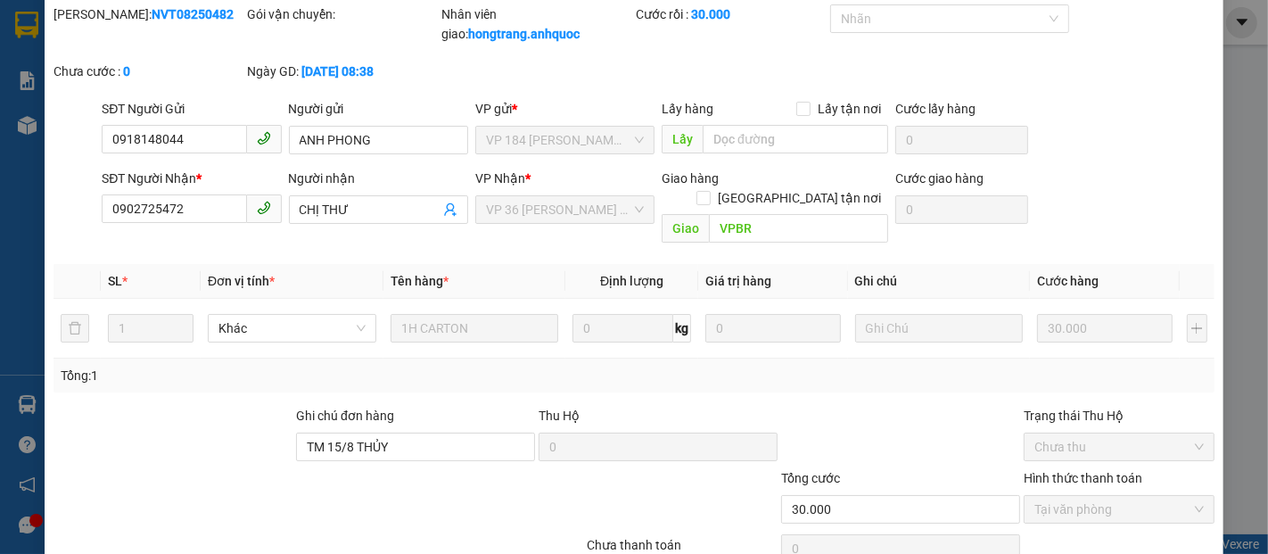
scroll to position [0, 0]
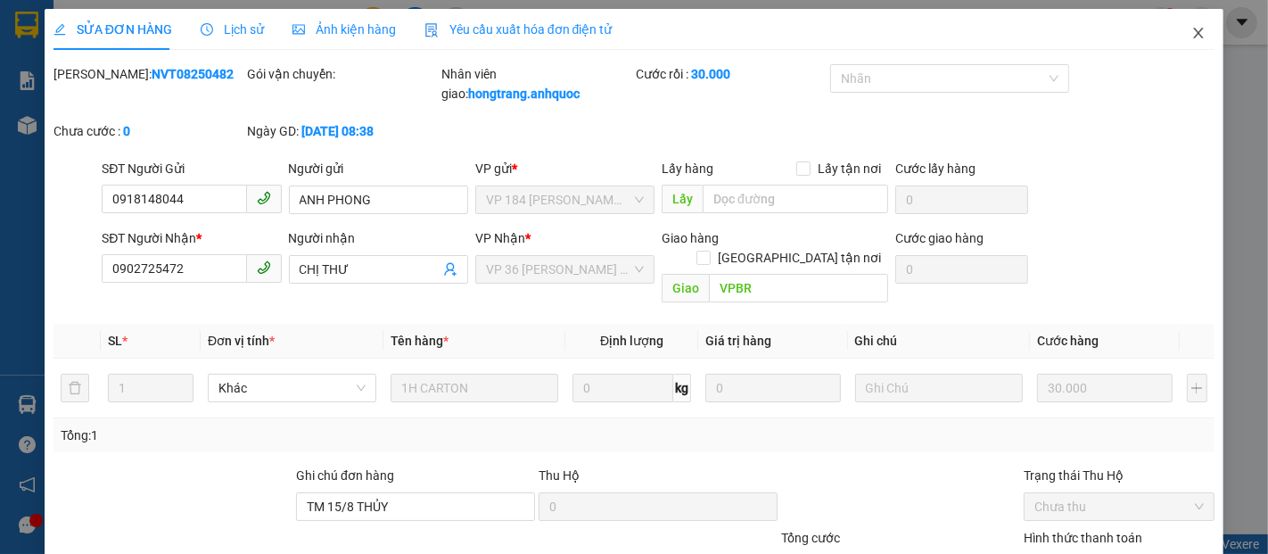
click at [1192, 37] on icon "close" at bounding box center [1199, 33] width 14 height 14
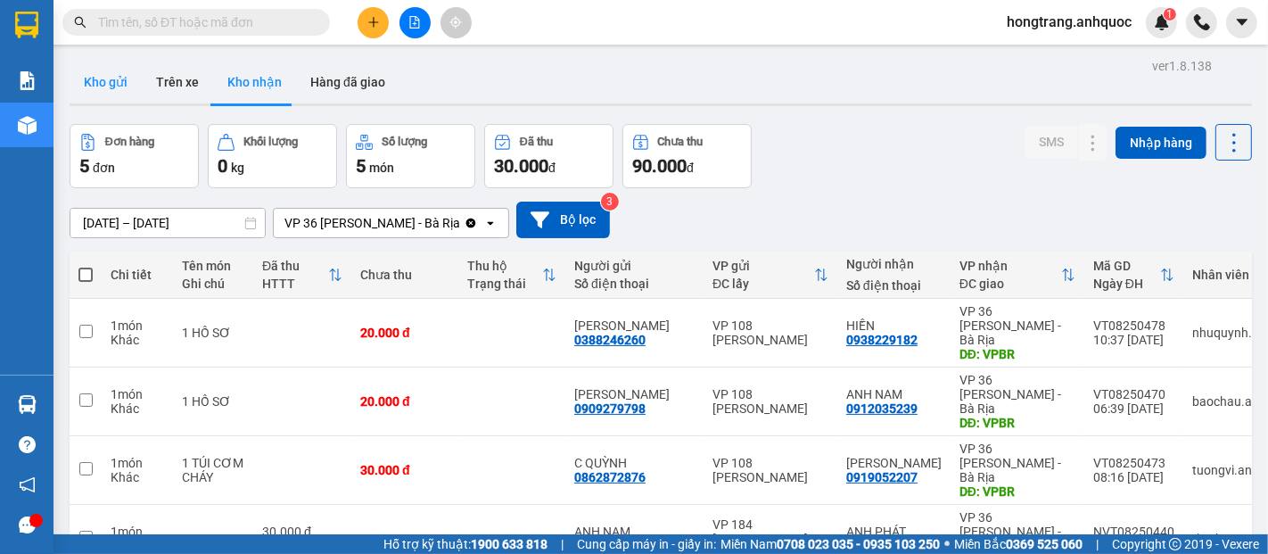
click at [114, 85] on button "Kho gửi" at bounding box center [106, 82] width 72 height 43
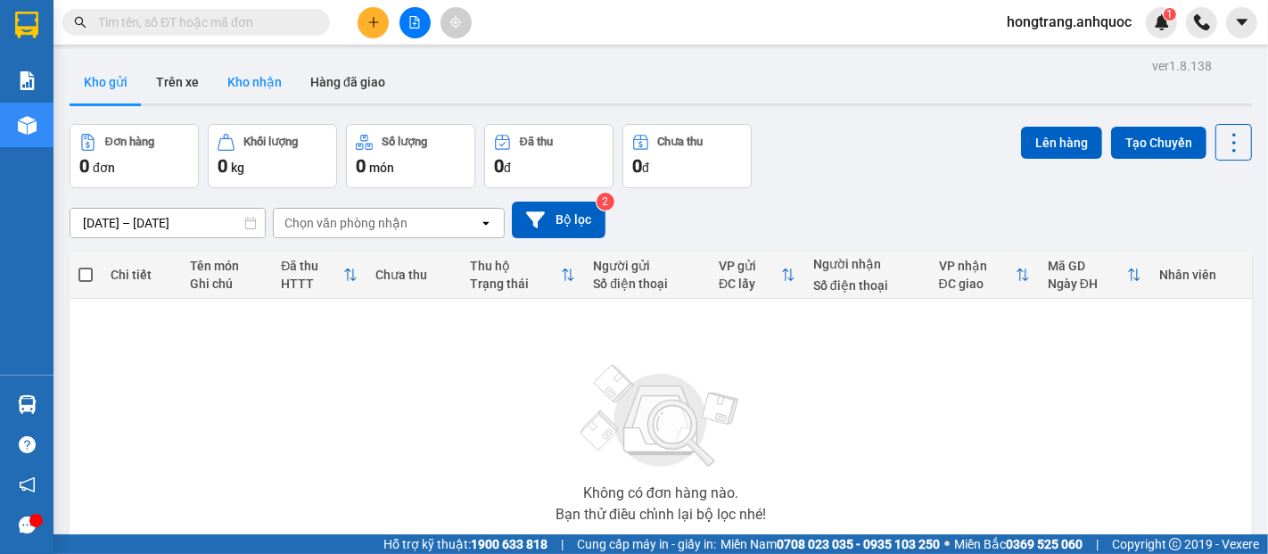
click at [235, 84] on button "Kho nhận" at bounding box center [254, 82] width 83 height 43
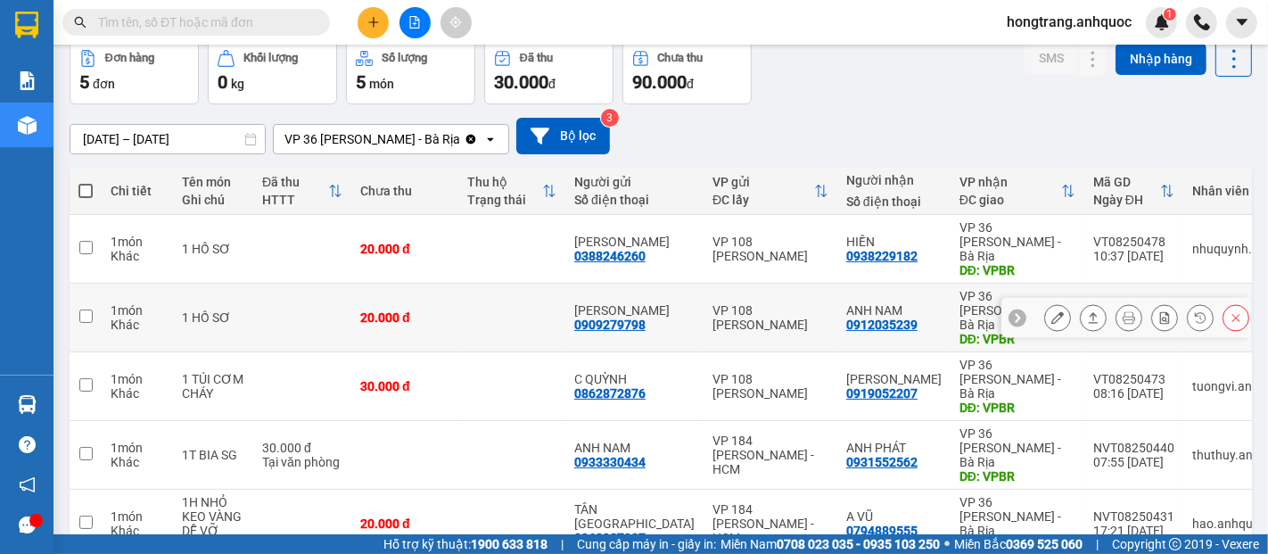
scroll to position [129, 0]
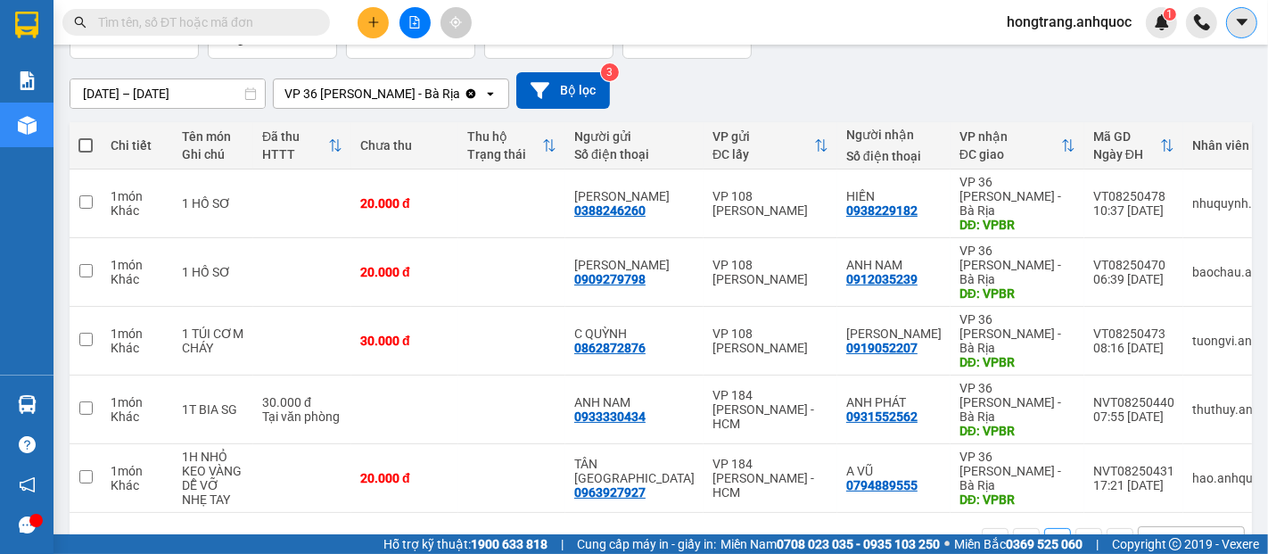
drag, startPoint x: 1249, startPoint y: 24, endPoint x: 1169, endPoint y: 5, distance: 81.6
click at [1249, 26] on icon "caret-down" at bounding box center [1243, 22] width 16 height 16
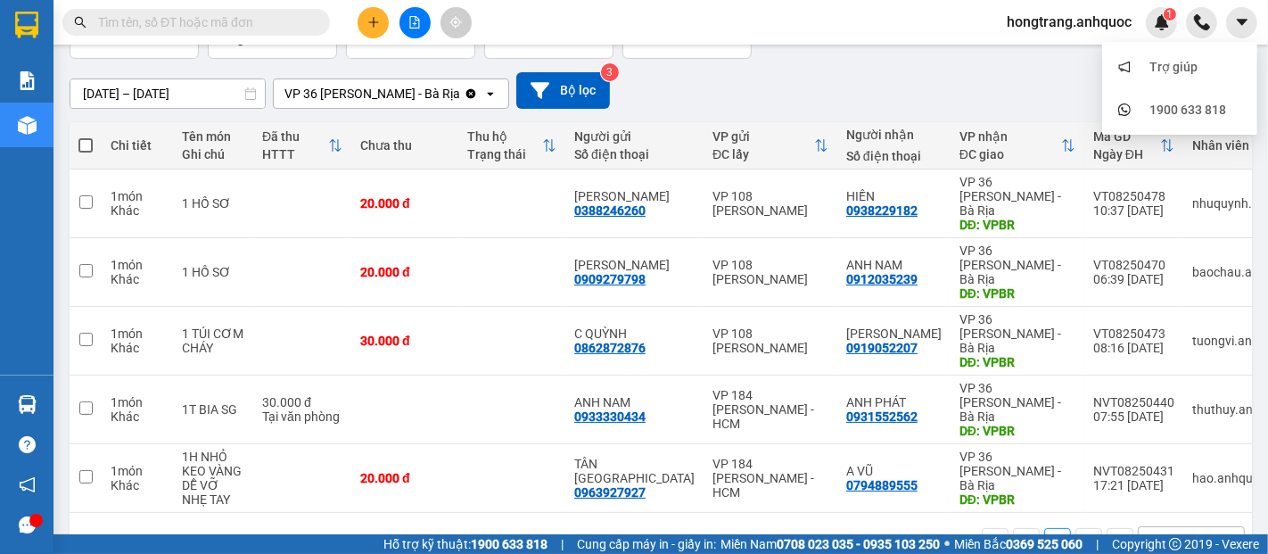
click at [1049, 46] on div "SMS Nhập hàng" at bounding box center [1138, 27] width 227 height 64
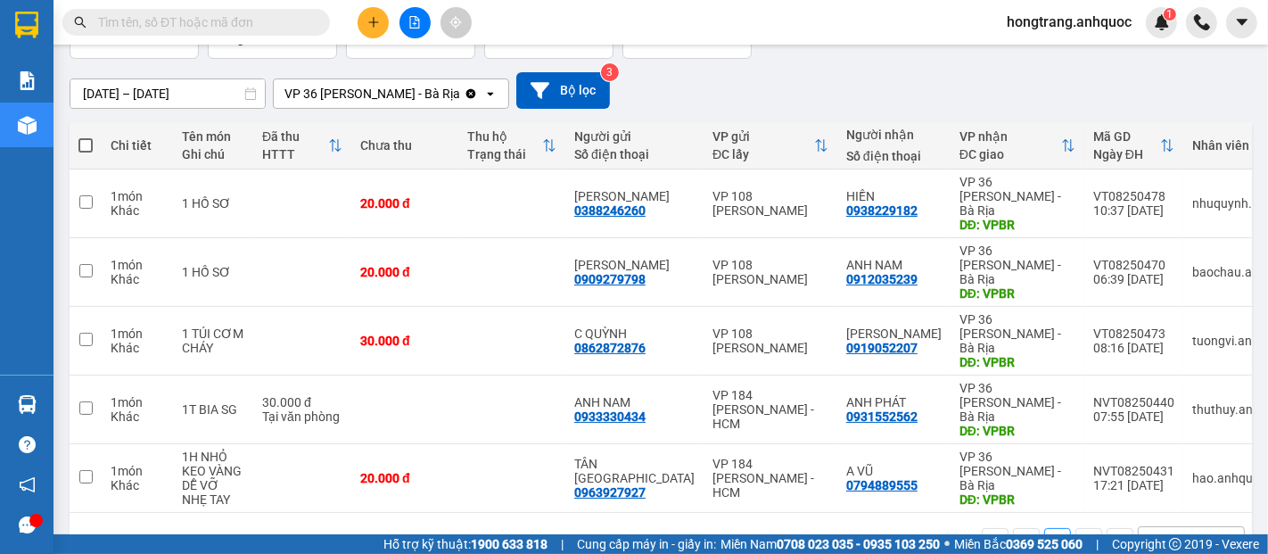
click at [1041, 23] on span "hongtrang.anhquoc" at bounding box center [1069, 22] width 153 height 22
click at [1045, 57] on span "Đăng xuất" at bounding box center [1077, 55] width 118 height 20
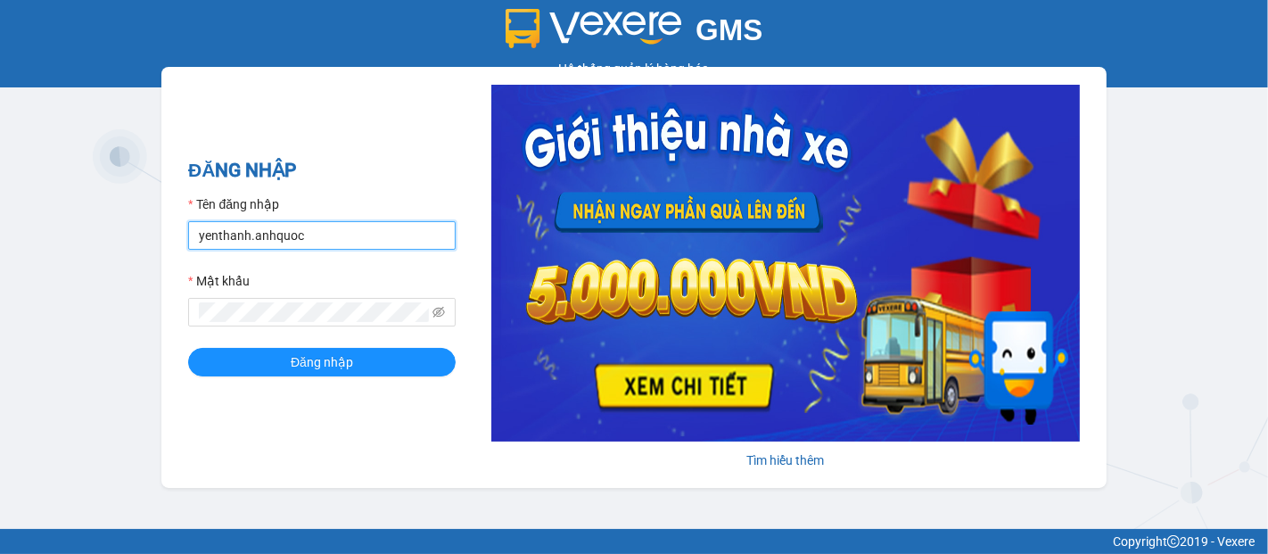
drag, startPoint x: 344, startPoint y: 243, endPoint x: 326, endPoint y: 242, distance: 17.9
click at [344, 243] on input "yenthanh.anhquoc" at bounding box center [322, 235] width 268 height 29
type input "minhhieu.anhquoc"
click at [261, 379] on div "ĐĂNG NHẬP Tên đăng nhập minhhieu.anhquoc Mật khẩu Đăng nhập" at bounding box center [322, 277] width 268 height 243
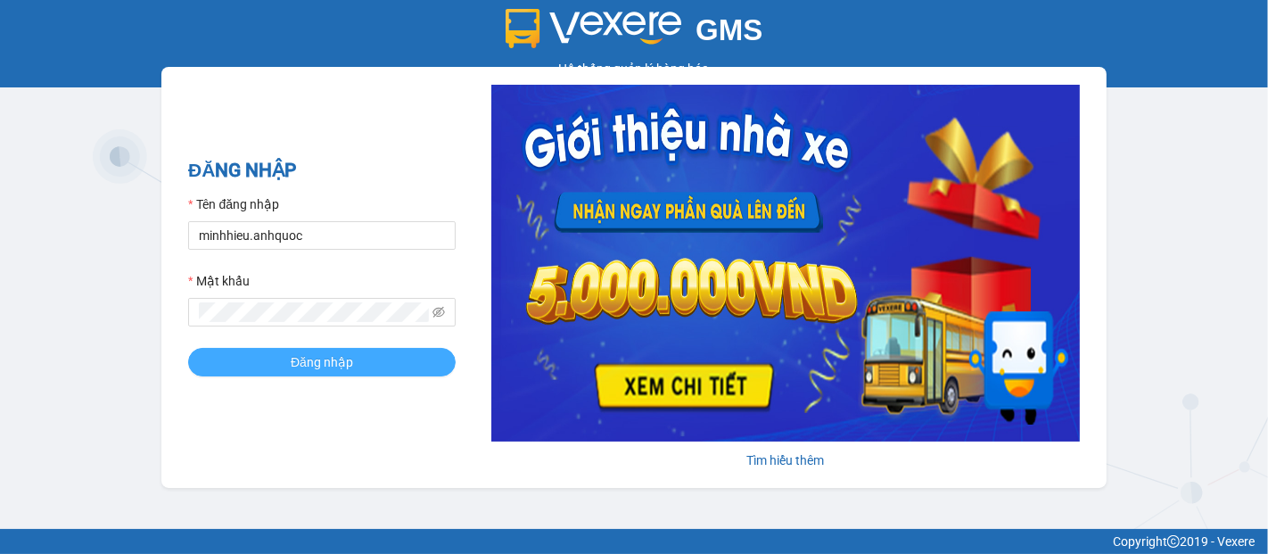
click at [249, 359] on button "Đăng nhập" at bounding box center [322, 362] width 268 height 29
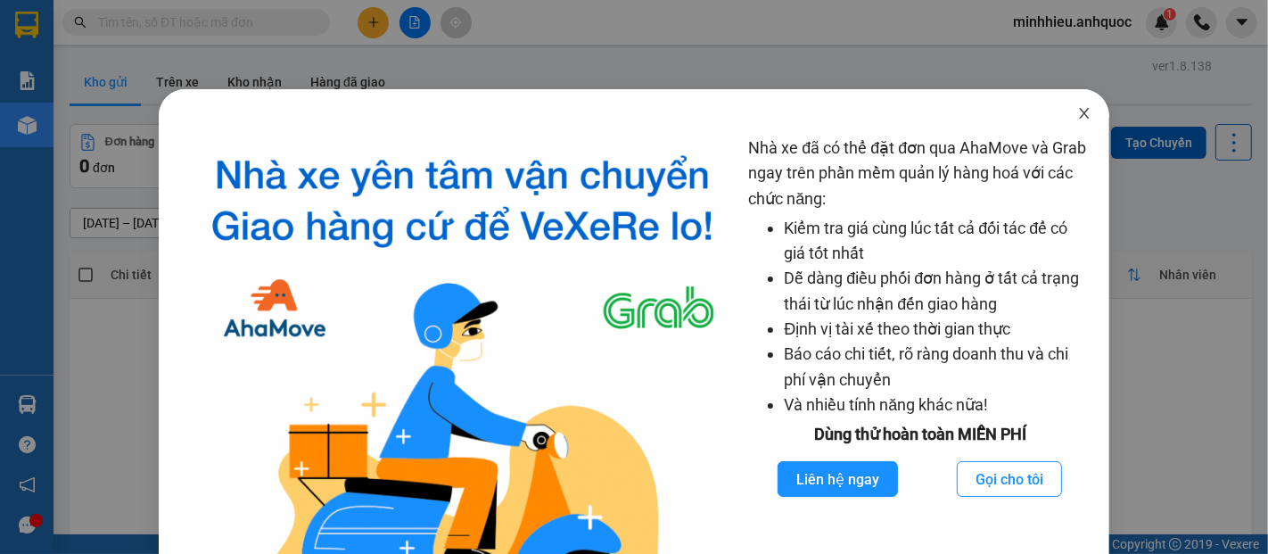
drag, startPoint x: 1076, startPoint y: 109, endPoint x: 994, endPoint y: 16, distance: 123.9
click at [1080, 109] on icon "close" at bounding box center [1085, 113] width 10 height 11
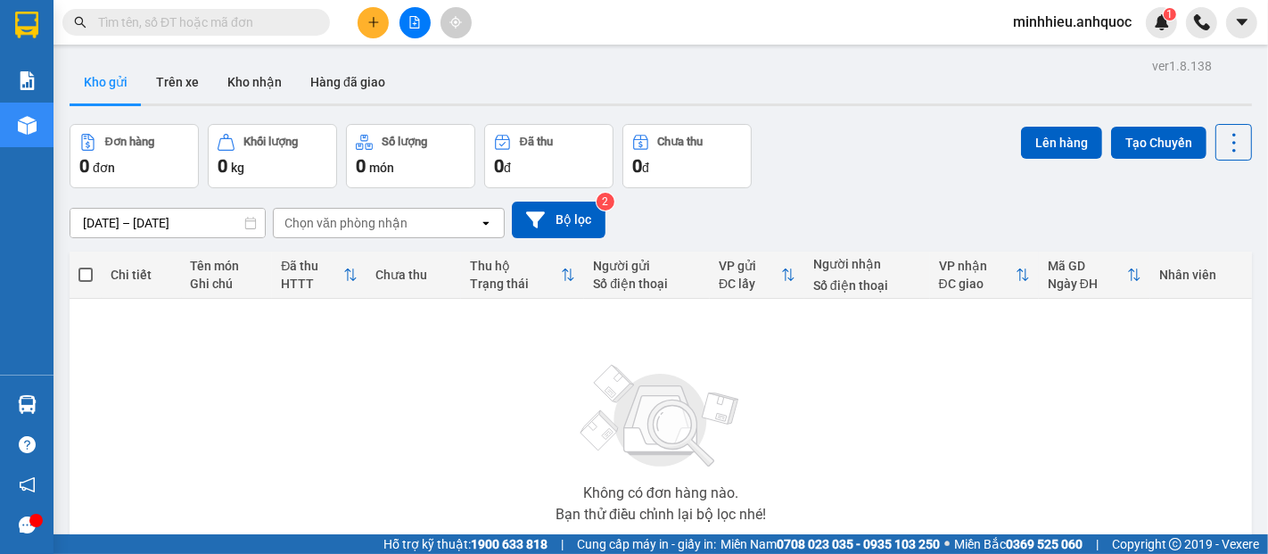
click at [365, 22] on button at bounding box center [373, 22] width 31 height 31
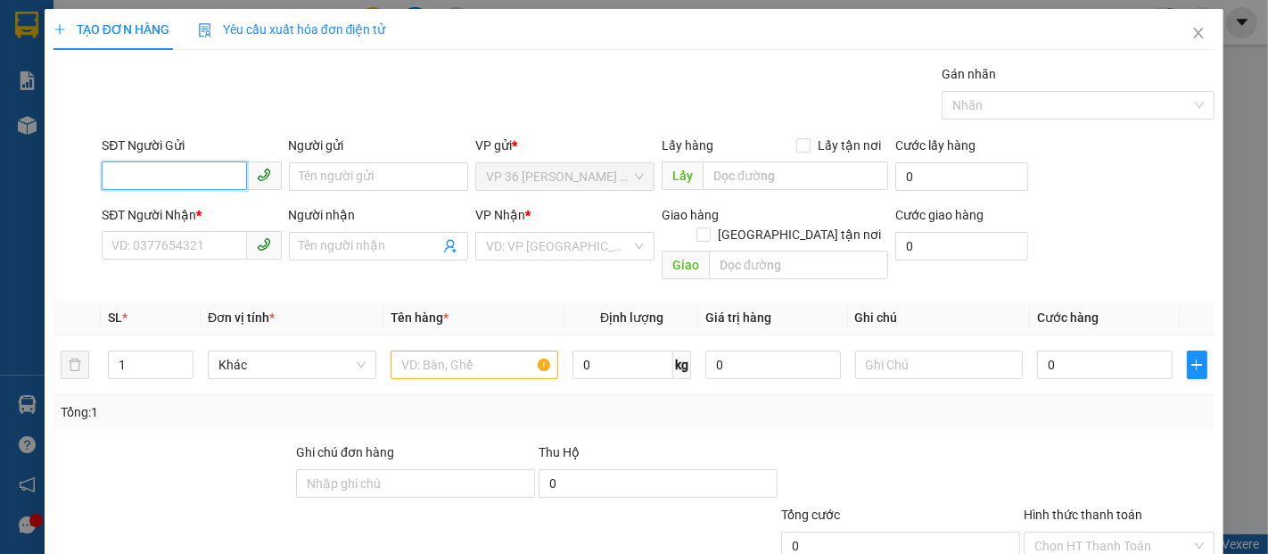
click at [186, 175] on input "SĐT Người Gửi" at bounding box center [174, 175] width 145 height 29
type input "0968326759"
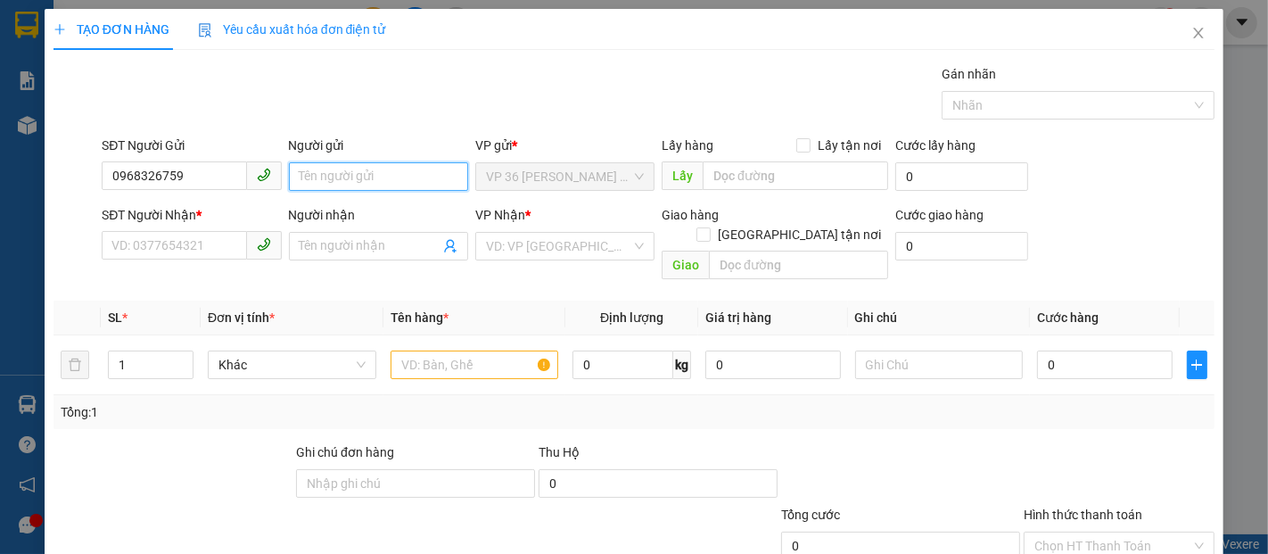
click at [300, 179] on input "Người gửi" at bounding box center [378, 176] width 179 height 29
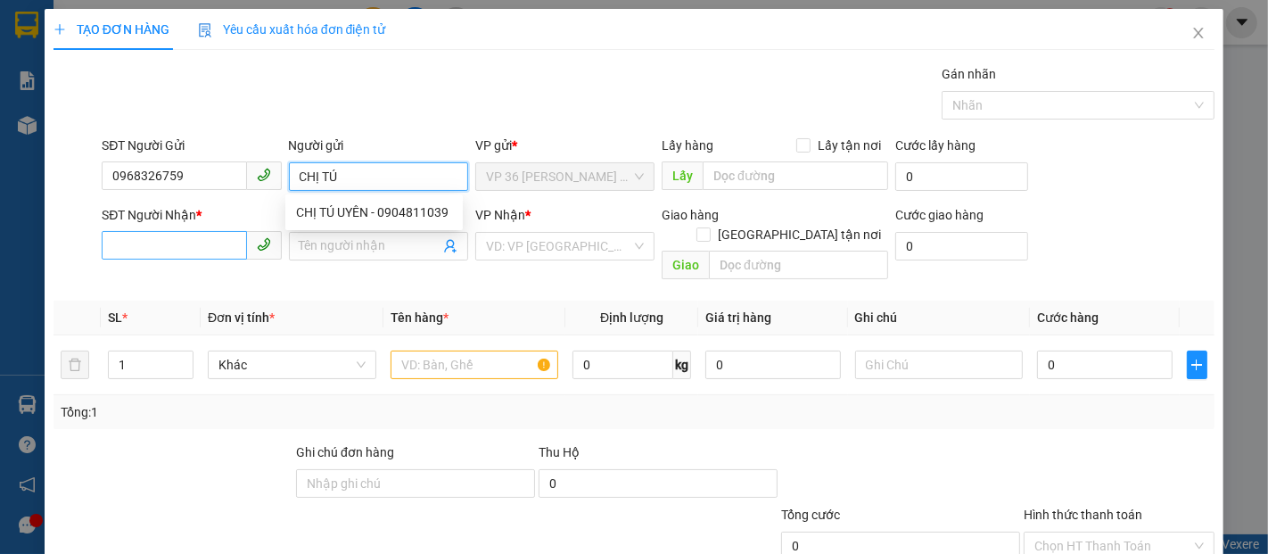
type input "CHỊ TÚ"
click at [198, 231] on input "SĐT Người Nhận *" at bounding box center [174, 245] width 145 height 29
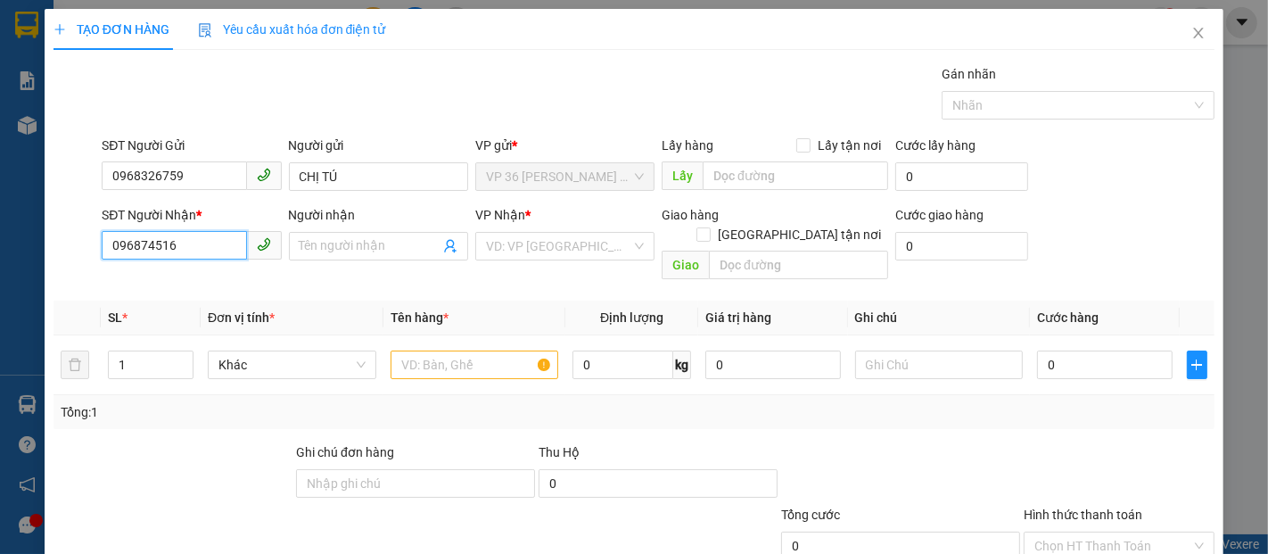
type input "0968745168"
click at [179, 283] on div "0968745168 - CHỊ THU" at bounding box center [189, 282] width 156 height 20
type input "CHỊ THU"
type input "VP184"
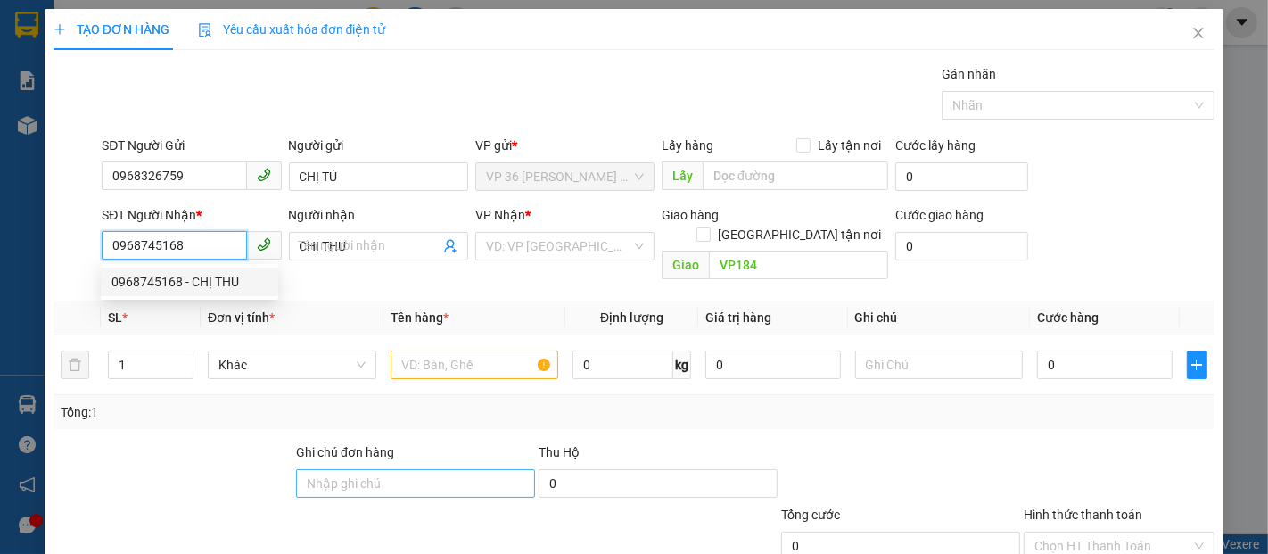
type input "30.000"
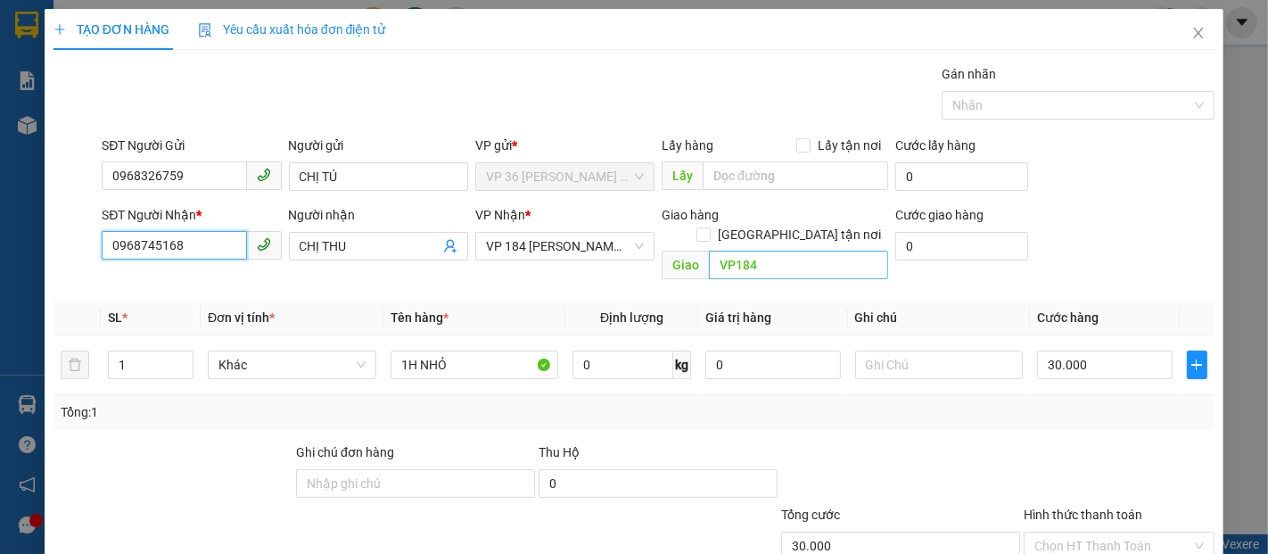
type input "0968745168"
click at [744, 251] on input "VP184" at bounding box center [798, 265] width 179 height 29
click at [747, 253] on input "VP184" at bounding box center [798, 265] width 179 height 29
type input "V"
type input "VP NVT"
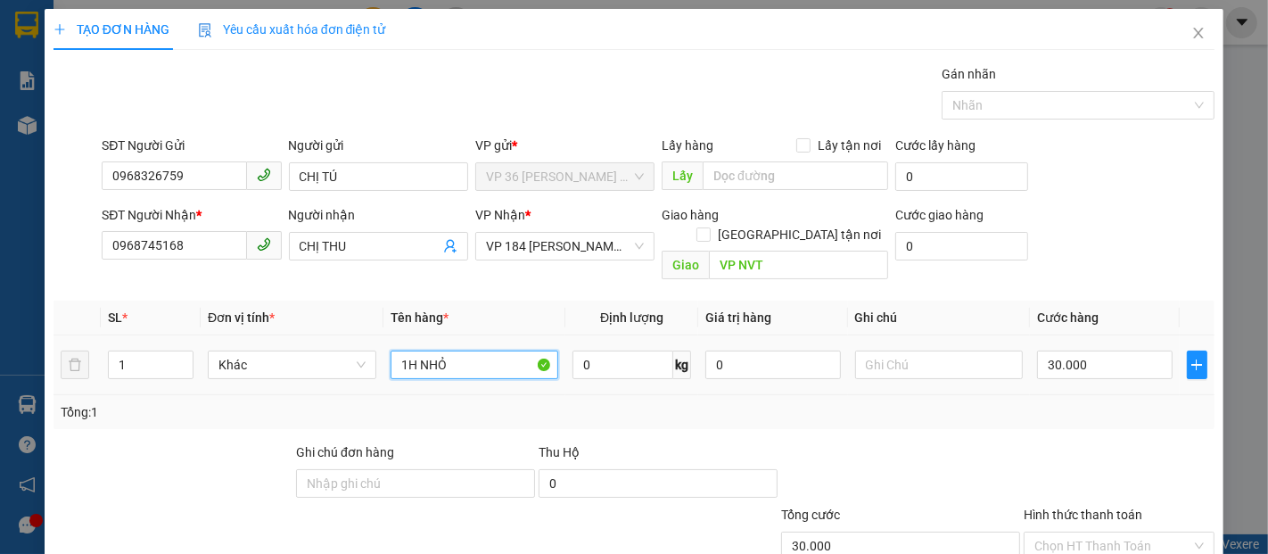
click at [458, 351] on input "1H NHỎ" at bounding box center [475, 365] width 169 height 29
click at [459, 351] on input "1H NHỎ" at bounding box center [475, 365] width 169 height 29
type input "1 XE ĐẨY"
click at [1067, 353] on input "30.000" at bounding box center [1104, 365] width 135 height 29
type input "5"
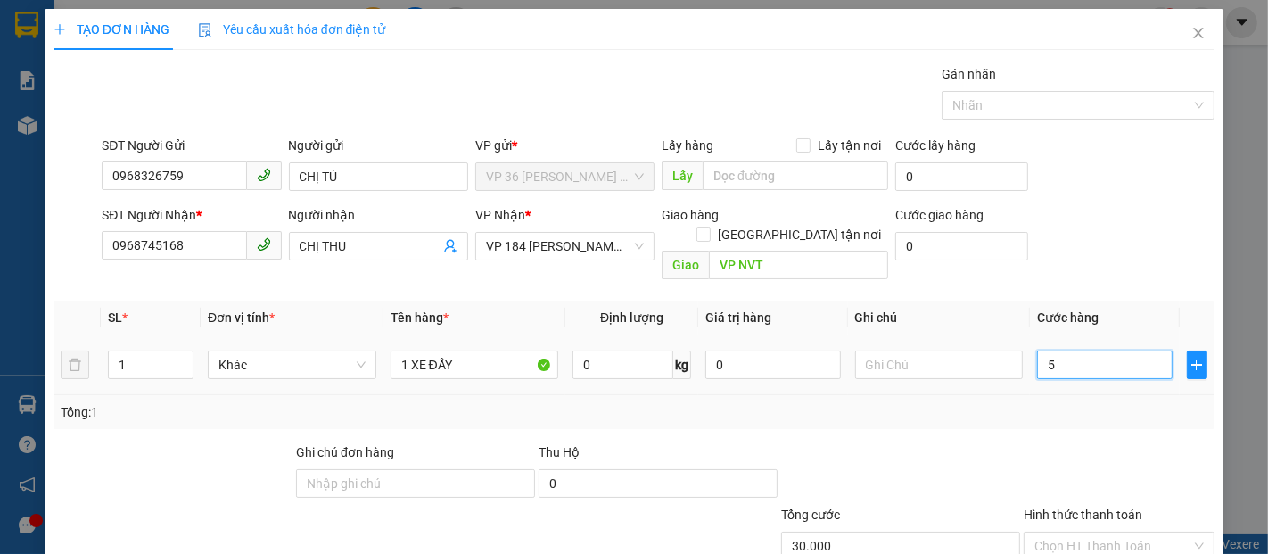
type input "5"
type input "50"
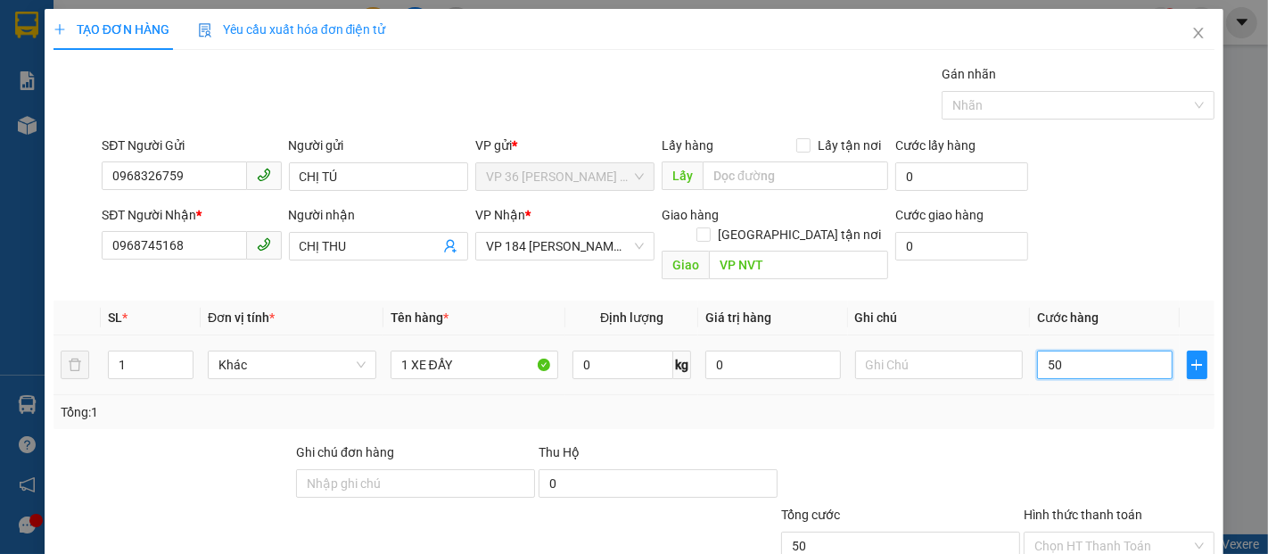
type input "500"
type input "5.000"
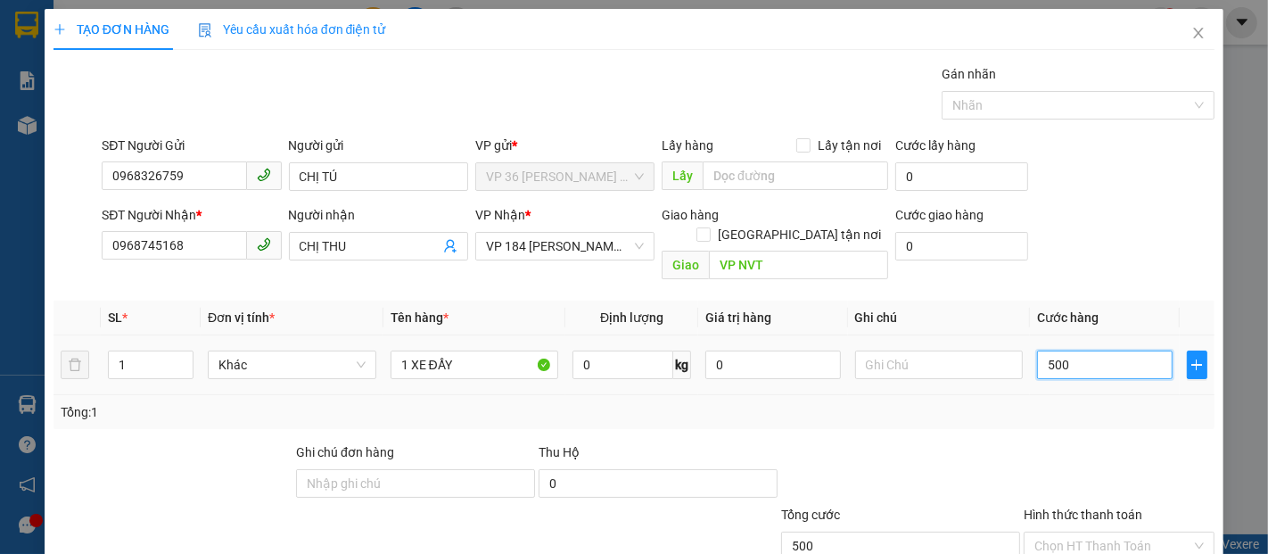
type input "5.000"
type input "50.000"
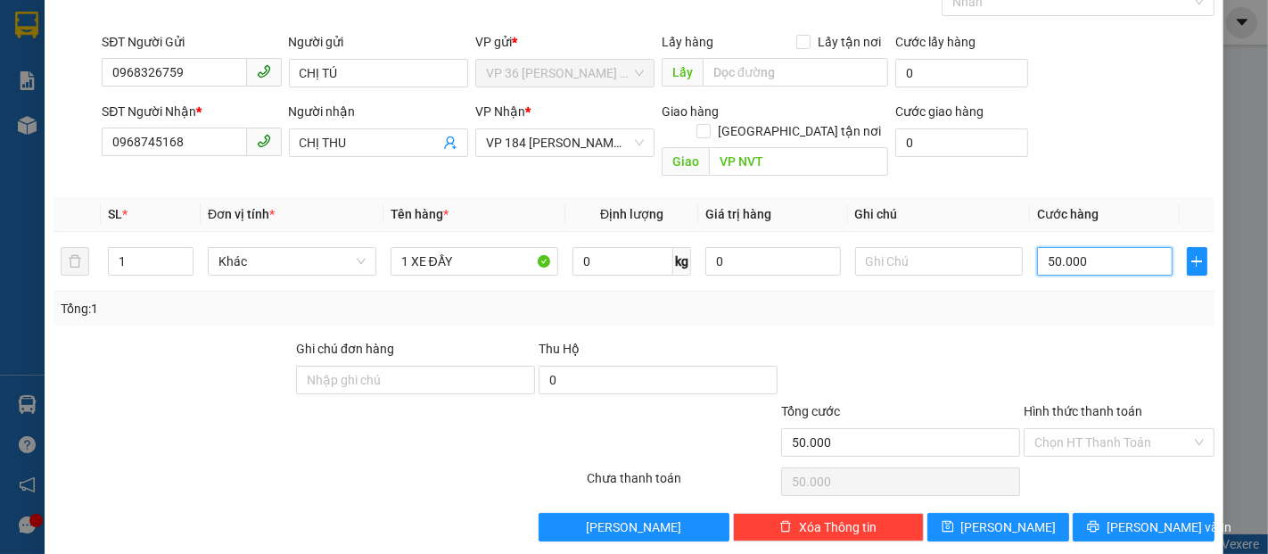
scroll to position [104, 0]
type input "50.000"
click at [1091, 428] on input "Hình thức thanh toán" at bounding box center [1113, 441] width 157 height 27
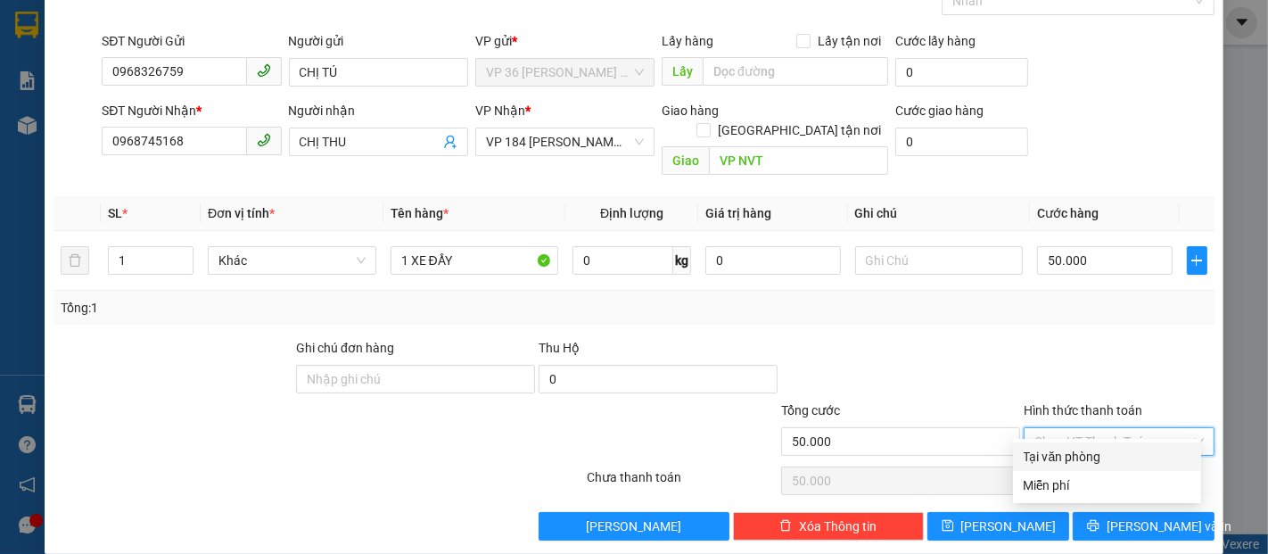
click at [1084, 454] on div "Tại văn phòng" at bounding box center [1107, 457] width 167 height 20
type input "0"
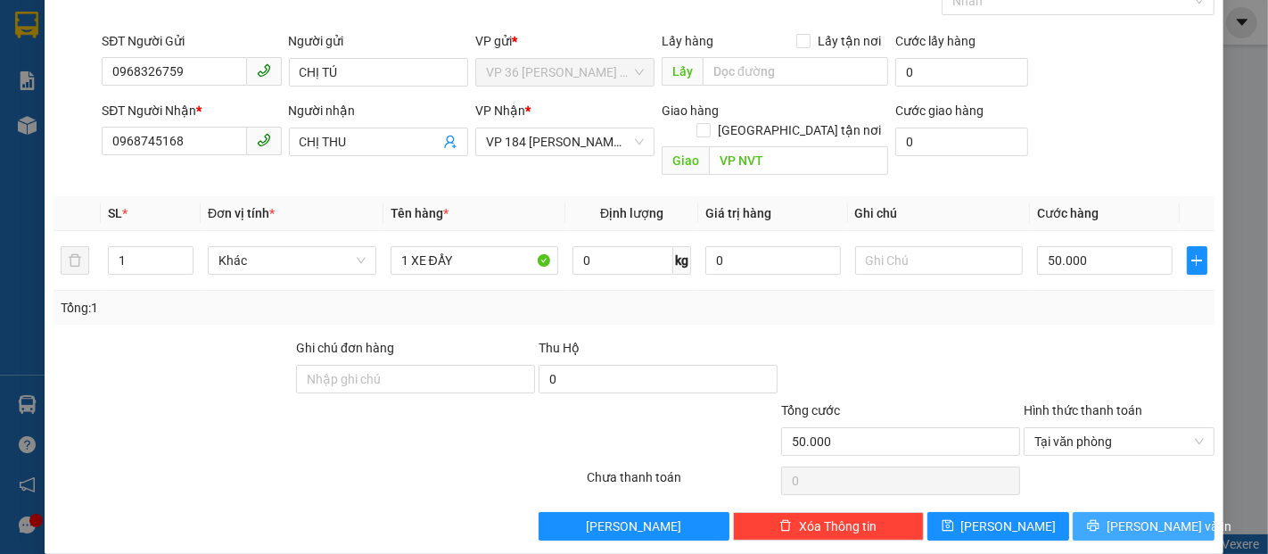
click at [1119, 516] on span "[PERSON_NAME] và In" at bounding box center [1169, 526] width 125 height 20
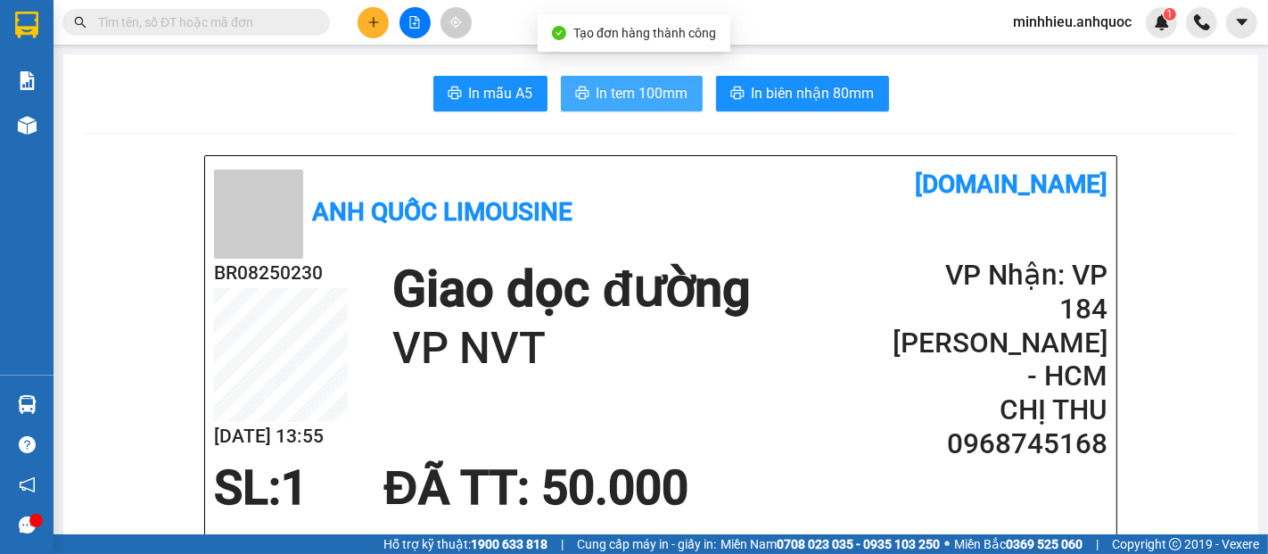
drag, startPoint x: 576, startPoint y: 93, endPoint x: 414, endPoint y: 261, distance: 234.0
click at [576, 95] on icon "printer" at bounding box center [582, 93] width 14 height 14
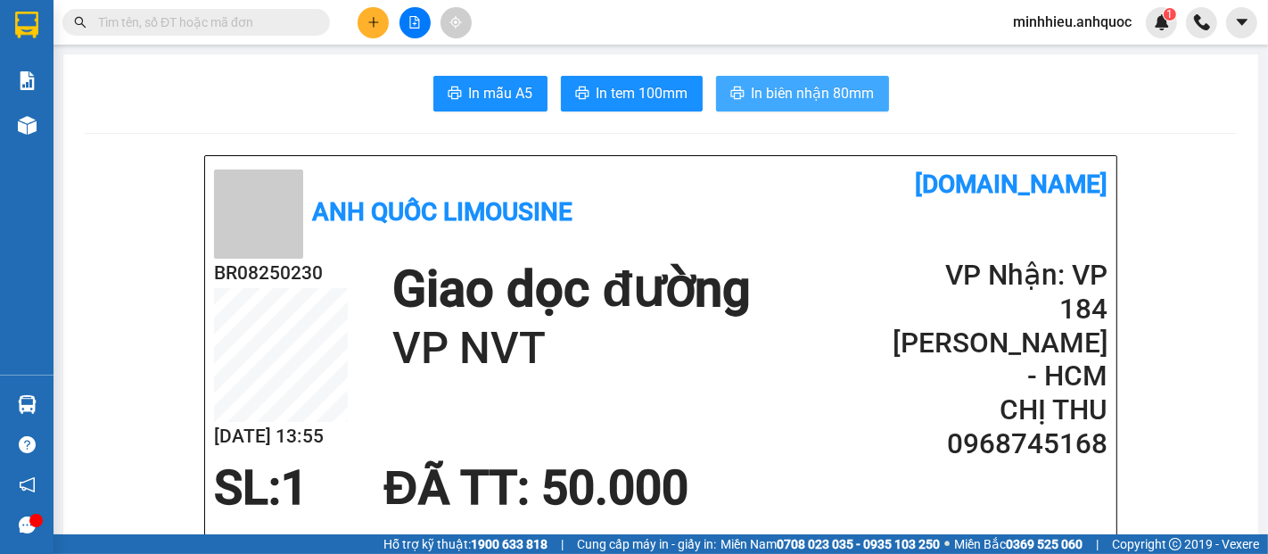
click at [783, 84] on span "In biên nhận 80mm" at bounding box center [813, 93] width 123 height 22
drag, startPoint x: 1000, startPoint y: 483, endPoint x: 946, endPoint y: 510, distance: 60.6
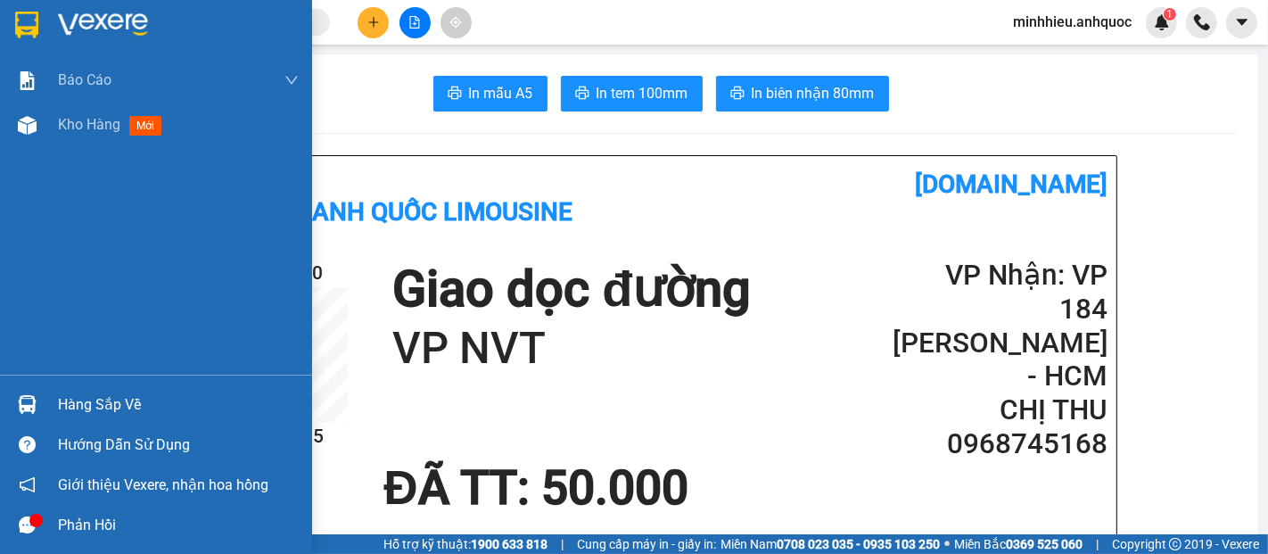
drag, startPoint x: 76, startPoint y: 124, endPoint x: 18, endPoint y: 481, distance: 361.5
click at [77, 127] on span "Kho hàng" at bounding box center [89, 124] width 62 height 17
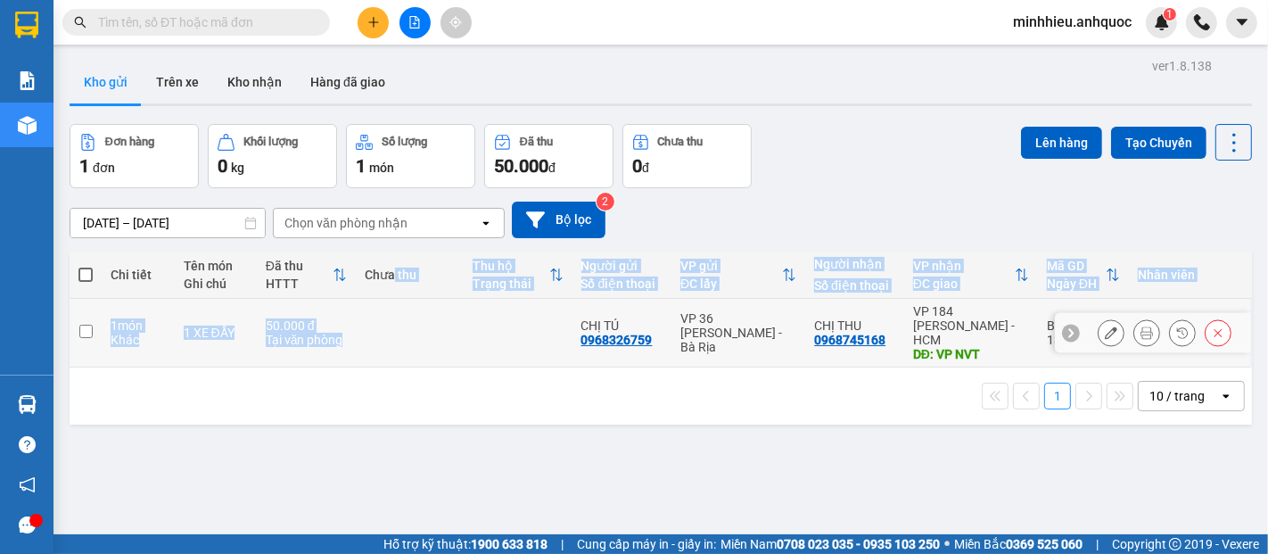
click at [389, 304] on table "Chi tiết Tên món Ghi chú Đã thu HTTT Chưa thu Thu hộ Trạng thái Người gửi Số đi…" at bounding box center [661, 310] width 1183 height 116
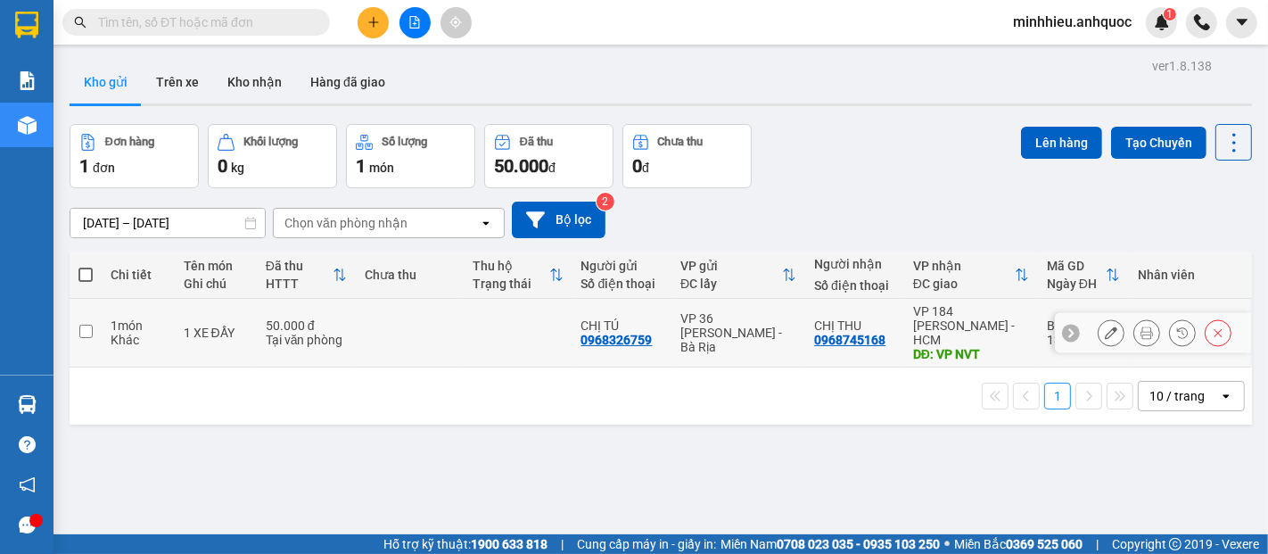
click at [471, 335] on td at bounding box center [518, 333] width 108 height 69
checkbox input "true"
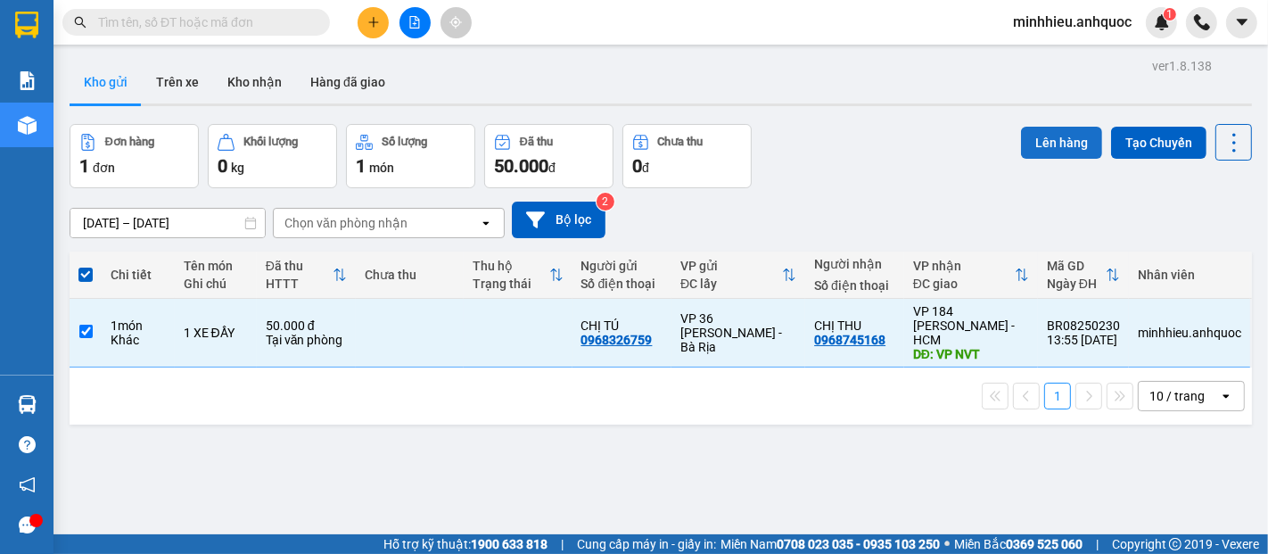
click at [1054, 155] on button "Lên hàng" at bounding box center [1061, 143] width 81 height 32
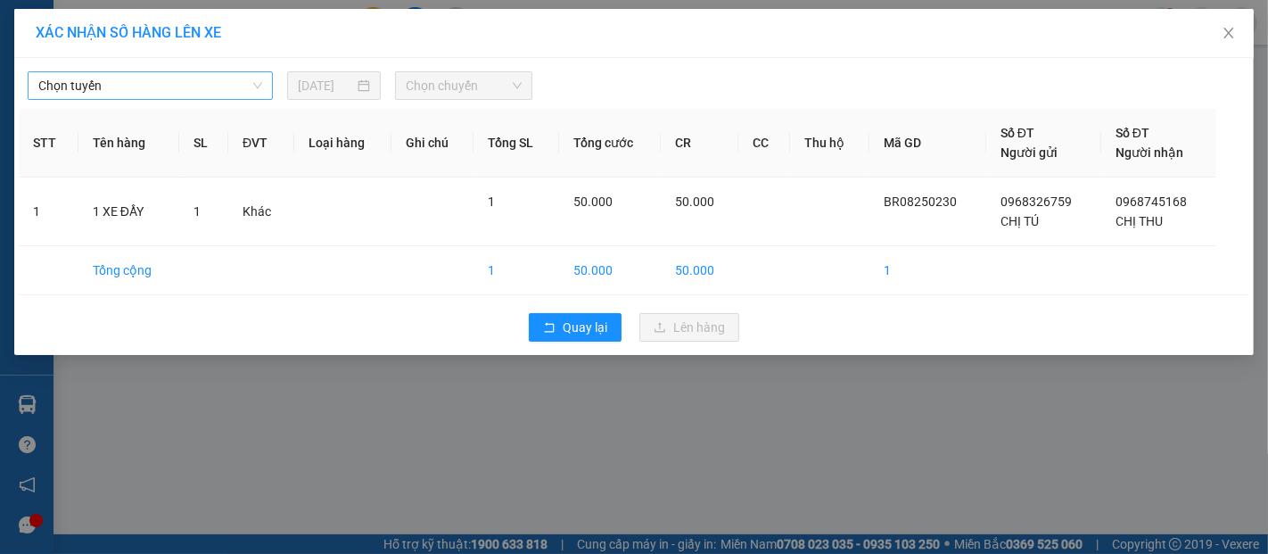
drag, startPoint x: 245, startPoint y: 97, endPoint x: 235, endPoint y: 96, distance: 10.7
click at [245, 98] on span "Chọn tuyến" at bounding box center [150, 85] width 224 height 27
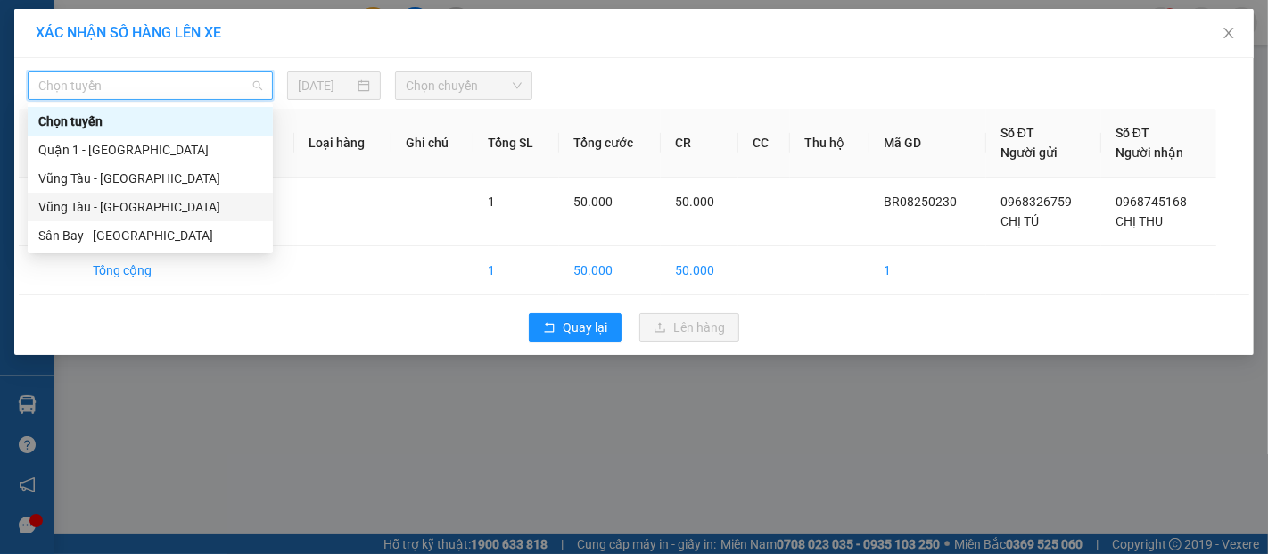
click at [88, 202] on div "Vũng Tàu - [GEOGRAPHIC_DATA]" at bounding box center [150, 207] width 224 height 20
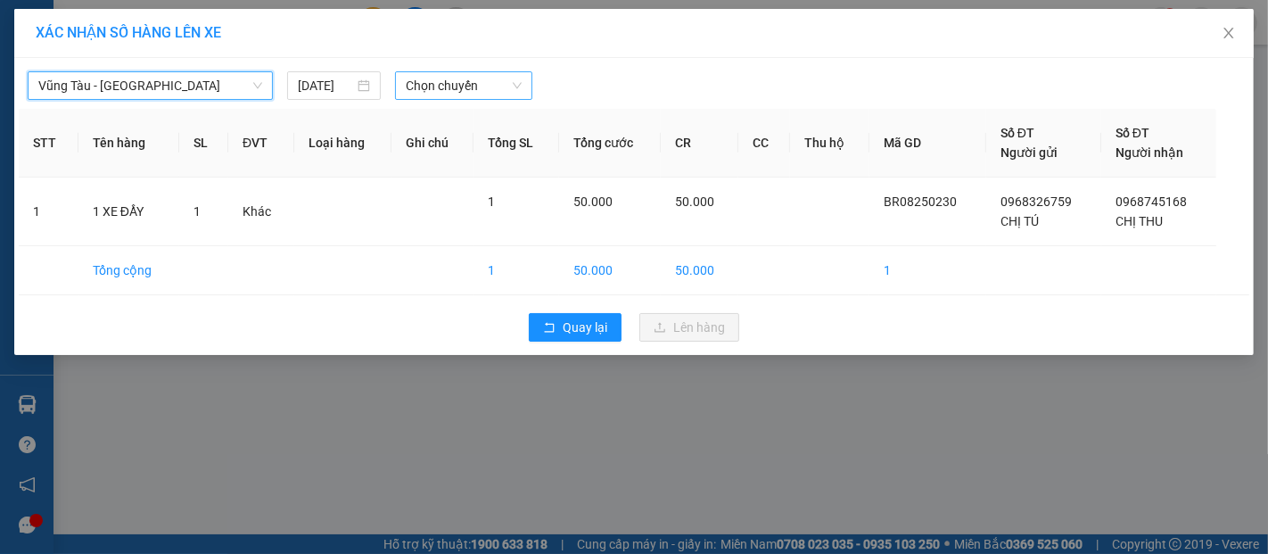
click at [424, 78] on span "Chọn chuyến" at bounding box center [464, 85] width 116 height 27
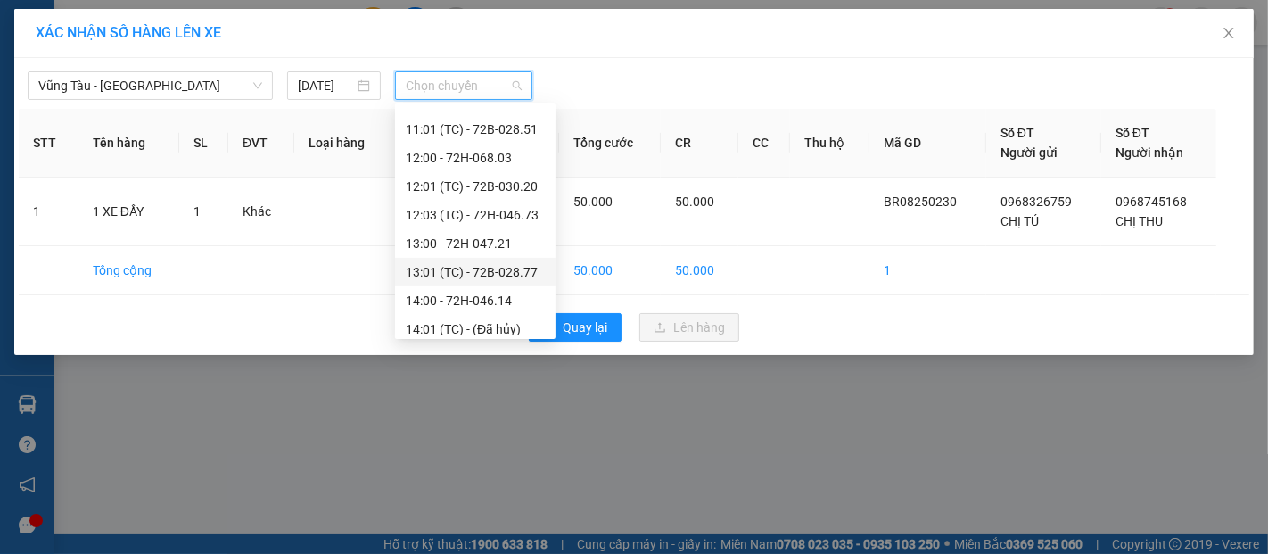
scroll to position [594, 0]
click at [464, 264] on div "14:00 - 72H-046.14" at bounding box center [475, 270] width 139 height 20
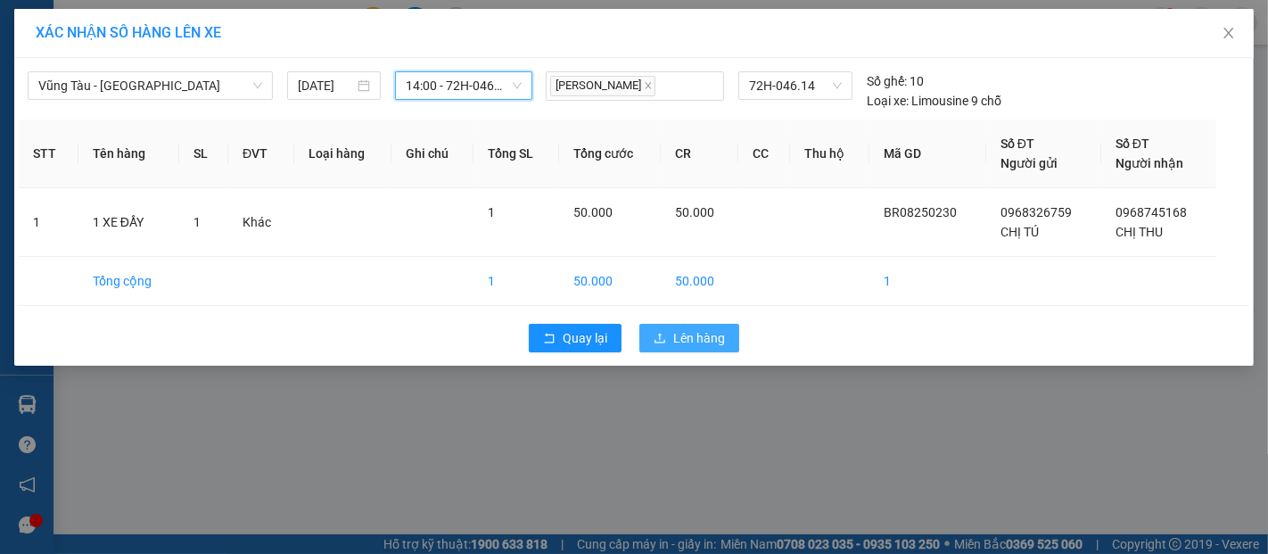
click at [701, 326] on button "Lên hàng" at bounding box center [690, 338] width 100 height 29
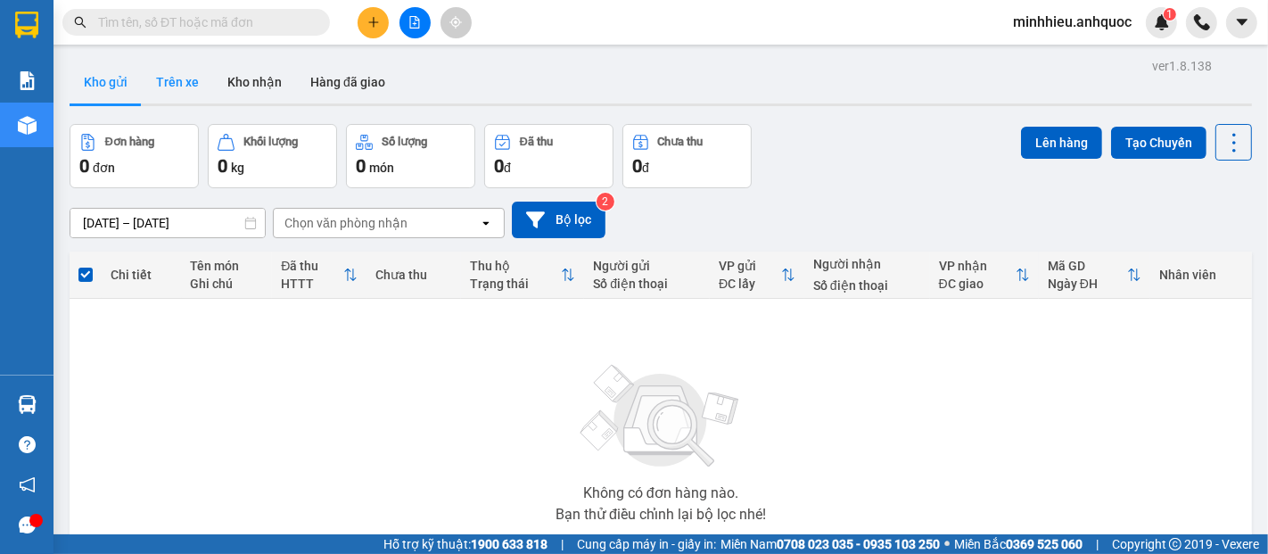
drag, startPoint x: 185, startPoint y: 91, endPoint x: 189, endPoint y: 128, distance: 36.8
click at [185, 91] on button "Trên xe" at bounding box center [177, 82] width 71 height 43
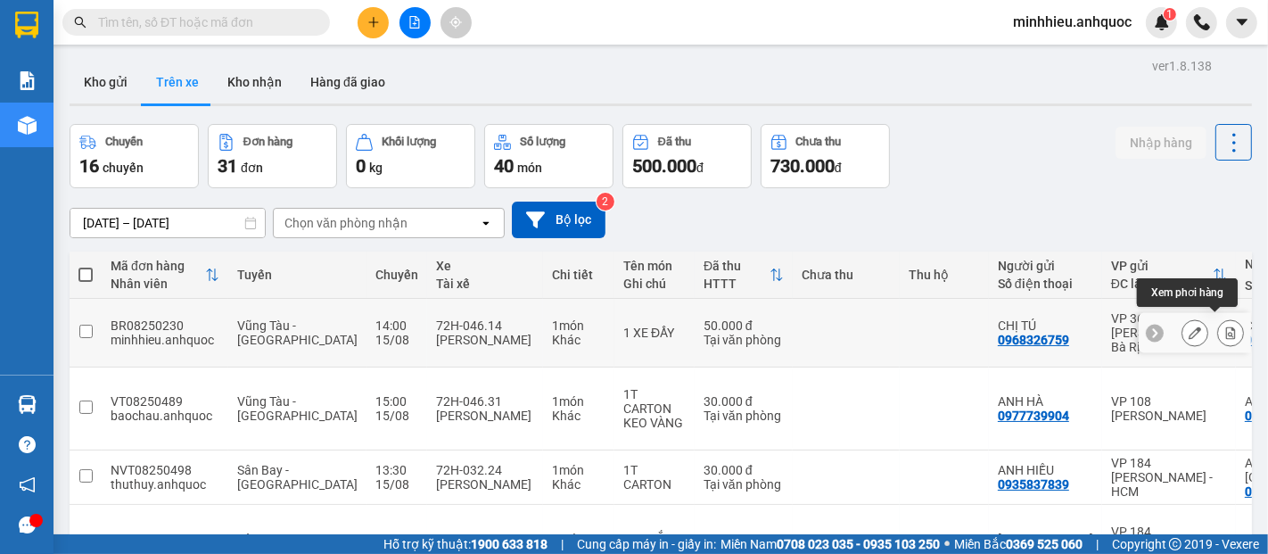
click at [1225, 326] on icon at bounding box center [1231, 332] width 12 height 12
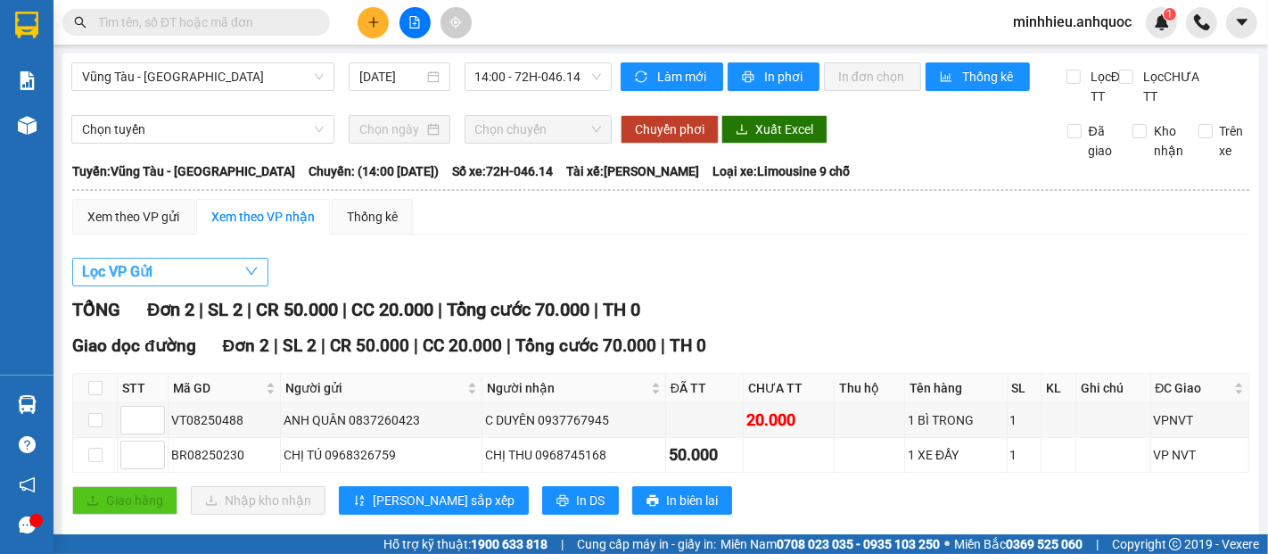
click at [212, 286] on button "Lọc VP Gửi" at bounding box center [170, 272] width 196 height 29
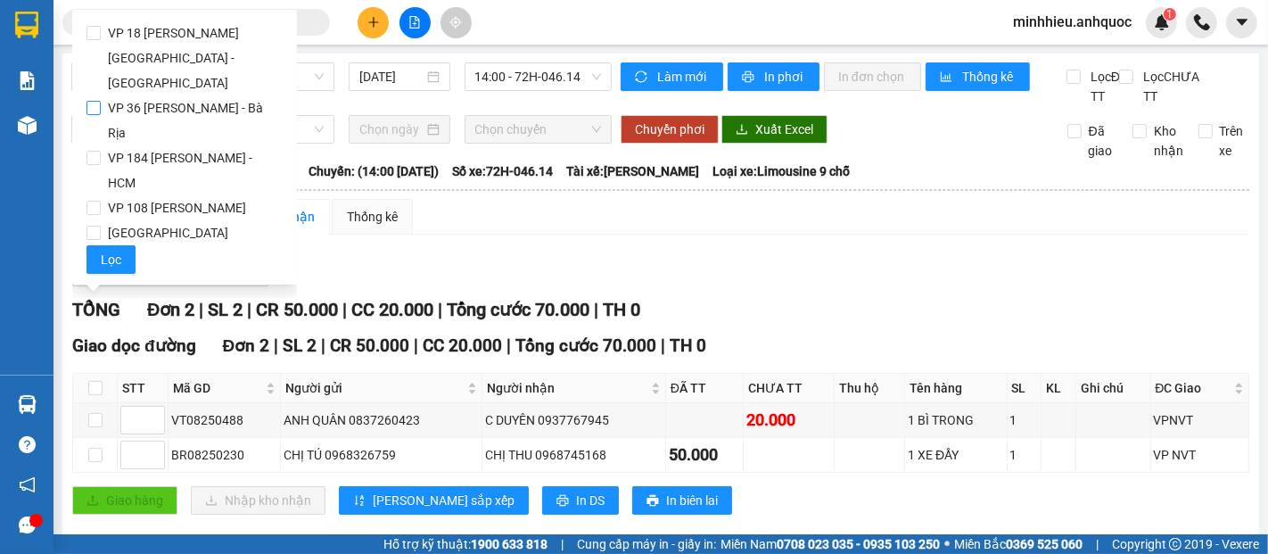
click at [192, 95] on span "VP 36 [PERSON_NAME] - Bà Rịa" at bounding box center [192, 120] width 182 height 50
click at [101, 101] on input "VP 36 [PERSON_NAME] - Bà Rịa" at bounding box center [94, 108] width 14 height 14
checkbox input "true"
drag, startPoint x: 114, startPoint y: 224, endPoint x: 259, endPoint y: 417, distance: 241.6
click at [114, 250] on span "Lọc" at bounding box center [111, 260] width 21 height 20
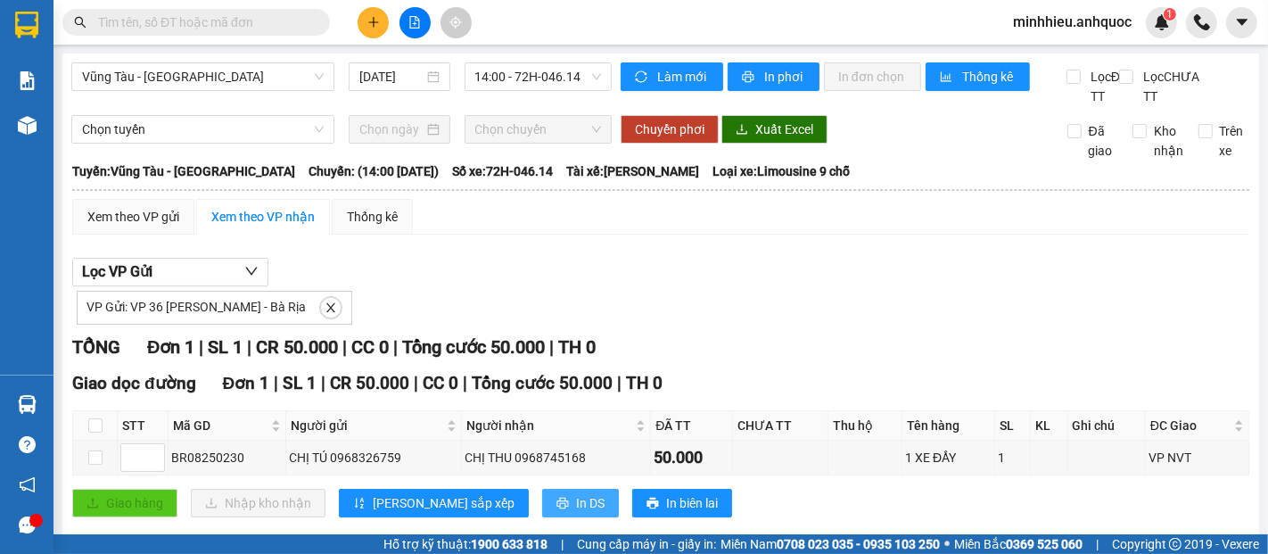
click at [542, 517] on button "In DS" at bounding box center [580, 503] width 77 height 29
drag, startPoint x: 481, startPoint y: 525, endPoint x: 443, endPoint y: 551, distance: 45.5
click at [557, 511] on span "printer" at bounding box center [563, 504] width 12 height 14
click at [173, 18] on input "text" at bounding box center [203, 22] width 211 height 20
paste input "0974477374"
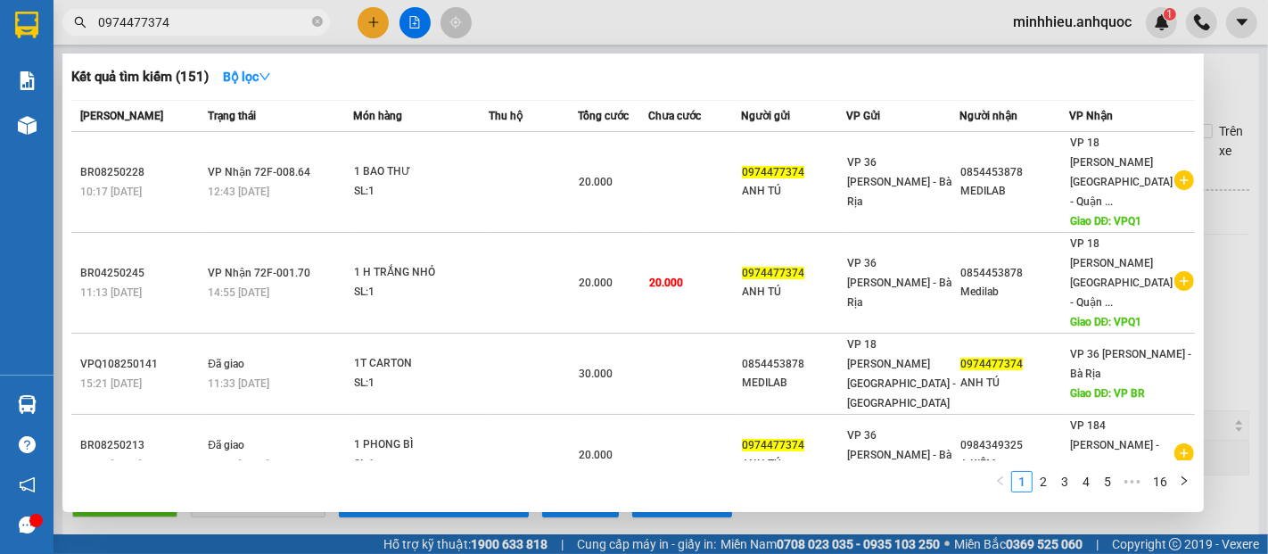
type input "0974477374"
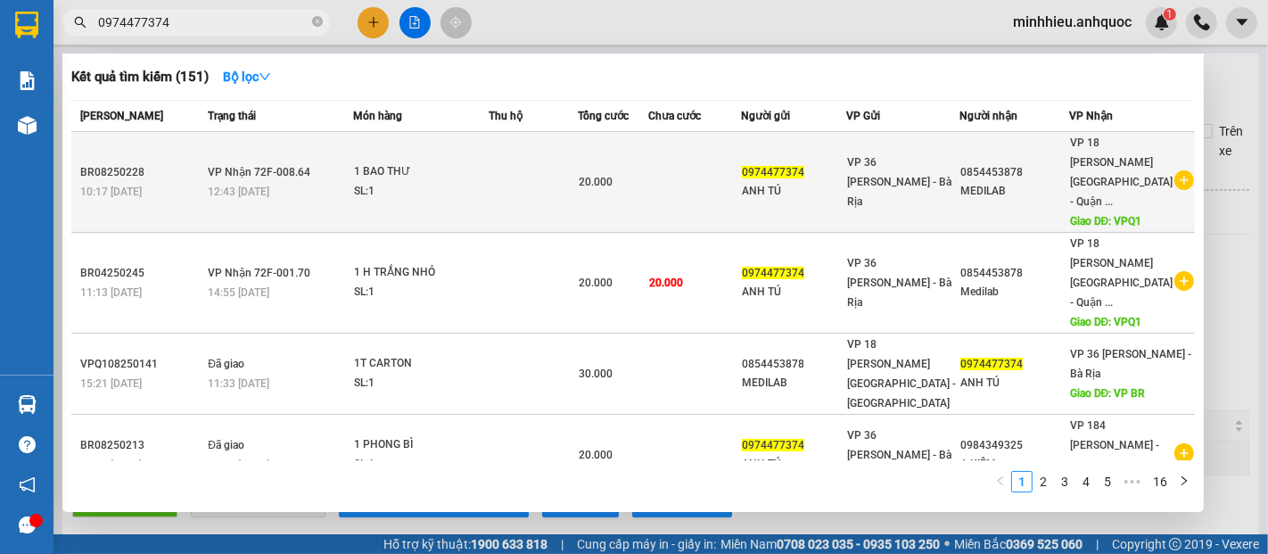
click at [1065, 163] on div "0854453878" at bounding box center [1015, 172] width 108 height 19
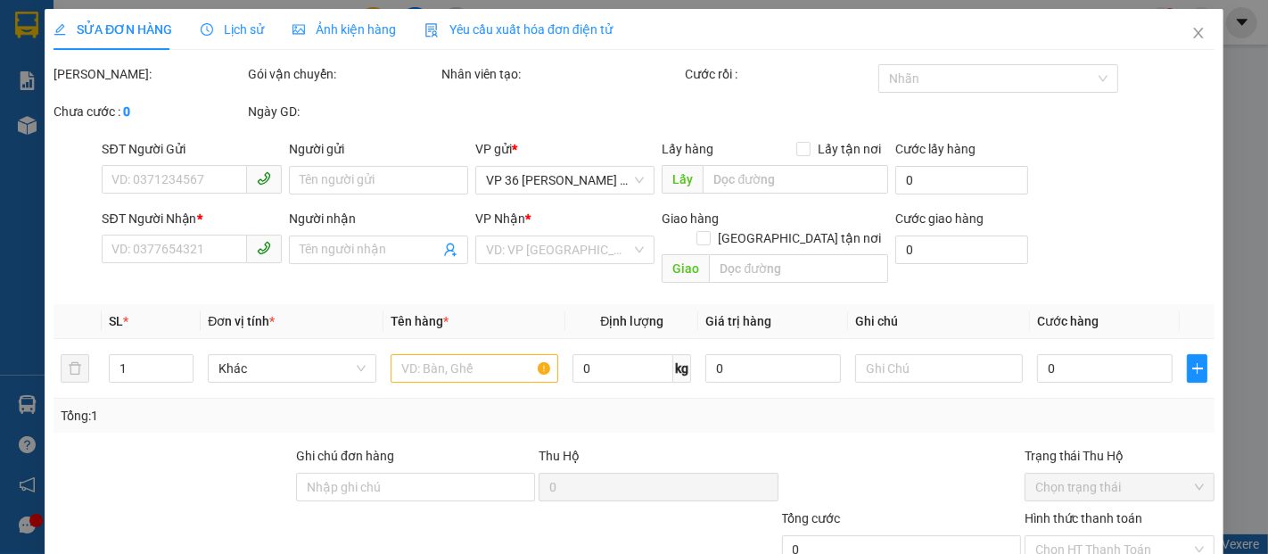
type input "0974477374"
type input "ANH TÚ"
type input "0854453878"
type input "MEDILAB"
type input "VPQ1"
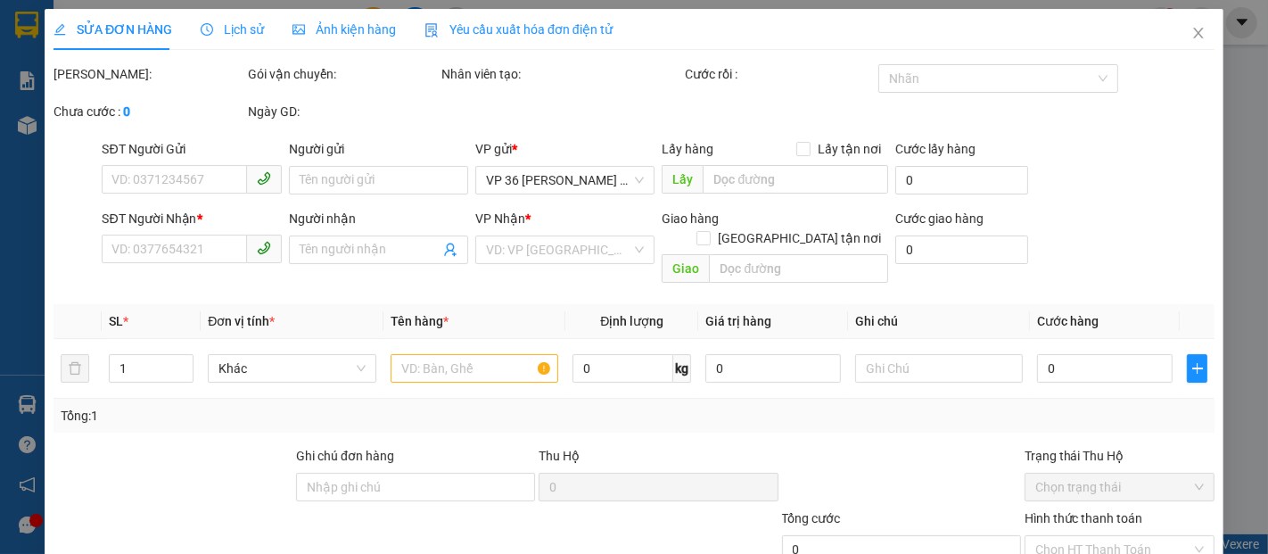
type input "20.000"
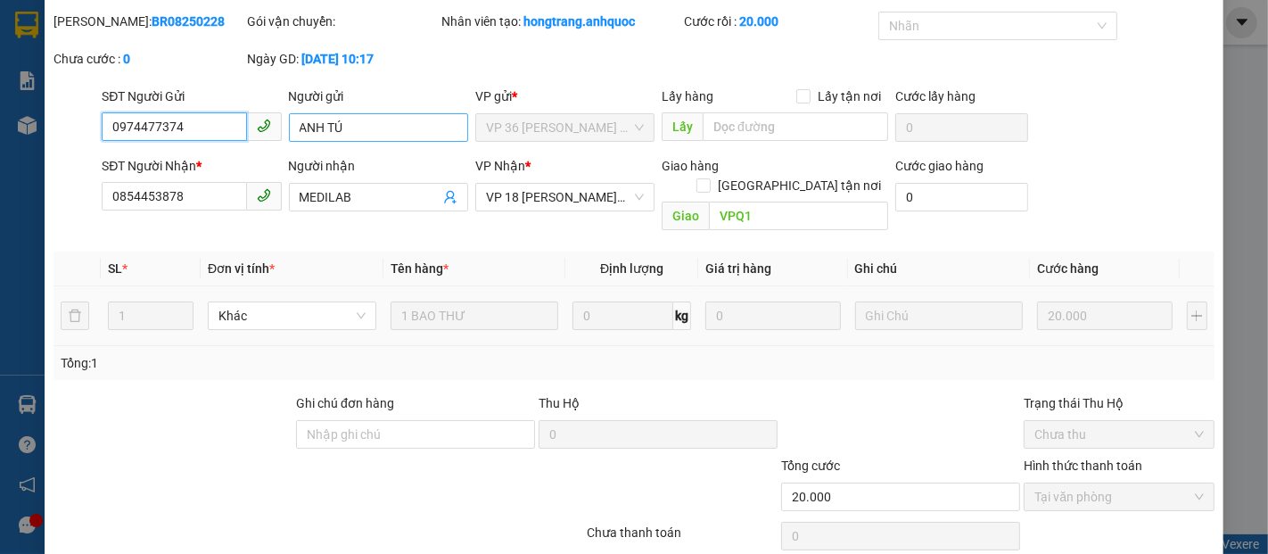
scroll to position [99, 0]
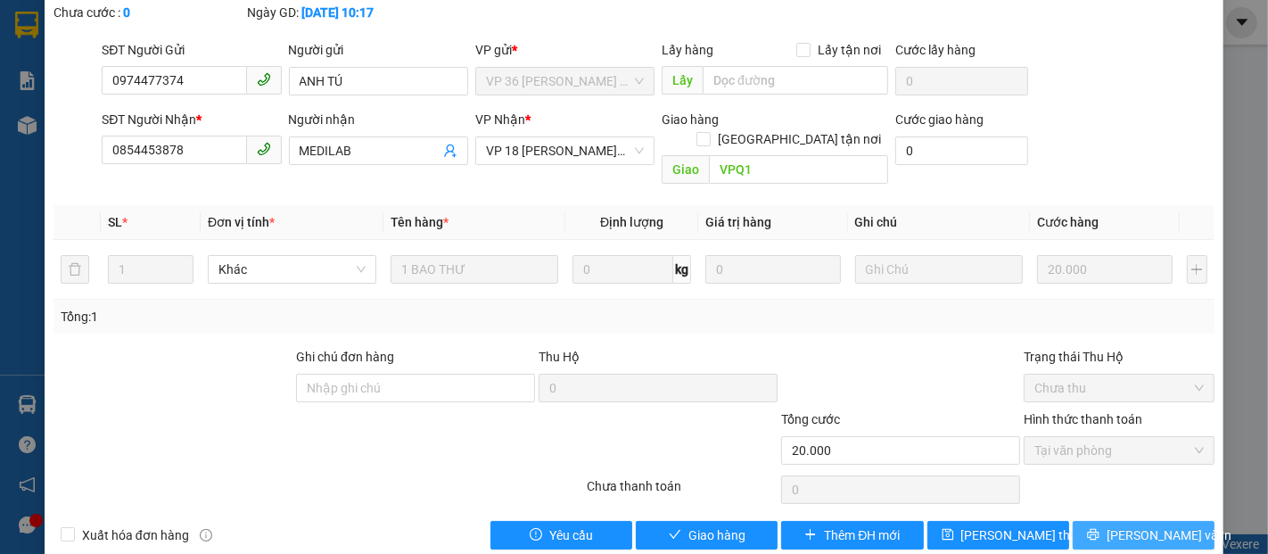
click at [1073, 521] on button "[PERSON_NAME] và In" at bounding box center [1144, 535] width 142 height 29
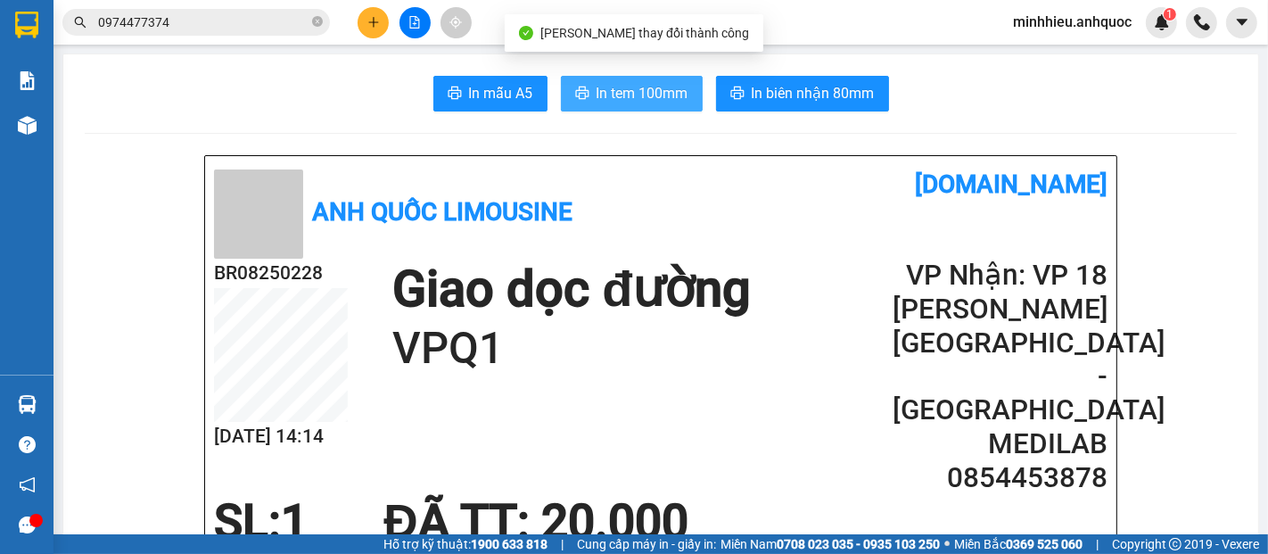
click at [630, 105] on button "In tem 100mm" at bounding box center [632, 94] width 142 height 36
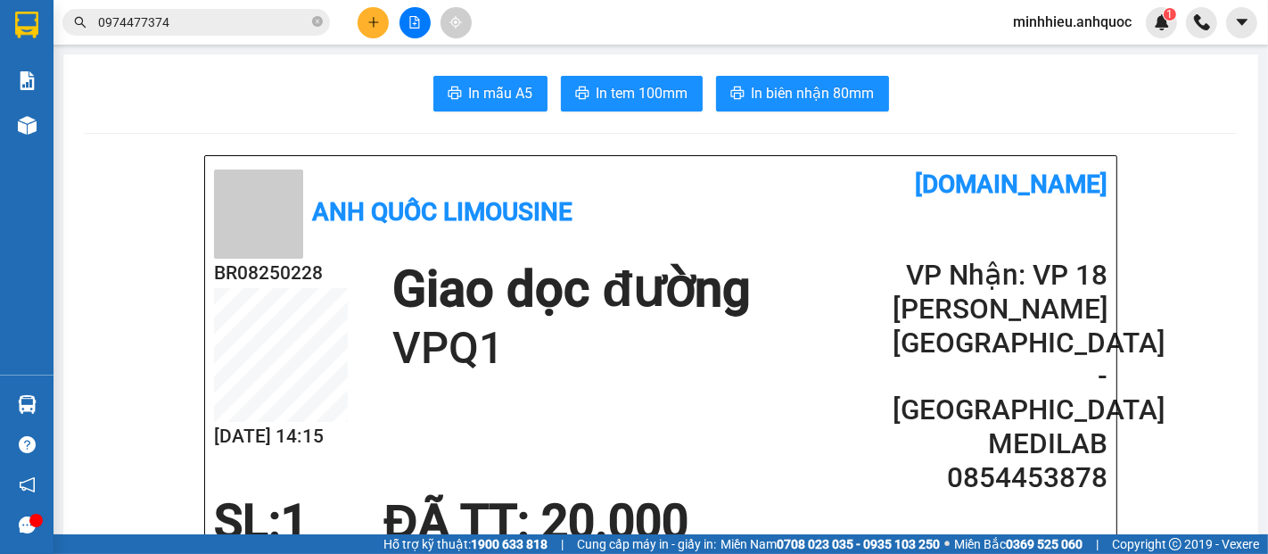
drag, startPoint x: 317, startPoint y: 25, endPoint x: 306, endPoint y: 1, distance: 26.4
click at [318, 26] on icon "close-circle" at bounding box center [317, 21] width 11 height 11
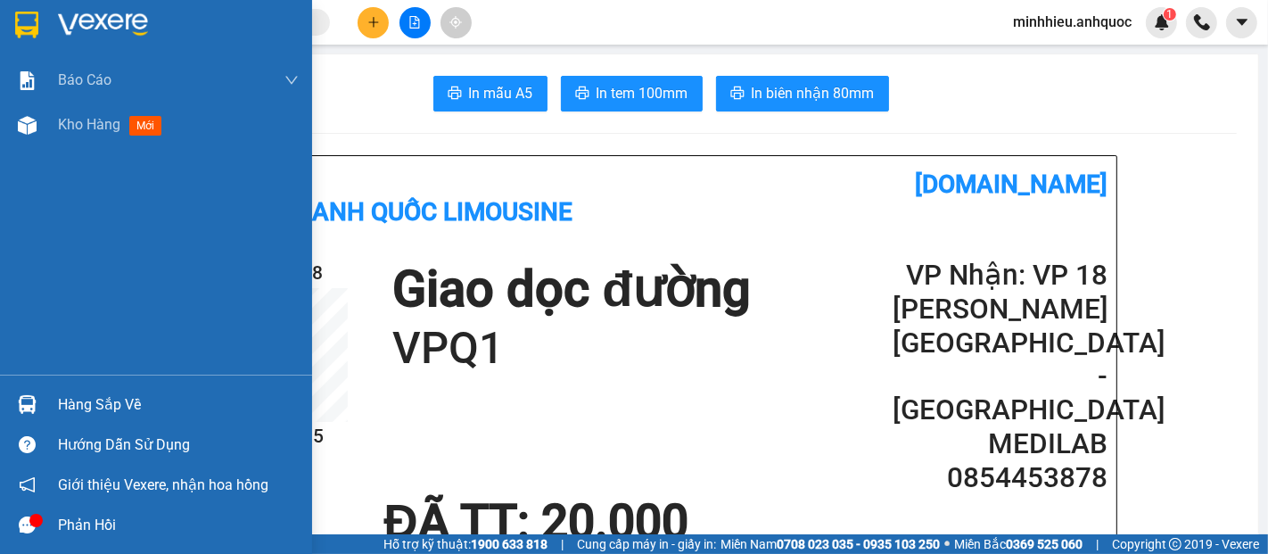
click at [87, 149] on div "Báo cáo Báo cáo dòng tiền (nhân viên) Doanh số tạo đơn theo VP gửi (nhân viên) …" at bounding box center [156, 216] width 312 height 317
click at [87, 135] on div "Kho hàng mới" at bounding box center [113, 124] width 111 height 22
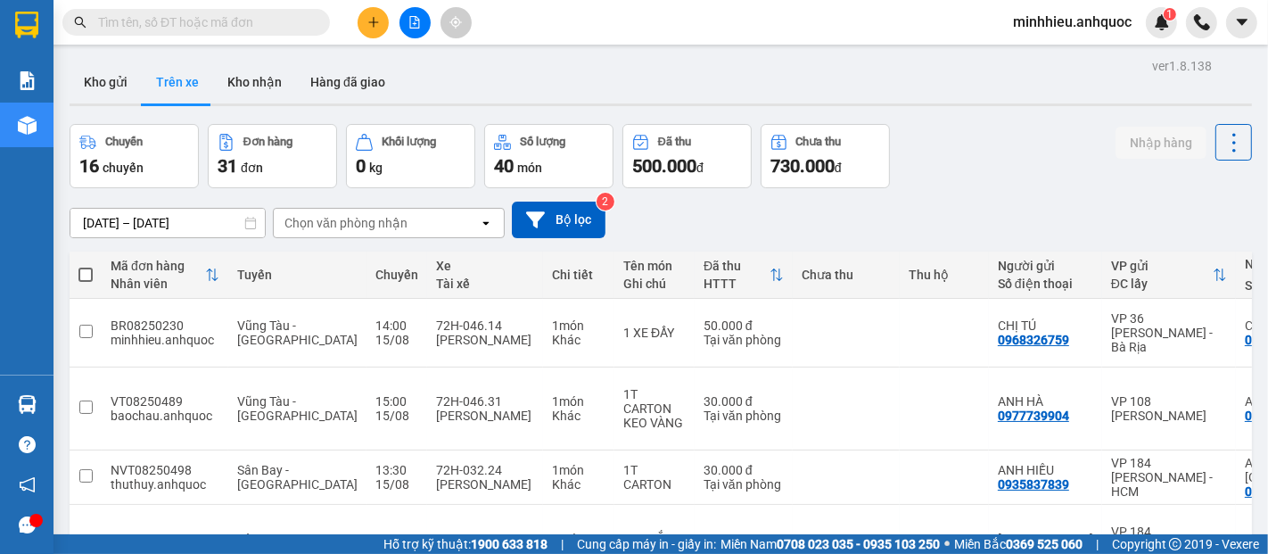
click at [376, 24] on icon "plus" at bounding box center [373, 22] width 12 height 12
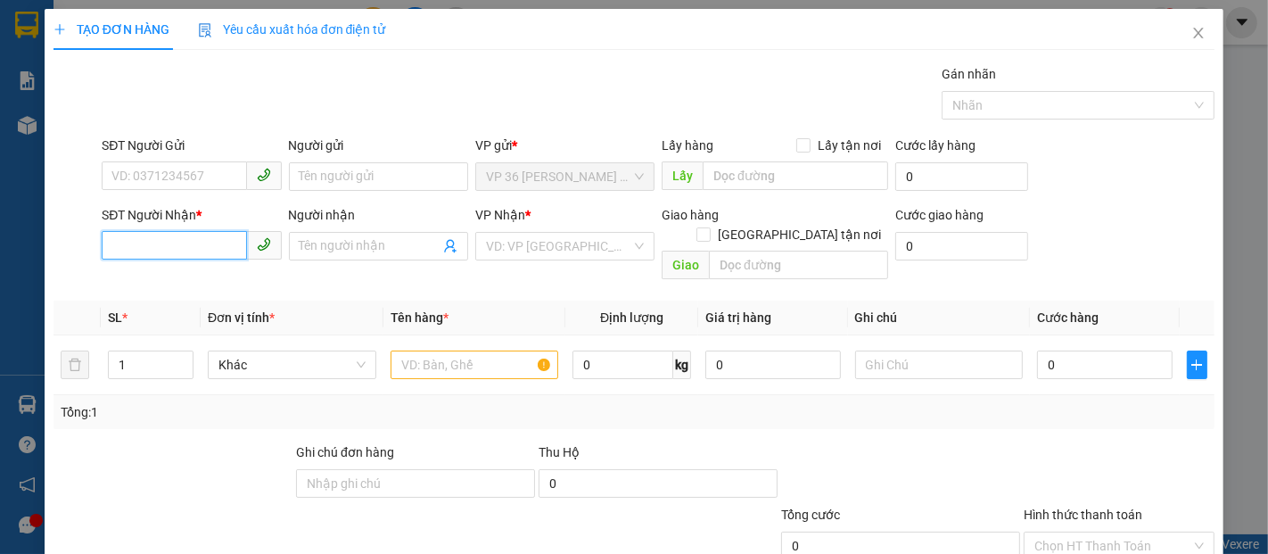
click at [211, 247] on input "SĐT Người Nhận *" at bounding box center [174, 245] width 145 height 29
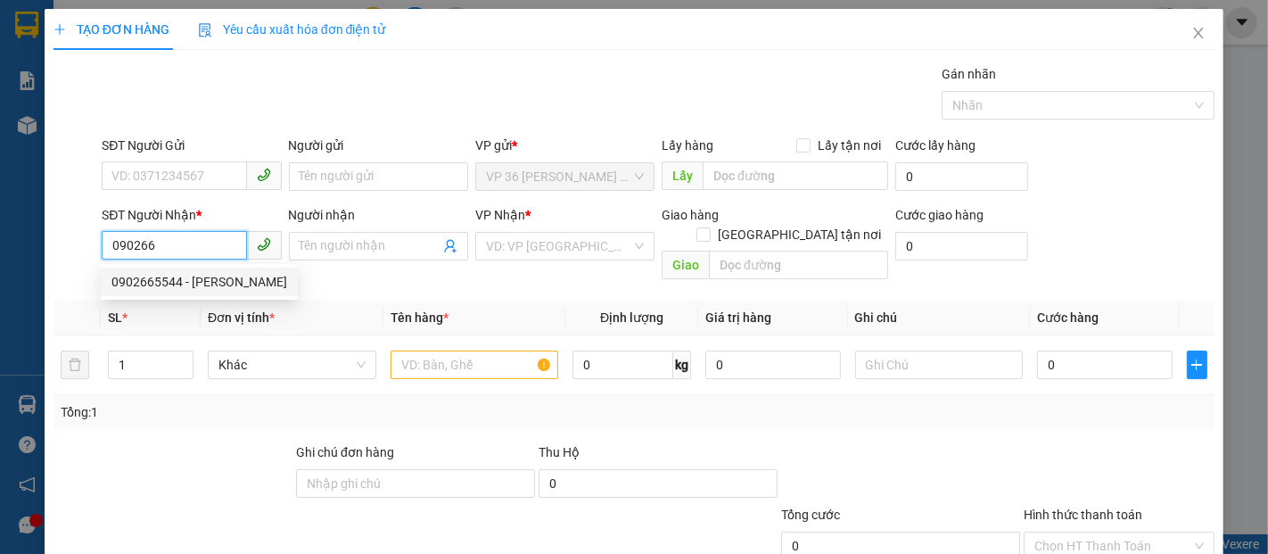
click at [160, 286] on div "0902665544 - [PERSON_NAME]" at bounding box center [199, 282] width 176 height 20
type input "0902665544"
type input "C HOÀNG"
type input "VPVT"
type input "30.000"
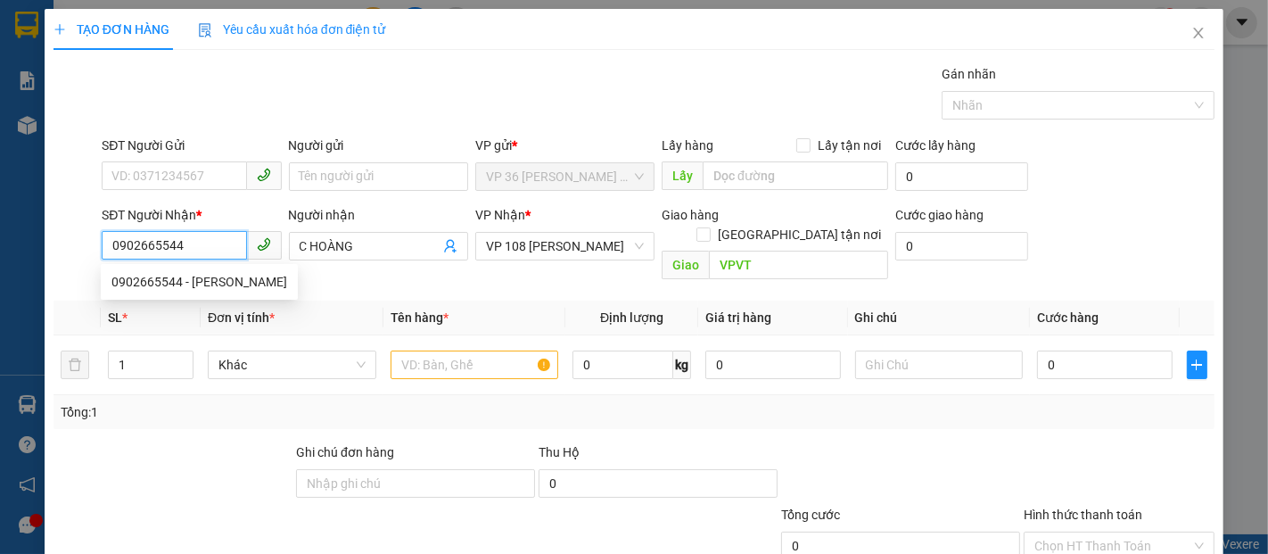
type input "30.000"
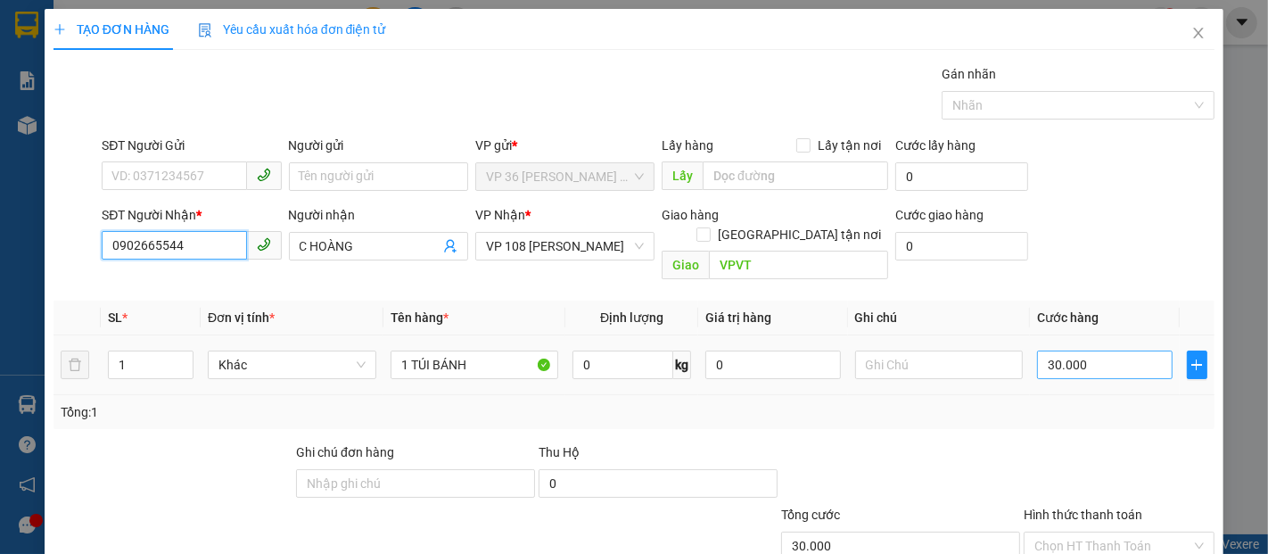
type input "0902665544"
click at [1069, 352] on input "30.000" at bounding box center [1104, 365] width 135 height 29
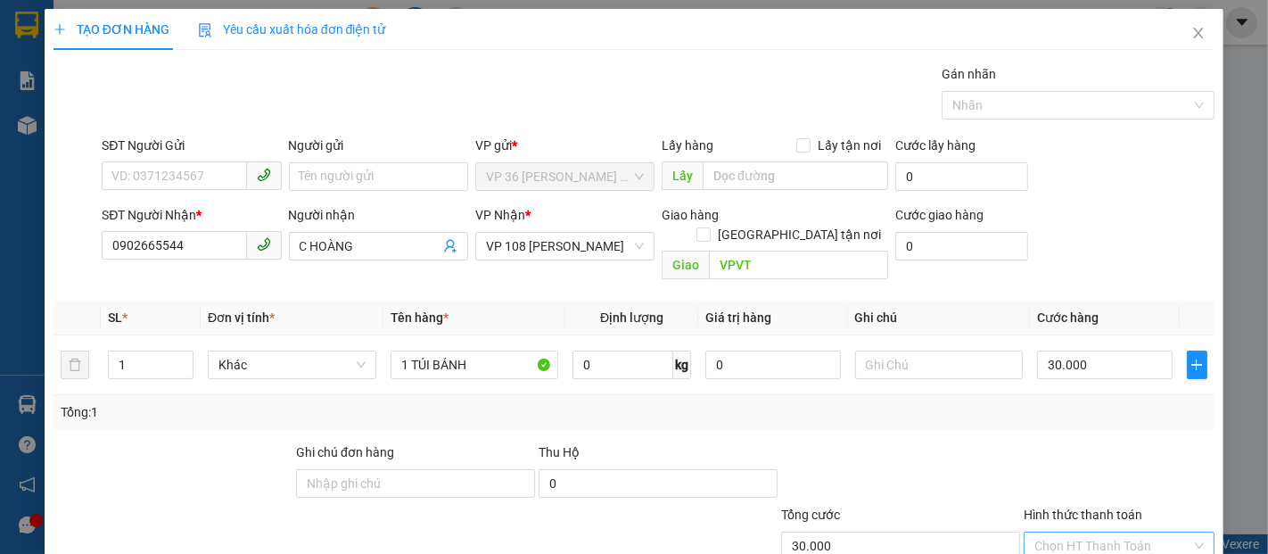
click at [1111, 533] on input "Hình thức thanh toán" at bounding box center [1113, 546] width 157 height 27
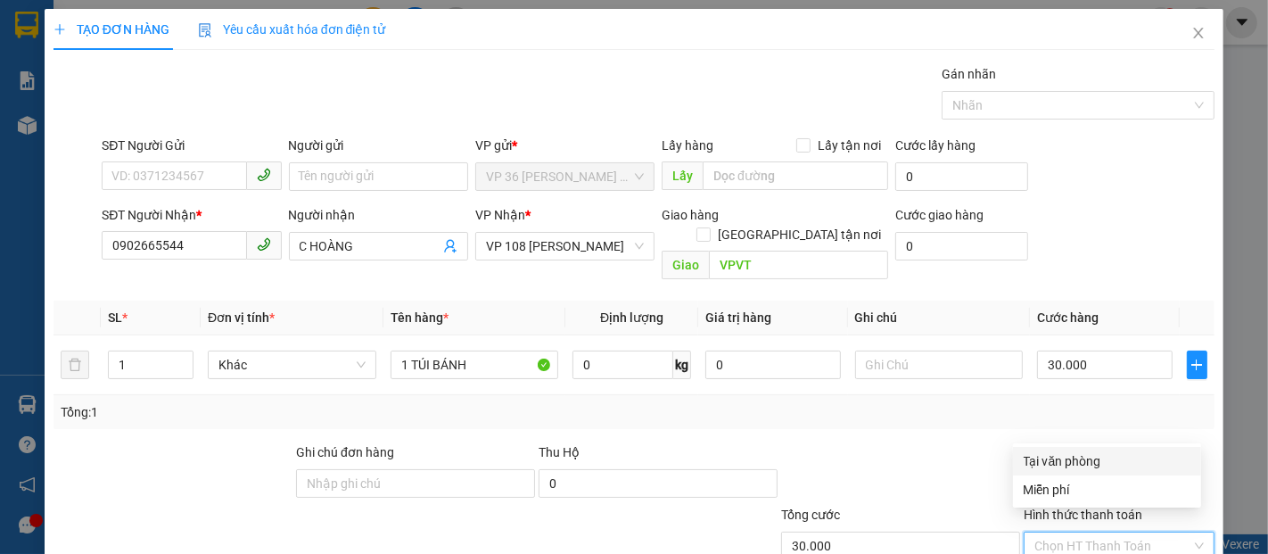
click at [1051, 460] on div "Tại văn phòng" at bounding box center [1107, 461] width 167 height 20
type input "0"
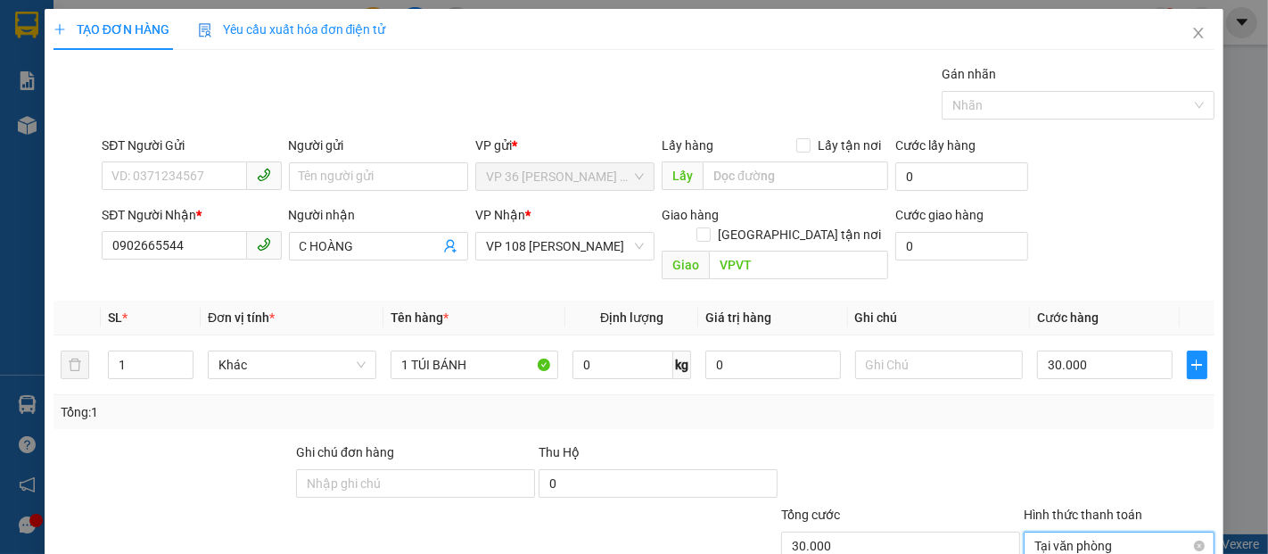
click at [1070, 533] on span "Tại văn phòng" at bounding box center [1119, 546] width 169 height 27
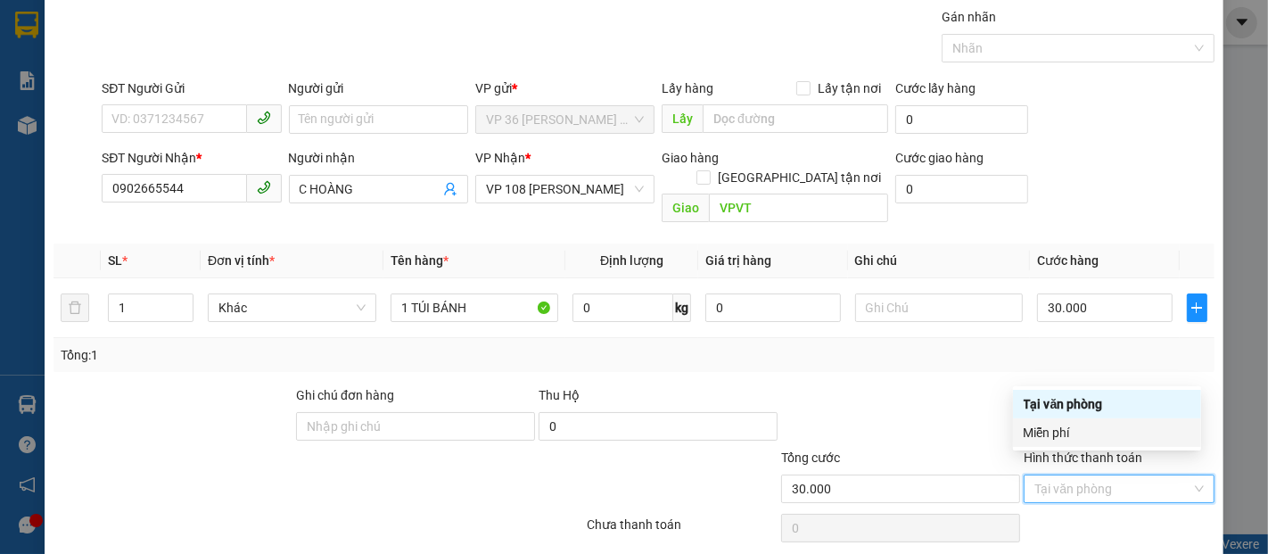
scroll to position [104, 0]
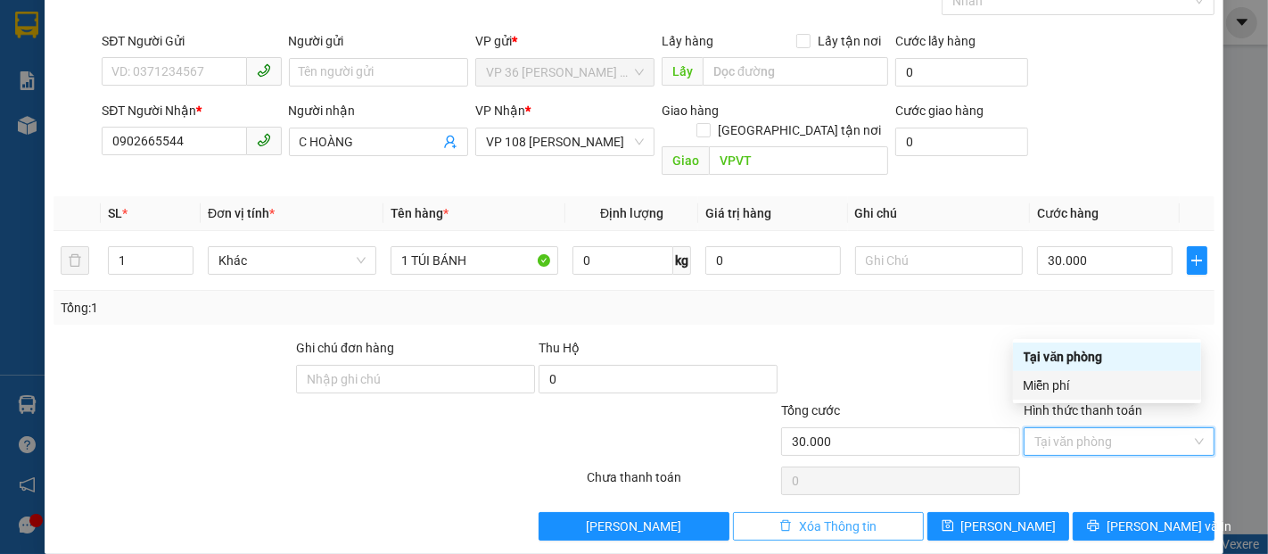
click at [817, 516] on span "Xóa Thông tin" at bounding box center [838, 526] width 78 height 20
type input "0"
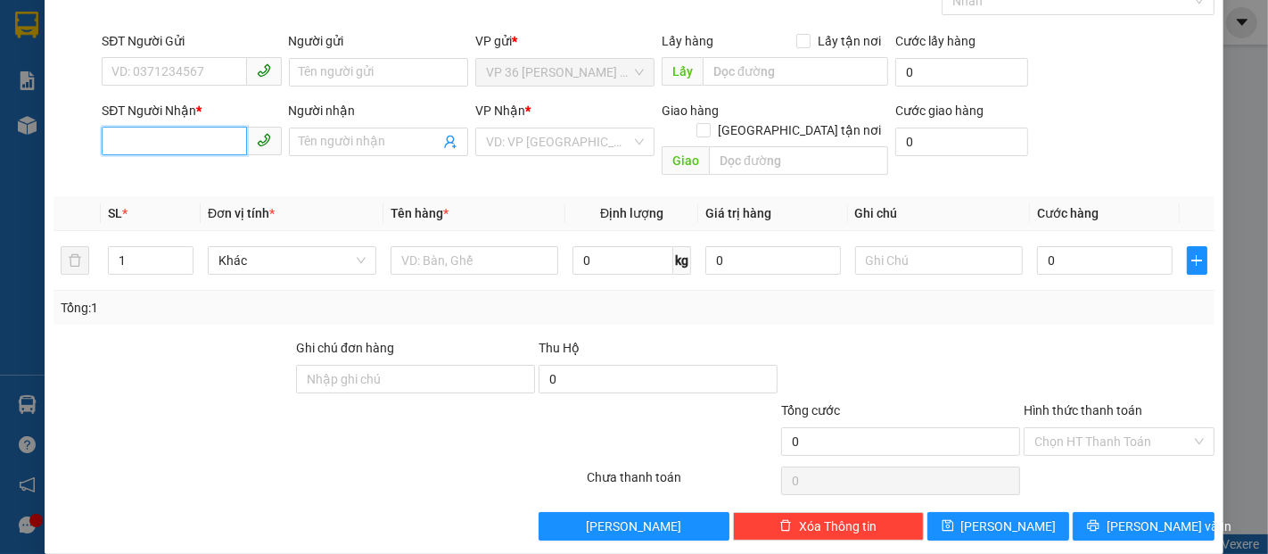
click at [212, 148] on input "SĐT Người Nhận *" at bounding box center [174, 141] width 145 height 29
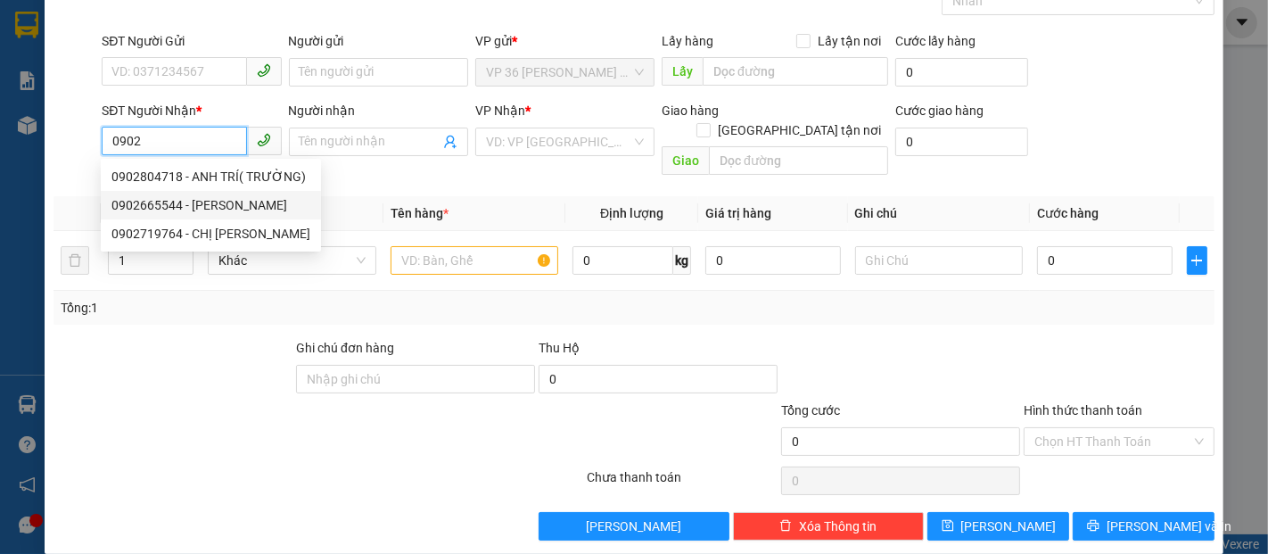
click at [193, 205] on div "0902665544 - [PERSON_NAME]" at bounding box center [210, 205] width 199 height 20
type input "0902665544"
type input "C HOÀNG"
type input "VPVT"
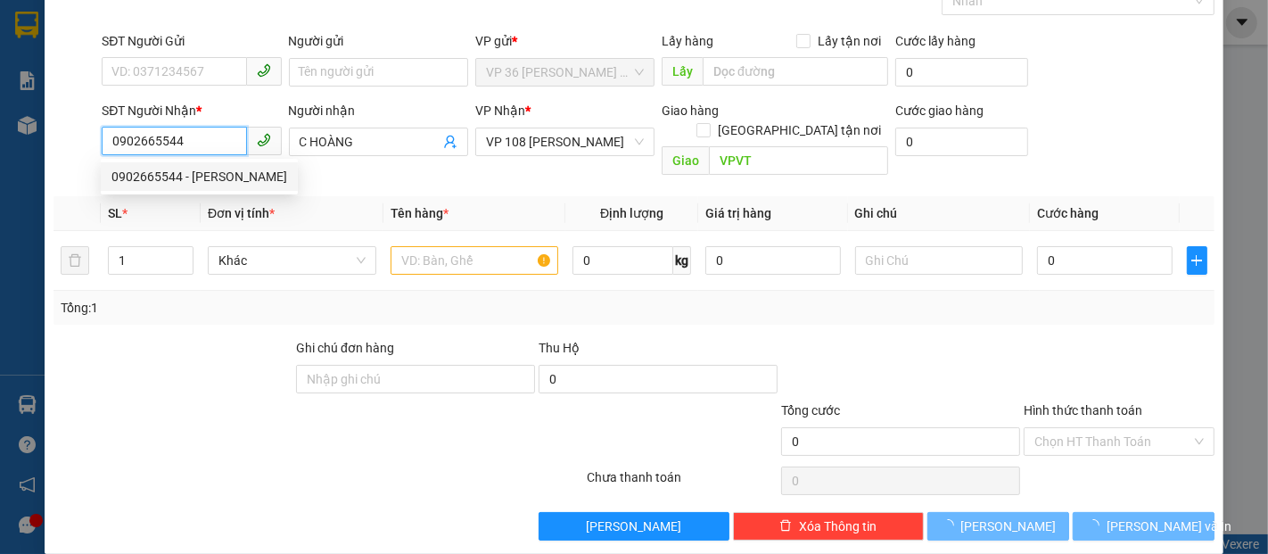
type input "30.000"
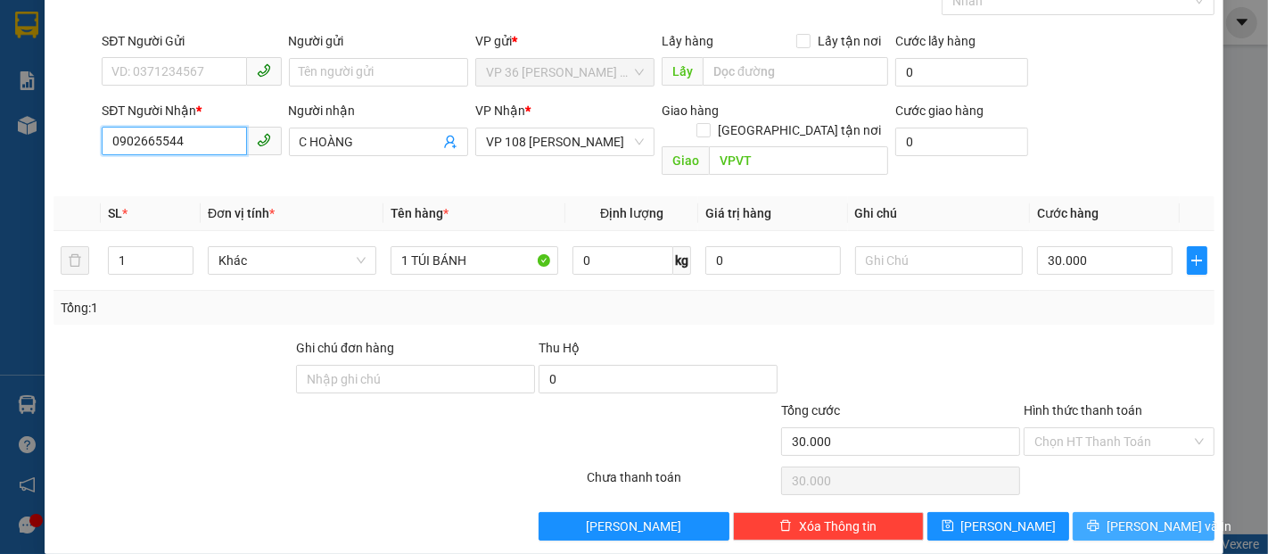
type input "0902665544"
click at [1121, 516] on span "[PERSON_NAME] và In" at bounding box center [1169, 526] width 125 height 20
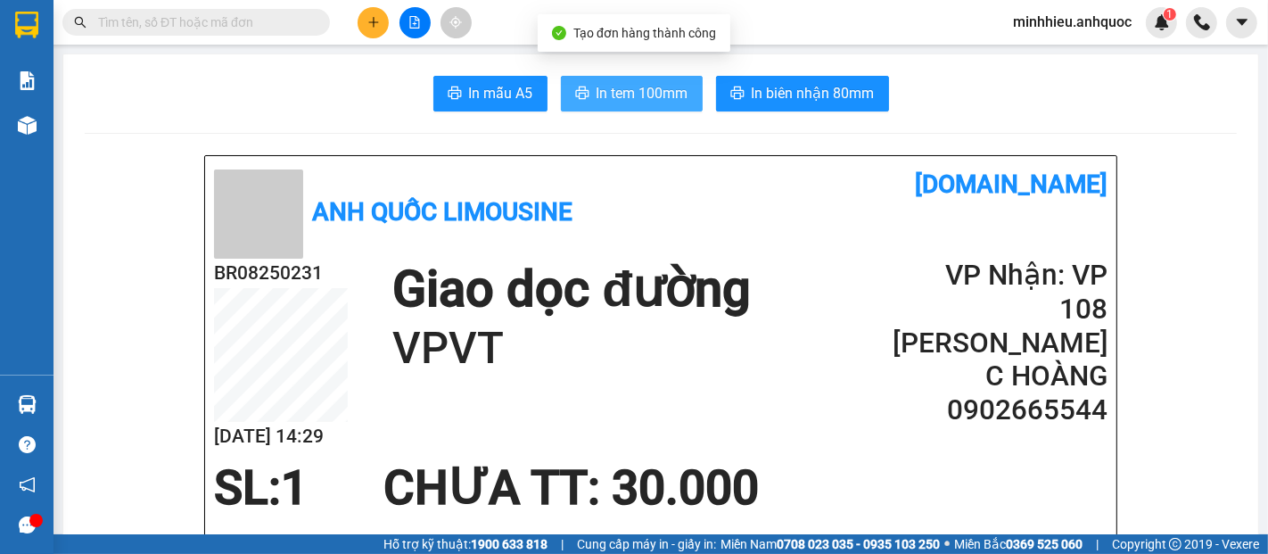
click at [622, 95] on span "In tem 100mm" at bounding box center [643, 93] width 92 height 22
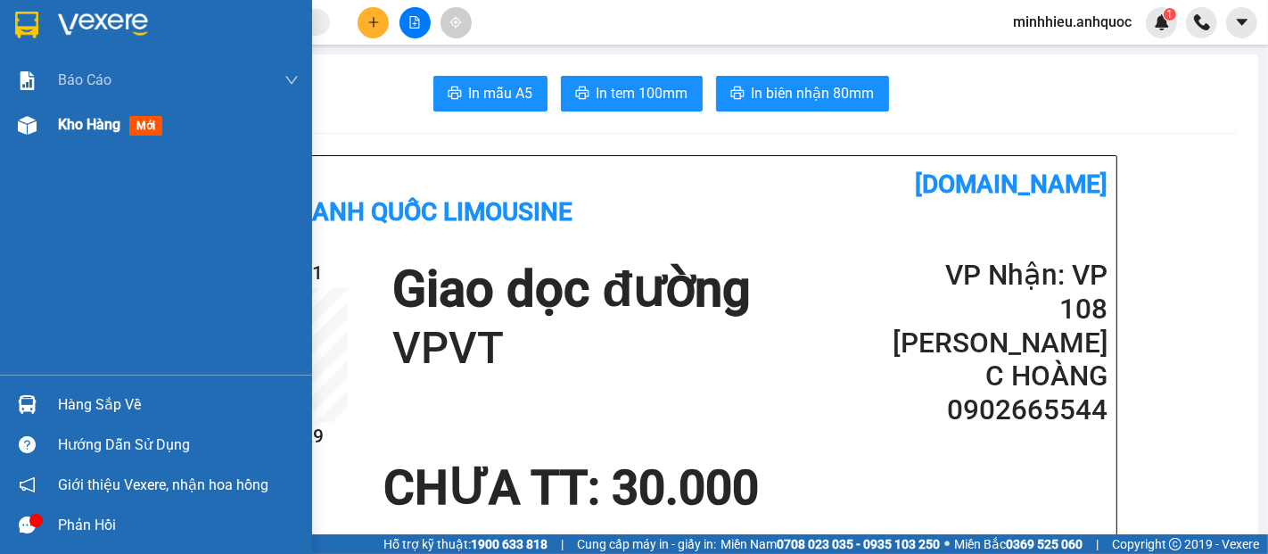
click at [100, 128] on span "Kho hàng" at bounding box center [89, 124] width 62 height 17
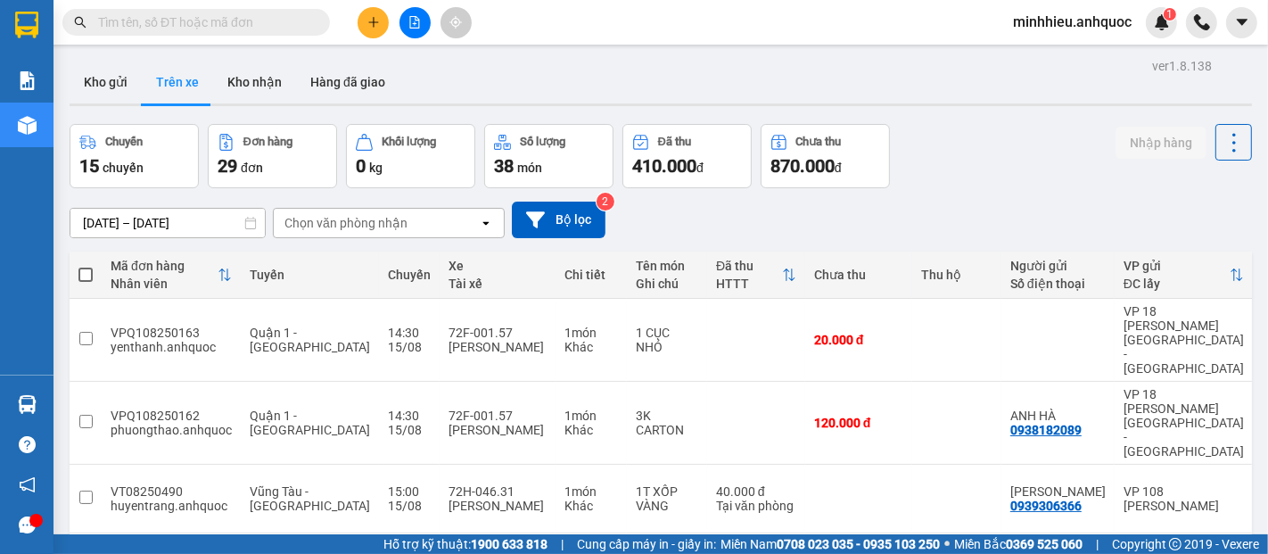
drag, startPoint x: 103, startPoint y: 86, endPoint x: 83, endPoint y: 202, distance: 118.6
click at [103, 87] on button "Kho gửi" at bounding box center [106, 82] width 72 height 43
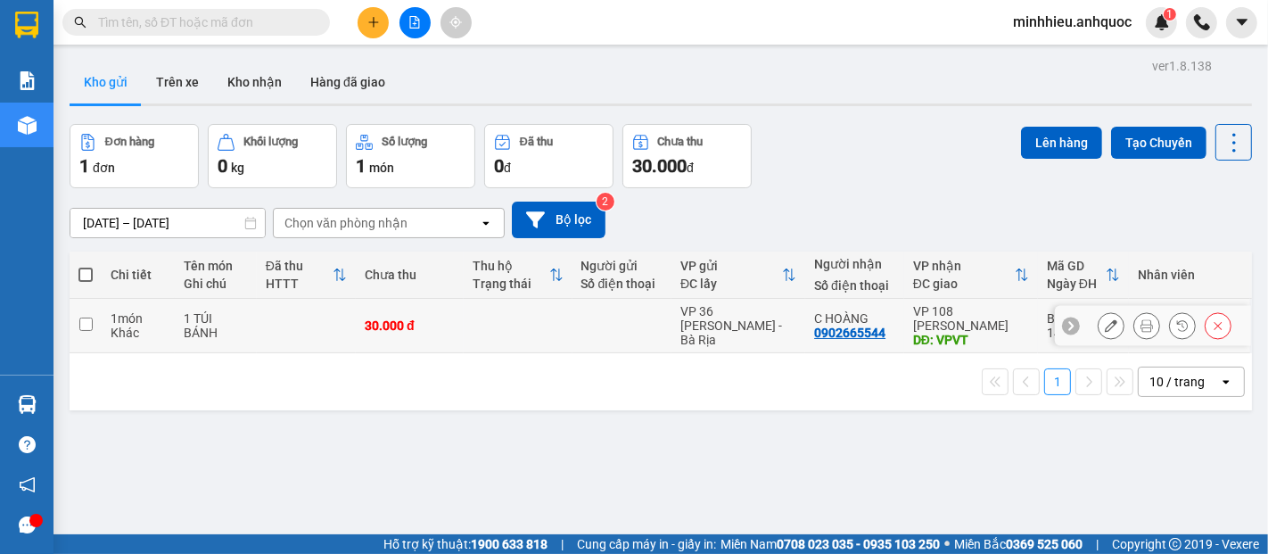
drag, startPoint x: 378, startPoint y: 339, endPoint x: 755, endPoint y: 476, distance: 400.7
click at [379, 339] on td "30.000 đ" at bounding box center [410, 326] width 108 height 54
checkbox input "true"
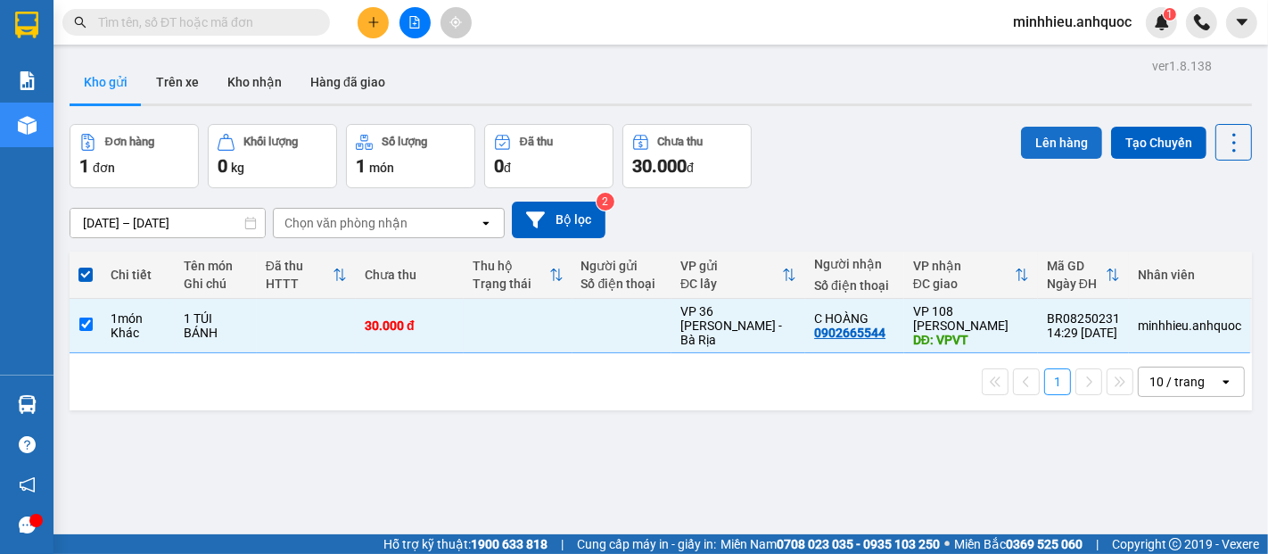
click at [1046, 141] on button "Lên hàng" at bounding box center [1061, 143] width 81 height 32
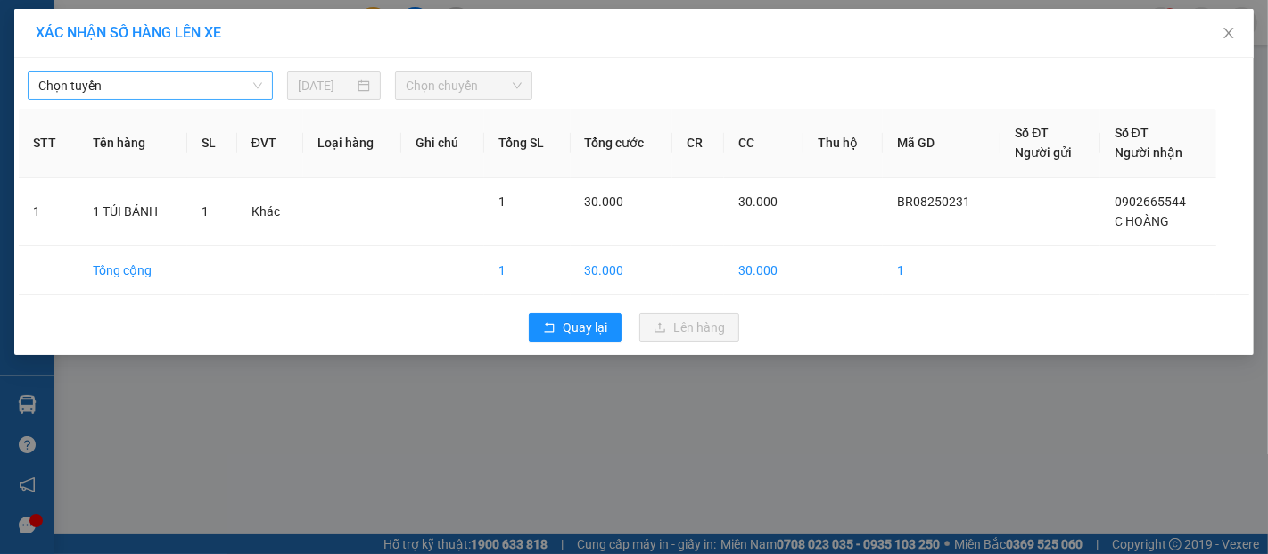
click at [237, 95] on span "Chọn tuyến" at bounding box center [150, 85] width 224 height 27
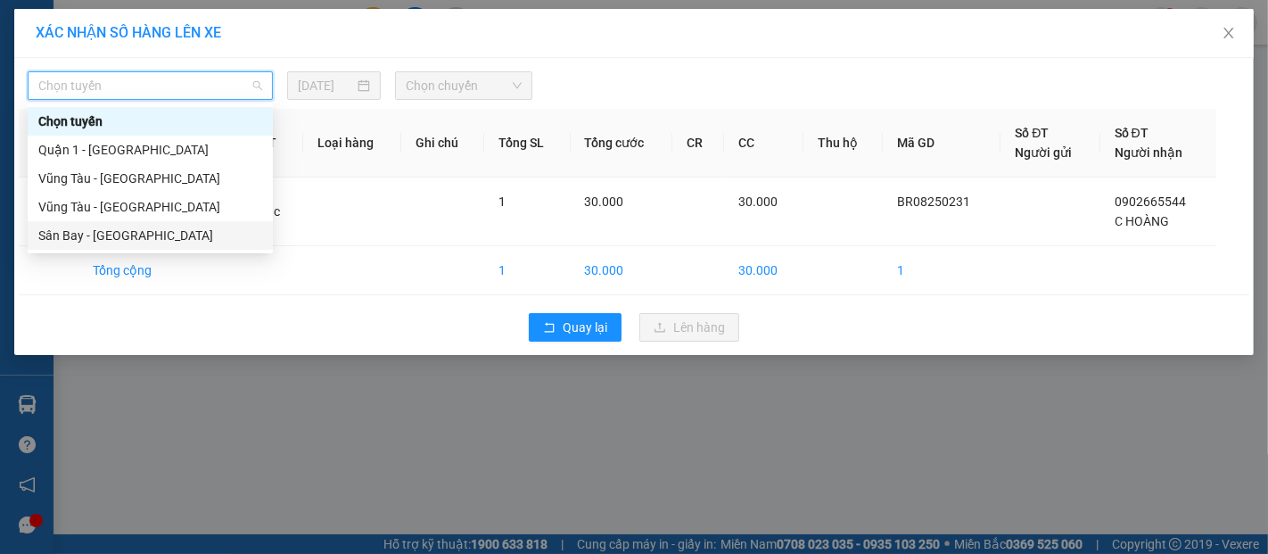
click at [101, 232] on div "Sân Bay - [GEOGRAPHIC_DATA]" at bounding box center [150, 236] width 224 height 20
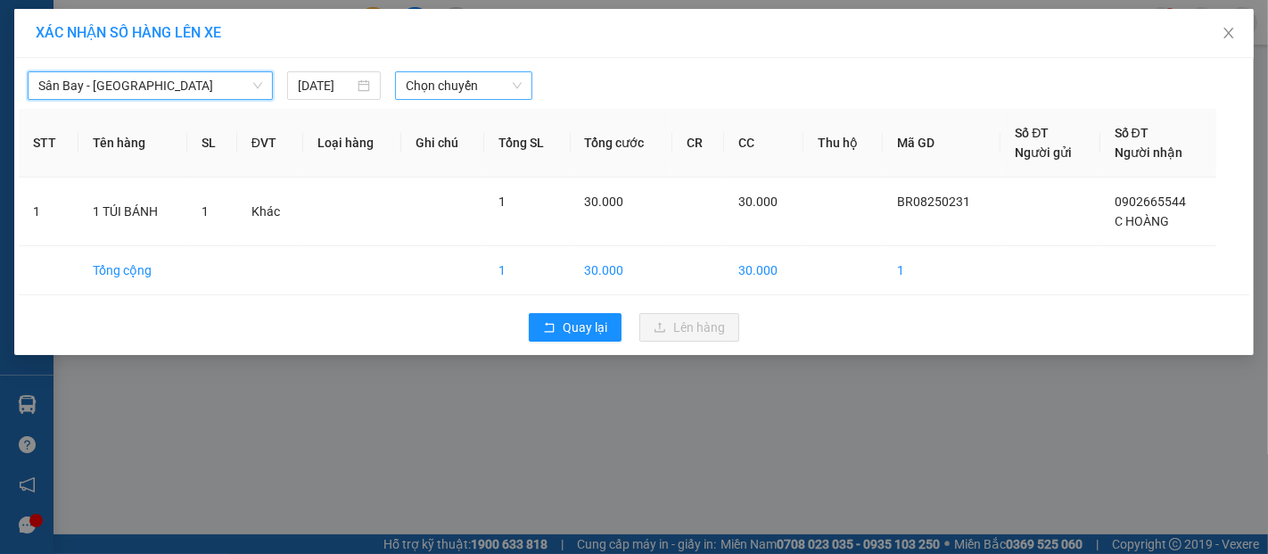
click at [470, 91] on span "Chọn chuyến" at bounding box center [464, 85] width 116 height 27
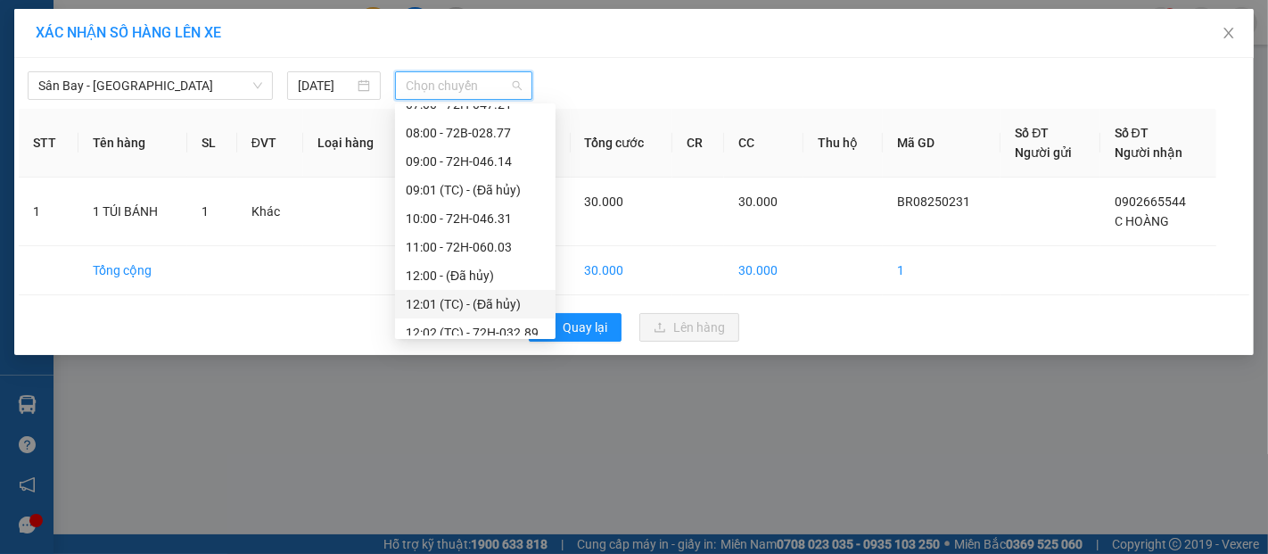
scroll to position [198, 0]
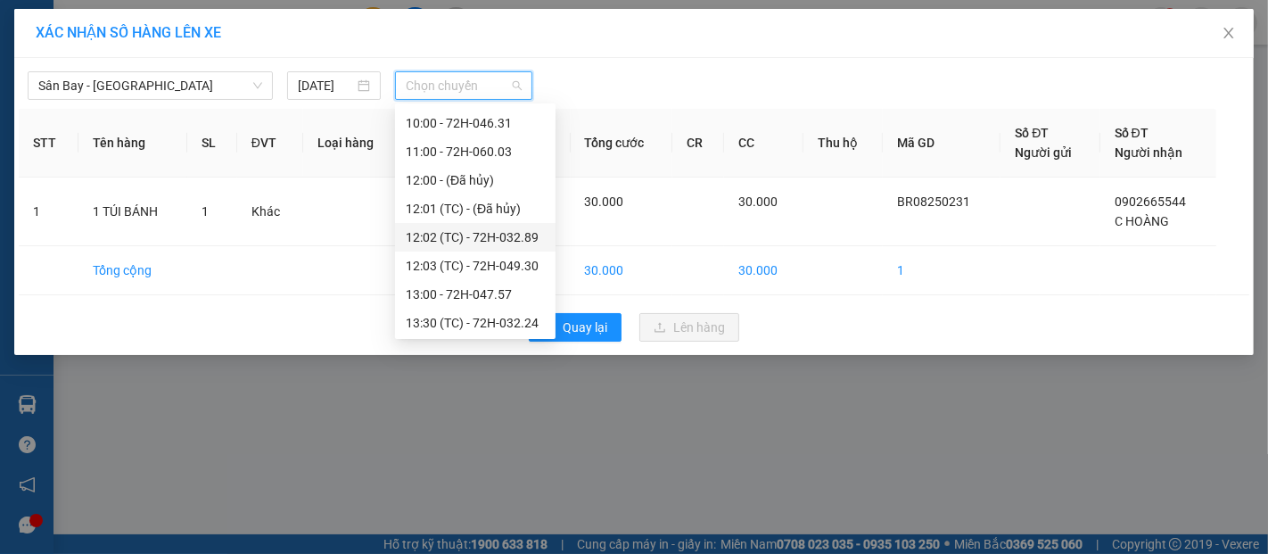
click at [522, 233] on div "12:02 (TC) - 72H-032.89" at bounding box center [475, 237] width 139 height 20
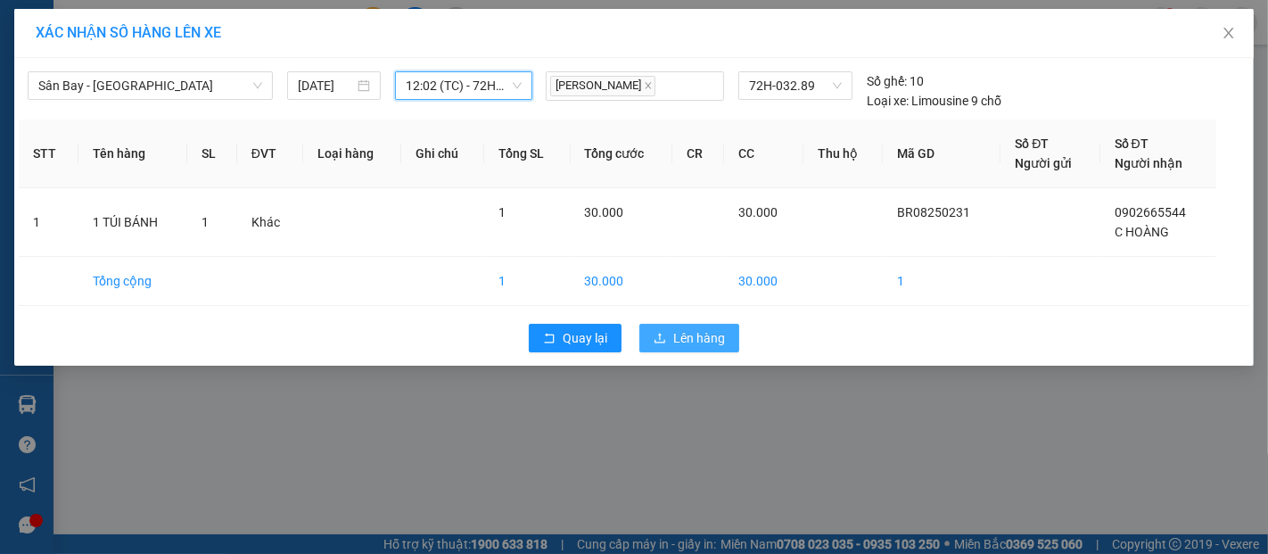
click at [736, 351] on button "Lên hàng" at bounding box center [690, 338] width 100 height 29
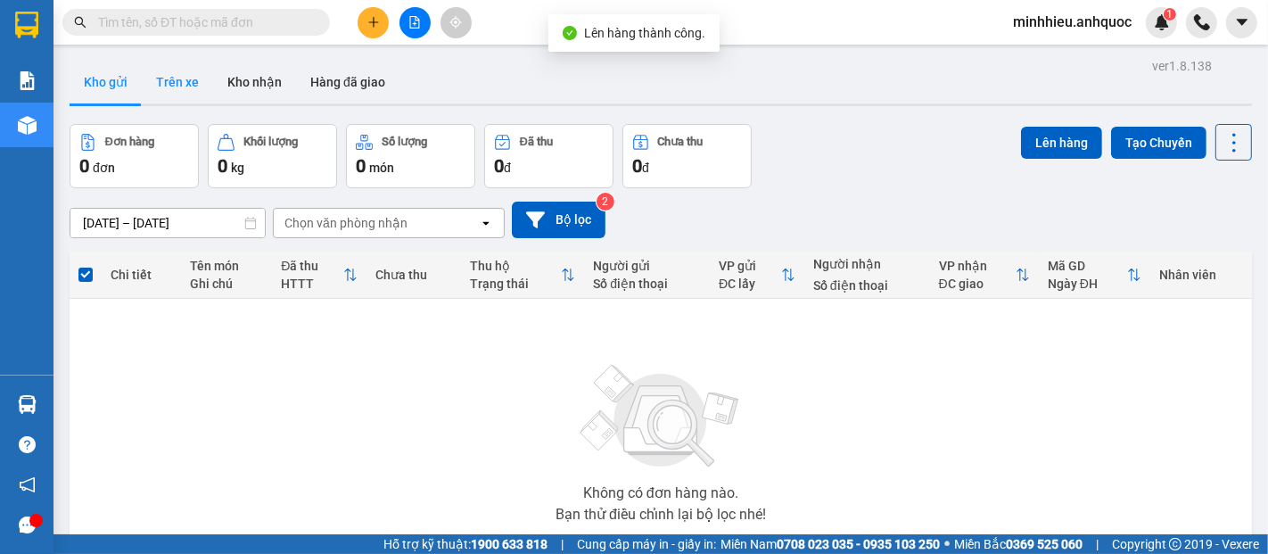
click at [164, 89] on button "Trên xe" at bounding box center [177, 82] width 71 height 43
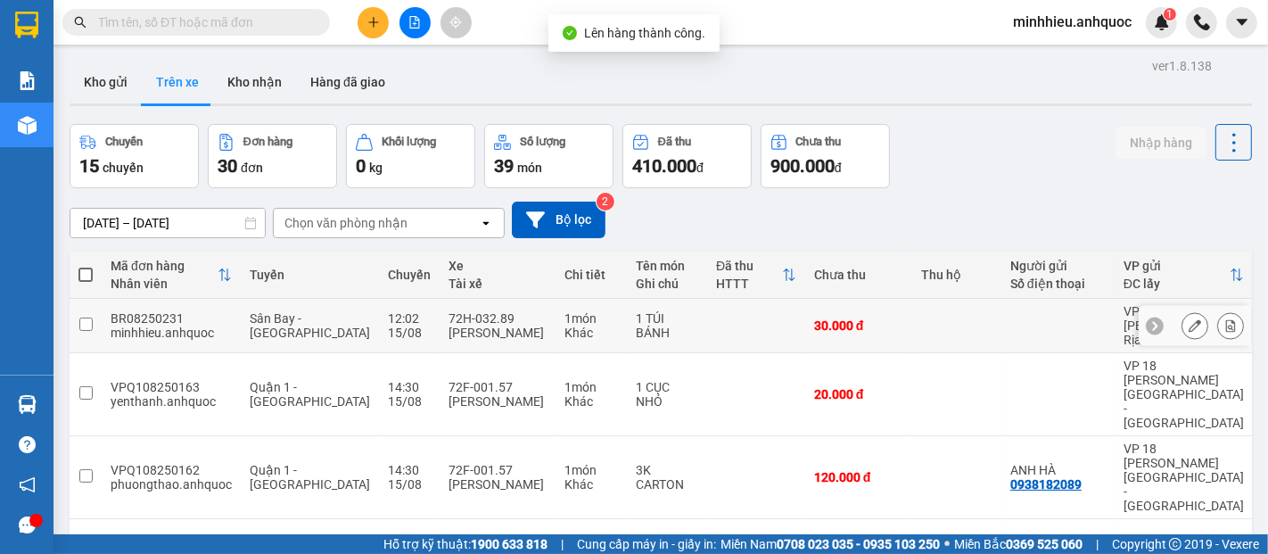
click at [1219, 318] on button at bounding box center [1230, 325] width 25 height 31
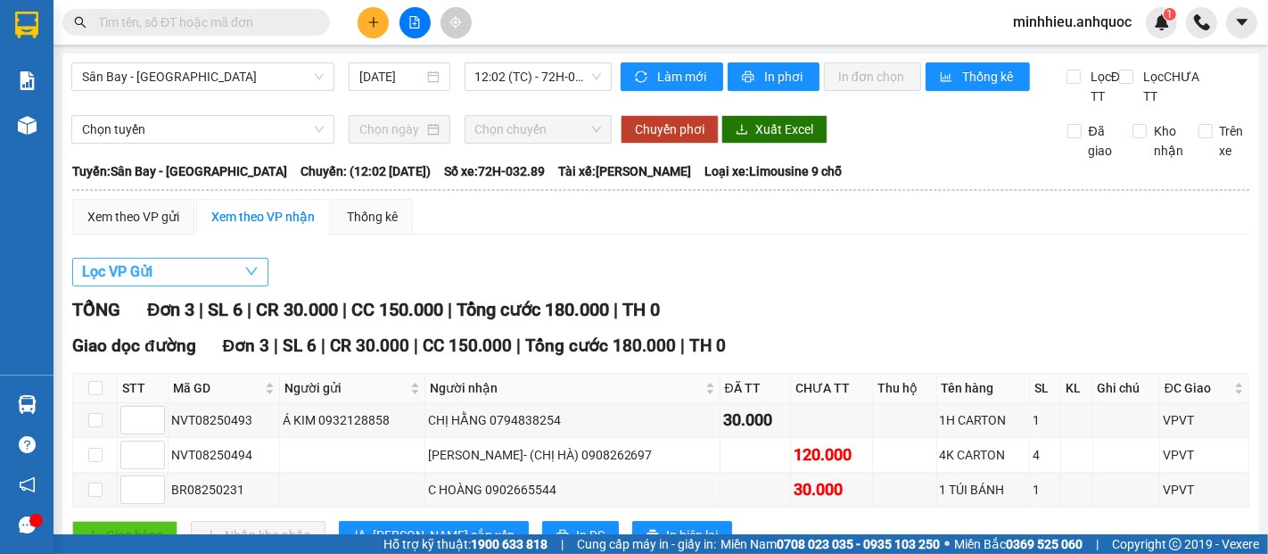
click at [161, 278] on button "Lọc VP Gửi" at bounding box center [170, 272] width 196 height 29
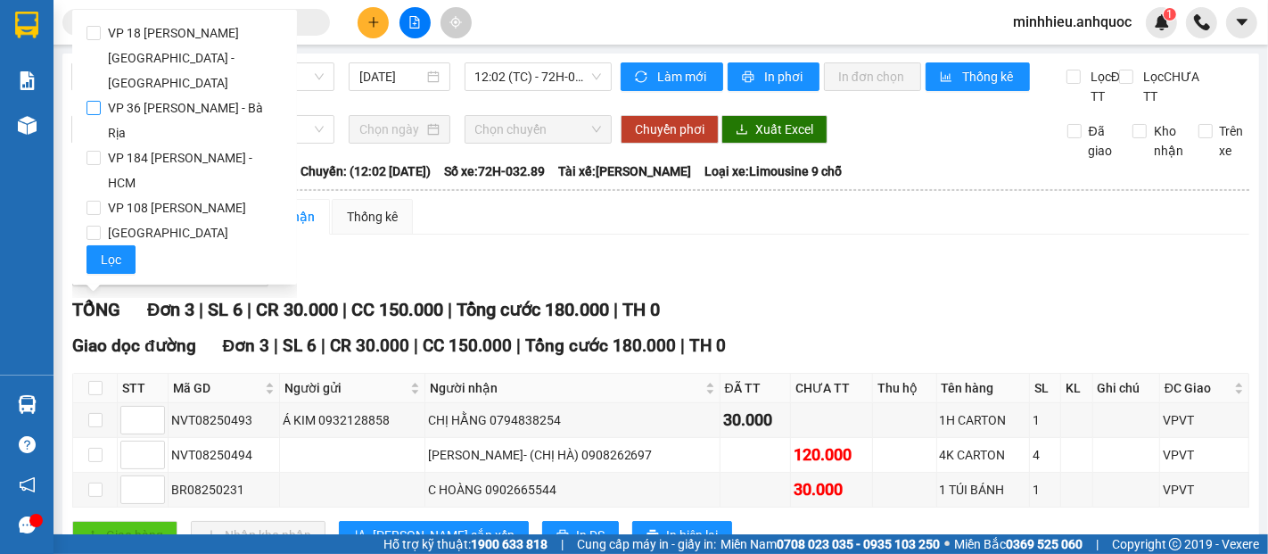
click at [149, 95] on span "VP 36 [PERSON_NAME] - Bà Rịa" at bounding box center [192, 120] width 182 height 50
click at [101, 101] on input "VP 36 [PERSON_NAME] - Bà Rịa" at bounding box center [94, 108] width 14 height 14
checkbox input "true"
click at [106, 250] on span "Lọc" at bounding box center [111, 260] width 21 height 20
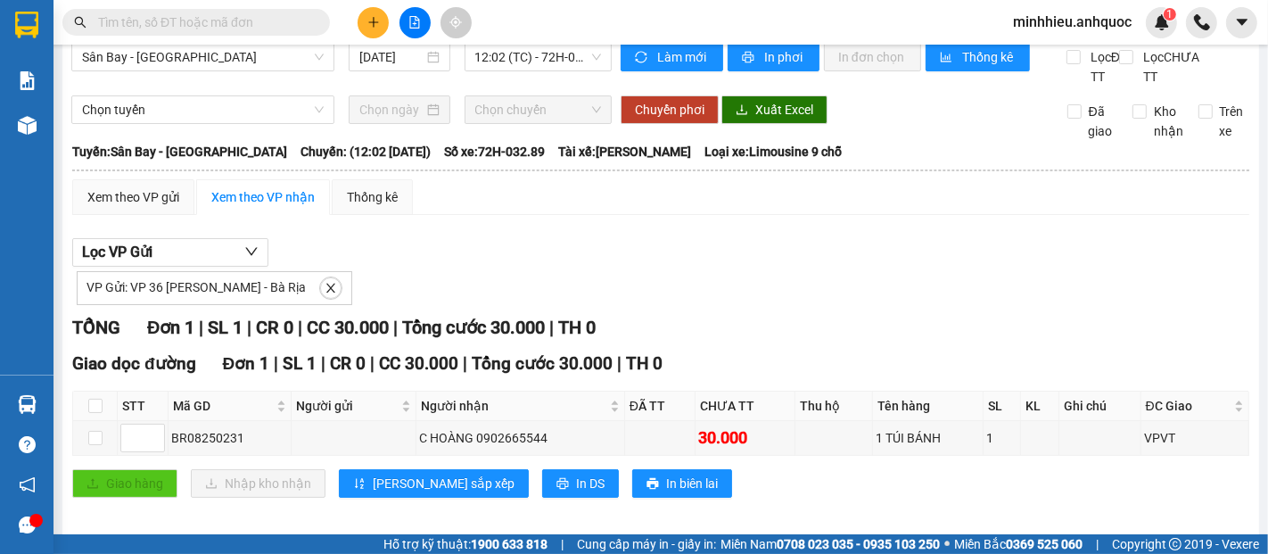
scroll to position [51, 0]
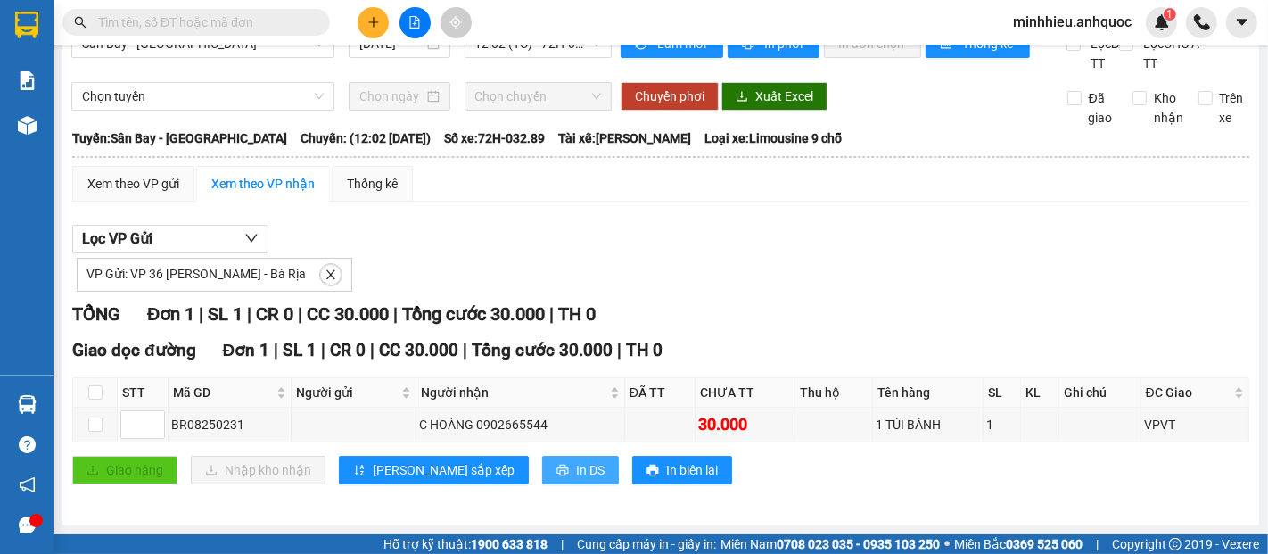
click at [576, 464] on span "In DS" at bounding box center [590, 470] width 29 height 20
drag, startPoint x: 171, startPoint y: 77, endPoint x: 190, endPoint y: 80, distance: 19.1
click at [171, 77] on div "[GEOGRAPHIC_DATA] - [GEOGRAPHIC_DATA] [DATE] 12:02 (TC) - 72H-032.89 Làm mới In…" at bounding box center [660, 273] width 1197 height 505
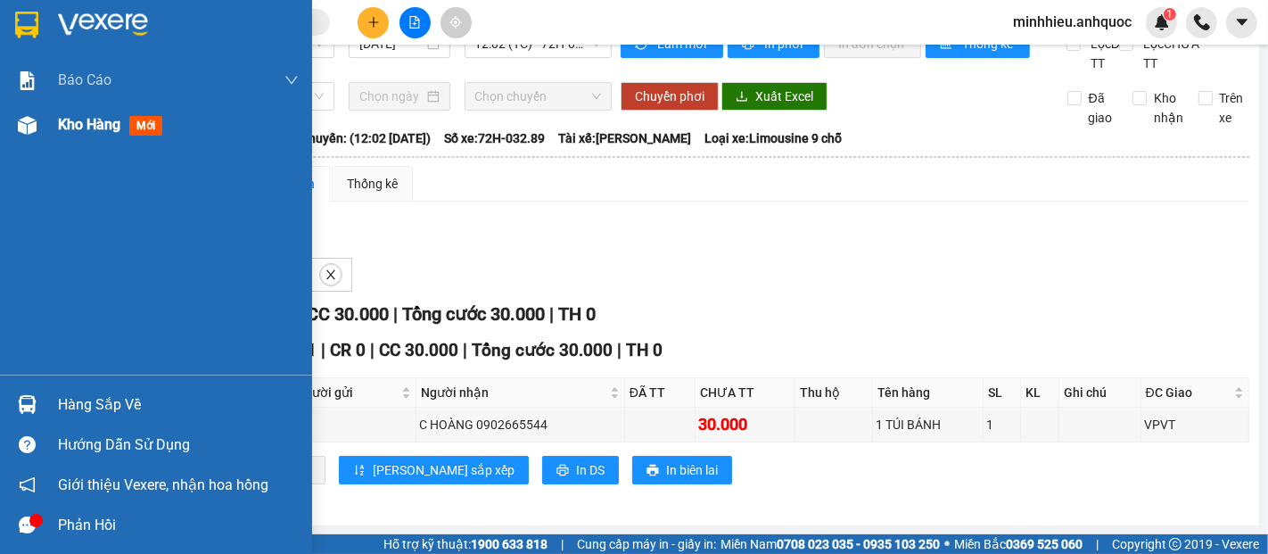
click at [95, 134] on div "Kho hàng mới" at bounding box center [113, 124] width 111 height 22
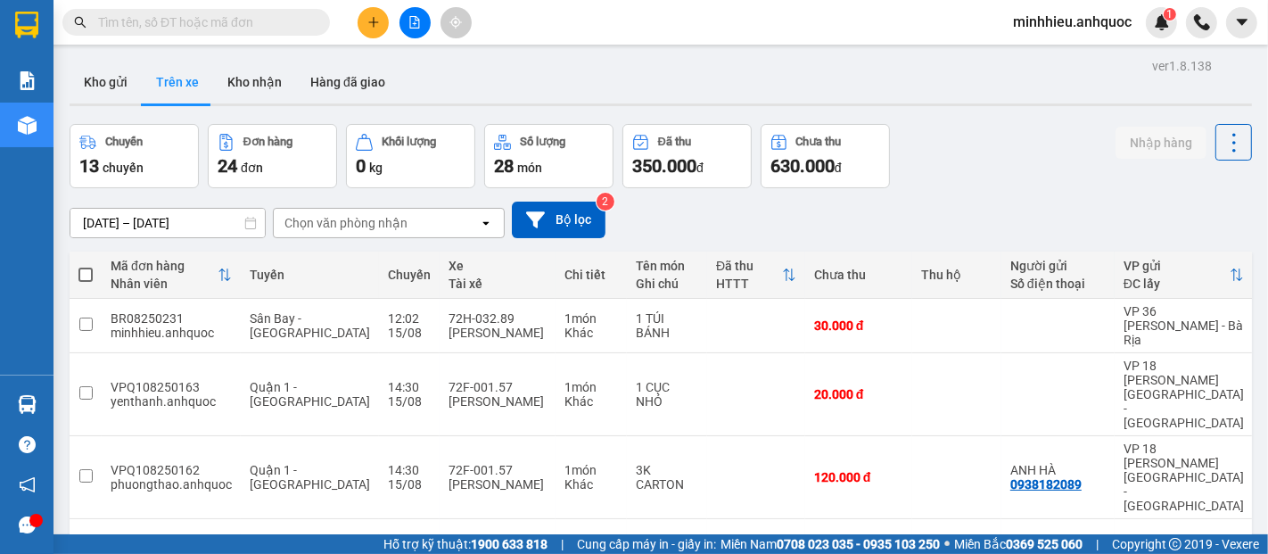
click at [270, 71] on button "Kho nhận" at bounding box center [254, 82] width 83 height 43
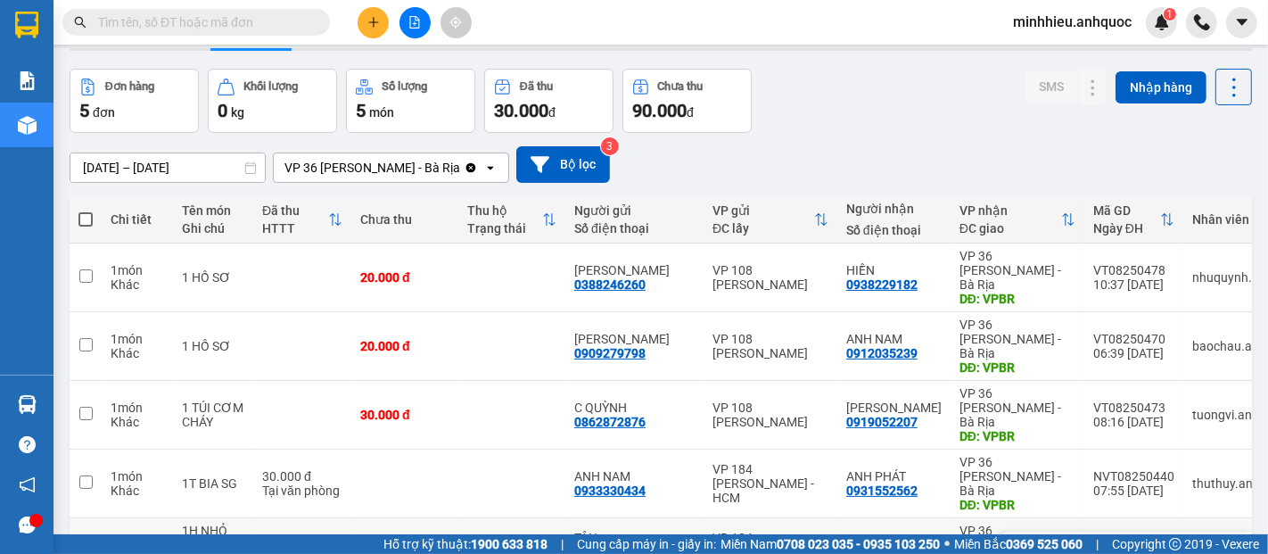
scroll to position [99, 0]
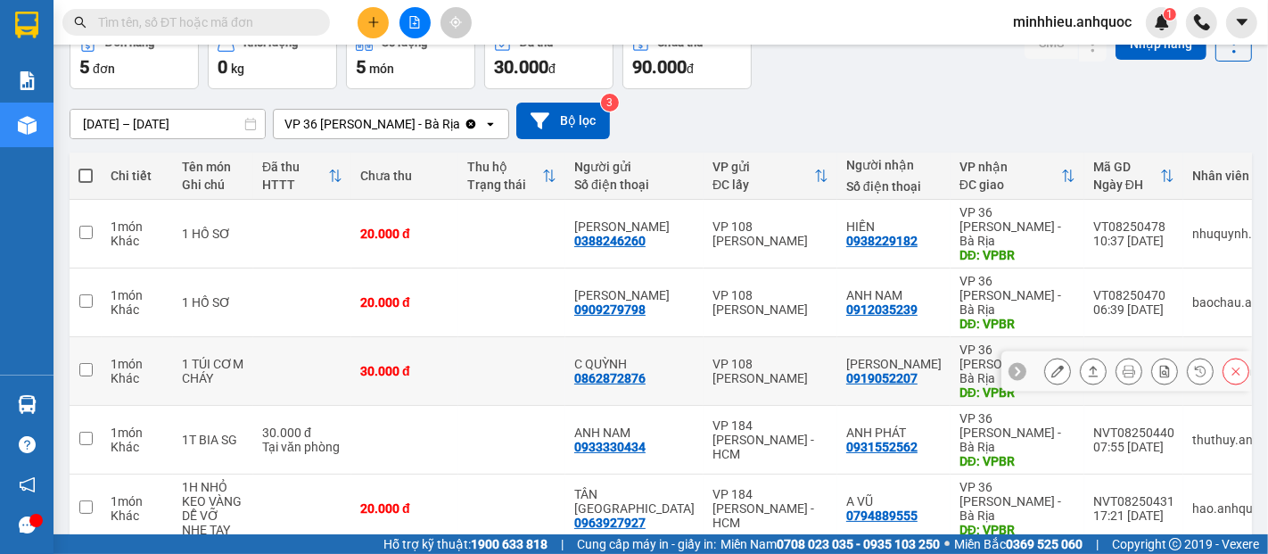
click at [1052, 365] on icon at bounding box center [1058, 371] width 12 height 12
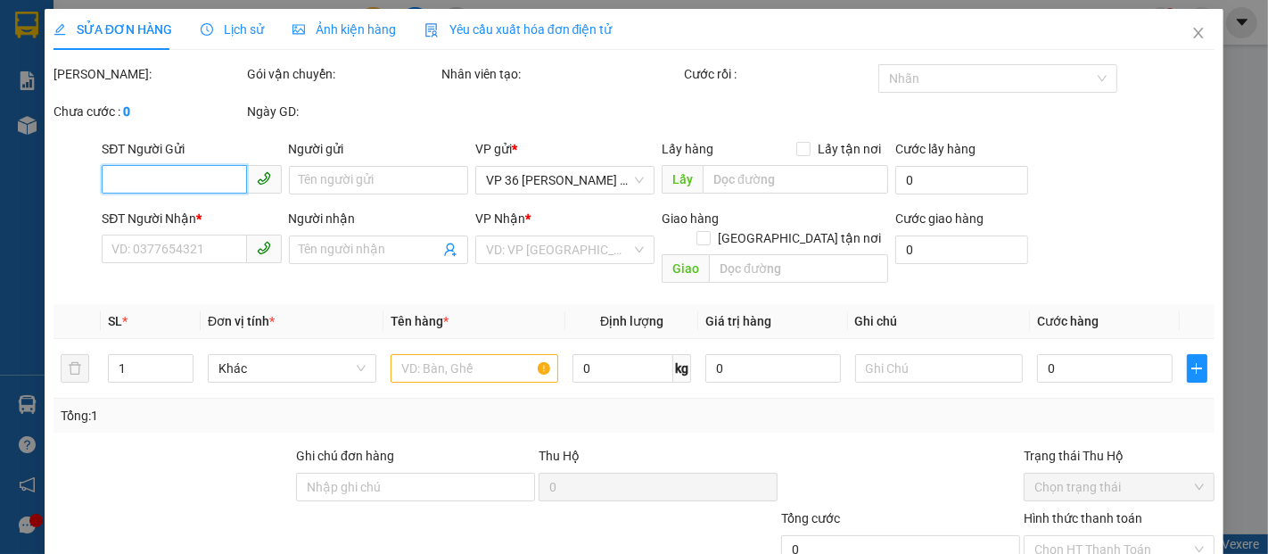
type input "0862872876"
type input "C QUỲNH"
type input "0919052207"
type input "[PERSON_NAME]"
type input "VPBR"
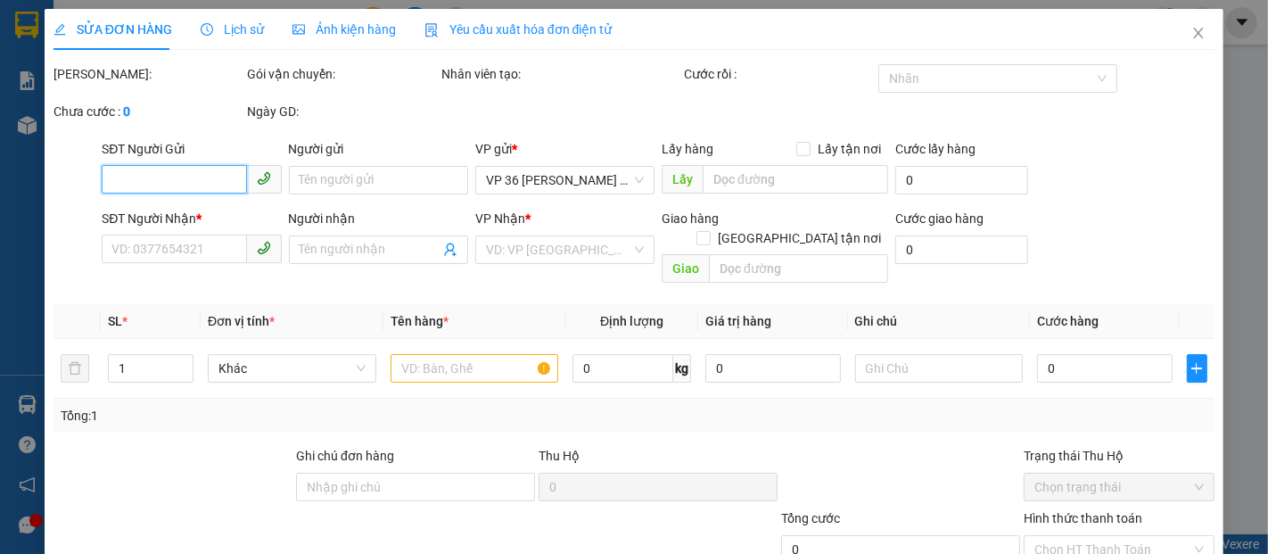
type input "30.000"
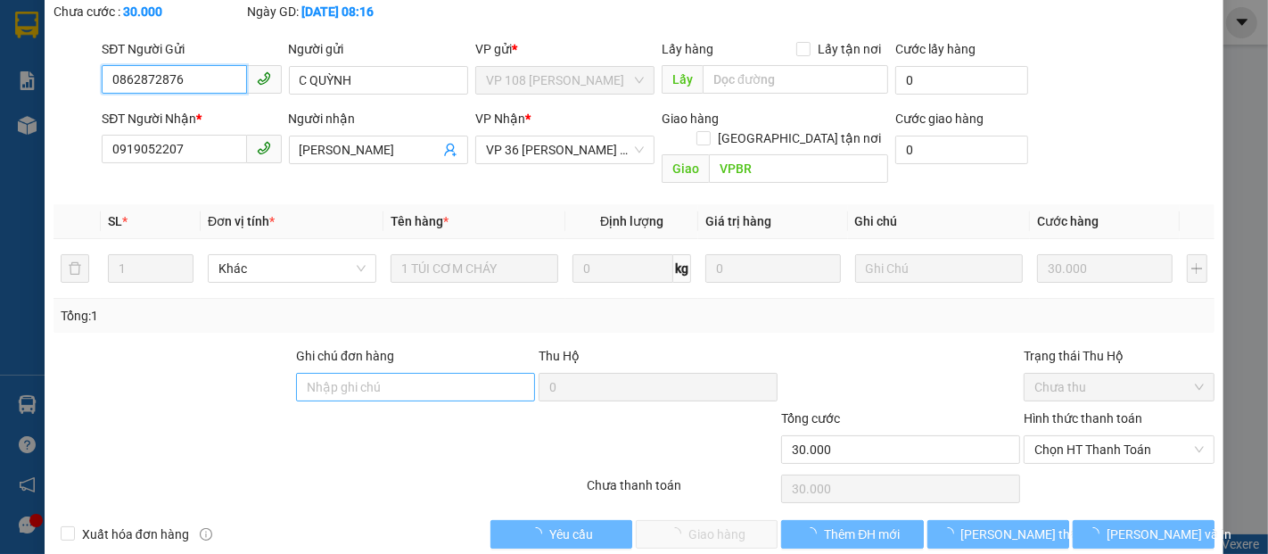
scroll to position [108, 0]
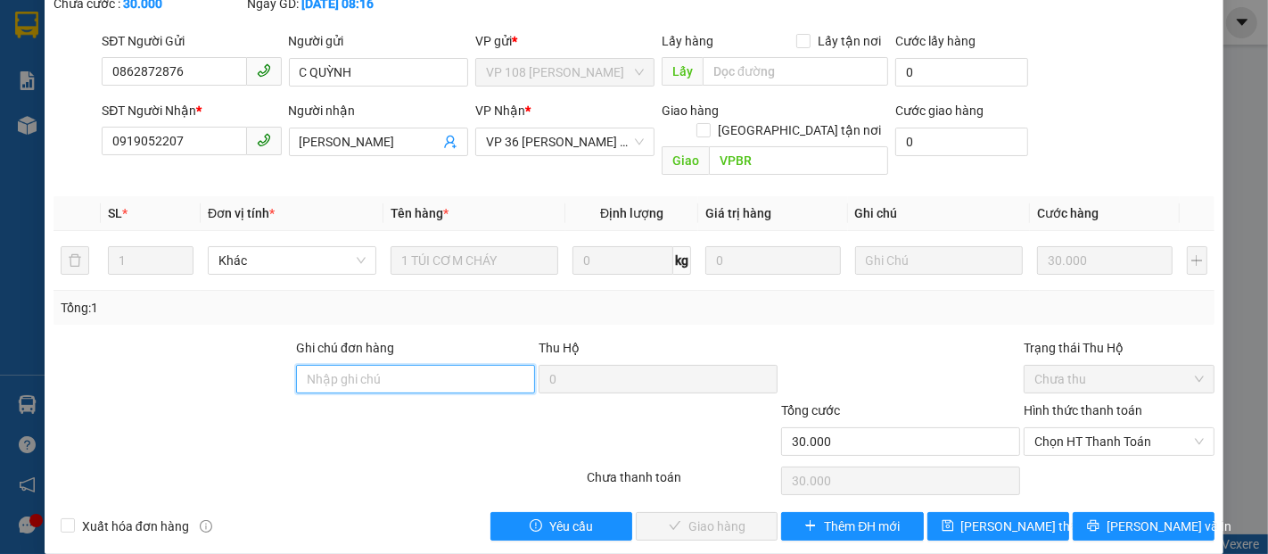
click at [372, 365] on input "Ghi chú đơn hàng" at bounding box center [415, 379] width 239 height 29
click at [1057, 428] on span "Chọn HT Thanh Toán" at bounding box center [1119, 441] width 169 height 27
type input "CK SCB 15/08"
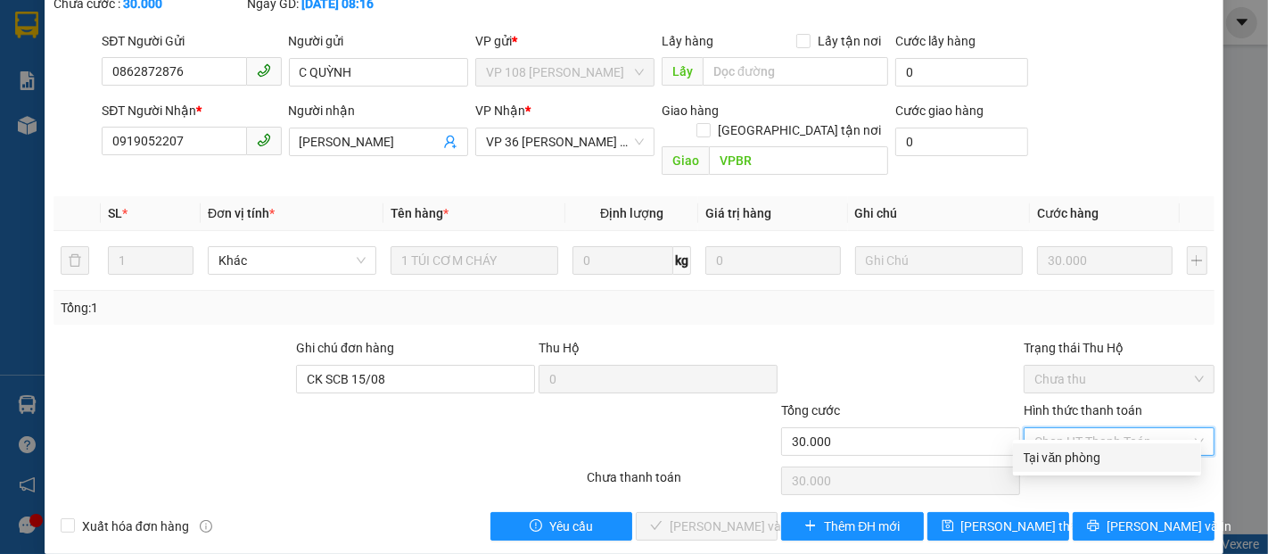
click at [1062, 448] on div "Tại văn phòng" at bounding box center [1107, 458] width 167 height 20
type input "0"
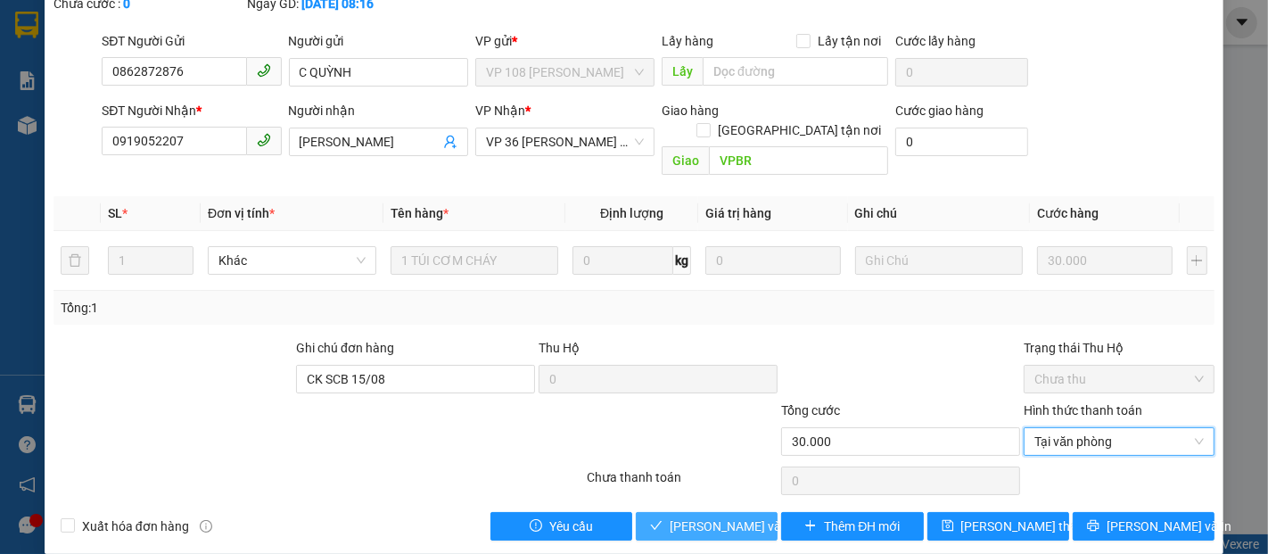
drag, startPoint x: 715, startPoint y: 518, endPoint x: 691, endPoint y: 515, distance: 24.3
click at [714, 518] on button "[PERSON_NAME] và Giao hàng" at bounding box center [707, 526] width 142 height 29
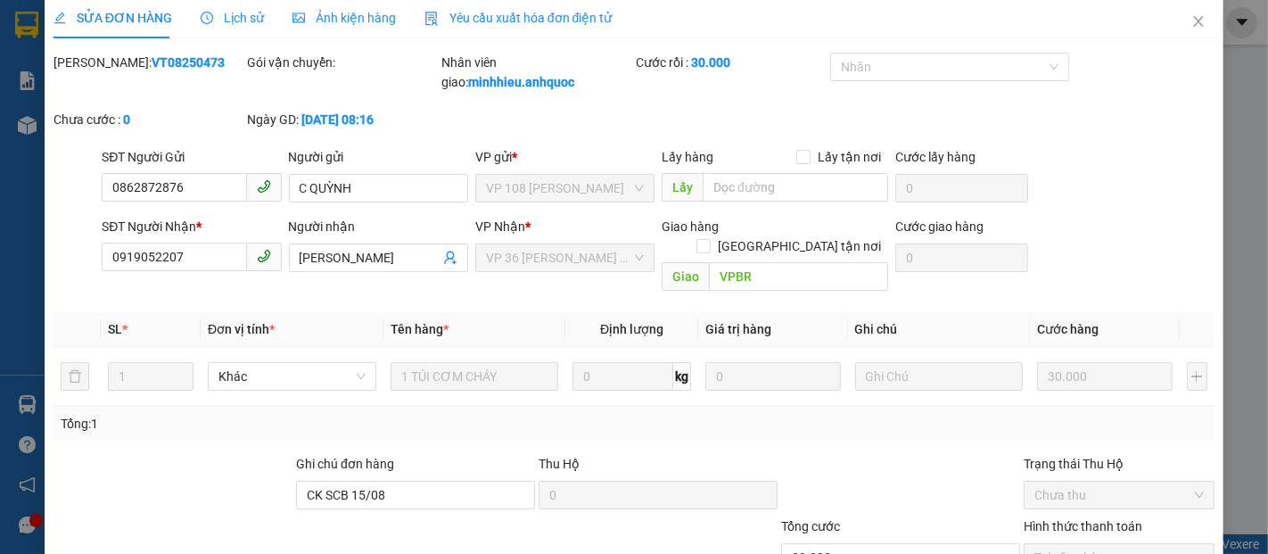
scroll to position [0, 0]
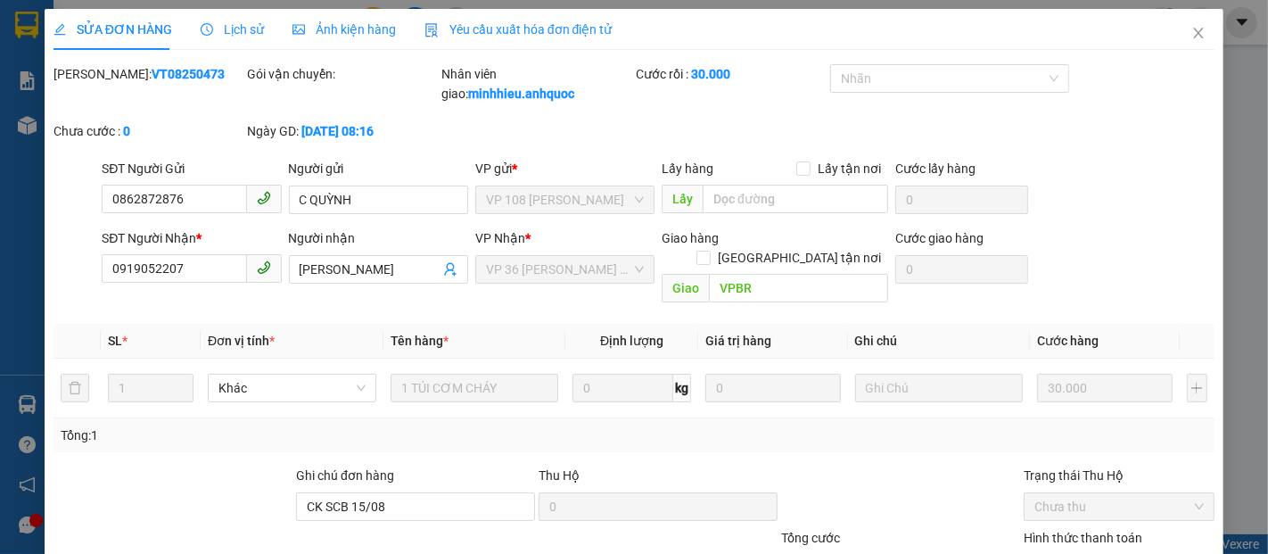
drag, startPoint x: 93, startPoint y: 75, endPoint x: 175, endPoint y: 75, distance: 82.1
click at [175, 75] on div "[PERSON_NAME]: VT08250473" at bounding box center [149, 74] width 191 height 20
copy b "VT08250473"
click at [217, 102] on div "[PERSON_NAME]: VT08250473" at bounding box center [149, 92] width 194 height 57
click at [222, 41] on div "Lịch sử" at bounding box center [232, 29] width 63 height 41
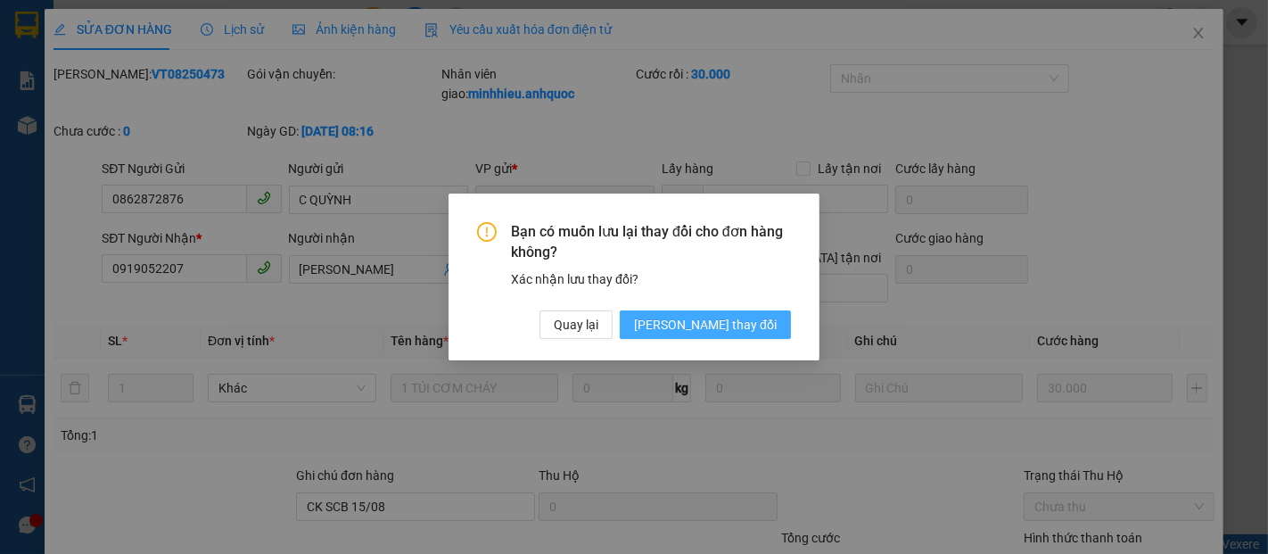
click at [746, 318] on span "[PERSON_NAME] thay đổi" at bounding box center [705, 325] width 143 height 20
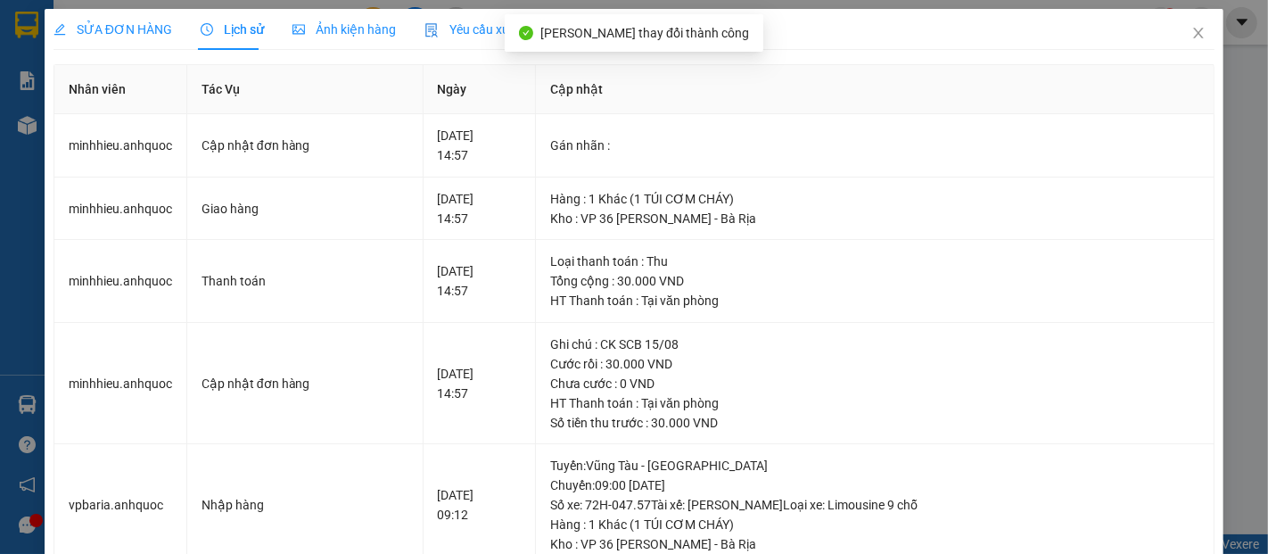
click at [238, 39] on div "Lịch sử" at bounding box center [232, 29] width 63 height 41
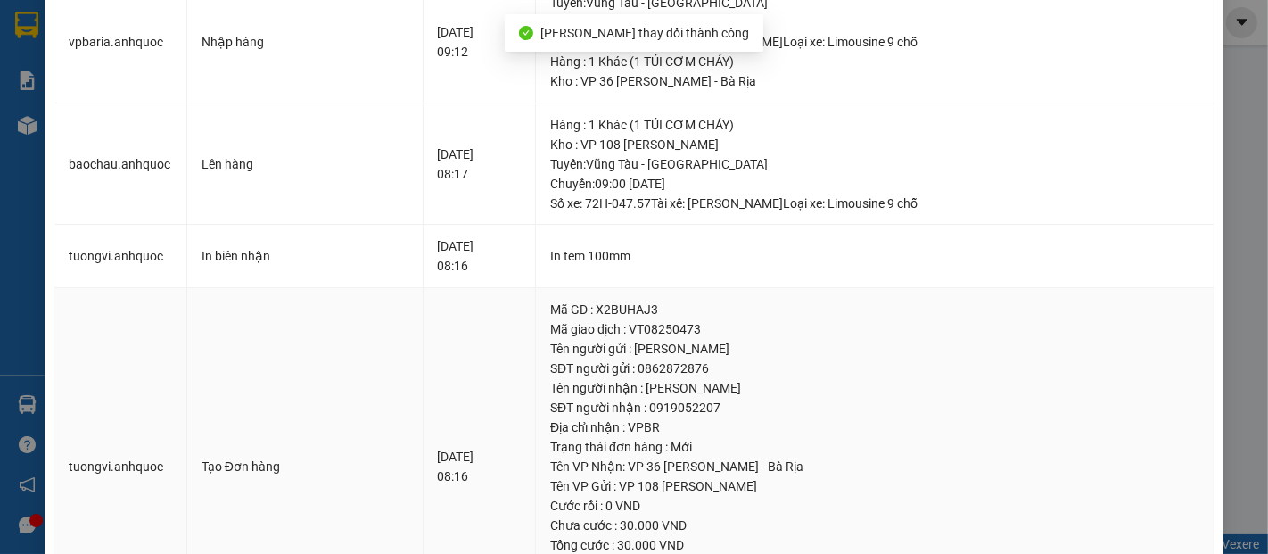
scroll to position [587, 0]
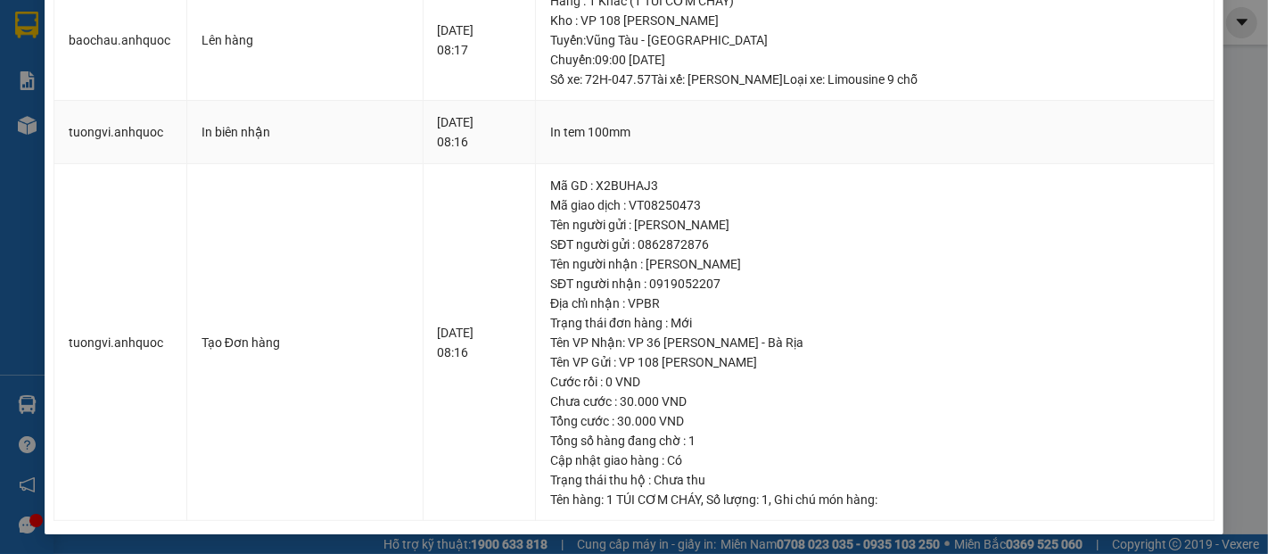
click at [114, 153] on td "tuongvi.anhquoc" at bounding box center [120, 132] width 133 height 63
drag, startPoint x: 670, startPoint y: 283, endPoint x: 736, endPoint y: 288, distance: 66.2
click at [736, 288] on div "SĐT người nhận : 0919052207" at bounding box center [874, 284] width 649 height 20
copy div "0919052207"
click at [172, 243] on td "tuongvi.anhquoc" at bounding box center [120, 343] width 133 height 358
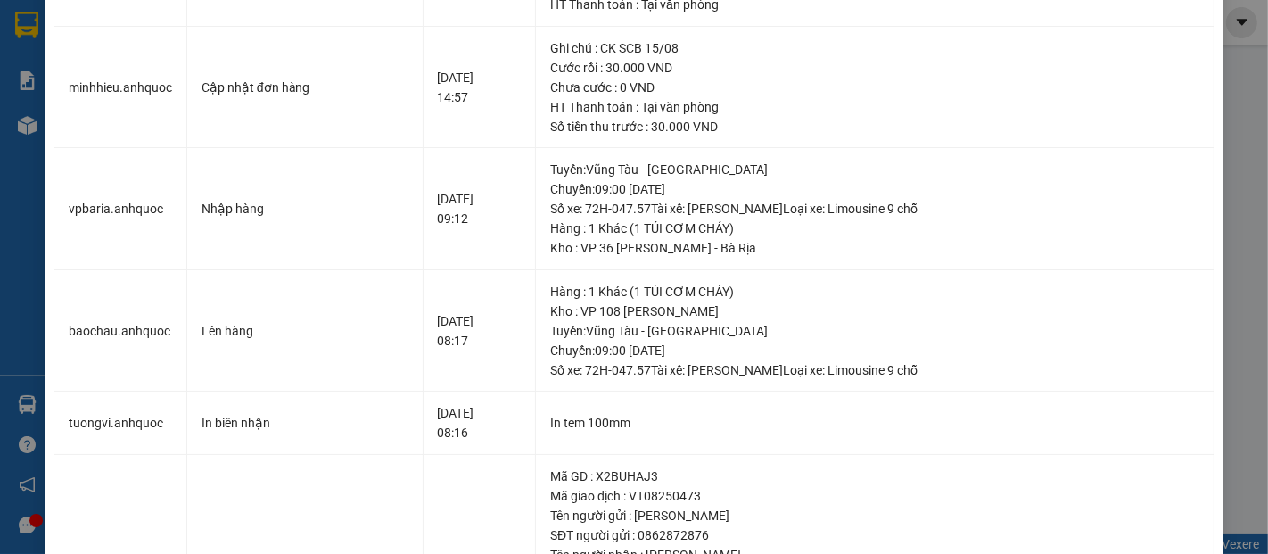
scroll to position [0, 0]
